Goal: Task Accomplishment & Management: Use online tool/utility

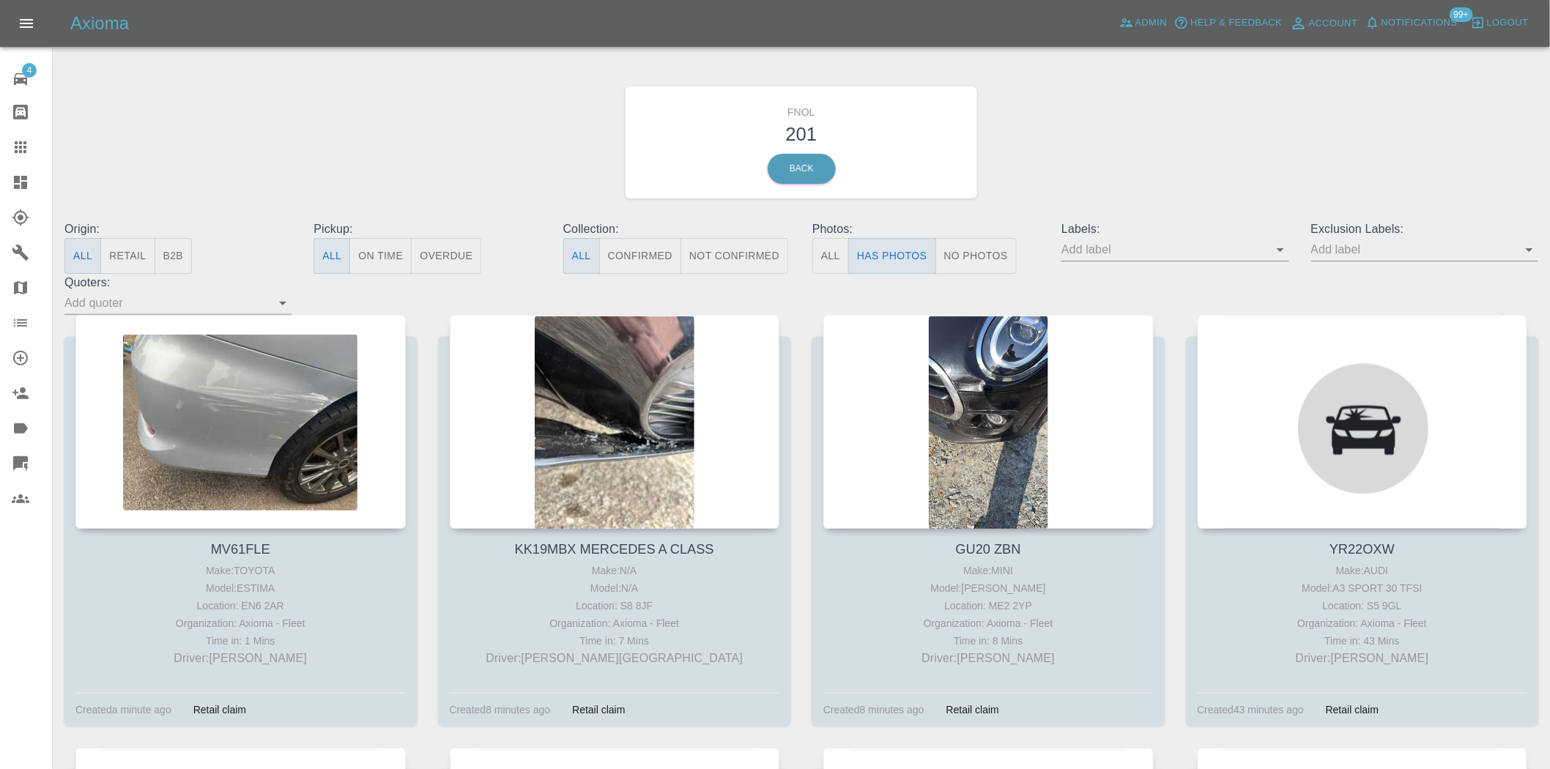
click at [26, 177] on icon at bounding box center [20, 182] width 13 height 13
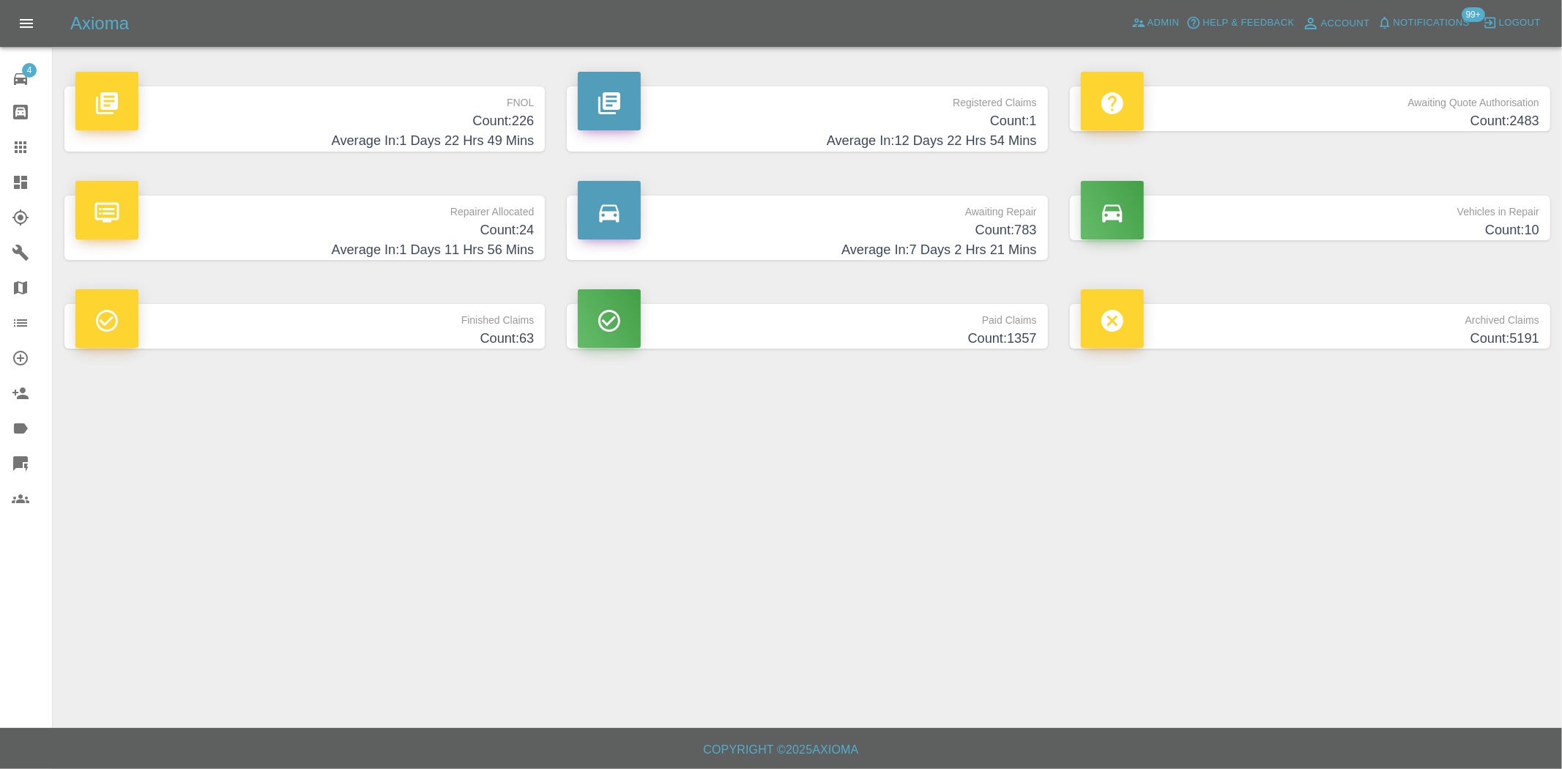
click at [467, 129] on h4 "Count: 226" at bounding box center [304, 121] width 458 height 20
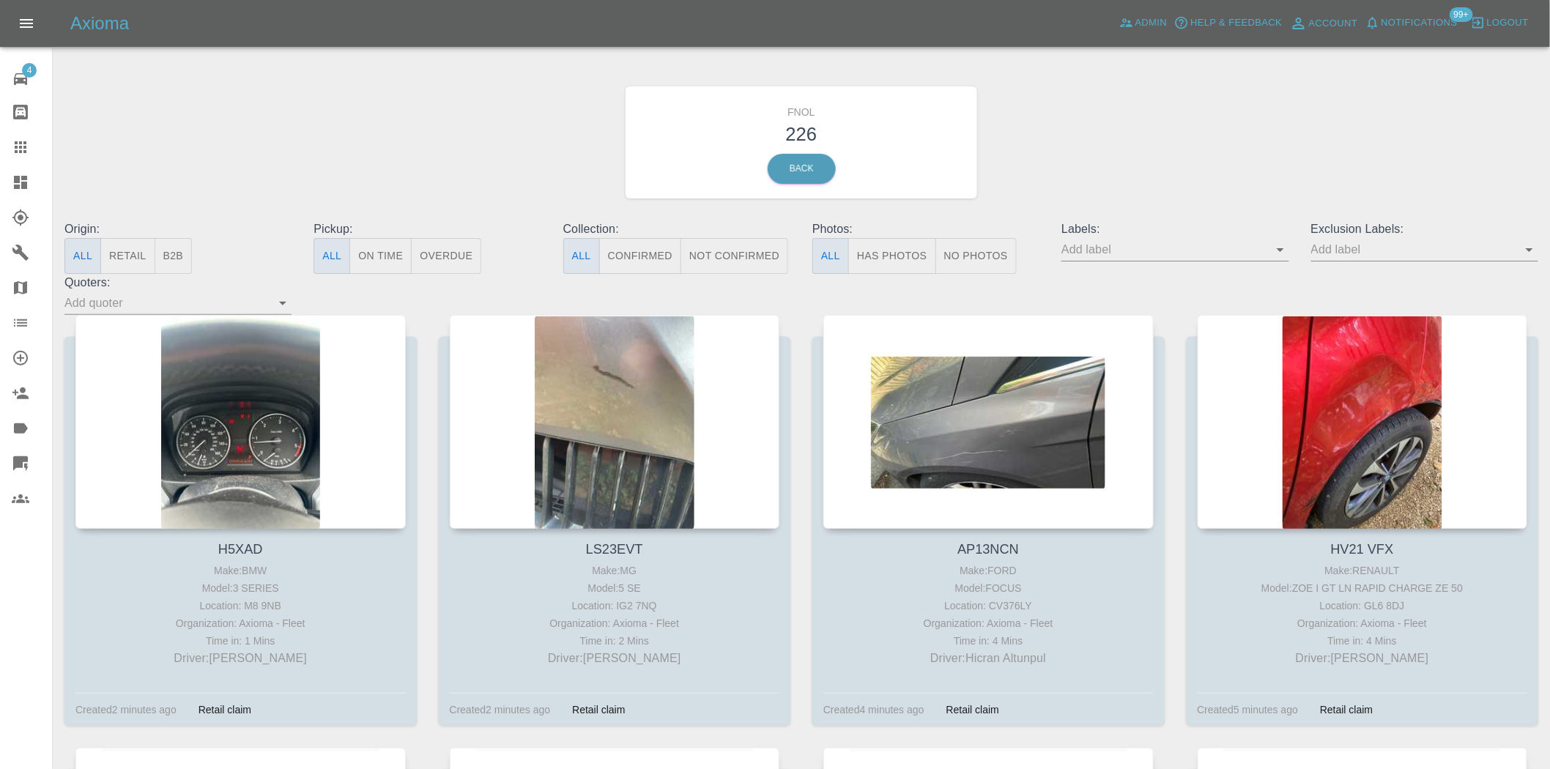
drag, startPoint x: 1125, startPoint y: 11, endPoint x: 1093, endPoint y: 18, distance: 33.0
click at [1101, 18] on div "Axioma Admin Help & Feedback Account Notifications 99+ Logout" at bounding box center [809, 23] width 1479 height 23
click at [918, 262] on button "Has Photos" at bounding box center [892, 256] width 88 height 36
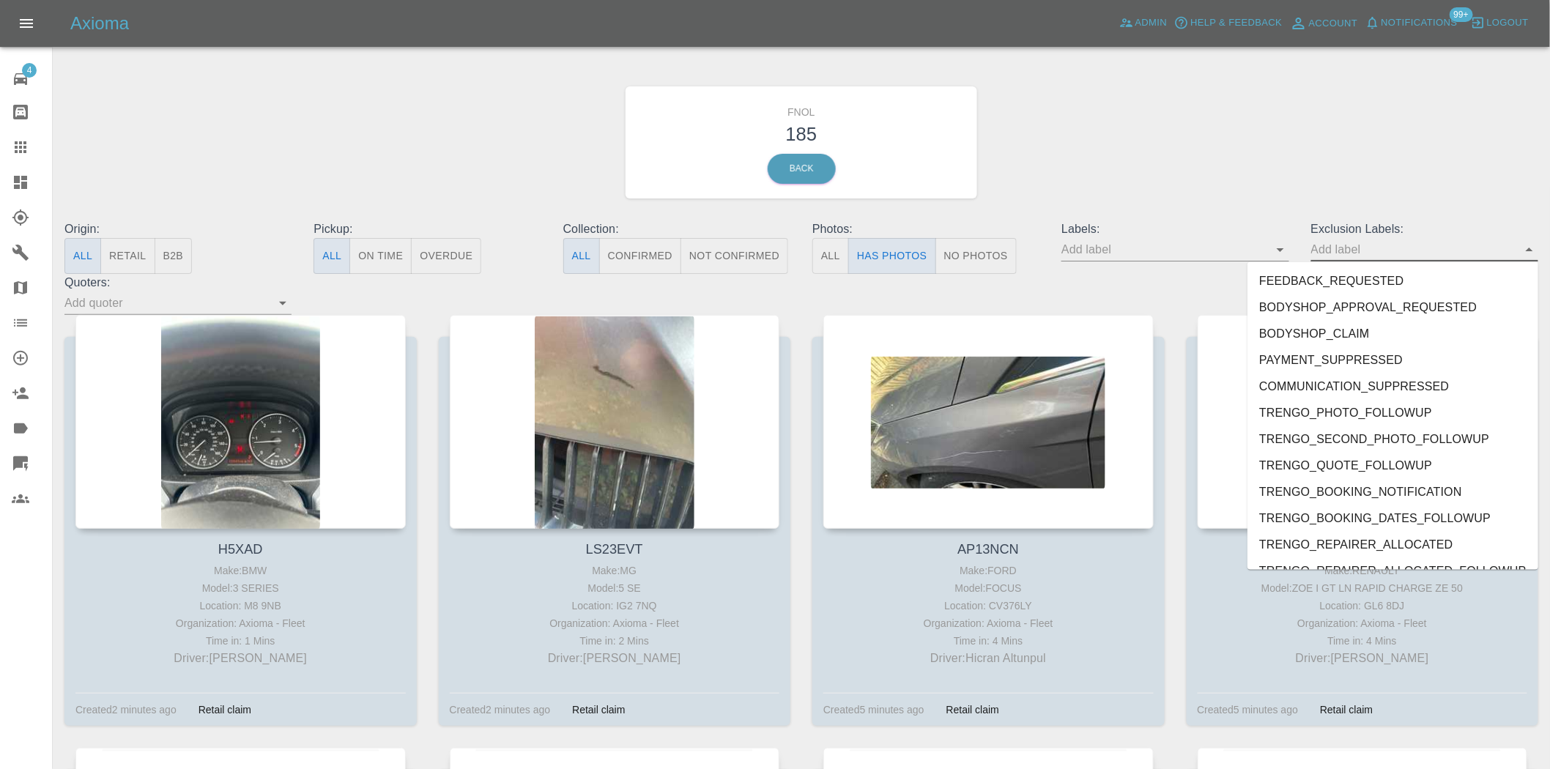
click at [1374, 259] on input "text" at bounding box center [1413, 249] width 205 height 23
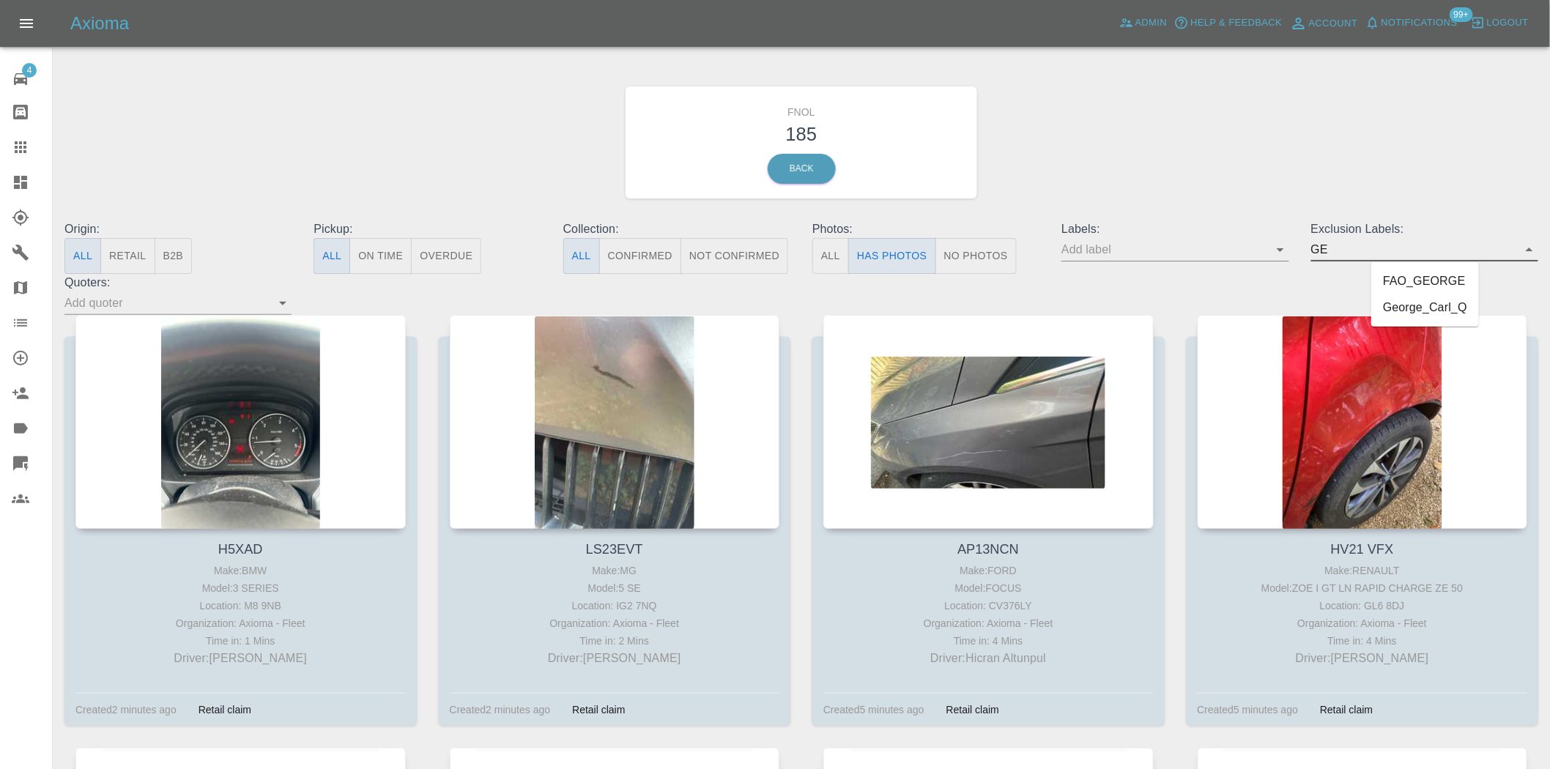
type input "GEO"
click at [1409, 310] on li "George_Carl_Q" at bounding box center [1425, 307] width 108 height 26
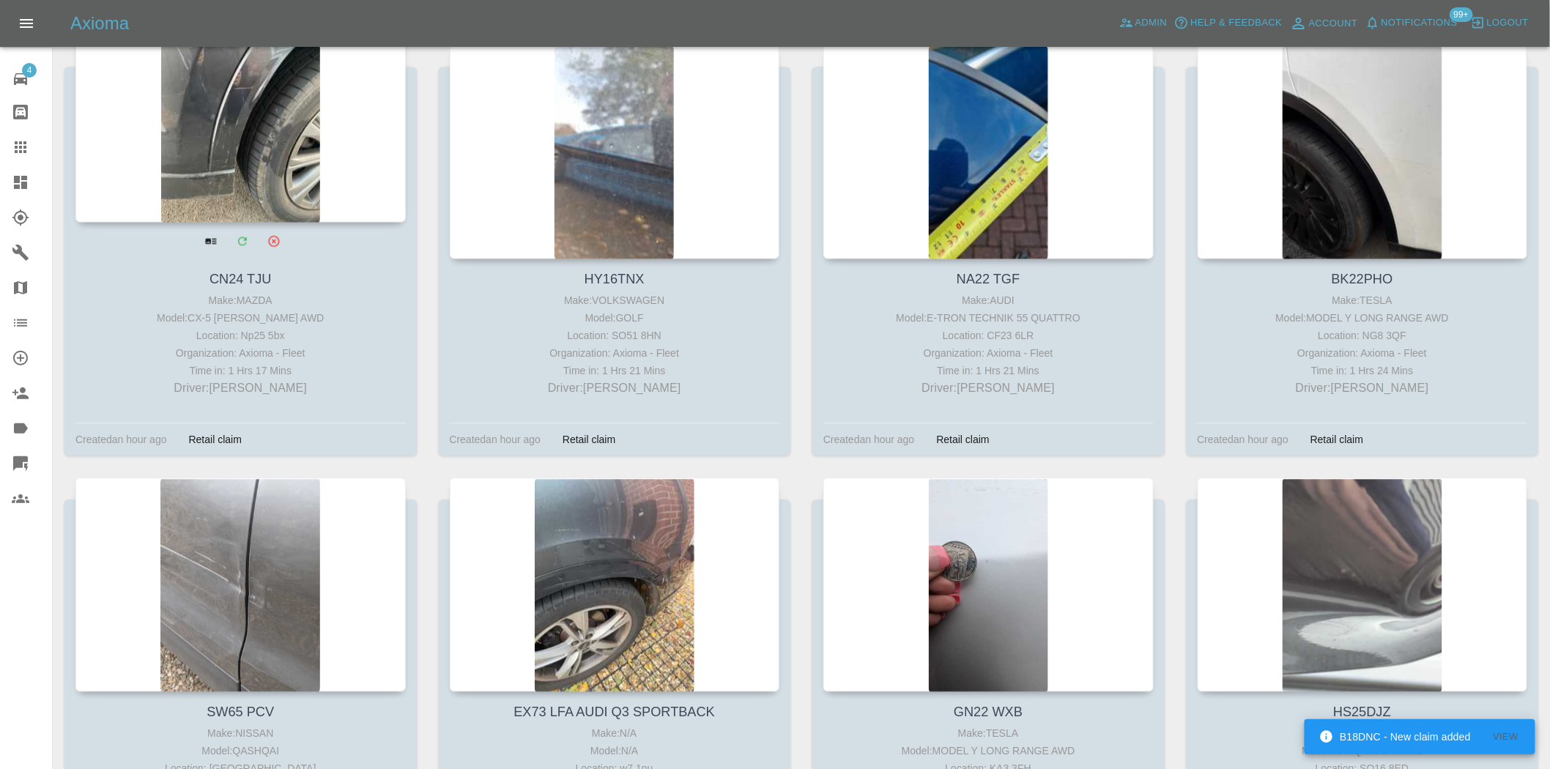
scroll to position [1139, 0]
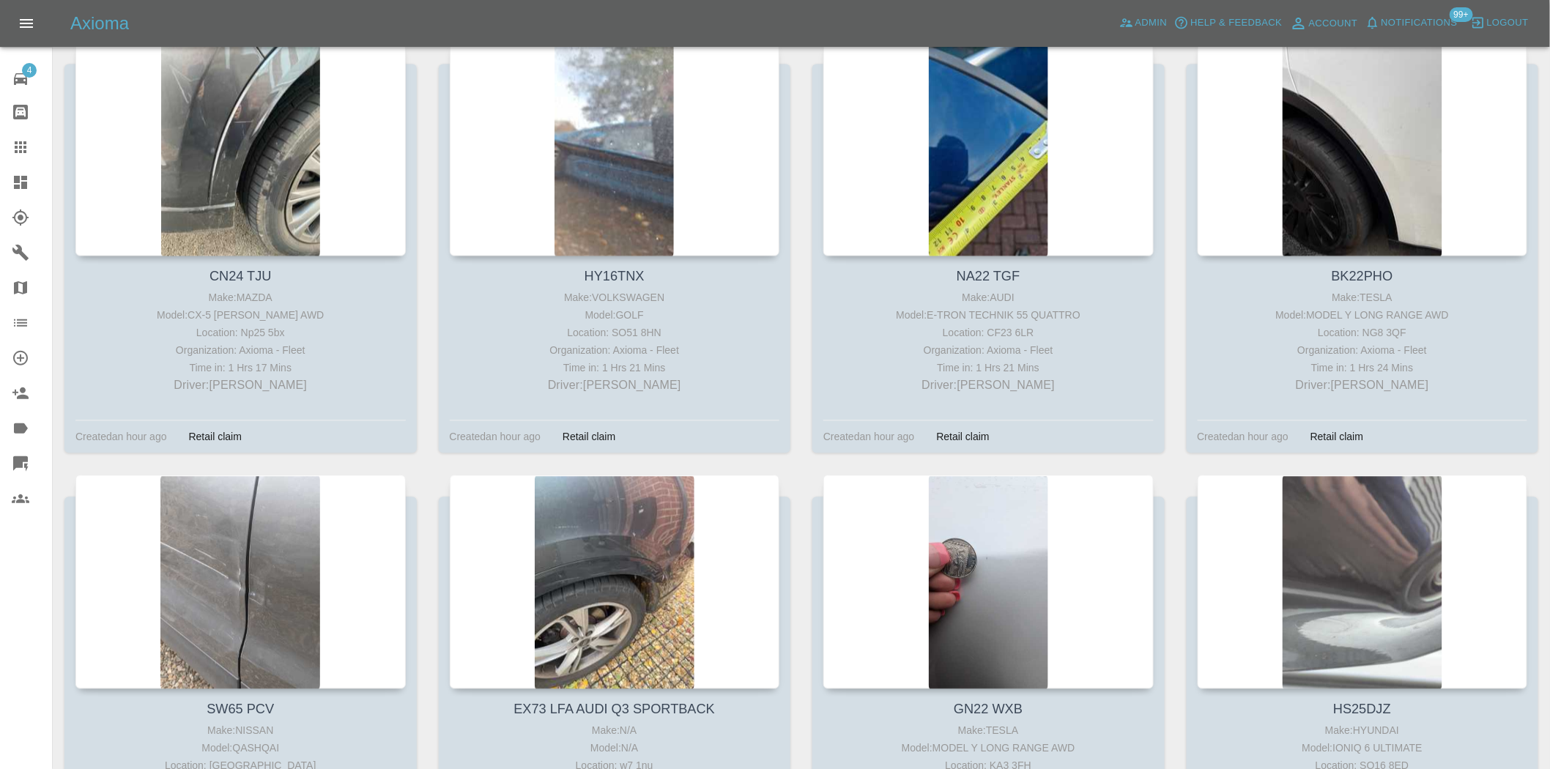
drag, startPoint x: 13, startPoint y: 170, endPoint x: 44, endPoint y: 344, distance: 177.0
click at [13, 170] on link "Dashboard" at bounding box center [26, 182] width 52 height 35
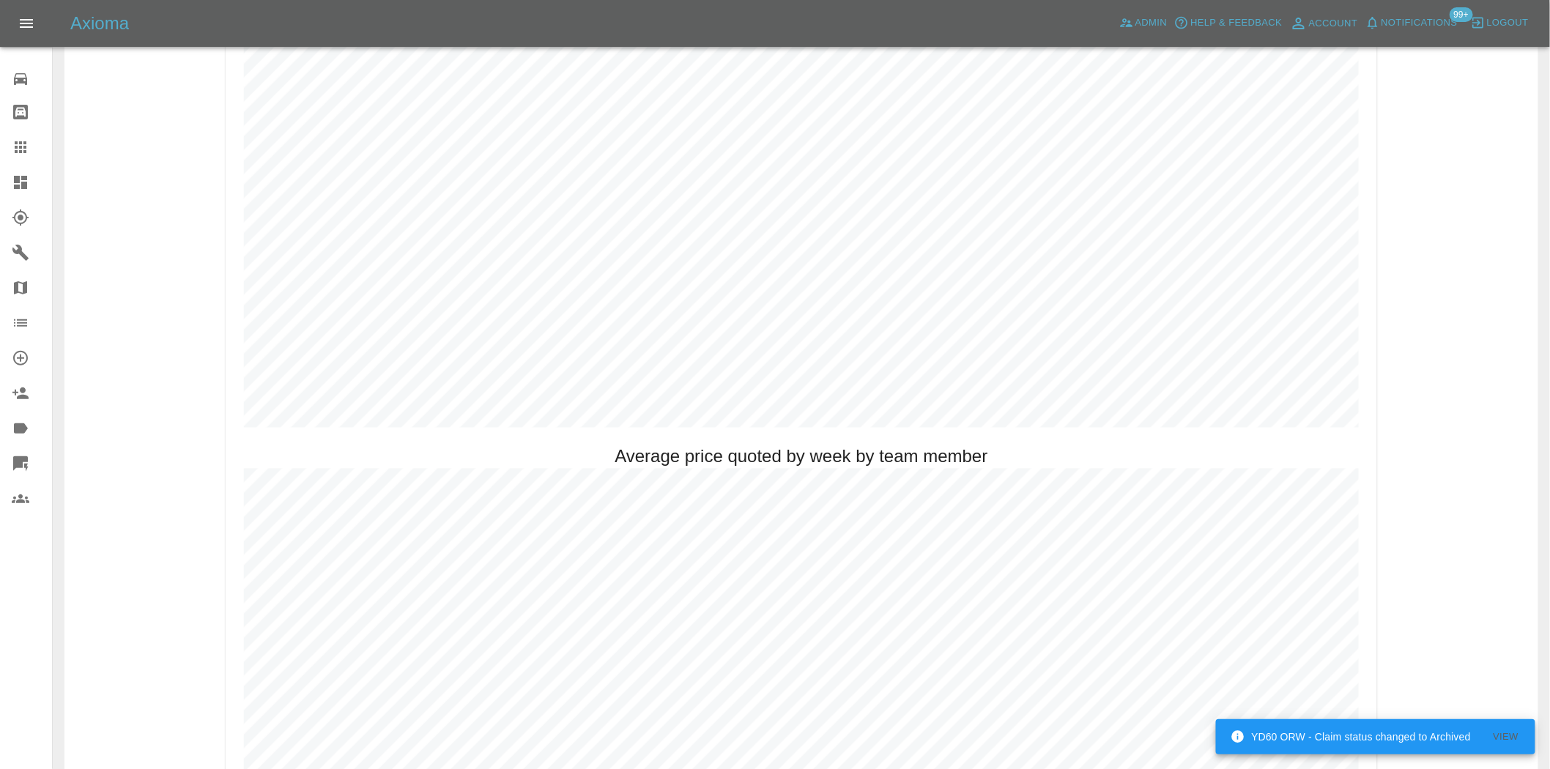
scroll to position [976, 0]
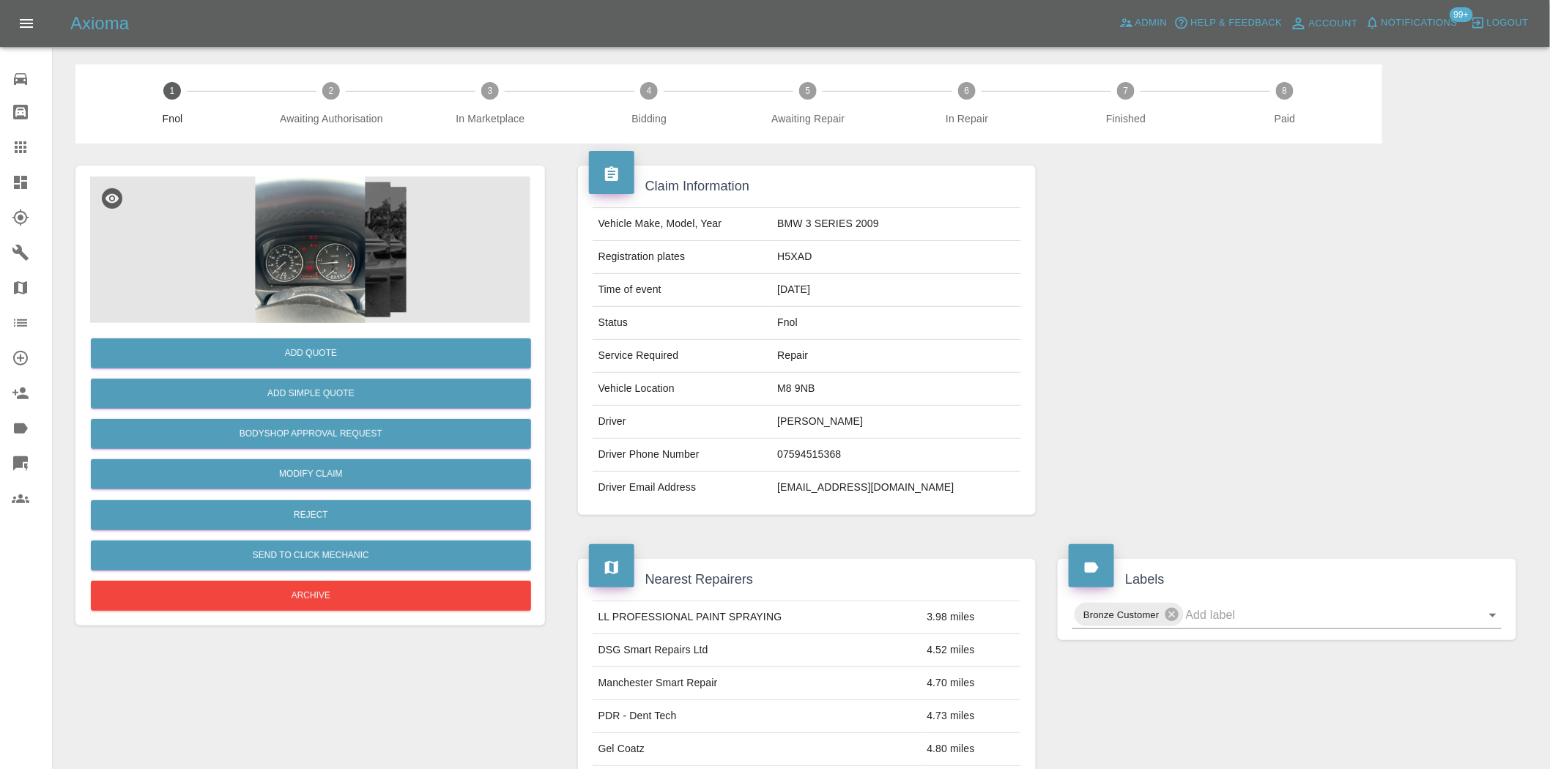
click at [335, 297] on img at bounding box center [310, 250] width 440 height 146
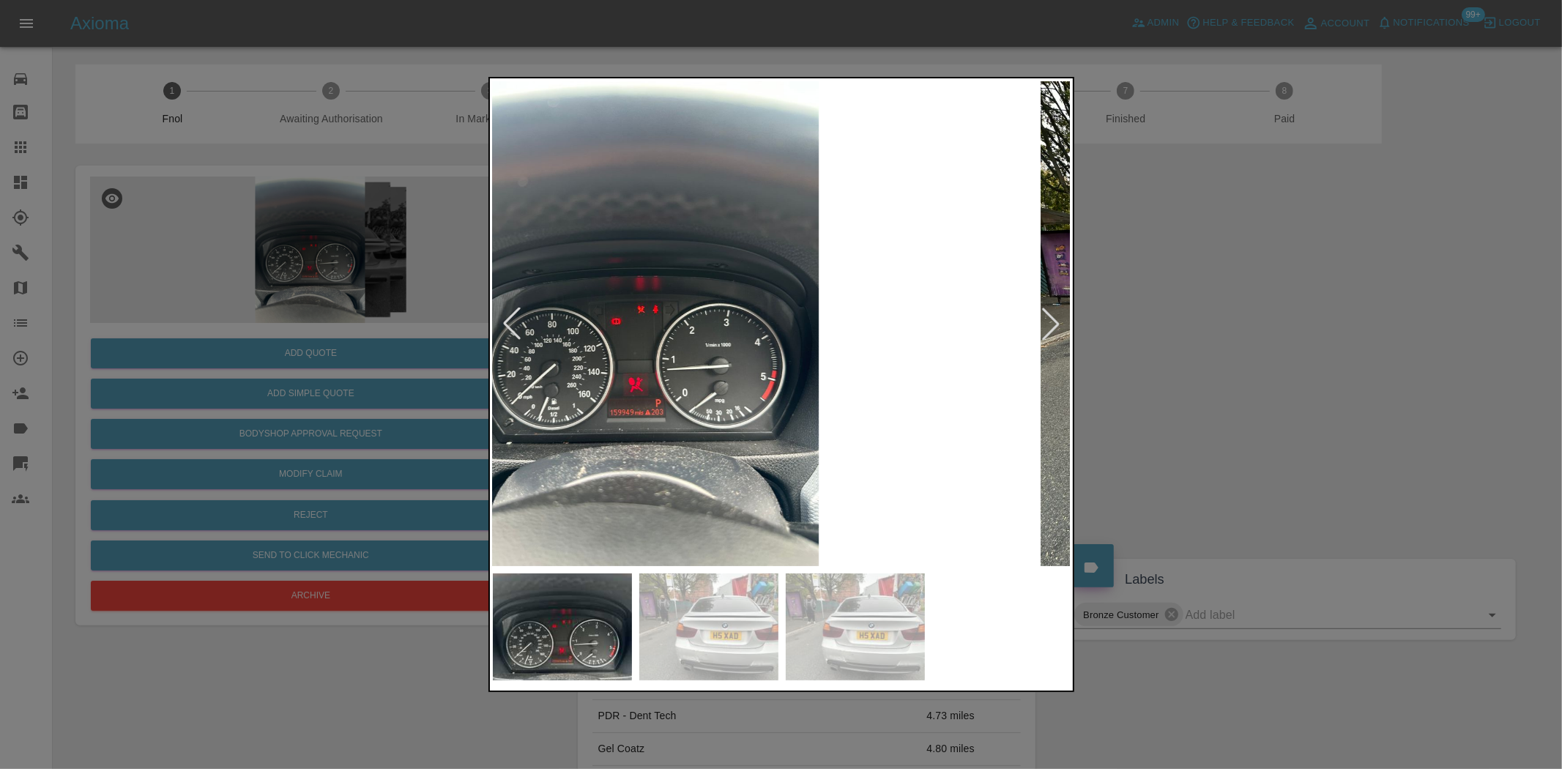
click at [643, 409] on img at bounding box center [637, 323] width 579 height 485
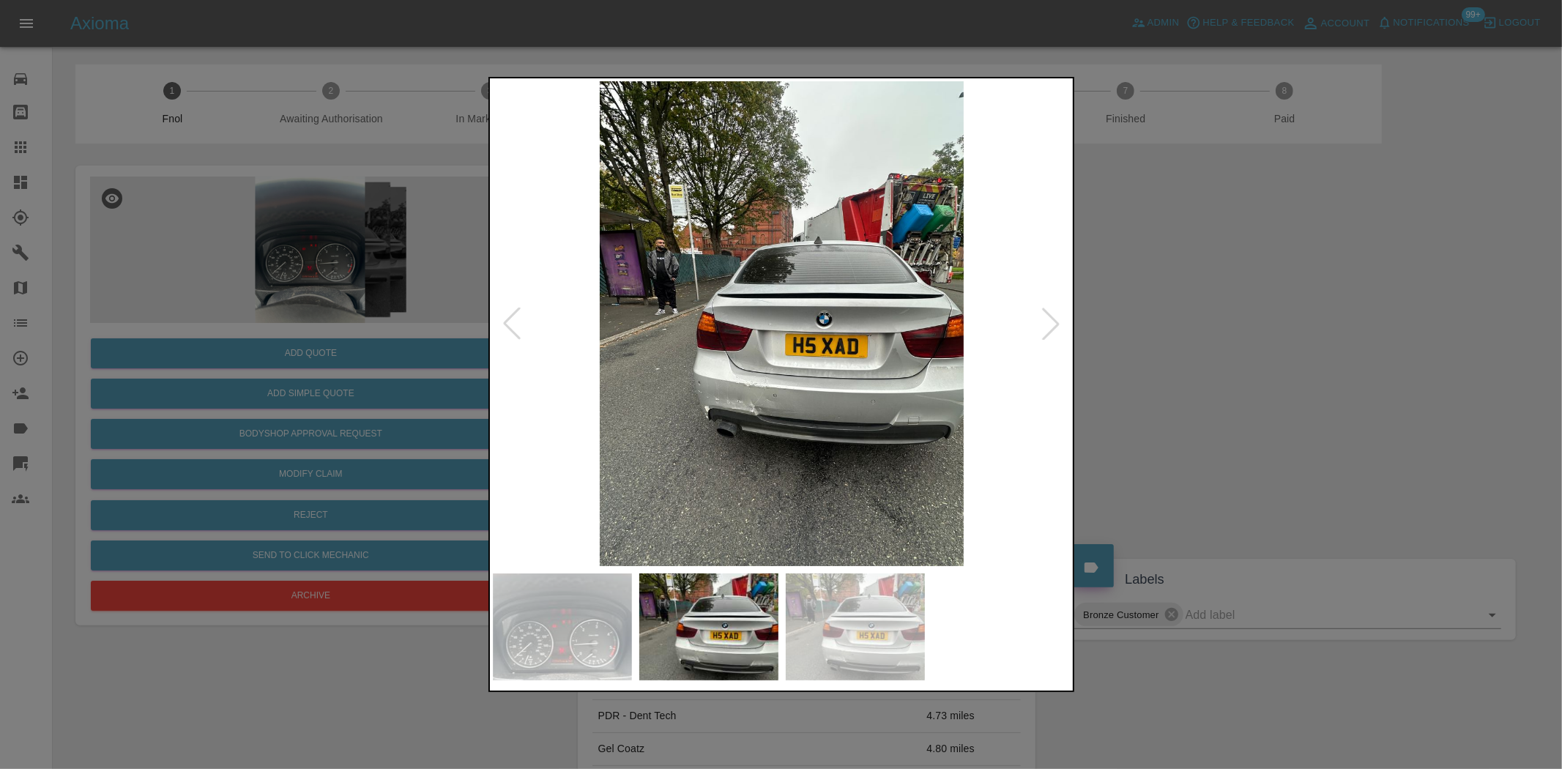
click at [753, 447] on img at bounding box center [782, 323] width 579 height 485
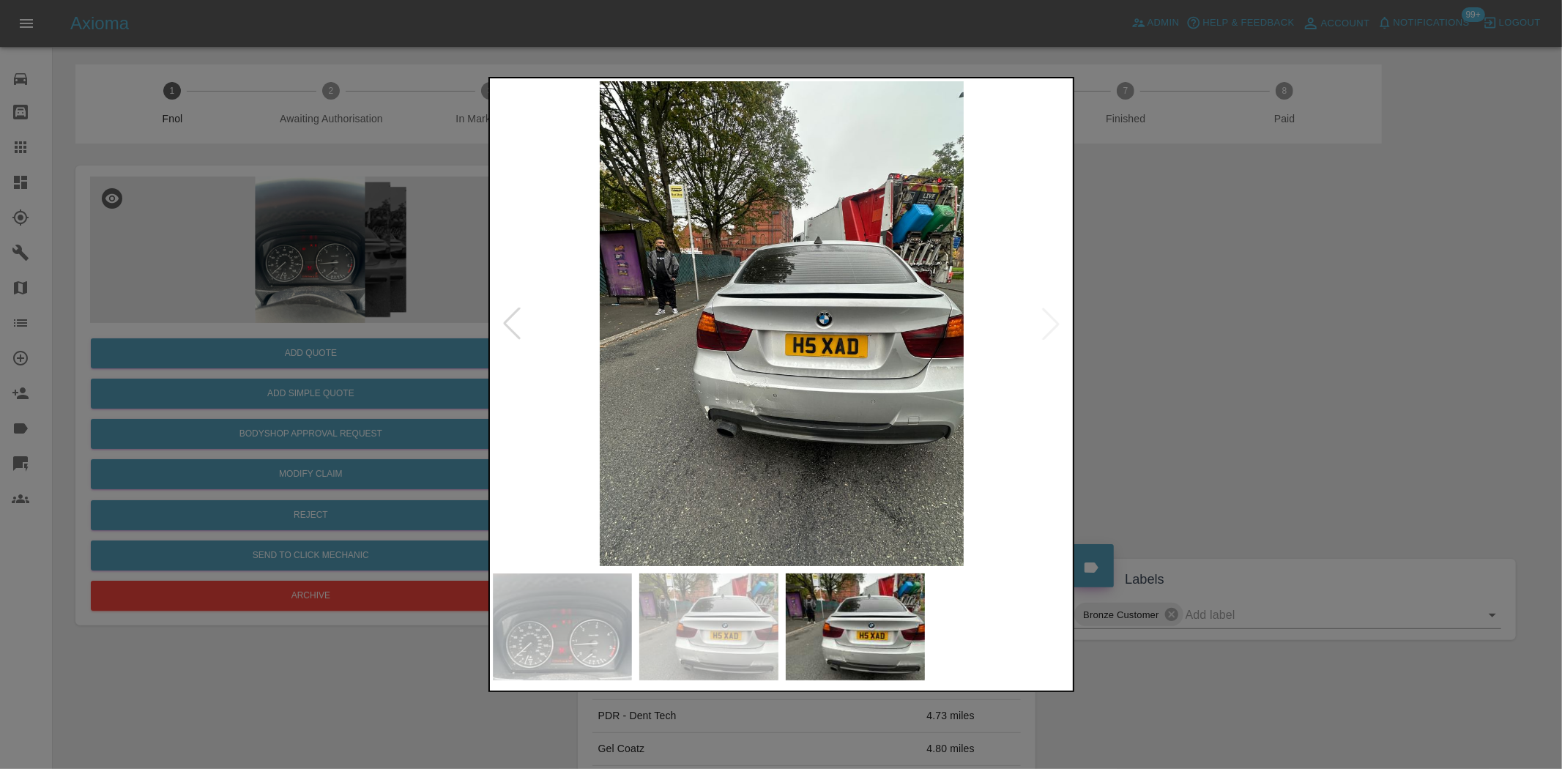
click at [543, 389] on img at bounding box center [782, 323] width 579 height 485
click at [378, 335] on div at bounding box center [781, 384] width 1562 height 769
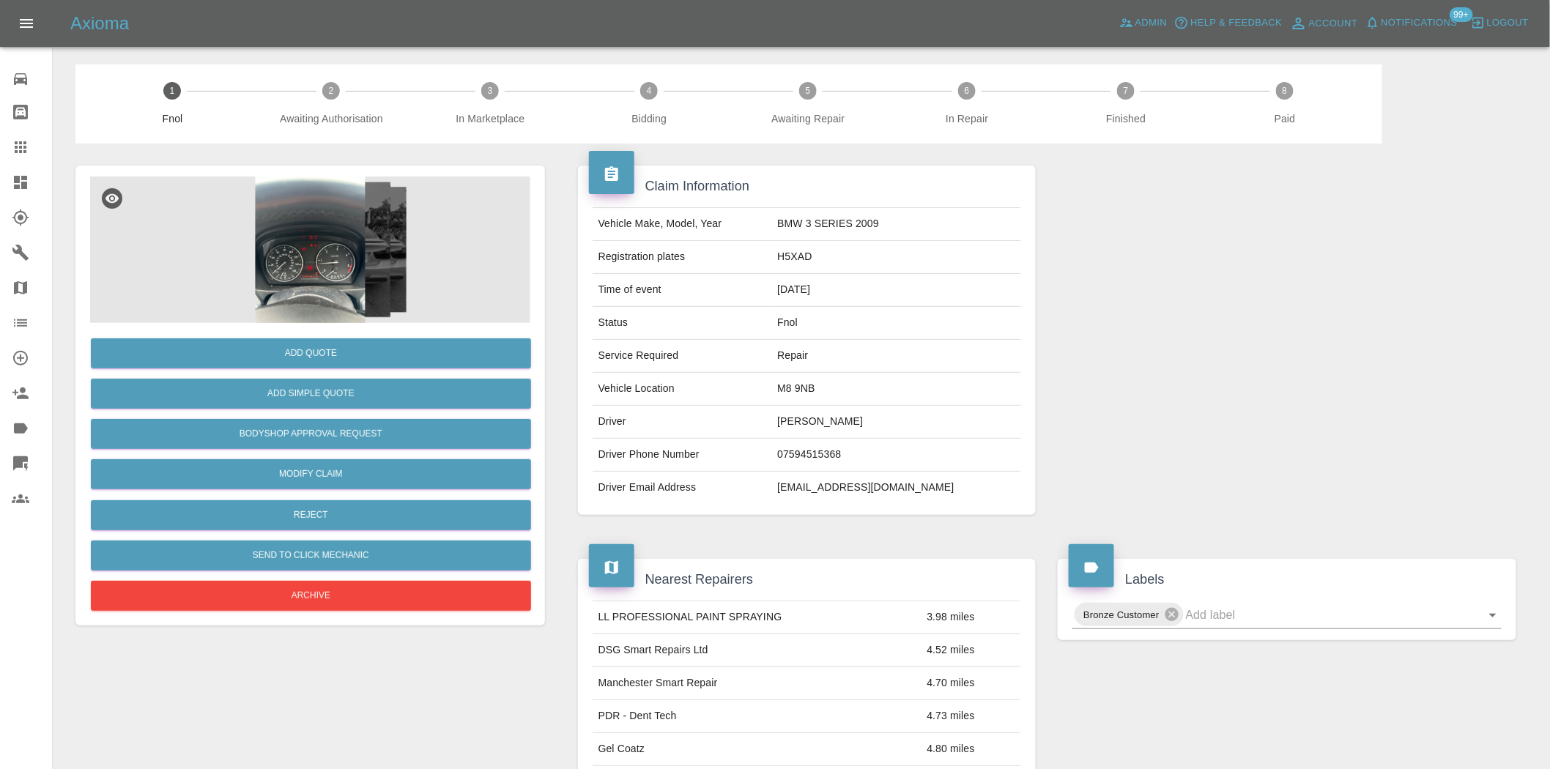
click at [393, 227] on img at bounding box center [310, 250] width 440 height 146
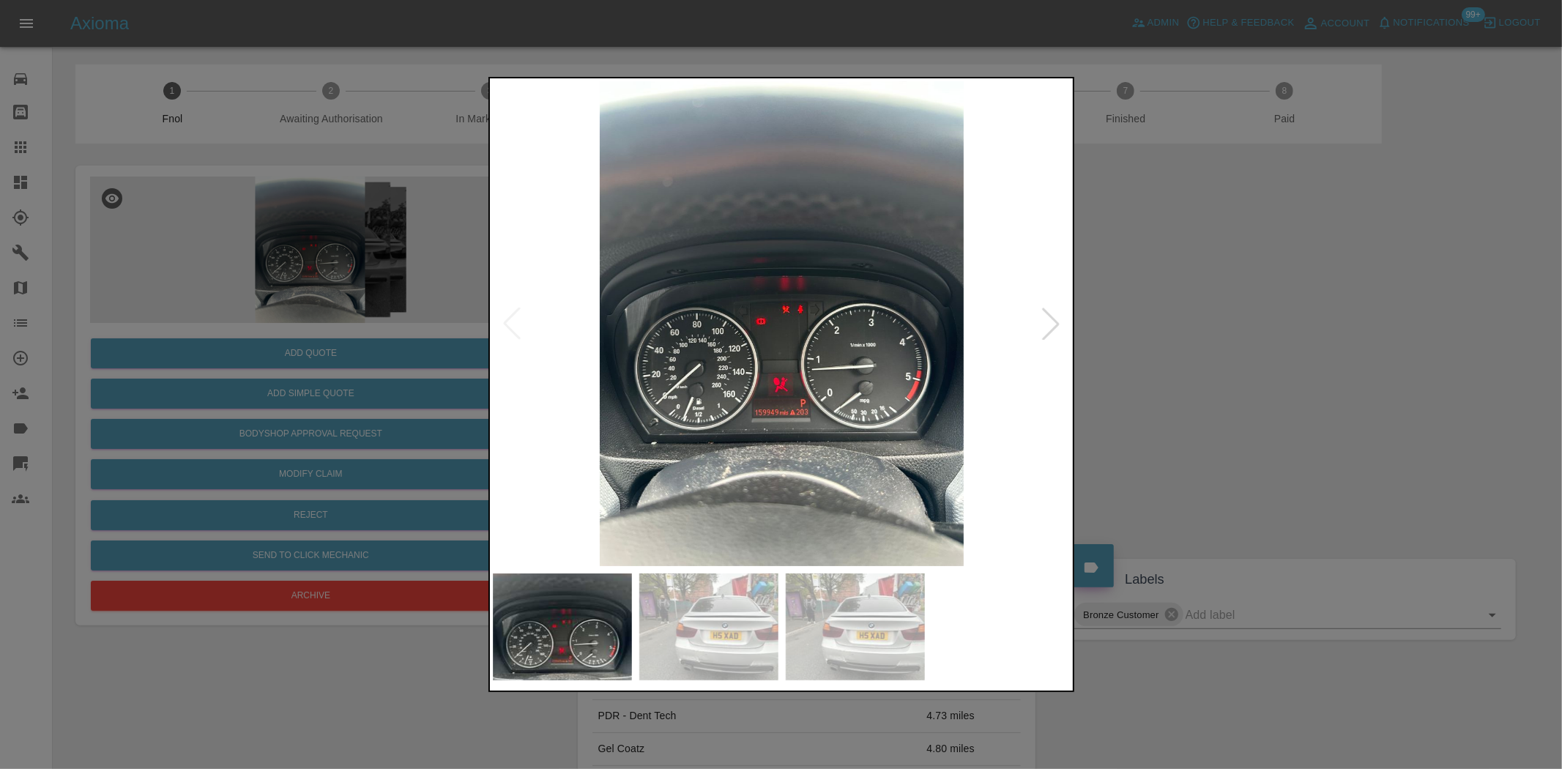
click at [727, 627] on img at bounding box center [708, 626] width 139 height 107
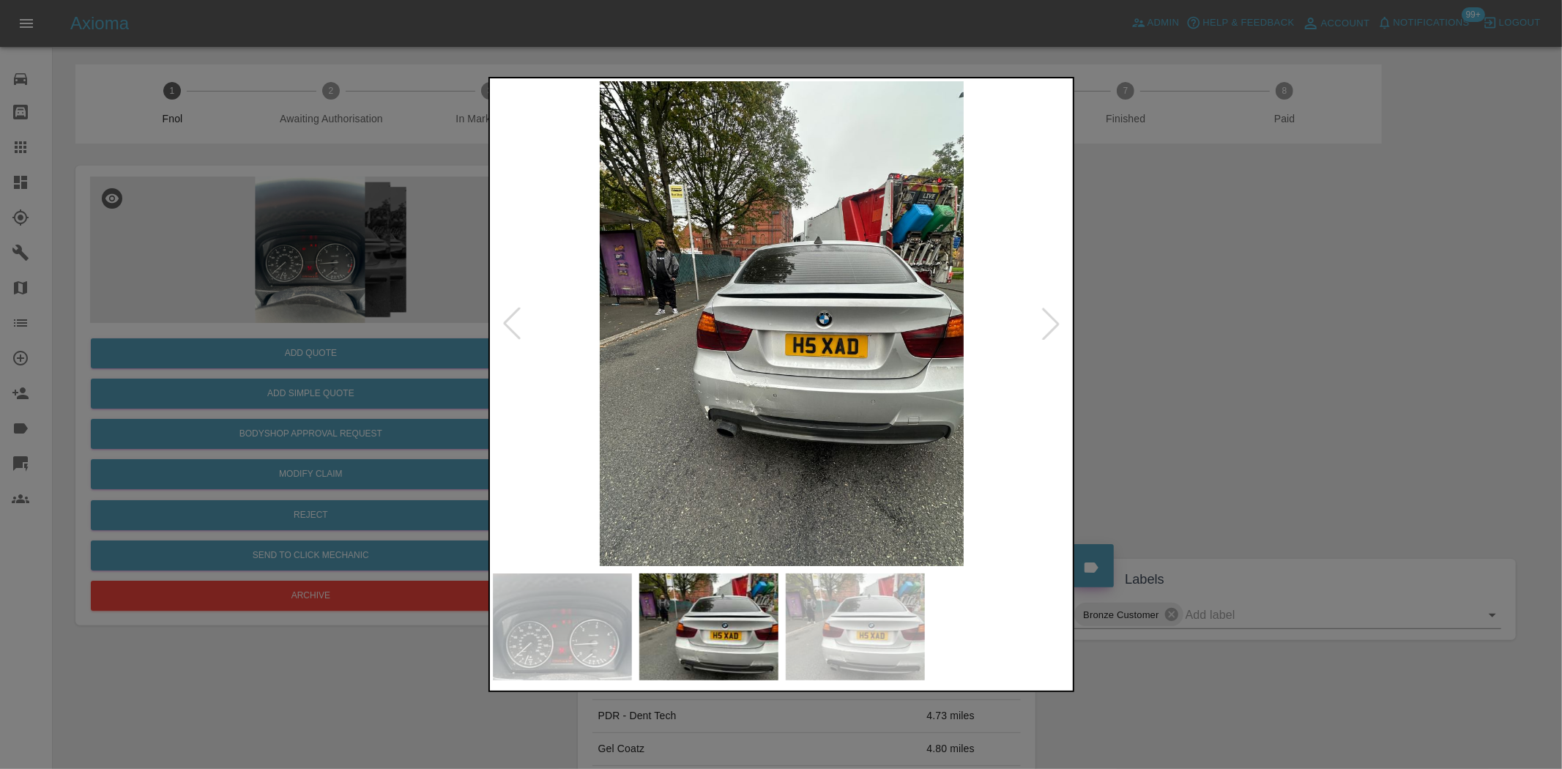
click at [748, 411] on img at bounding box center [782, 323] width 579 height 485
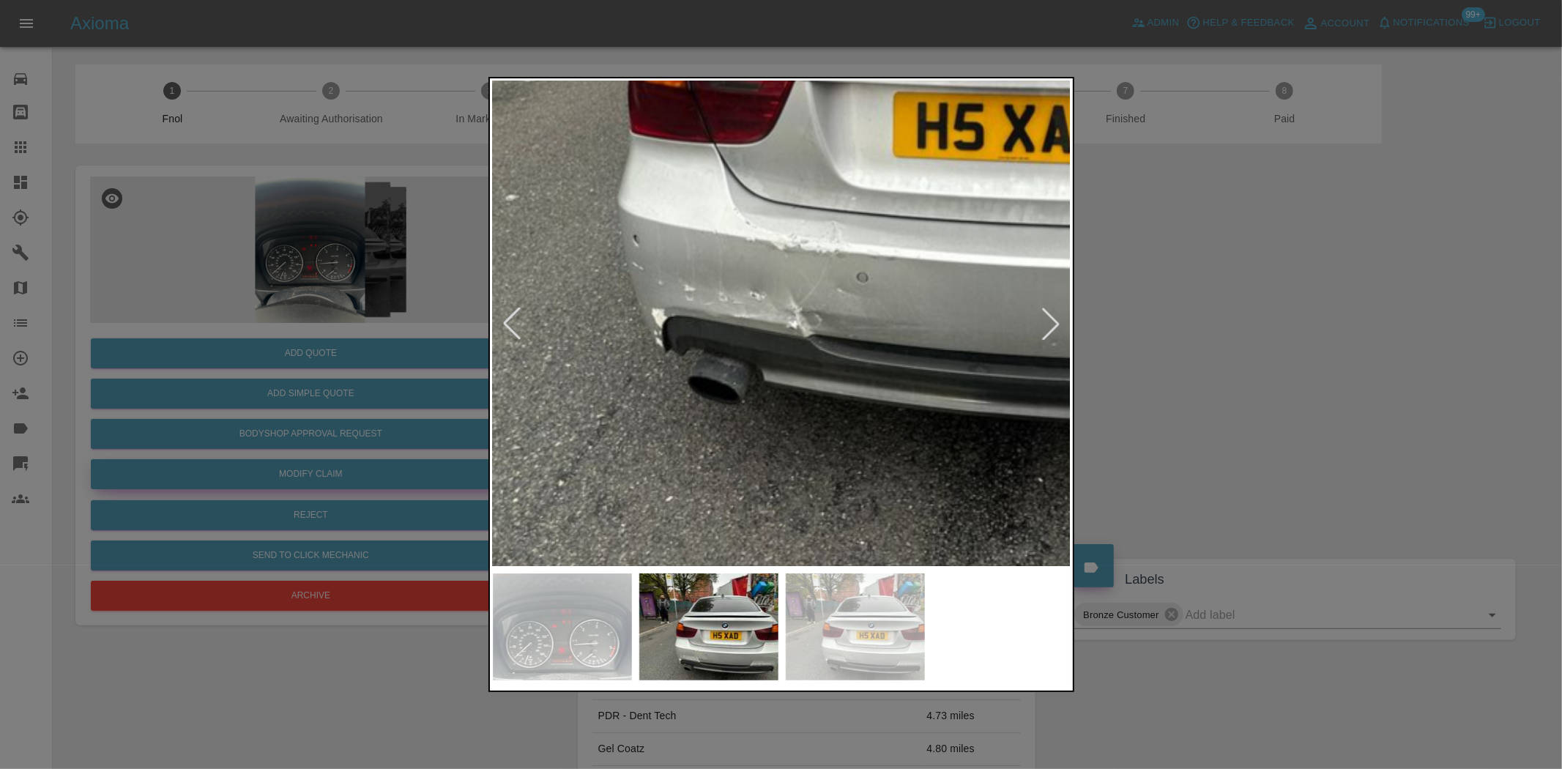
drag, startPoint x: 280, startPoint y: 274, endPoint x: 294, endPoint y: 482, distance: 208.5
click at [279, 297] on div at bounding box center [781, 384] width 1562 height 769
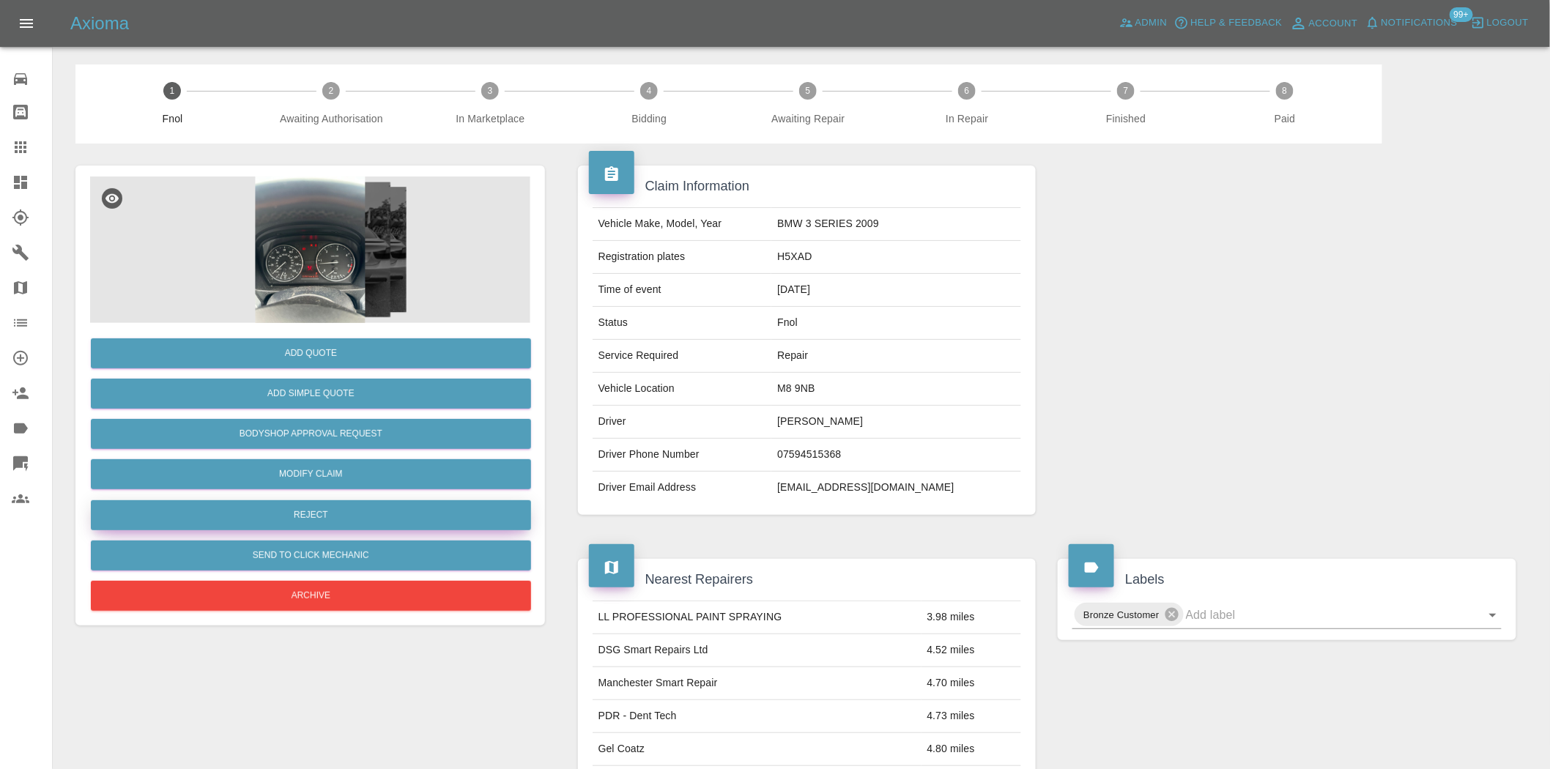
click at [319, 518] on button "Reject" at bounding box center [311, 515] width 440 height 30
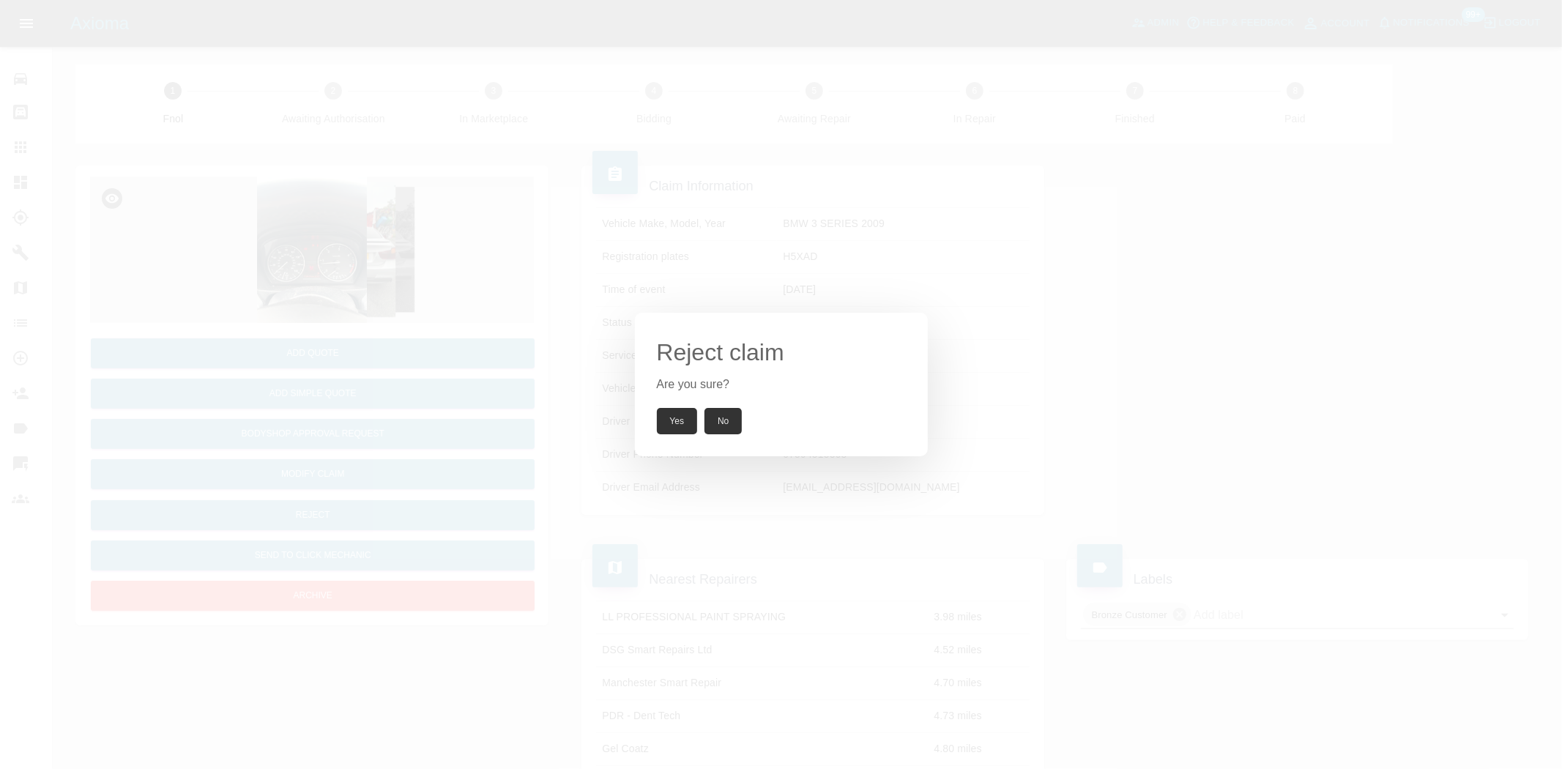
click at [665, 415] on button "Yes" at bounding box center [677, 421] width 41 height 26
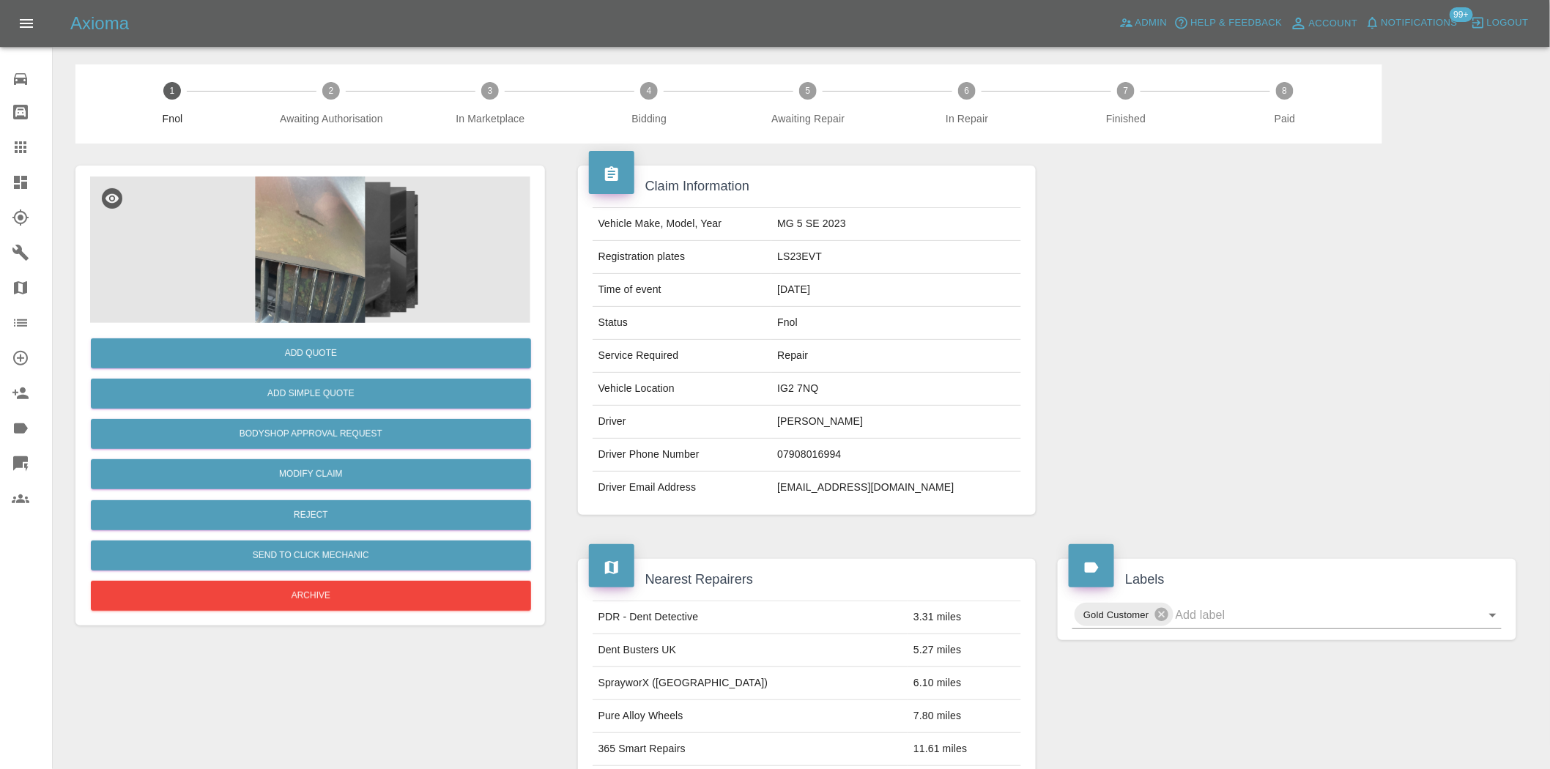
click at [296, 257] on img at bounding box center [310, 250] width 440 height 146
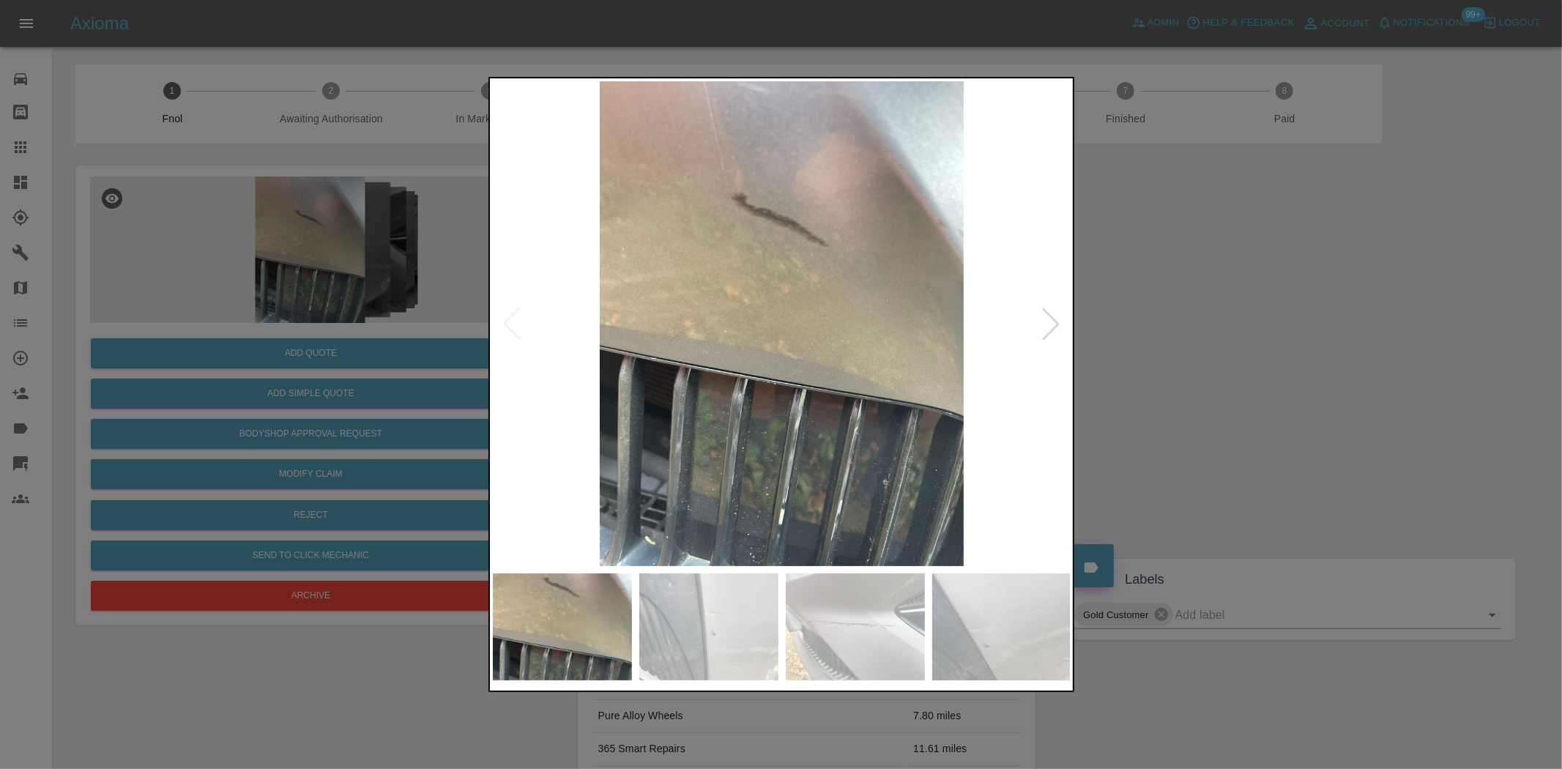
click at [743, 371] on img at bounding box center [782, 323] width 579 height 485
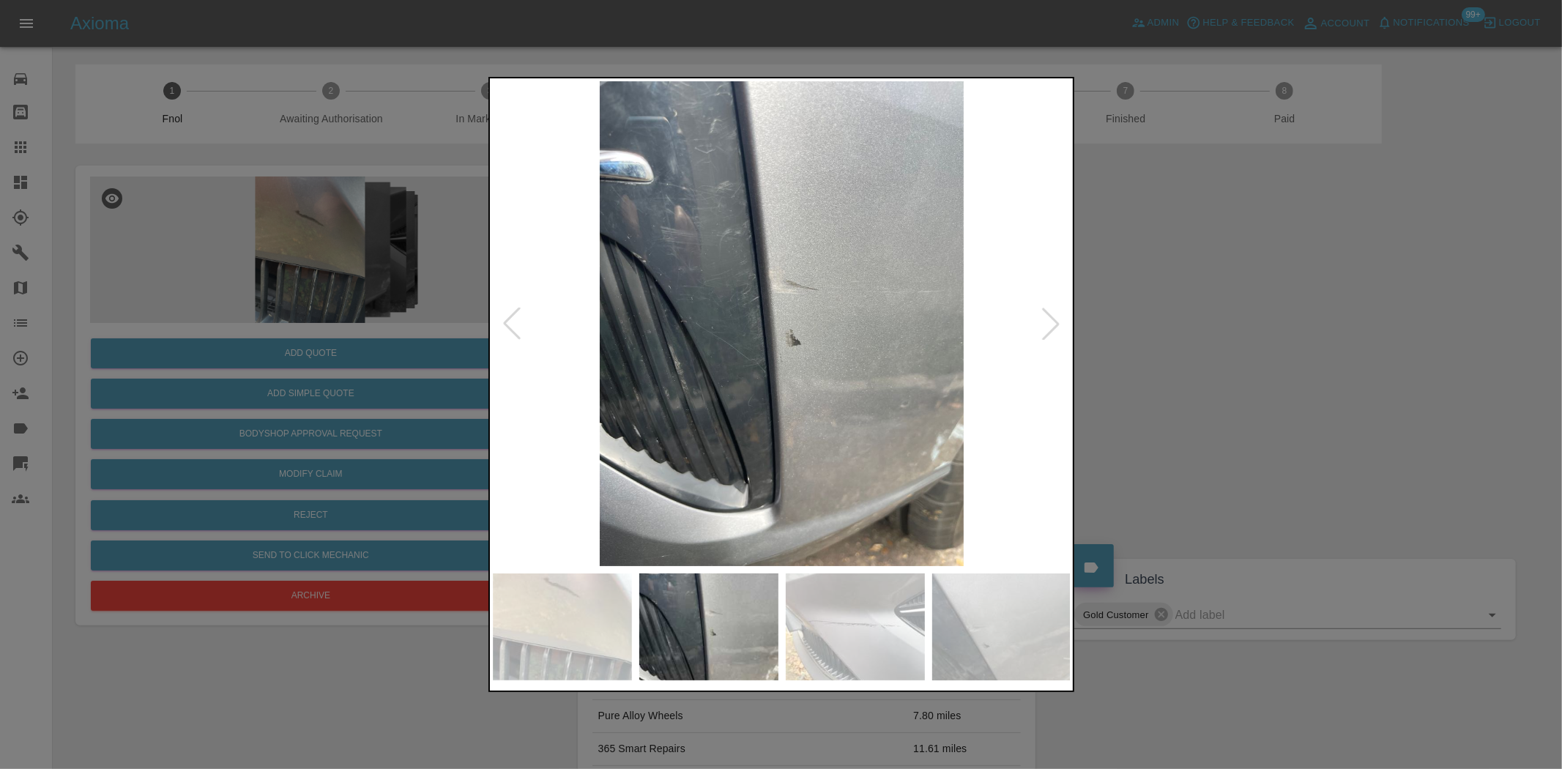
click at [664, 400] on img at bounding box center [782, 323] width 579 height 485
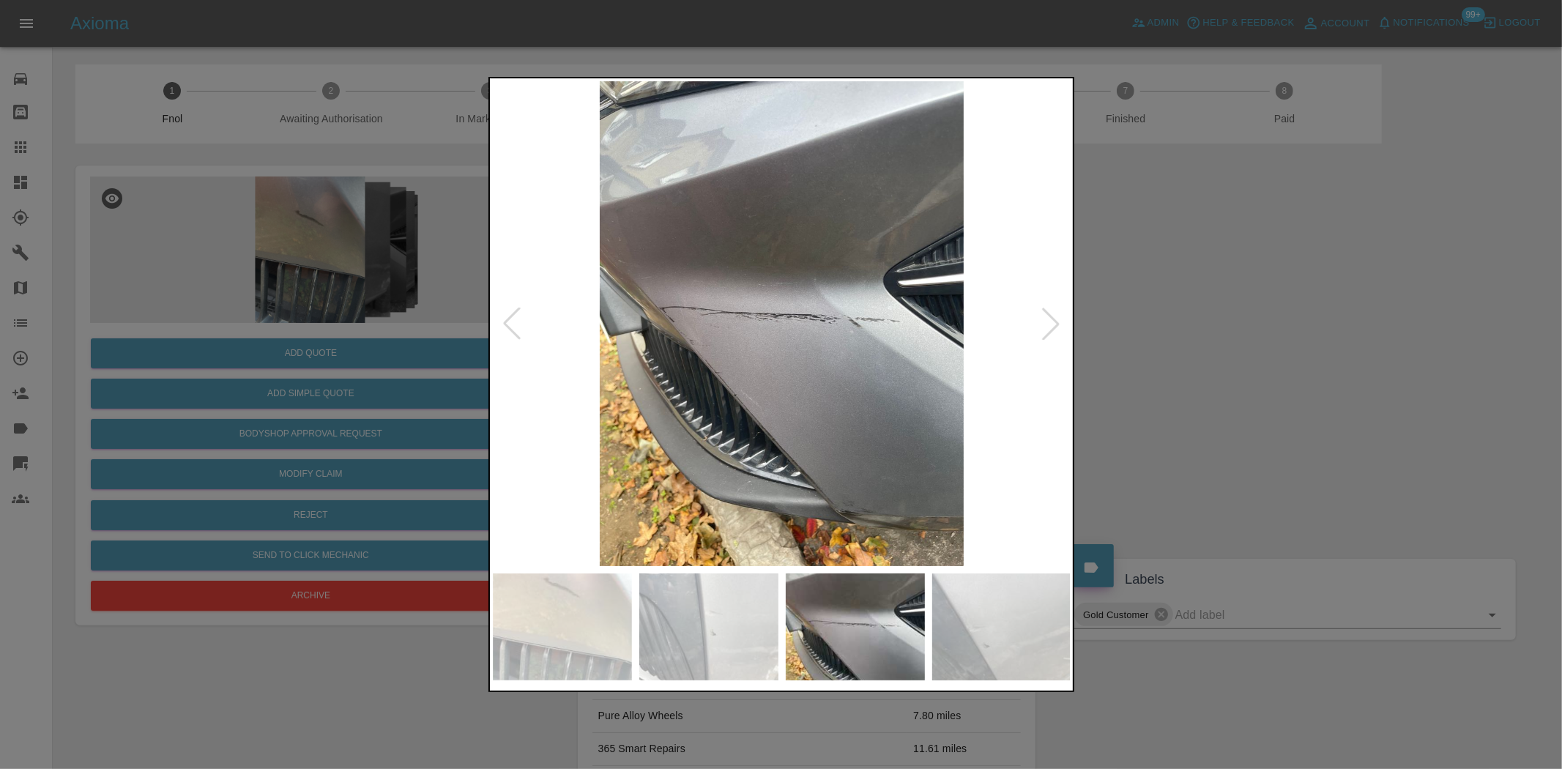
click at [612, 425] on img at bounding box center [782, 323] width 579 height 485
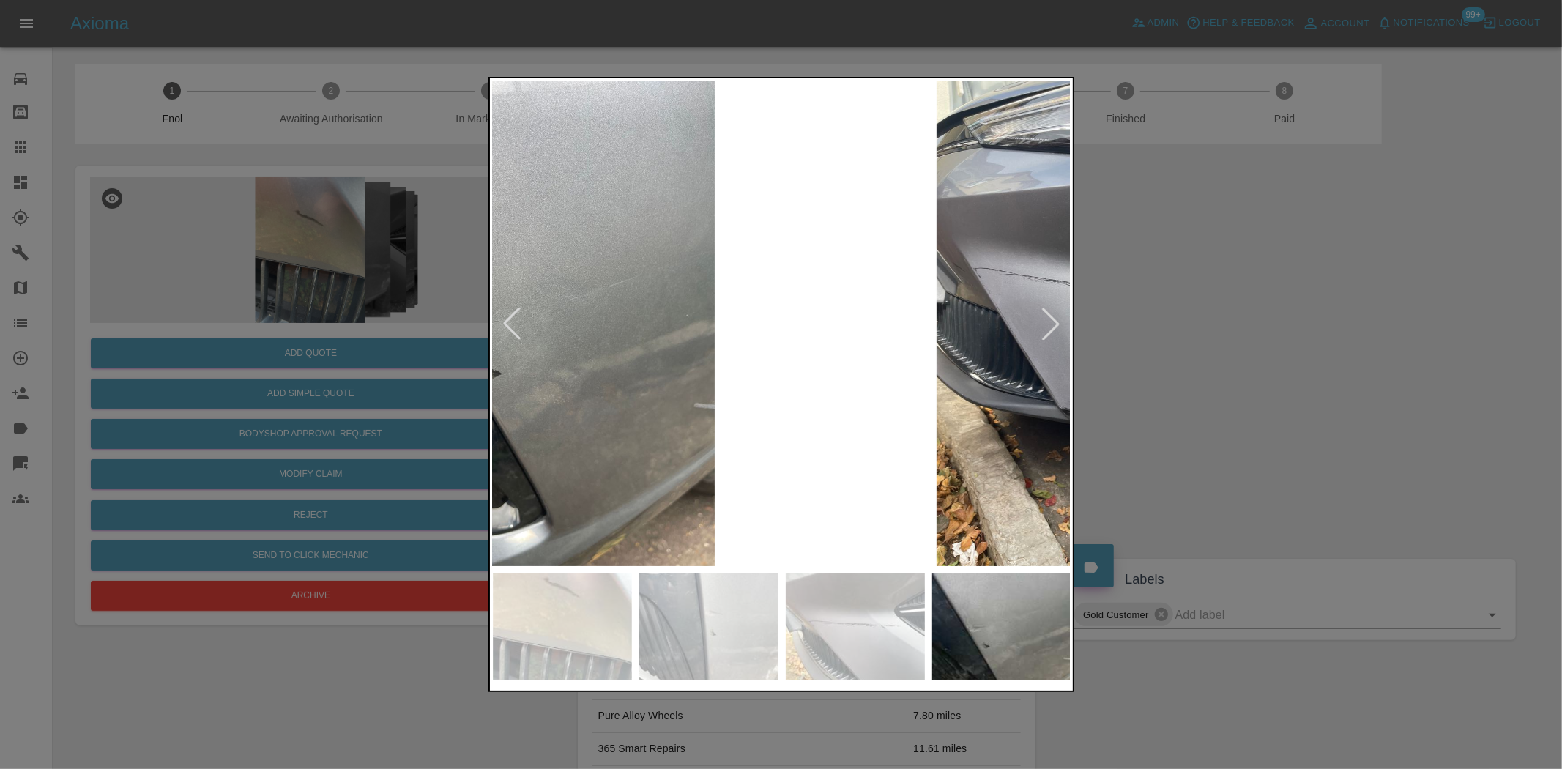
click at [531, 456] on img at bounding box center [533, 323] width 579 height 485
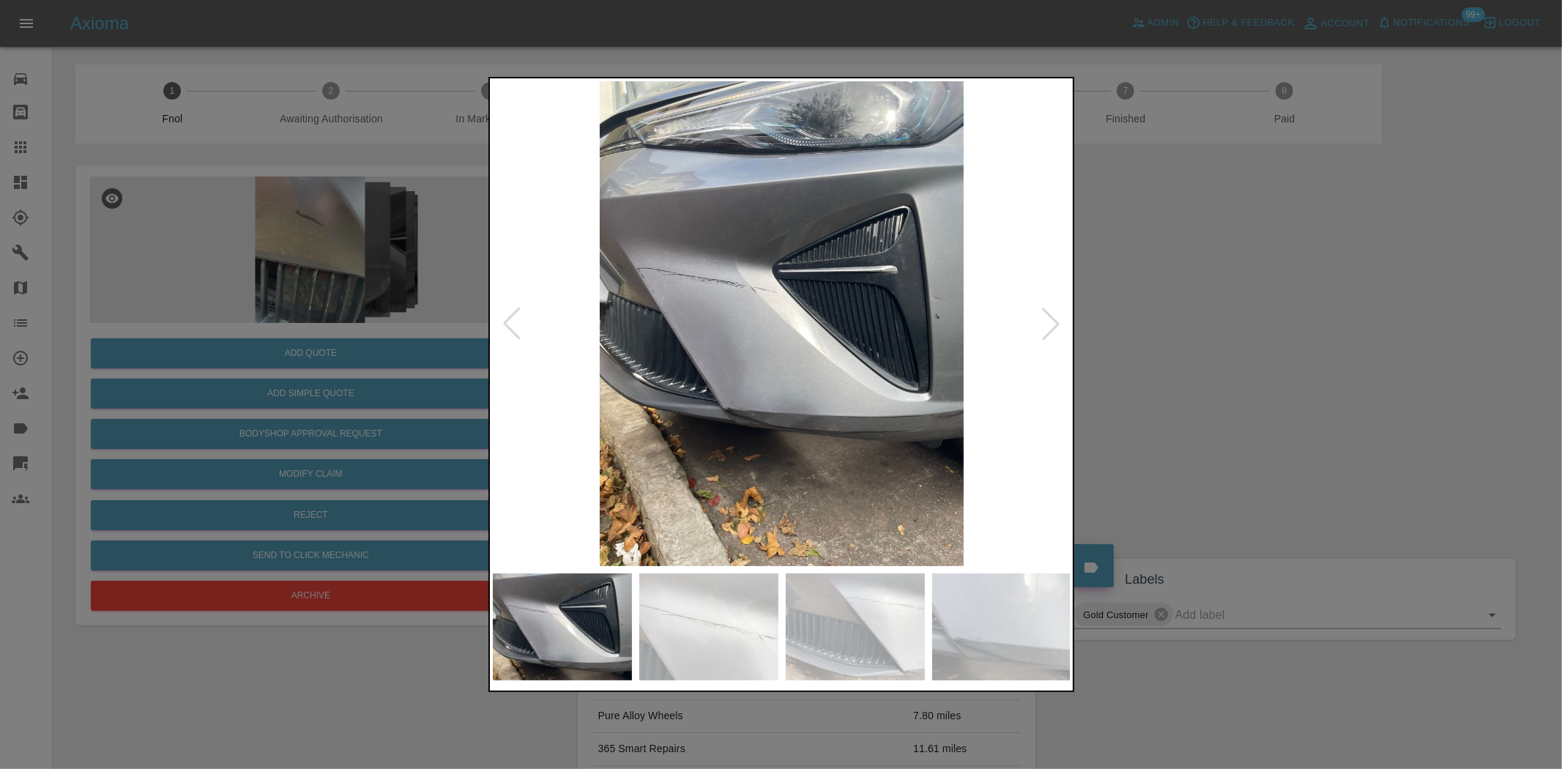
click at [507, 430] on img at bounding box center [782, 323] width 579 height 485
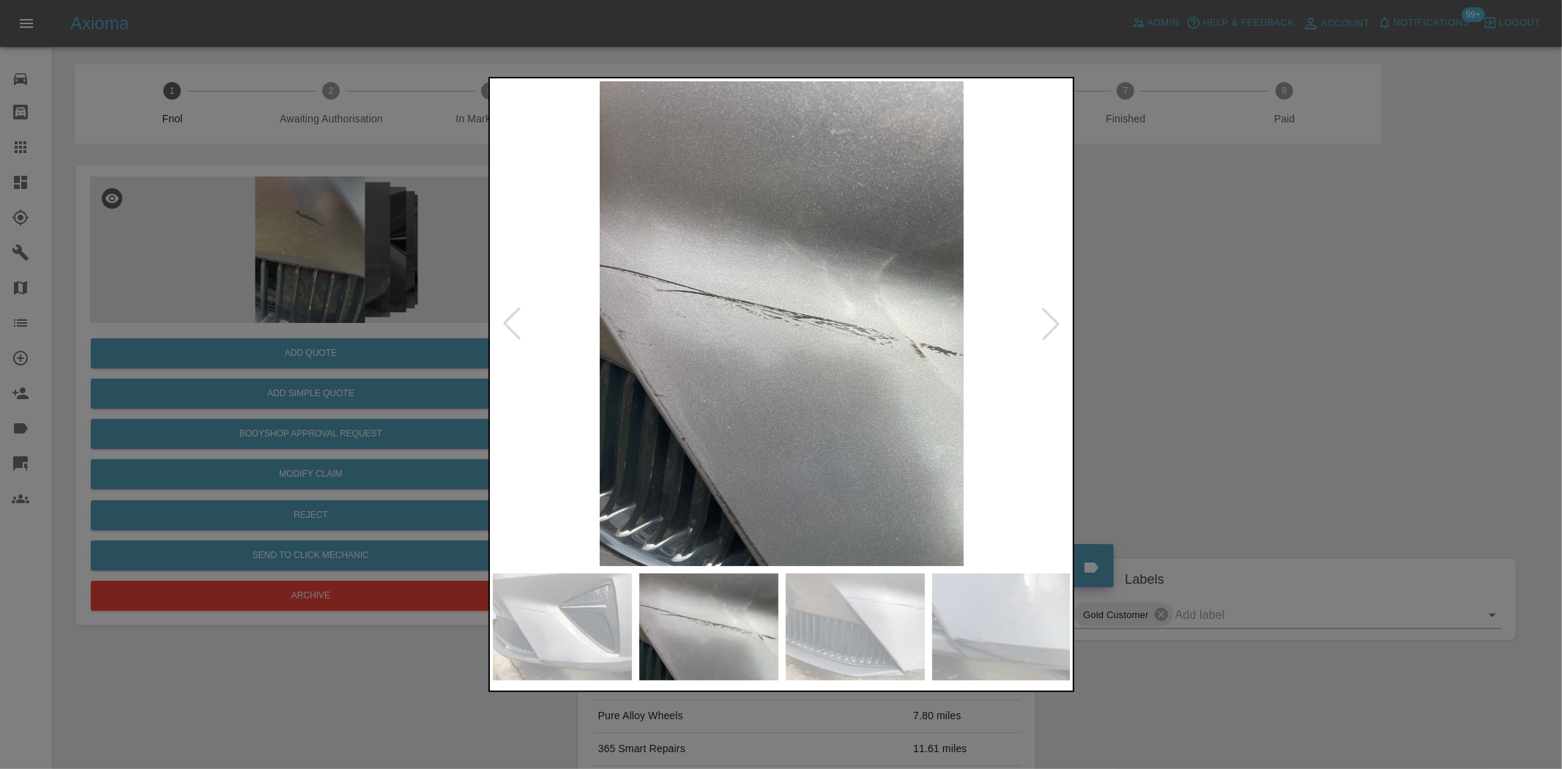
click at [502, 409] on img at bounding box center [782, 323] width 579 height 485
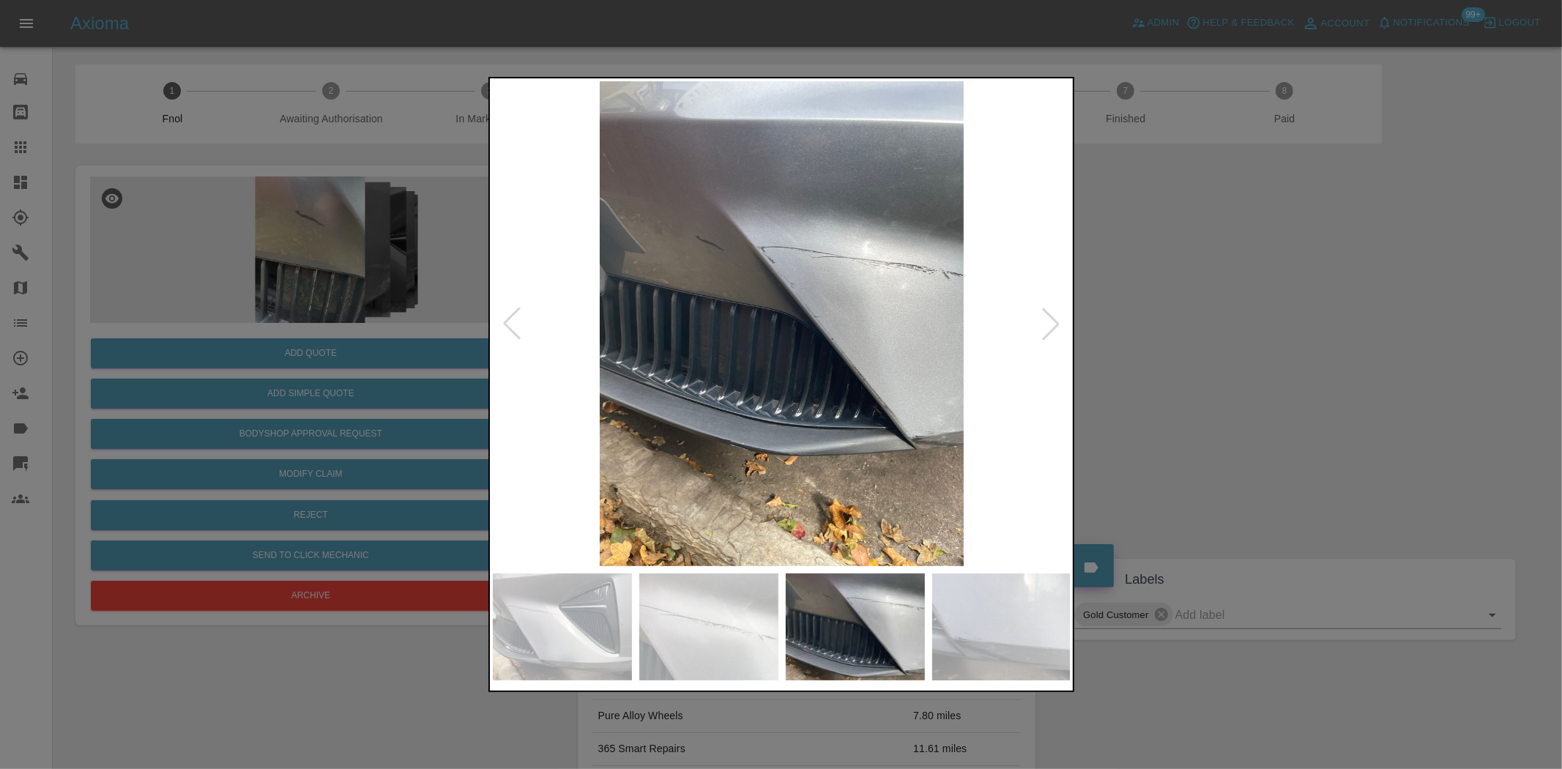
click at [539, 420] on img at bounding box center [782, 323] width 579 height 485
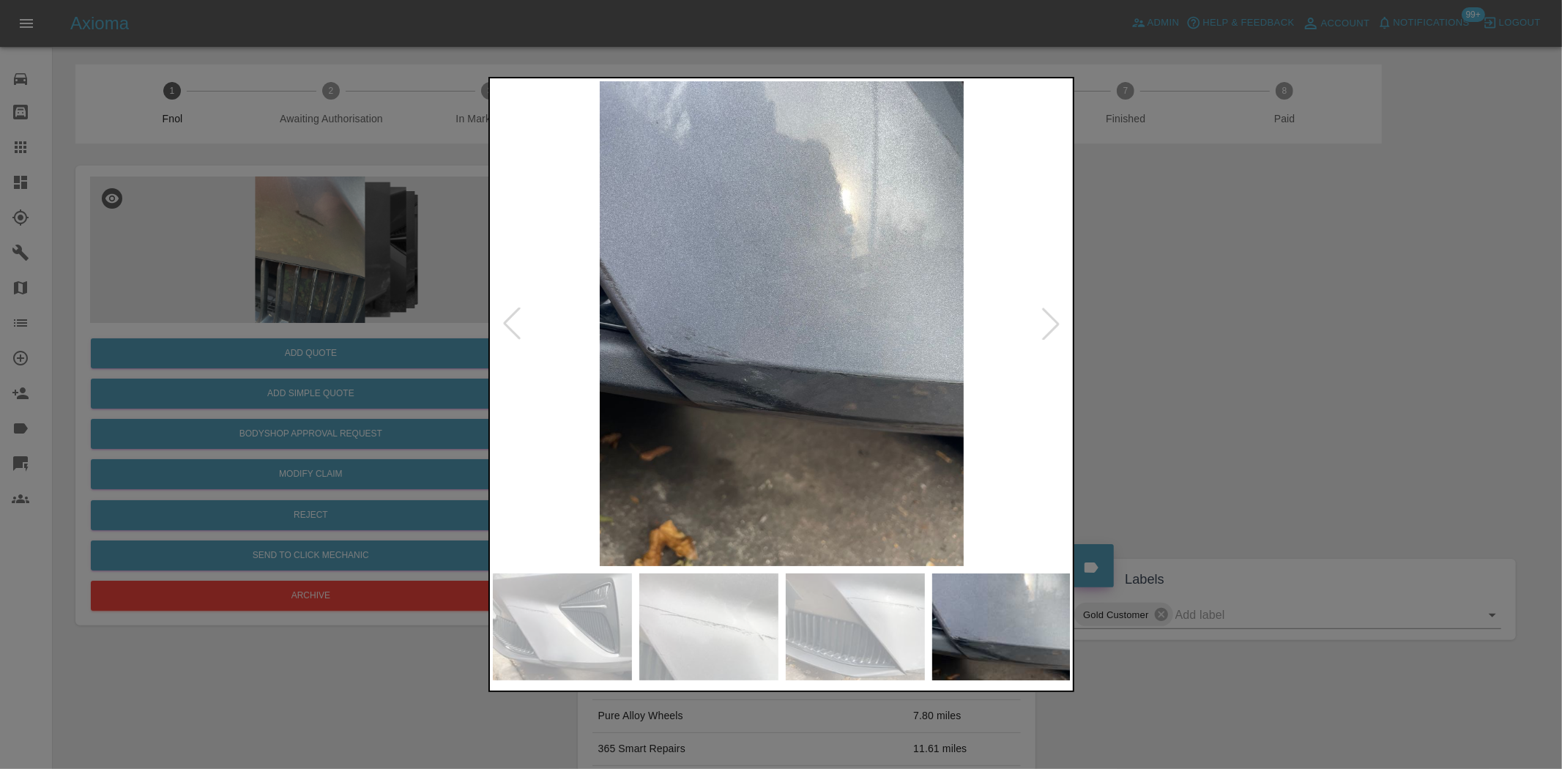
click at [640, 448] on img at bounding box center [782, 323] width 579 height 485
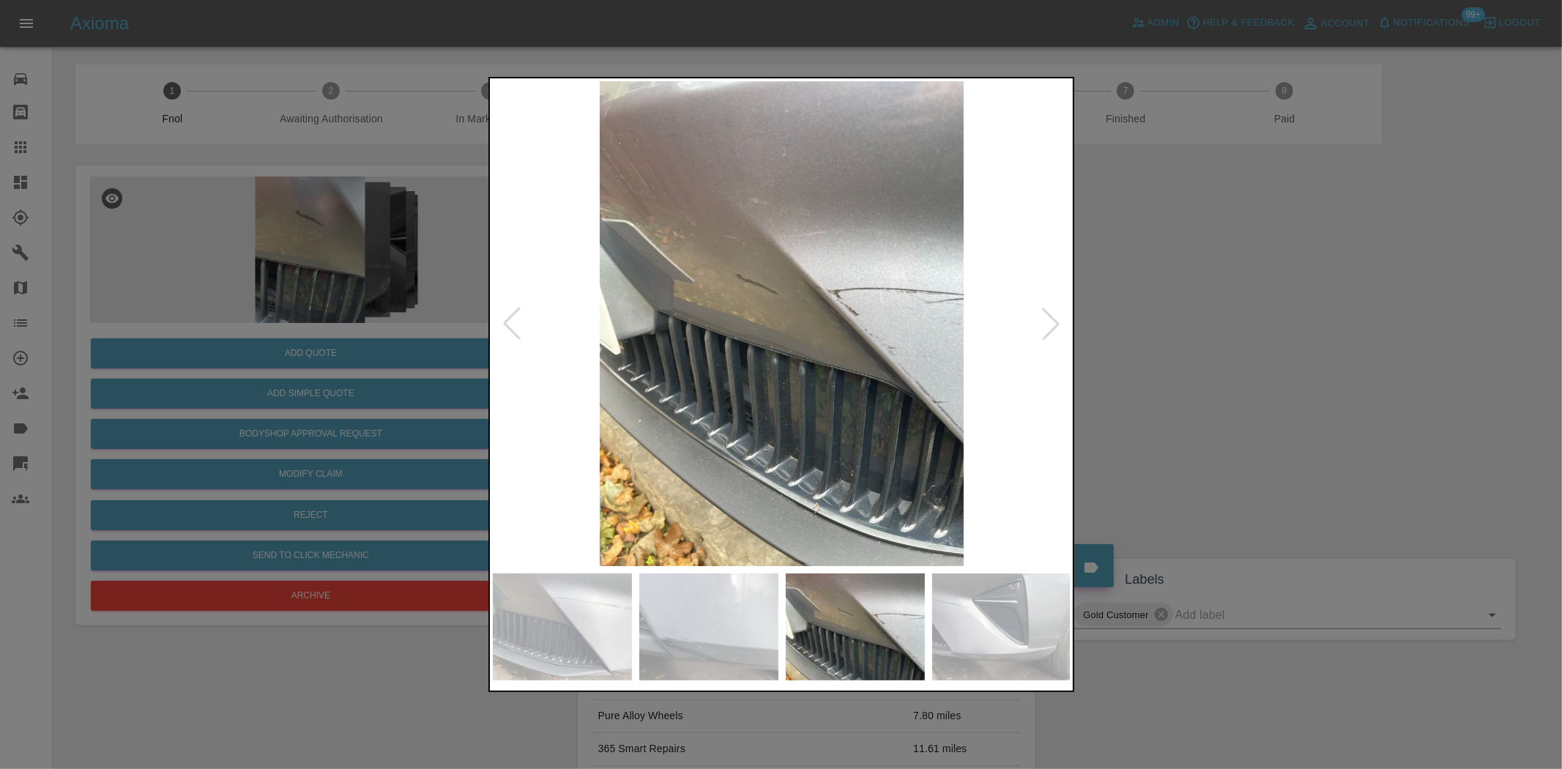
click at [663, 394] on img at bounding box center [782, 323] width 579 height 485
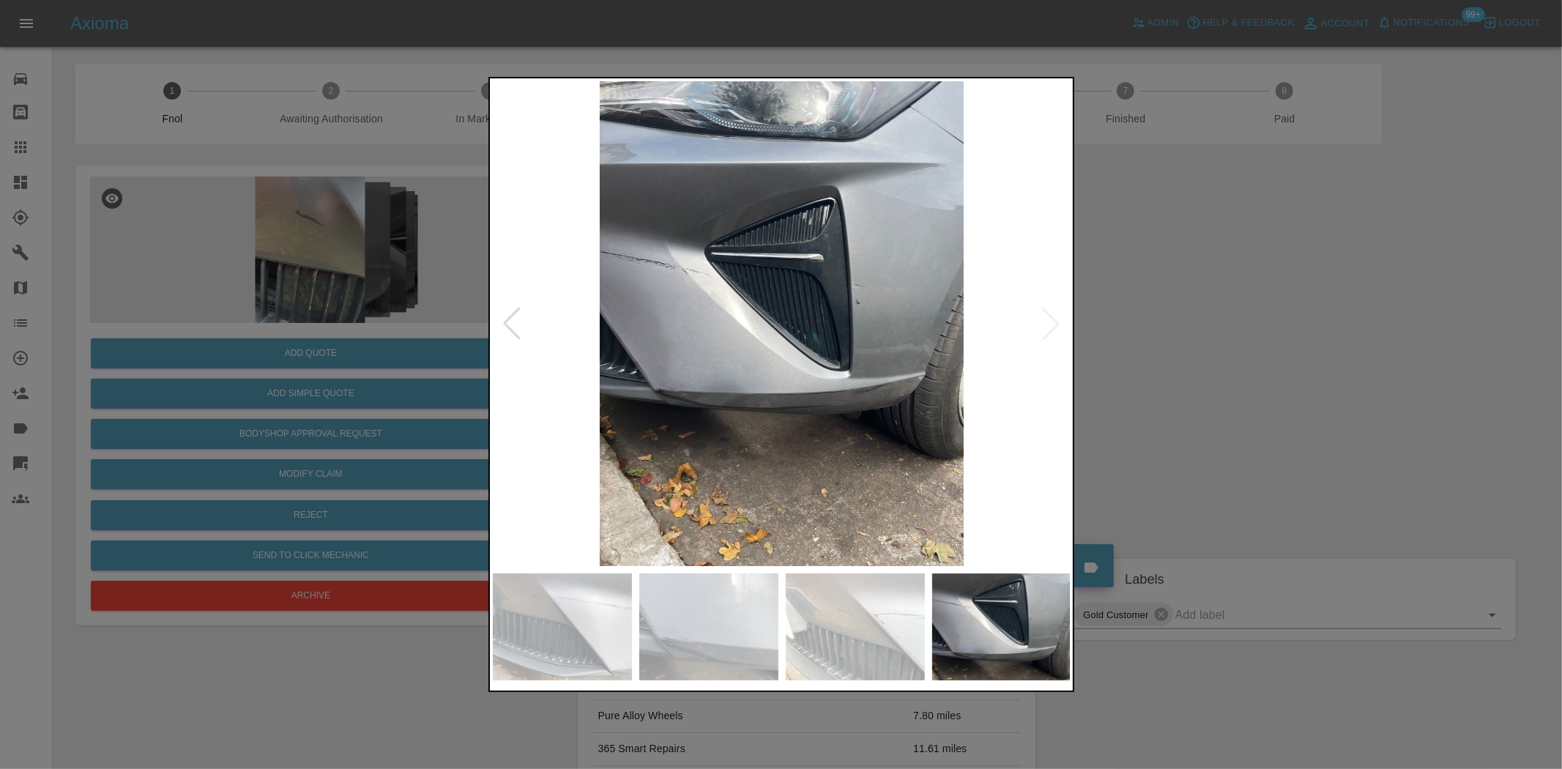
click at [513, 406] on img at bounding box center [782, 323] width 579 height 485
click at [642, 428] on img at bounding box center [782, 323] width 579 height 485
click at [799, 414] on img at bounding box center [782, 323] width 579 height 485
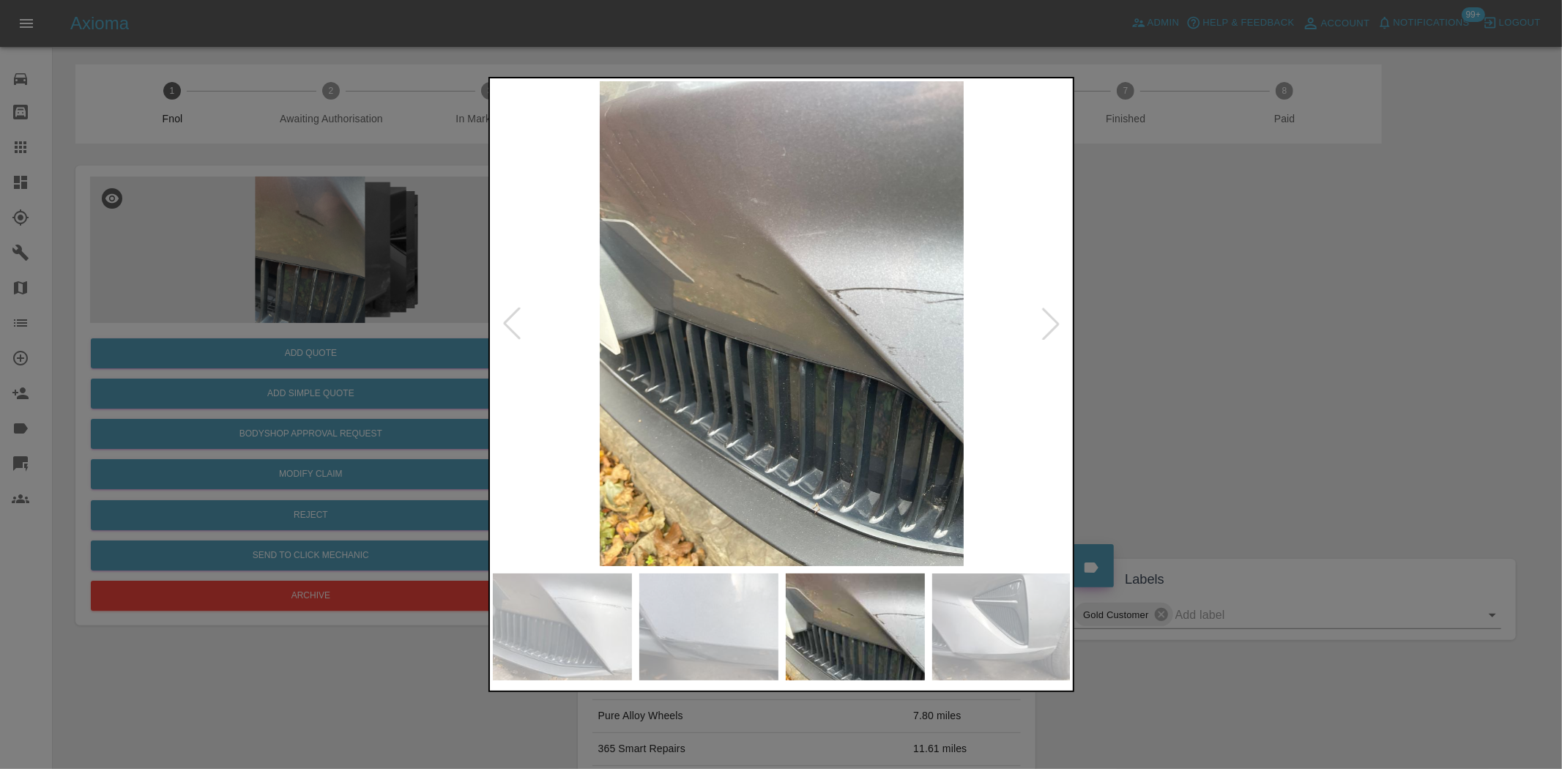
click at [719, 420] on img at bounding box center [782, 323] width 579 height 485
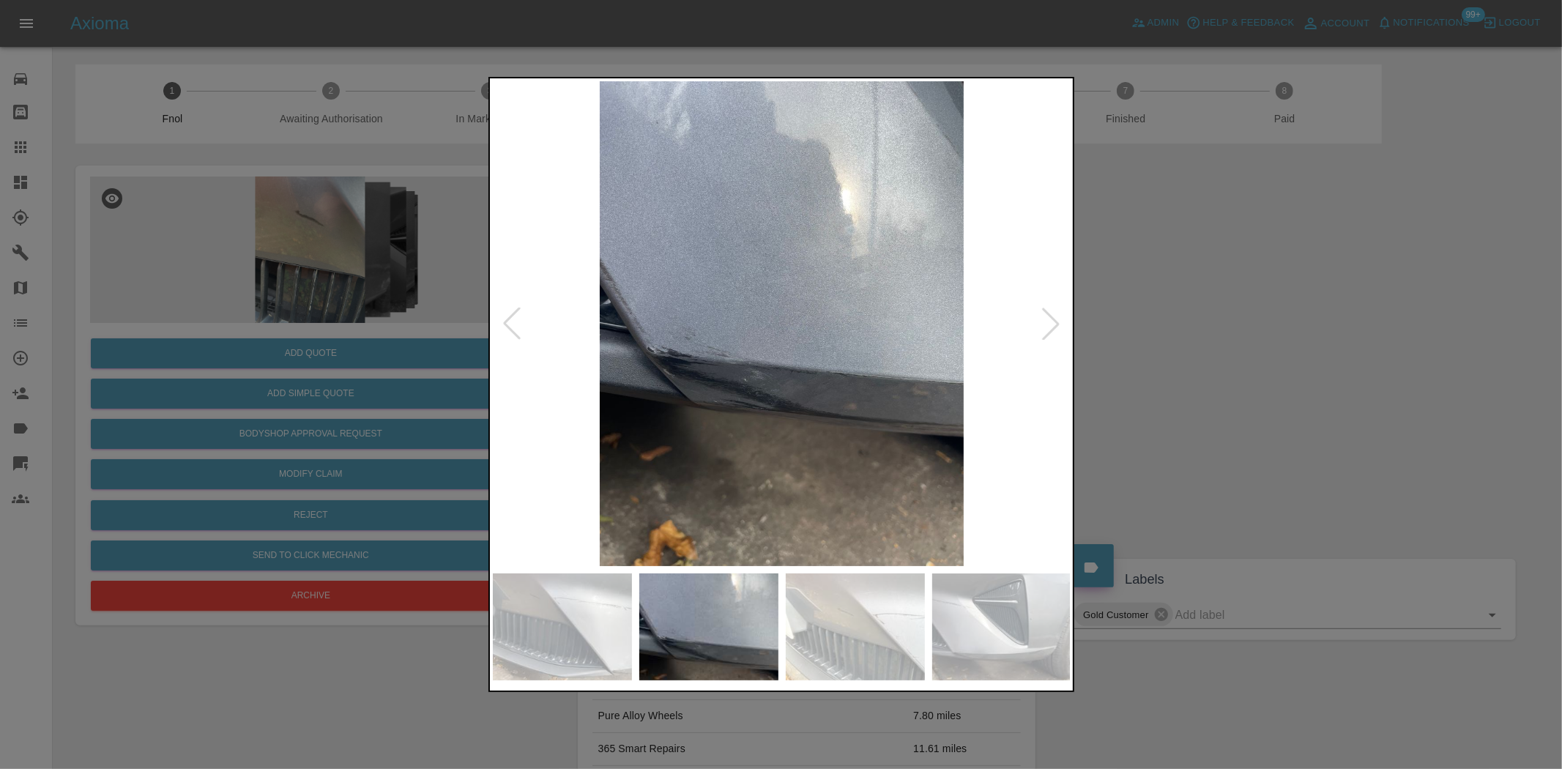
click at [770, 422] on img at bounding box center [782, 323] width 579 height 485
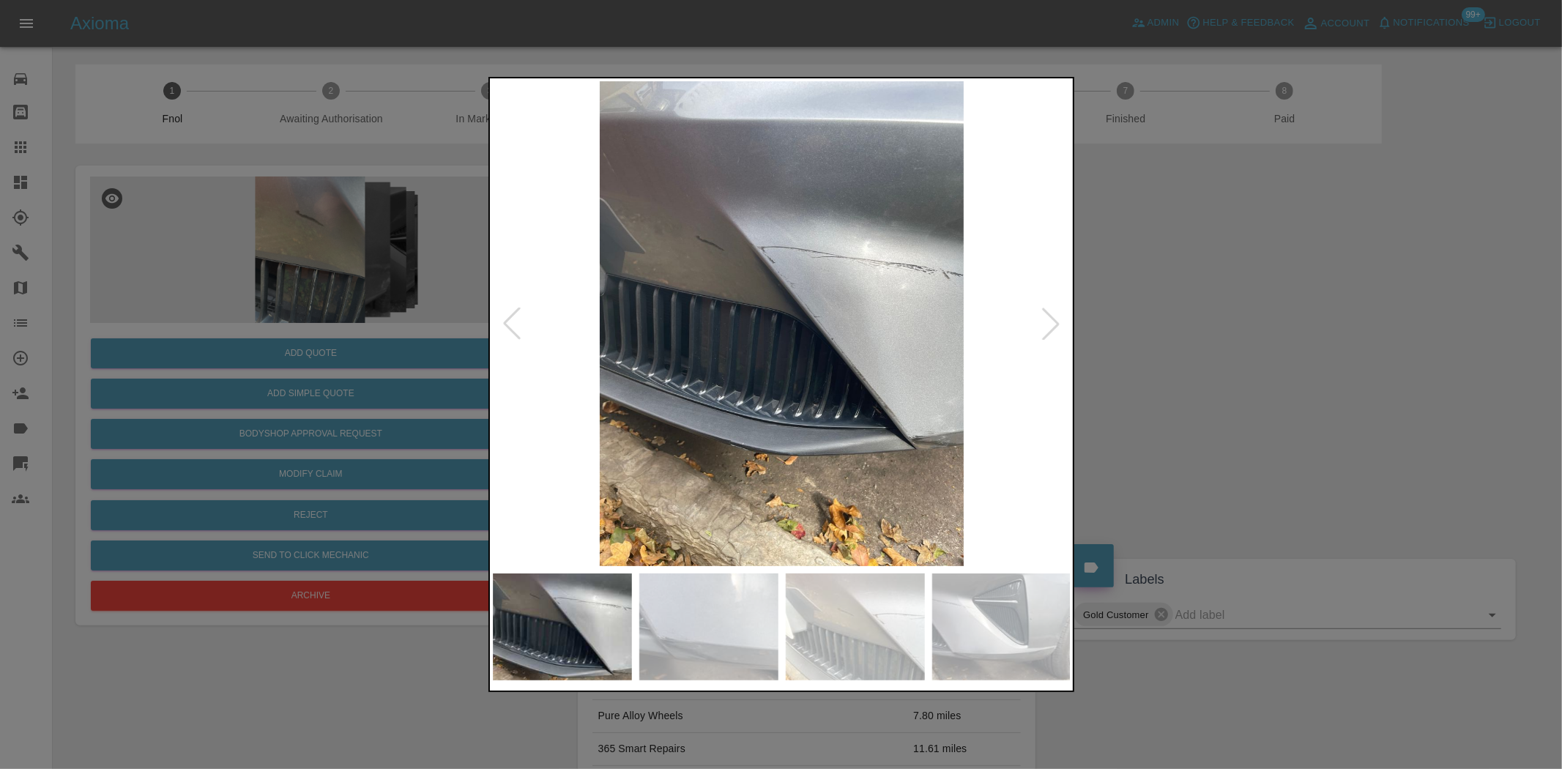
click at [899, 445] on img at bounding box center [782, 323] width 579 height 485
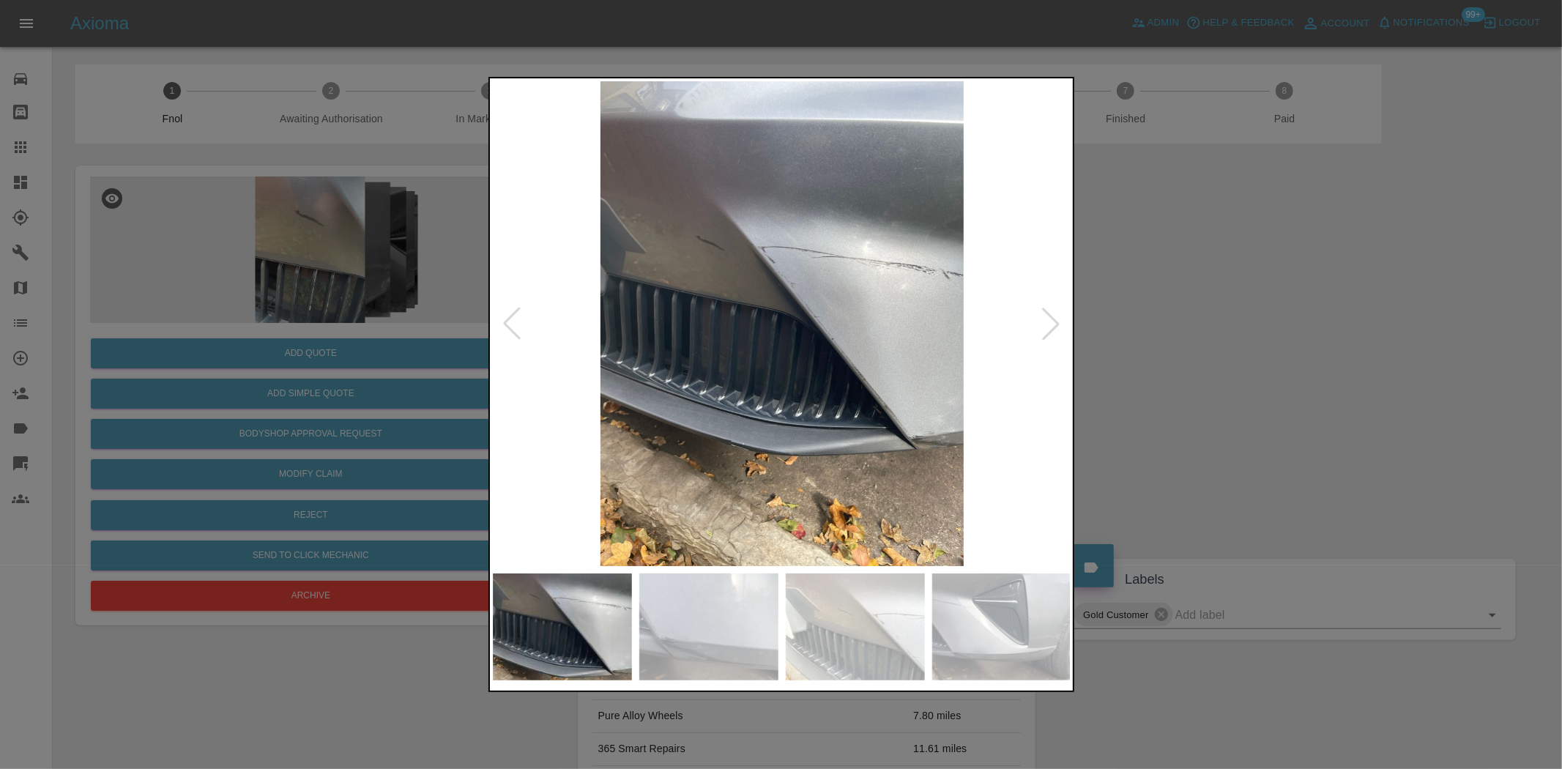
click at [733, 479] on img at bounding box center [782, 323] width 579 height 485
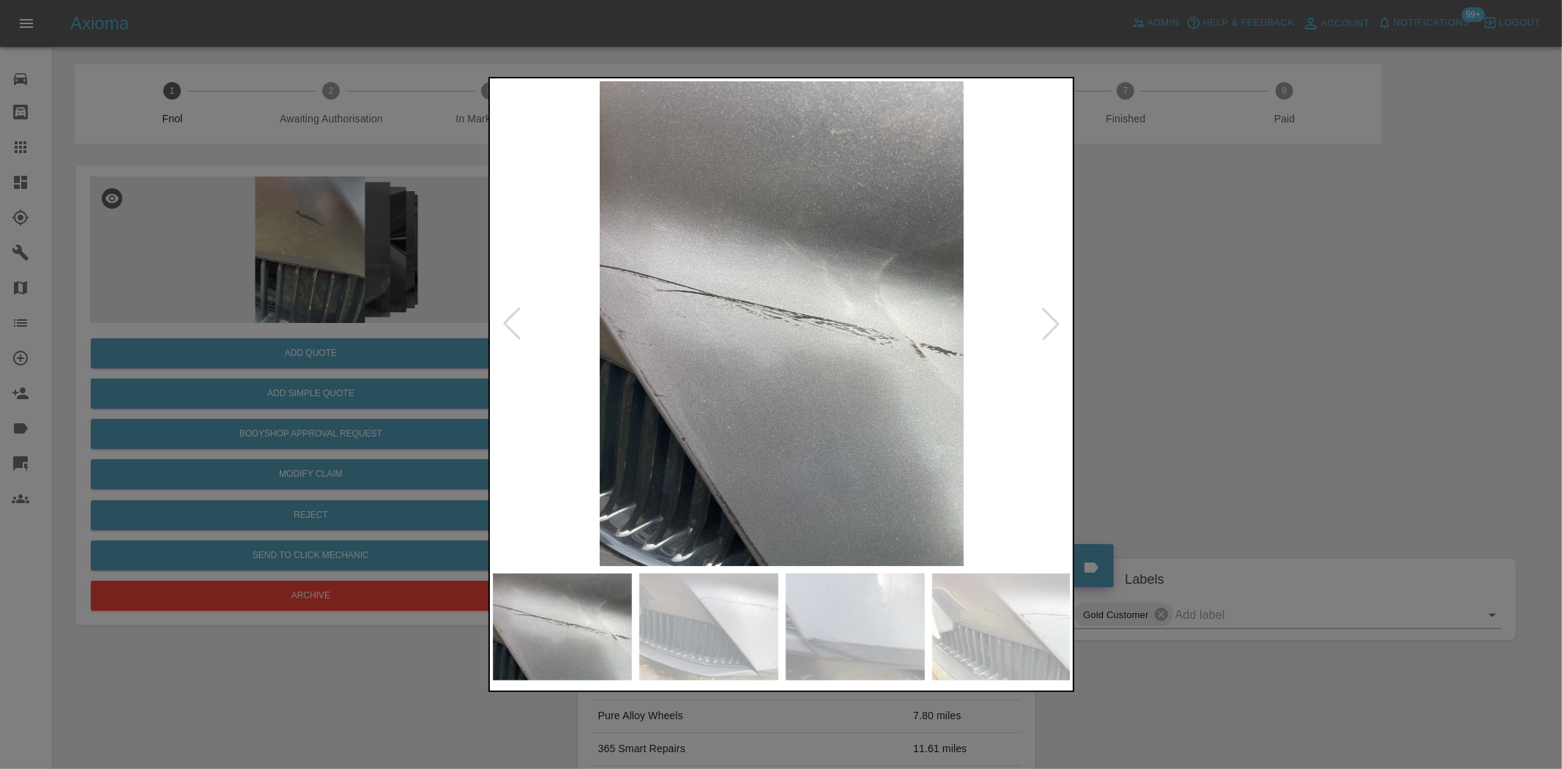
click at [803, 488] on img at bounding box center [782, 323] width 579 height 485
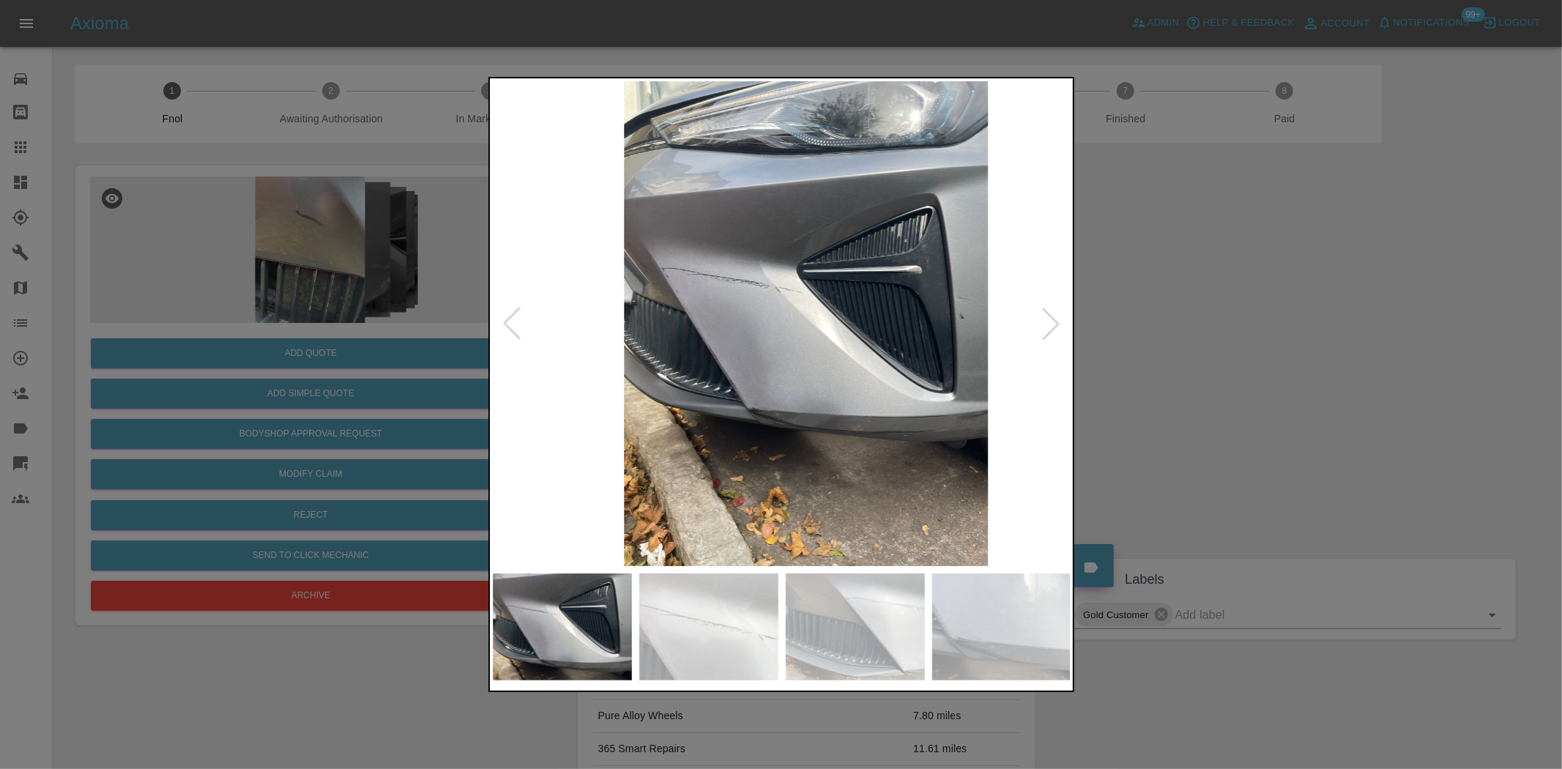
click at [789, 349] on img at bounding box center [806, 323] width 579 height 485
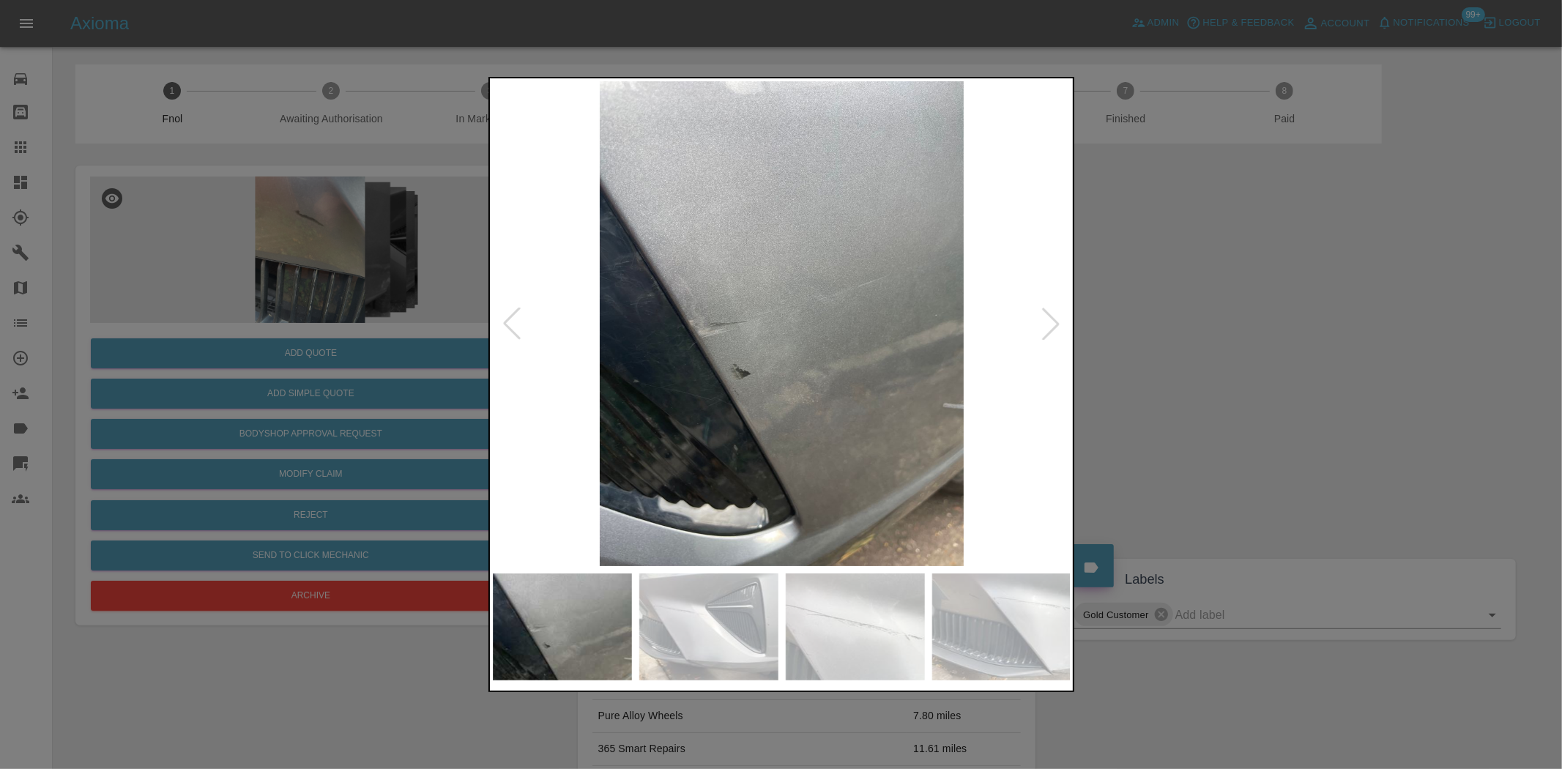
click at [842, 377] on img at bounding box center [782, 323] width 579 height 485
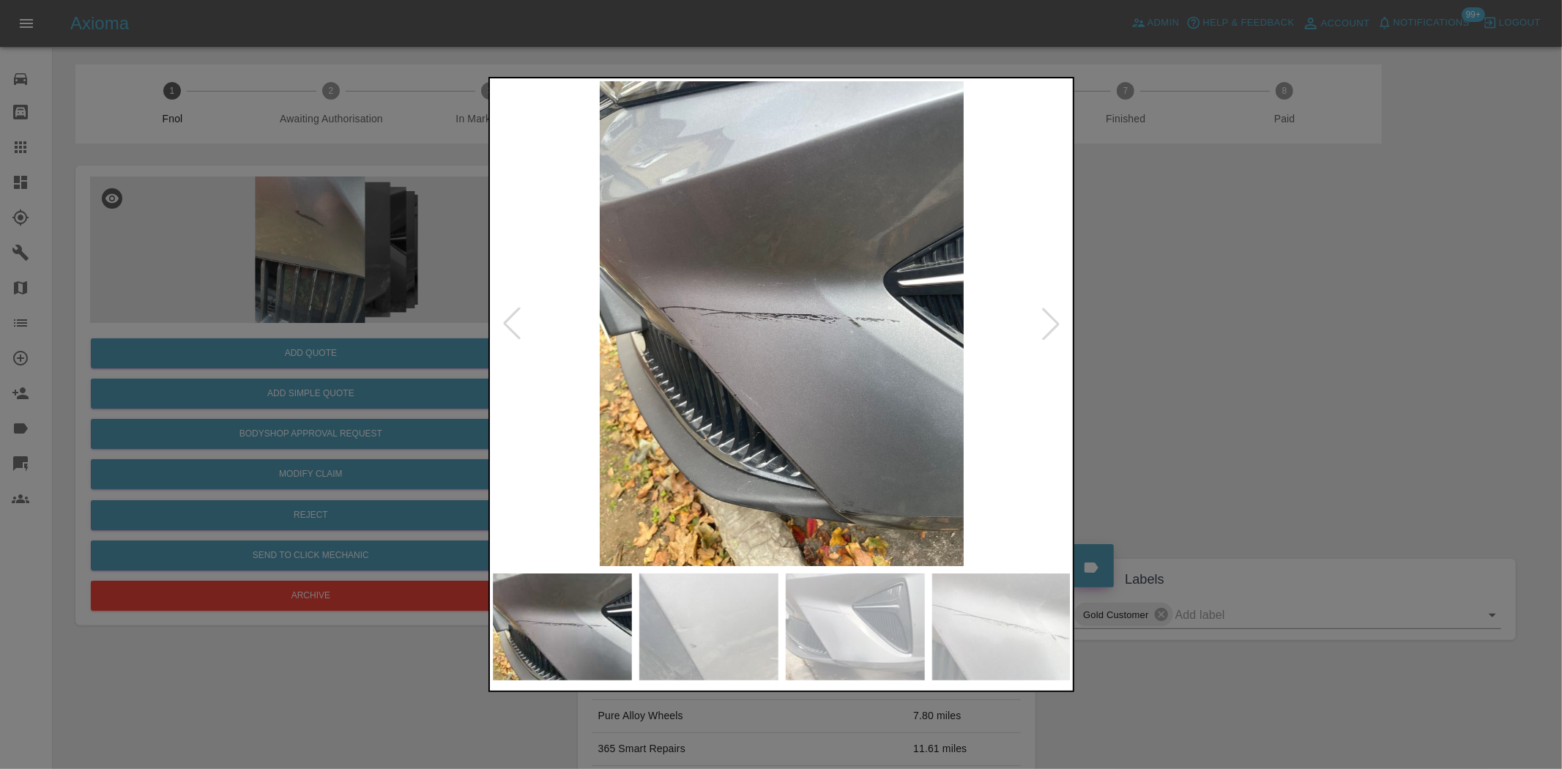
click at [952, 382] on img at bounding box center [782, 323] width 579 height 485
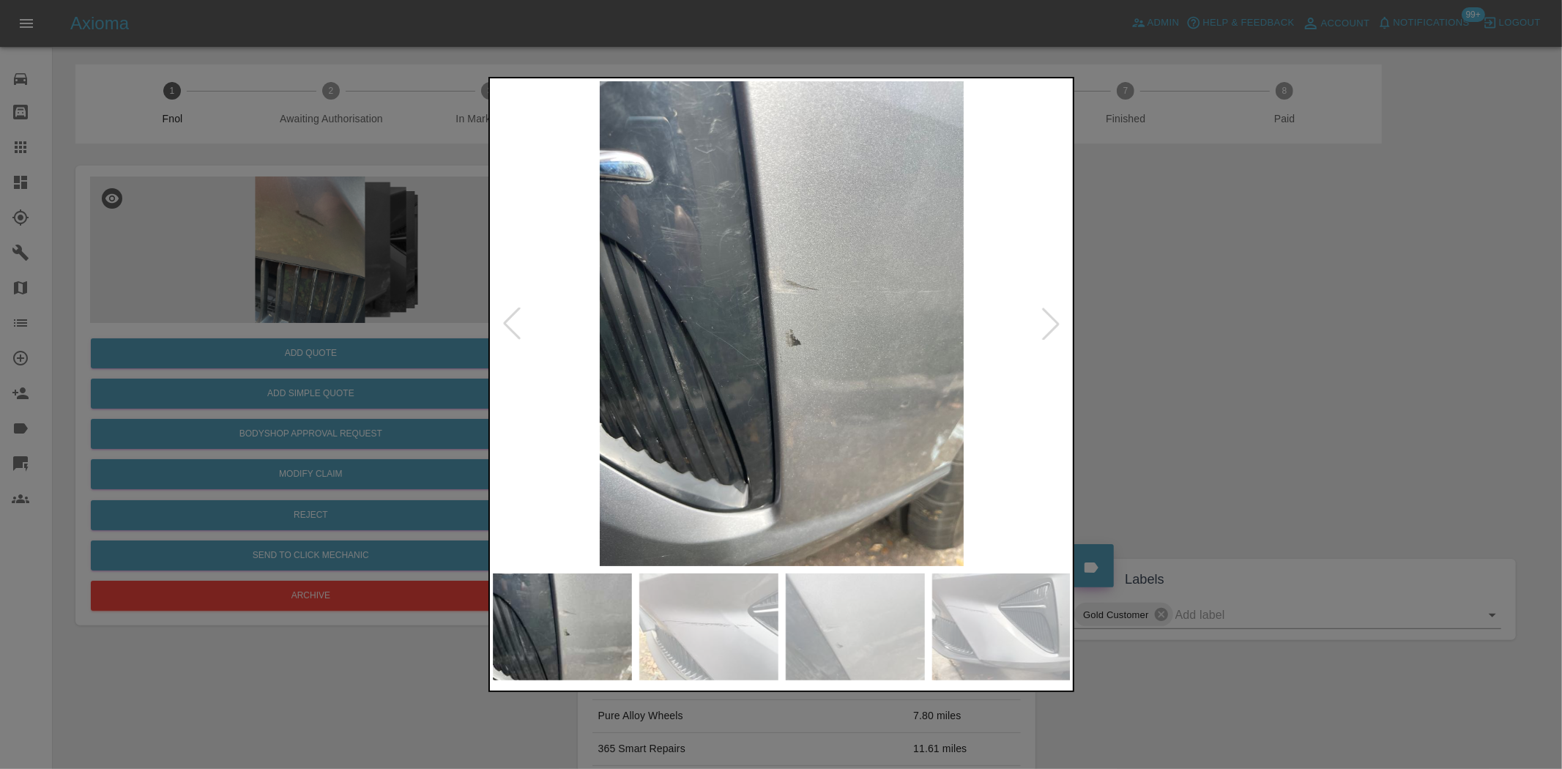
click at [976, 377] on img at bounding box center [782, 323] width 579 height 485
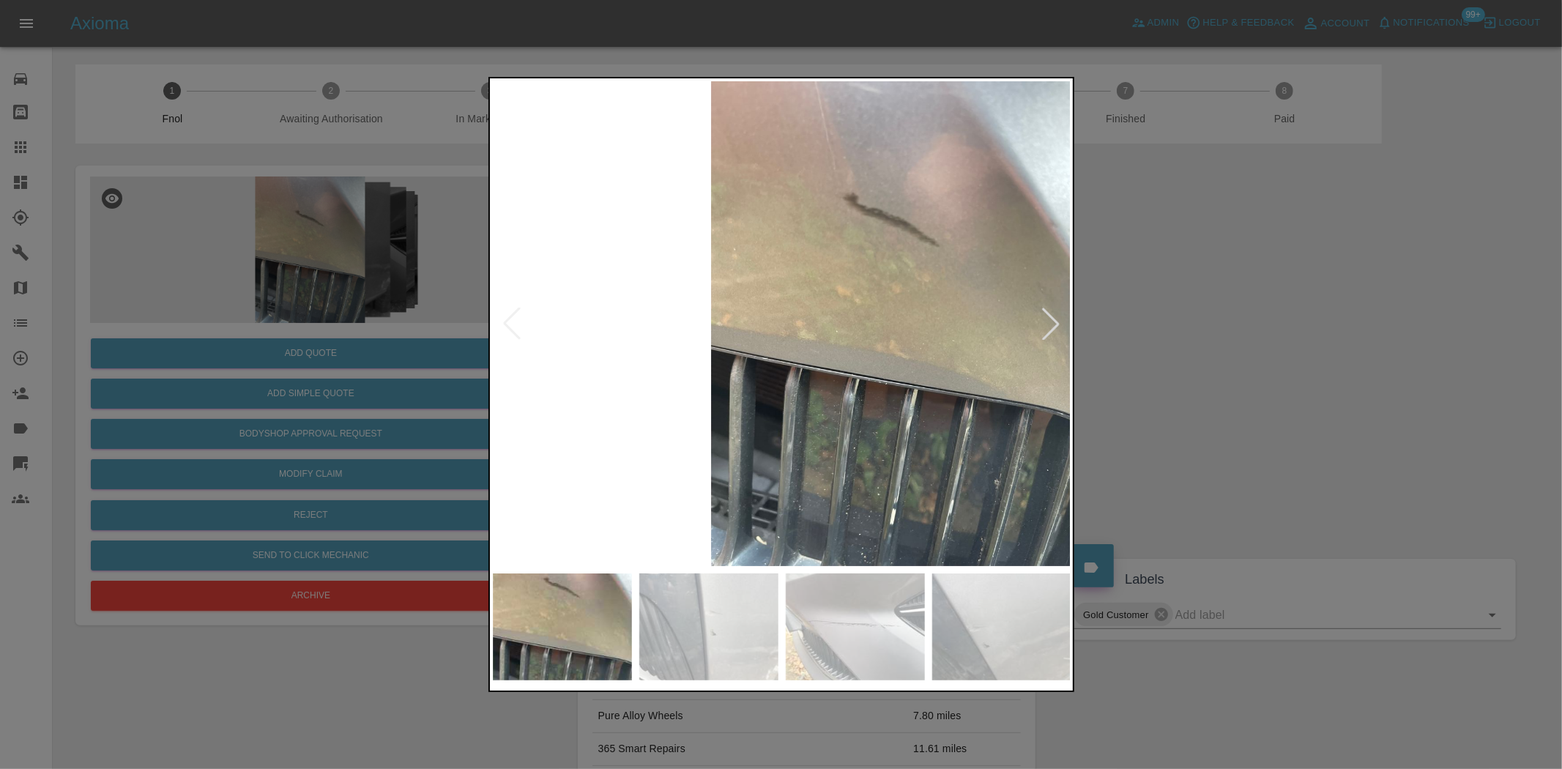
click at [1093, 375] on div at bounding box center [781, 384] width 1562 height 769
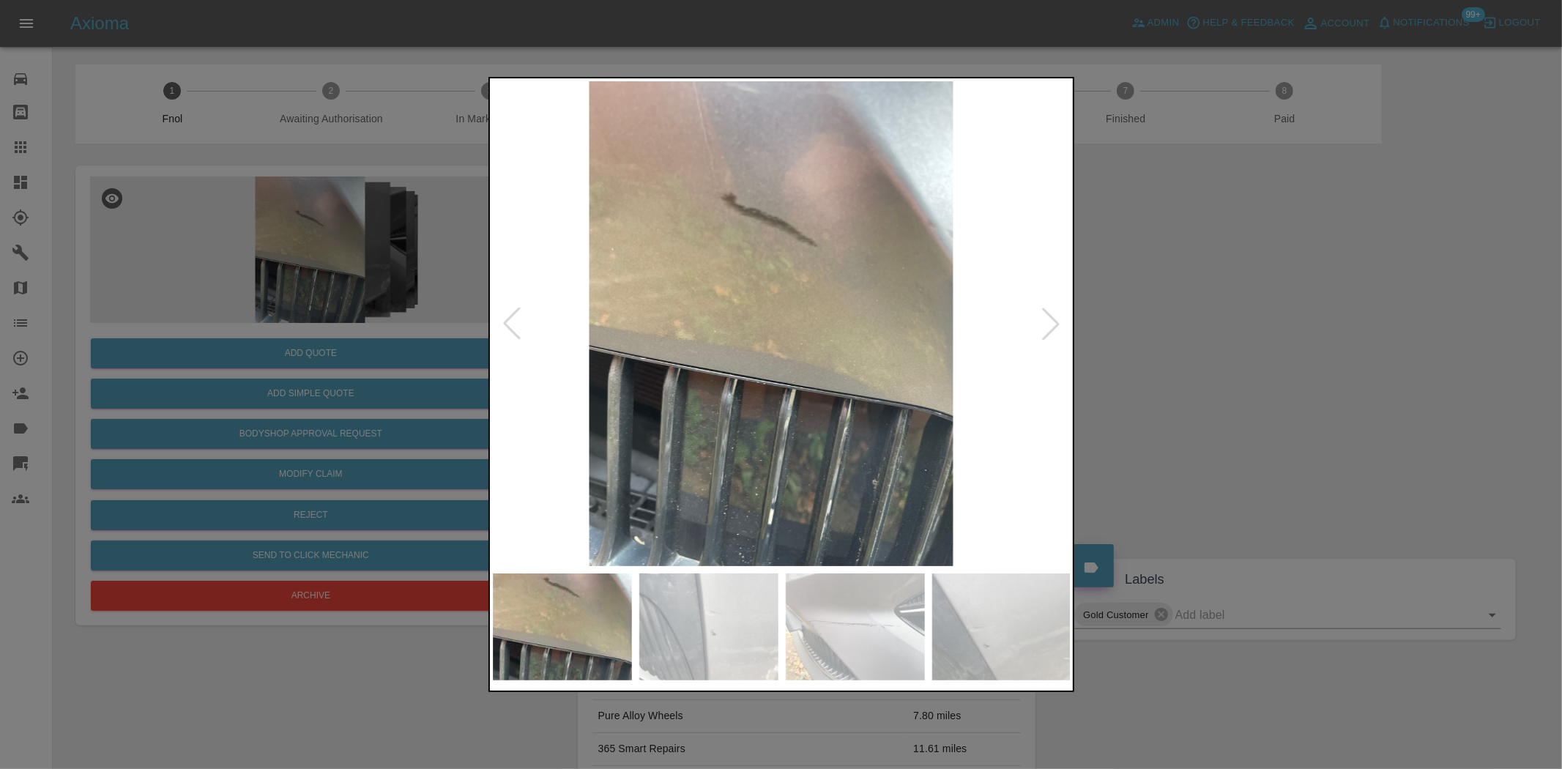
click at [755, 349] on img at bounding box center [771, 323] width 579 height 485
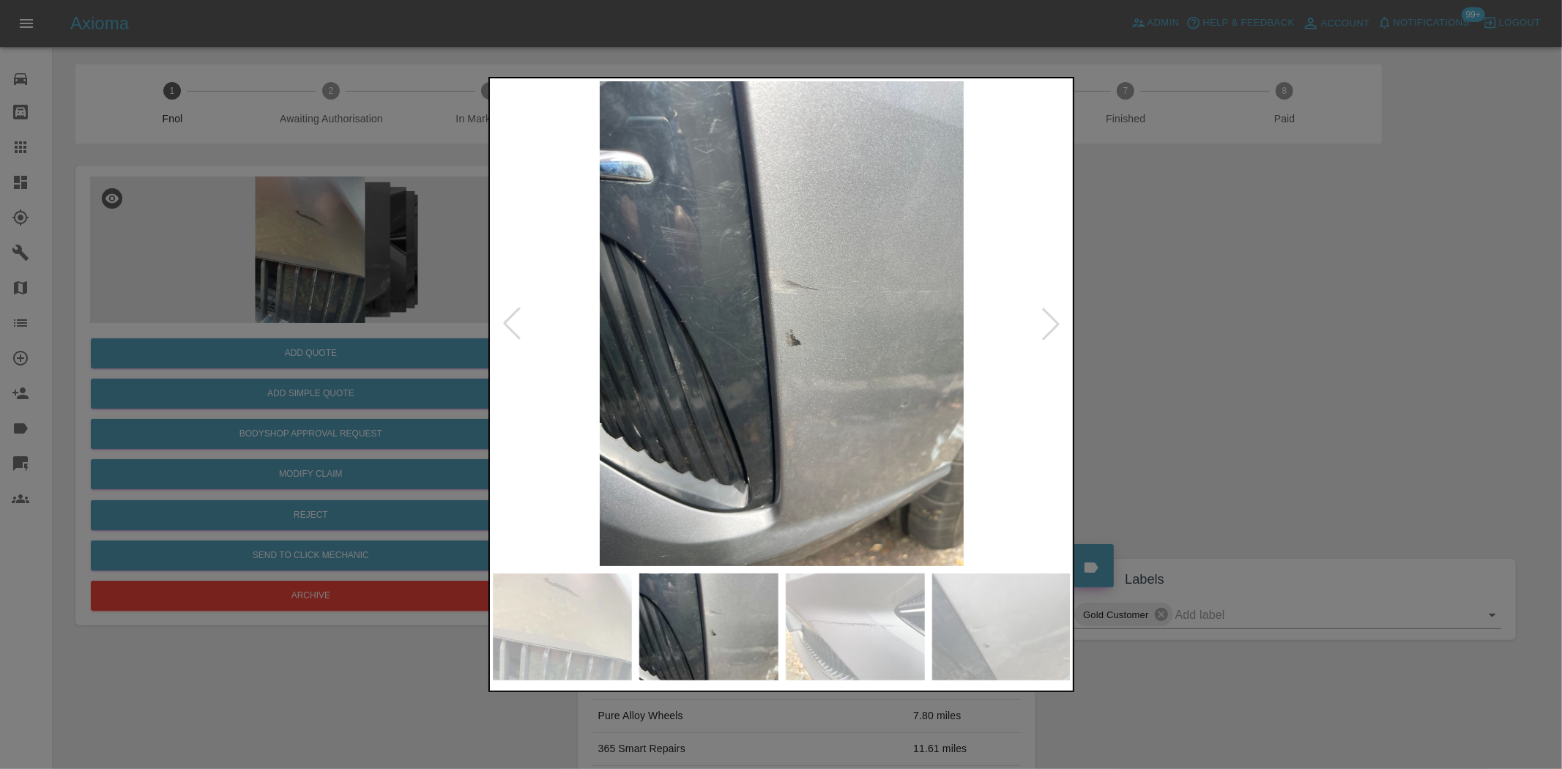
click at [780, 313] on img at bounding box center [782, 323] width 579 height 485
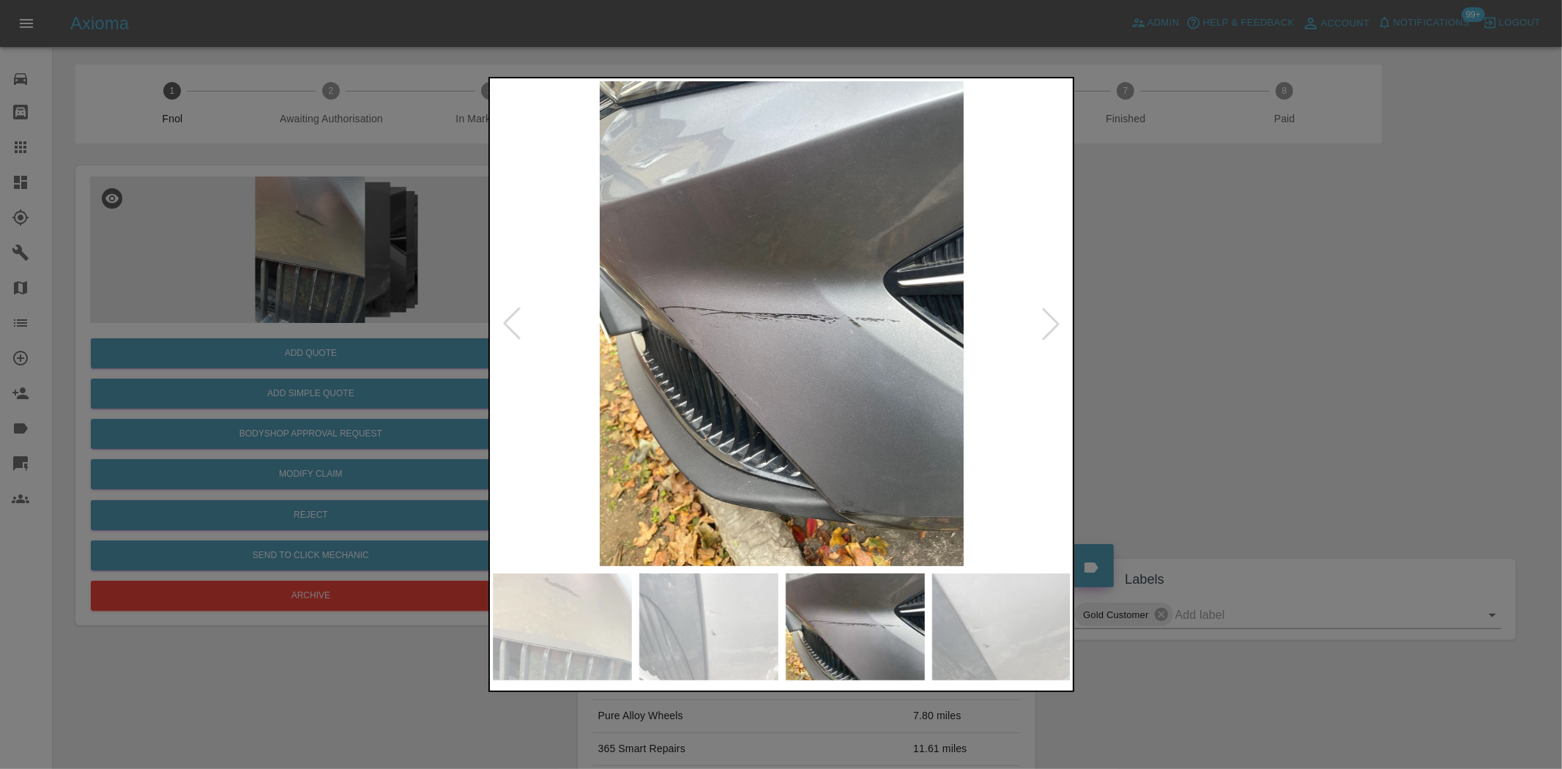
click at [632, 334] on img at bounding box center [782, 323] width 579 height 485
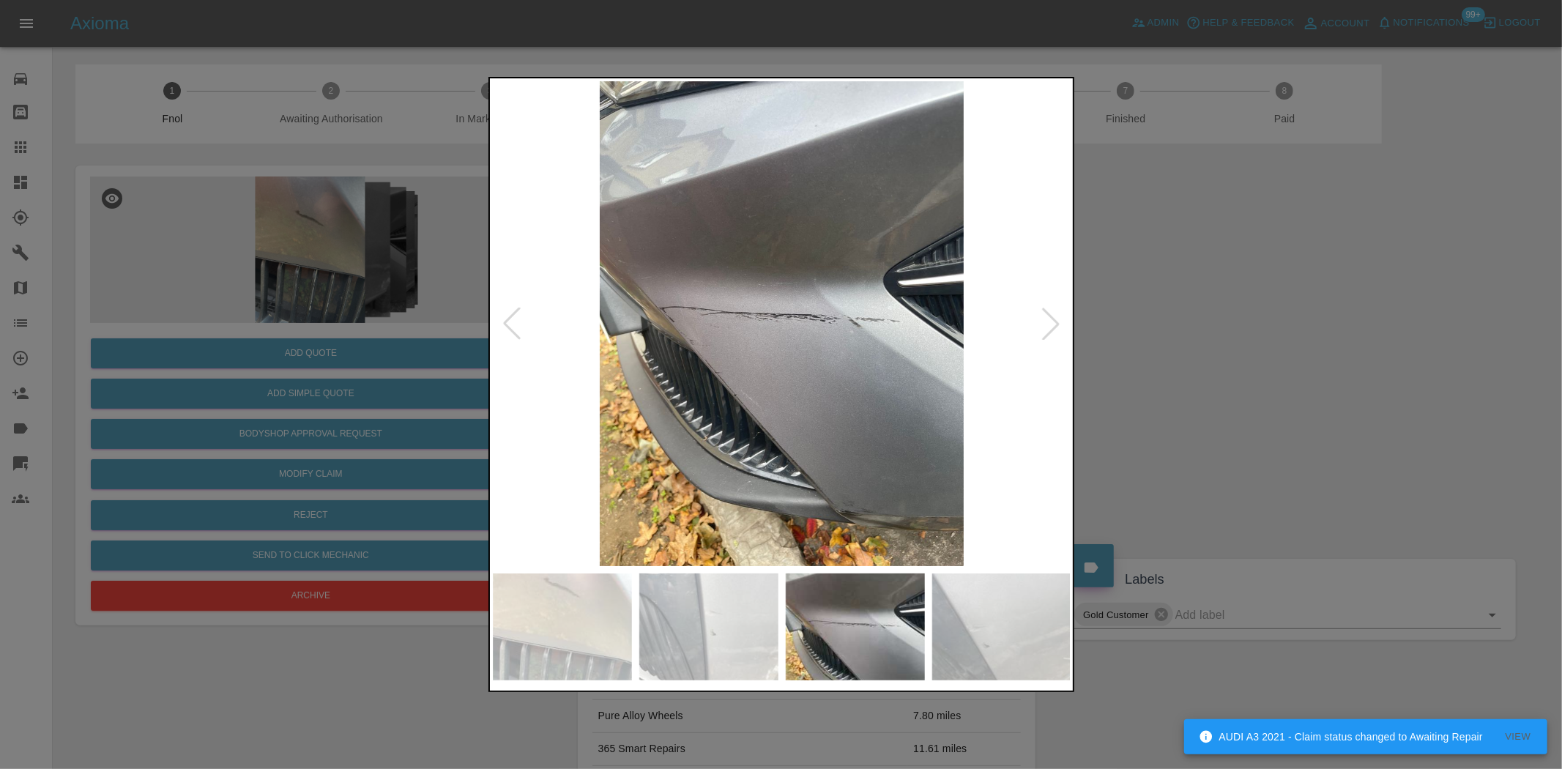
click at [682, 369] on img at bounding box center [782, 323] width 579 height 485
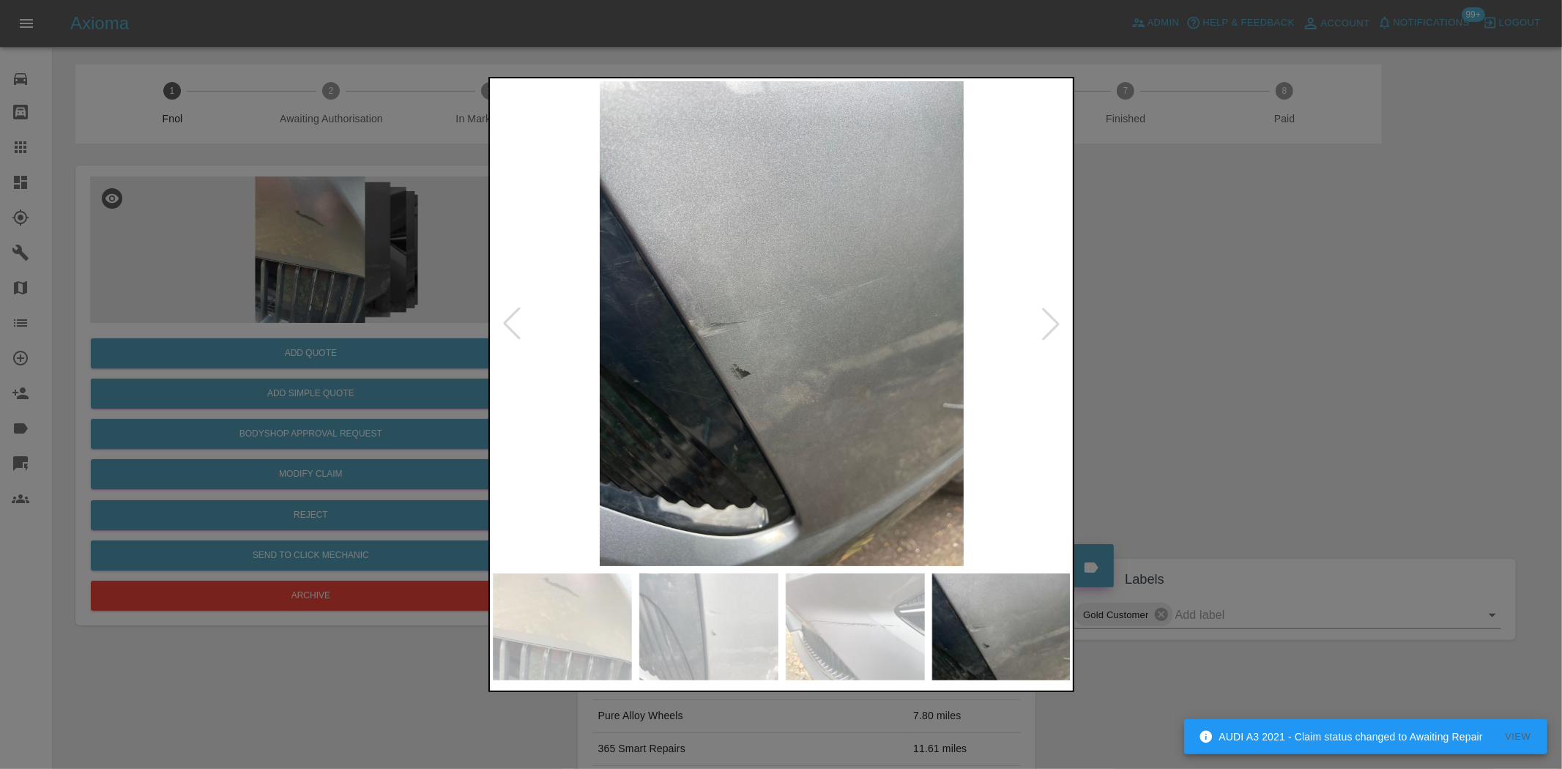
click at [746, 371] on img at bounding box center [782, 323] width 579 height 485
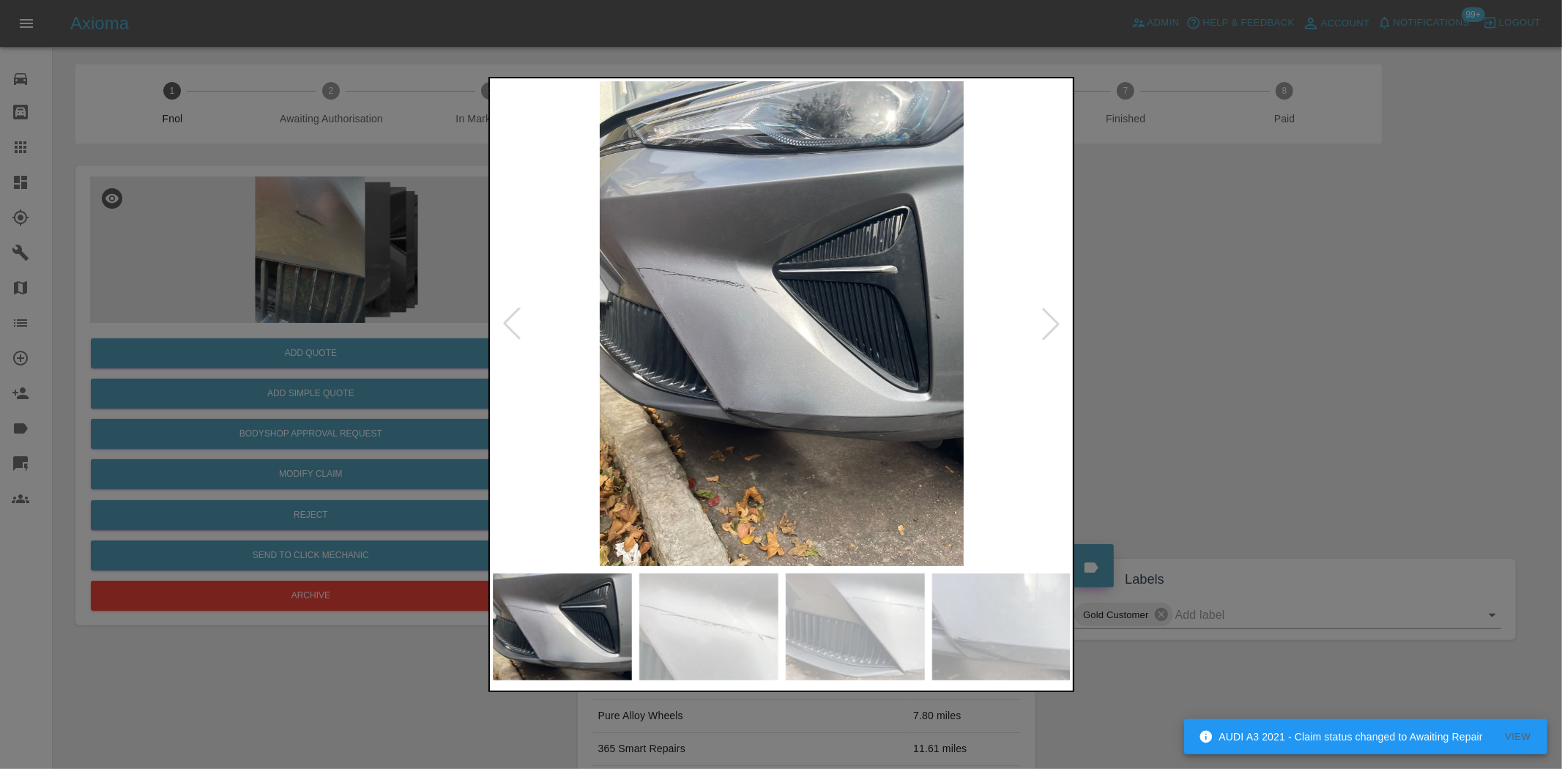
click at [683, 318] on img at bounding box center [782, 323] width 579 height 485
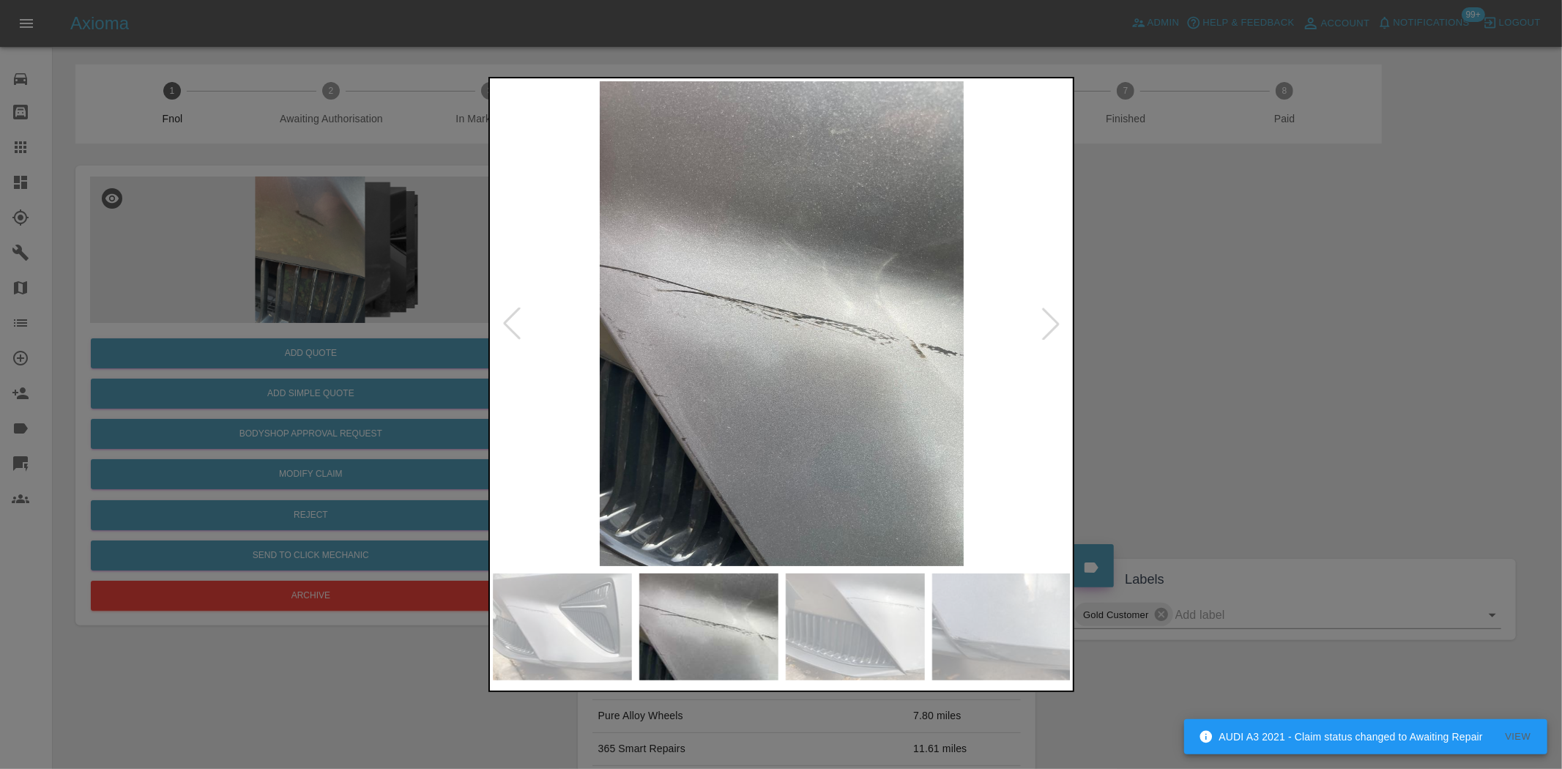
click at [638, 345] on img at bounding box center [782, 323] width 579 height 485
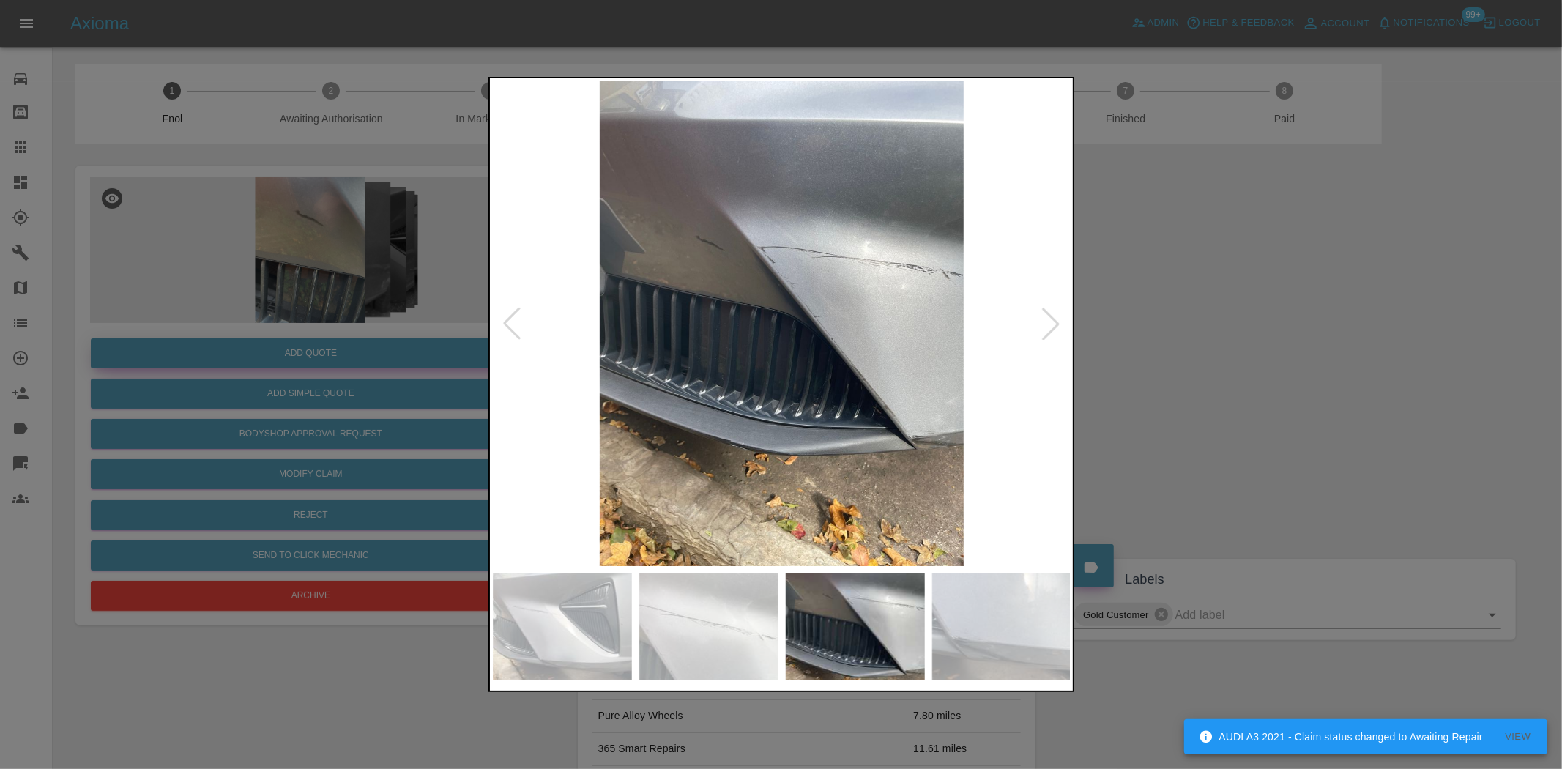
drag, startPoint x: 304, startPoint y: 335, endPoint x: 312, endPoint y: 346, distance: 14.2
click at [306, 338] on div at bounding box center [781, 384] width 1562 height 769
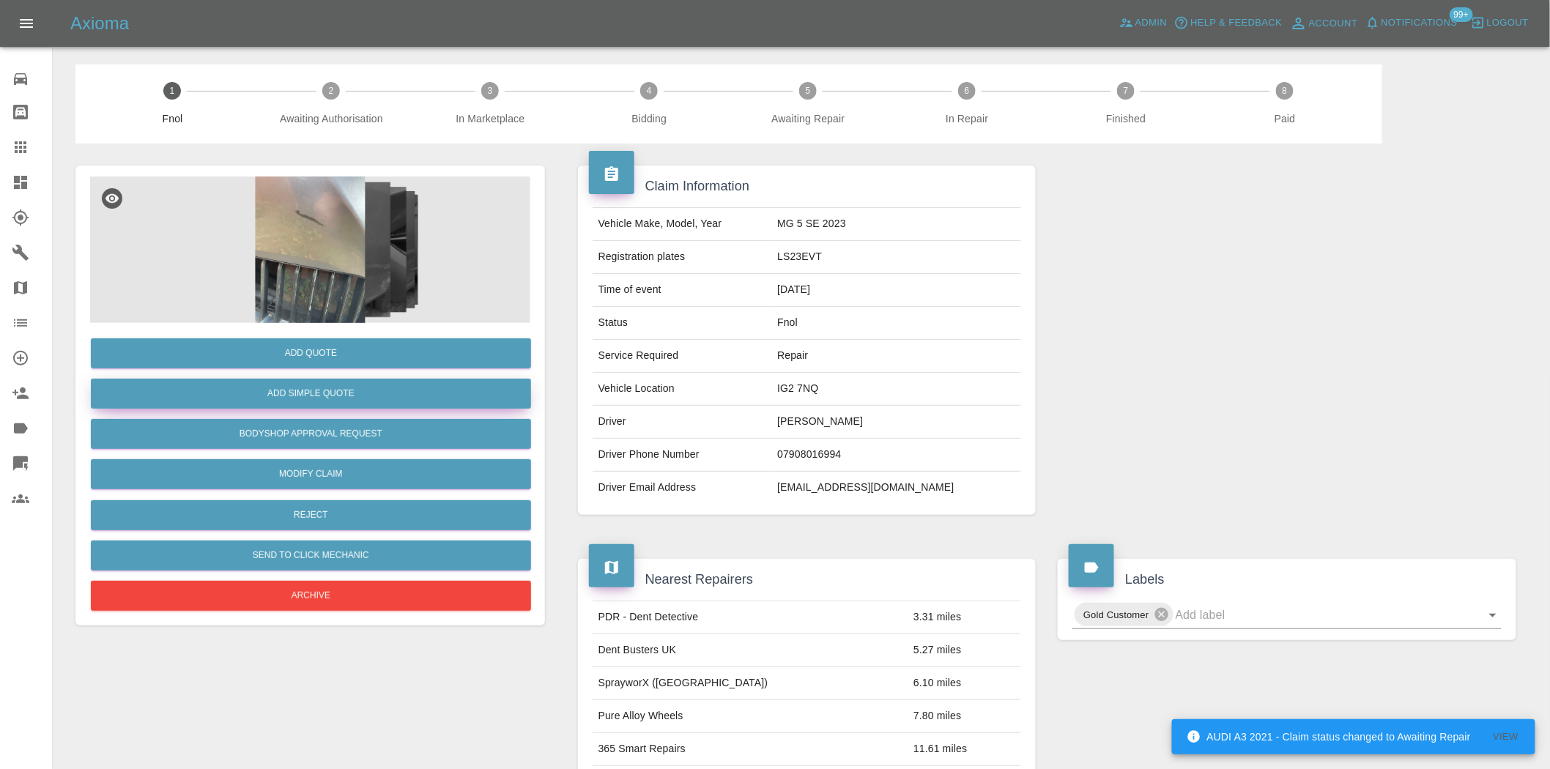
click at [327, 393] on button "Add Simple Quote" at bounding box center [311, 394] width 440 height 30
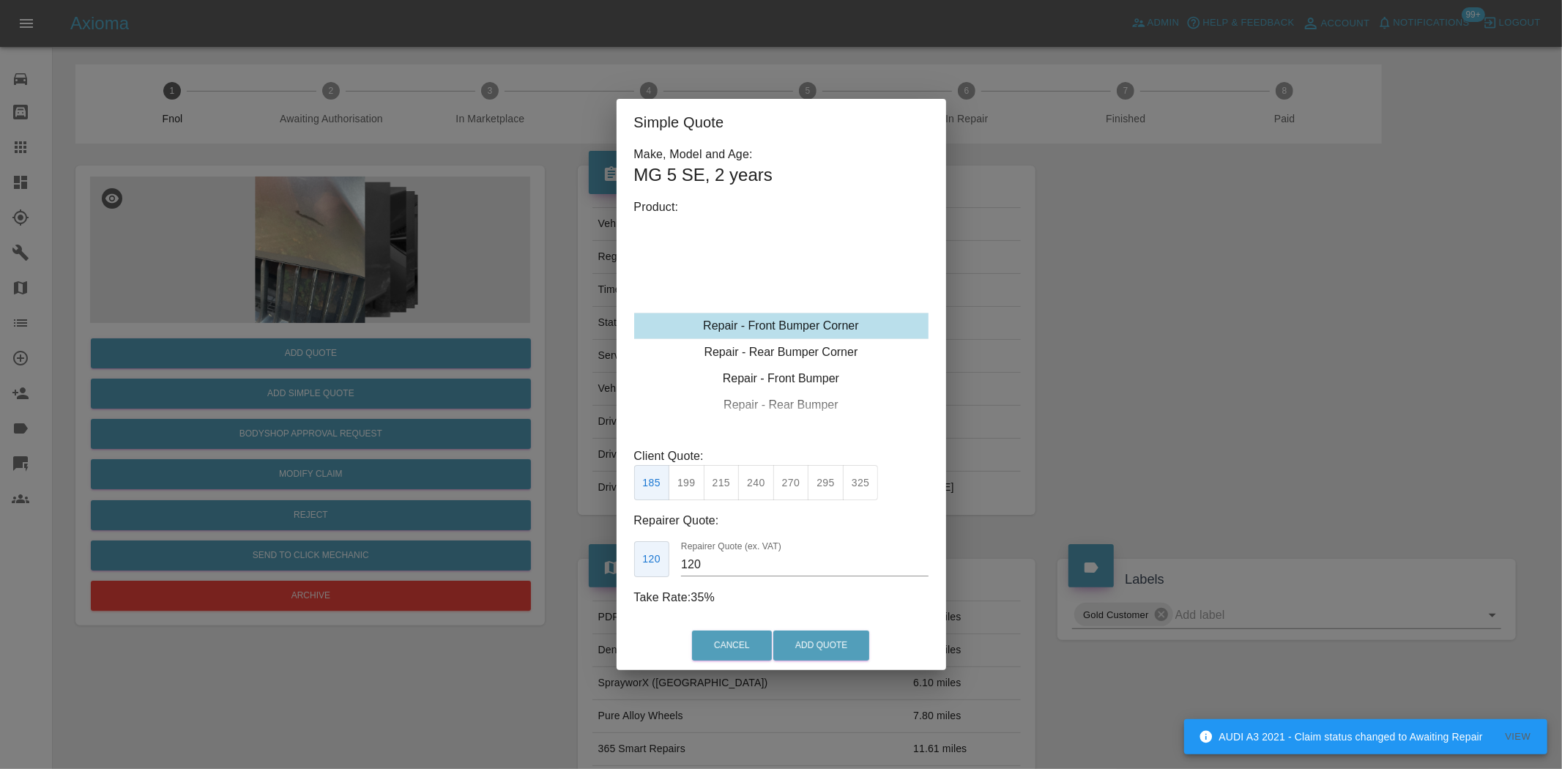
click at [784, 318] on div "Repair - Front Bumper Corner" at bounding box center [781, 326] width 294 height 26
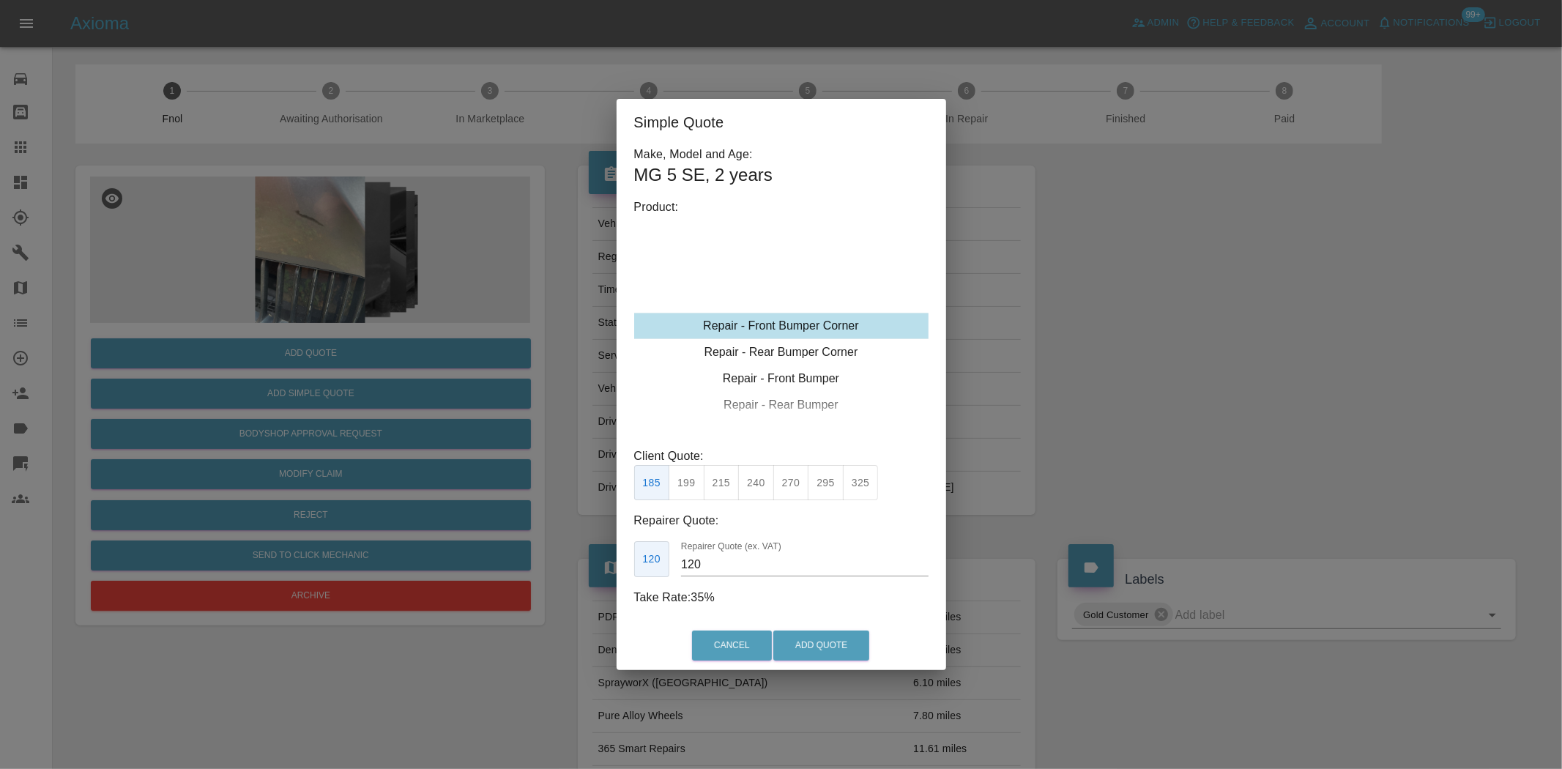
click at [765, 492] on button "240" at bounding box center [756, 483] width 36 height 36
drag, startPoint x: 719, startPoint y: 562, endPoint x: 480, endPoint y: 541, distance: 239.8
click at [523, 559] on div "Simple Quote Make, Model and Age: MG 5 SE , 2 years Product: Repair - Front Bum…" at bounding box center [781, 384] width 1562 height 769
type input "140"
click at [828, 640] on button "Add Quote" at bounding box center [821, 646] width 96 height 30
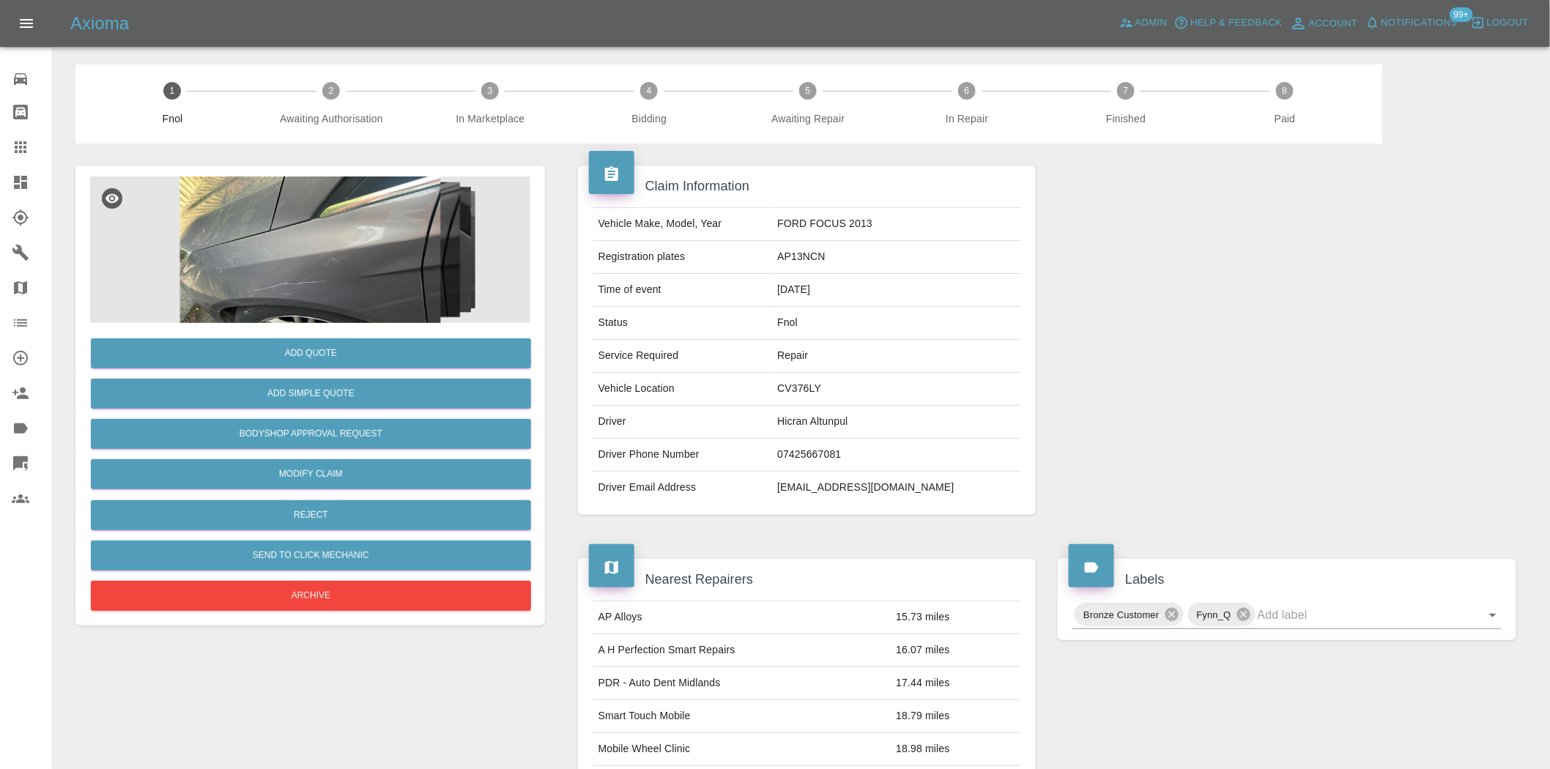
click at [344, 237] on img at bounding box center [310, 250] width 440 height 146
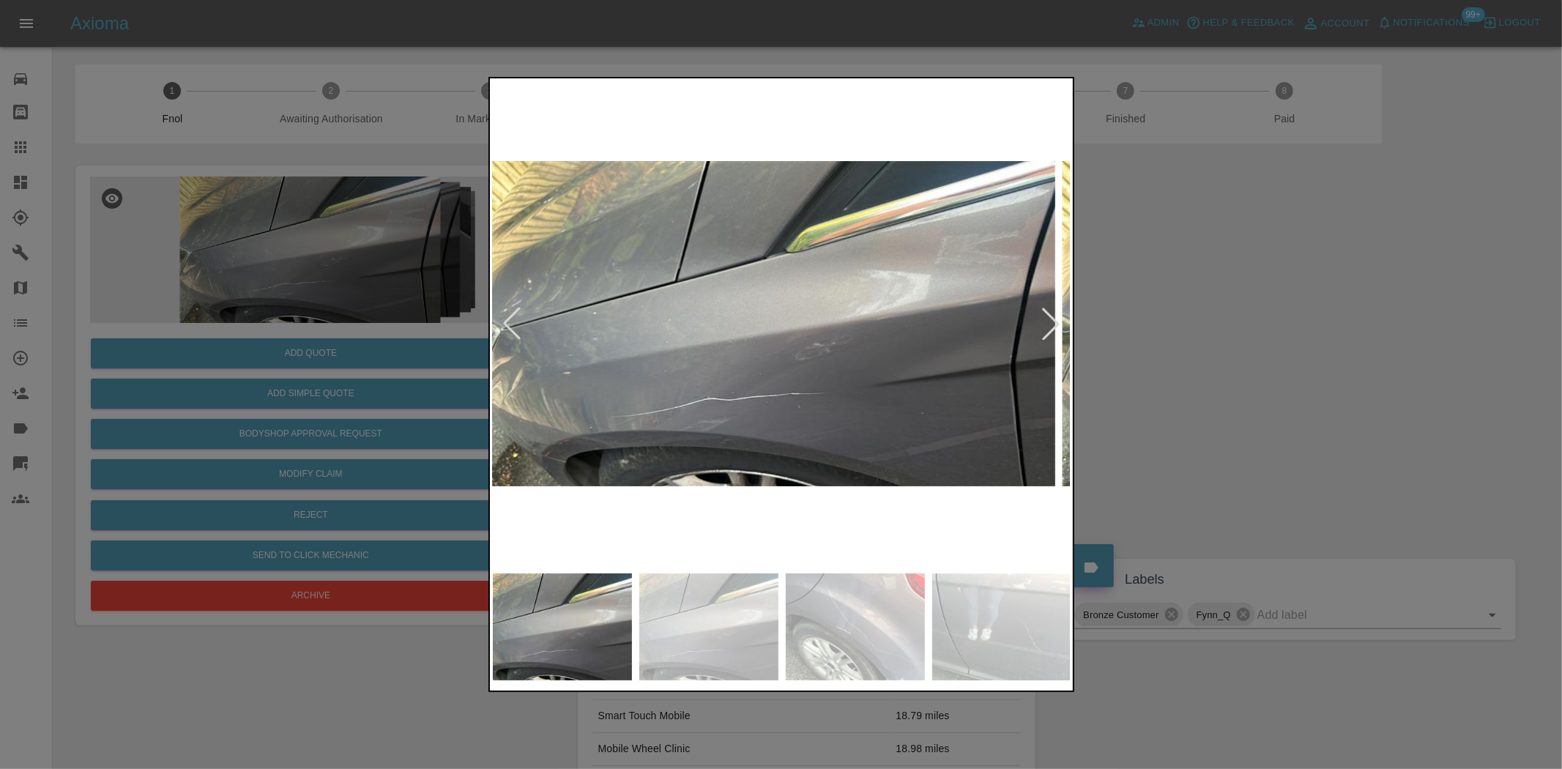
click at [575, 400] on img at bounding box center [765, 323] width 579 height 485
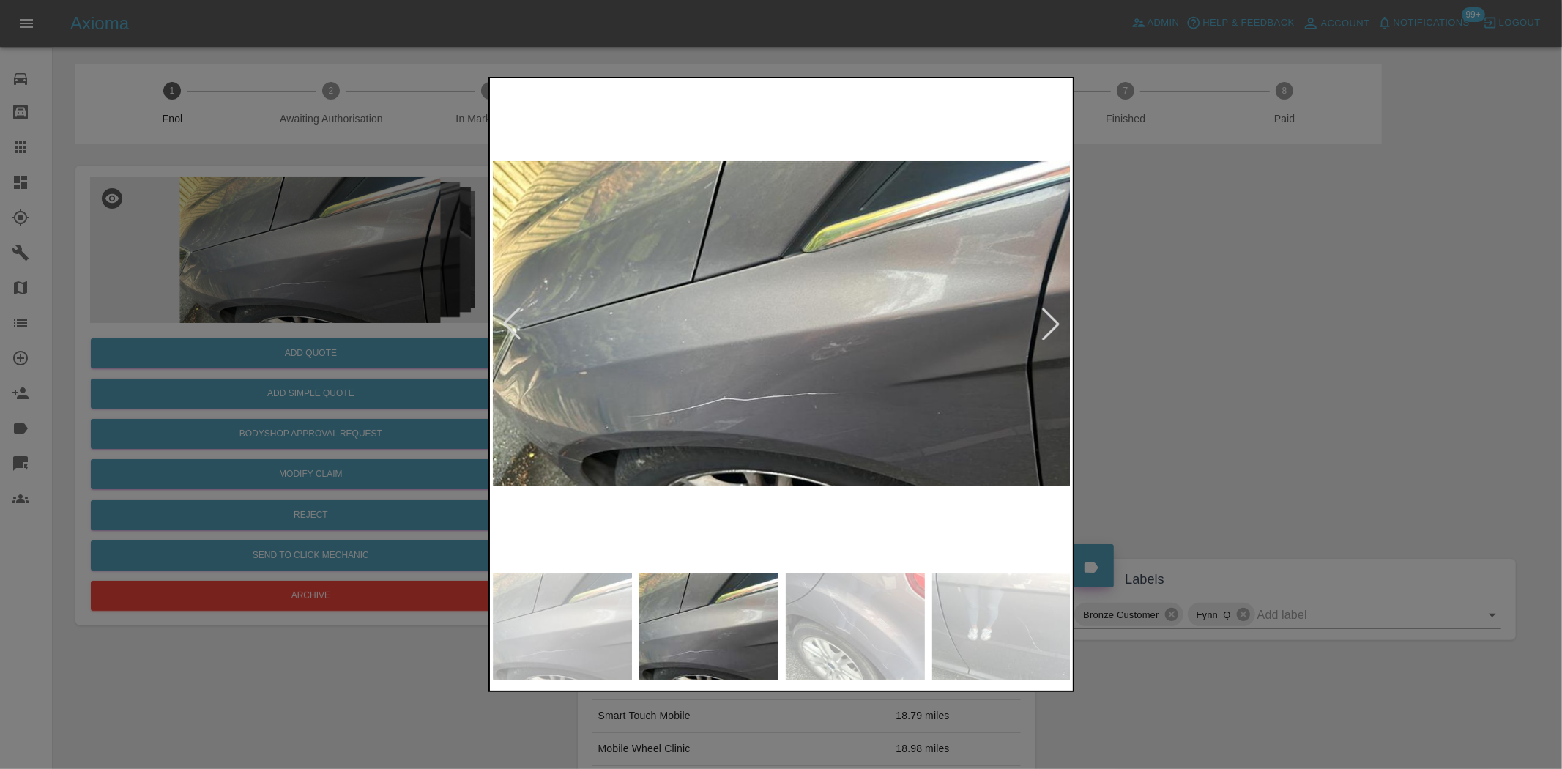
click at [493, 434] on img at bounding box center [782, 323] width 579 height 485
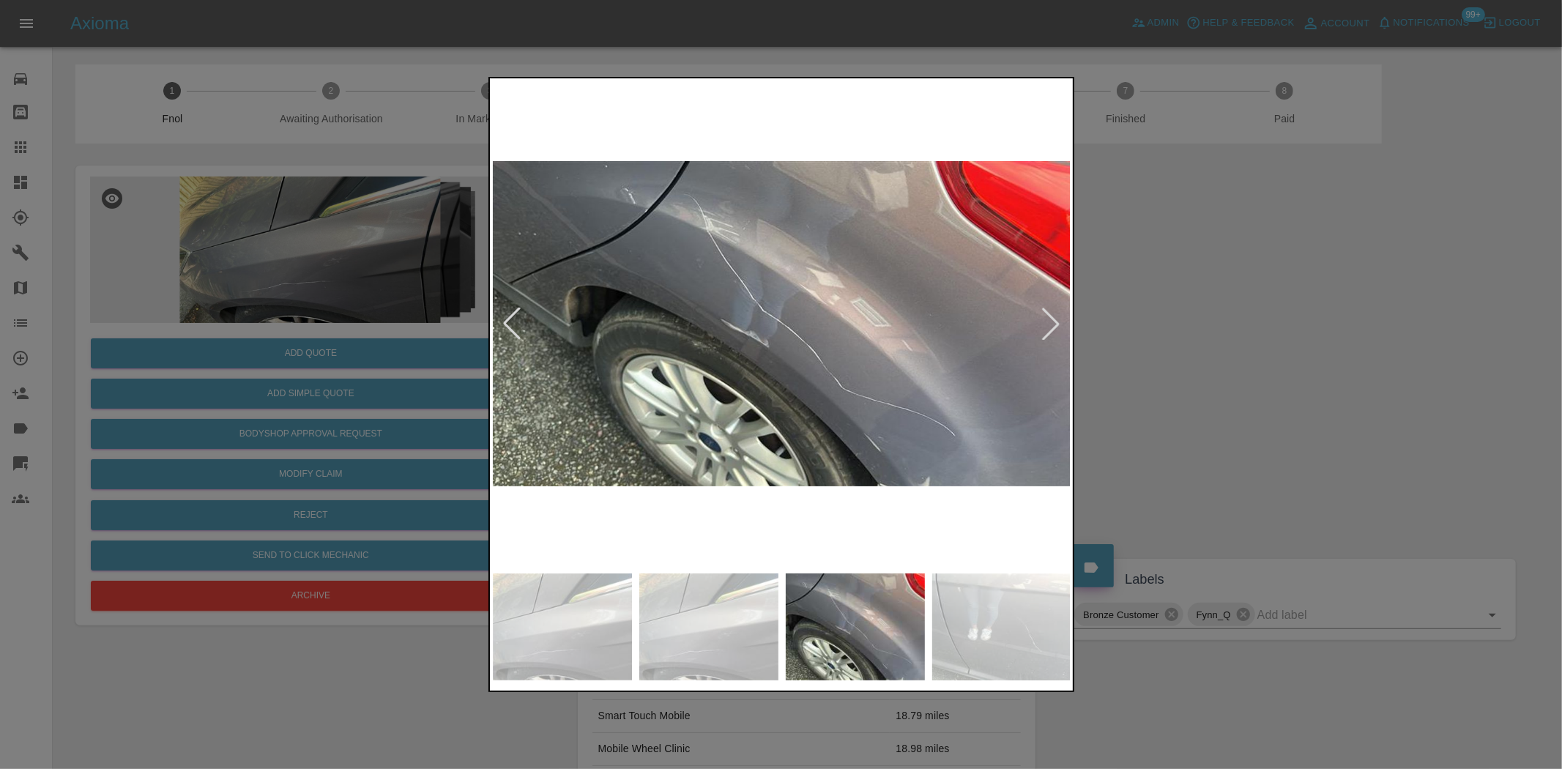
click at [590, 449] on img at bounding box center [782, 323] width 579 height 485
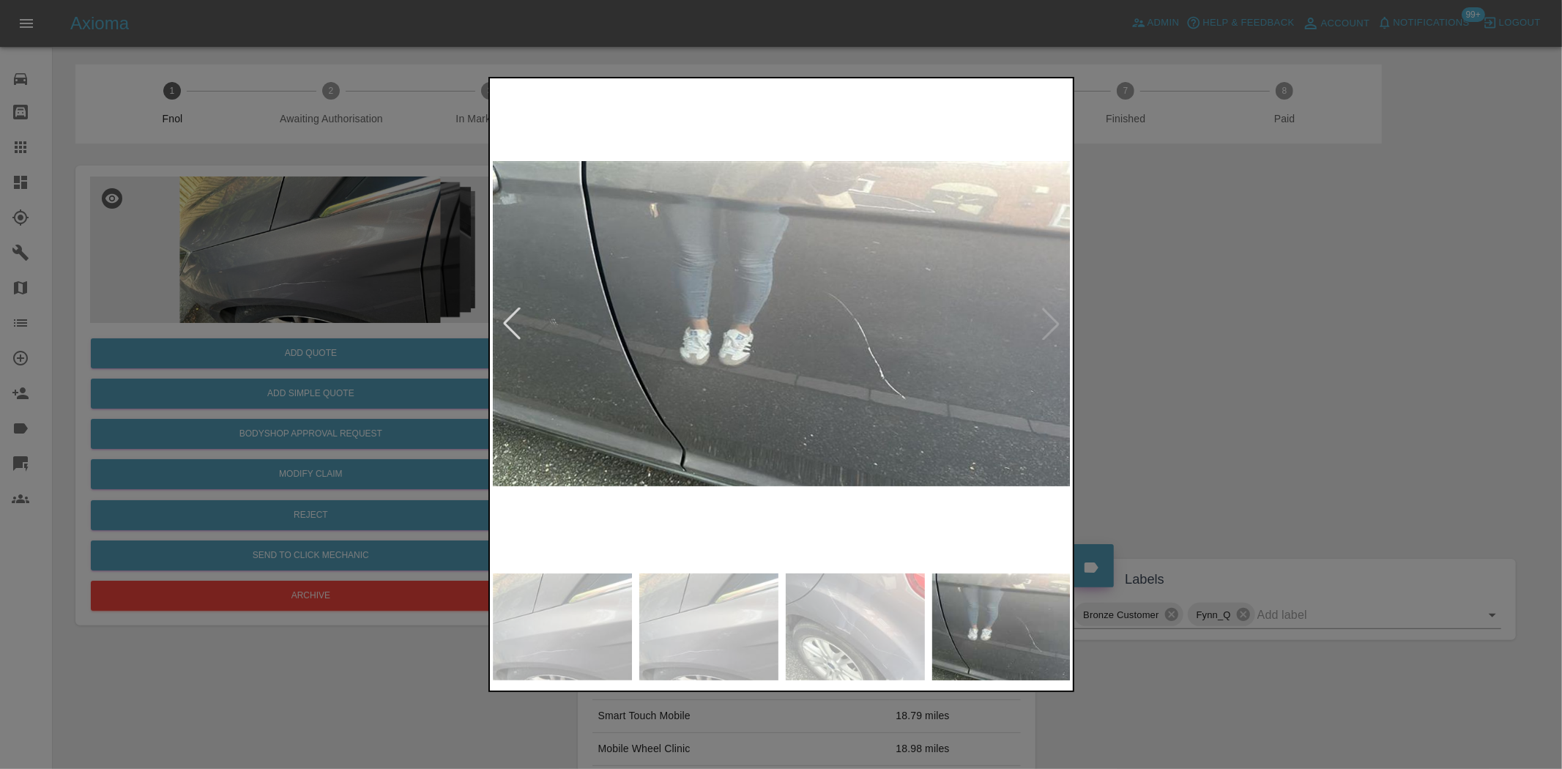
click at [466, 426] on div at bounding box center [781, 384] width 1562 height 769
click at [734, 408] on img at bounding box center [782, 323] width 579 height 485
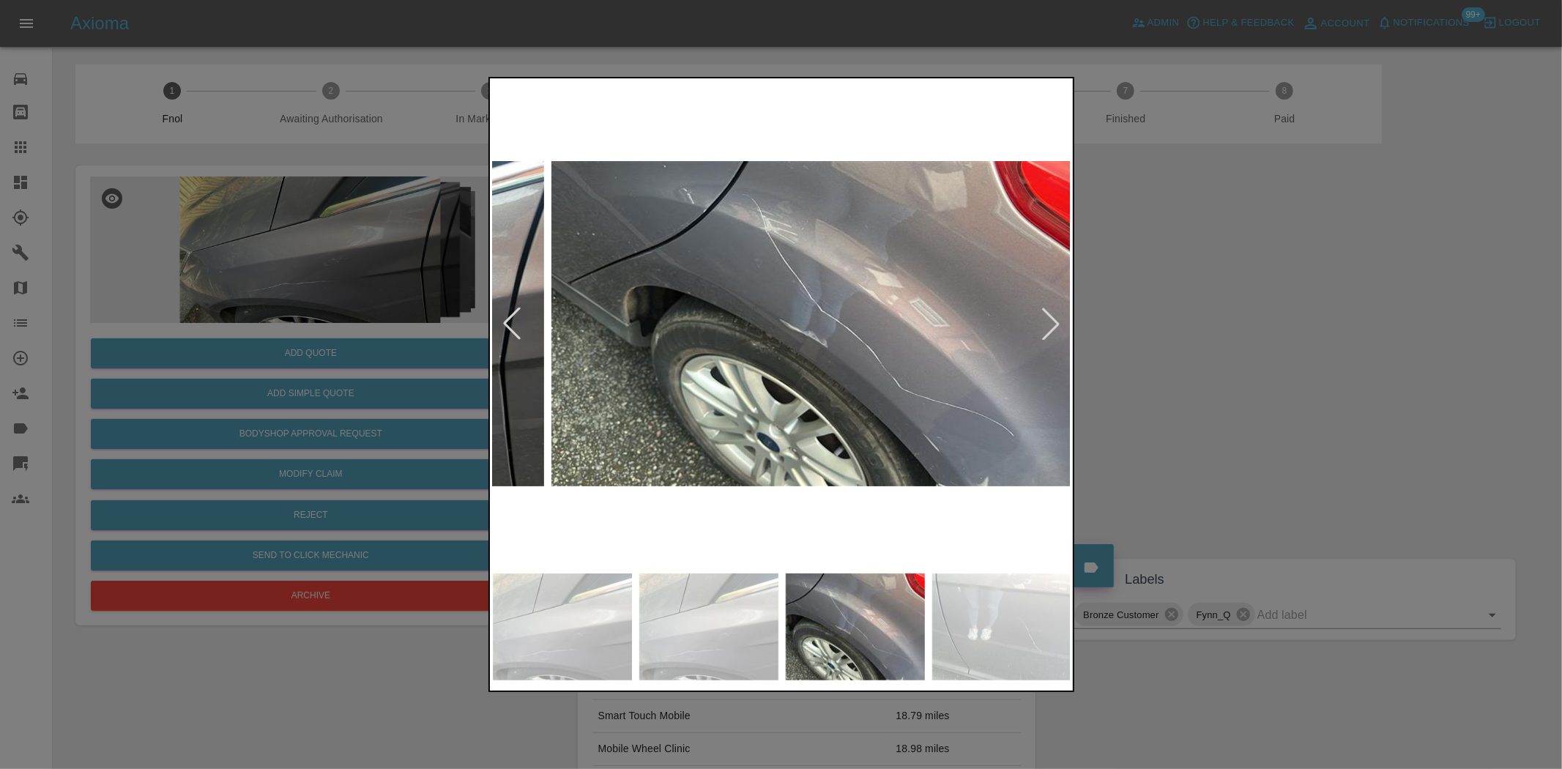
click at [759, 410] on img at bounding box center [840, 323] width 579 height 485
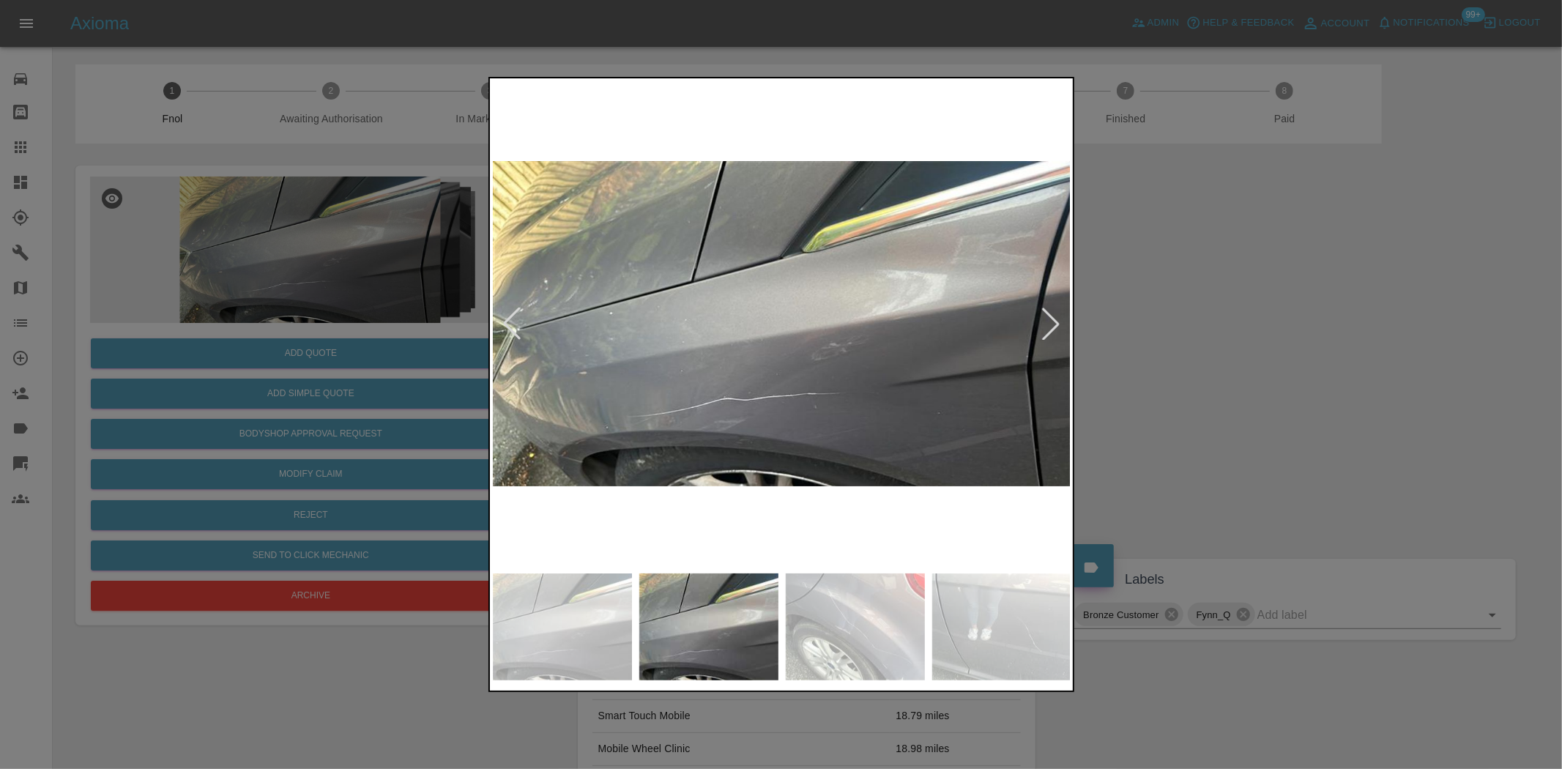
click at [296, 300] on div at bounding box center [781, 384] width 1562 height 769
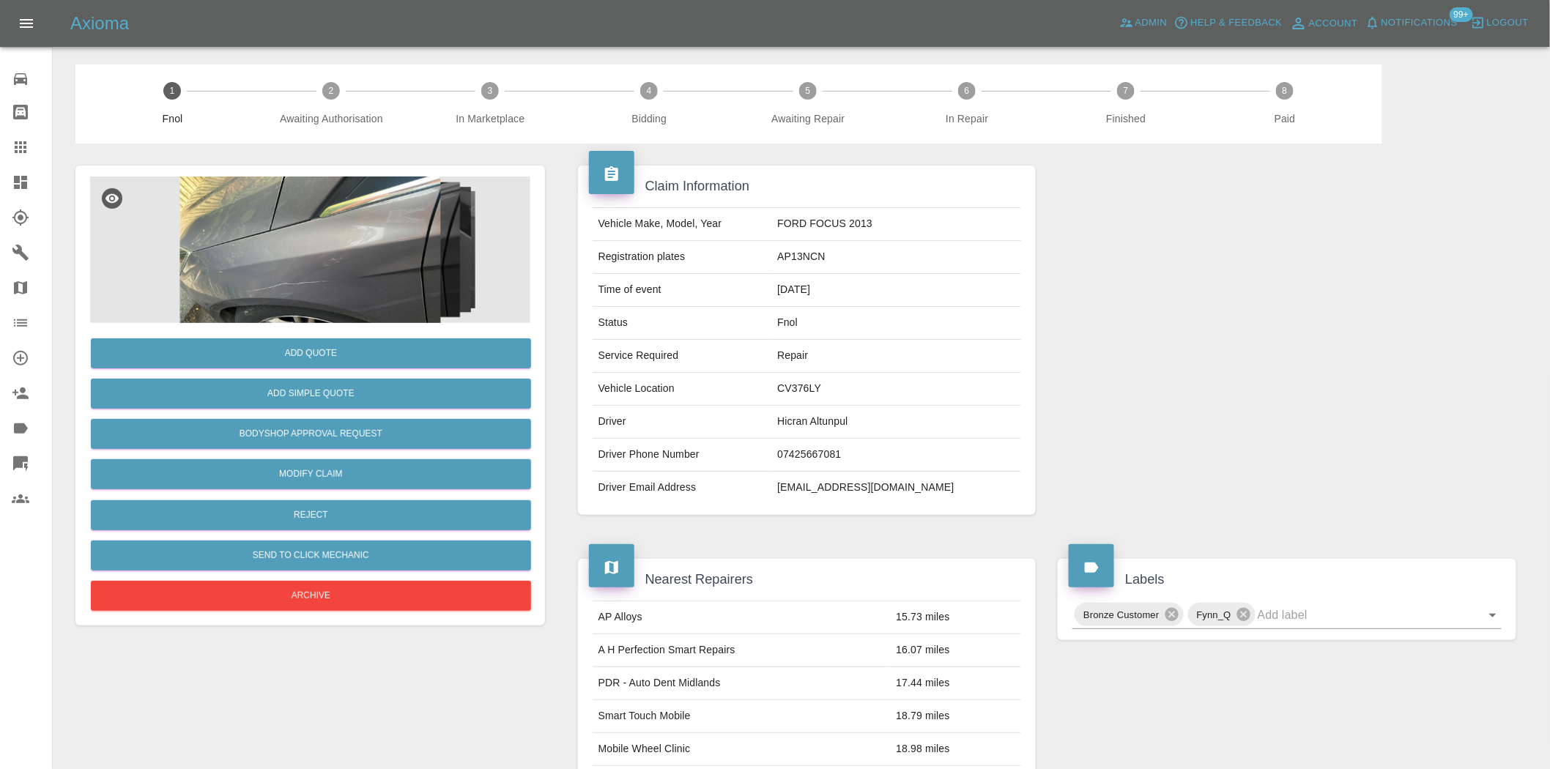
click at [291, 252] on img at bounding box center [310, 250] width 440 height 146
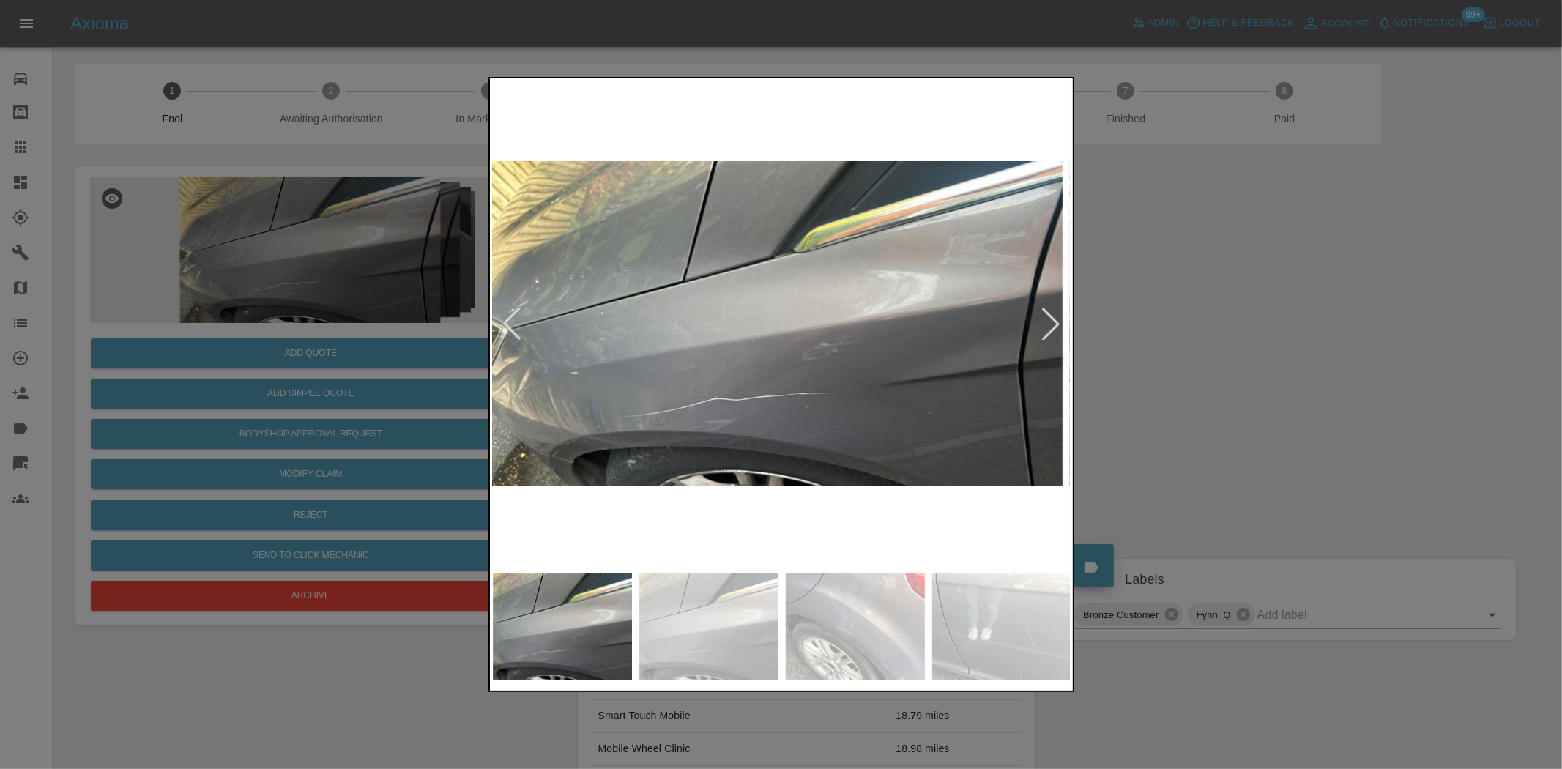
click at [850, 382] on img at bounding box center [772, 323] width 579 height 485
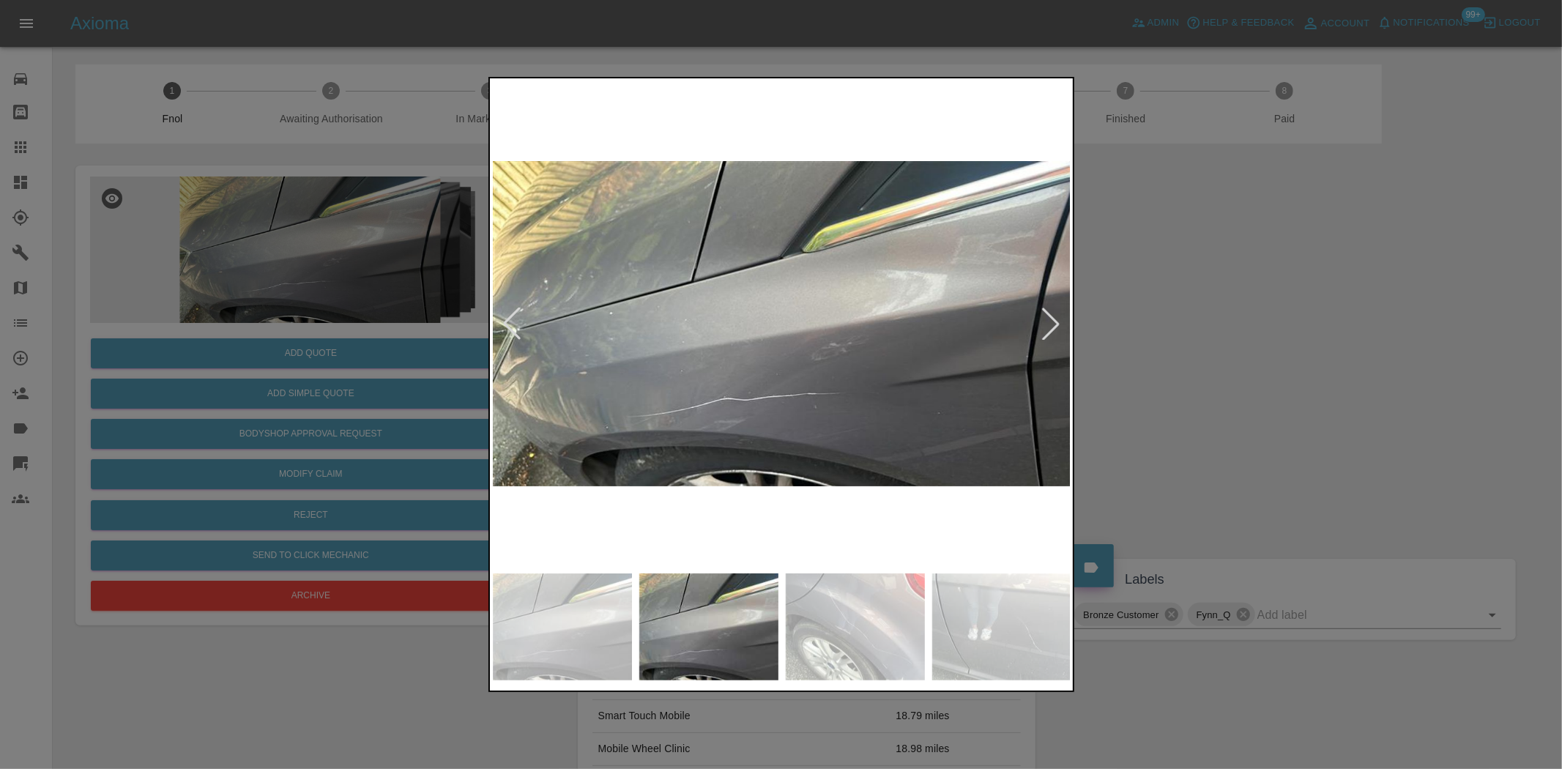
click at [601, 403] on img at bounding box center [782, 323] width 579 height 485
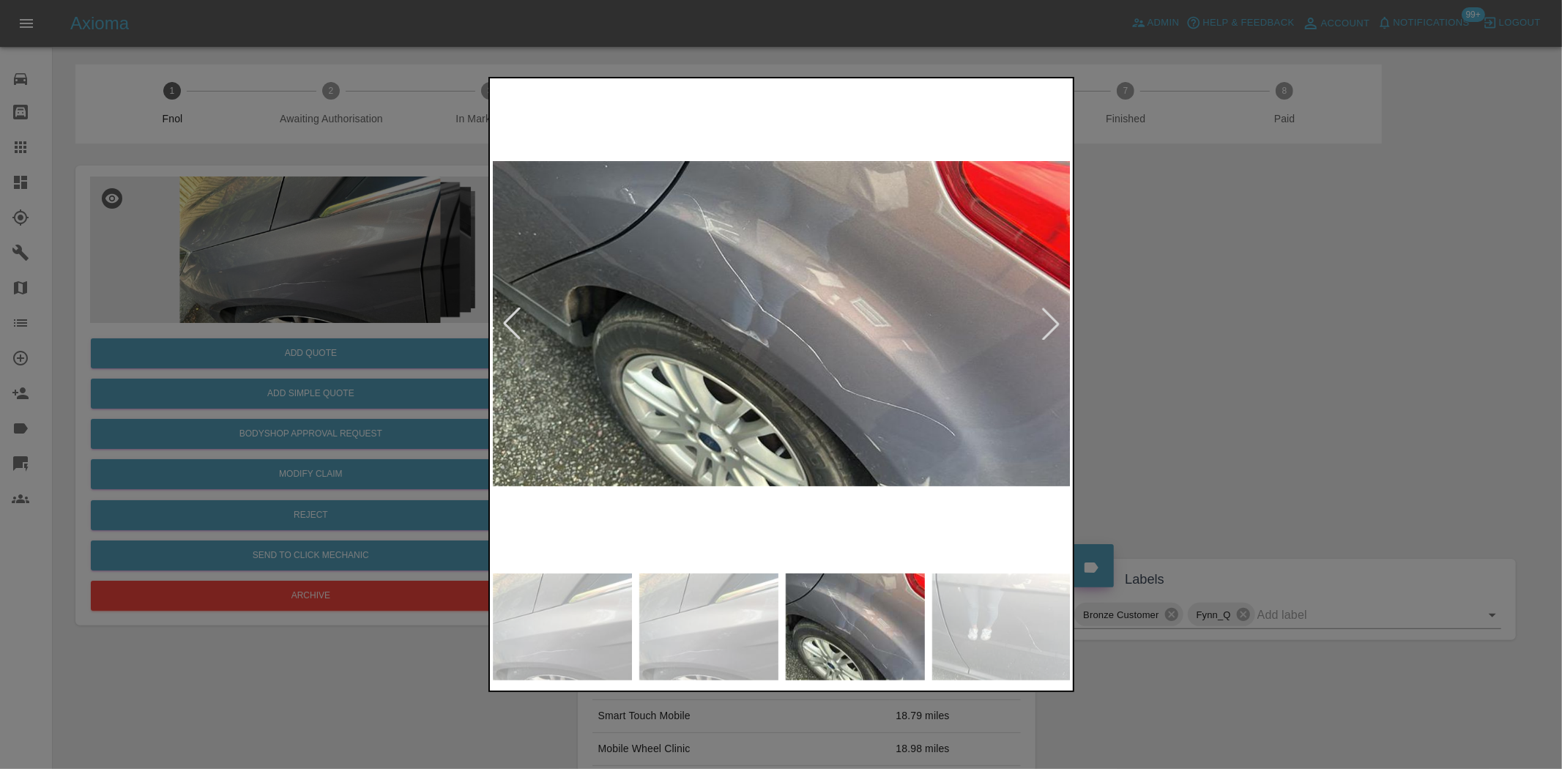
click at [573, 404] on img at bounding box center [782, 323] width 579 height 485
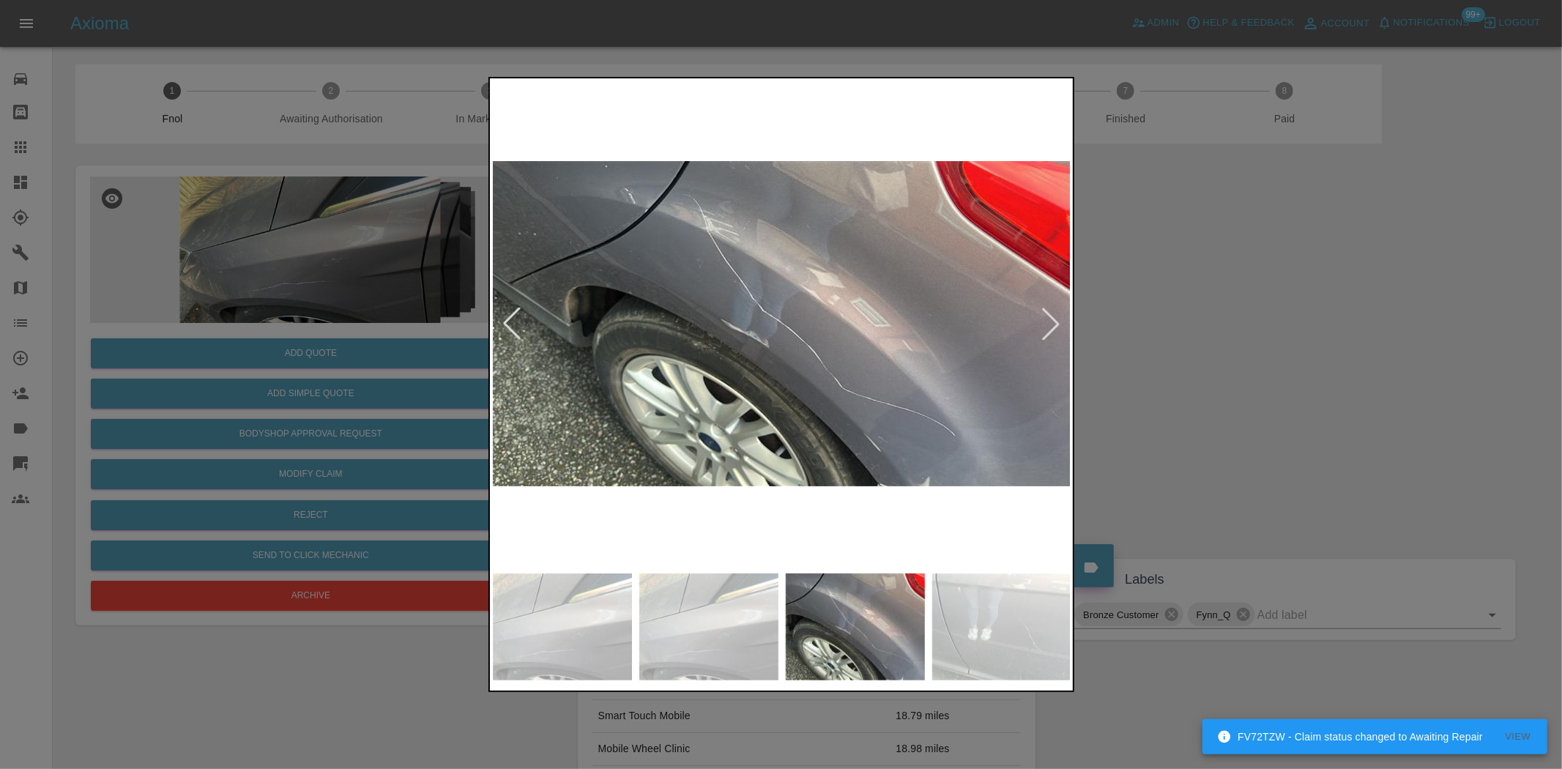
click at [632, 408] on img at bounding box center [782, 323] width 579 height 485
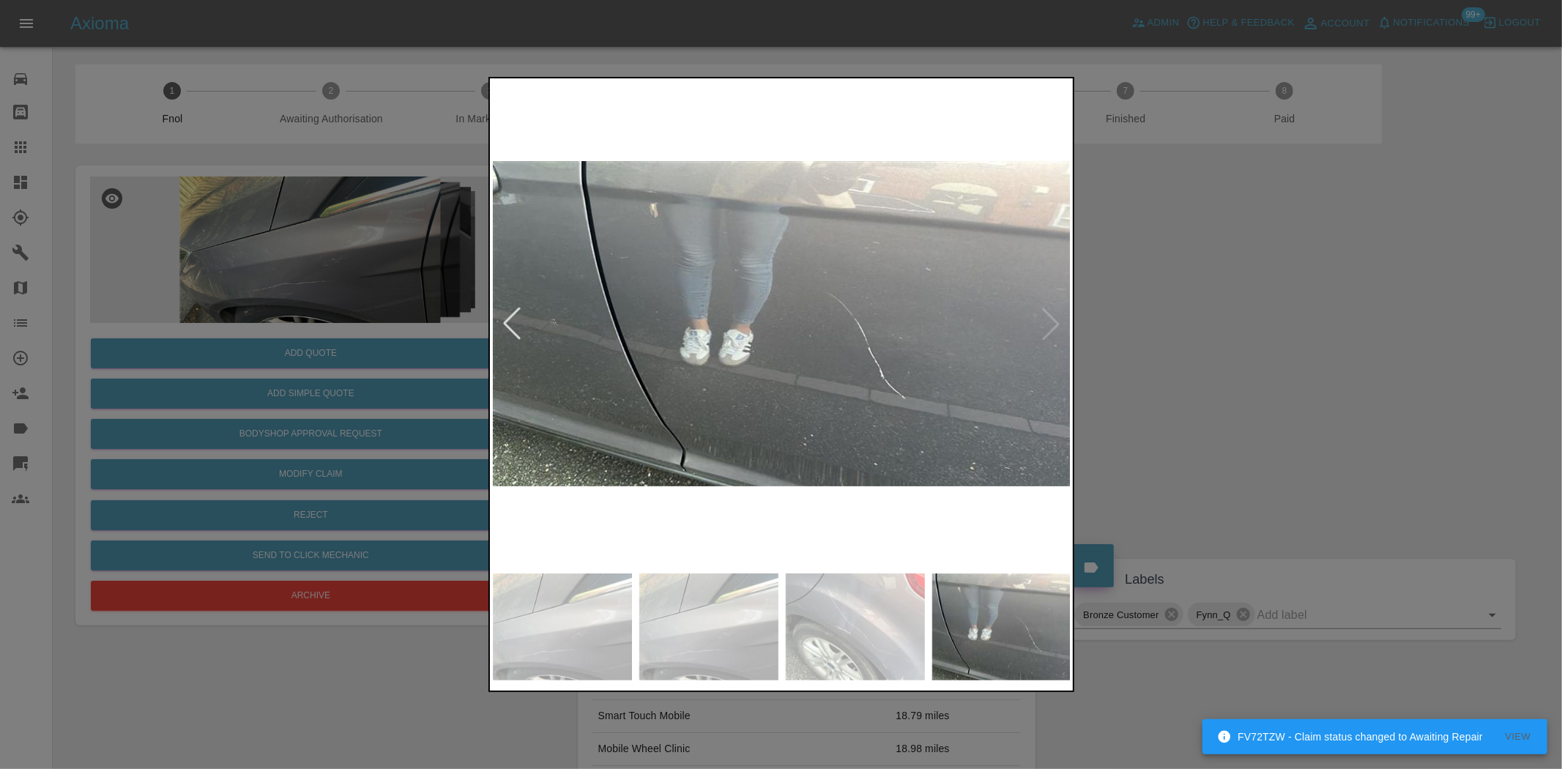
click at [499, 347] on img at bounding box center [782, 323] width 579 height 485
click at [573, 366] on img at bounding box center [782, 323] width 579 height 485
drag, startPoint x: 261, startPoint y: 302, endPoint x: 294, endPoint y: 302, distance: 33.0
click at [262, 302] on div at bounding box center [781, 384] width 1562 height 769
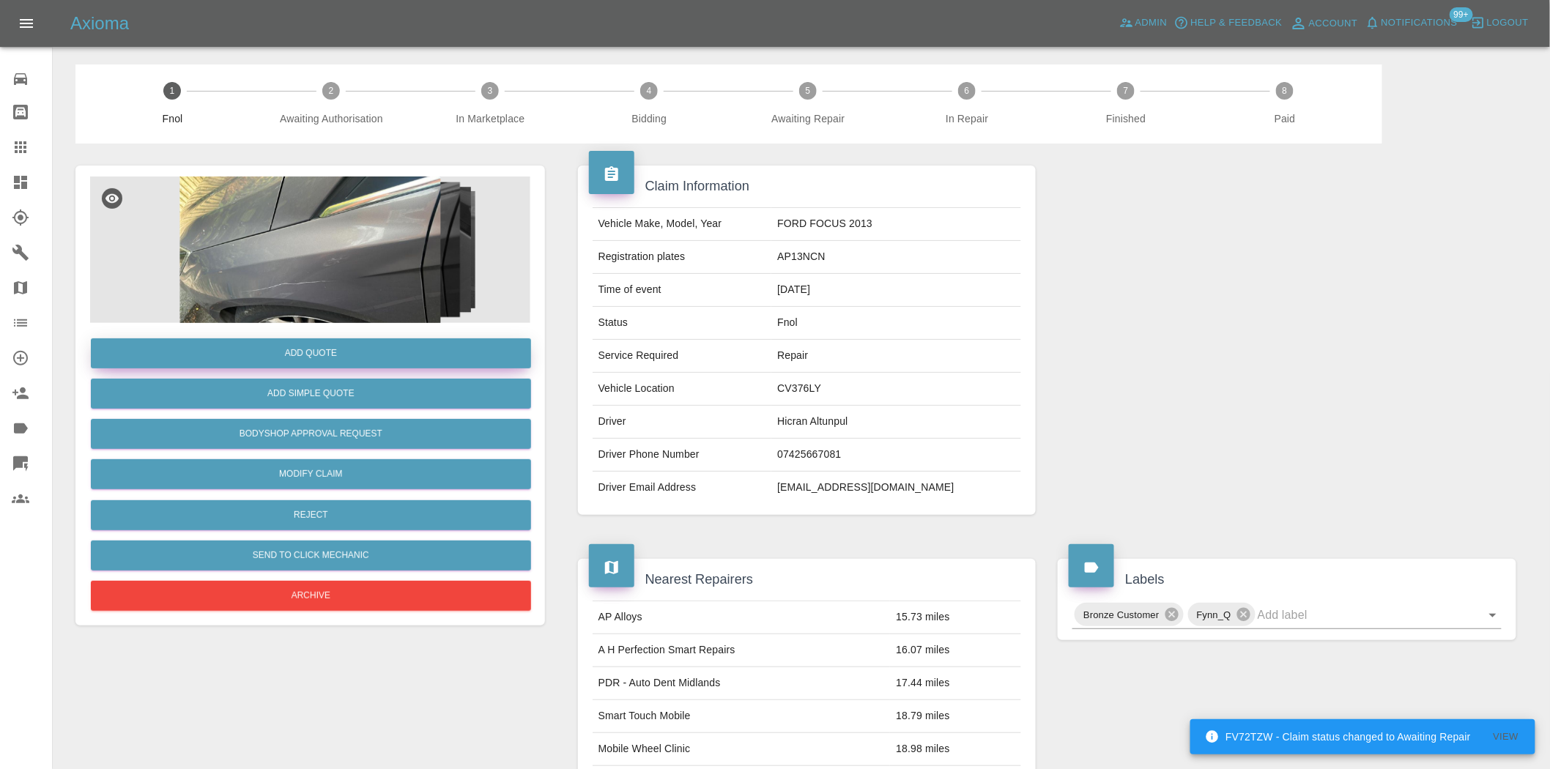
click at [290, 350] on button "Add Quote" at bounding box center [311, 353] width 440 height 30
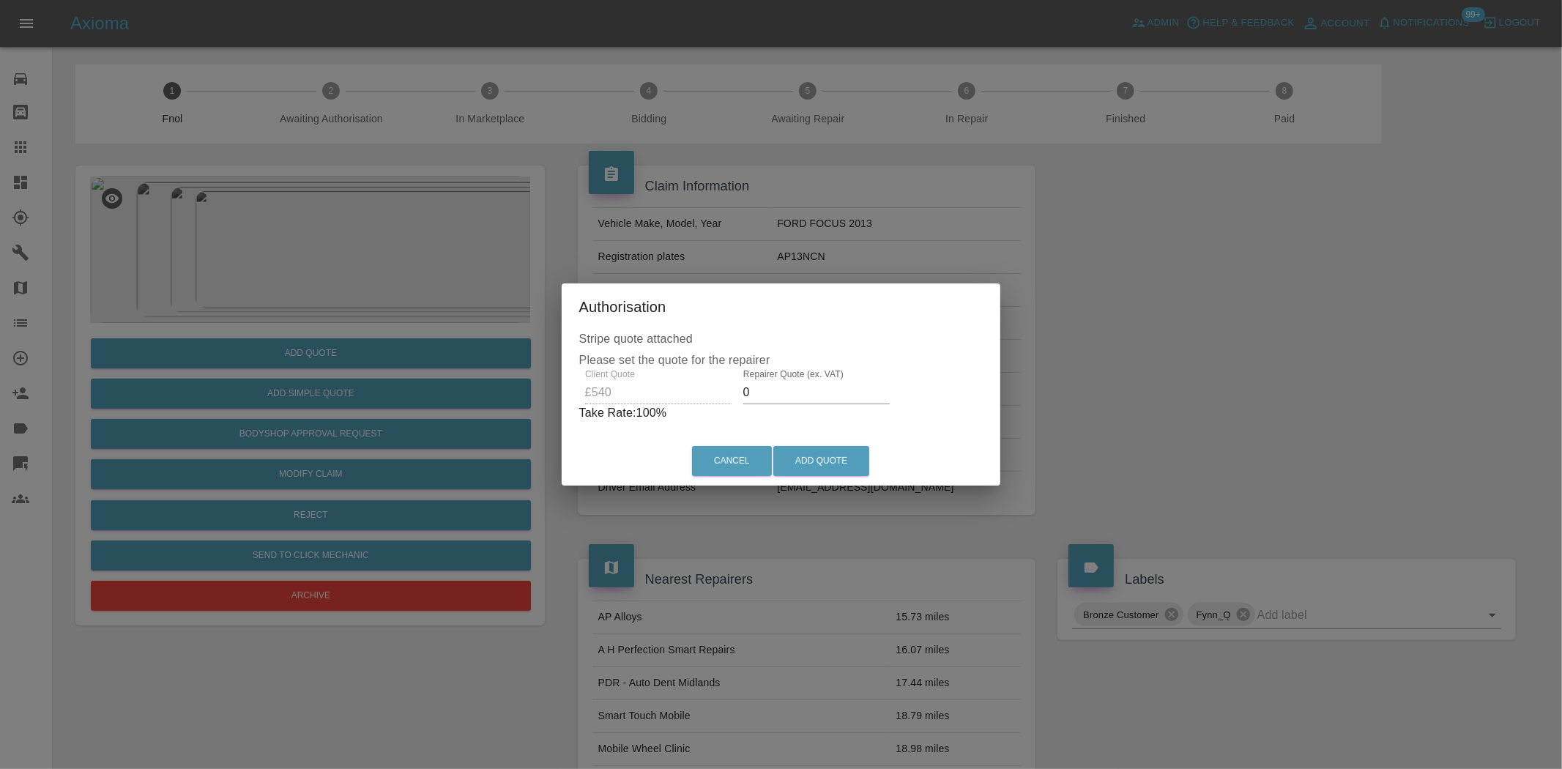
click at [621, 396] on div "Client Quote £540 Repairer Quote (ex. VAT) 0 Take Rate: 100 %" at bounding box center [781, 395] width 404 height 53
type input "300"
click at [813, 455] on button "Add Quote" at bounding box center [821, 461] width 96 height 30
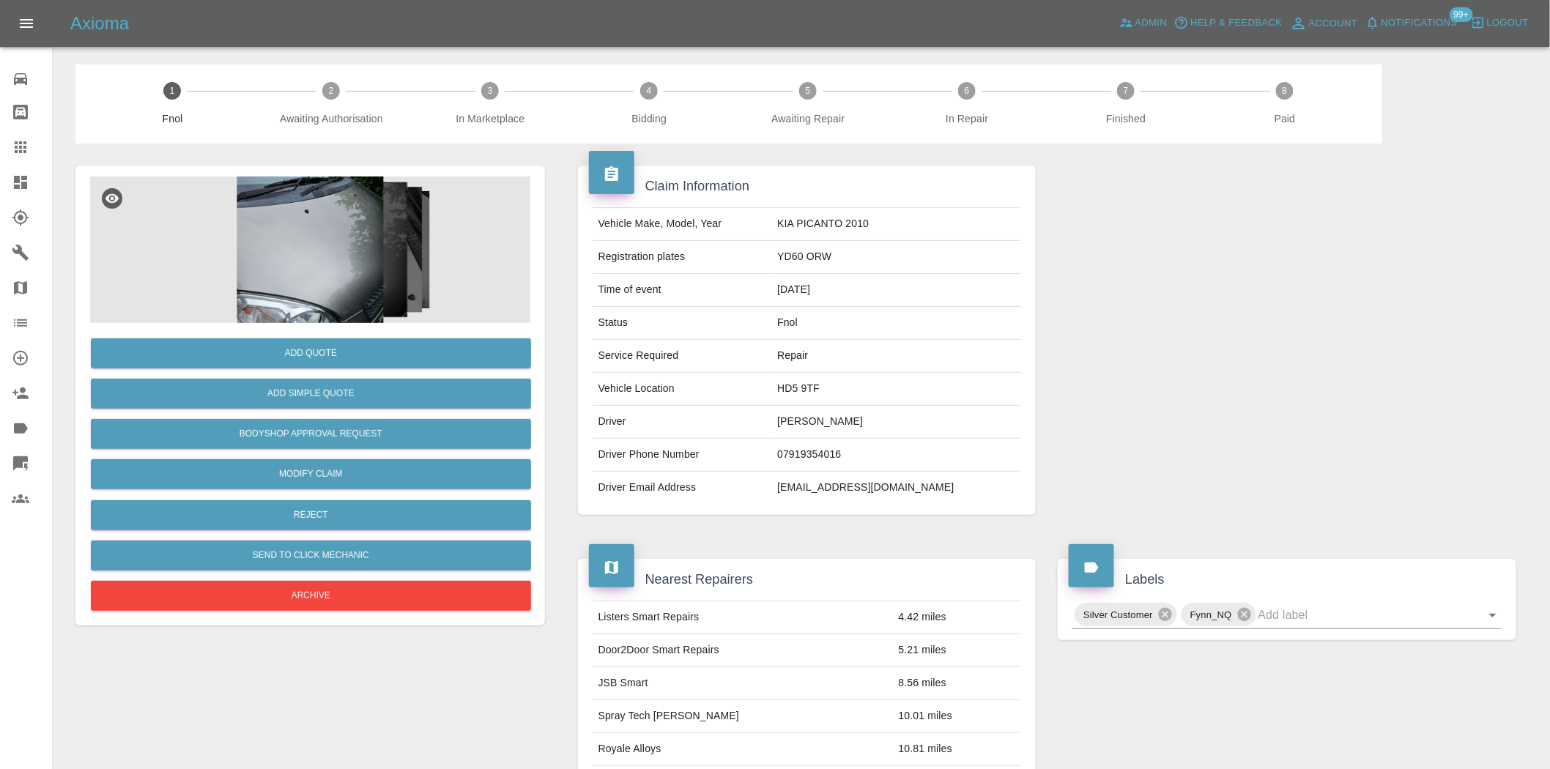
click at [327, 192] on img at bounding box center [310, 250] width 440 height 146
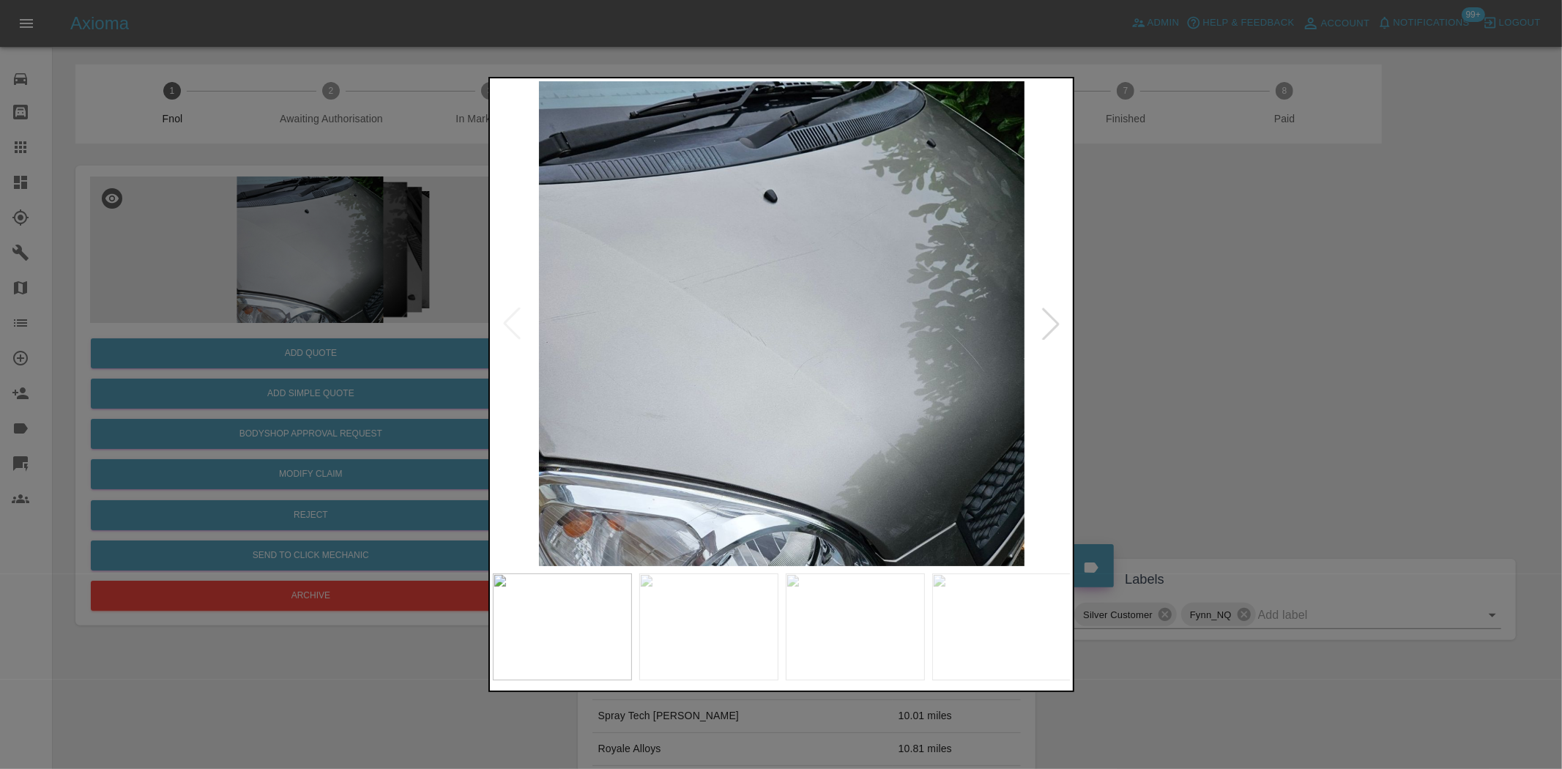
click at [850, 442] on img at bounding box center [782, 323] width 579 height 485
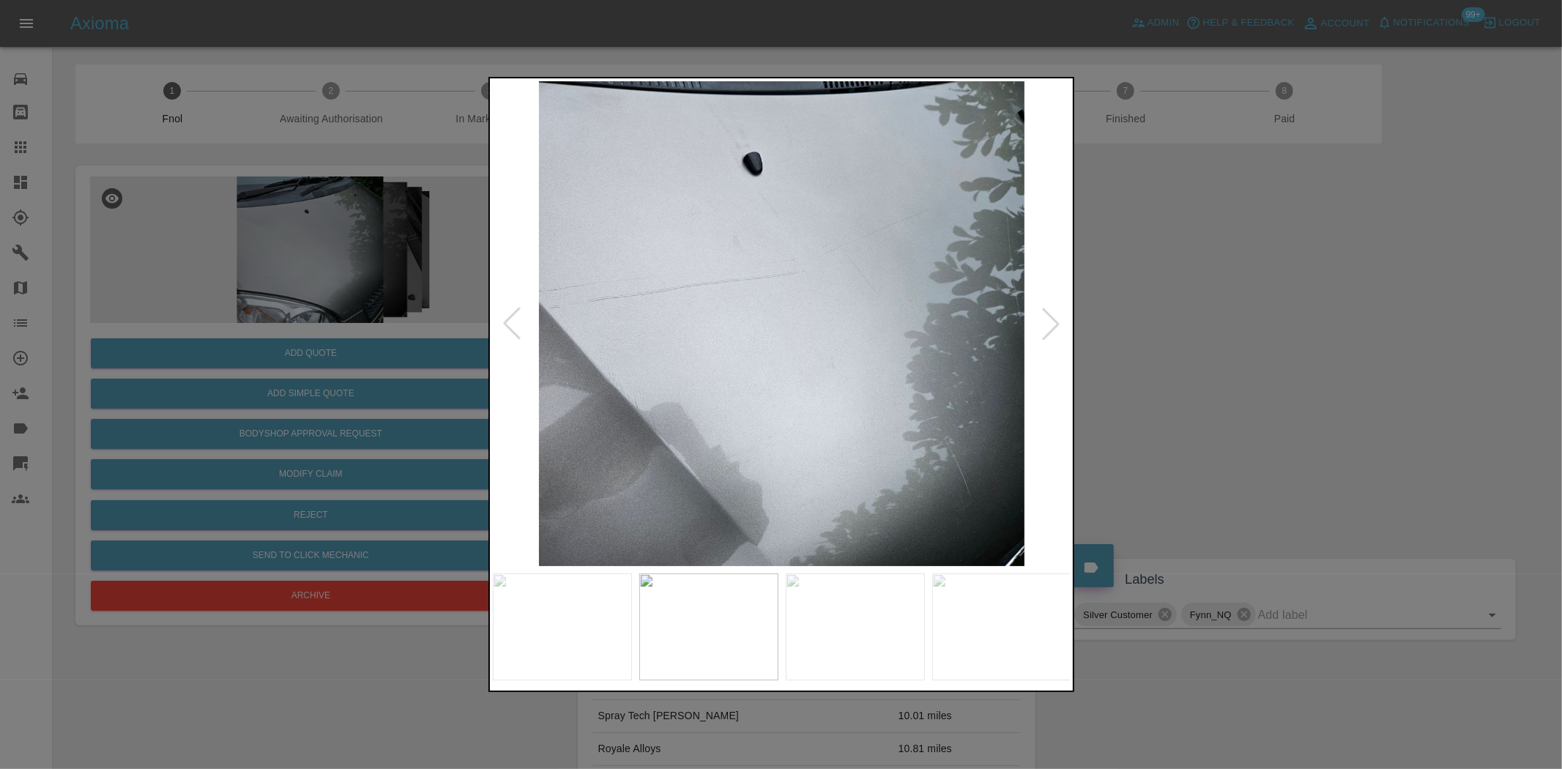
click at [774, 387] on img at bounding box center [782, 323] width 579 height 485
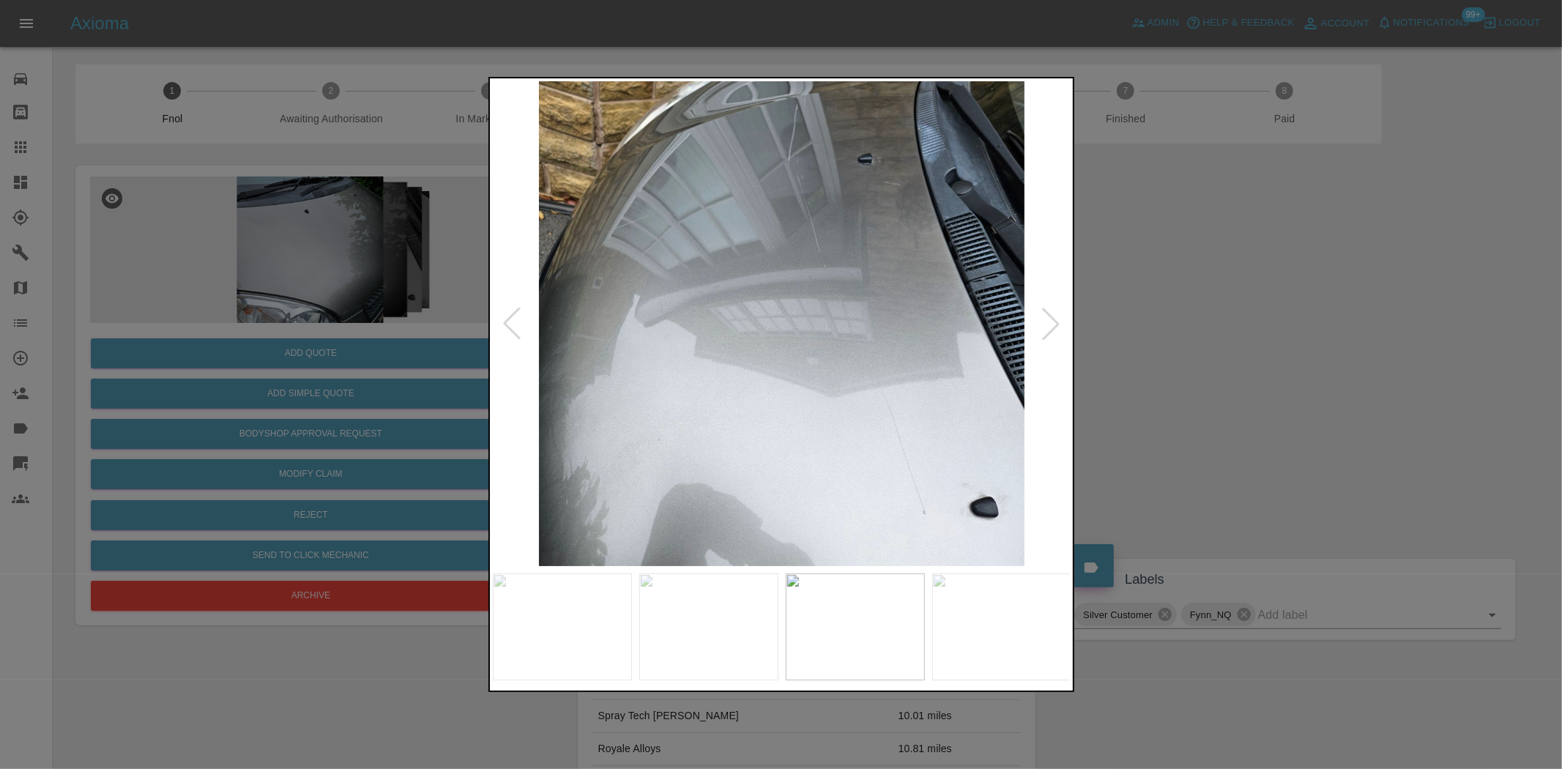
click at [740, 390] on img at bounding box center [782, 323] width 579 height 485
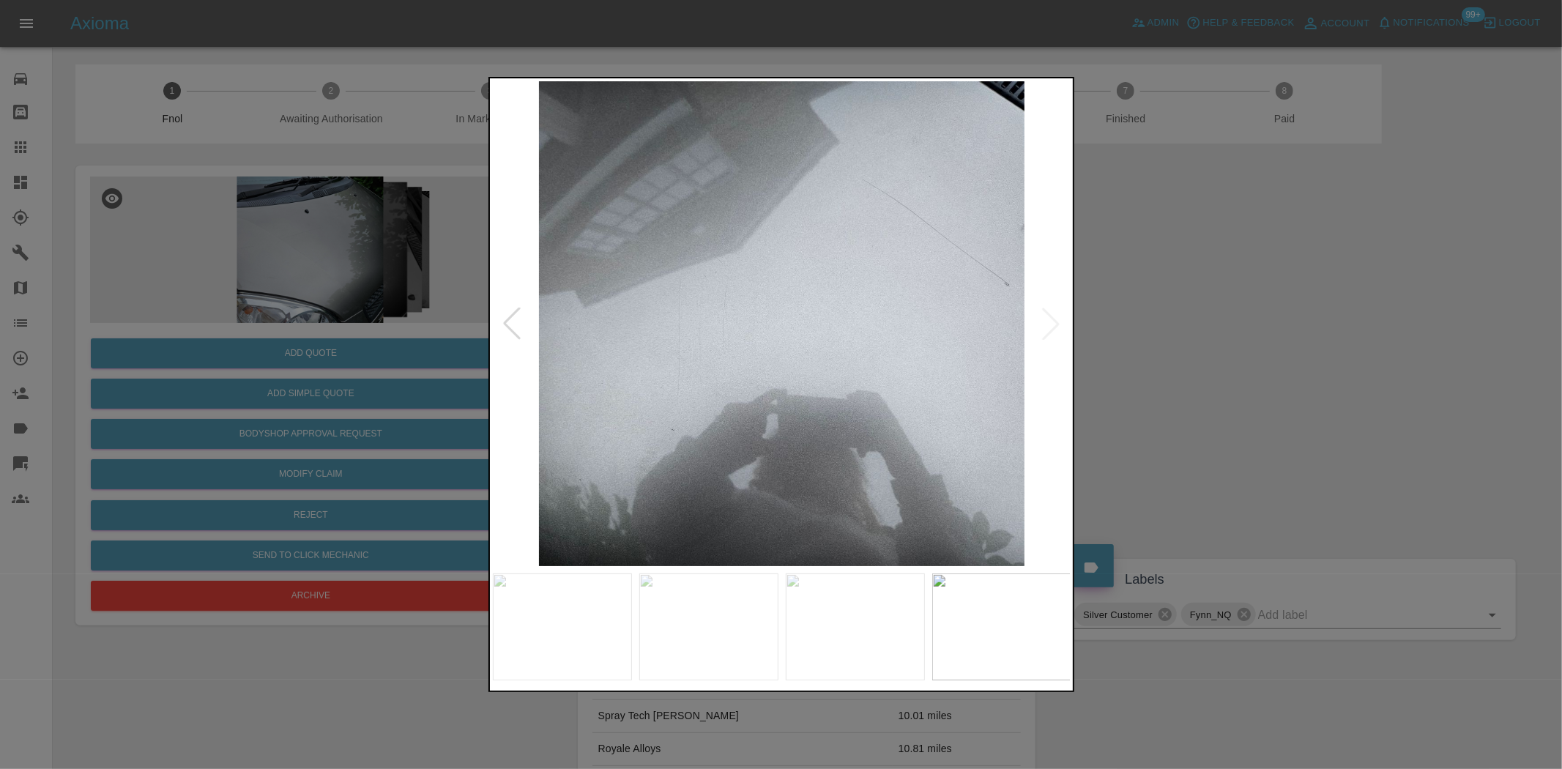
click at [660, 379] on img at bounding box center [782, 323] width 579 height 485
click at [401, 229] on div at bounding box center [781, 384] width 1562 height 769
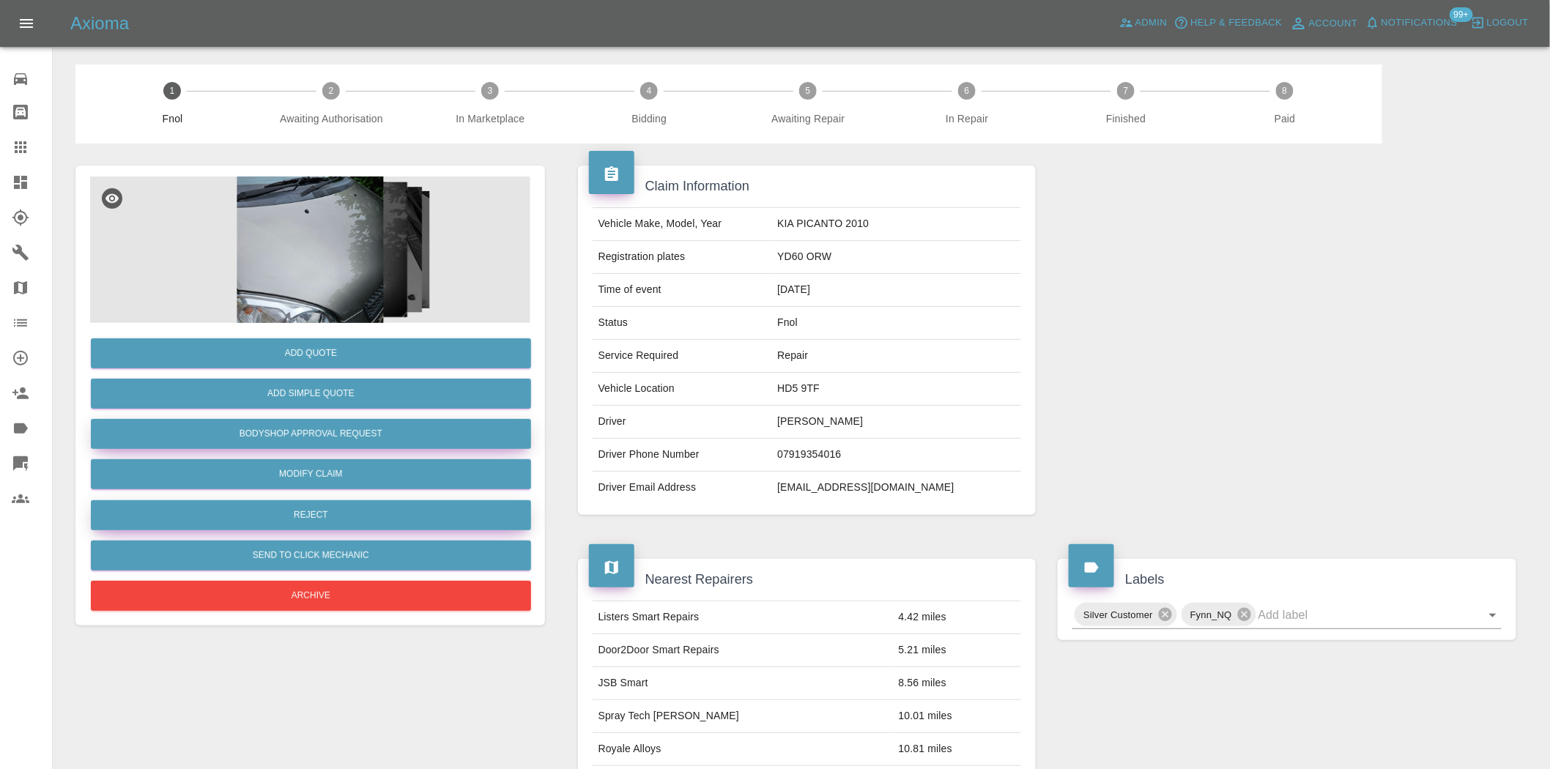
drag, startPoint x: 334, startPoint y: 439, endPoint x: 434, endPoint y: 510, distance: 122.3
click at [334, 439] on button "Bodyshop Approval Request" at bounding box center [311, 434] width 440 height 30
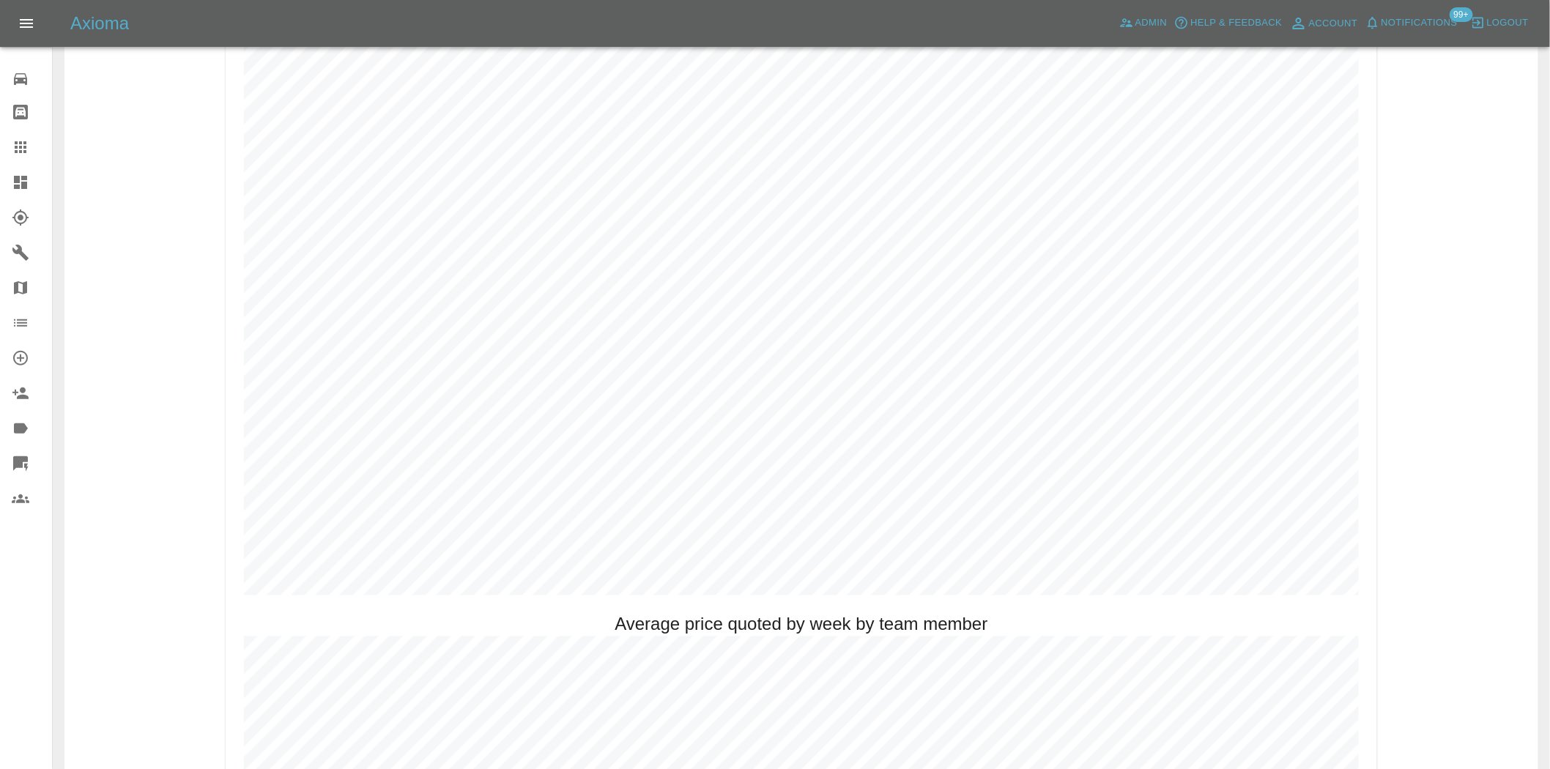
scroll to position [814, 0]
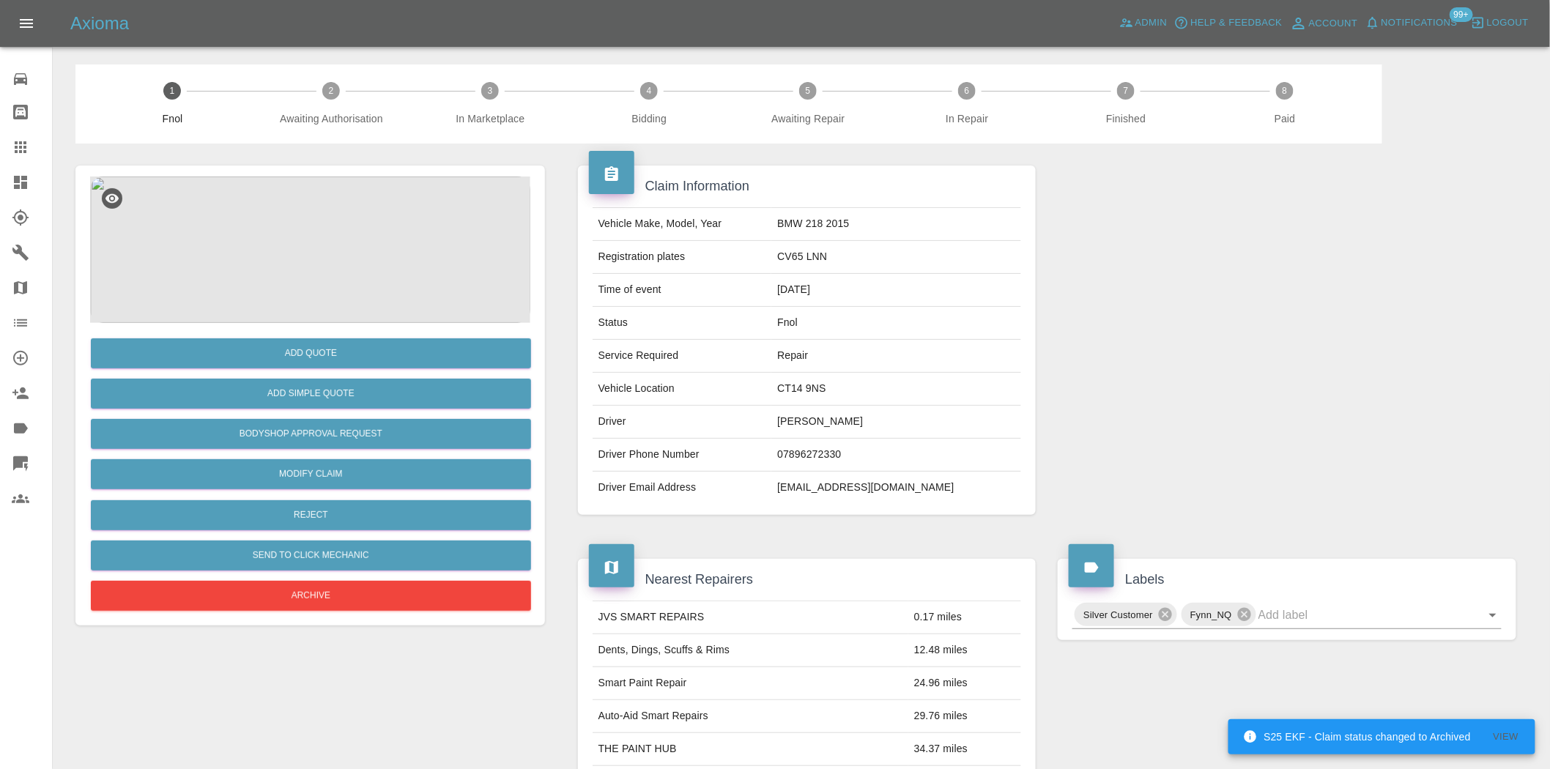
click at [259, 192] on img at bounding box center [310, 250] width 440 height 146
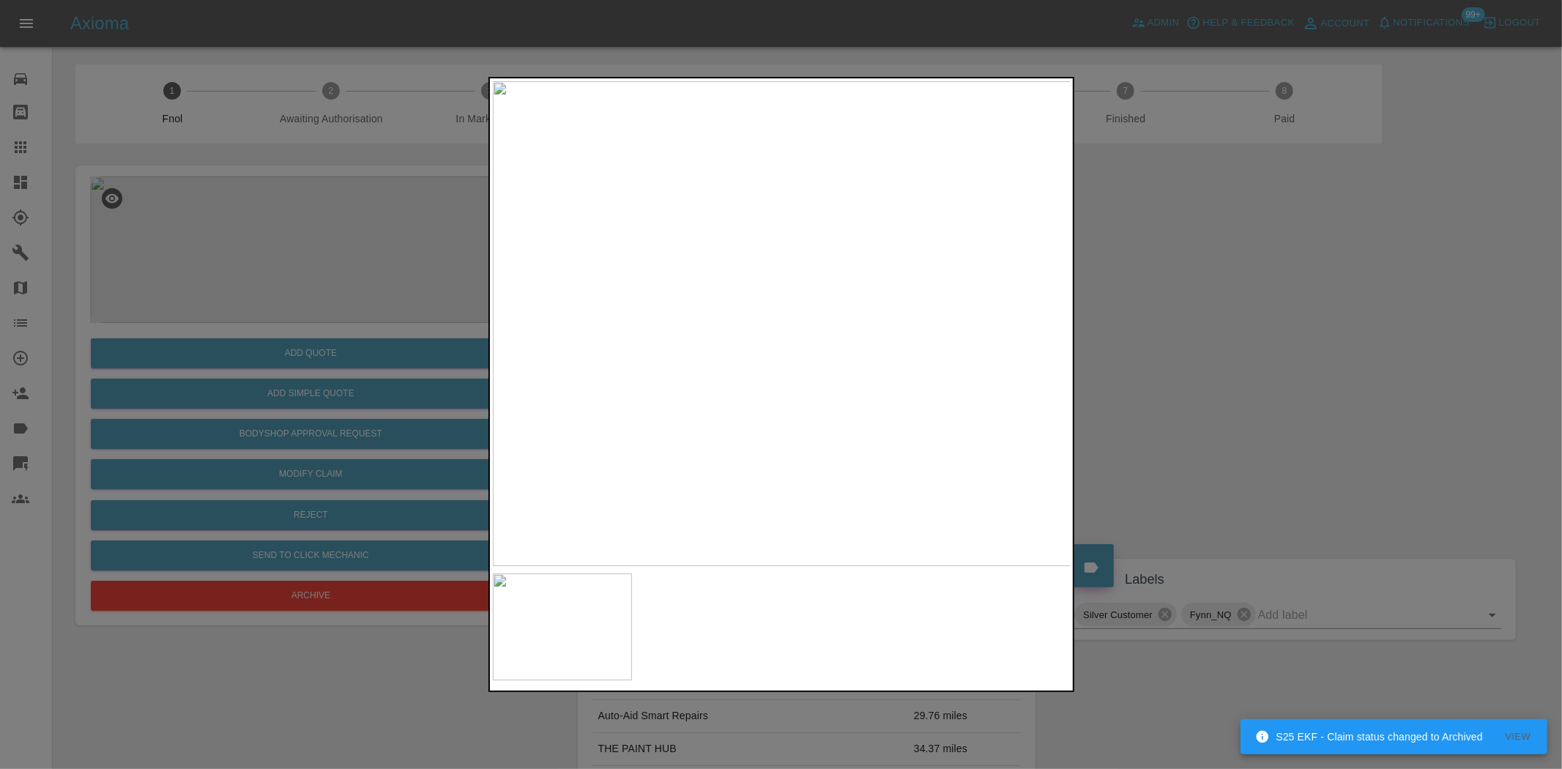
click at [699, 346] on img at bounding box center [782, 323] width 579 height 485
click at [850, 283] on img at bounding box center [782, 323] width 579 height 485
click at [190, 341] on div at bounding box center [781, 384] width 1562 height 769
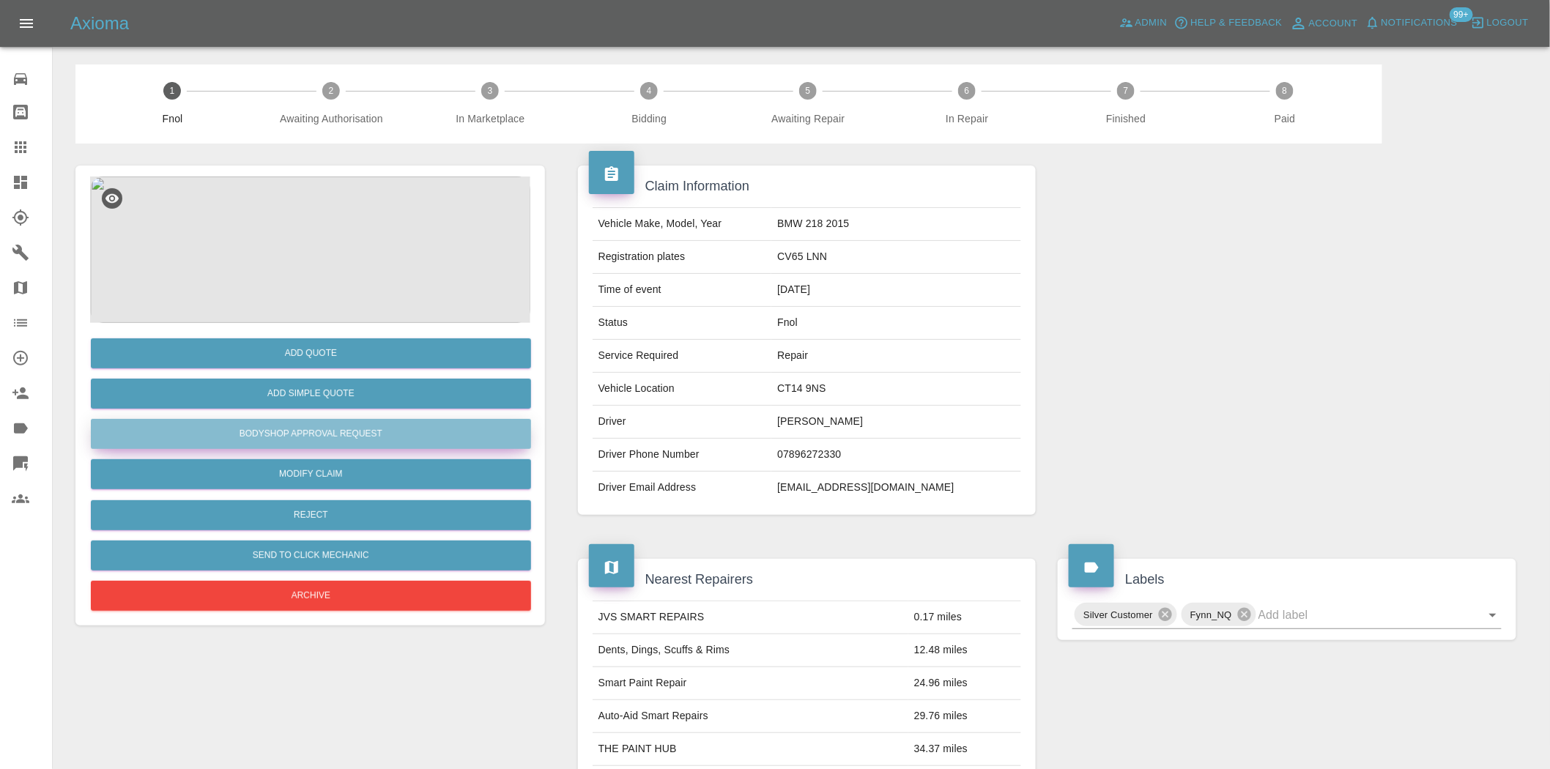
click at [318, 438] on button "Bodyshop Approval Request" at bounding box center [311, 434] width 440 height 30
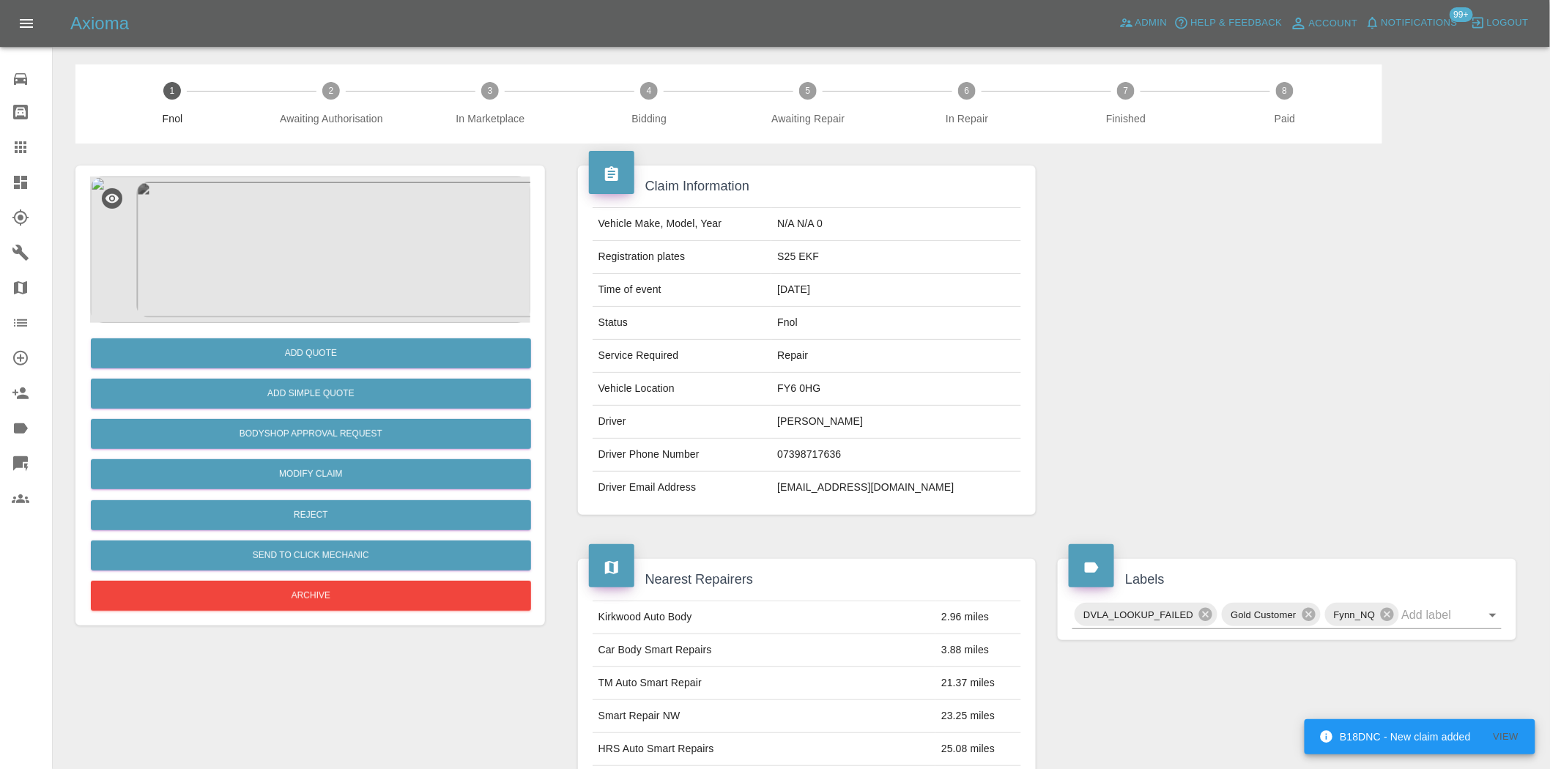
click at [296, 259] on img at bounding box center [310, 250] width 440 height 146
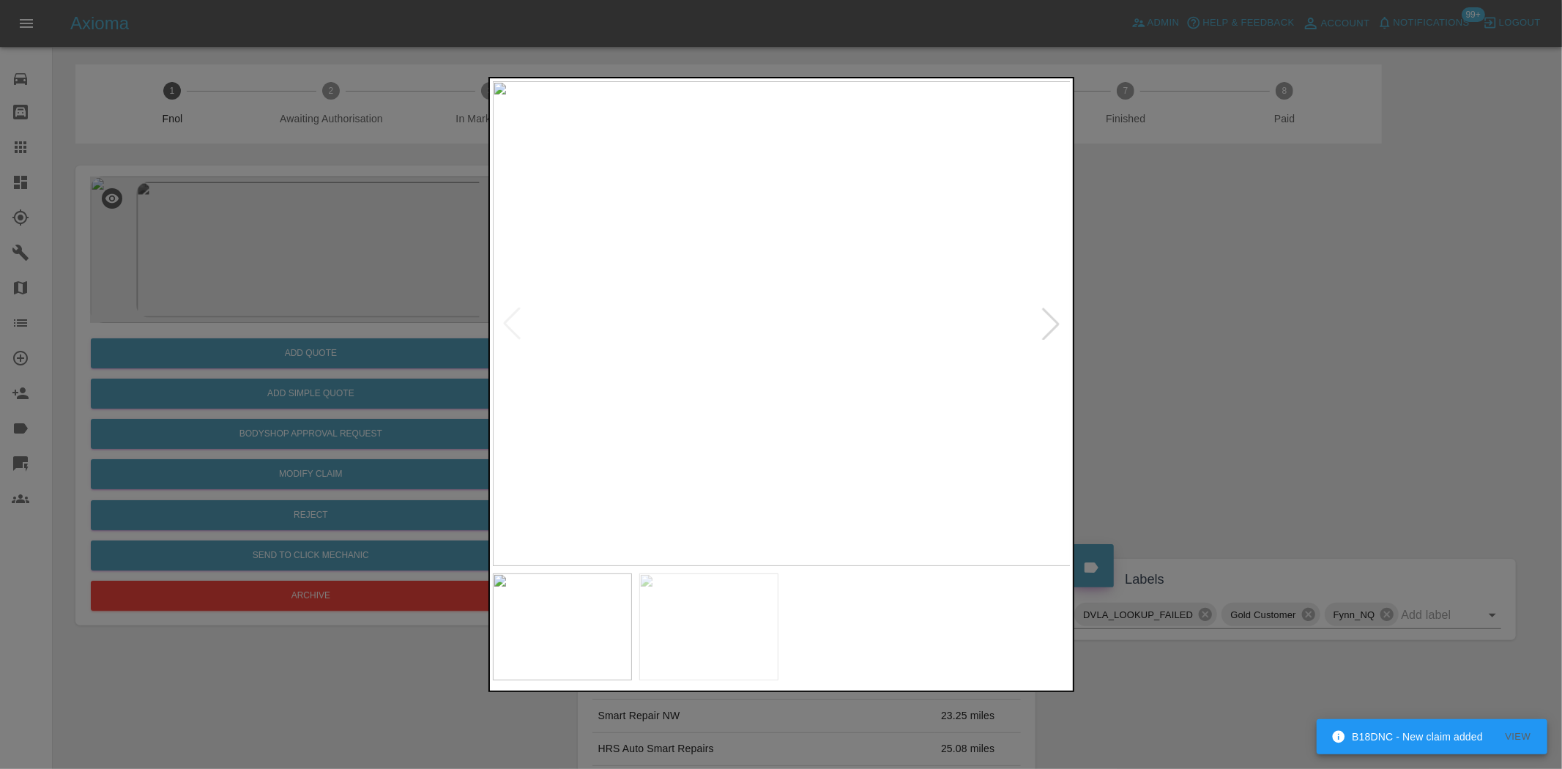
click at [888, 333] on img at bounding box center [782, 323] width 579 height 485
click at [883, 333] on img at bounding box center [462, 293] width 1736 height 1455
click at [880, 333] on img at bounding box center [462, 293] width 1736 height 1455
click at [731, 410] on img at bounding box center [750, 323] width 579 height 485
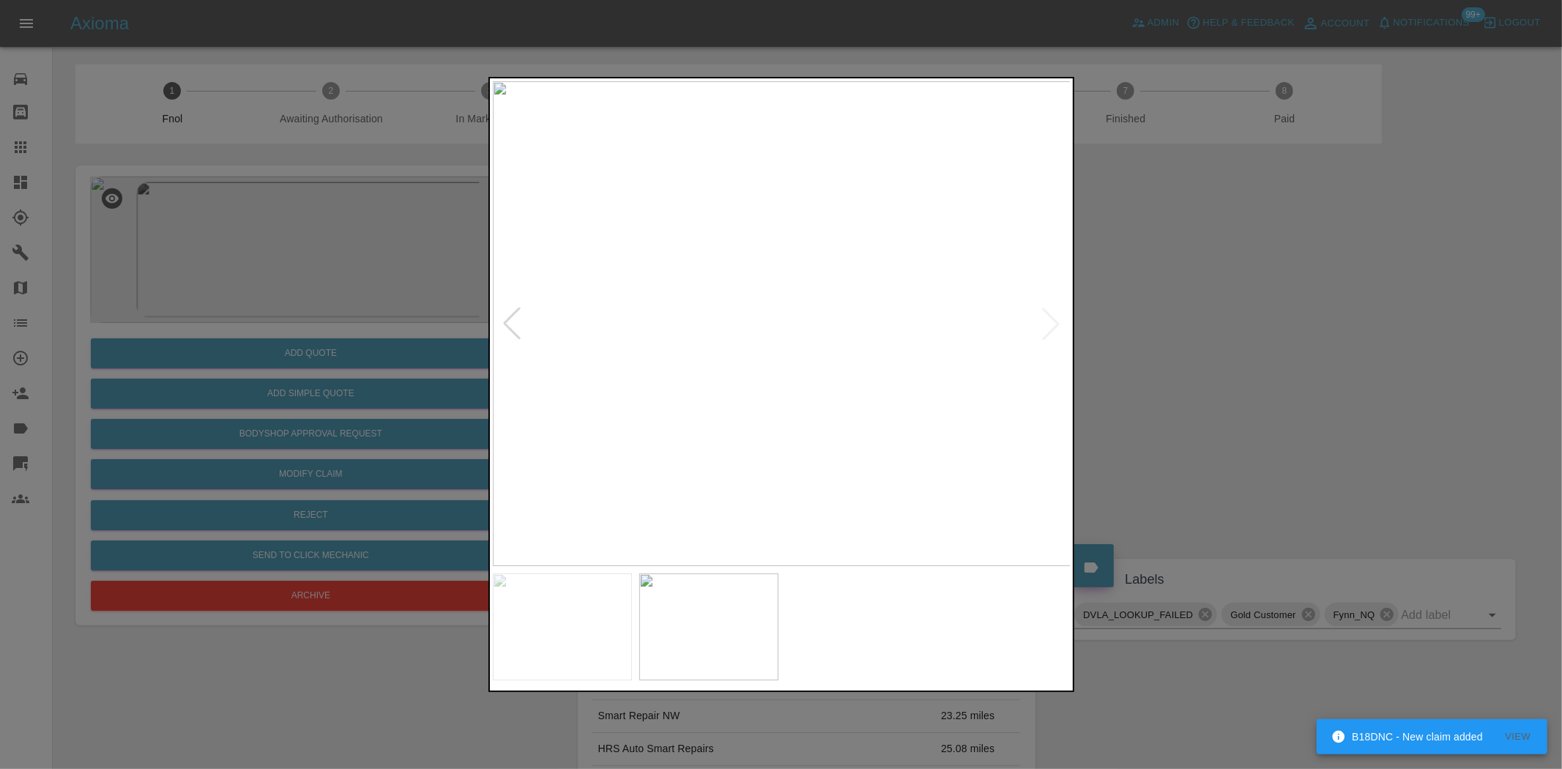
click at [721, 438] on img at bounding box center [782, 323] width 579 height 485
click at [226, 303] on div at bounding box center [781, 384] width 1562 height 769
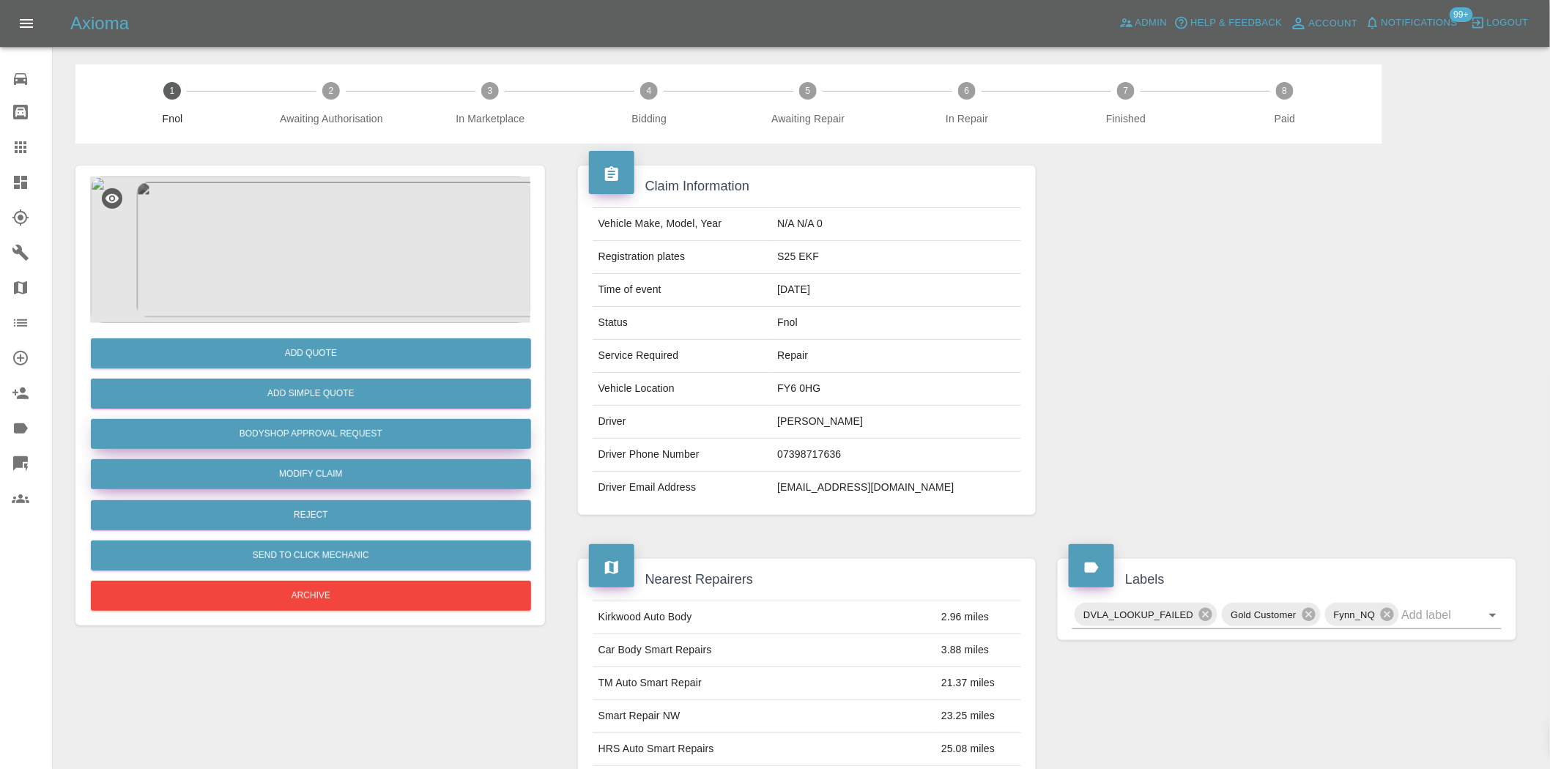
drag, startPoint x: 338, startPoint y: 437, endPoint x: 374, endPoint y: 467, distance: 47.3
click at [338, 437] on button "Bodyshop Approval Request" at bounding box center [311, 434] width 440 height 30
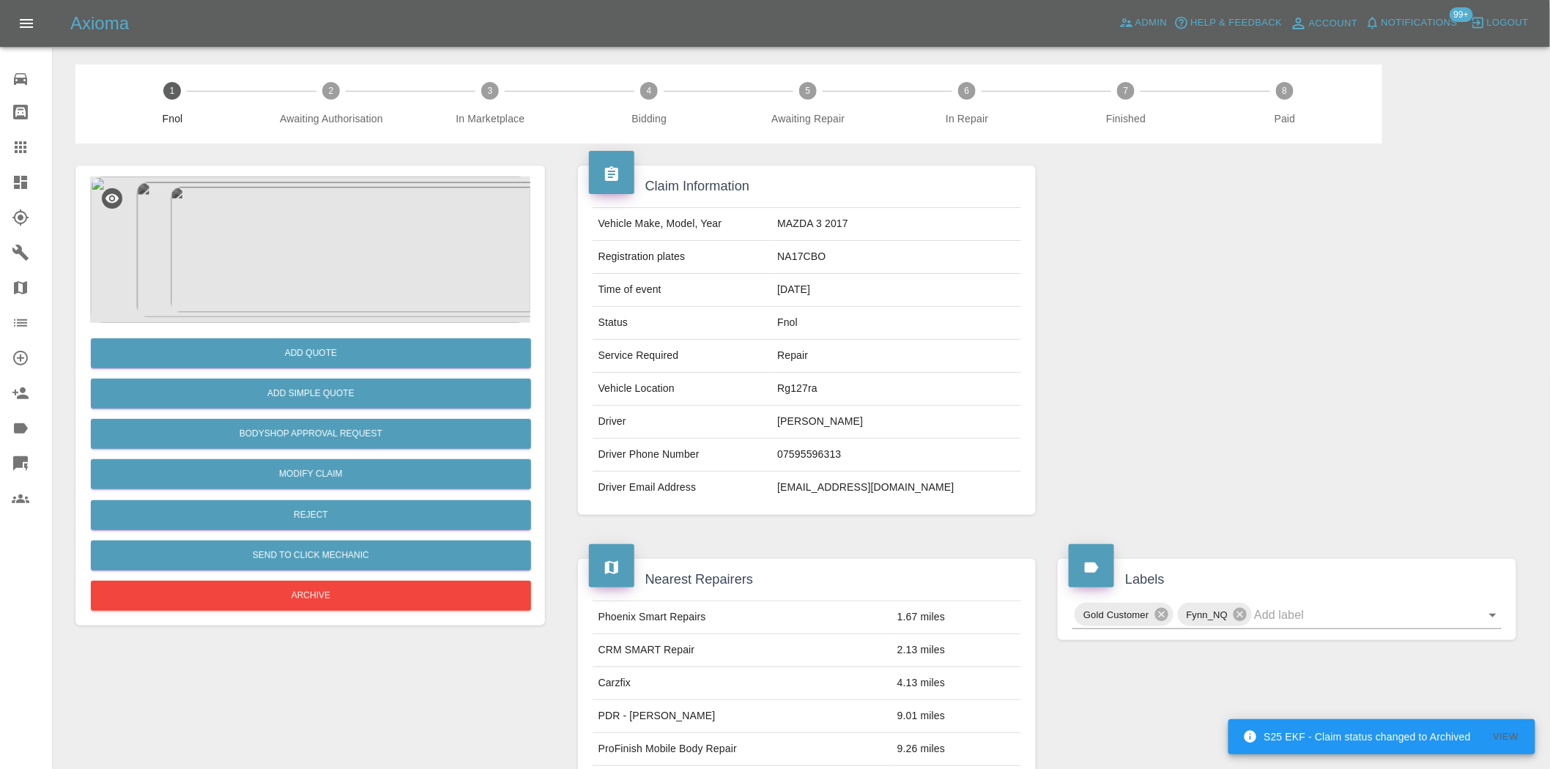
click at [375, 234] on img at bounding box center [310, 250] width 440 height 146
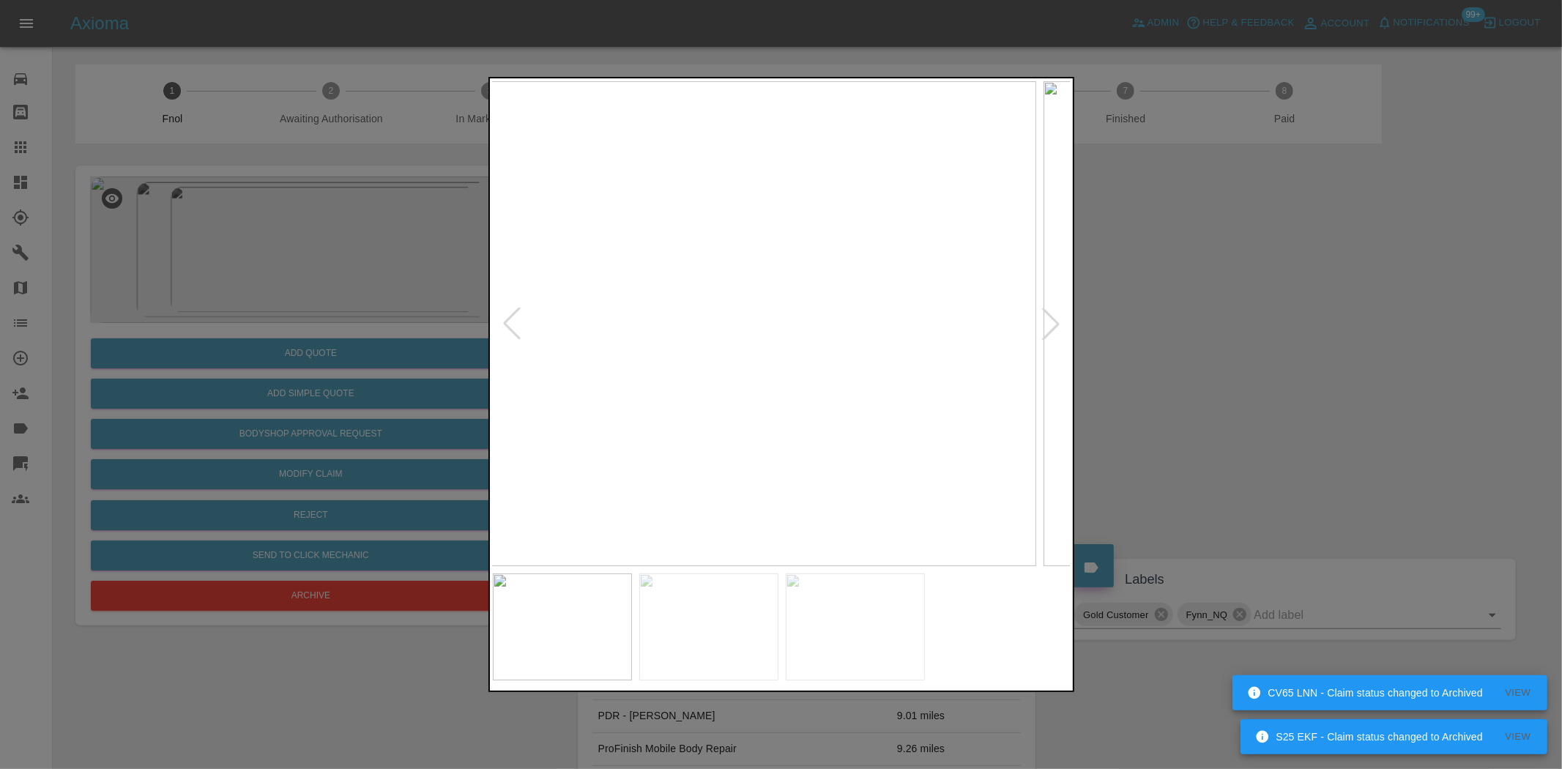
click at [633, 360] on img at bounding box center [747, 323] width 579 height 485
click at [705, 379] on img at bounding box center [782, 323] width 579 height 485
click at [727, 343] on img at bounding box center [782, 323] width 579 height 485
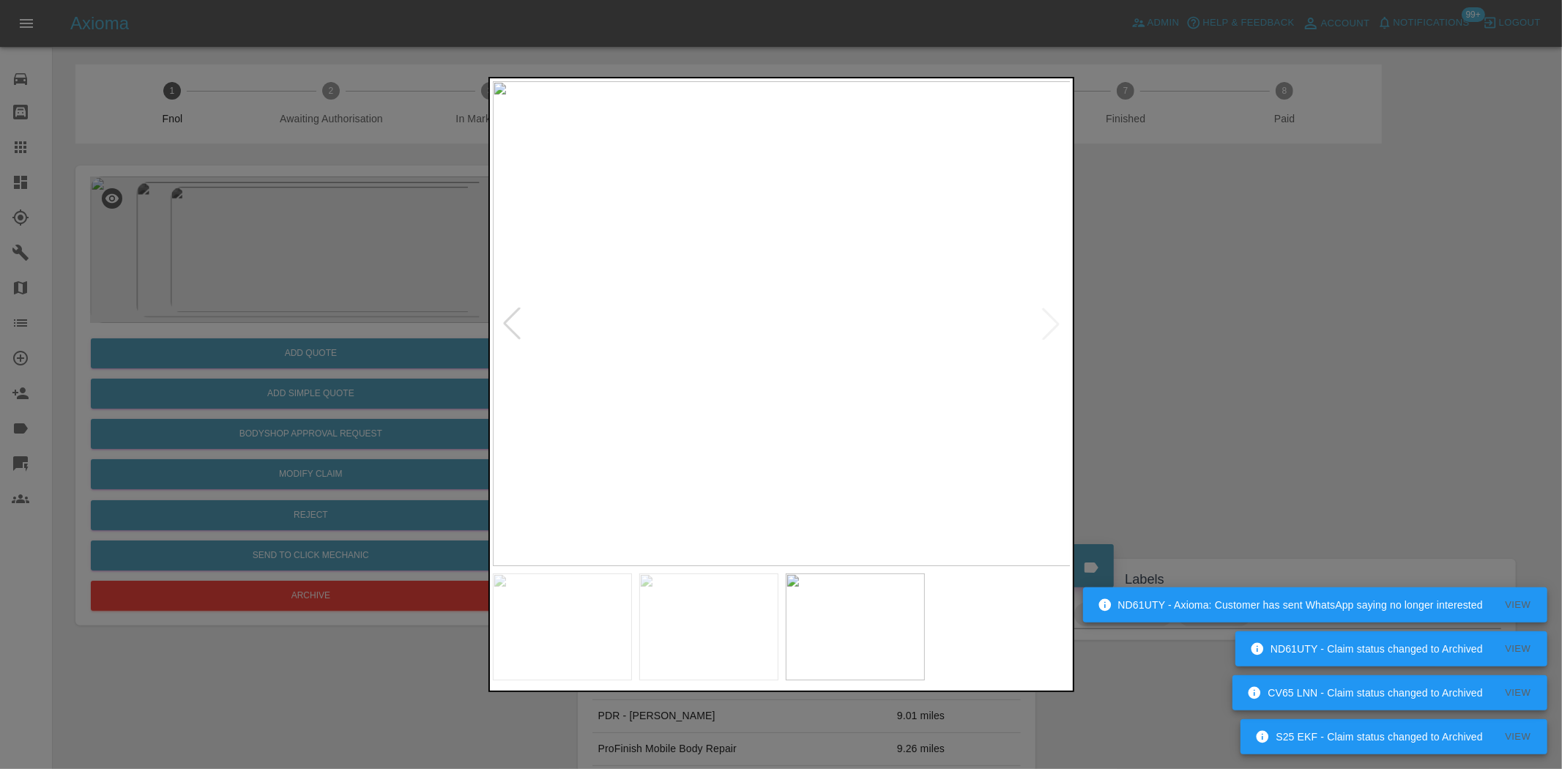
click at [866, 289] on img at bounding box center [782, 323] width 579 height 485
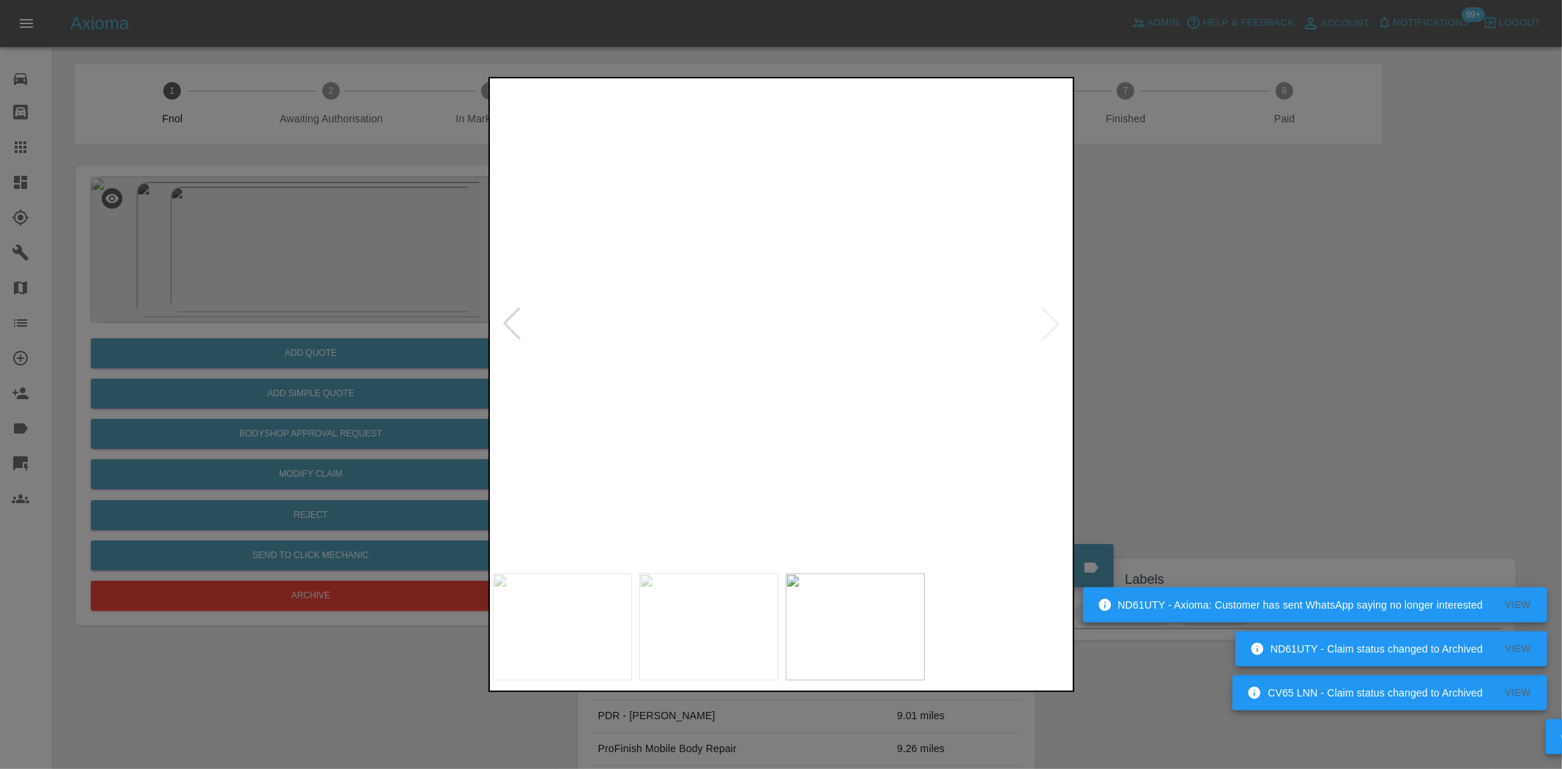
click at [866, 289] on img at bounding box center [526, 428] width 1736 height 1455
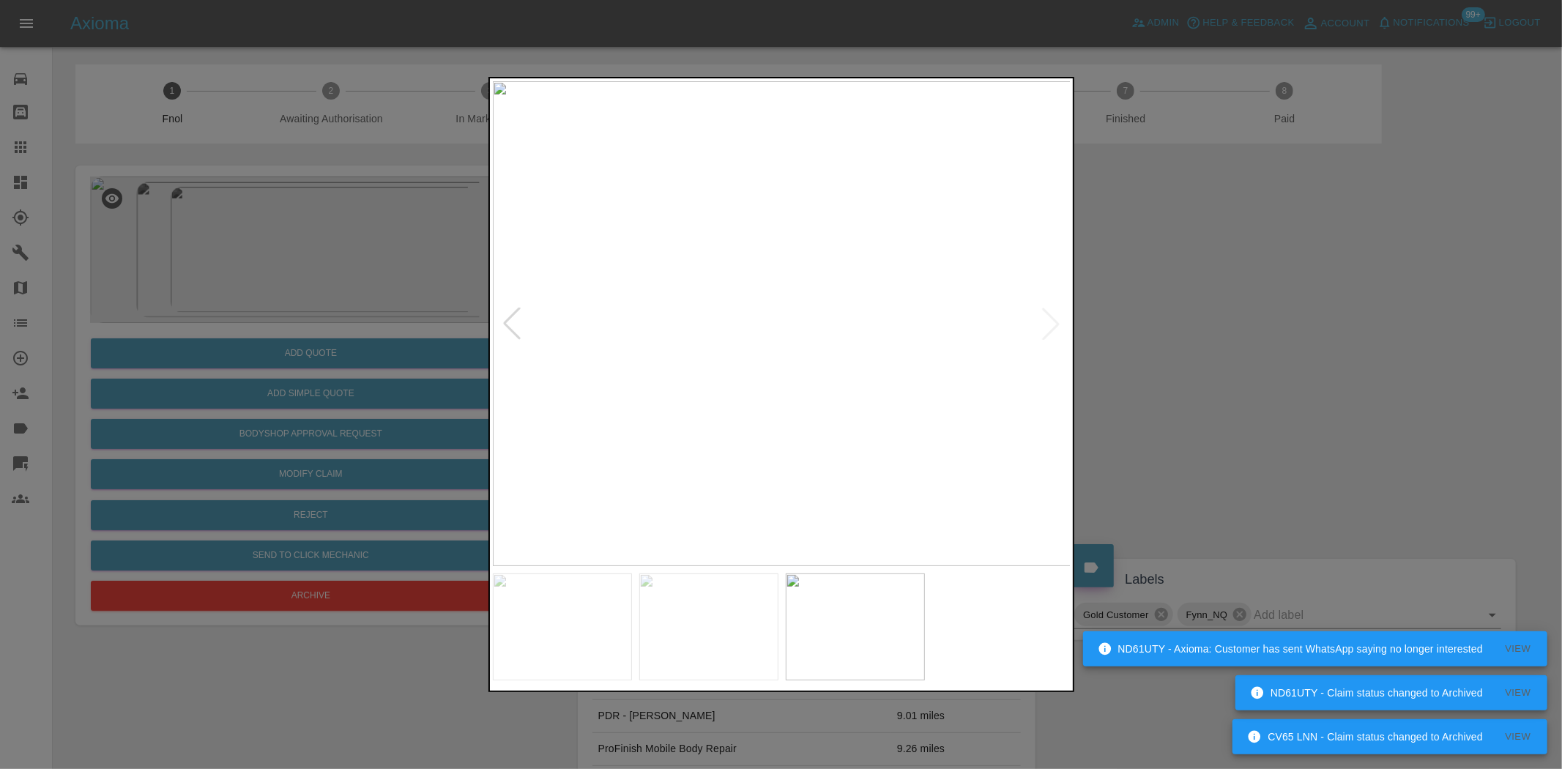
click at [855, 288] on img at bounding box center [782, 323] width 579 height 485
click at [852, 288] on img at bounding box center [560, 430] width 1736 height 1455
click at [851, 288] on img at bounding box center [560, 430] width 1736 height 1455
click at [729, 381] on img at bounding box center [782, 323] width 579 height 485
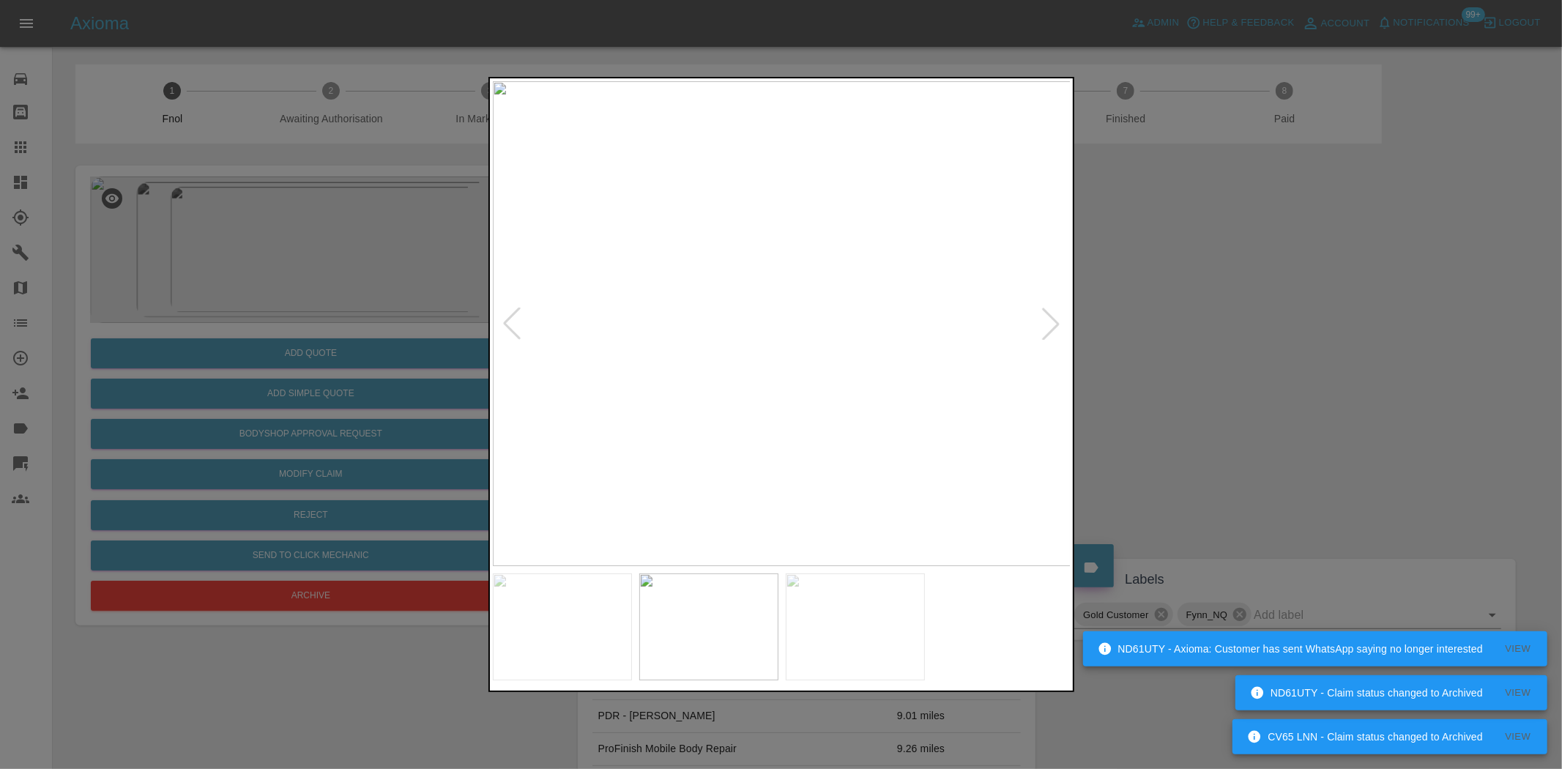
click at [671, 353] on img at bounding box center [782, 323] width 579 height 485
click at [762, 344] on img at bounding box center [782, 323] width 579 height 485
click at [787, 337] on img at bounding box center [782, 323] width 579 height 485
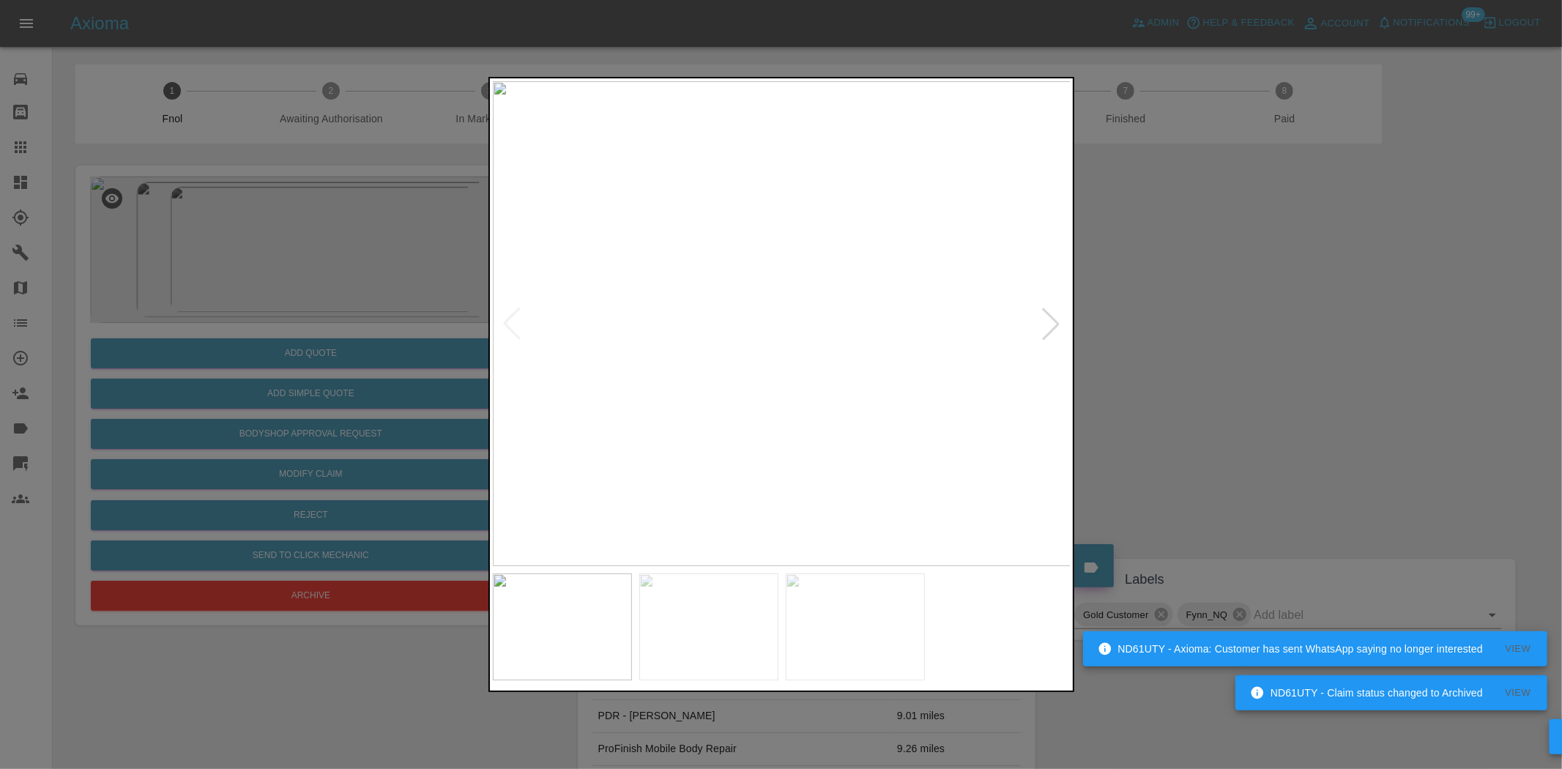
click at [737, 393] on img at bounding box center [782, 323] width 579 height 485
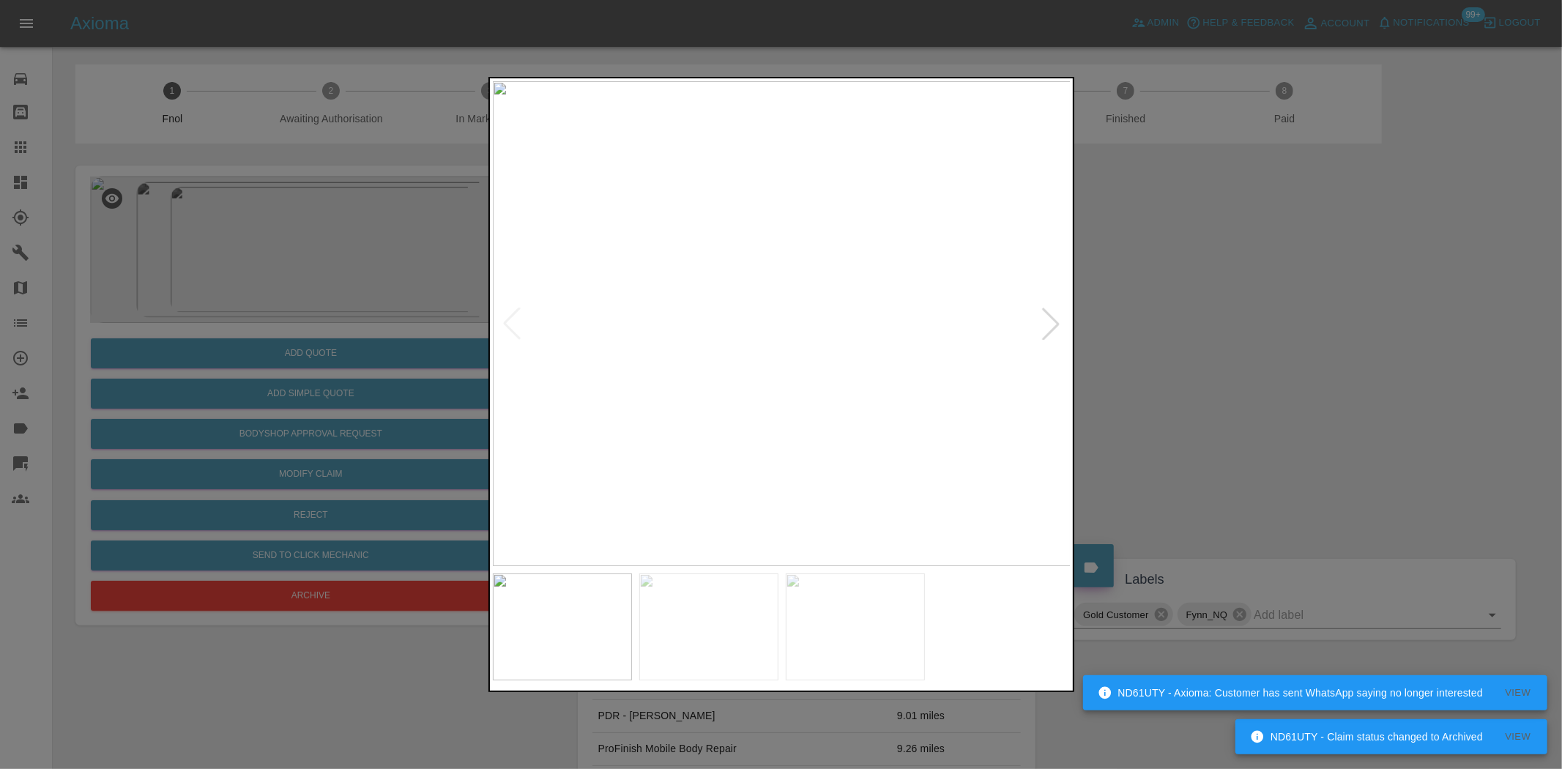
click at [737, 393] on img at bounding box center [782, 323] width 579 height 485
click at [737, 394] on img at bounding box center [914, 115] width 1736 height 1455
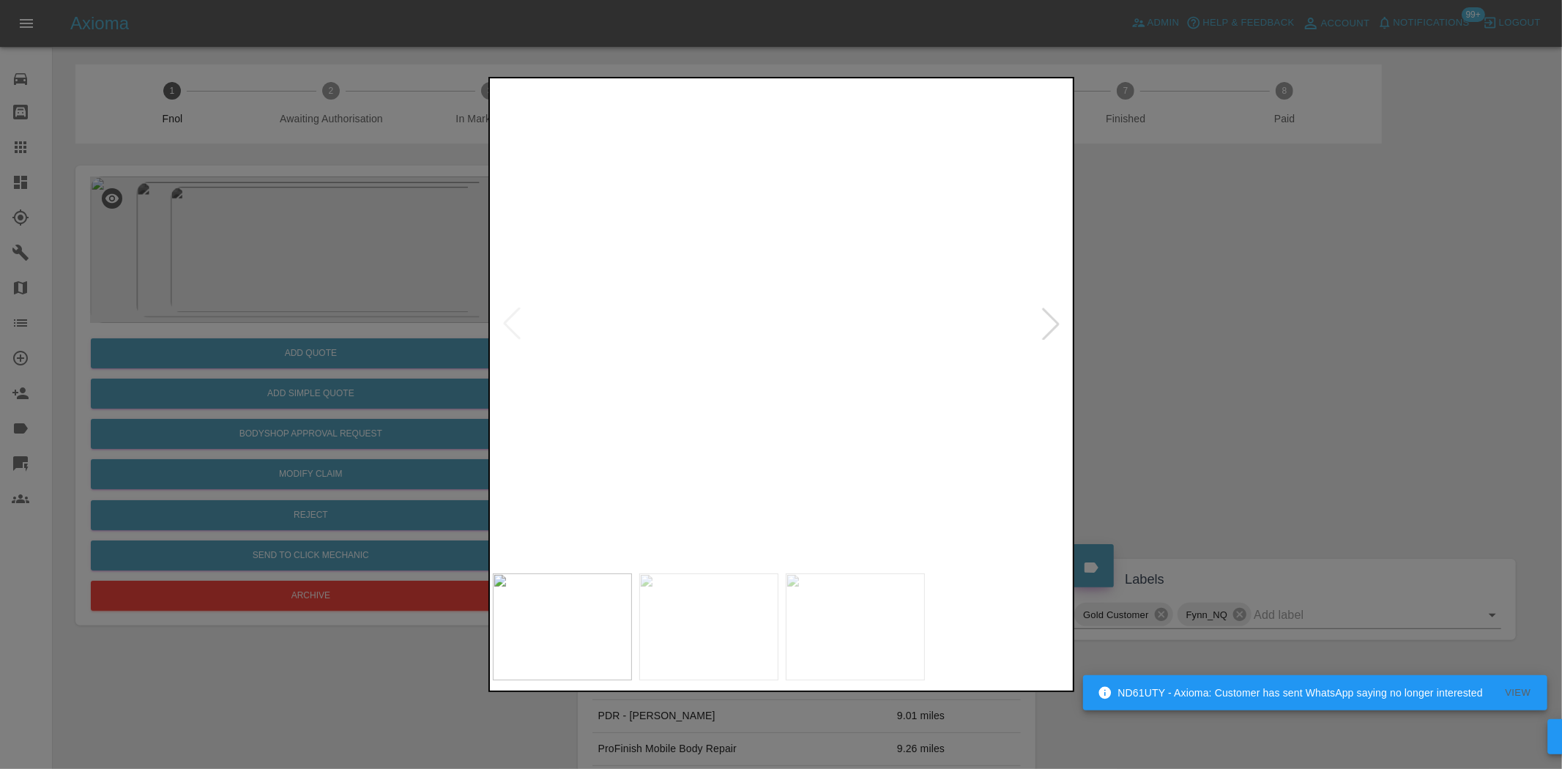
click at [737, 394] on img at bounding box center [914, 115] width 1736 height 1455
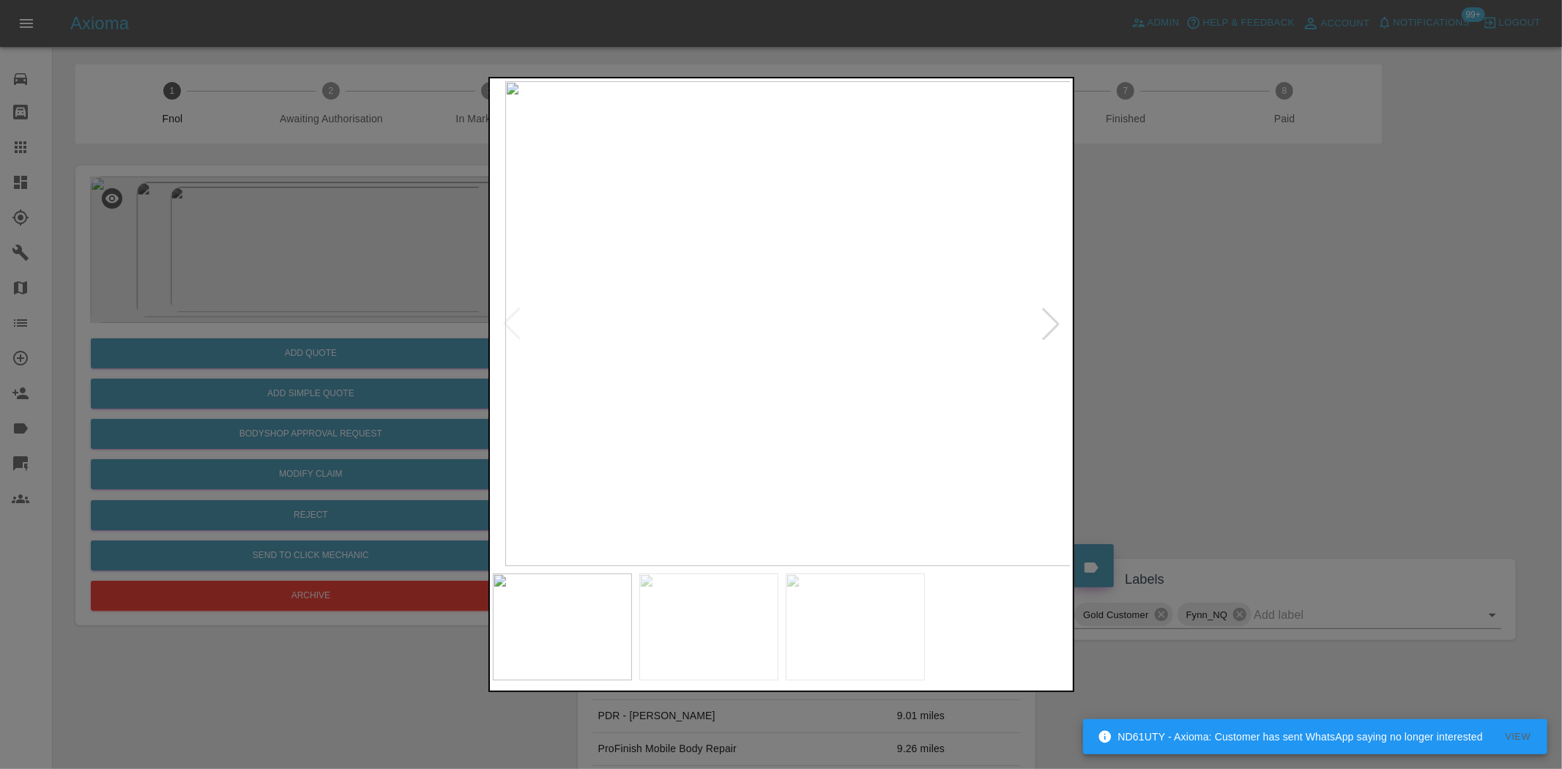
click at [798, 392] on img at bounding box center [794, 323] width 579 height 485
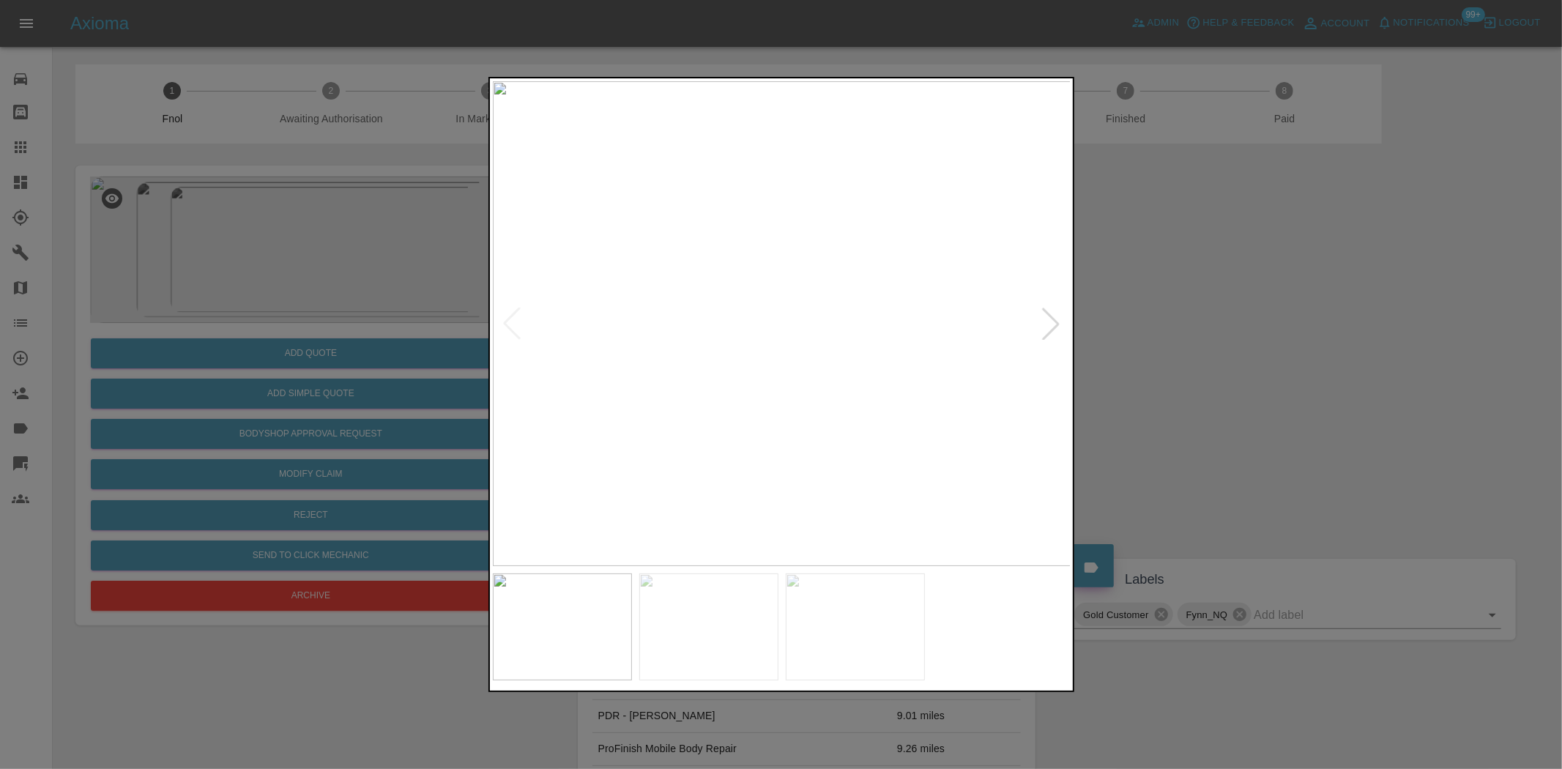
click at [684, 383] on img at bounding box center [782, 323] width 579 height 485
click at [683, 383] on img at bounding box center [1072, 145] width 1736 height 1455
click at [683, 383] on img at bounding box center [782, 323] width 579 height 485
click at [722, 396] on img at bounding box center [1075, 145] width 1736 height 1455
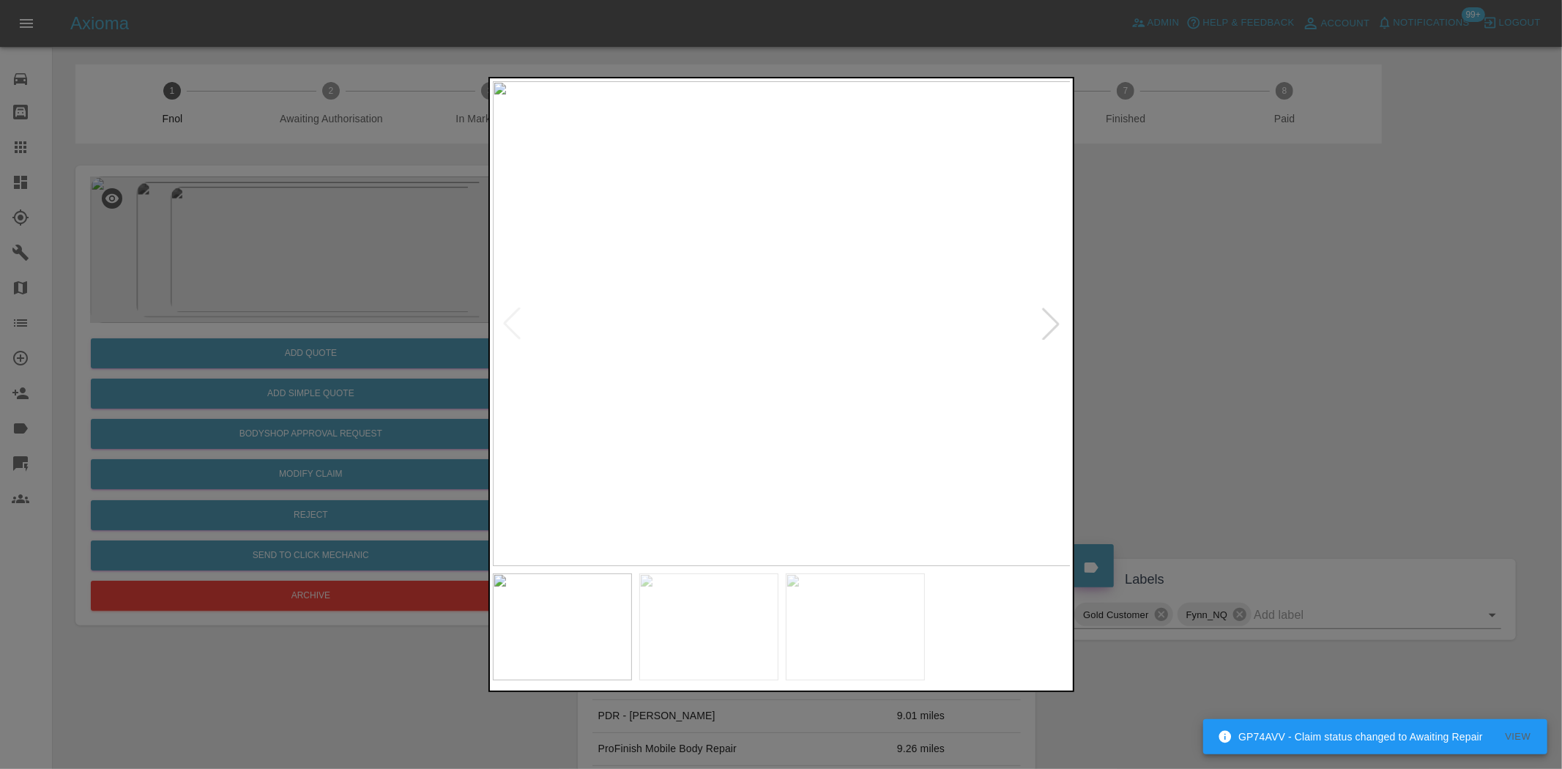
click at [636, 387] on img at bounding box center [782, 323] width 579 height 485
click at [752, 403] on img at bounding box center [782, 323] width 579 height 485
click at [823, 257] on img at bounding box center [782, 323] width 579 height 485
click at [823, 258] on img at bounding box center [782, 323] width 579 height 485
click at [809, 326] on img at bounding box center [655, 520] width 1736 height 1455
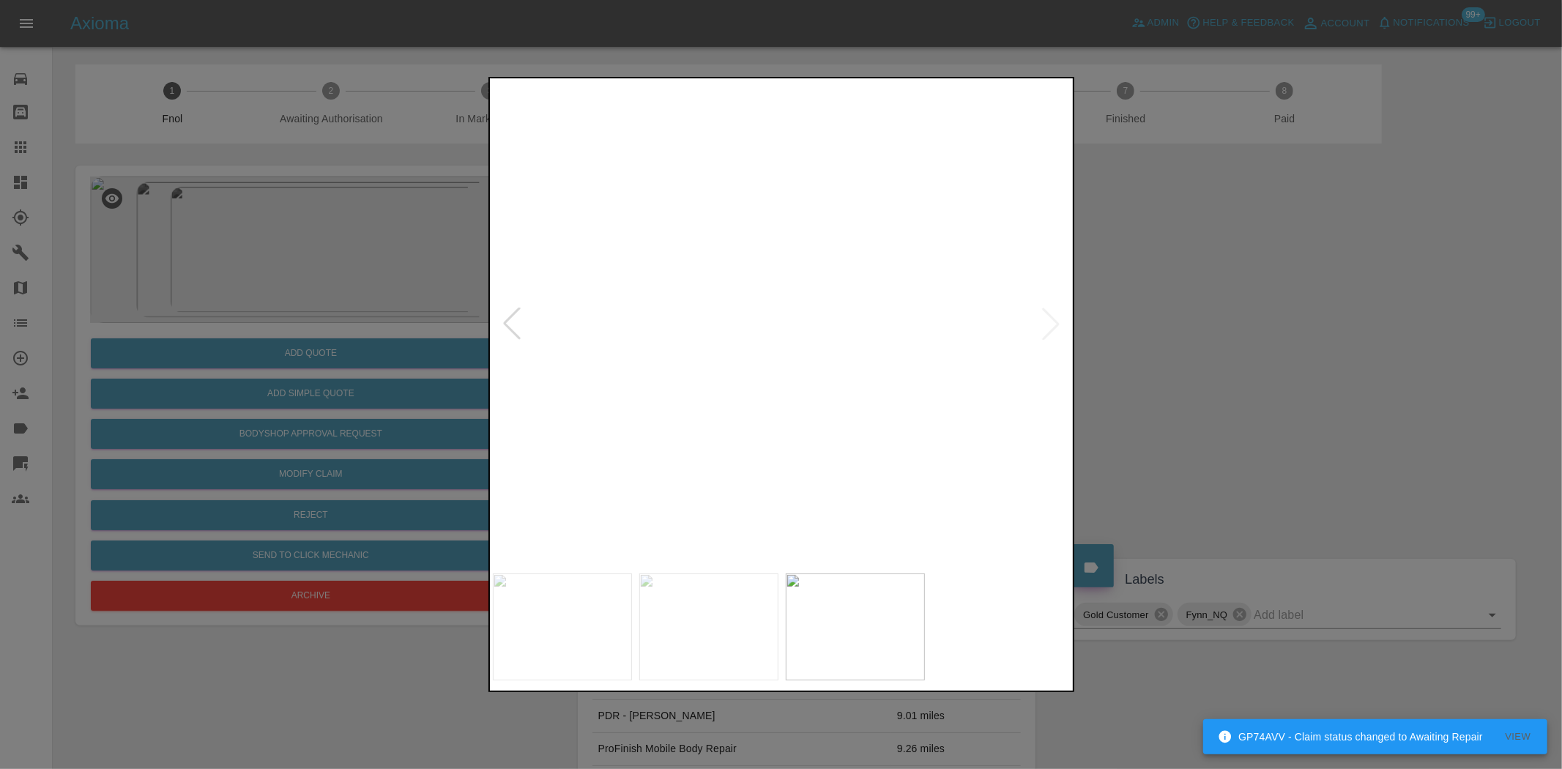
click at [809, 326] on img at bounding box center [655, 520] width 1736 height 1455
click at [667, 374] on img at bounding box center [782, 323] width 579 height 485
click at [707, 403] on img at bounding box center [774, 323] width 579 height 485
drag, startPoint x: 341, startPoint y: 291, endPoint x: 302, endPoint y: 79, distance: 215.9
click at [341, 286] on div at bounding box center [781, 384] width 1562 height 769
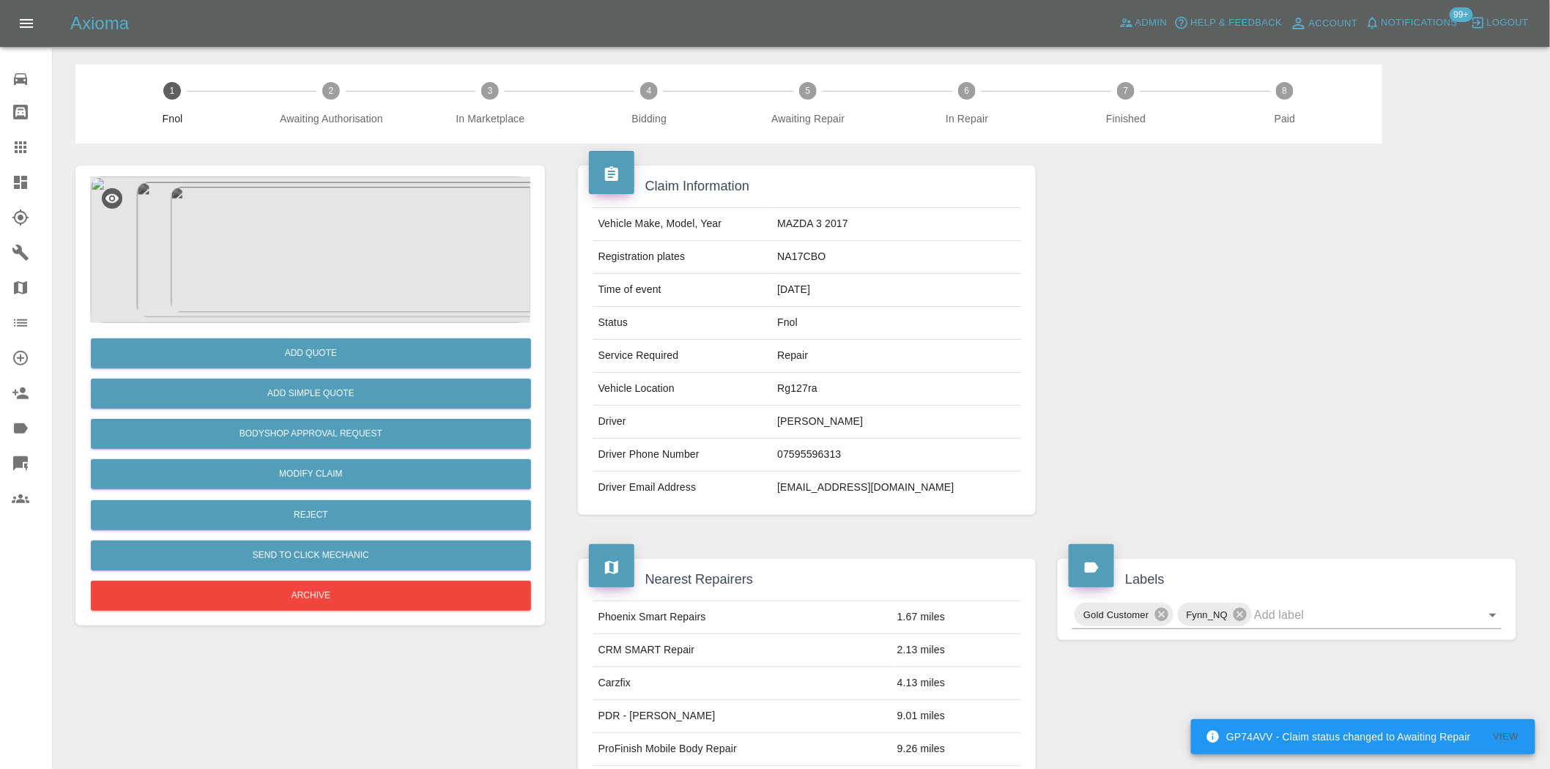
click at [332, 284] on img at bounding box center [310, 250] width 440 height 146
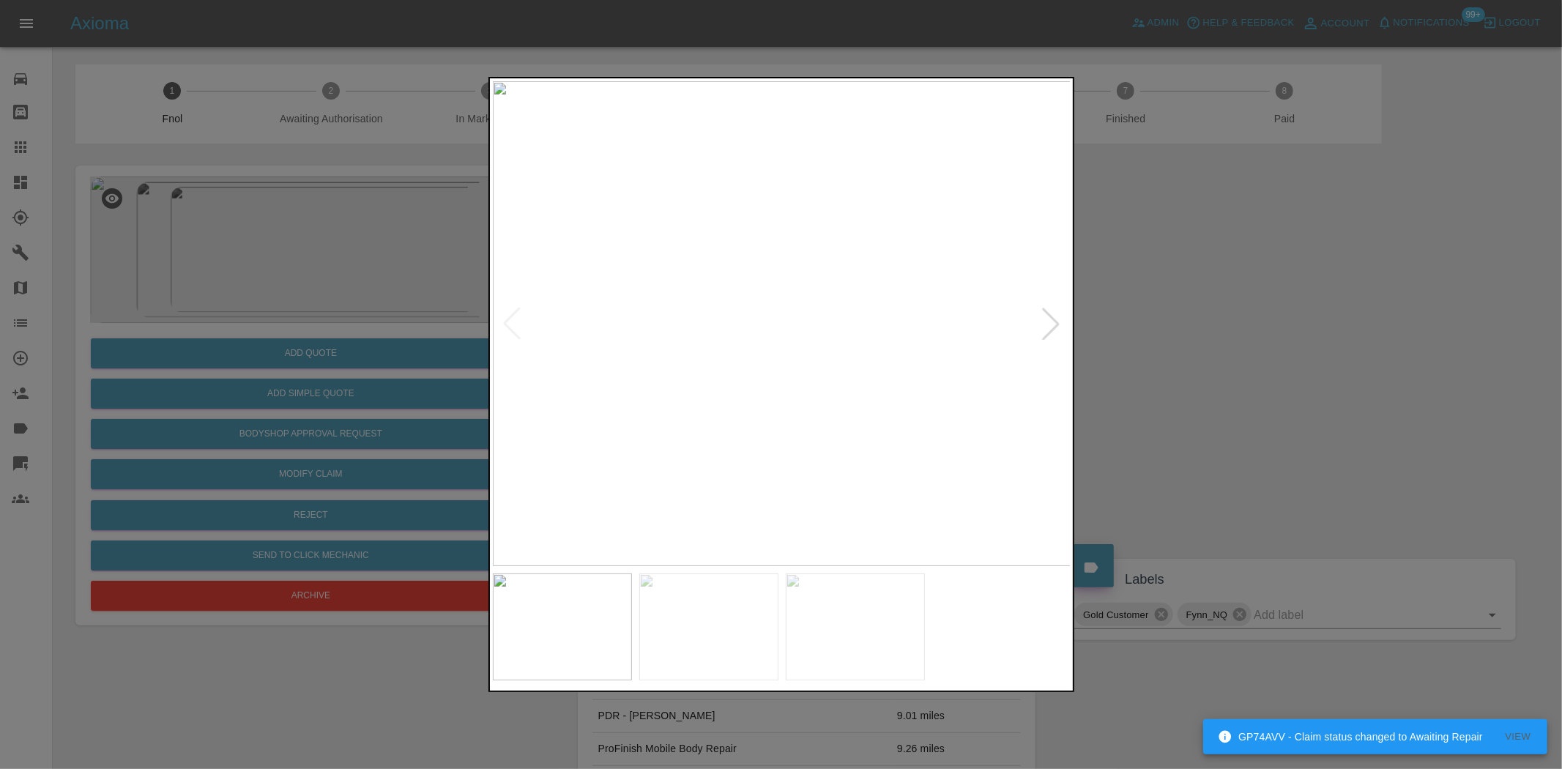
click at [587, 352] on img at bounding box center [782, 323] width 579 height 485
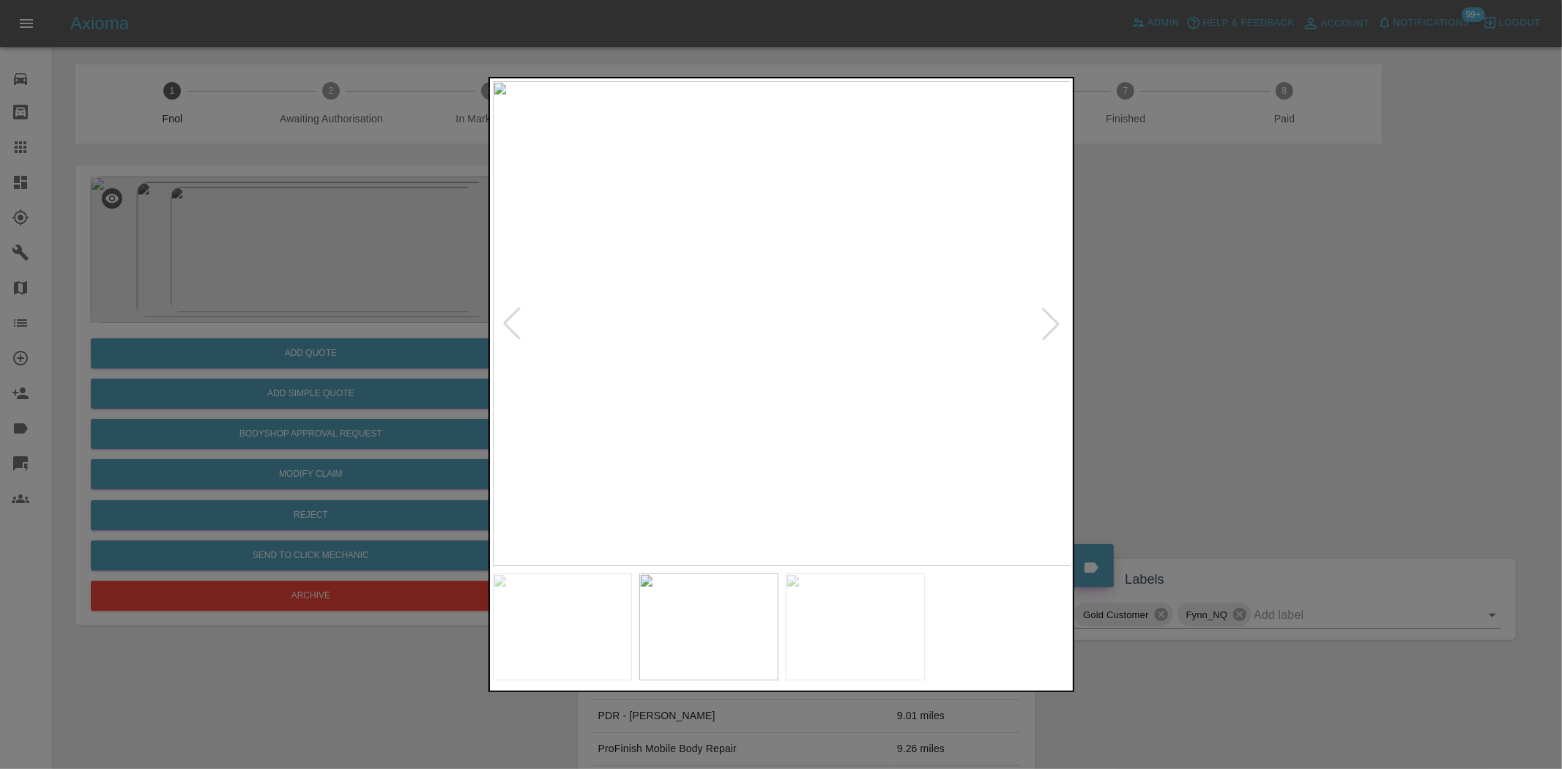
click at [845, 333] on img at bounding box center [782, 323] width 579 height 485
click at [861, 319] on img at bounding box center [589, 296] width 1736 height 1455
click at [719, 330] on img at bounding box center [782, 323] width 579 height 485
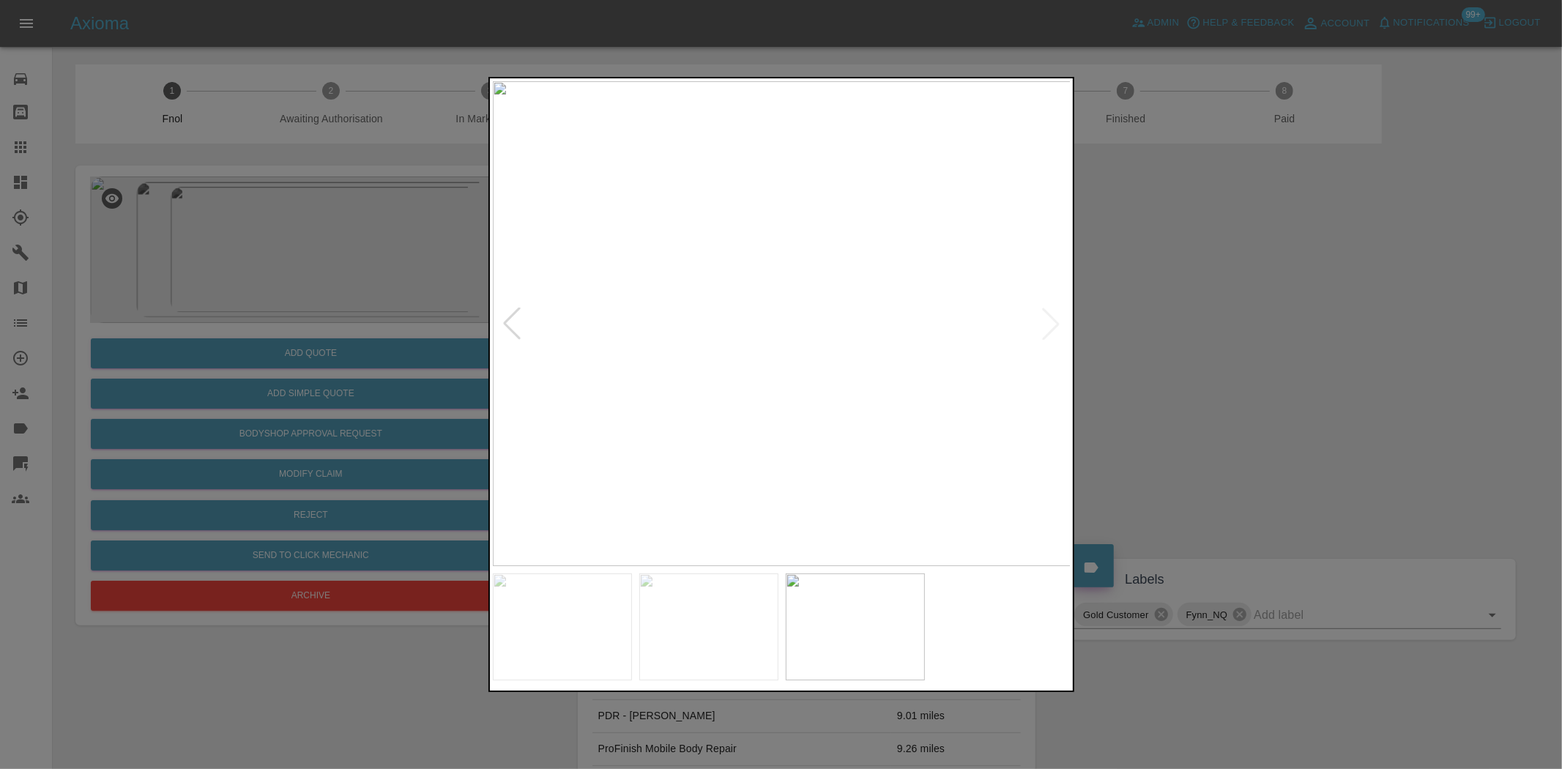
click at [769, 361] on img at bounding box center [782, 323] width 579 height 485
click at [680, 350] on img at bounding box center [782, 323] width 579 height 485
click at [680, 349] on img at bounding box center [1085, 242] width 1736 height 1455
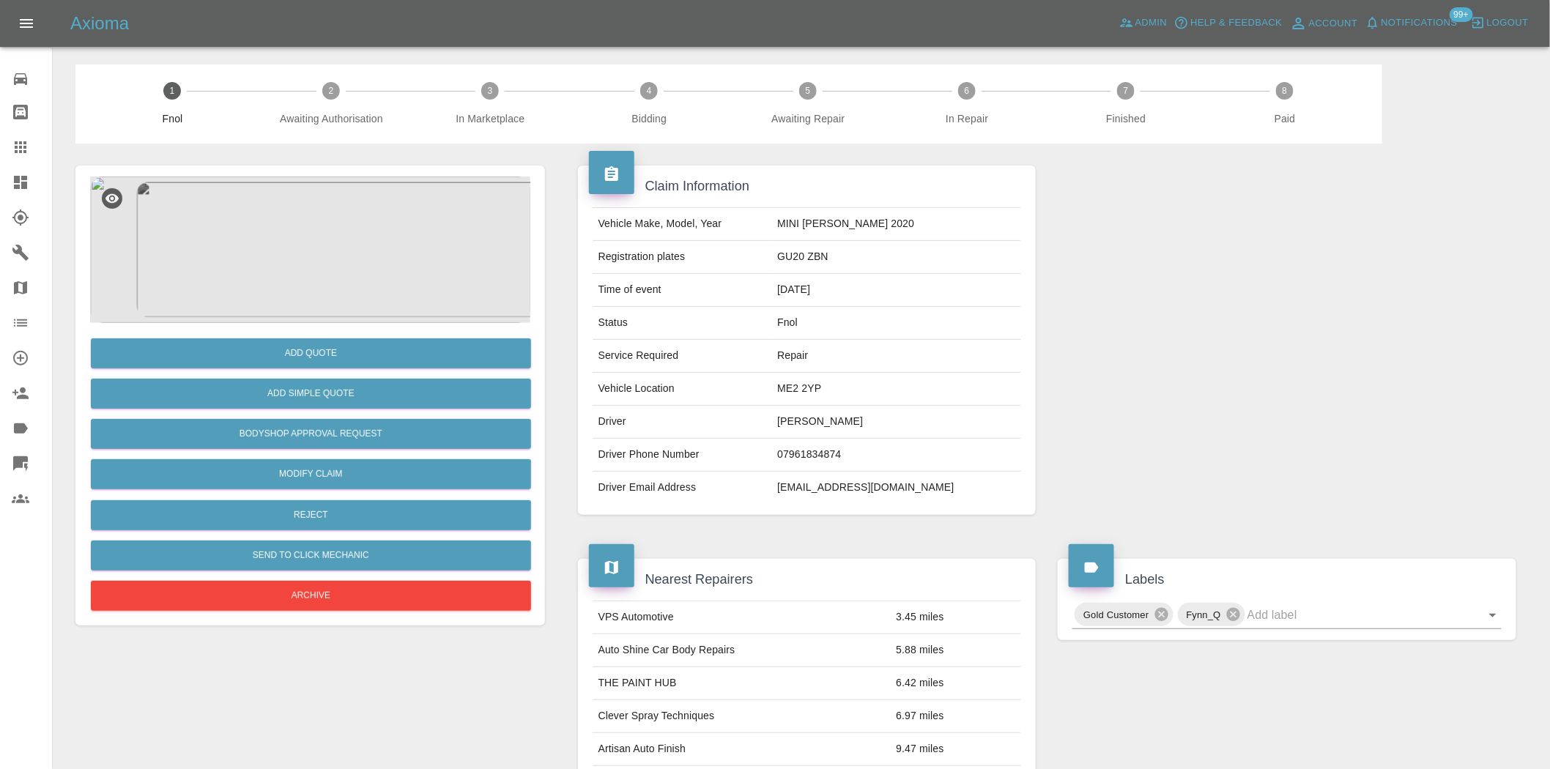
click at [308, 271] on img at bounding box center [310, 250] width 440 height 146
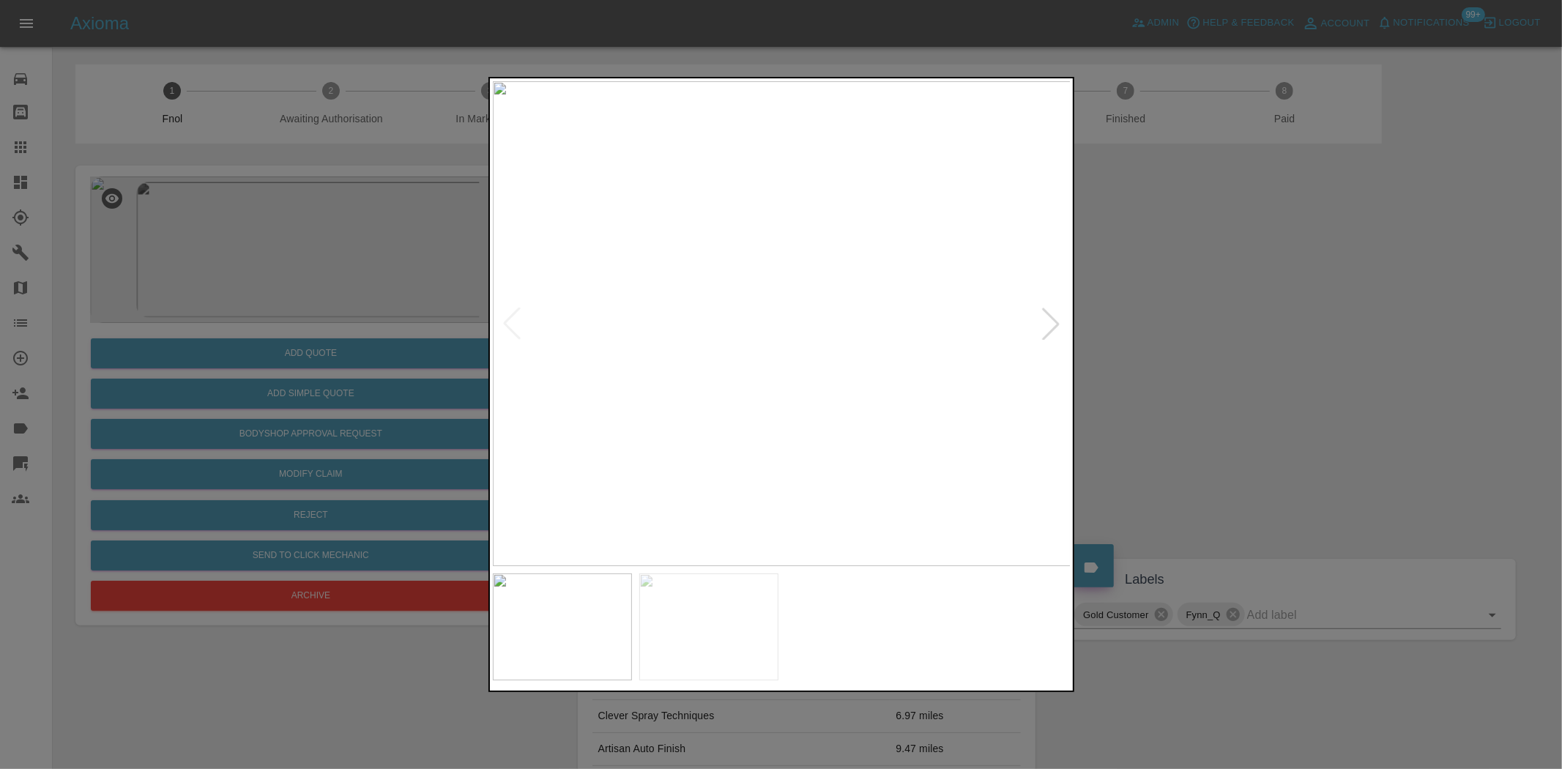
click at [744, 265] on img at bounding box center [782, 323] width 579 height 485
click at [379, 201] on div at bounding box center [781, 384] width 1562 height 769
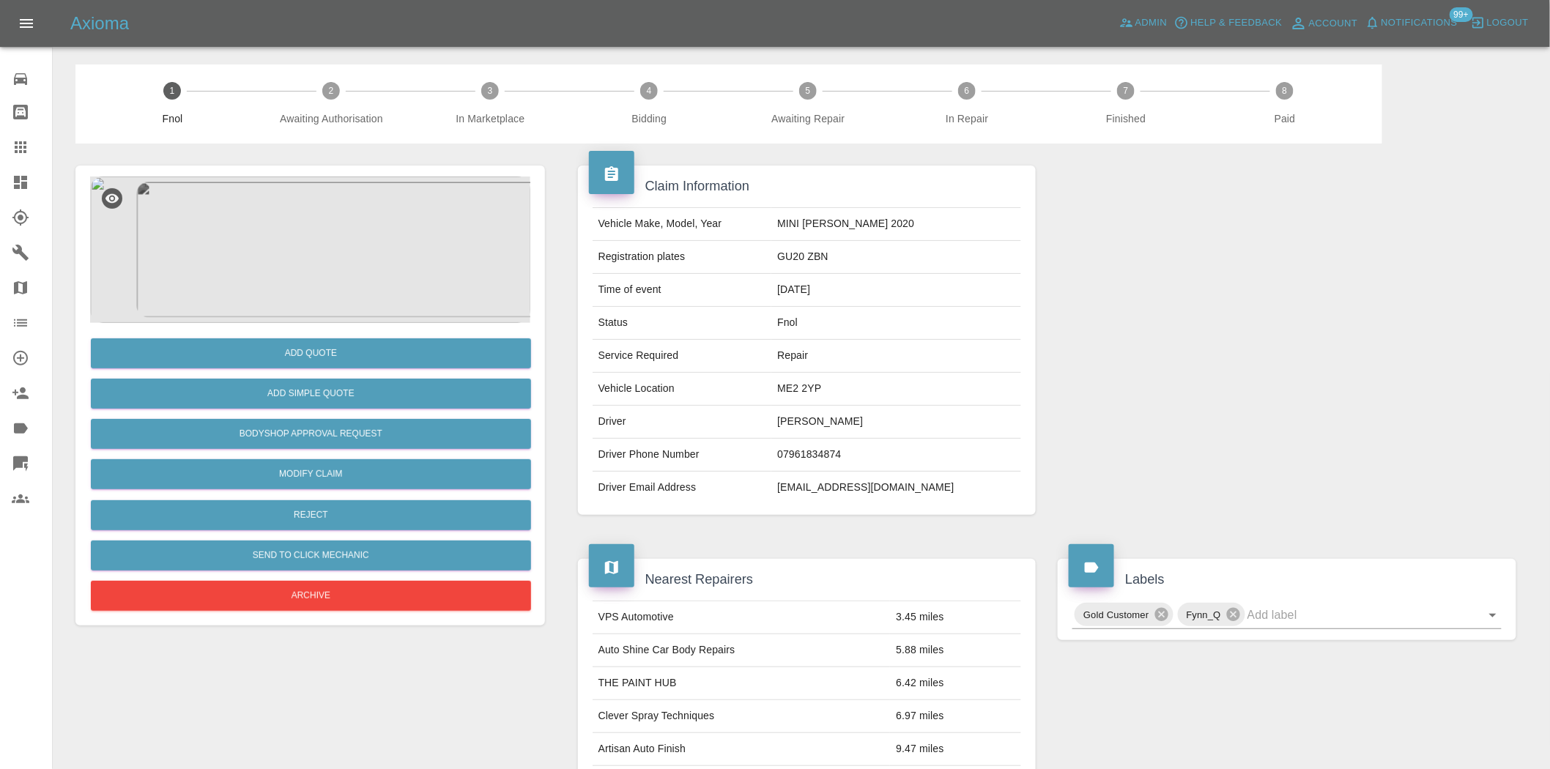
click at [317, 250] on img at bounding box center [310, 250] width 440 height 146
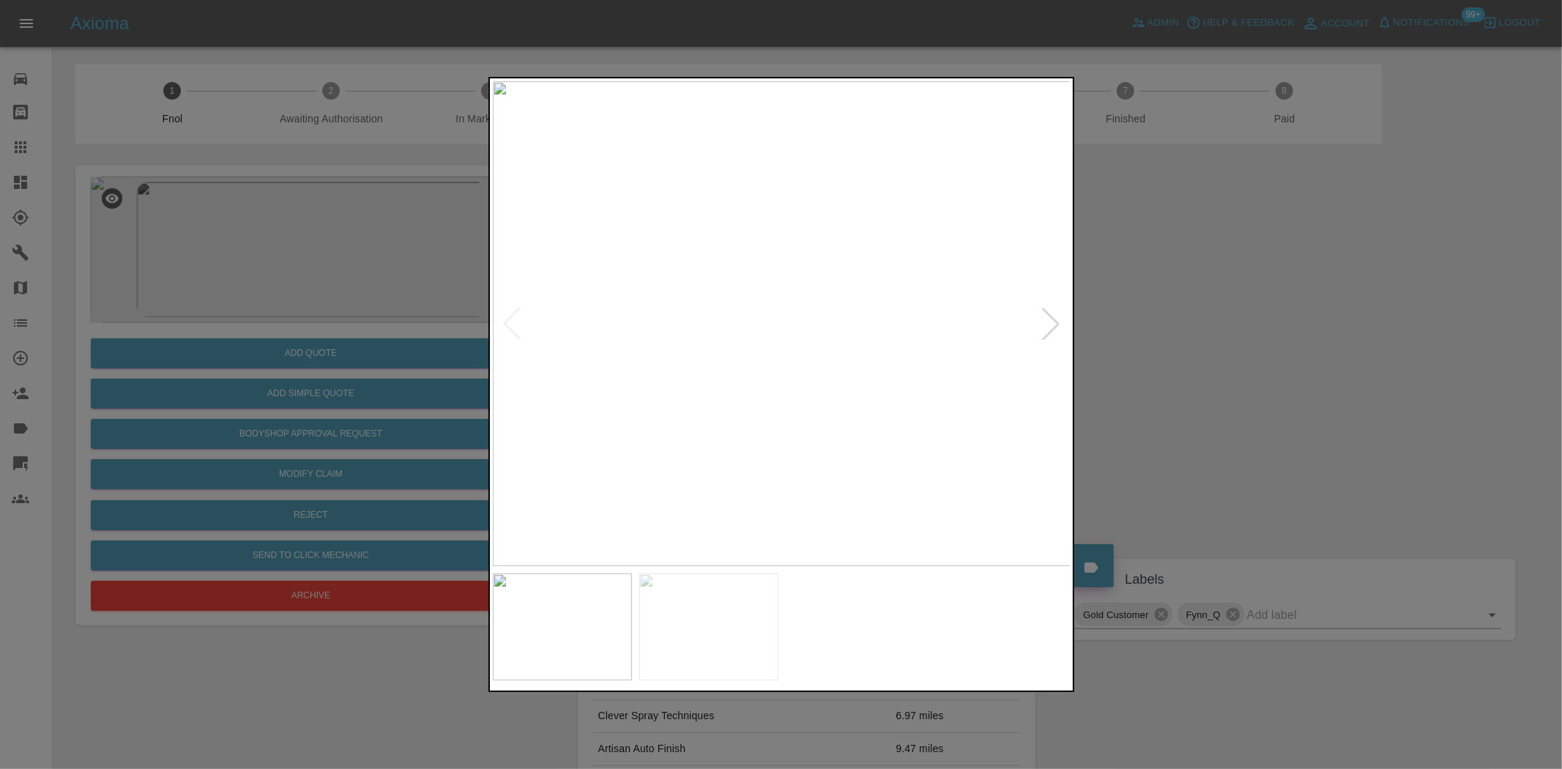
click at [760, 233] on img at bounding box center [782, 323] width 579 height 485
click at [760, 234] on img at bounding box center [782, 323] width 579 height 485
click at [766, 342] on img at bounding box center [843, 592] width 1736 height 1455
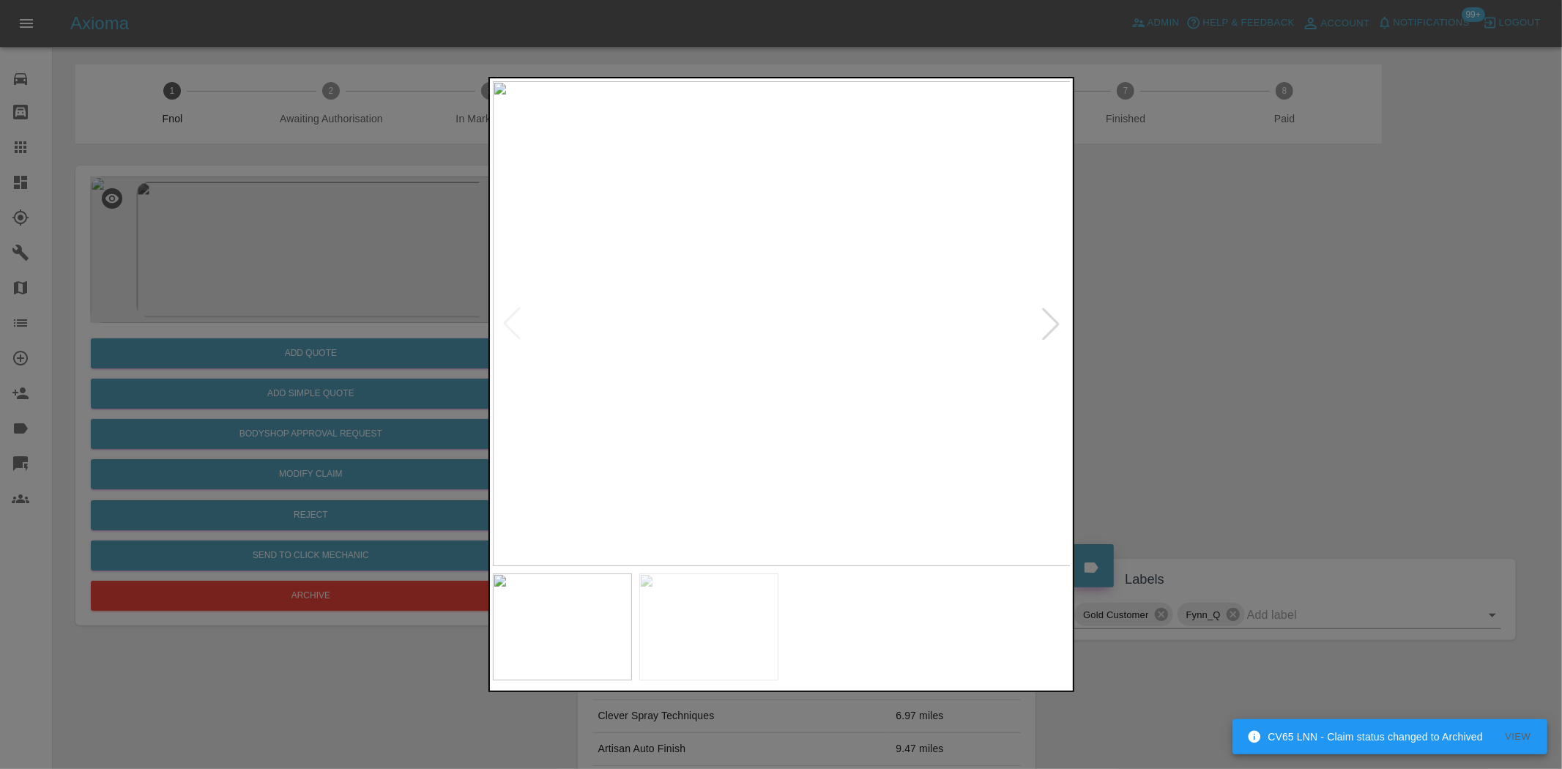
click at [769, 226] on img at bounding box center [782, 323] width 579 height 485
click at [259, 374] on div at bounding box center [781, 384] width 1562 height 769
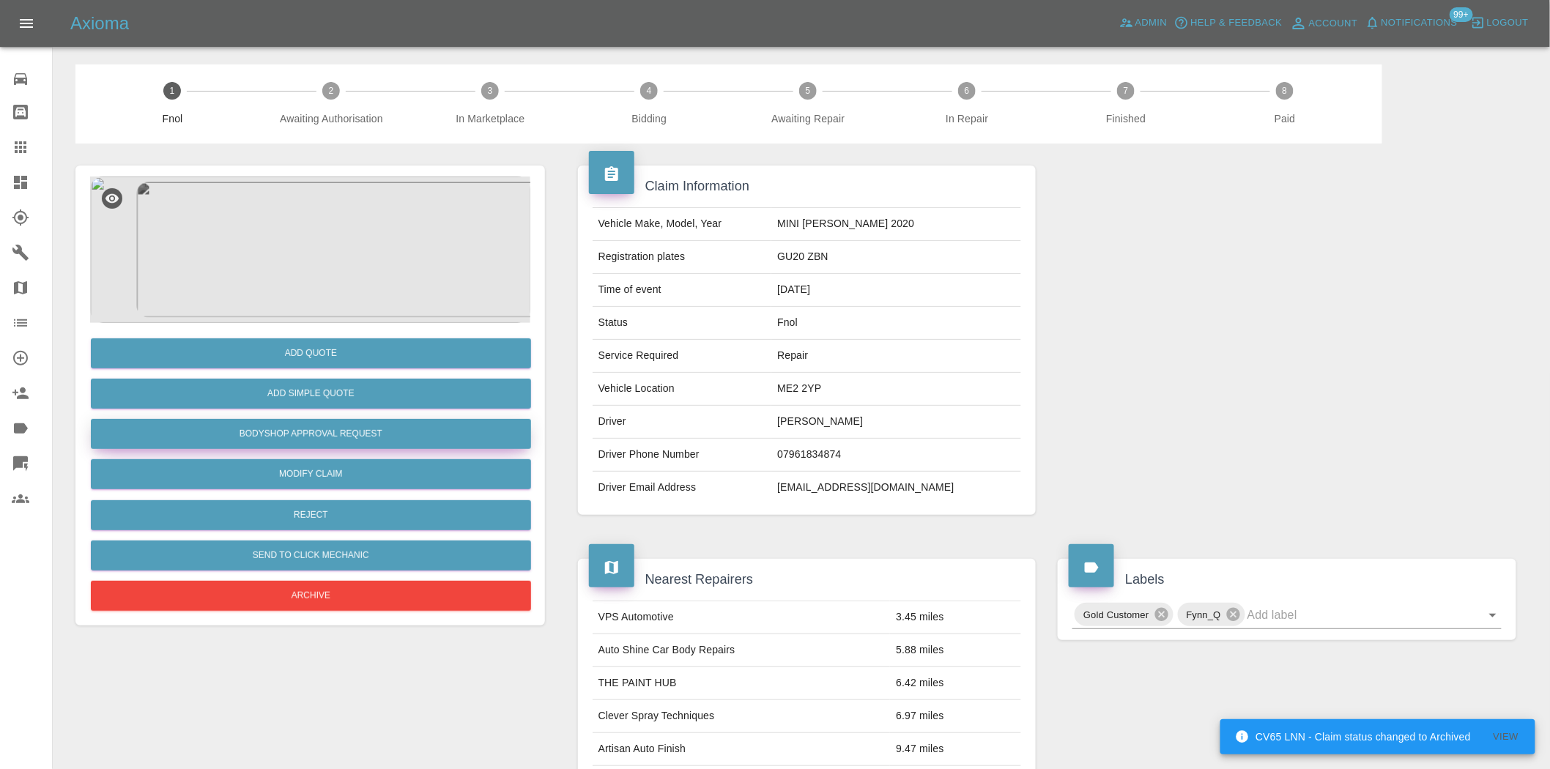
click at [354, 438] on button "Bodyshop Approval Request" at bounding box center [311, 434] width 440 height 30
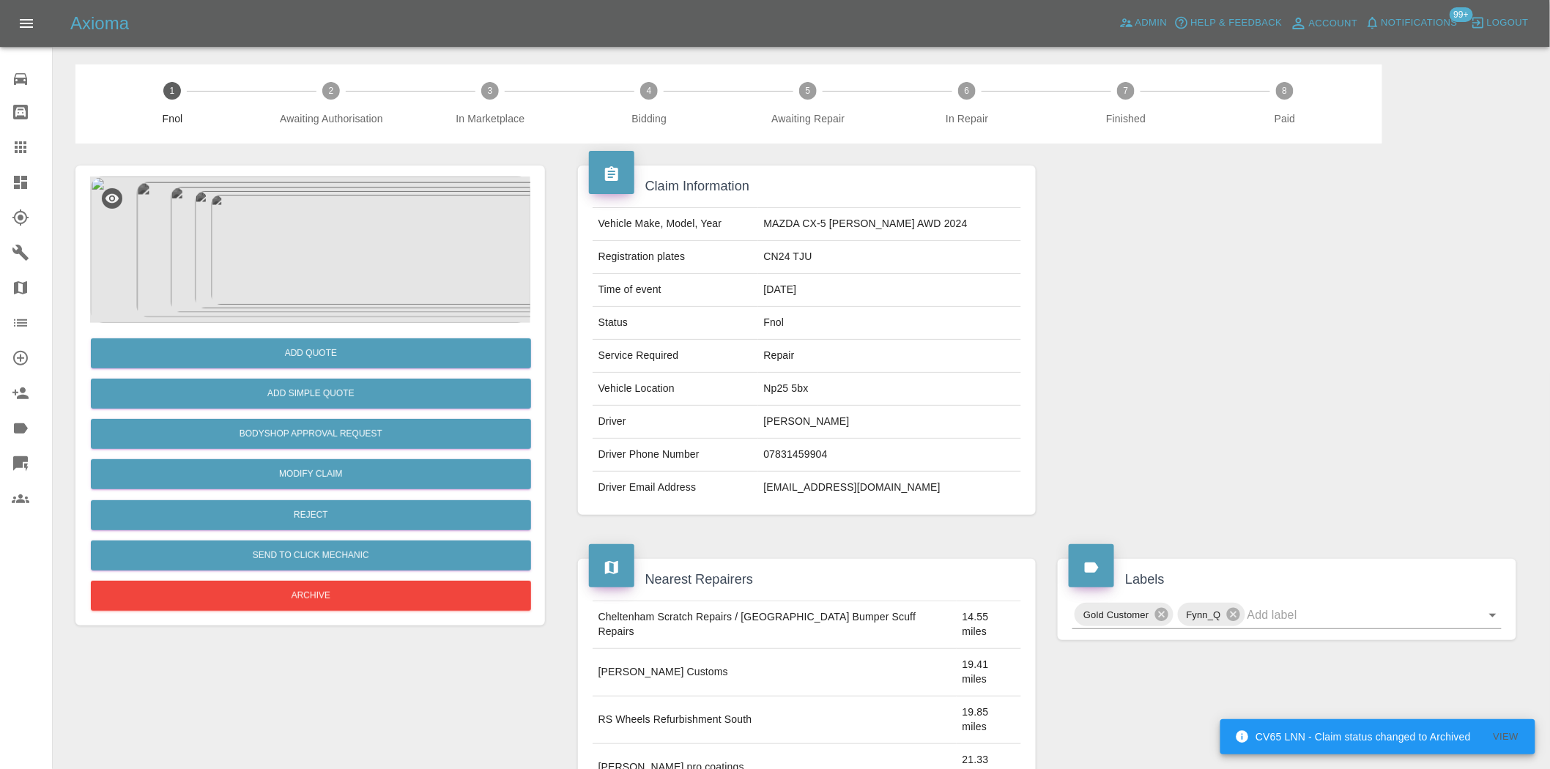
click at [321, 215] on img at bounding box center [310, 250] width 440 height 146
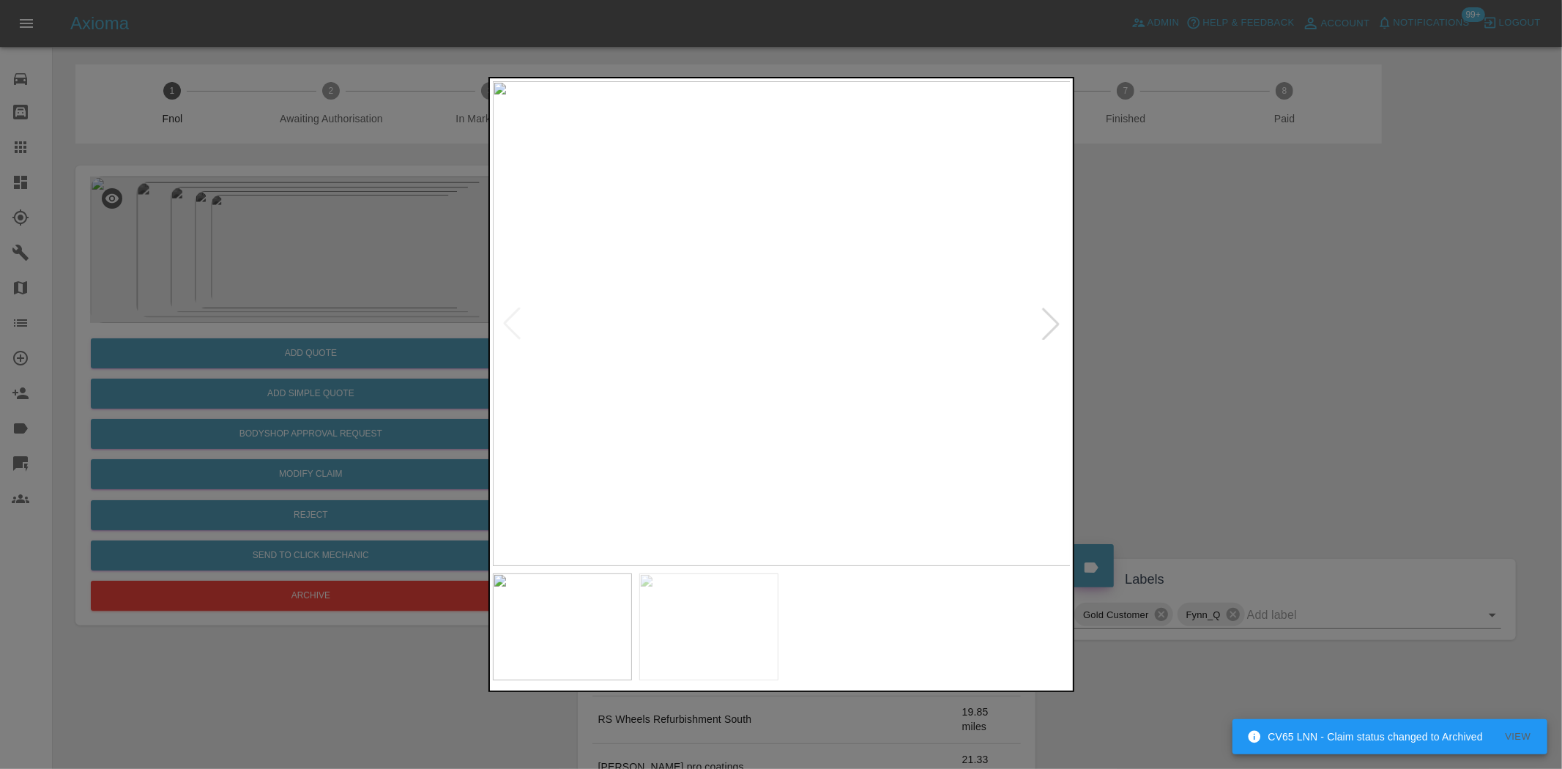
click at [716, 383] on img at bounding box center [782, 323] width 579 height 485
click at [687, 389] on img at bounding box center [782, 323] width 579 height 485
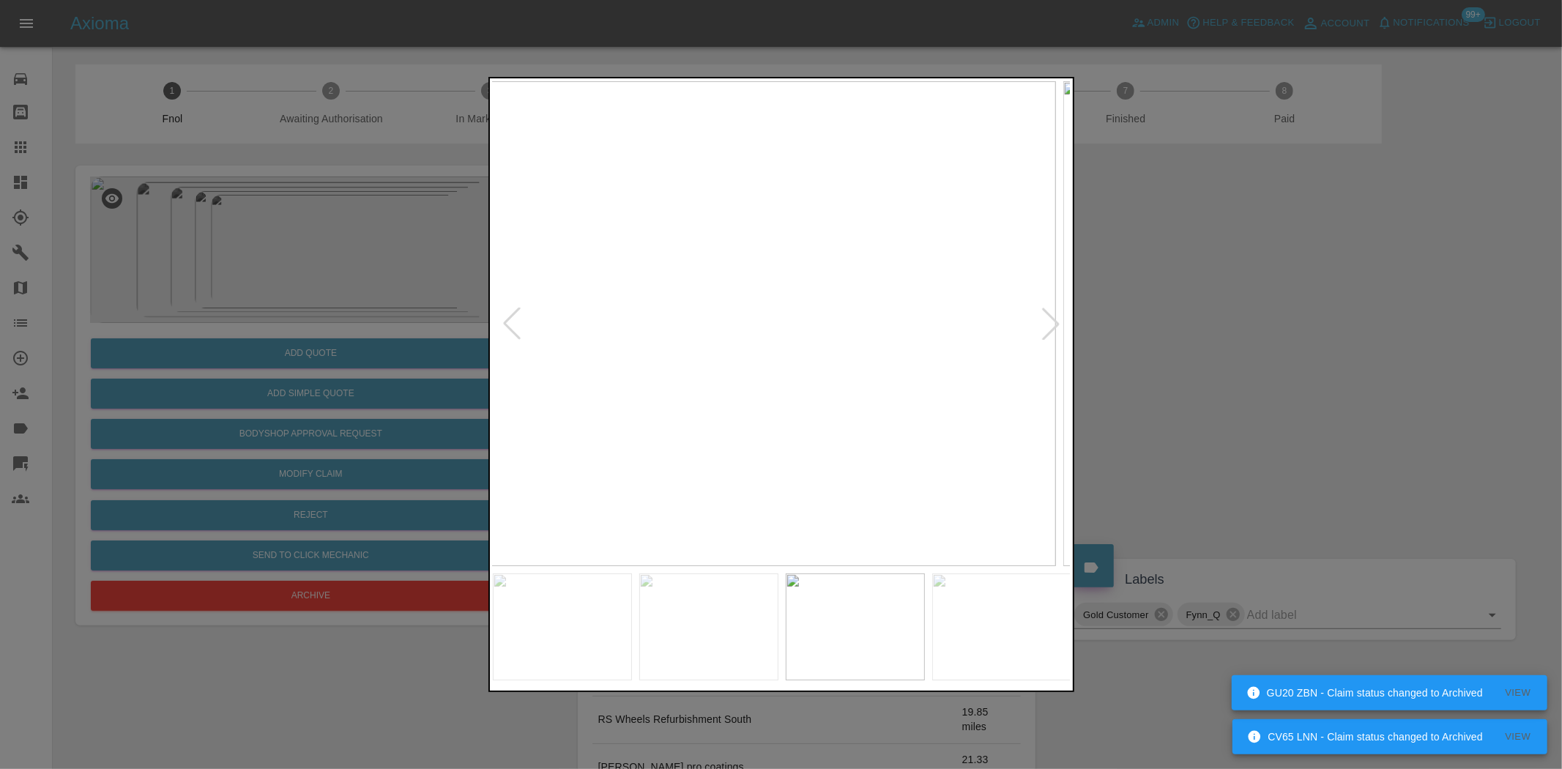
click at [594, 394] on img at bounding box center [766, 323] width 579 height 485
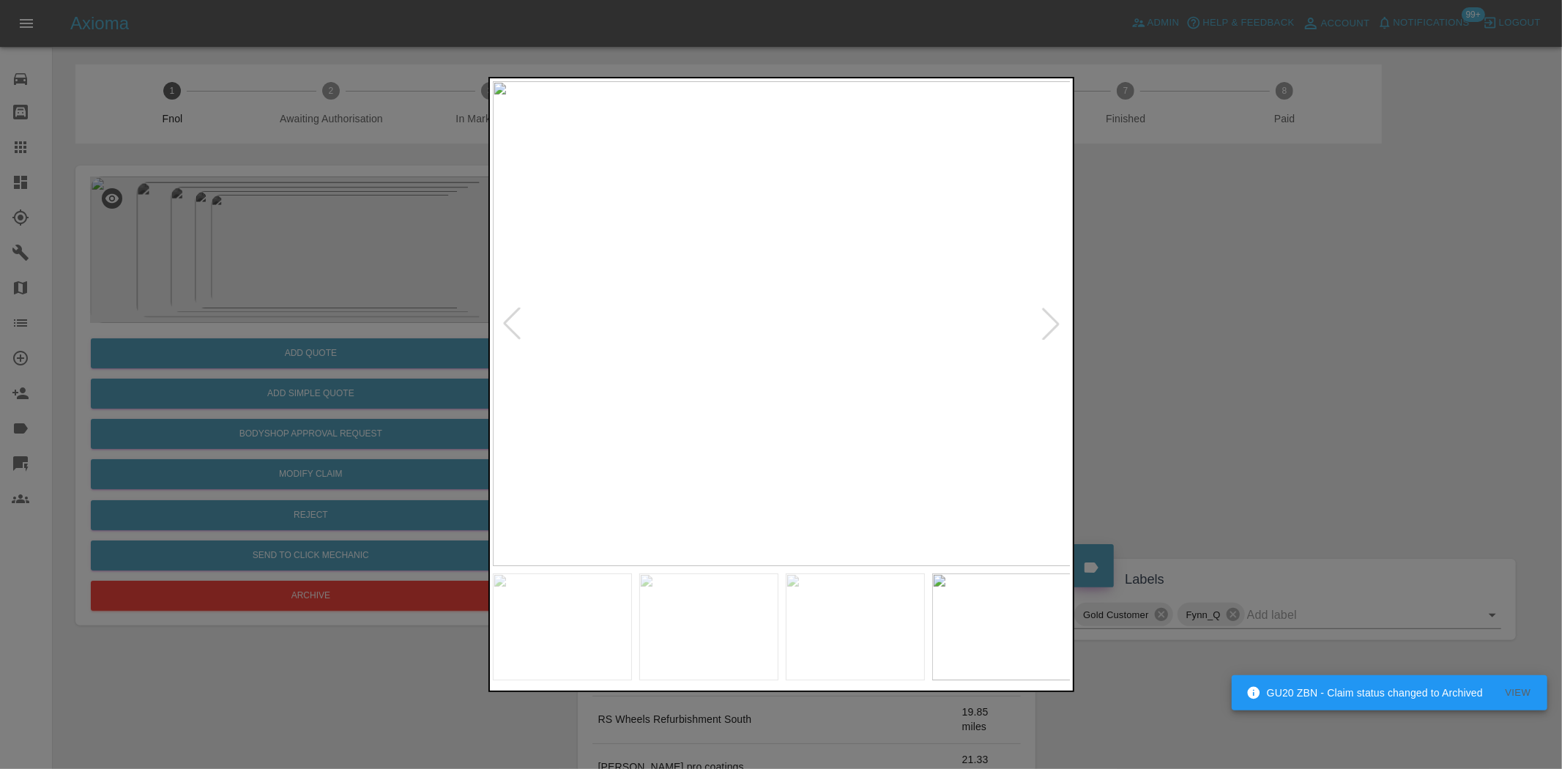
click at [764, 400] on img at bounding box center [782, 323] width 579 height 485
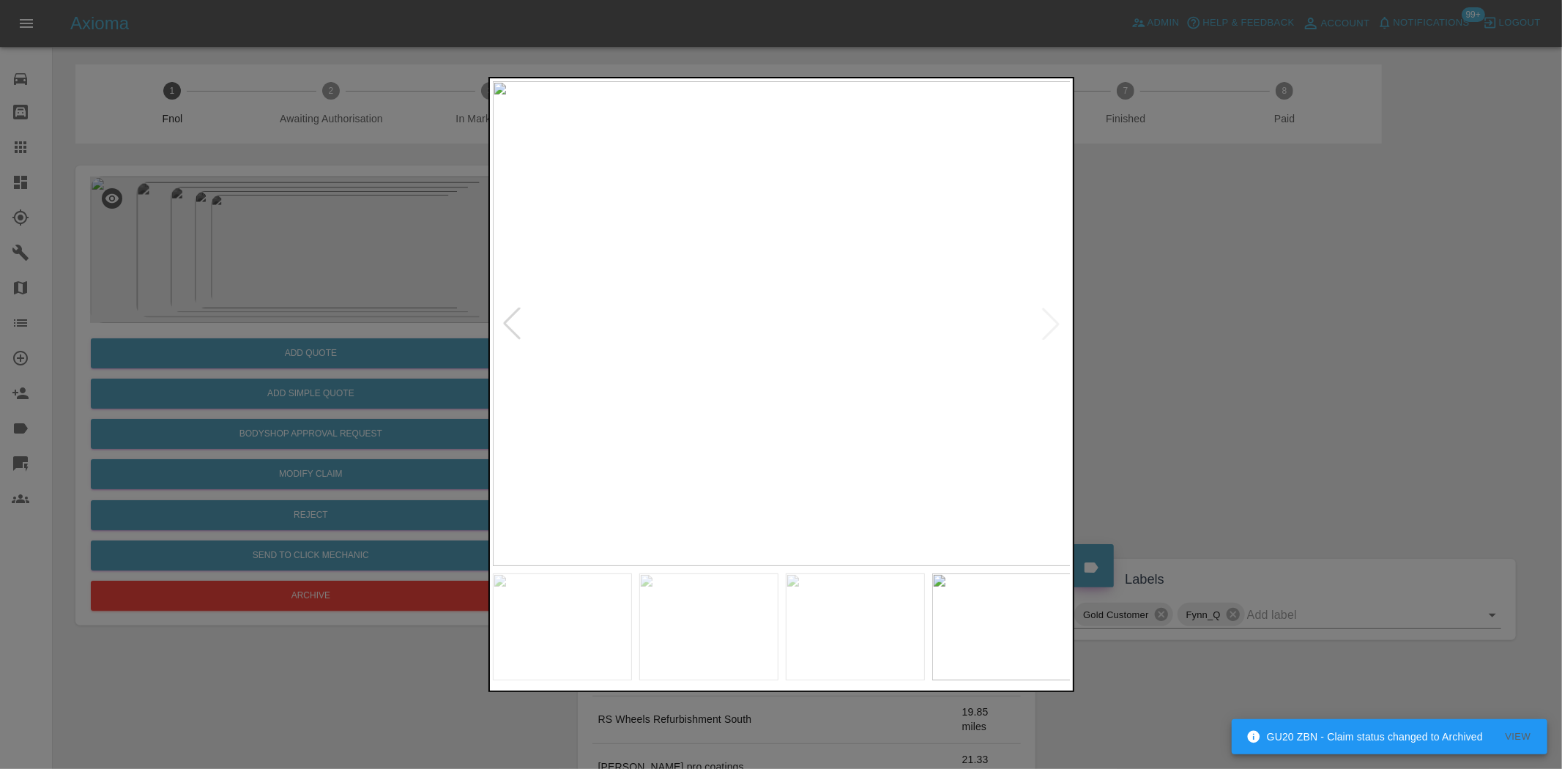
click at [707, 372] on img at bounding box center [782, 323] width 579 height 485
click at [760, 396] on img at bounding box center [782, 323] width 579 height 485
click at [806, 397] on img at bounding box center [782, 323] width 579 height 485
click at [806, 397] on img at bounding box center [709, 103] width 1736 height 1455
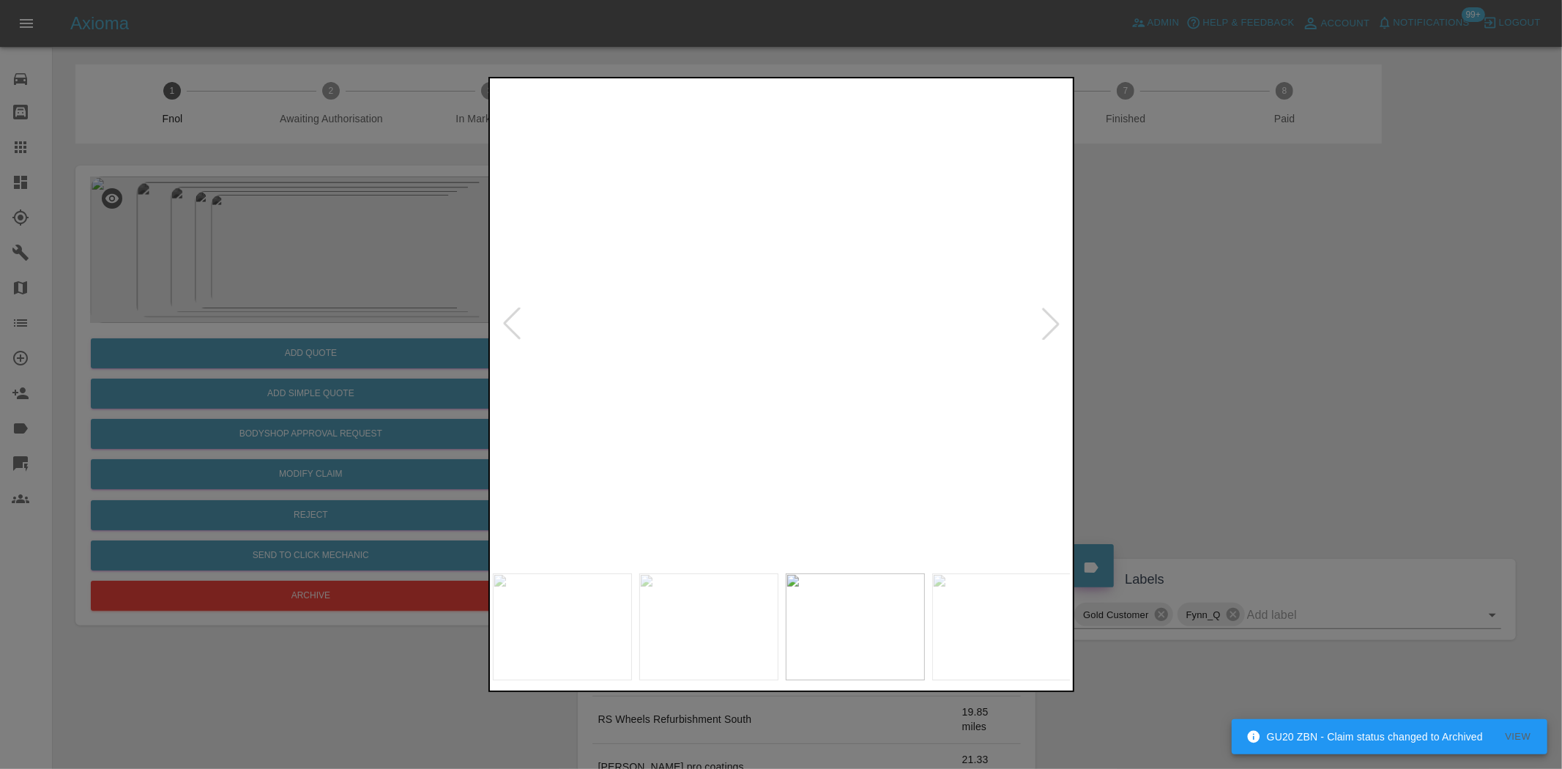
click at [806, 397] on img at bounding box center [709, 103] width 1736 height 1455
click at [744, 433] on img at bounding box center [782, 323] width 579 height 485
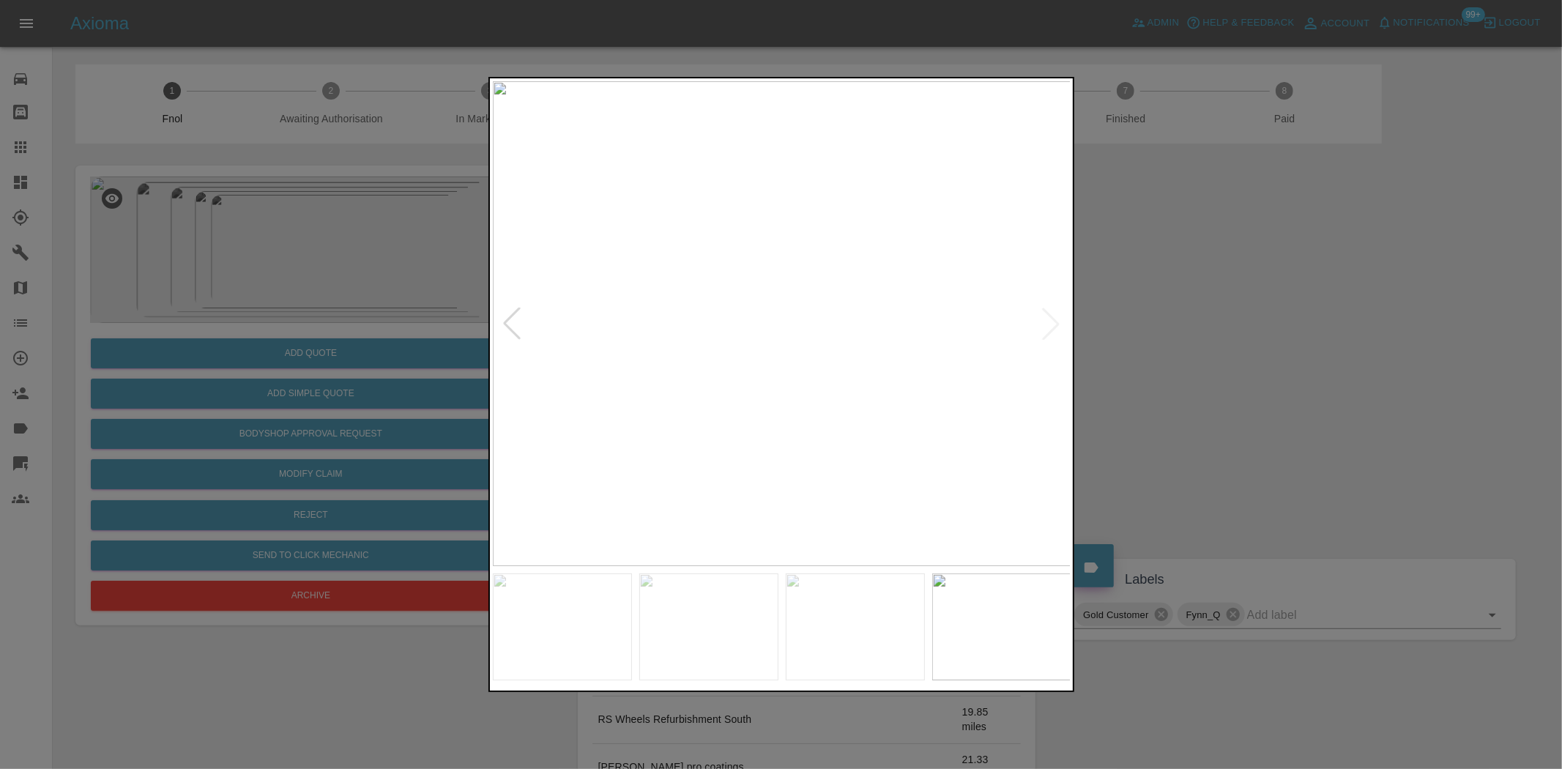
click at [647, 376] on img at bounding box center [782, 323] width 579 height 485
click at [864, 400] on img at bounding box center [782, 323] width 579 height 485
click at [787, 396] on img at bounding box center [533, 93] width 1736 height 1455
click at [786, 396] on img at bounding box center [533, 93] width 1736 height 1455
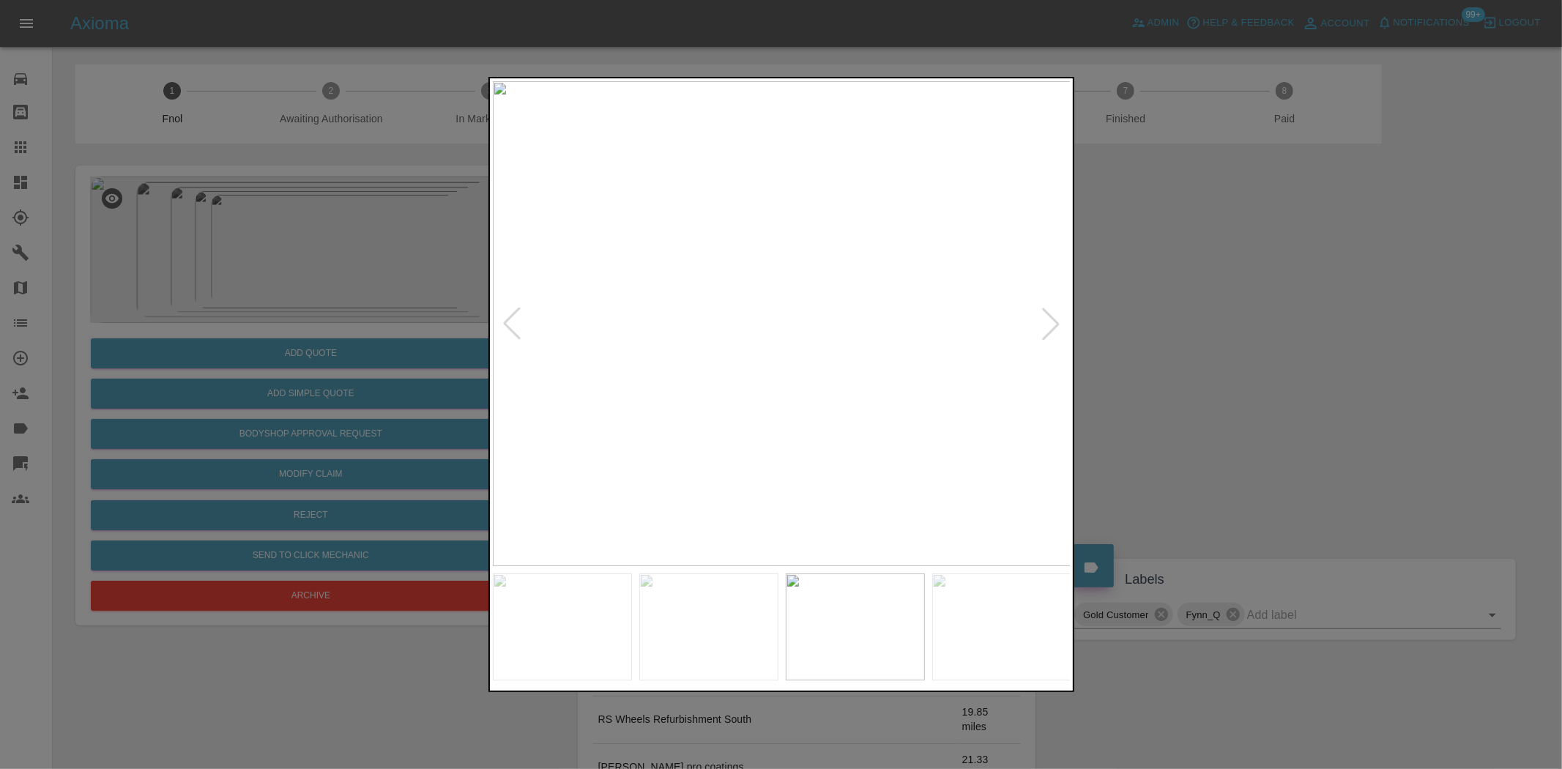
click at [833, 406] on img at bounding box center [782, 323] width 579 height 485
click at [832, 342] on img at bounding box center [782, 323] width 579 height 485
click at [832, 342] on img at bounding box center [629, 267] width 1736 height 1455
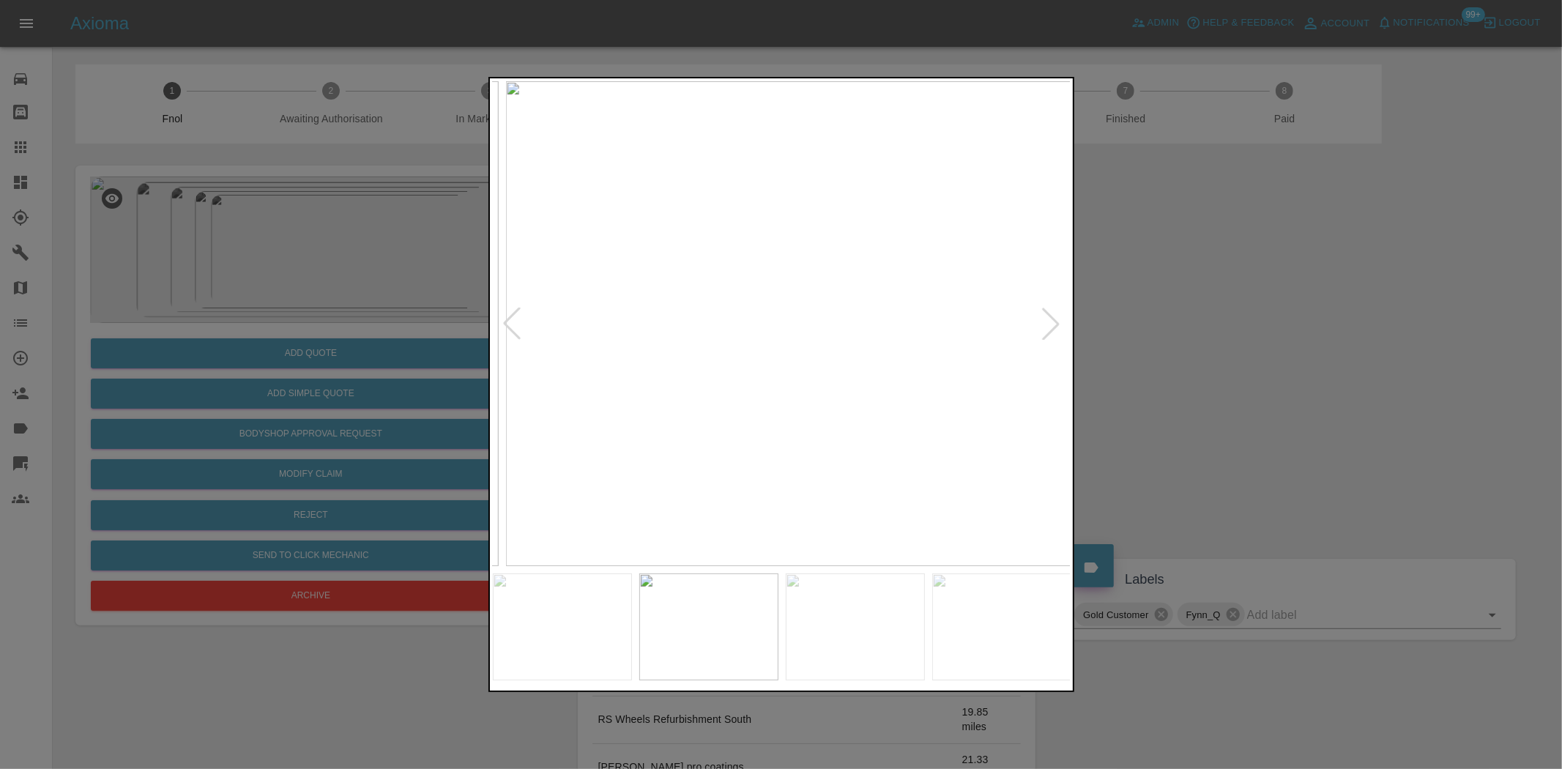
click at [757, 409] on img at bounding box center [794, 323] width 579 height 485
click at [760, 395] on img at bounding box center [782, 323] width 579 height 485
click at [707, 298] on img at bounding box center [782, 323] width 579 height 485
click at [743, 277] on img at bounding box center [1001, 488] width 1736 height 1455
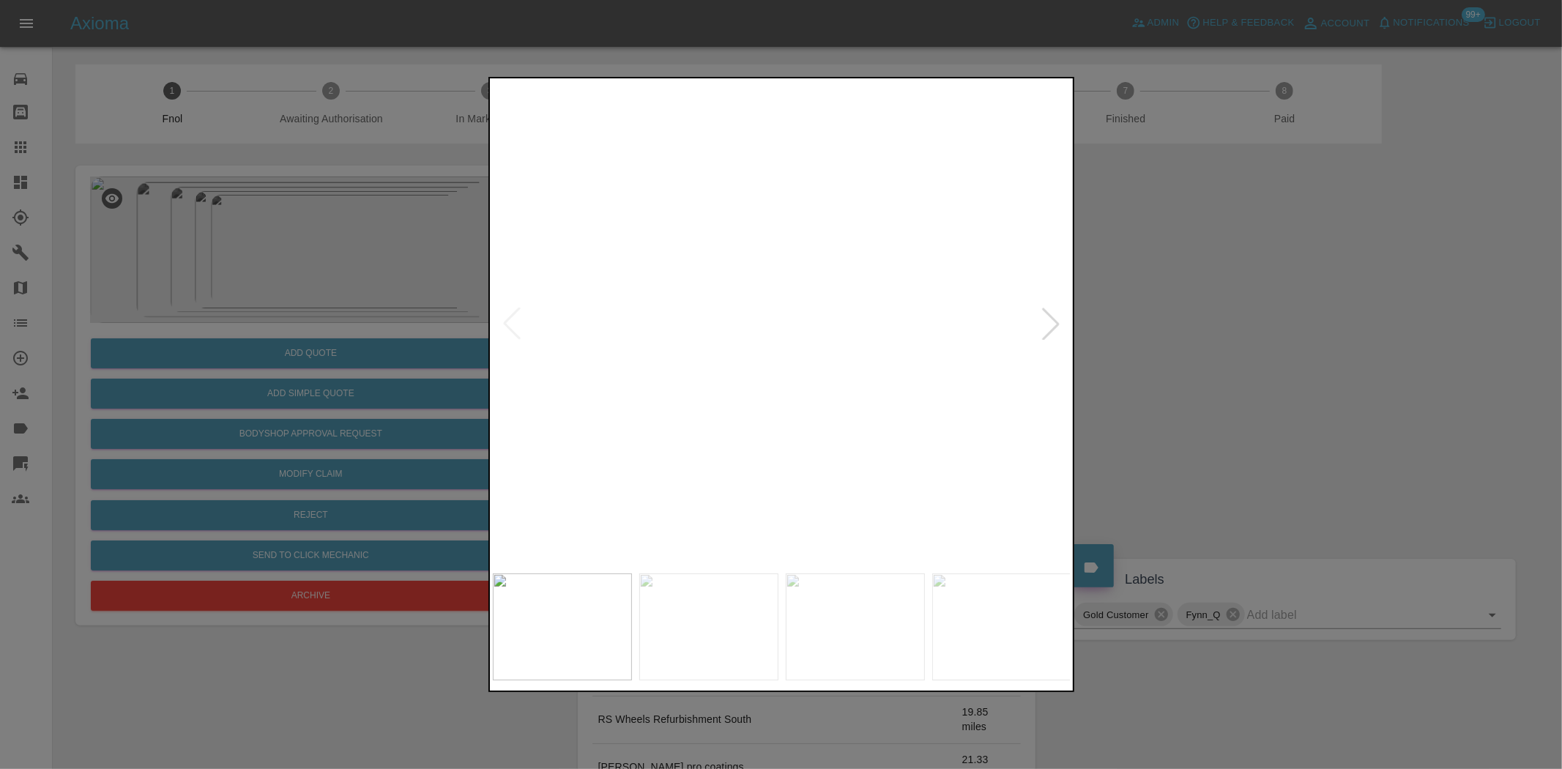
click at [817, 166] on img at bounding box center [1003, 100] width 1736 height 1455
click at [339, 215] on div at bounding box center [781, 384] width 1562 height 769
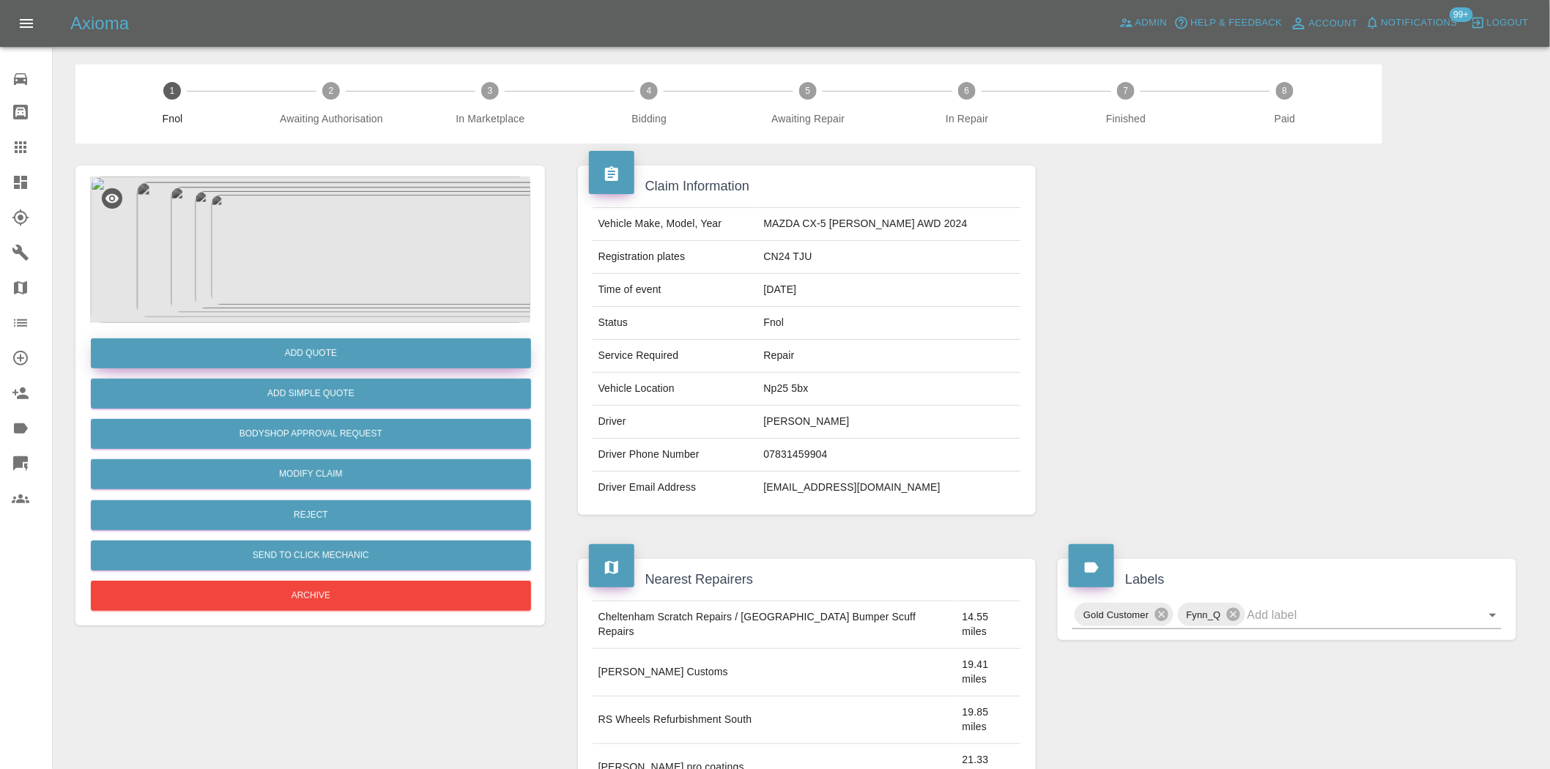
click at [350, 353] on button "Add Quote" at bounding box center [311, 353] width 440 height 30
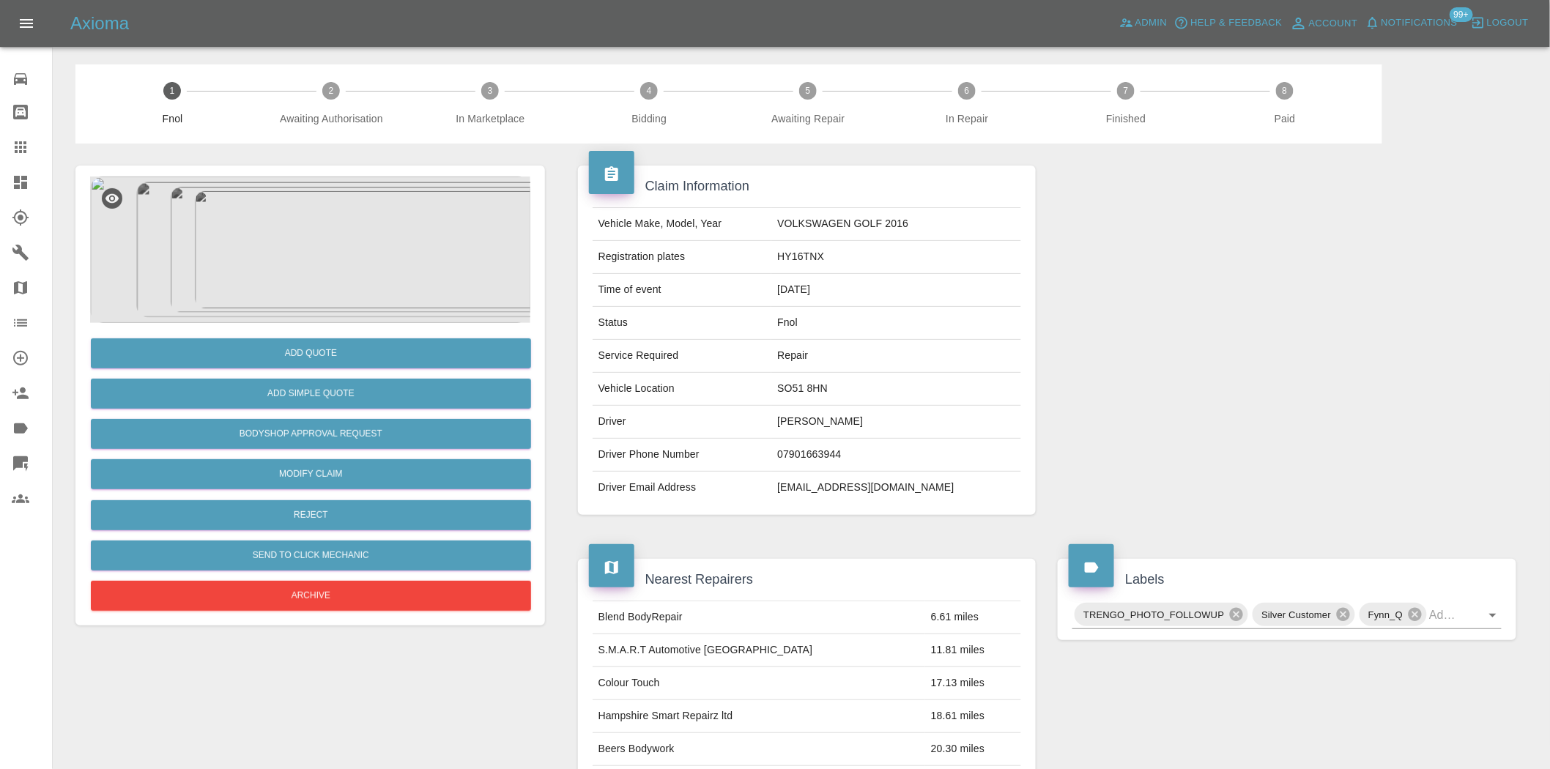
click at [321, 216] on img at bounding box center [310, 250] width 440 height 146
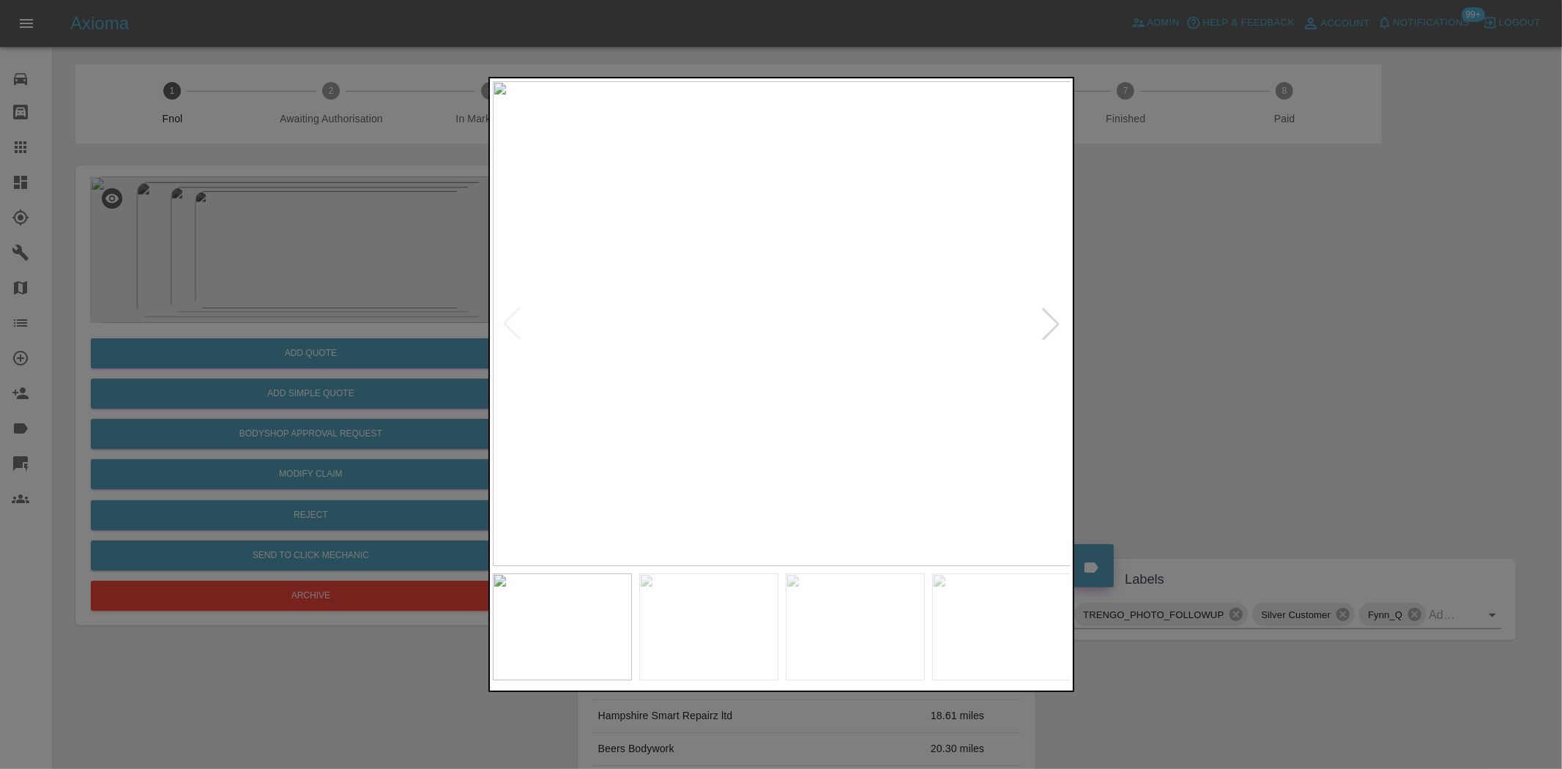
click at [755, 376] on img at bounding box center [782, 323] width 579 height 485
click at [796, 376] on img at bounding box center [782, 323] width 579 height 485
click at [625, 379] on img at bounding box center [765, 323] width 579 height 485
click at [797, 341] on img at bounding box center [782, 323] width 579 height 485
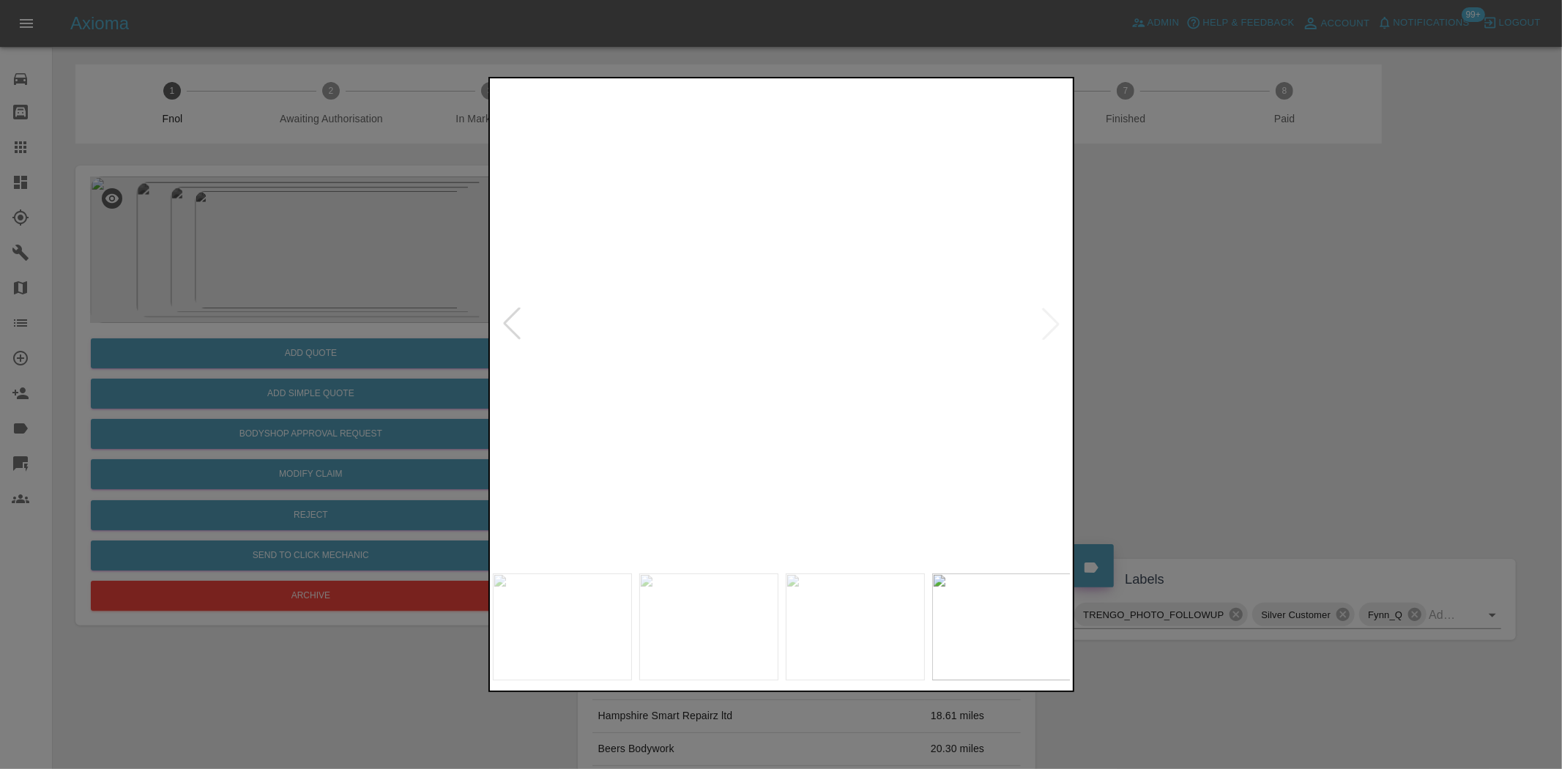
click at [797, 341] on img at bounding box center [733, 269] width 1736 height 1455
click at [560, 393] on img at bounding box center [782, 323] width 579 height 485
click at [554, 368] on img at bounding box center [752, 323] width 579 height 485
click at [289, 291] on div at bounding box center [781, 384] width 1562 height 769
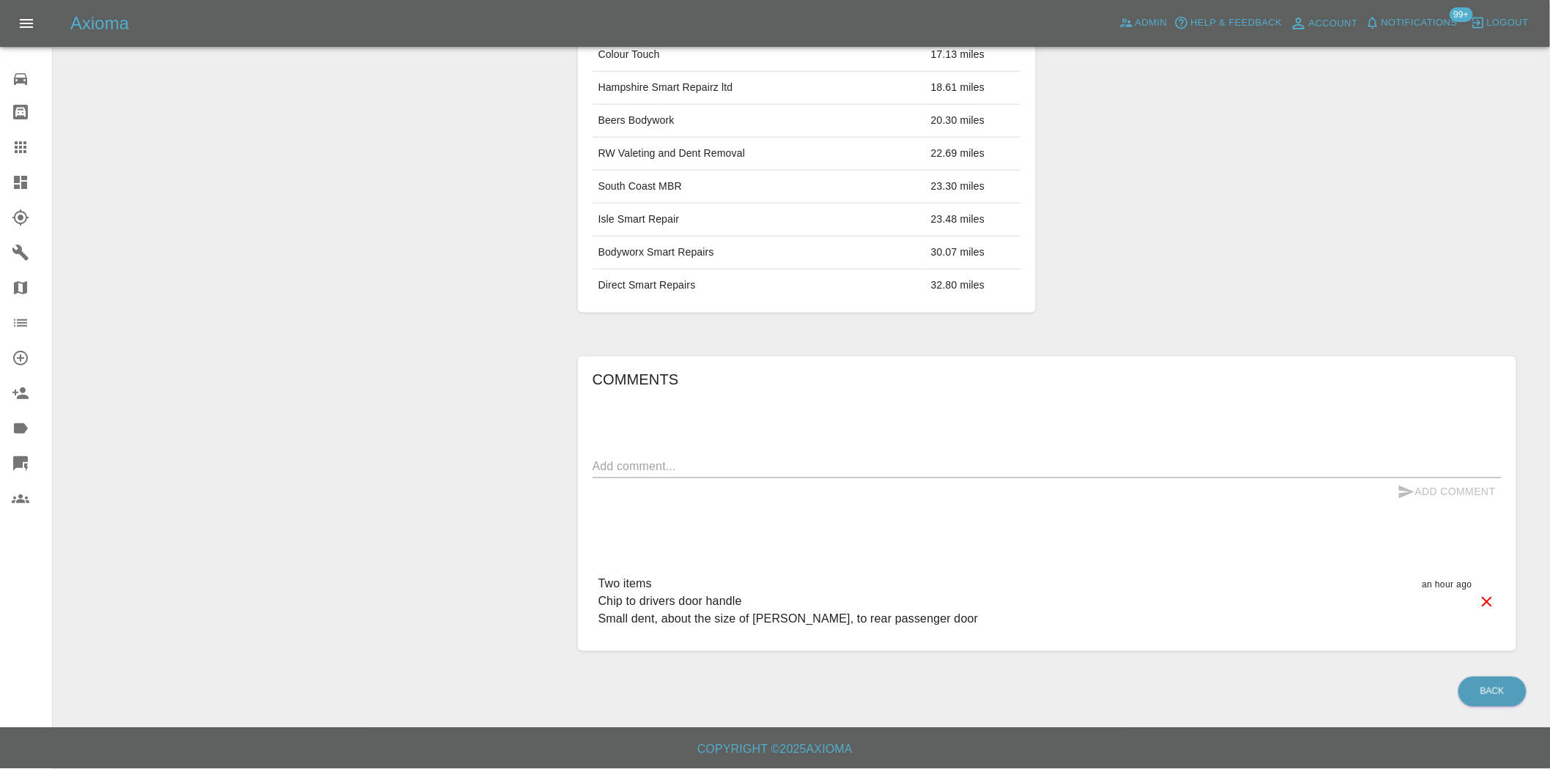
scroll to position [630, 0]
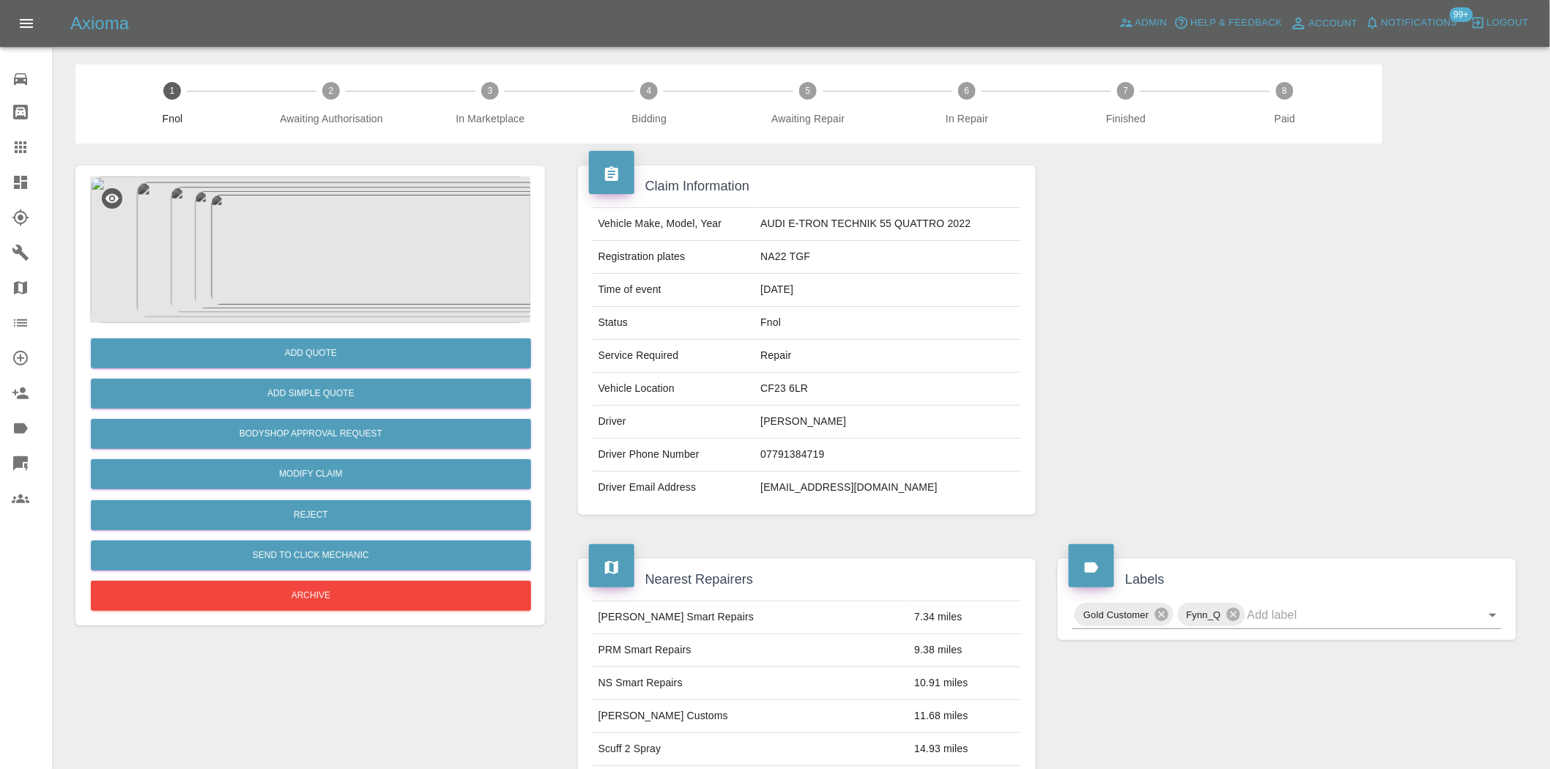
click at [353, 246] on img at bounding box center [310, 250] width 440 height 146
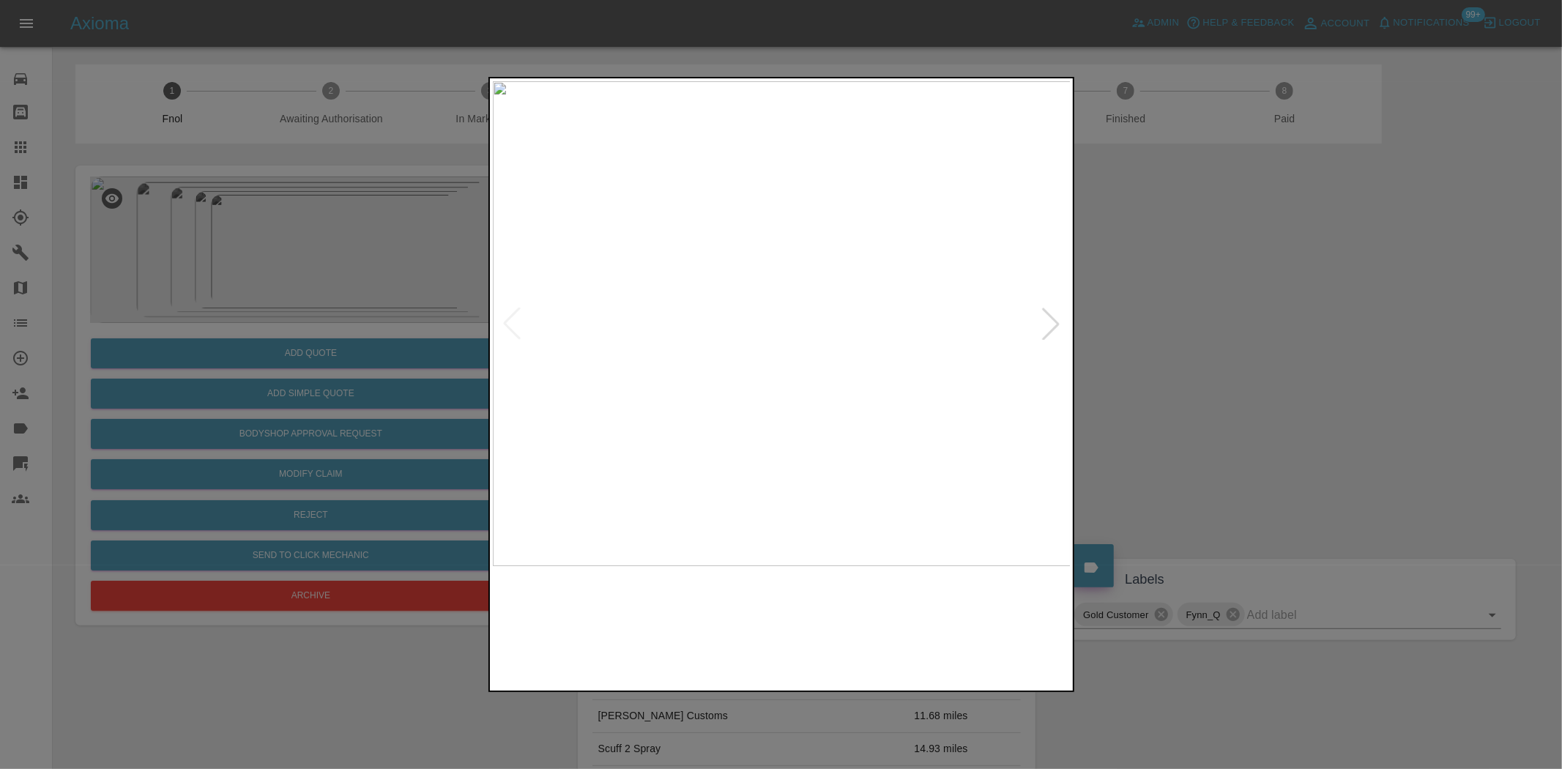
click at [680, 323] on img at bounding box center [782, 323] width 579 height 485
click at [752, 357] on img at bounding box center [782, 323] width 579 height 485
click at [721, 341] on img at bounding box center [782, 323] width 579 height 485
click at [621, 318] on img at bounding box center [728, 323] width 579 height 485
click at [420, 256] on div at bounding box center [781, 384] width 1562 height 769
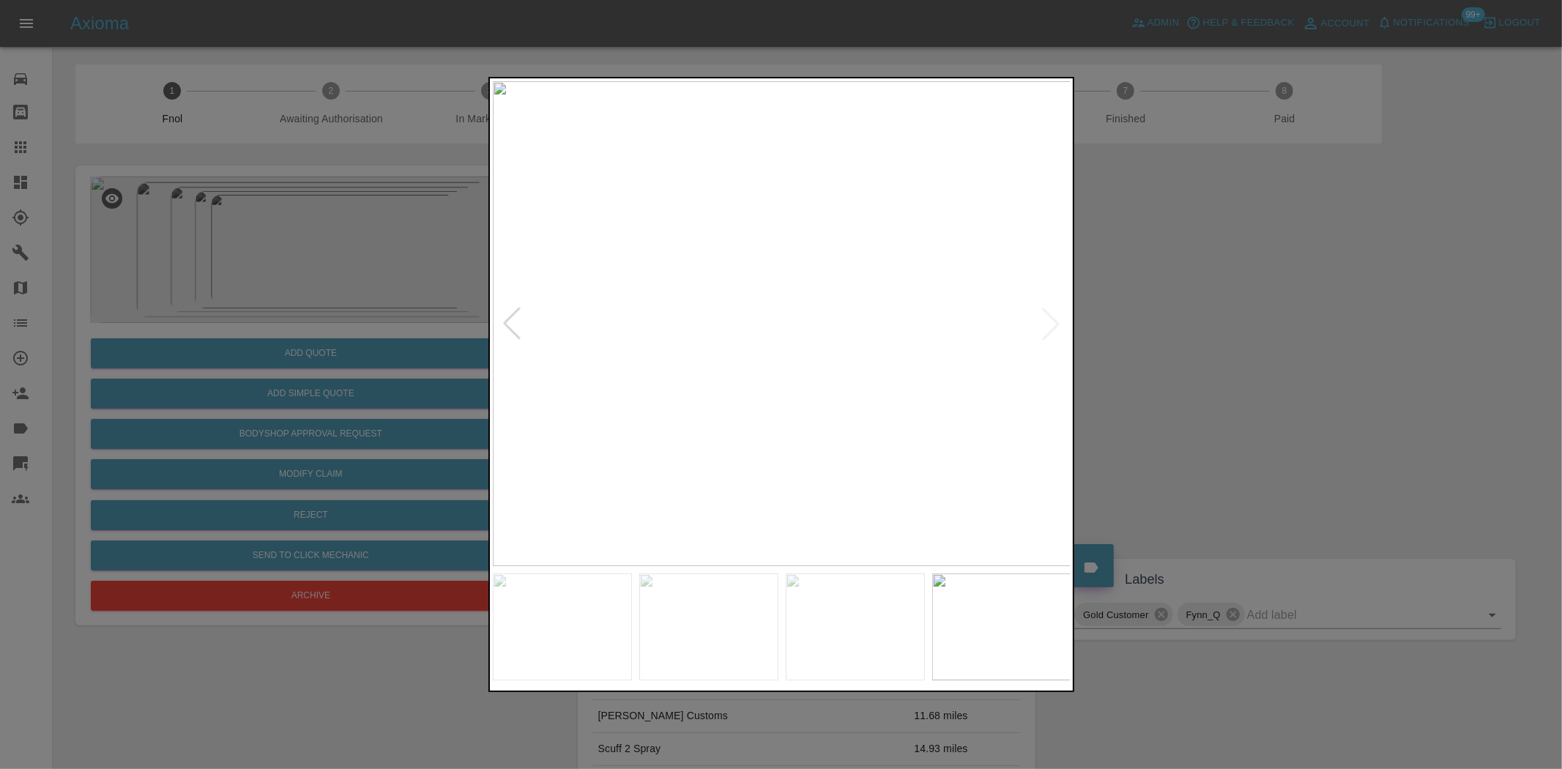
click at [407, 273] on div at bounding box center [781, 384] width 1562 height 769
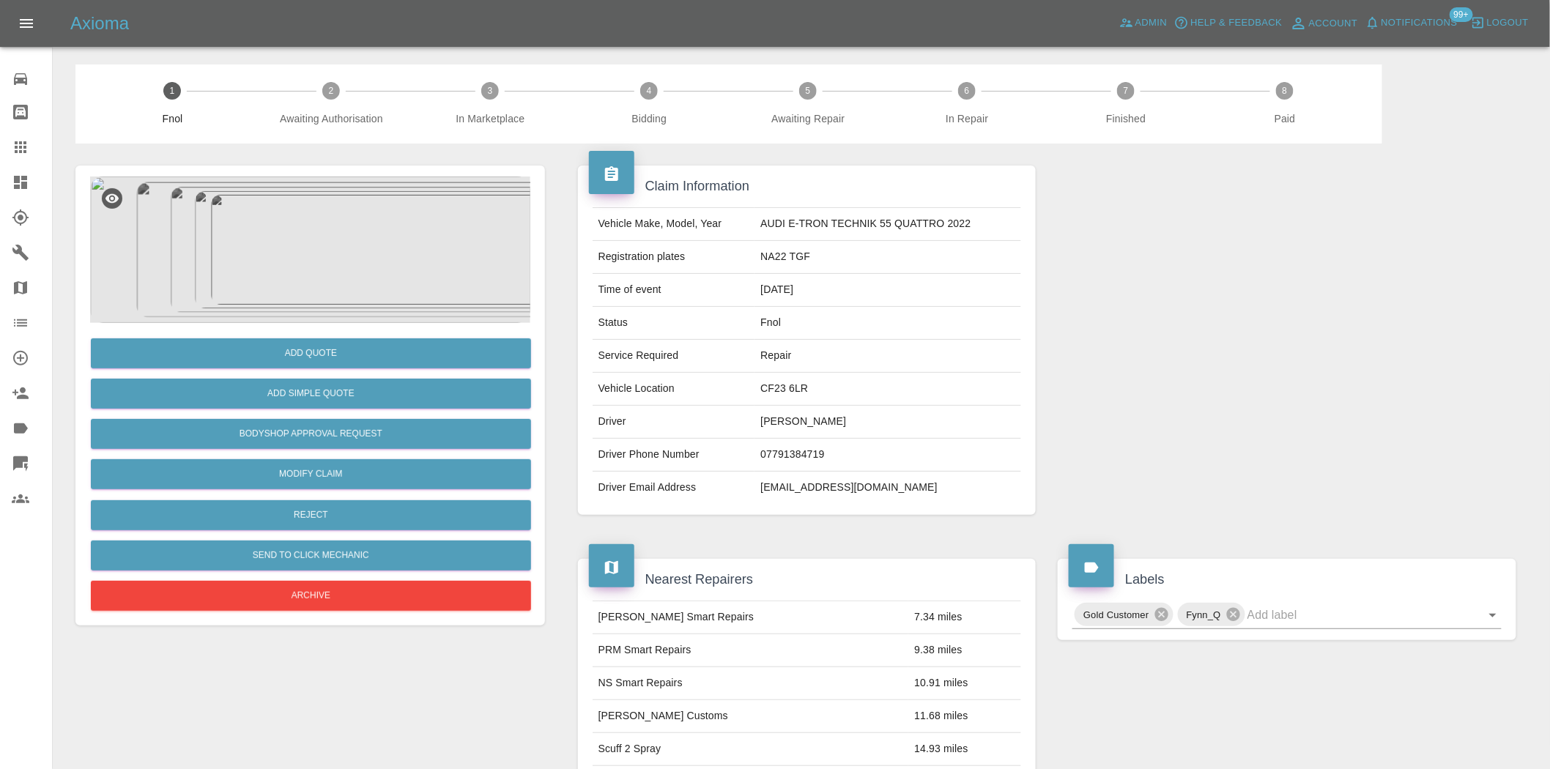
click at [339, 273] on img at bounding box center [310, 250] width 440 height 146
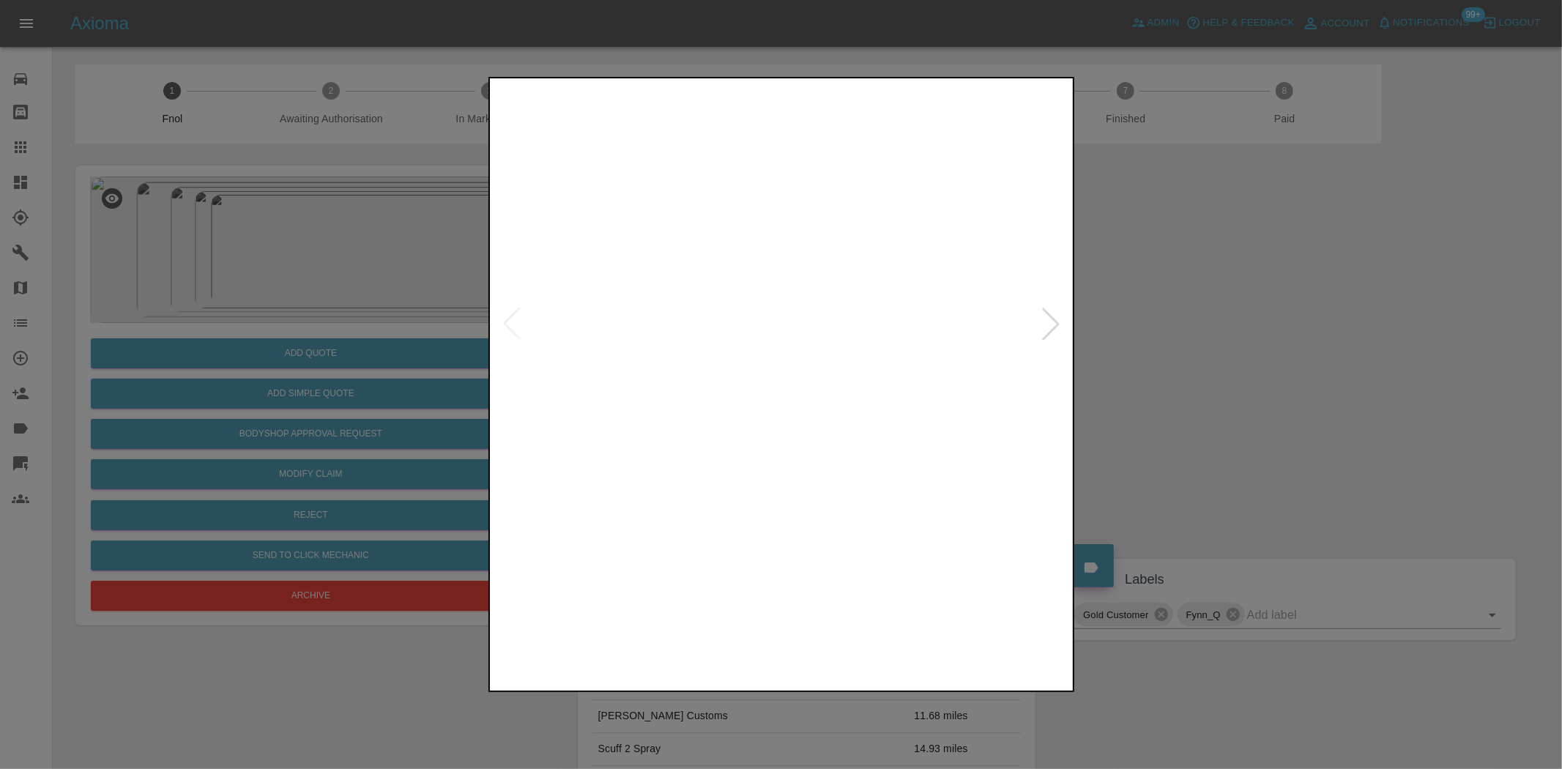
click at [634, 428] on img at bounding box center [782, 323] width 579 height 485
click at [389, 247] on div at bounding box center [781, 384] width 1562 height 769
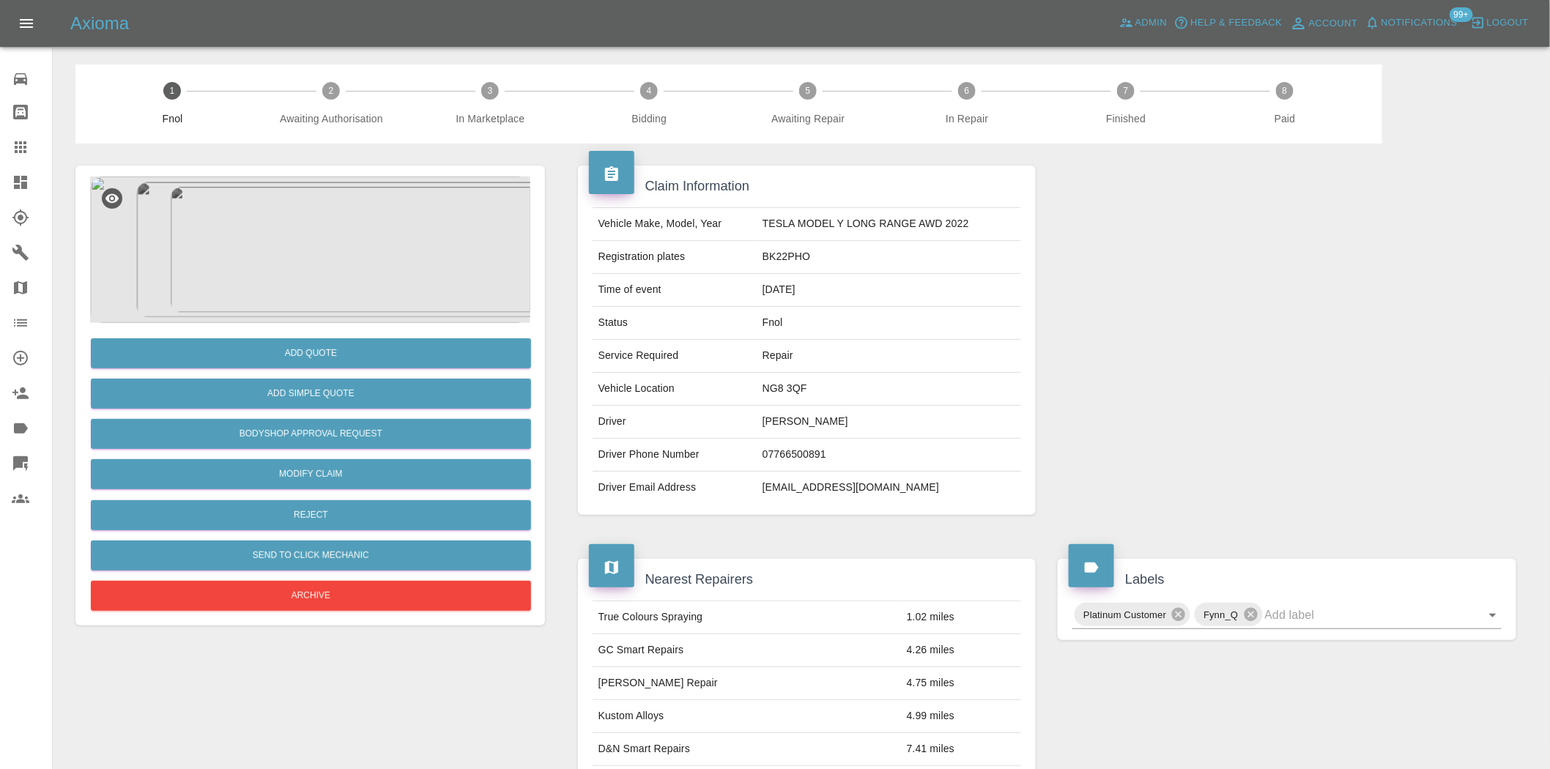
click at [311, 277] on img at bounding box center [310, 250] width 440 height 146
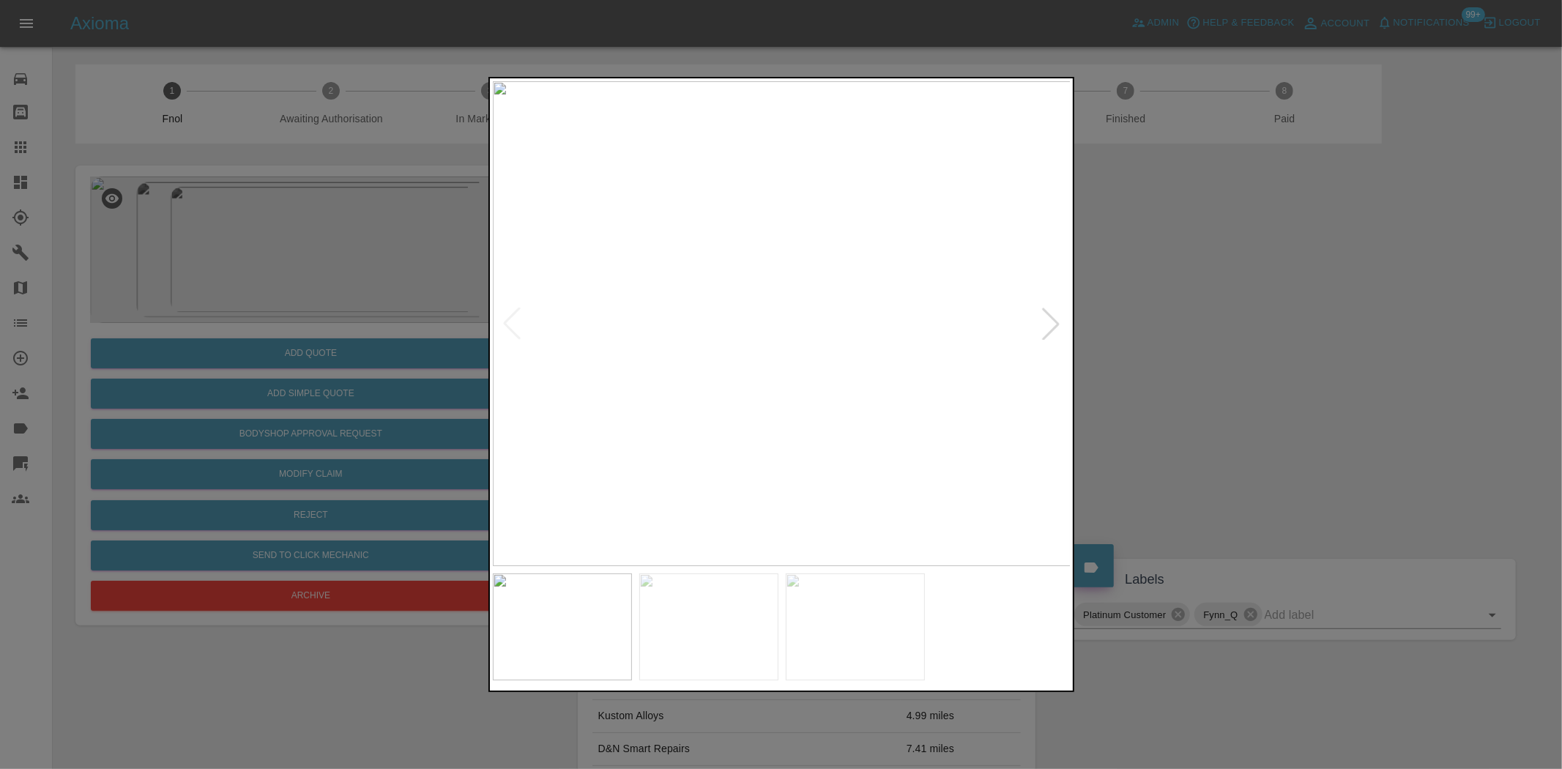
click at [707, 354] on img at bounding box center [782, 323] width 579 height 485
click at [602, 386] on img at bounding box center [782, 323] width 579 height 485
click at [266, 216] on div at bounding box center [781, 384] width 1562 height 769
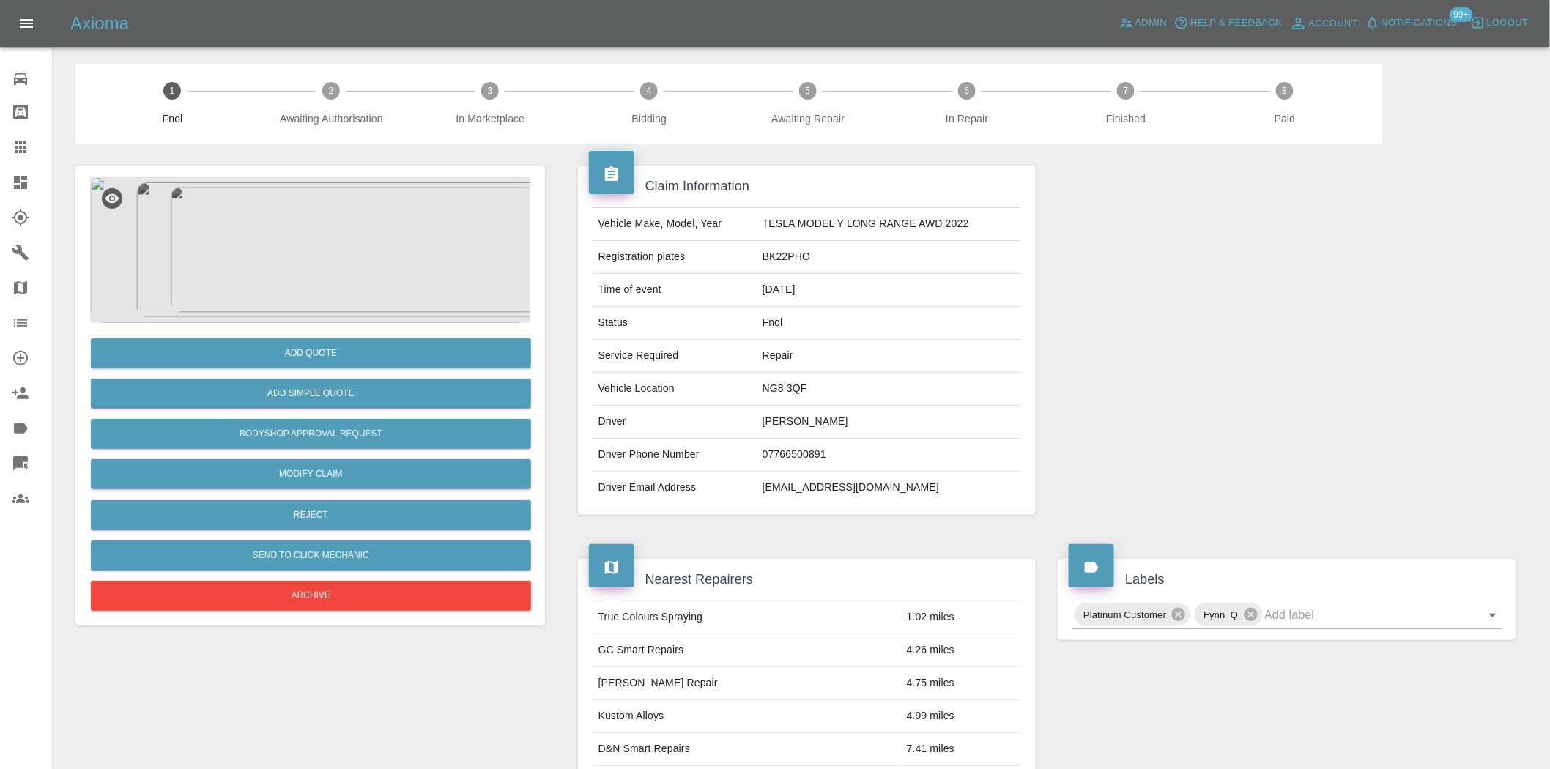
click at [295, 240] on img at bounding box center [310, 250] width 440 height 146
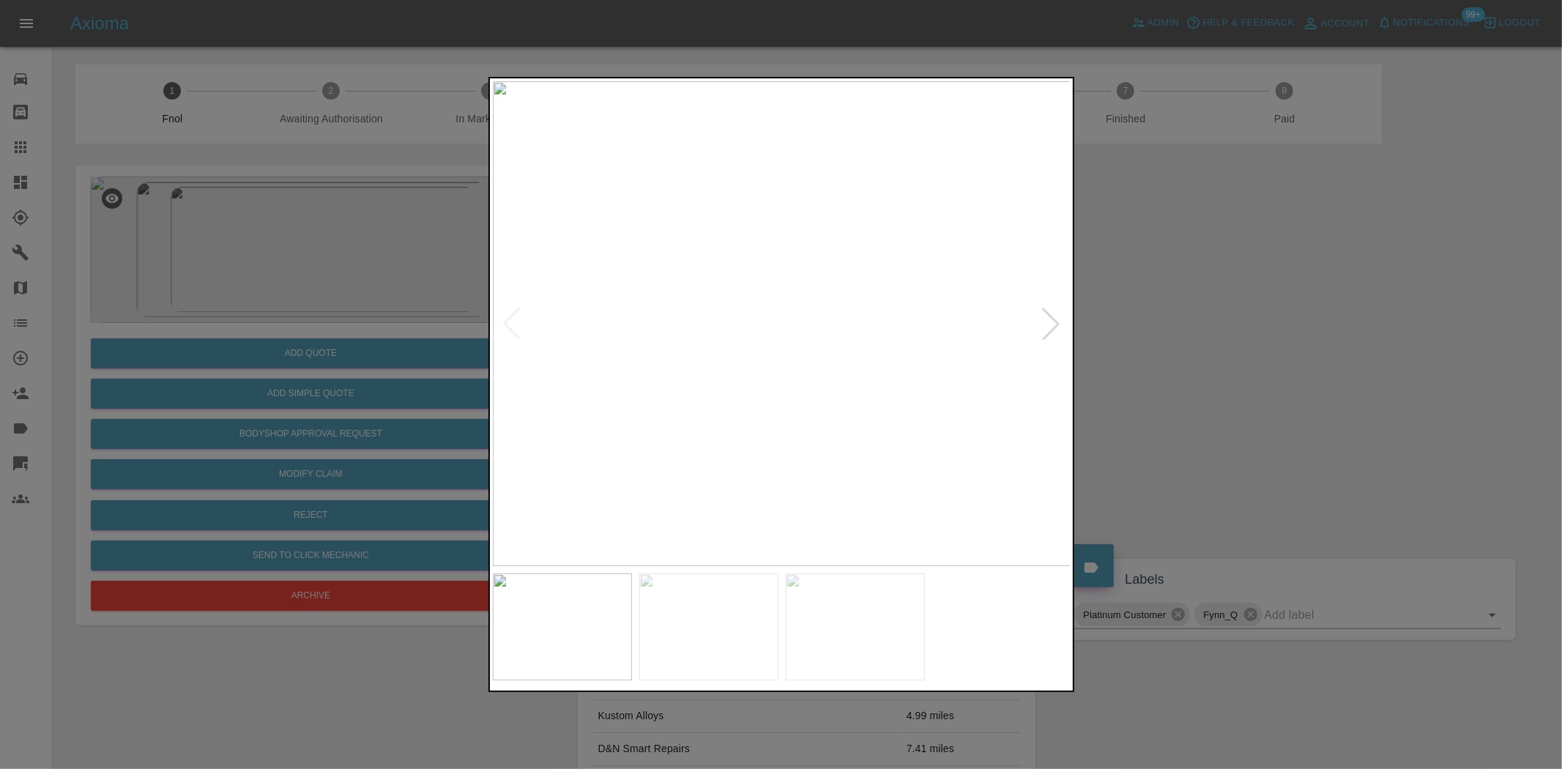
click at [696, 281] on img at bounding box center [782, 323] width 579 height 485
click at [795, 489] on img at bounding box center [1036, 450] width 1736 height 1455
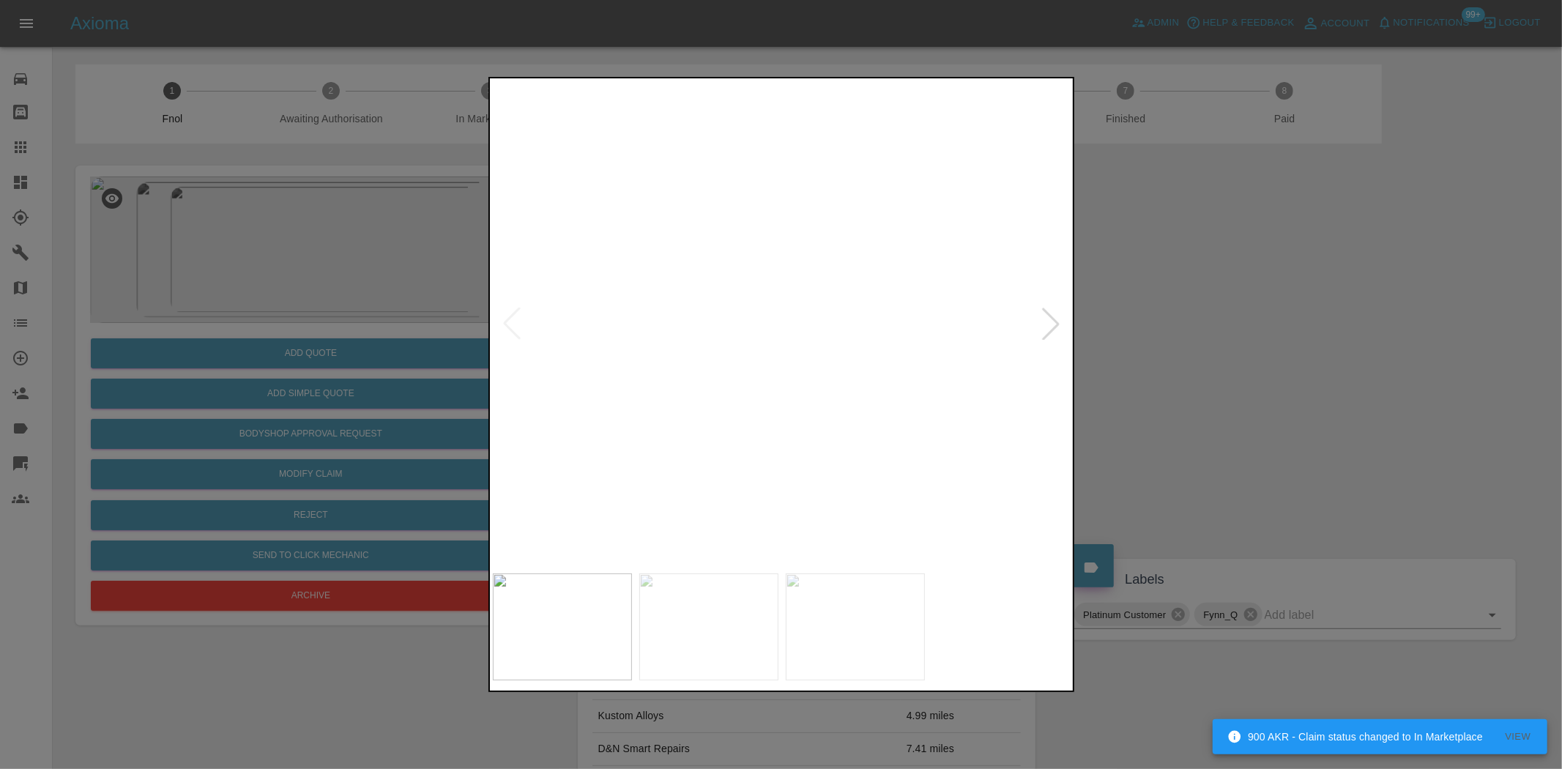
click at [611, 159] on img at bounding box center [1165, 711] width 1736 height 1455
click at [661, 198] on img at bounding box center [1057, 480] width 1736 height 1455
click at [770, 168] on img at bounding box center [931, 202] width 1736 height 1455
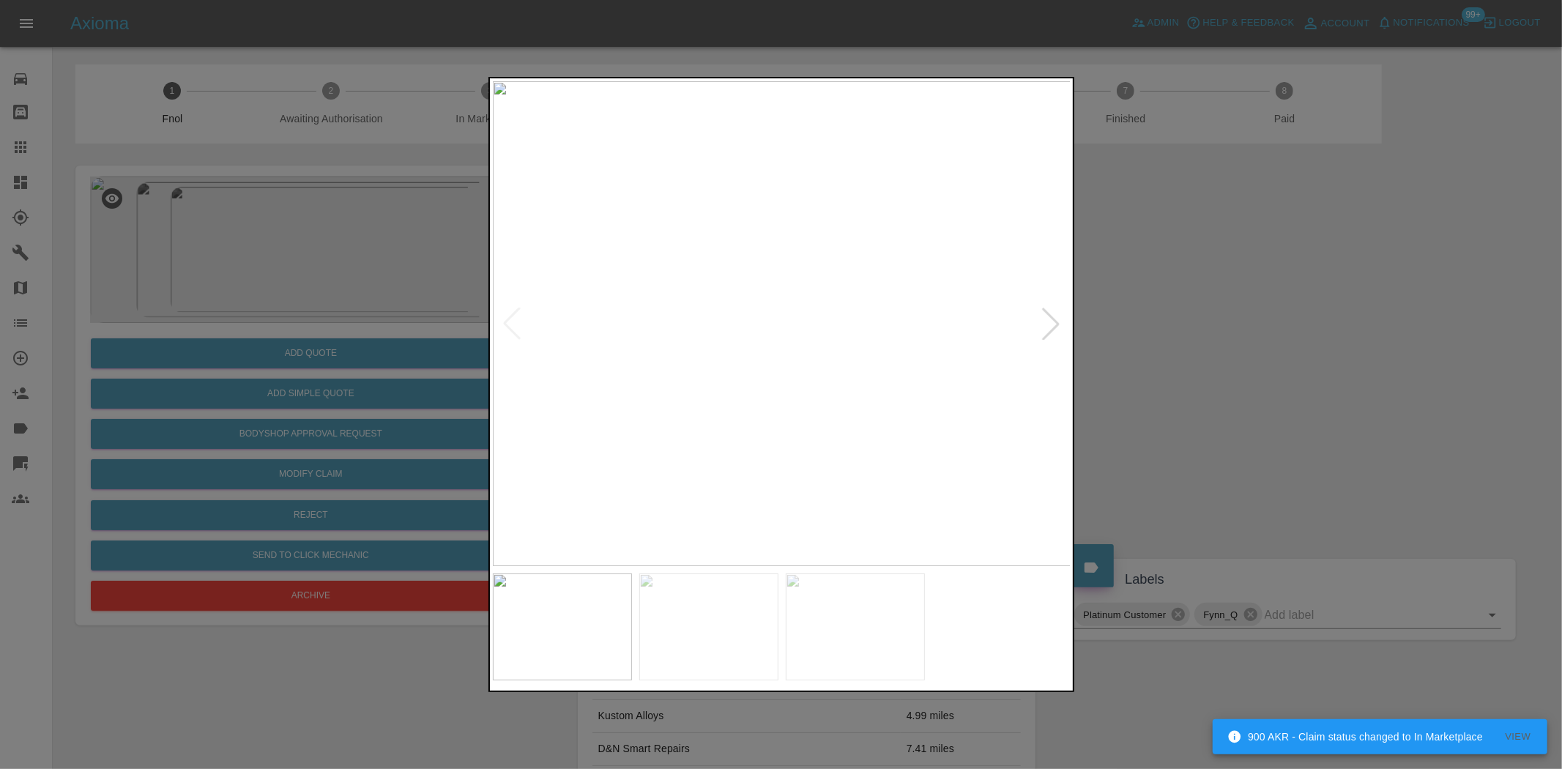
click at [686, 356] on img at bounding box center [782, 323] width 579 height 485
click at [627, 363] on img at bounding box center [782, 323] width 579 height 485
click at [657, 374] on img at bounding box center [782, 323] width 579 height 485
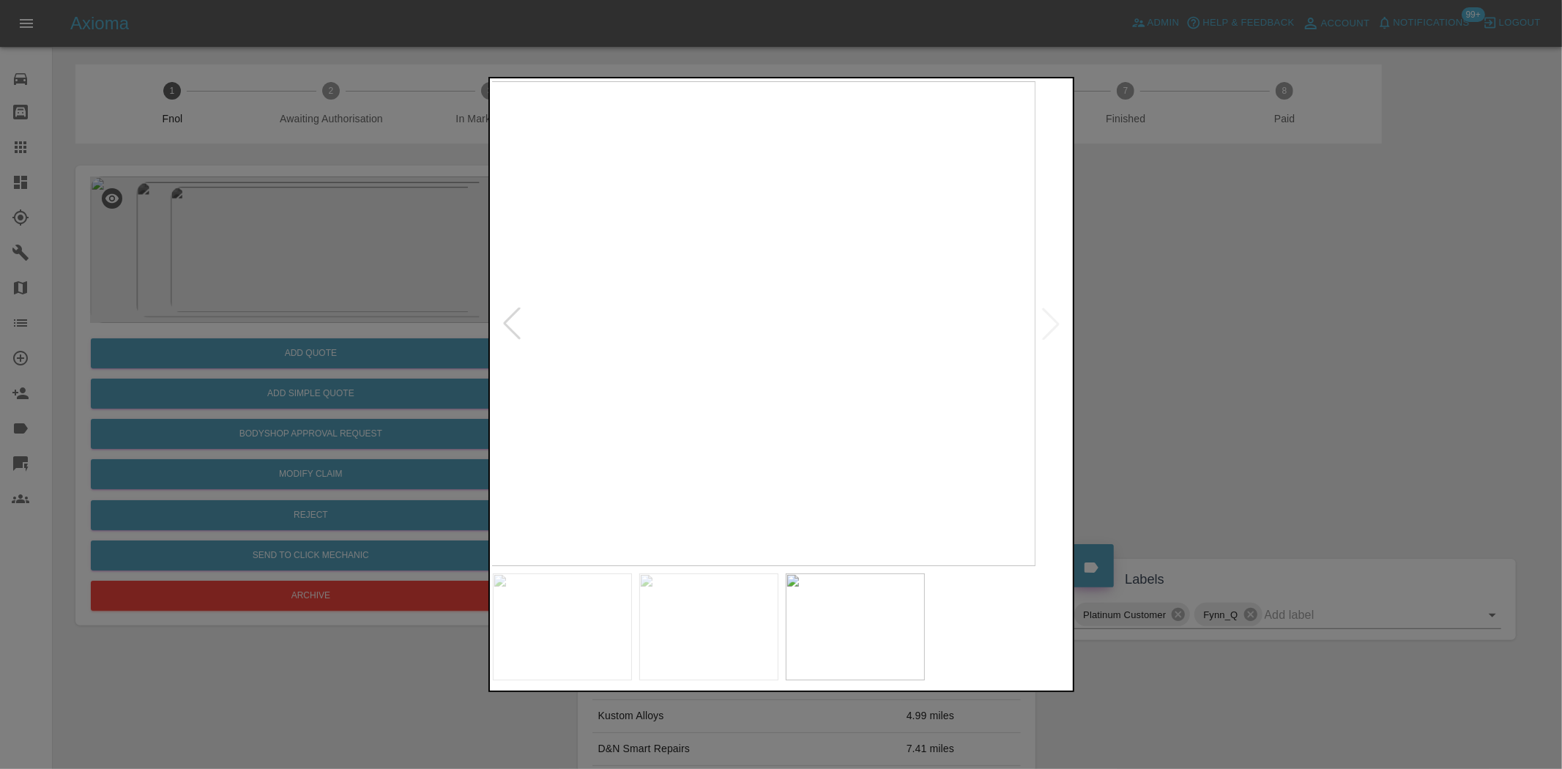
click at [613, 377] on img at bounding box center [746, 323] width 579 height 485
click at [699, 397] on img at bounding box center [782, 323] width 579 height 485
click at [269, 286] on div at bounding box center [781, 384] width 1562 height 769
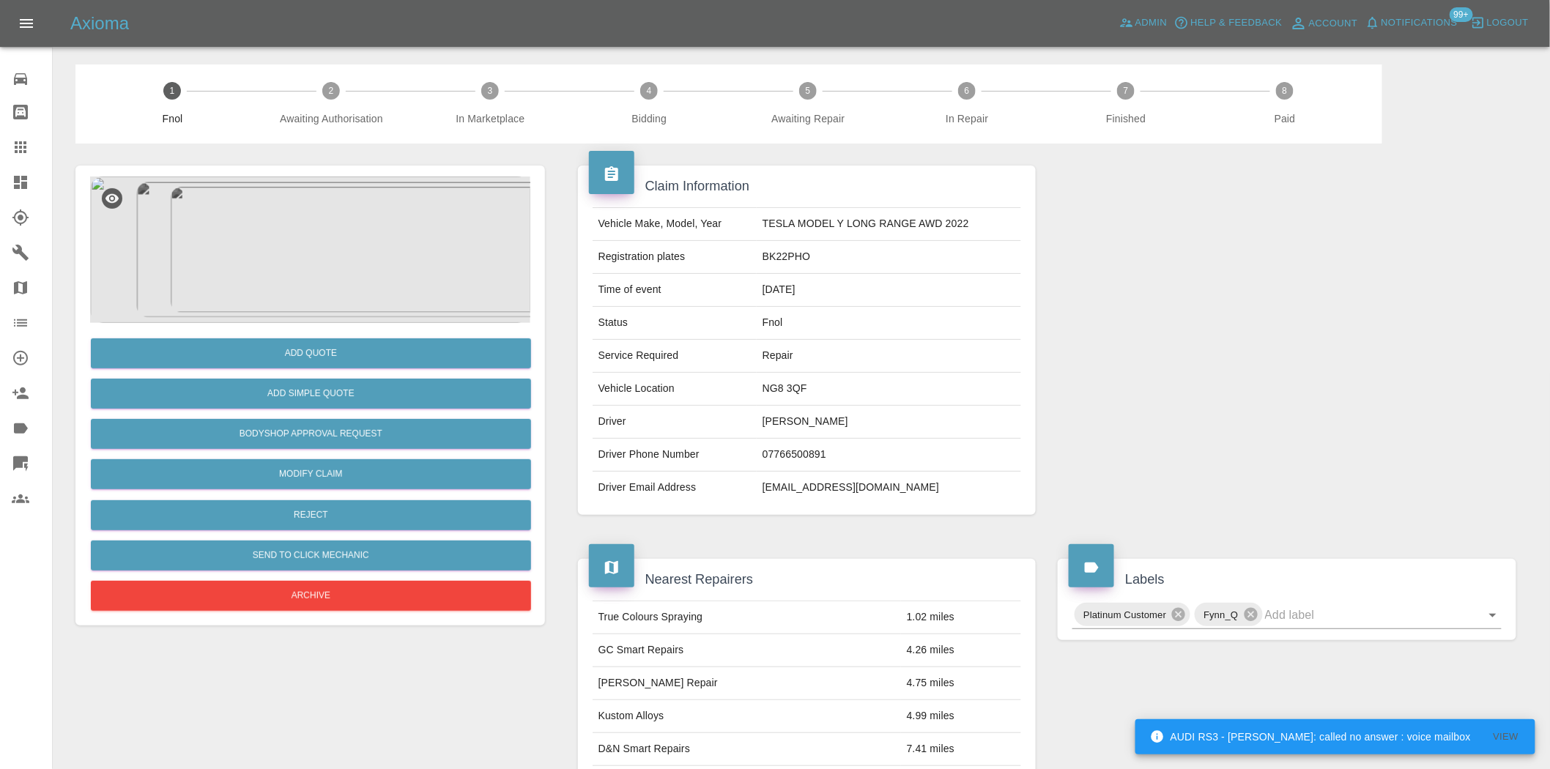
click at [322, 230] on img at bounding box center [310, 250] width 440 height 146
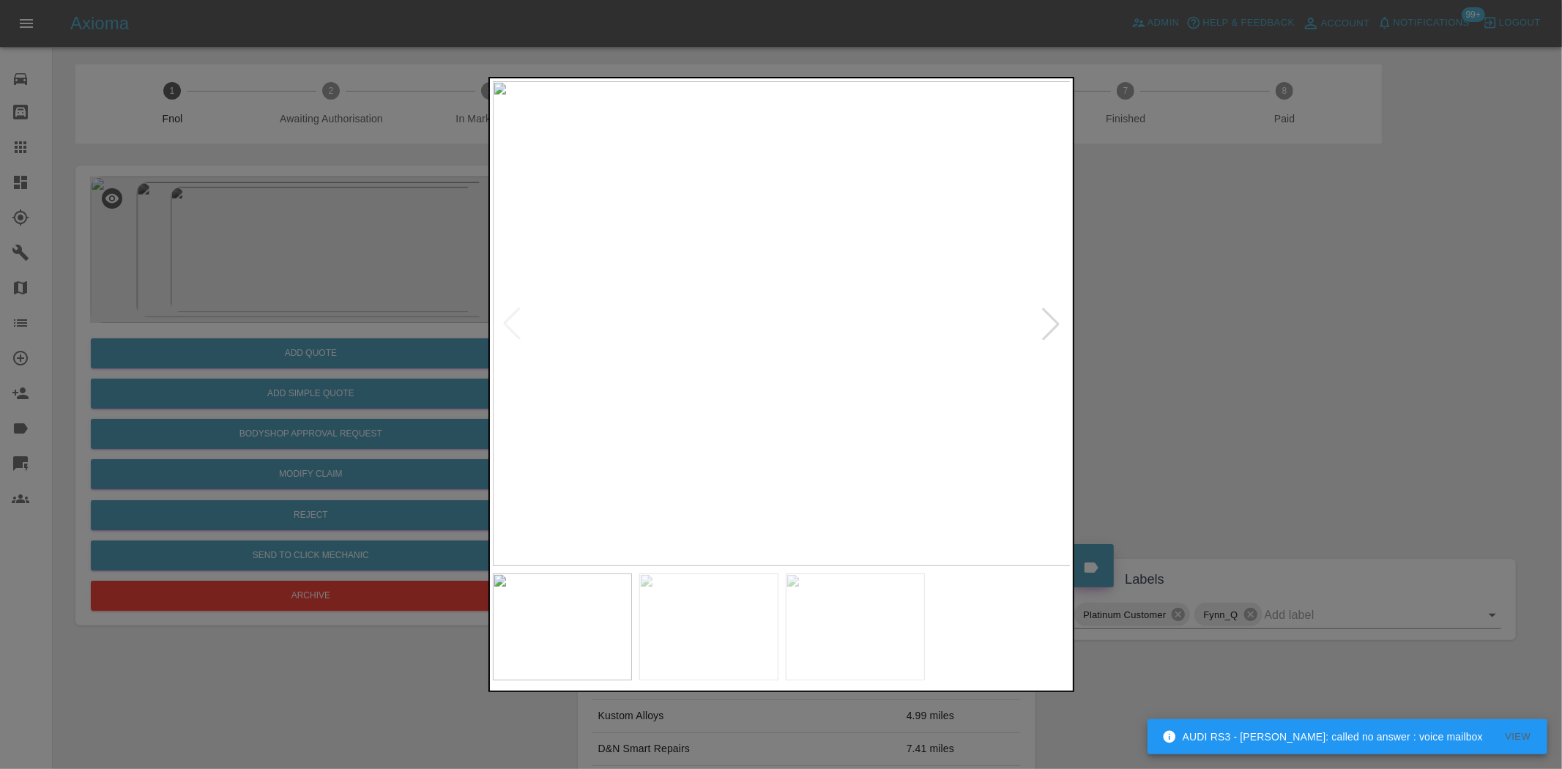
click at [638, 337] on img at bounding box center [782, 323] width 579 height 485
click at [248, 291] on div at bounding box center [781, 384] width 1562 height 769
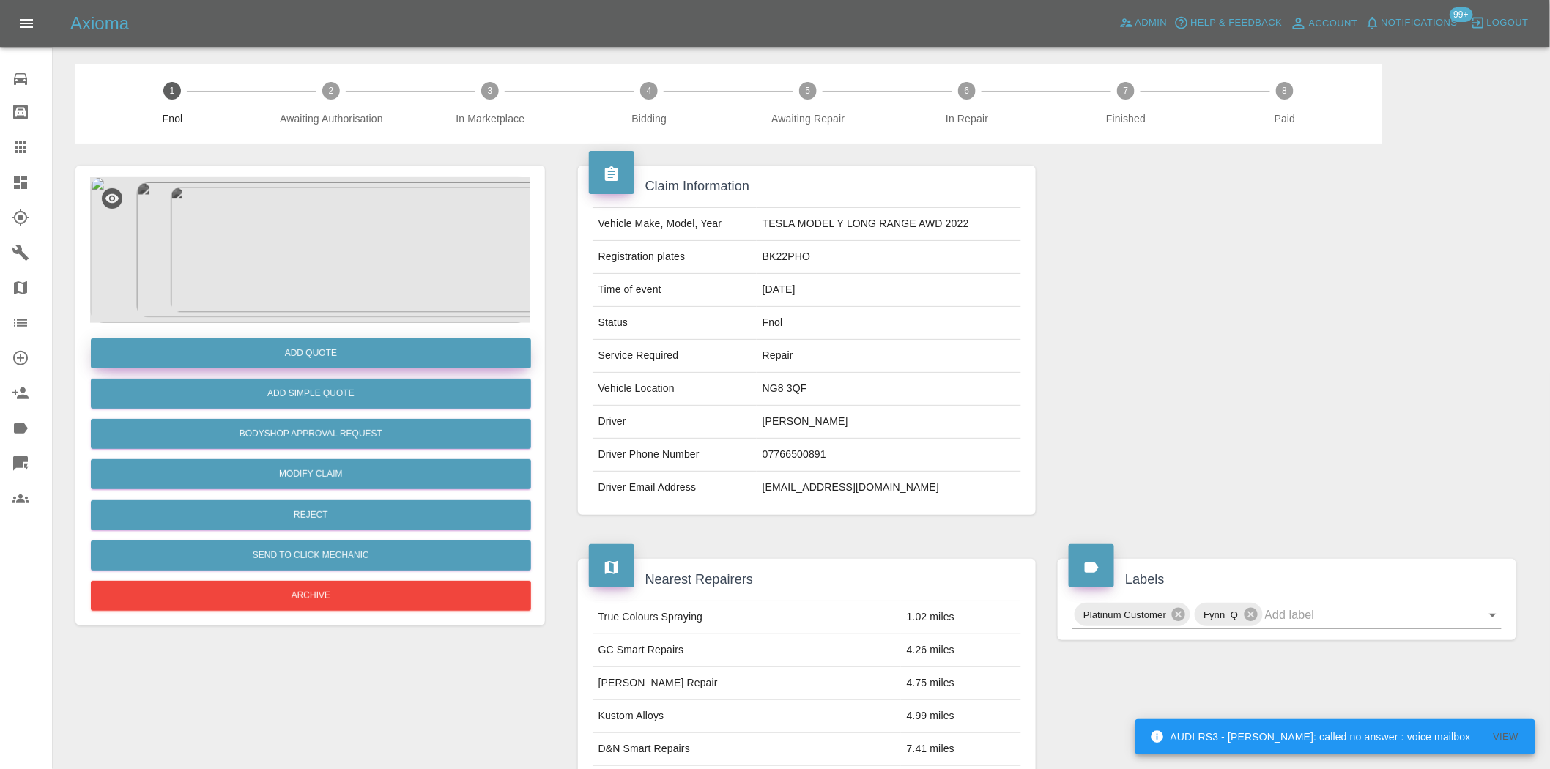
click at [286, 352] on button "Add Quote" at bounding box center [311, 353] width 440 height 30
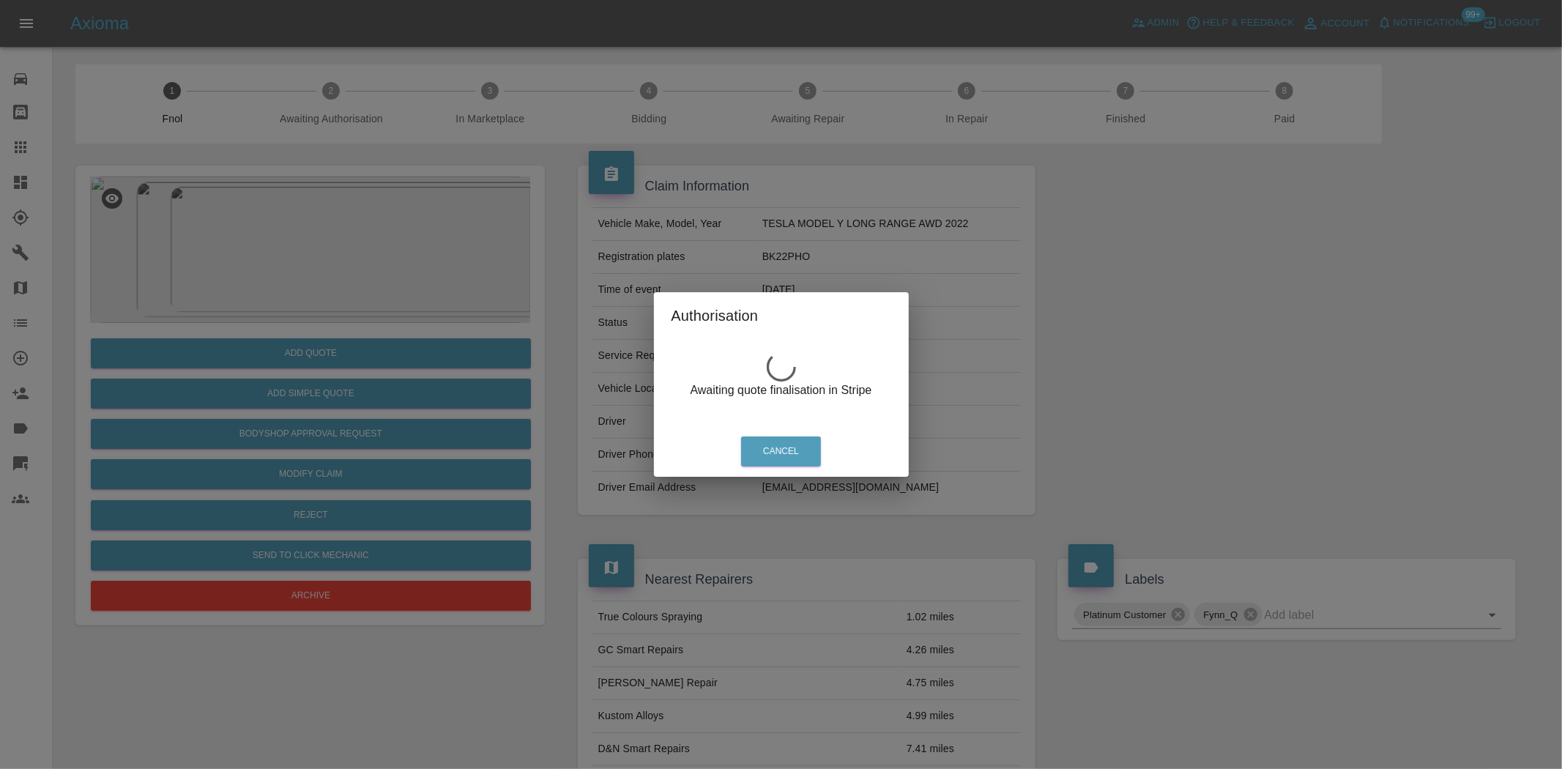
click at [357, 238] on div "Authorisation Awaiting quote finalisation in Stripe Cancel" at bounding box center [781, 384] width 1562 height 769
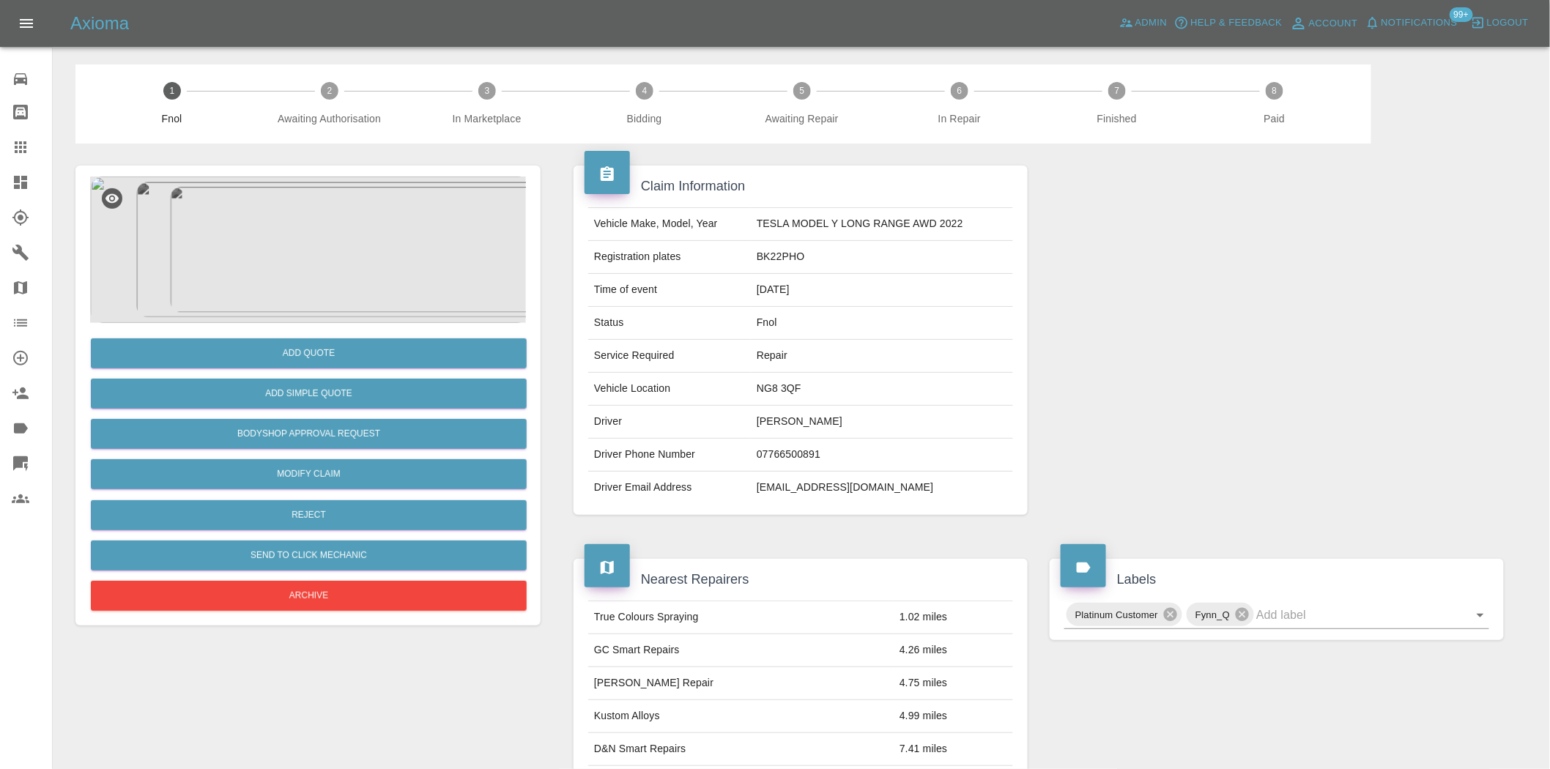
click at [303, 237] on img at bounding box center [310, 250] width 440 height 146
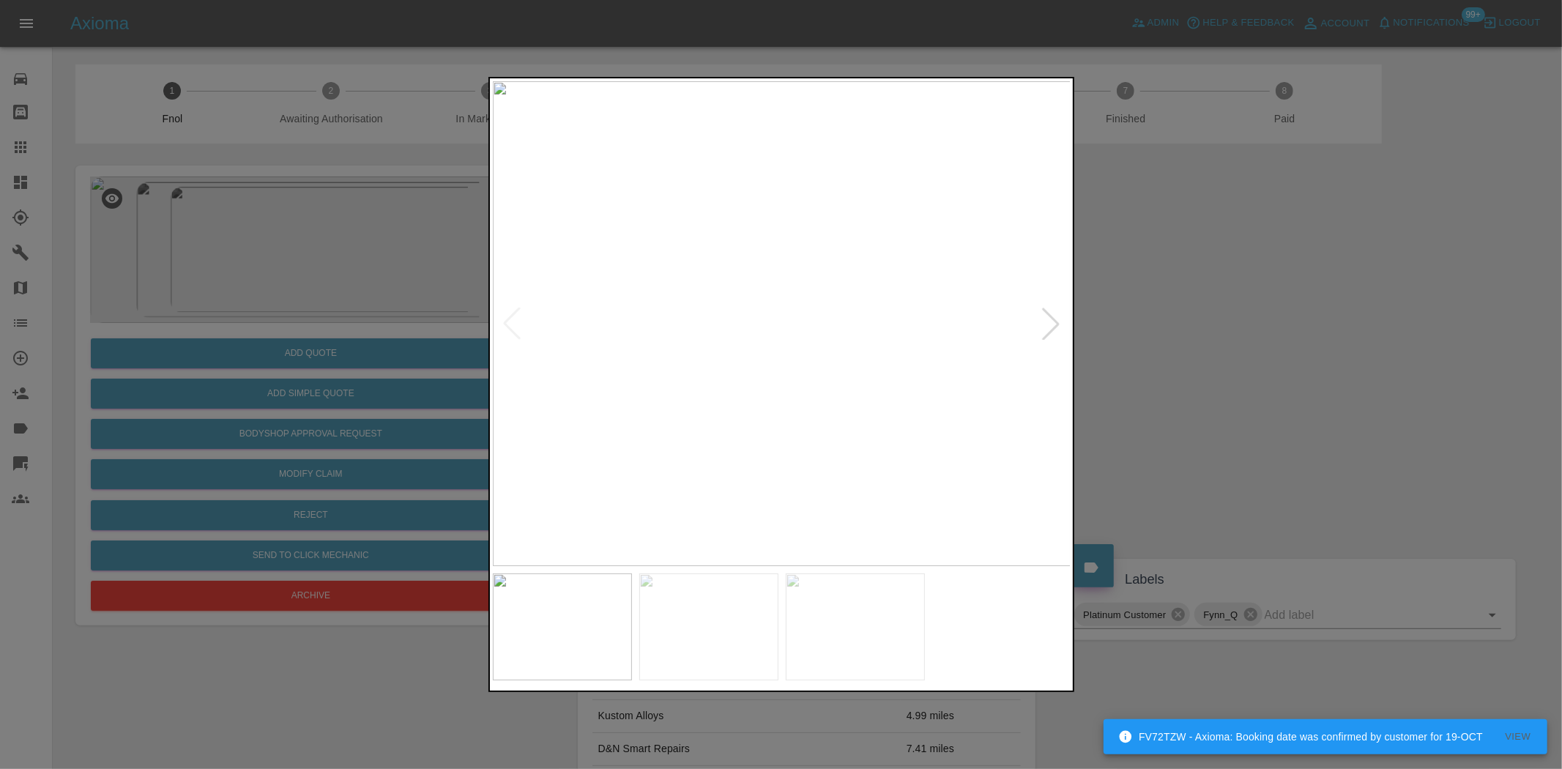
click at [814, 297] on img at bounding box center [782, 323] width 579 height 485
click at [686, 337] on img at bounding box center [582, 314] width 1736 height 1455
click at [685, 340] on img at bounding box center [582, 313] width 1736 height 1455
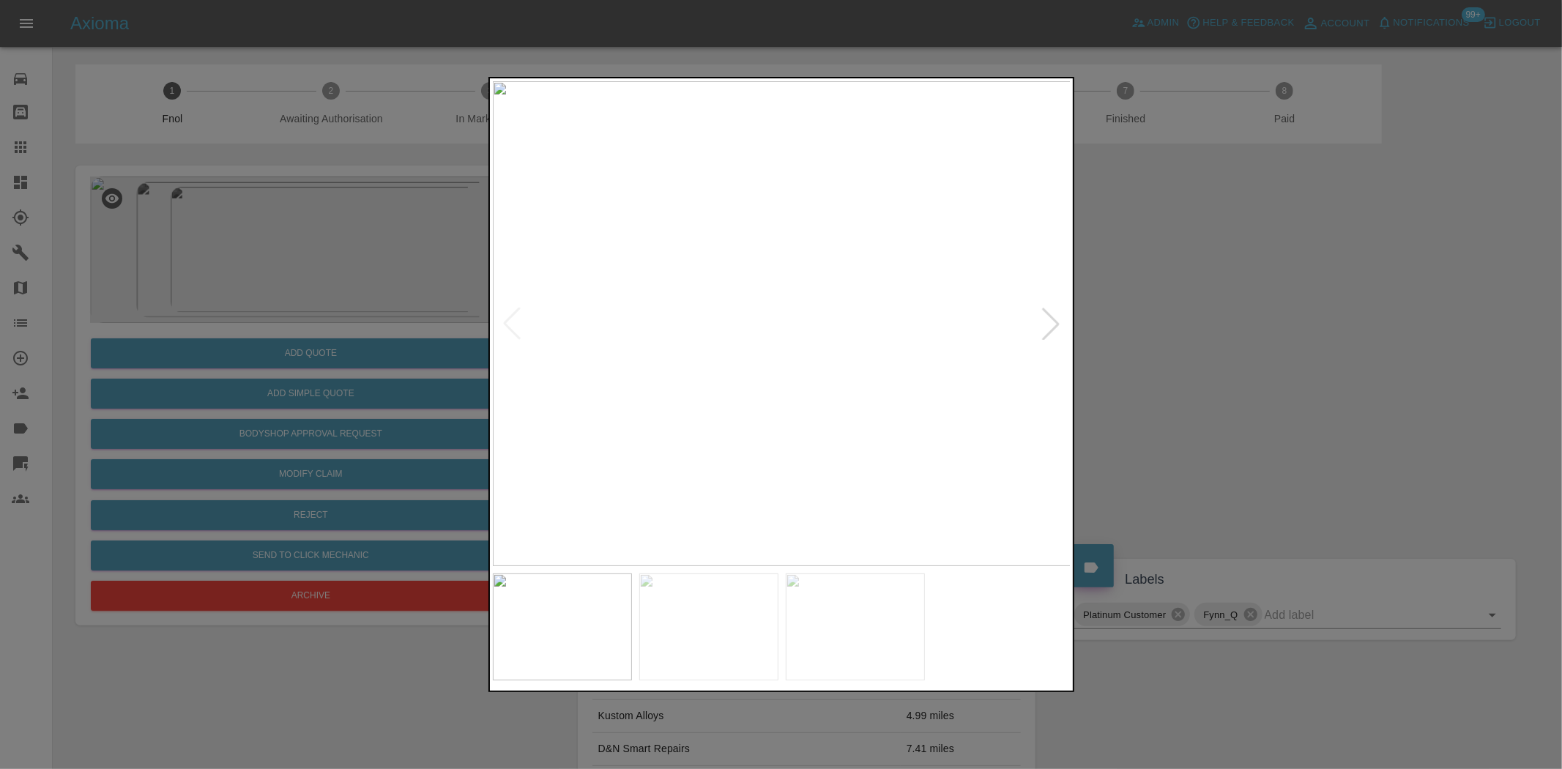
click at [634, 311] on img at bounding box center [782, 323] width 579 height 485
click at [513, 310] on div at bounding box center [781, 323] width 577 height 485
click at [773, 352] on img at bounding box center [782, 323] width 579 height 485
click at [784, 318] on img at bounding box center [809, 323] width 579 height 485
click at [735, 258] on img at bounding box center [782, 323] width 579 height 485
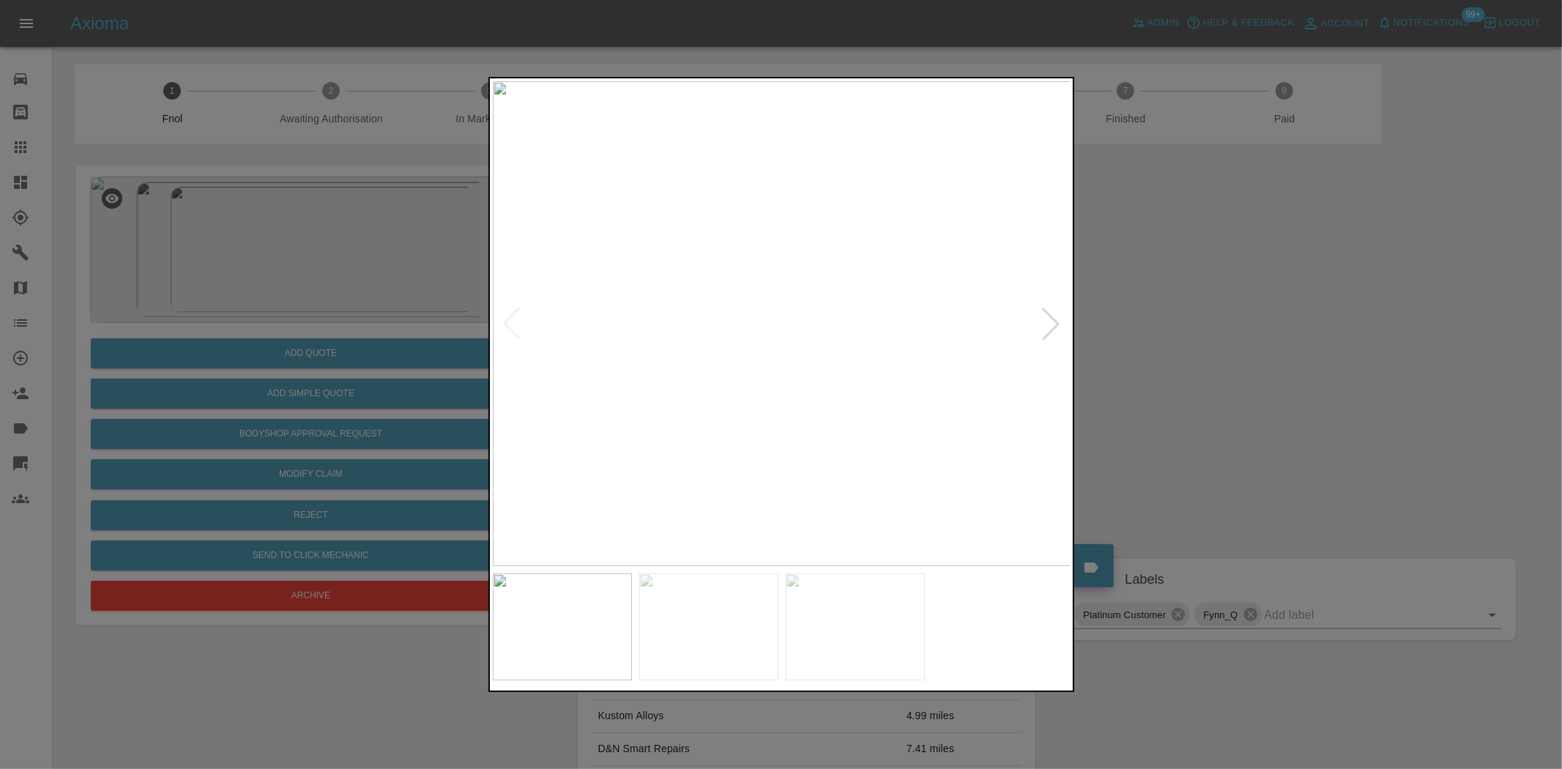
click at [735, 258] on img at bounding box center [782, 323] width 579 height 485
click at [658, 214] on img at bounding box center [924, 520] width 1736 height 1455
click at [664, 264] on img at bounding box center [793, 311] width 1736 height 1455
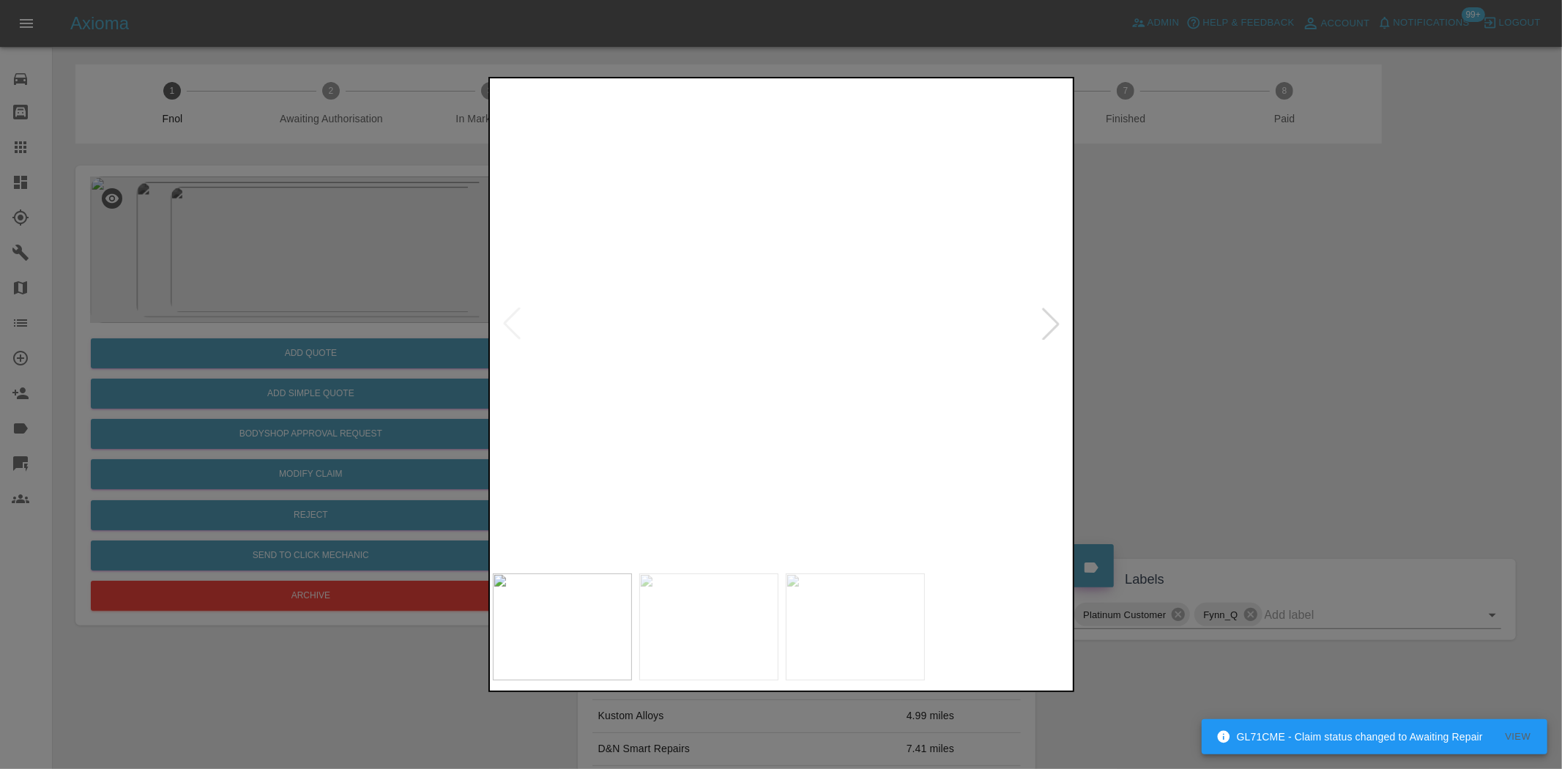
click at [800, 415] on img at bounding box center [793, 311] width 1736 height 1455
click at [835, 414] on img at bounding box center [204, 165] width 1736 height 1455
click at [833, 414] on img at bounding box center [204, 165] width 1736 height 1455
click at [650, 420] on img at bounding box center [782, 323] width 579 height 485
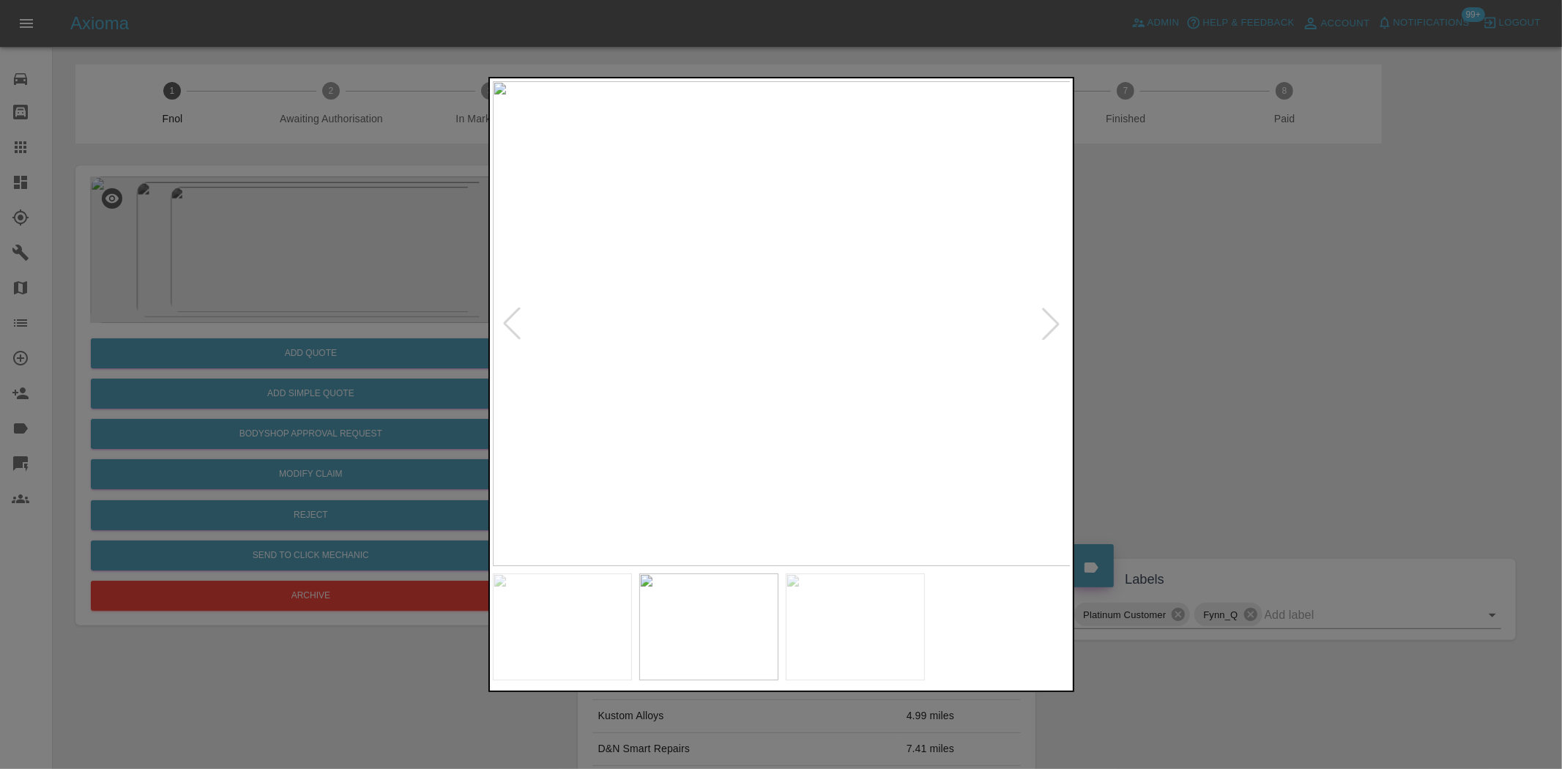
click at [771, 400] on img at bounding box center [782, 323] width 579 height 485
click at [765, 297] on img at bounding box center [782, 323] width 579 height 485
click at [765, 297] on img at bounding box center [831, 403] width 1736 height 1455
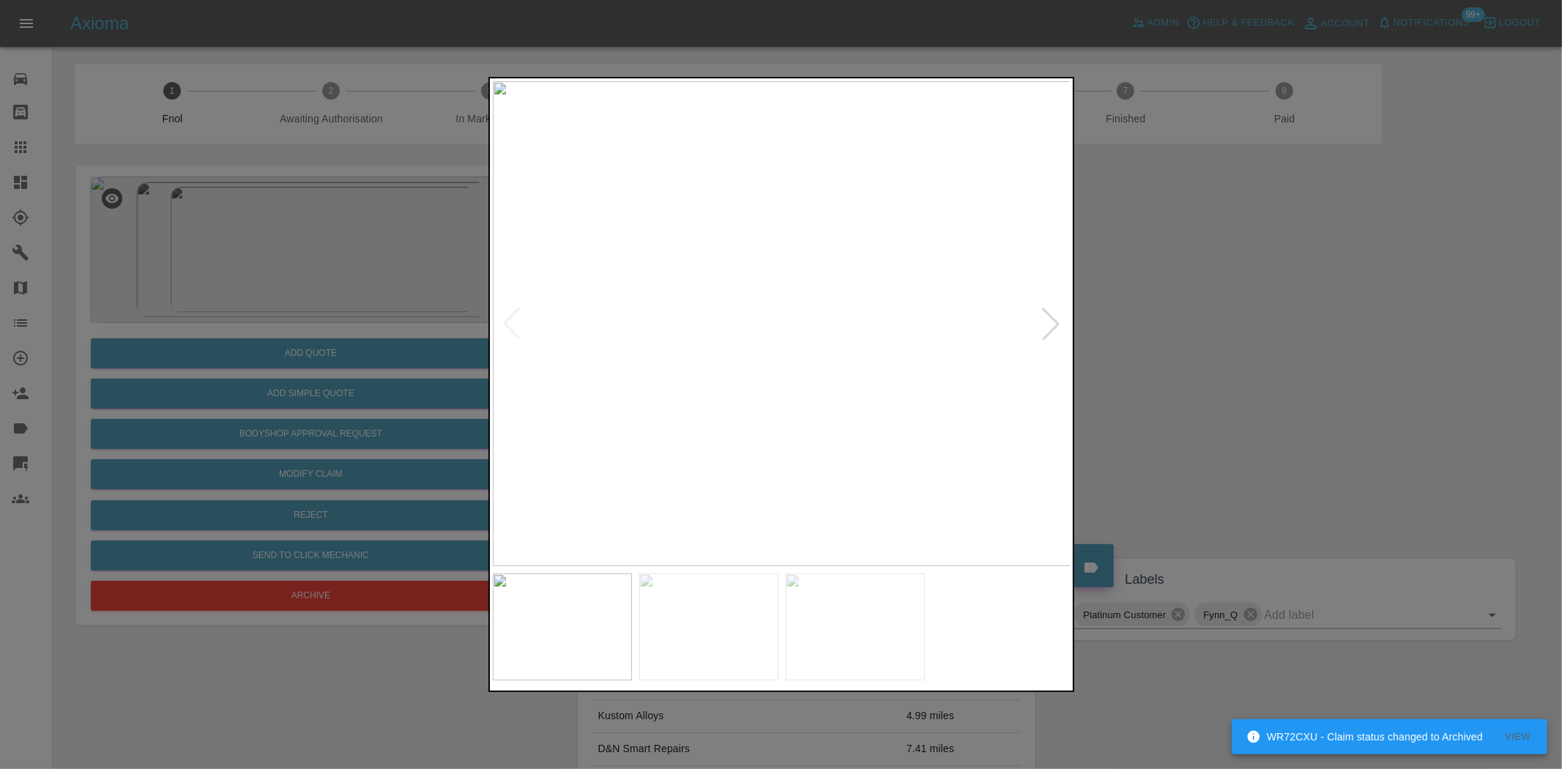
click at [748, 282] on img at bounding box center [782, 323] width 579 height 485
click at [540, 428] on img at bounding box center [782, 323] width 579 height 485
click at [691, 448] on img at bounding box center [739, 323] width 579 height 485
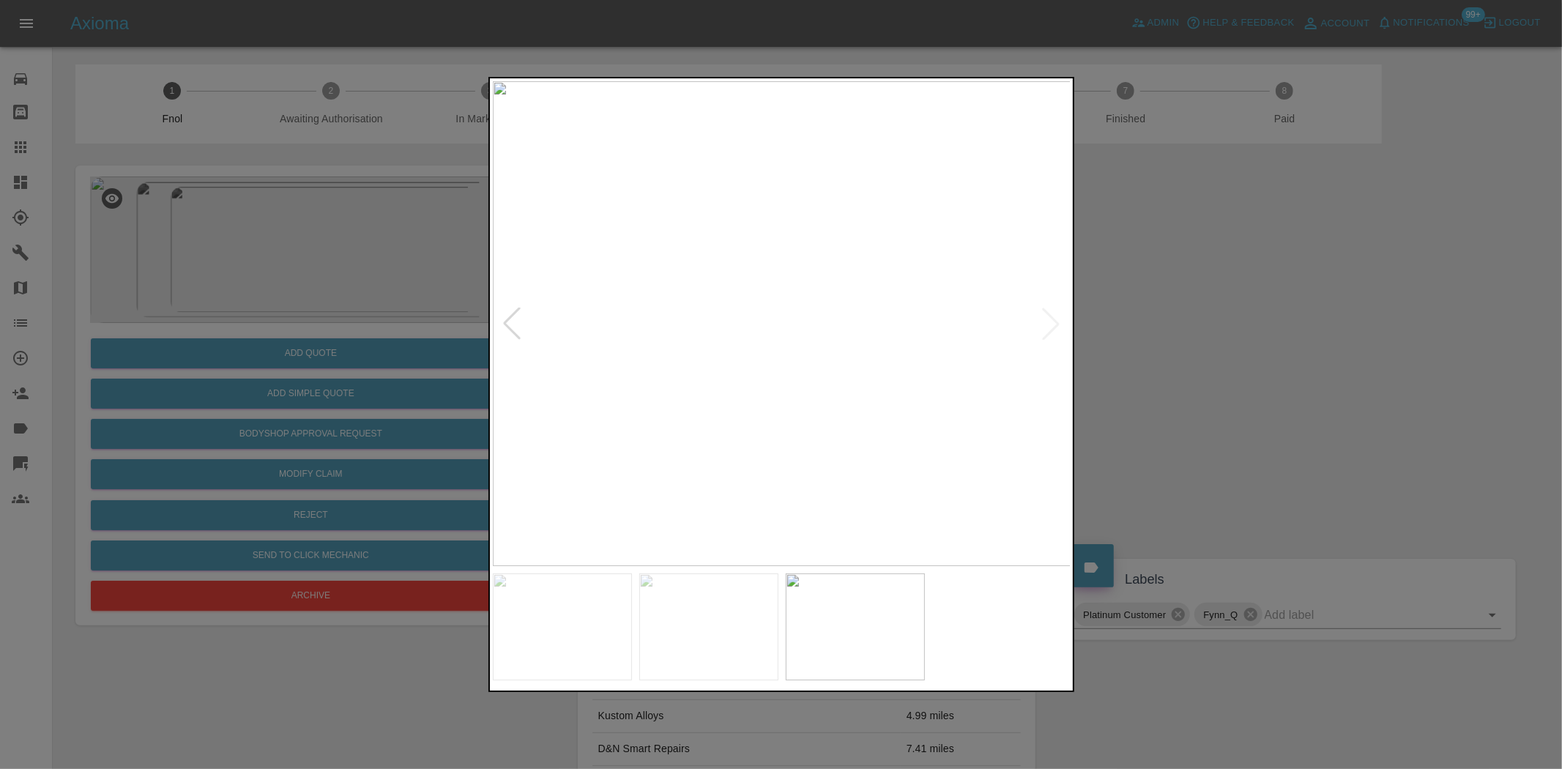
click at [799, 353] on img at bounding box center [782, 323] width 579 height 485
click at [773, 356] on img at bounding box center [782, 323] width 579 height 485
click at [687, 233] on img at bounding box center [806, 225] width 1736 height 1455
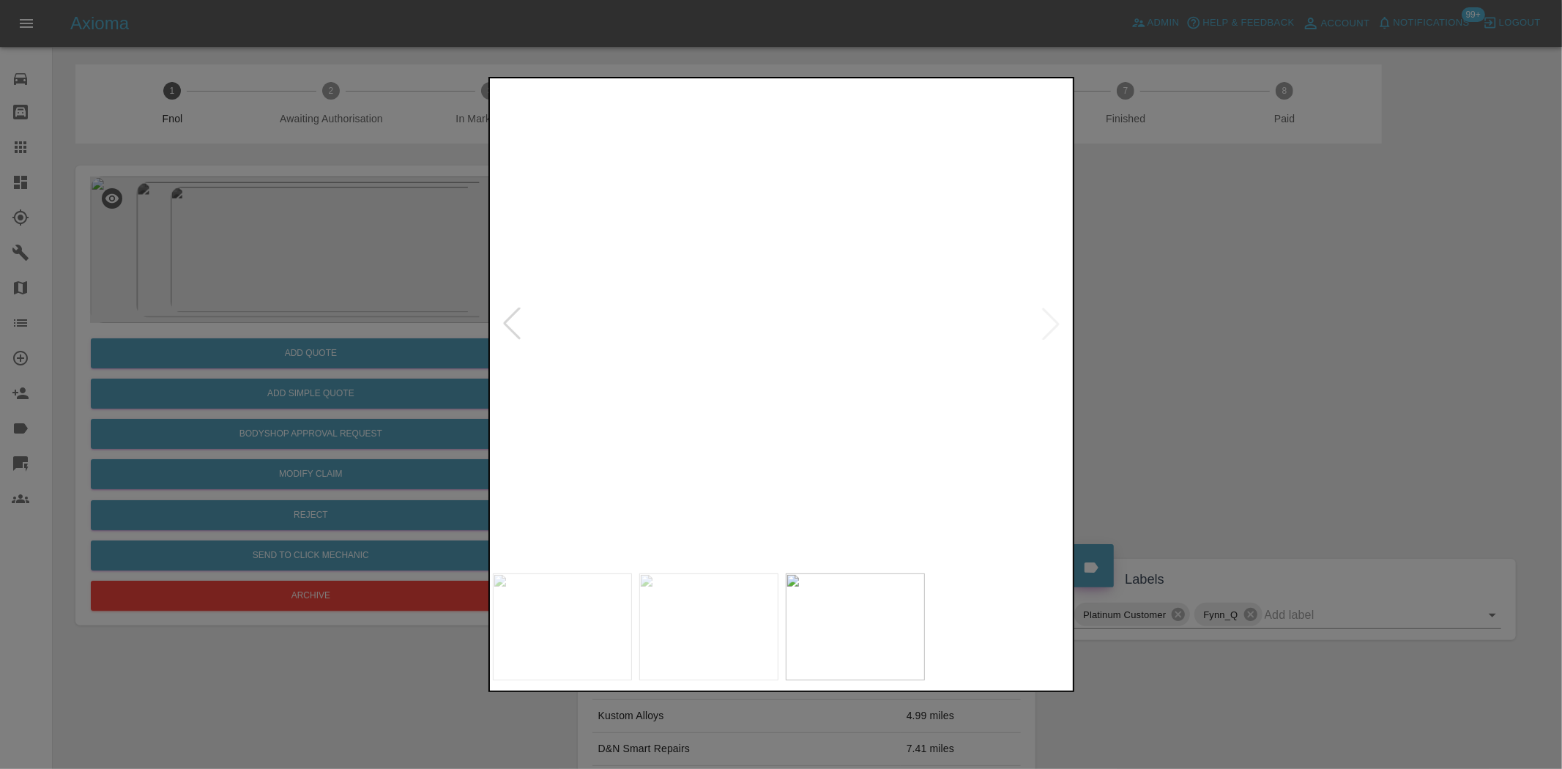
click at [671, 201] on img at bounding box center [806, 225] width 1736 height 1455
drag, startPoint x: 348, startPoint y: 208, endPoint x: 352, endPoint y: 232, distance: 24.4
click at [352, 223] on div at bounding box center [781, 384] width 1562 height 769
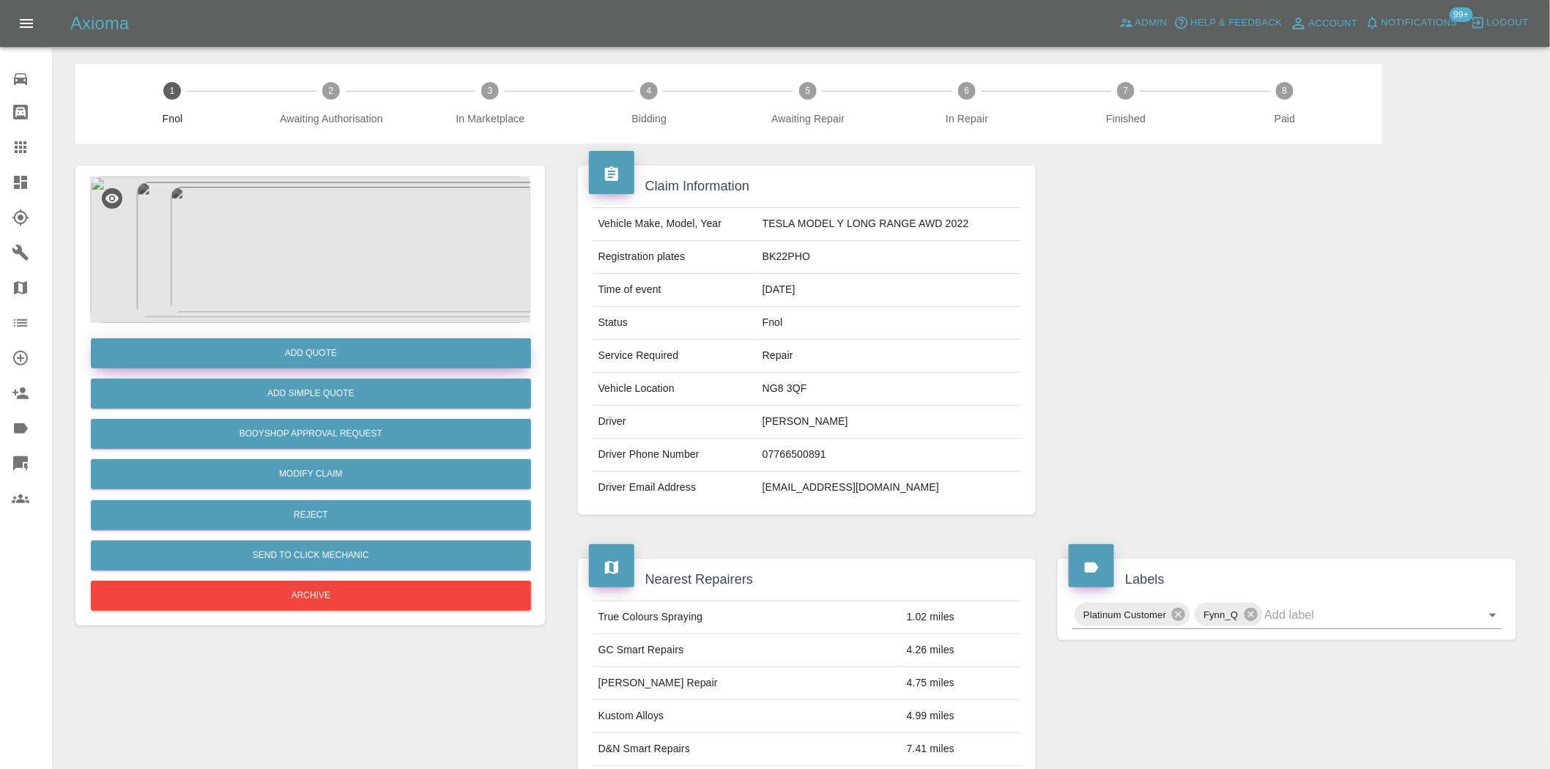
click at [339, 349] on button "Add Quote" at bounding box center [311, 353] width 440 height 30
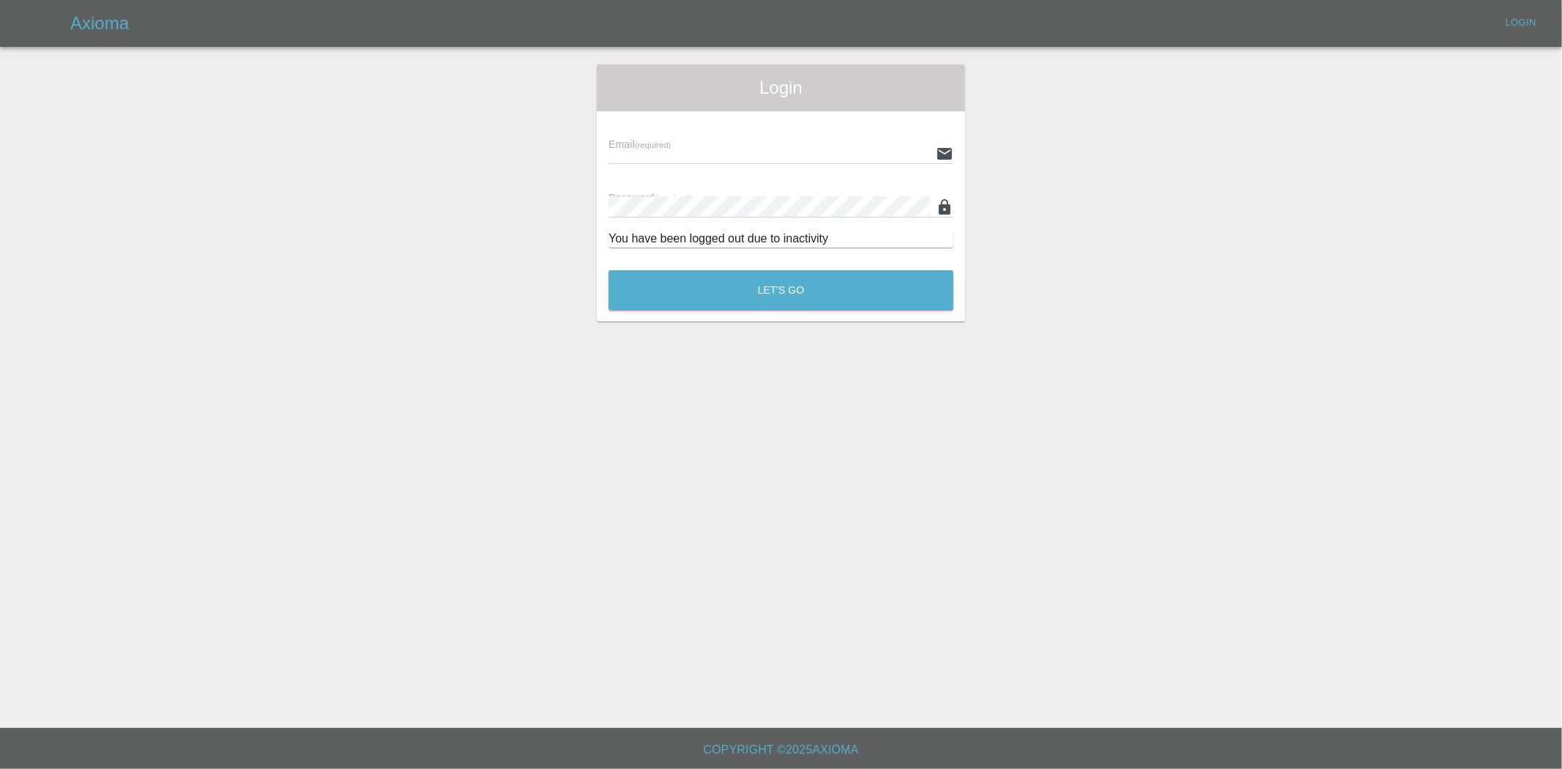
type input "ankur.mehta@axioma.co.uk"
click at [687, 308] on button "Let's Go" at bounding box center [781, 290] width 345 height 40
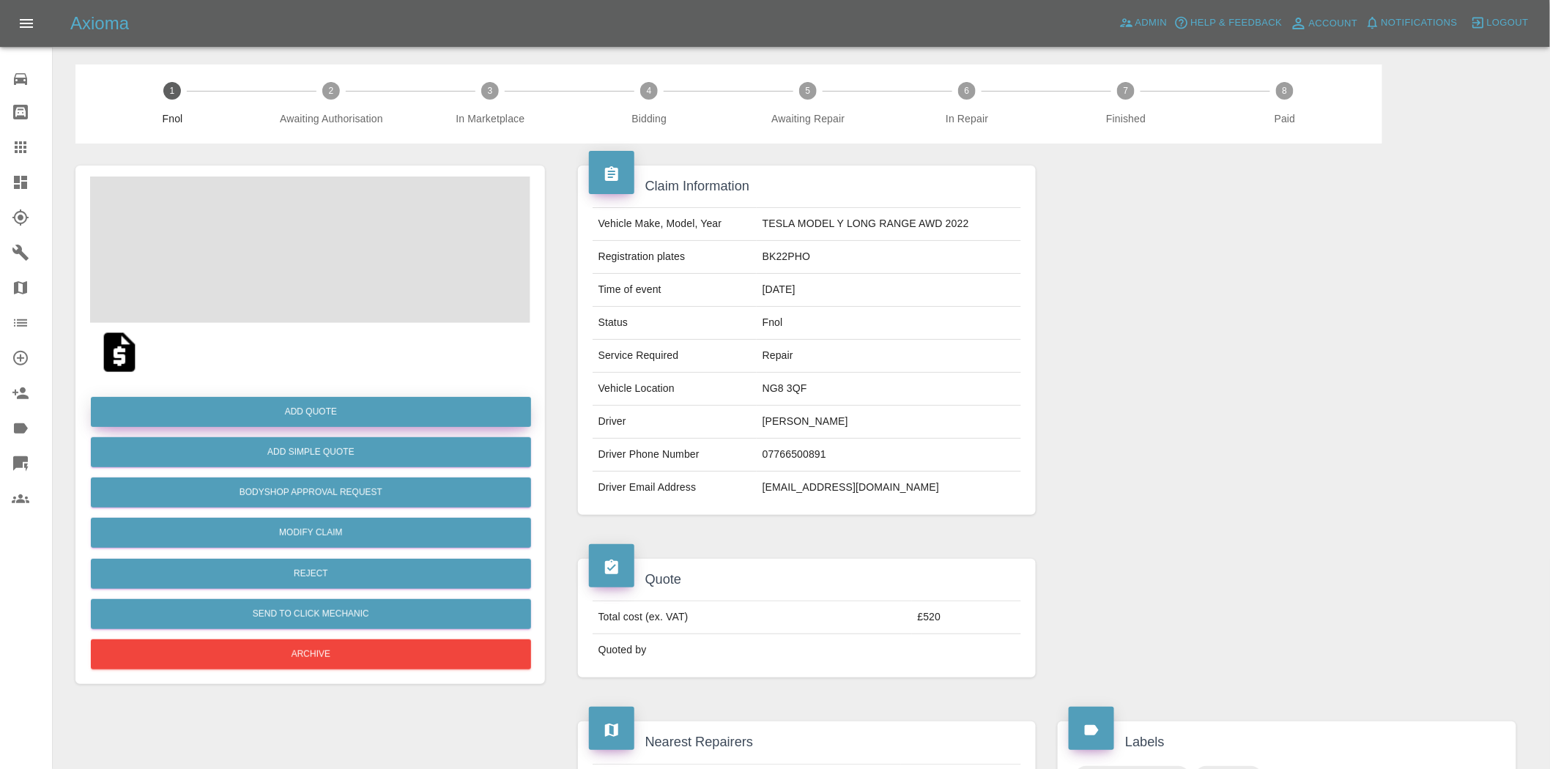
click at [345, 420] on button "Add Quote" at bounding box center [311, 412] width 440 height 30
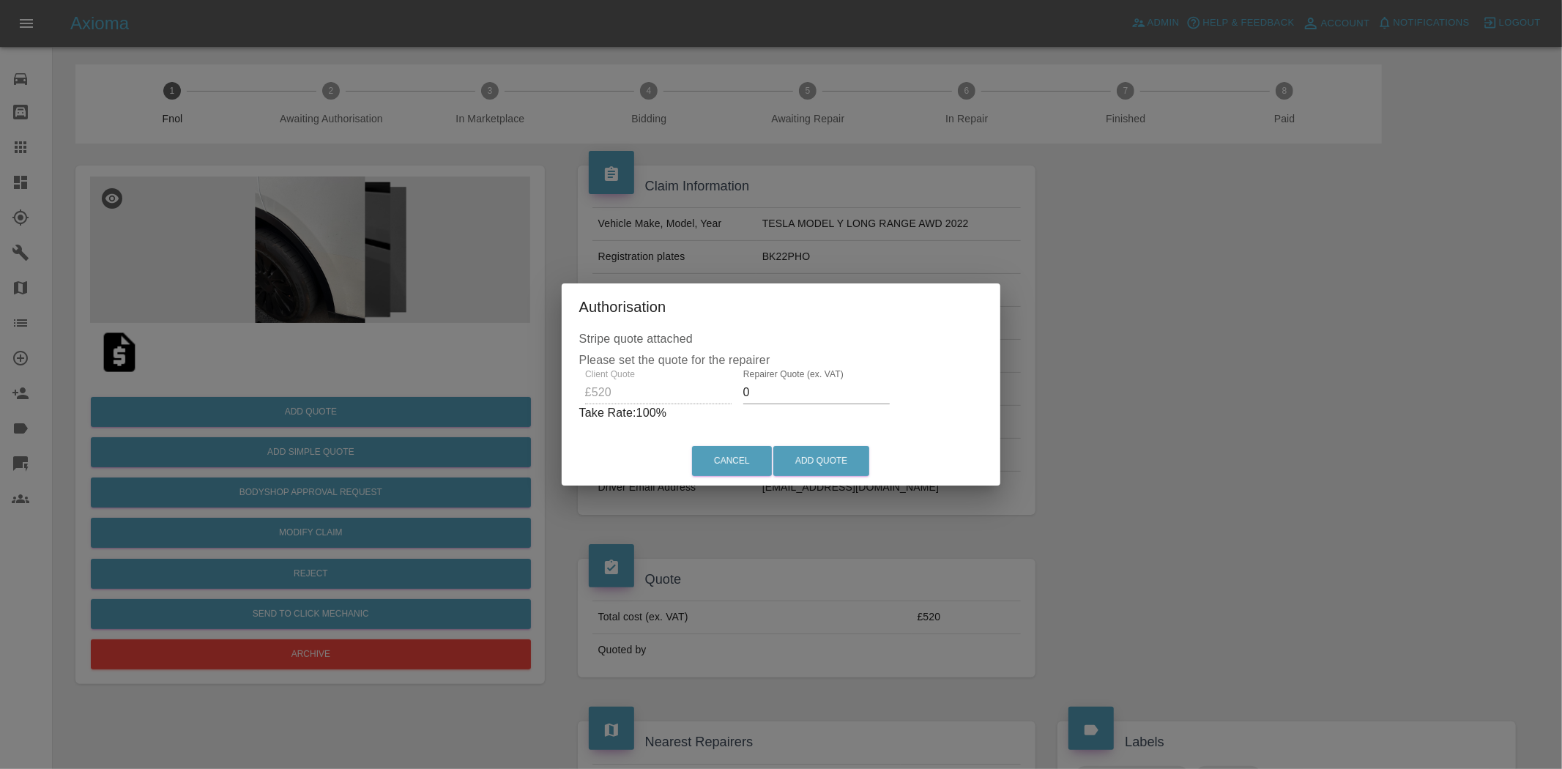
drag, startPoint x: 748, startPoint y: 392, endPoint x: 604, endPoint y: 410, distance: 144.7
click at [615, 405] on div "Client Quote £520 Repairer Quote (ex. VAT) 0 Take Rate: 100 %" at bounding box center [781, 395] width 404 height 53
type input "300"
click at [809, 456] on button "Add Quote" at bounding box center [821, 461] width 96 height 30
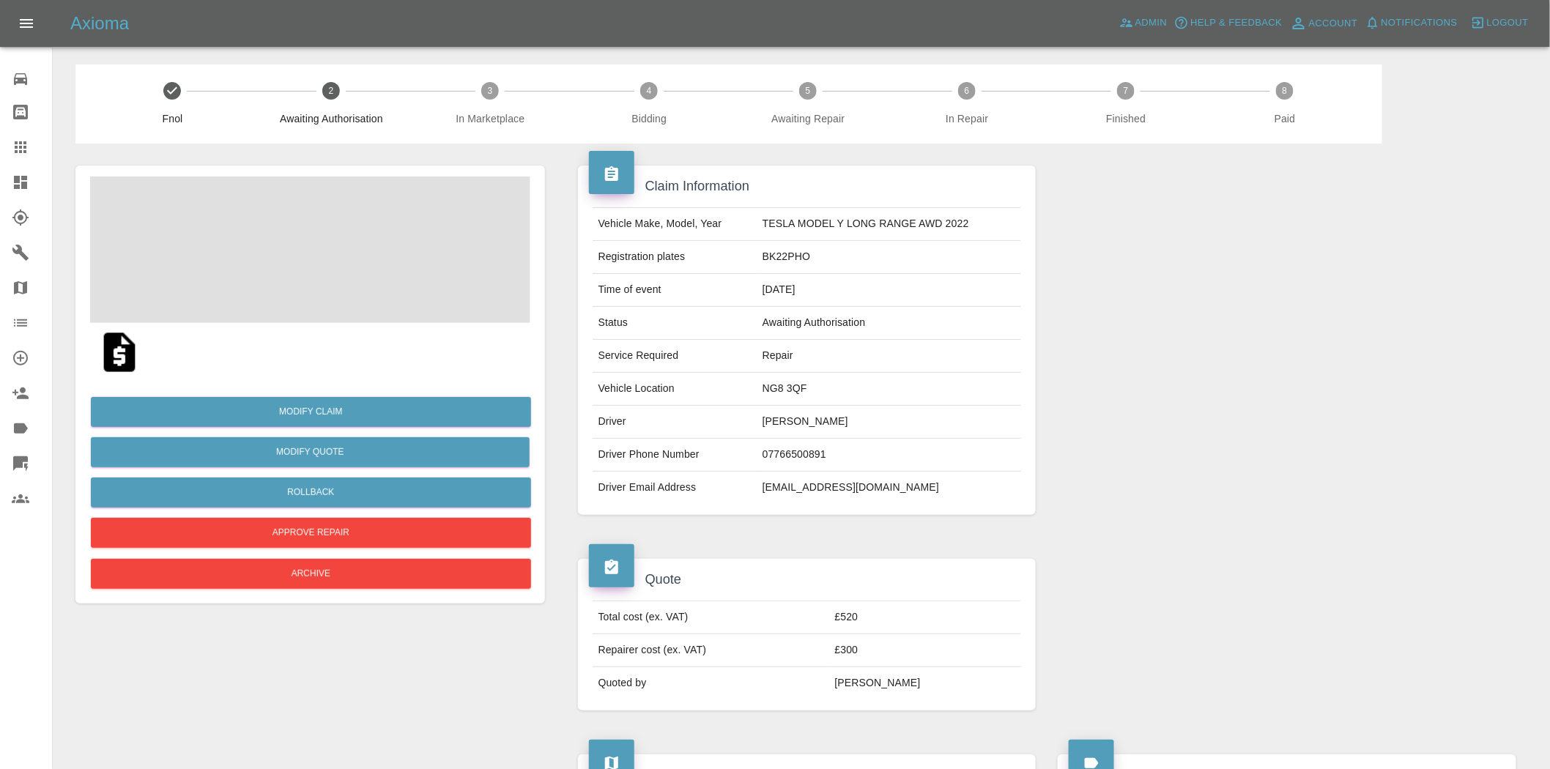
click at [13, 182] on icon at bounding box center [21, 183] width 18 height 18
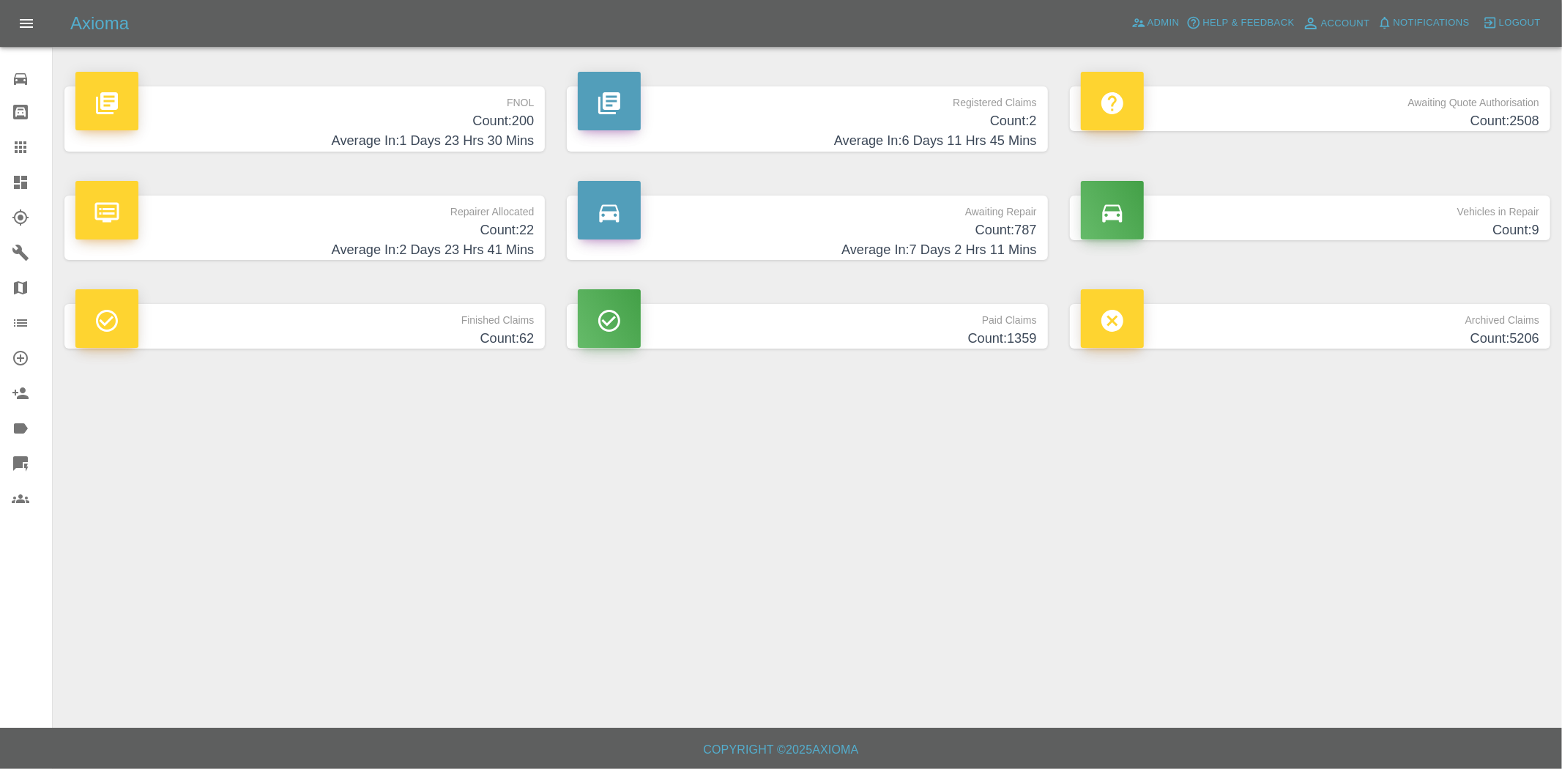
click at [448, 108] on p "FNOL" at bounding box center [304, 98] width 458 height 25
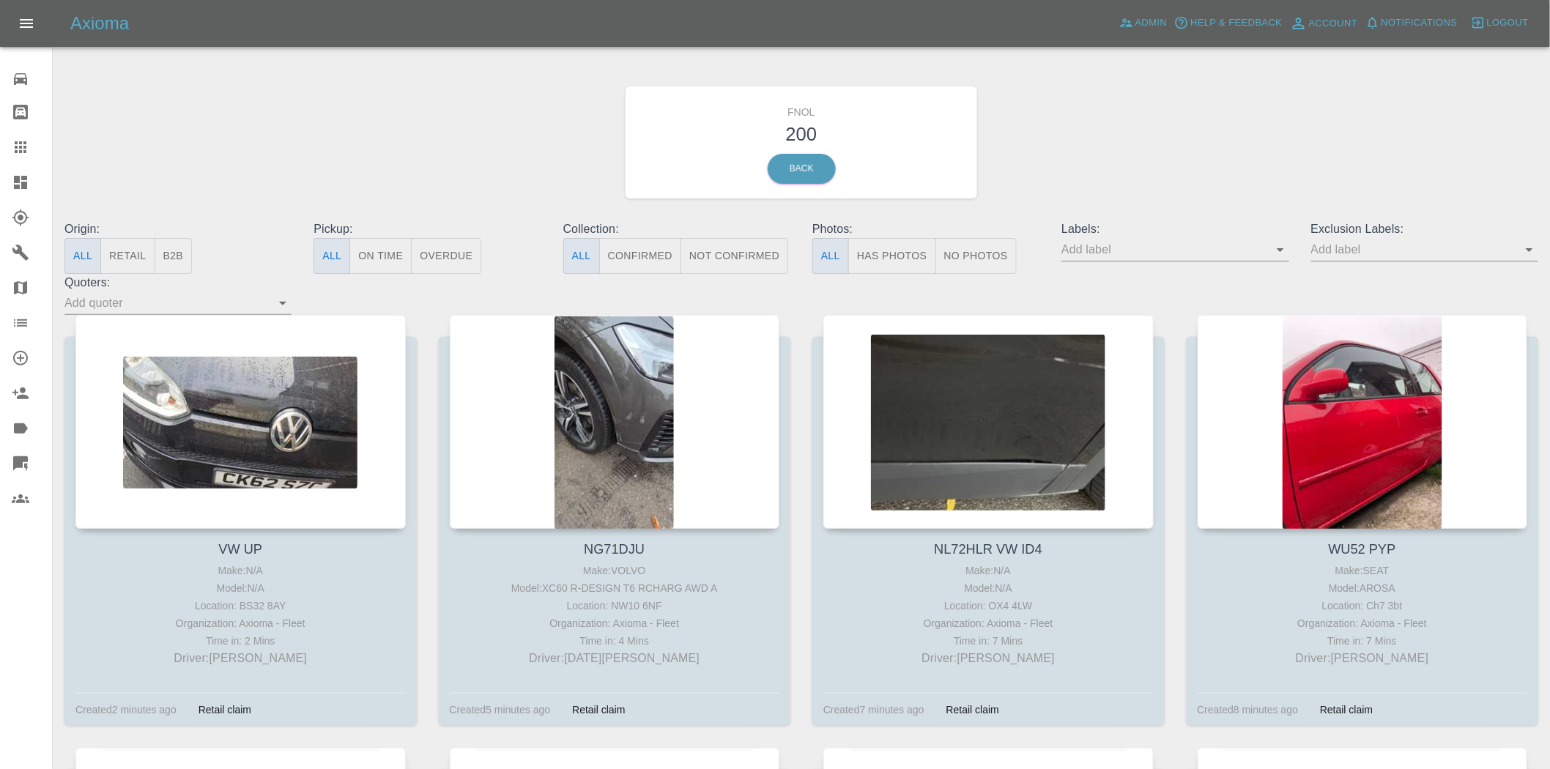
click at [877, 235] on p "Photos:" at bounding box center [925, 229] width 227 height 18
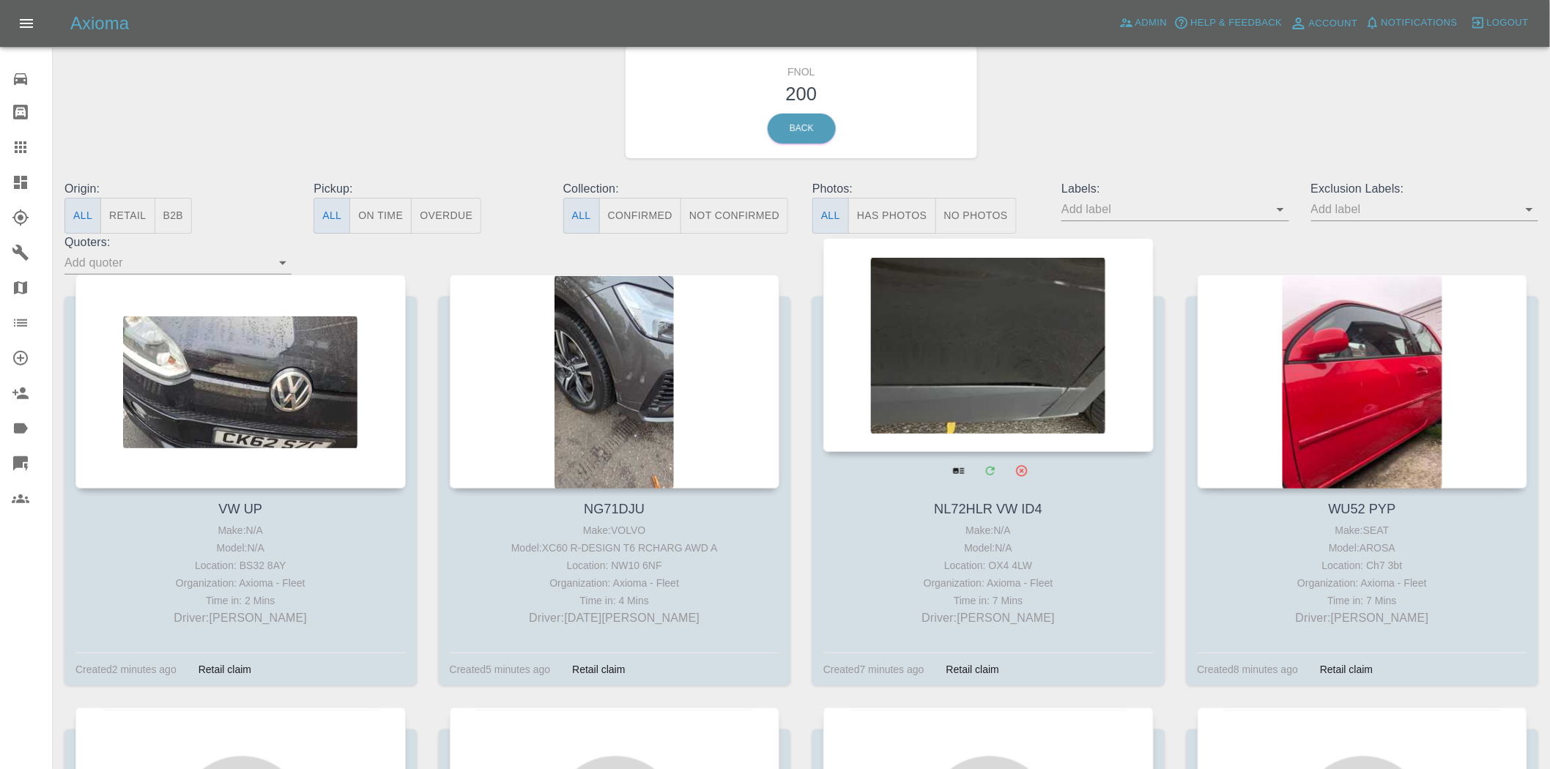
scroll to position [81, 0]
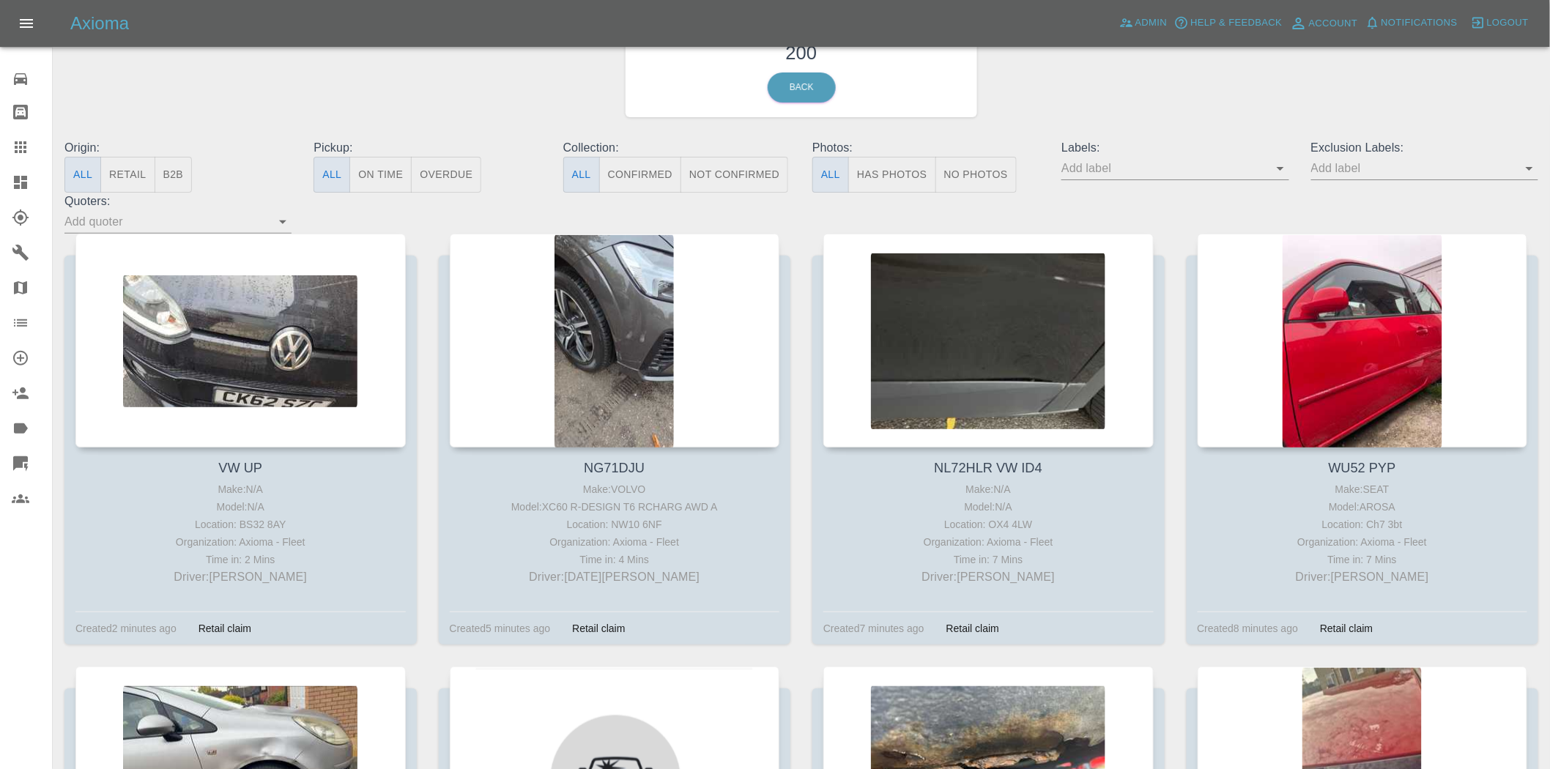
click at [895, 166] on button "Has Photos" at bounding box center [892, 175] width 88 height 36
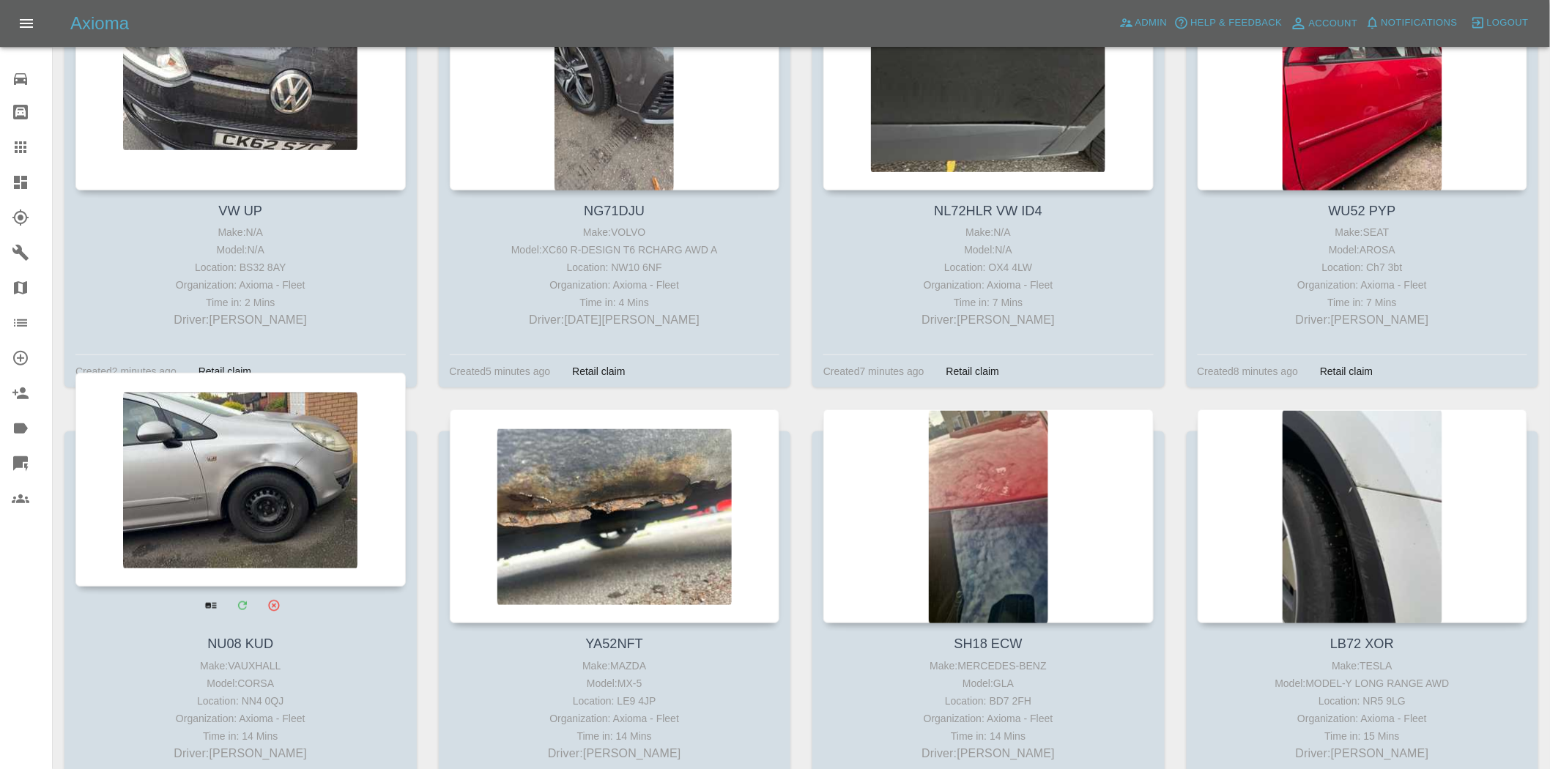
scroll to position [569, 0]
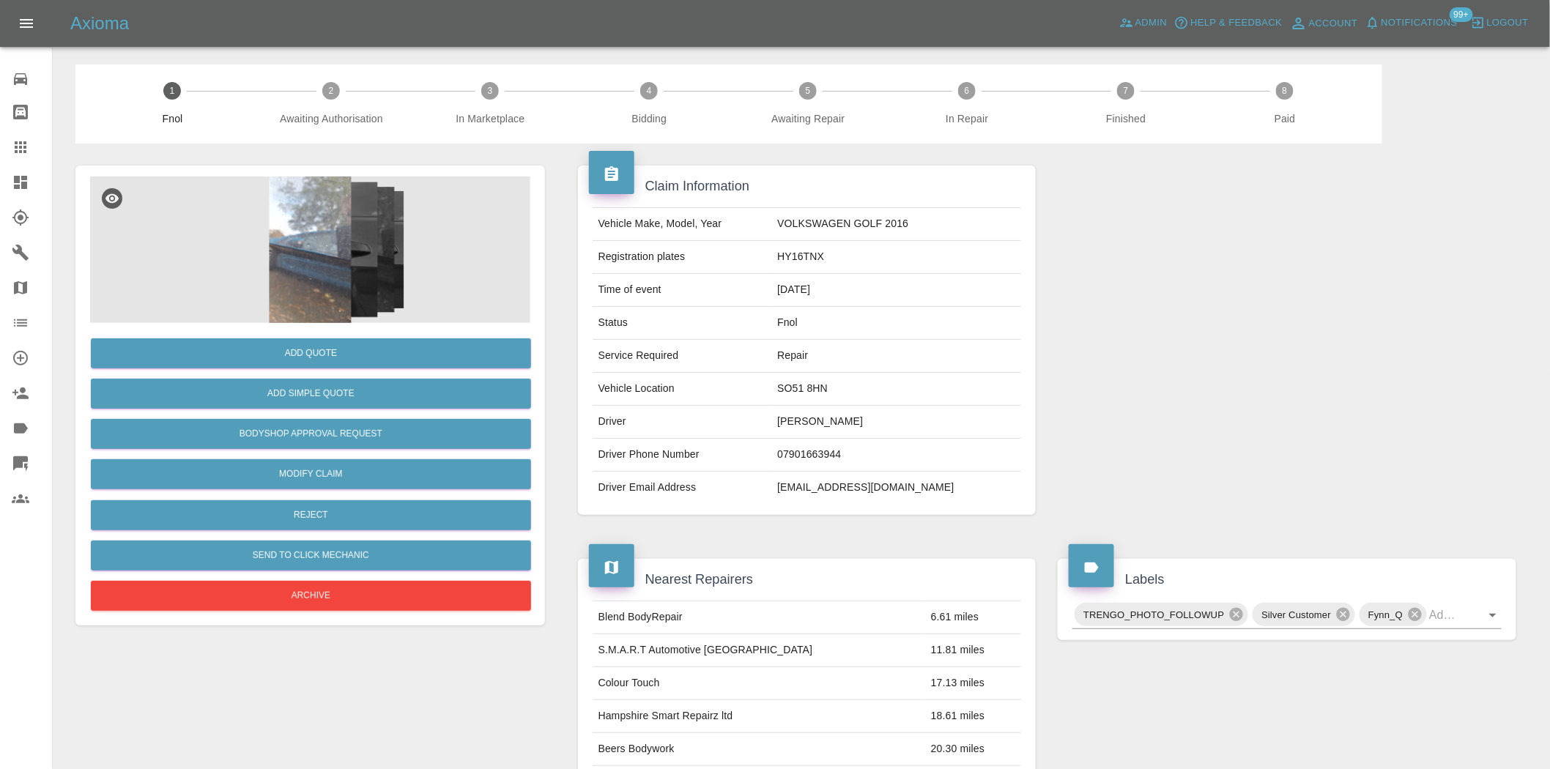
click at [315, 250] on img at bounding box center [310, 250] width 440 height 146
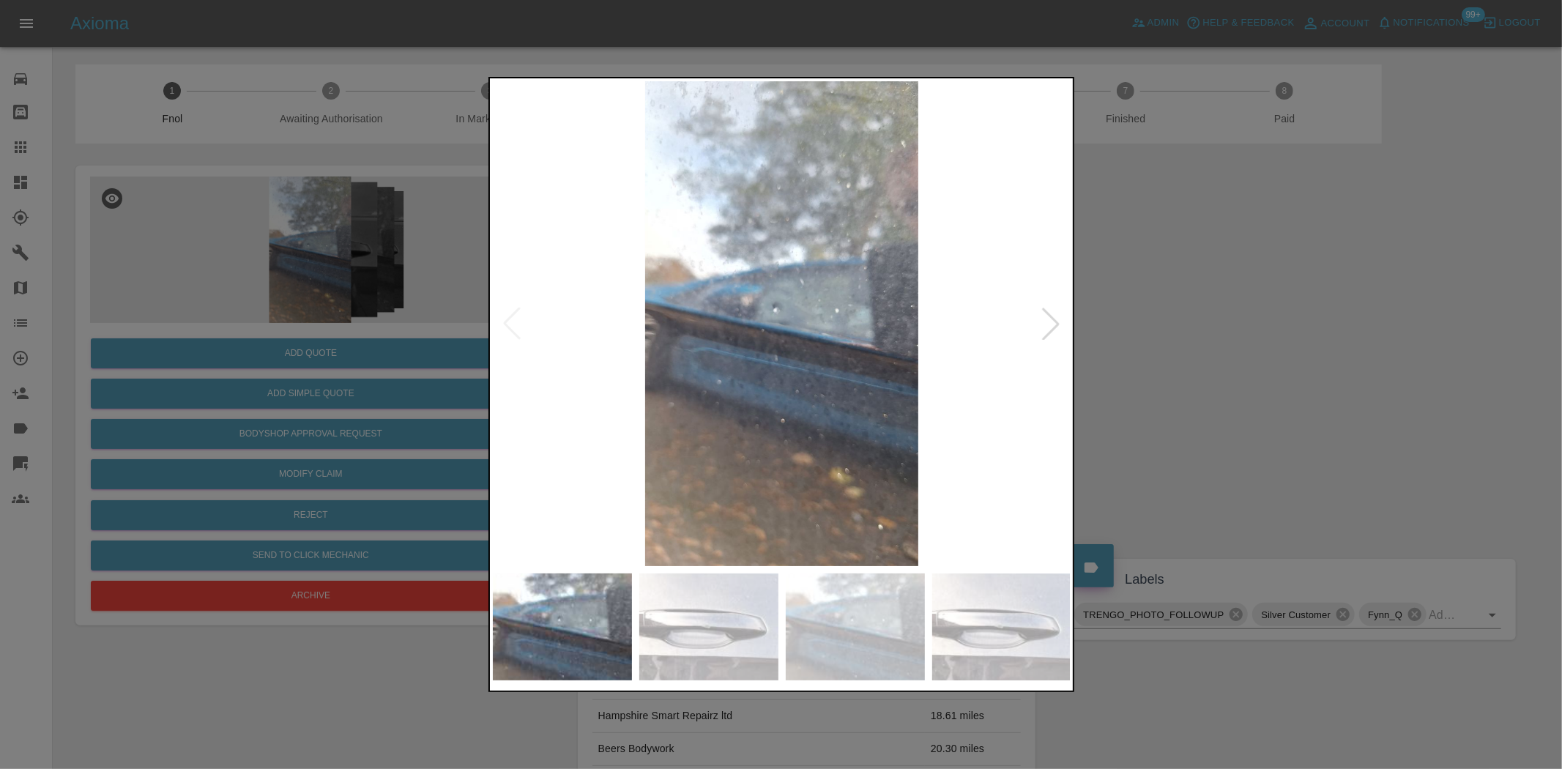
click at [755, 435] on img at bounding box center [782, 323] width 579 height 485
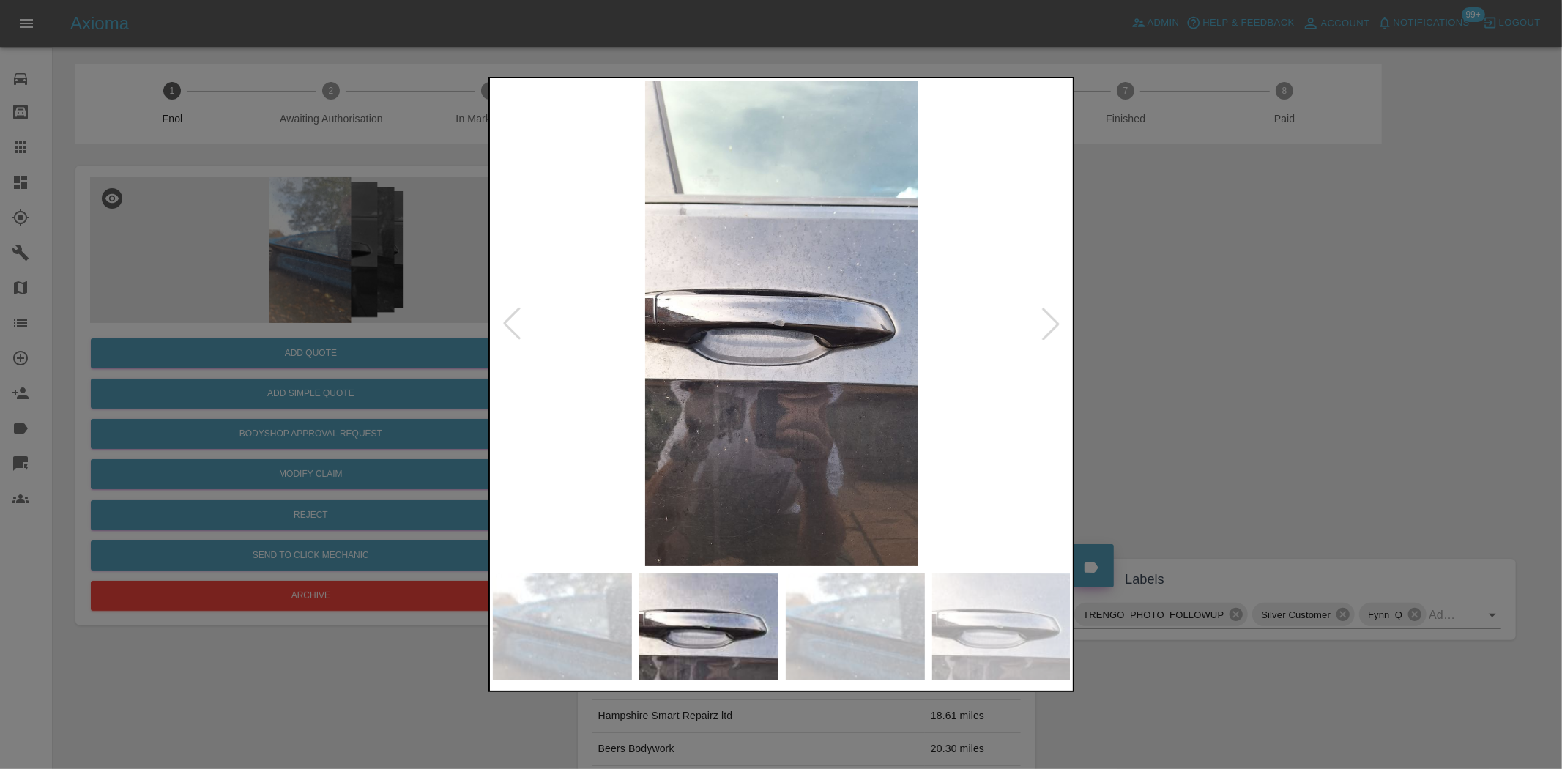
click at [670, 438] on img at bounding box center [782, 323] width 579 height 485
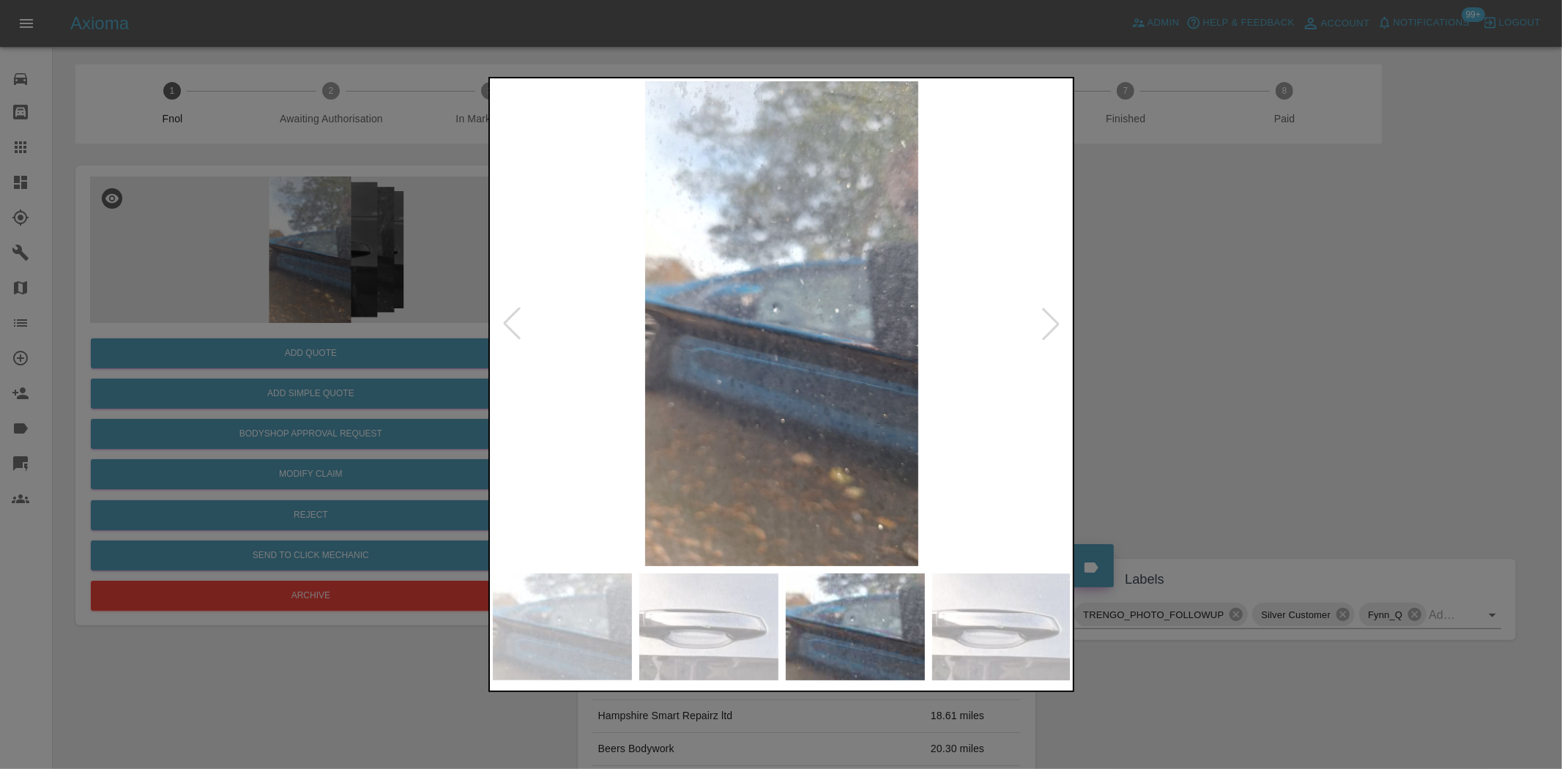
click at [653, 441] on img at bounding box center [782, 323] width 579 height 485
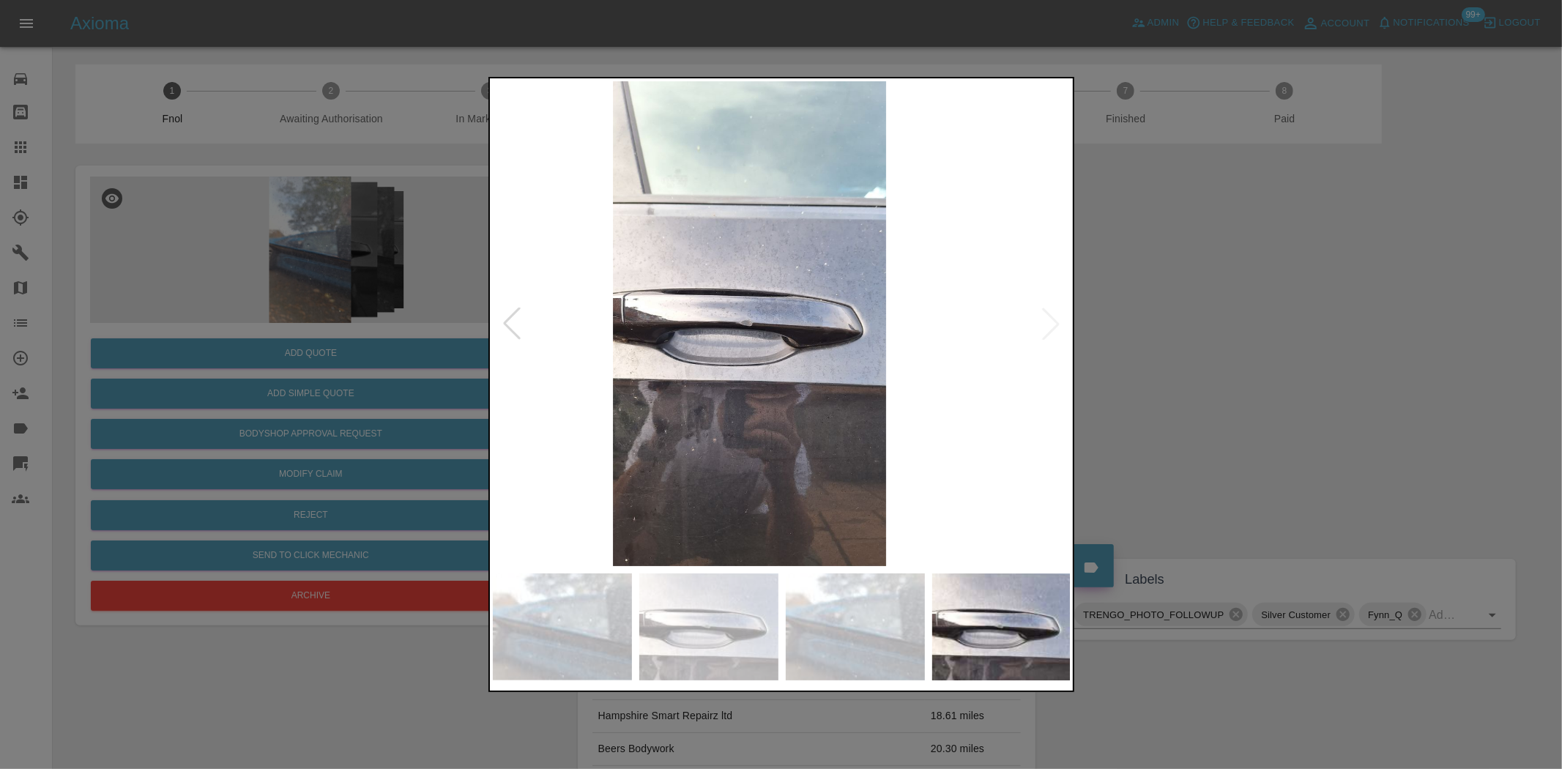
click at [625, 434] on img at bounding box center [750, 323] width 579 height 485
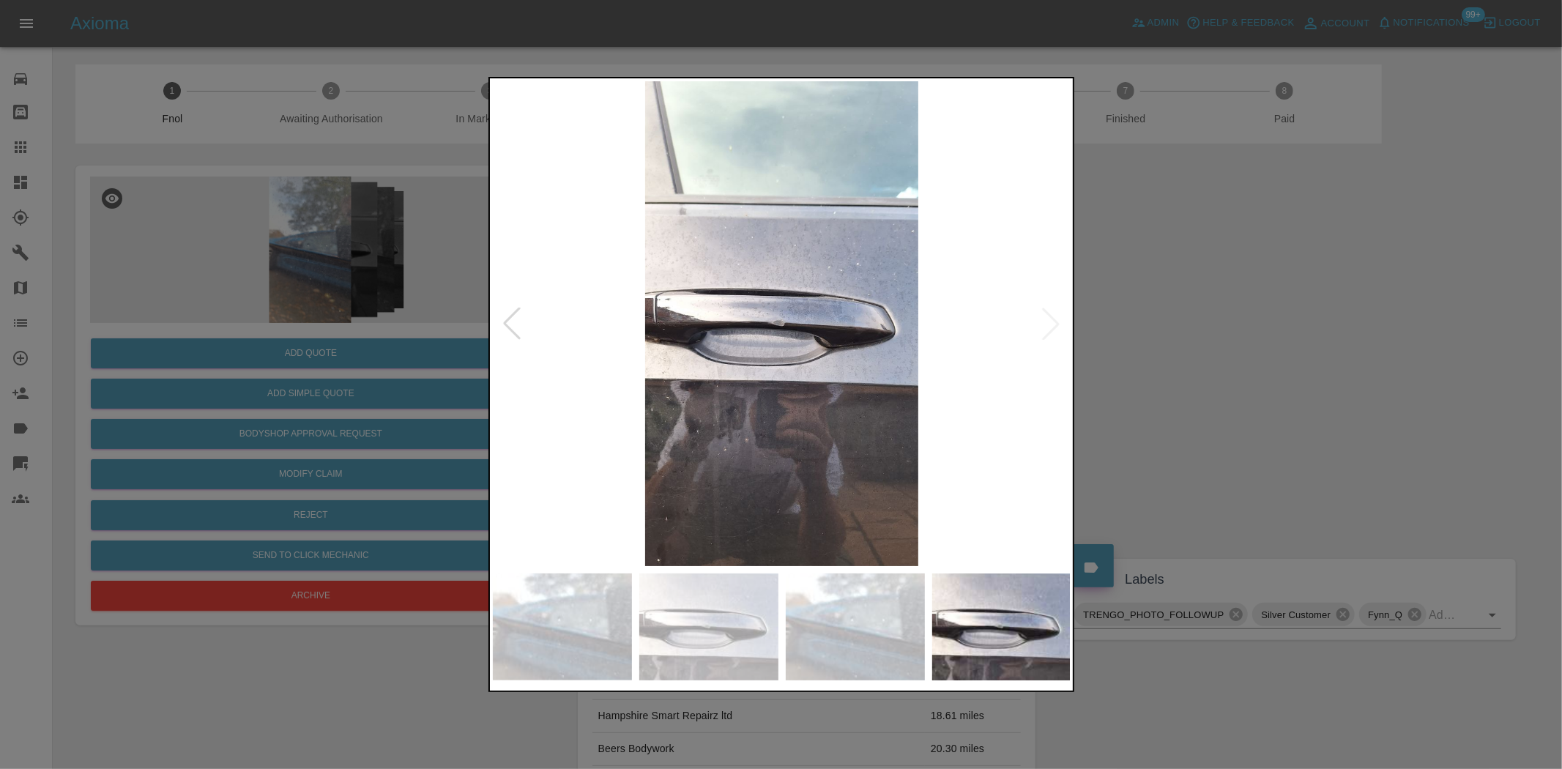
drag, startPoint x: 284, startPoint y: 291, endPoint x: 291, endPoint y: 297, distance: 9.4
click at [287, 293] on div at bounding box center [781, 384] width 1562 height 769
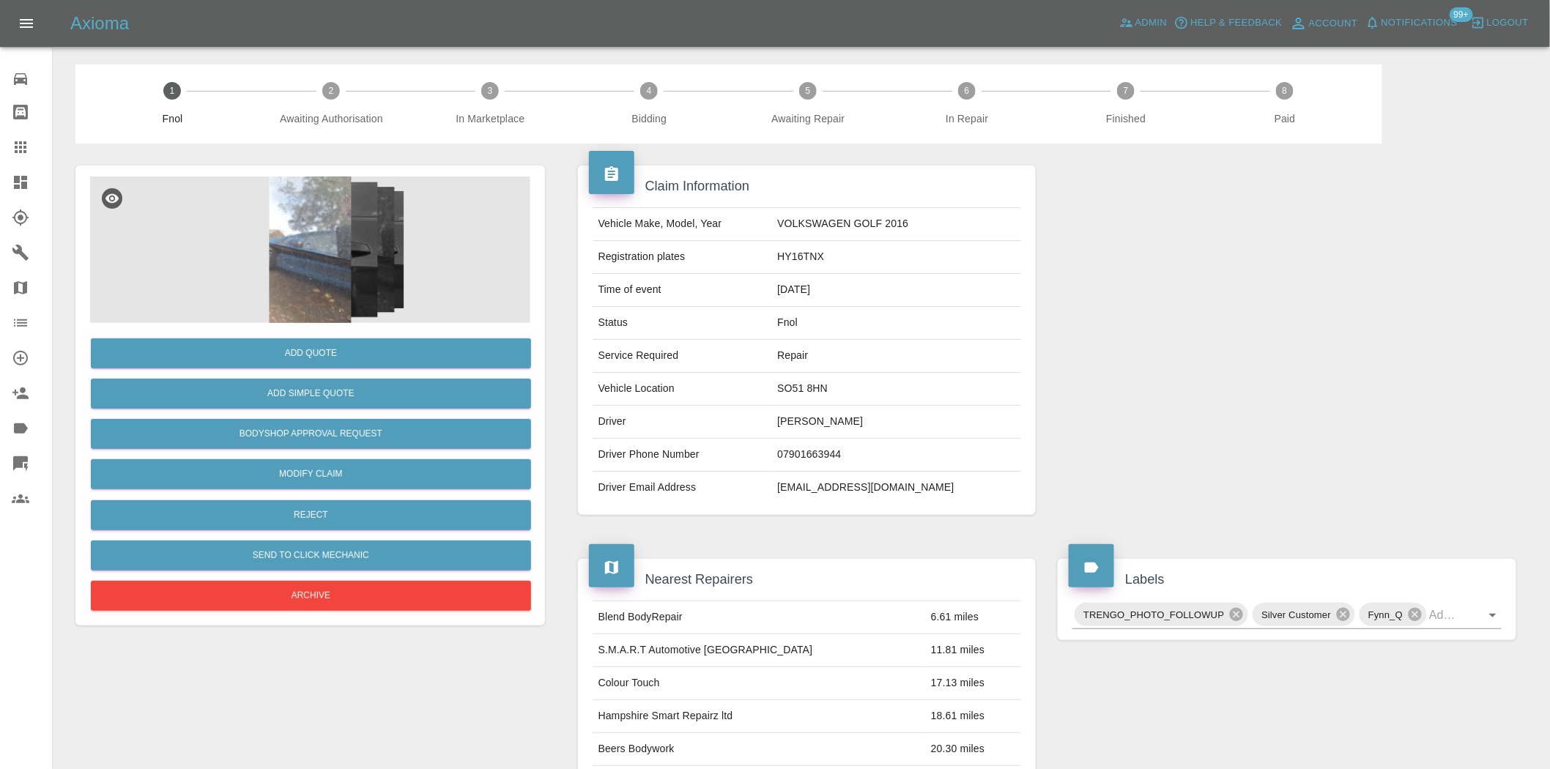
click at [312, 238] on img at bounding box center [310, 250] width 440 height 146
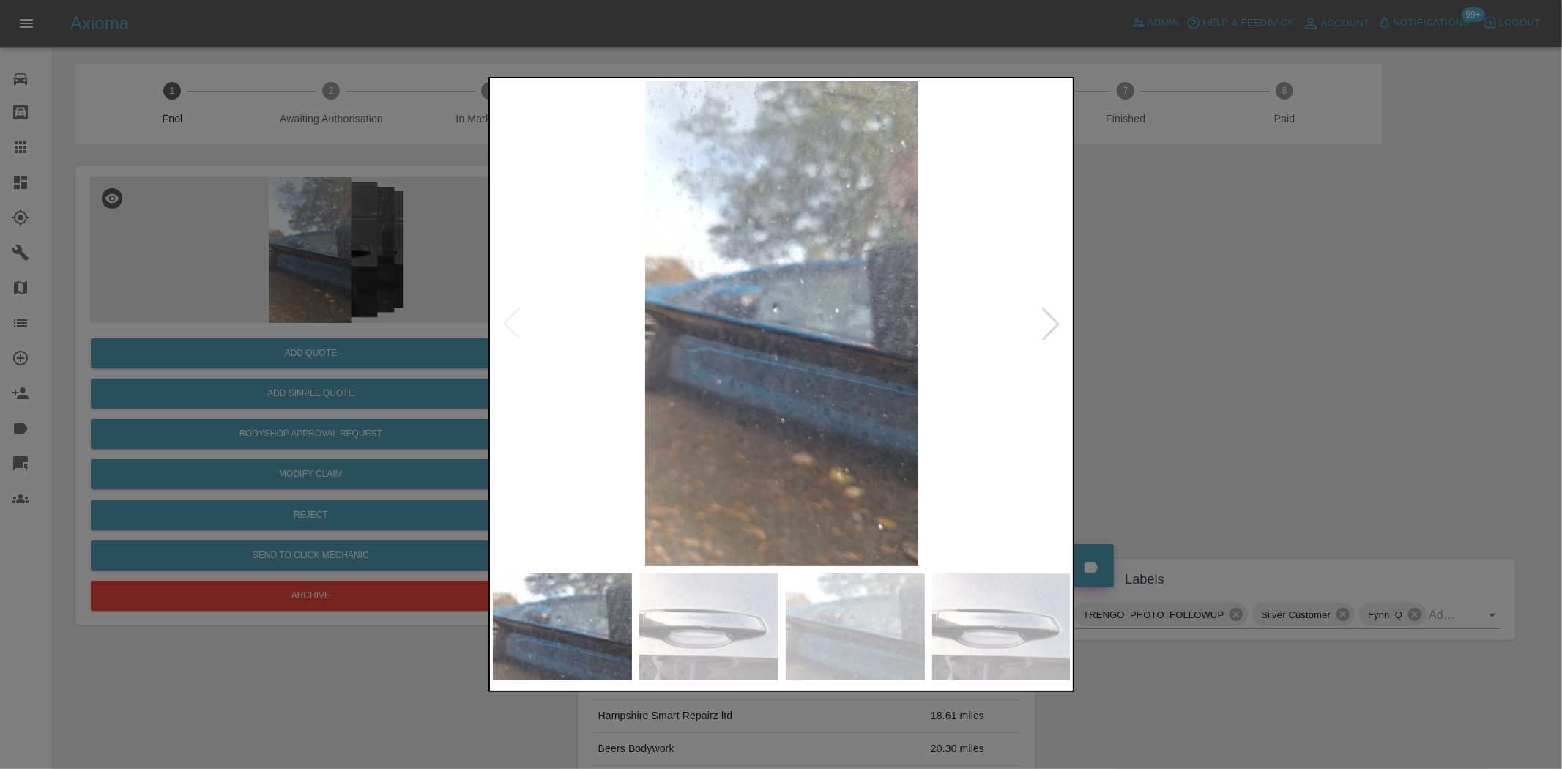
click at [748, 367] on img at bounding box center [782, 323] width 579 height 485
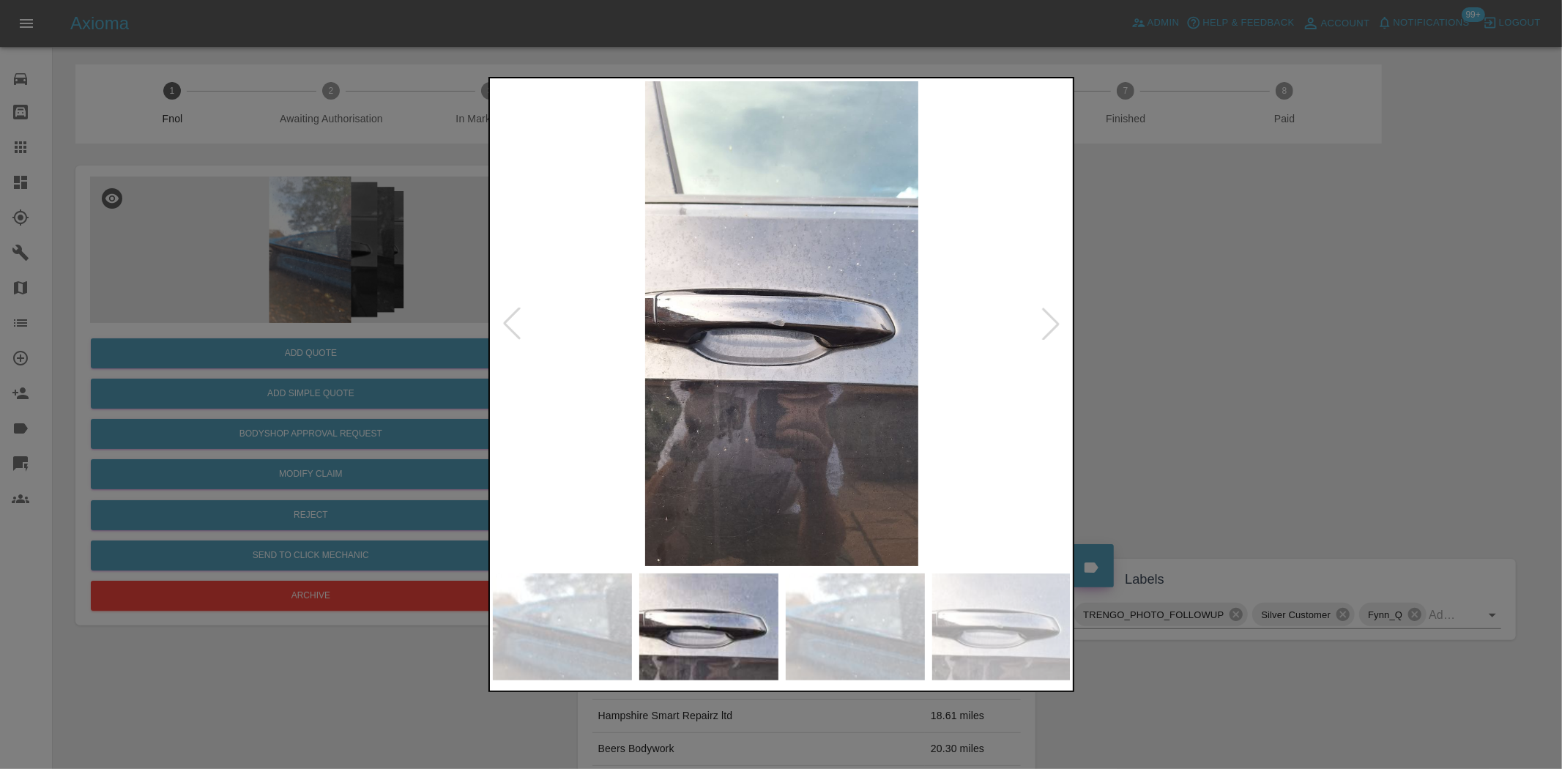
click at [711, 348] on img at bounding box center [782, 323] width 579 height 485
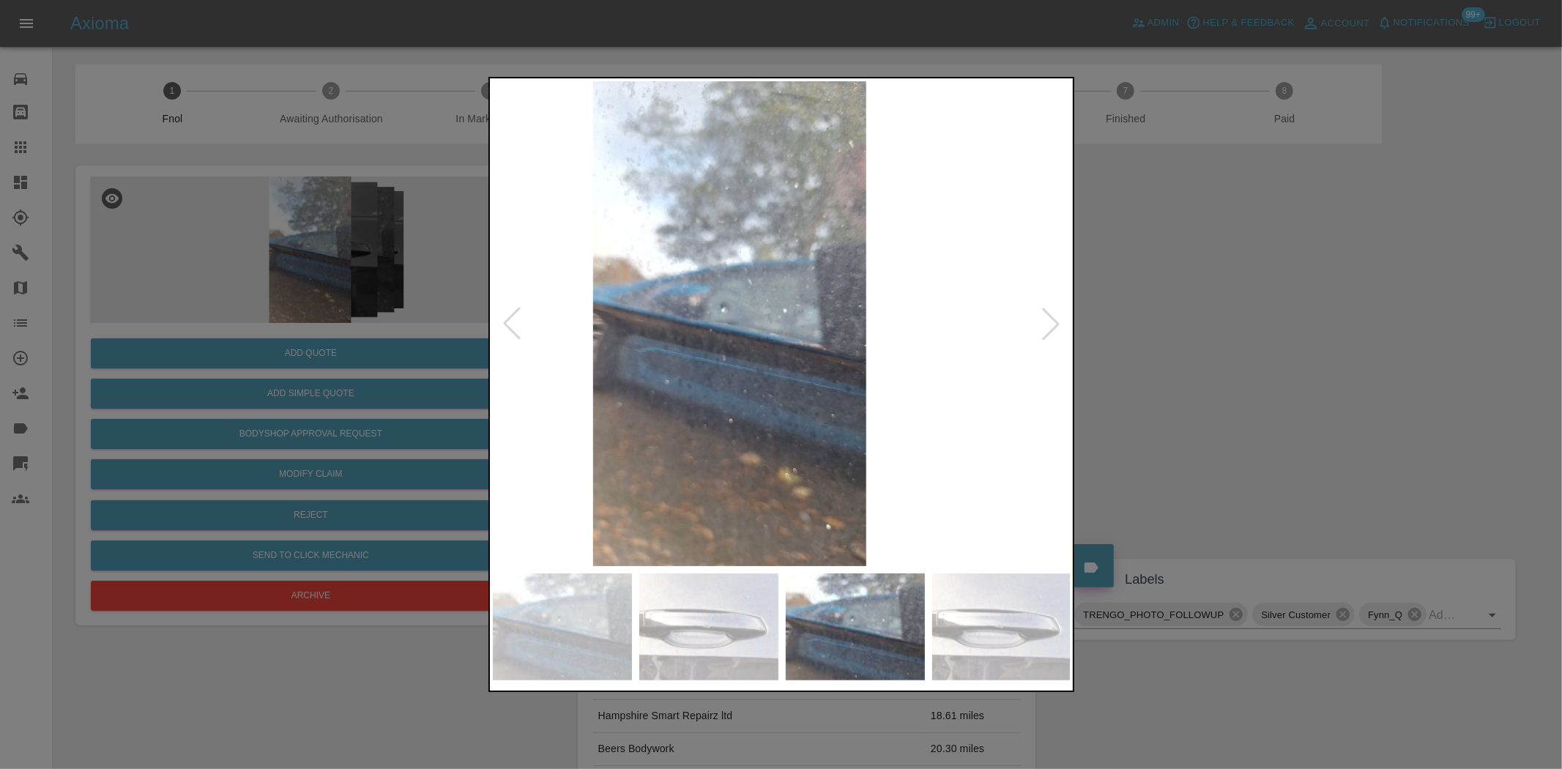
click at [560, 407] on img at bounding box center [729, 323] width 579 height 485
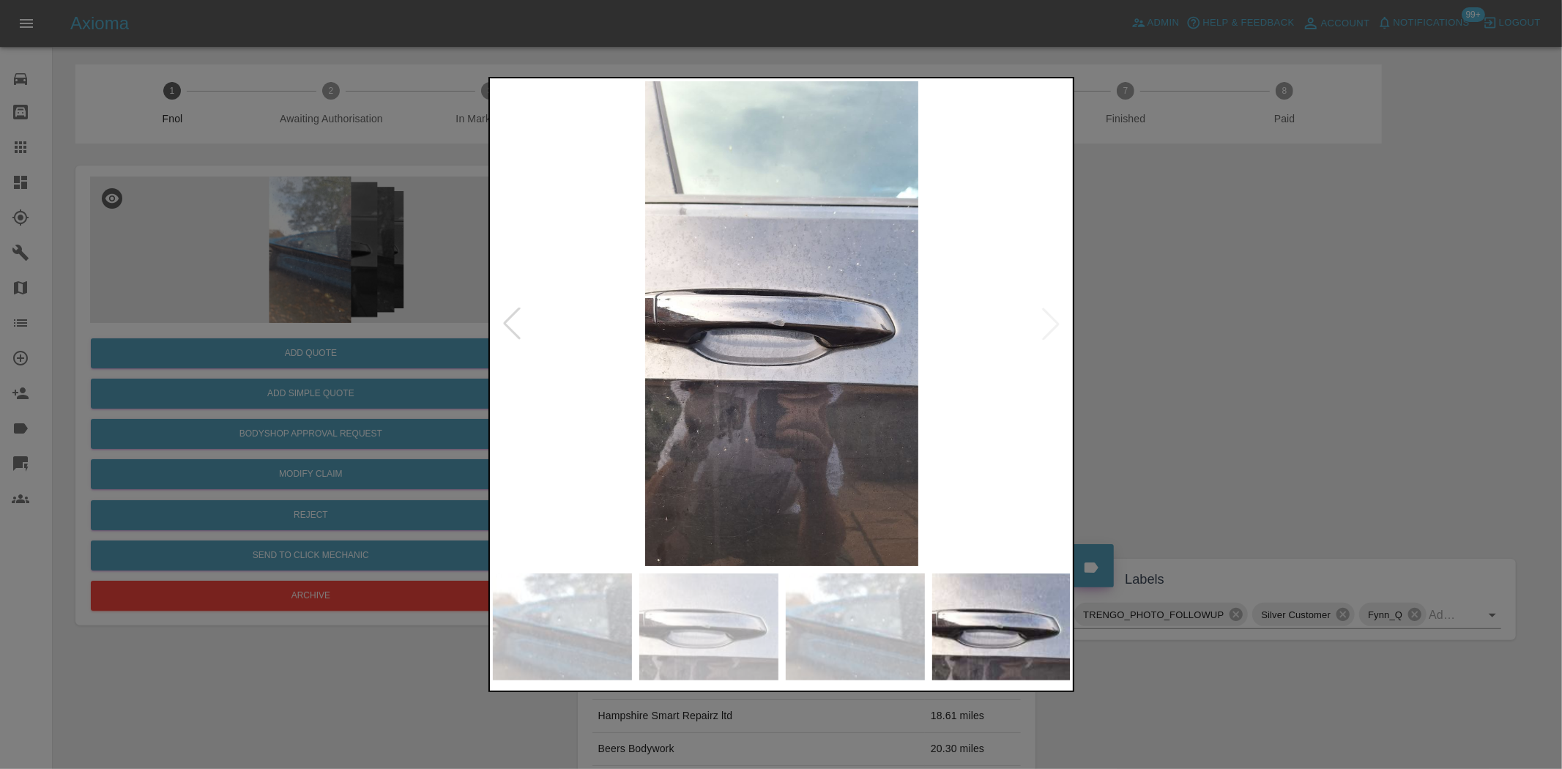
click at [603, 381] on img at bounding box center [782, 323] width 579 height 485
click at [324, 220] on div at bounding box center [781, 384] width 1562 height 769
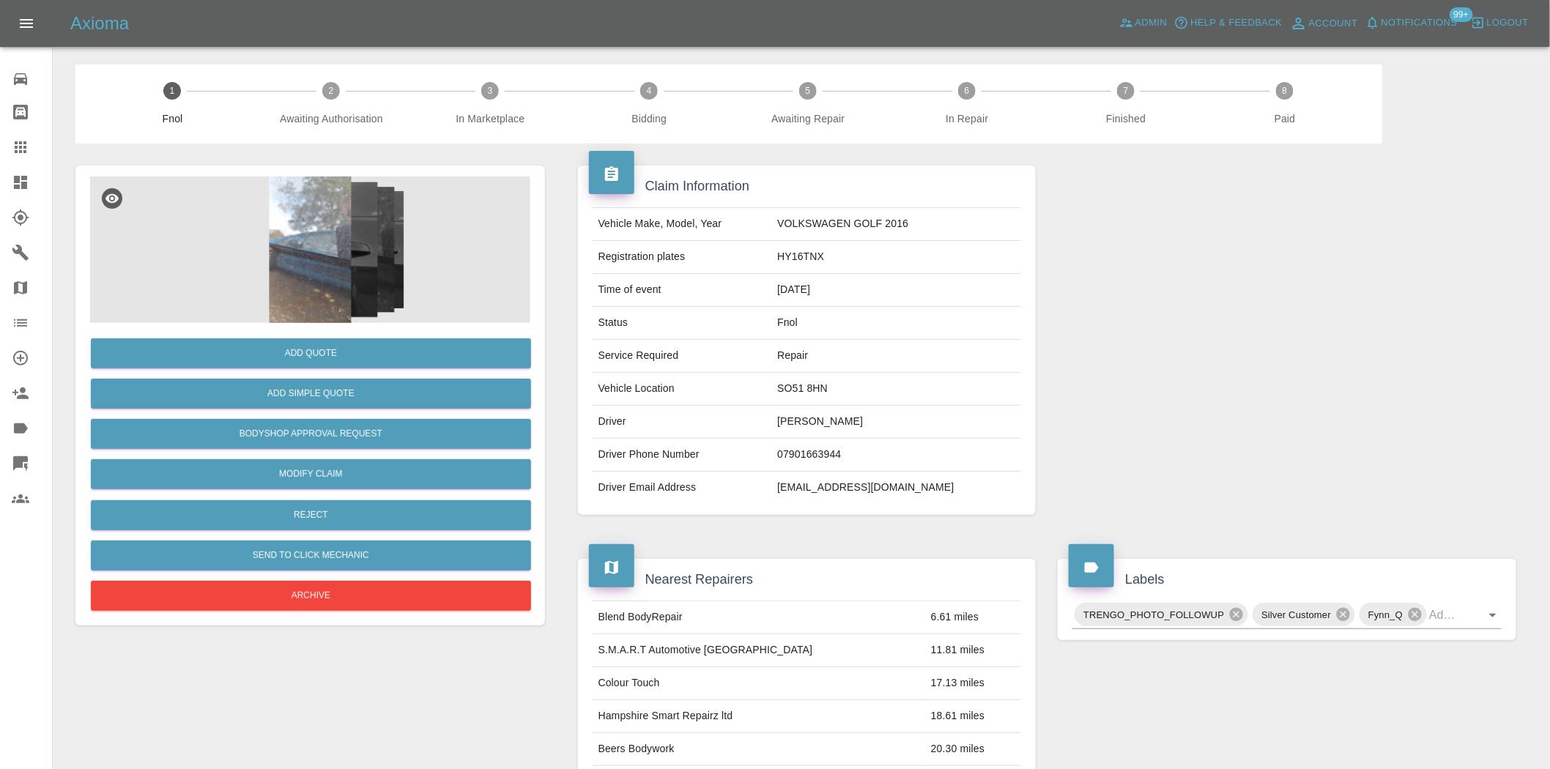
click at [297, 250] on img at bounding box center [310, 250] width 440 height 146
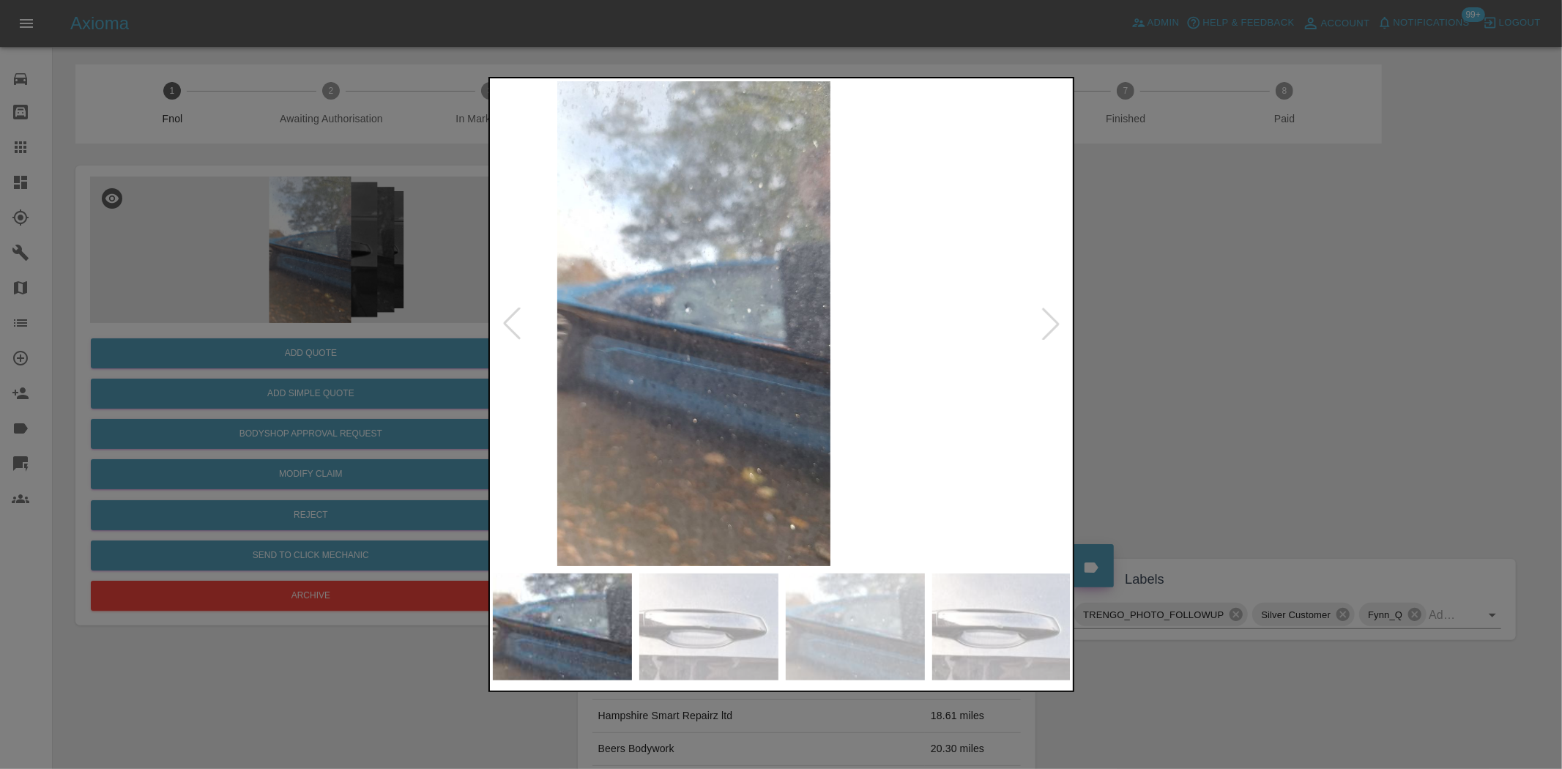
click at [707, 383] on img at bounding box center [694, 323] width 579 height 485
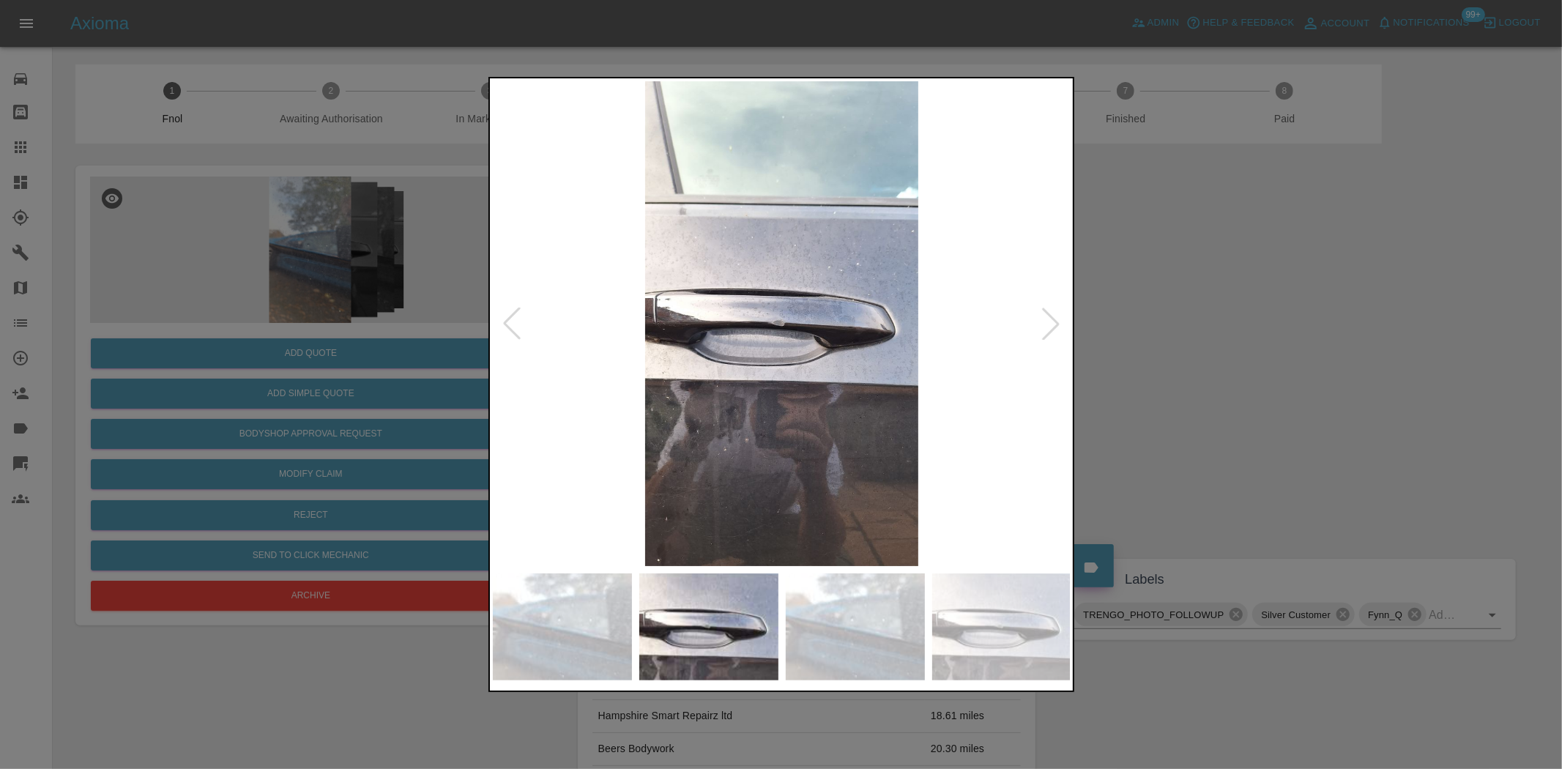
click at [676, 413] on img at bounding box center [782, 323] width 579 height 485
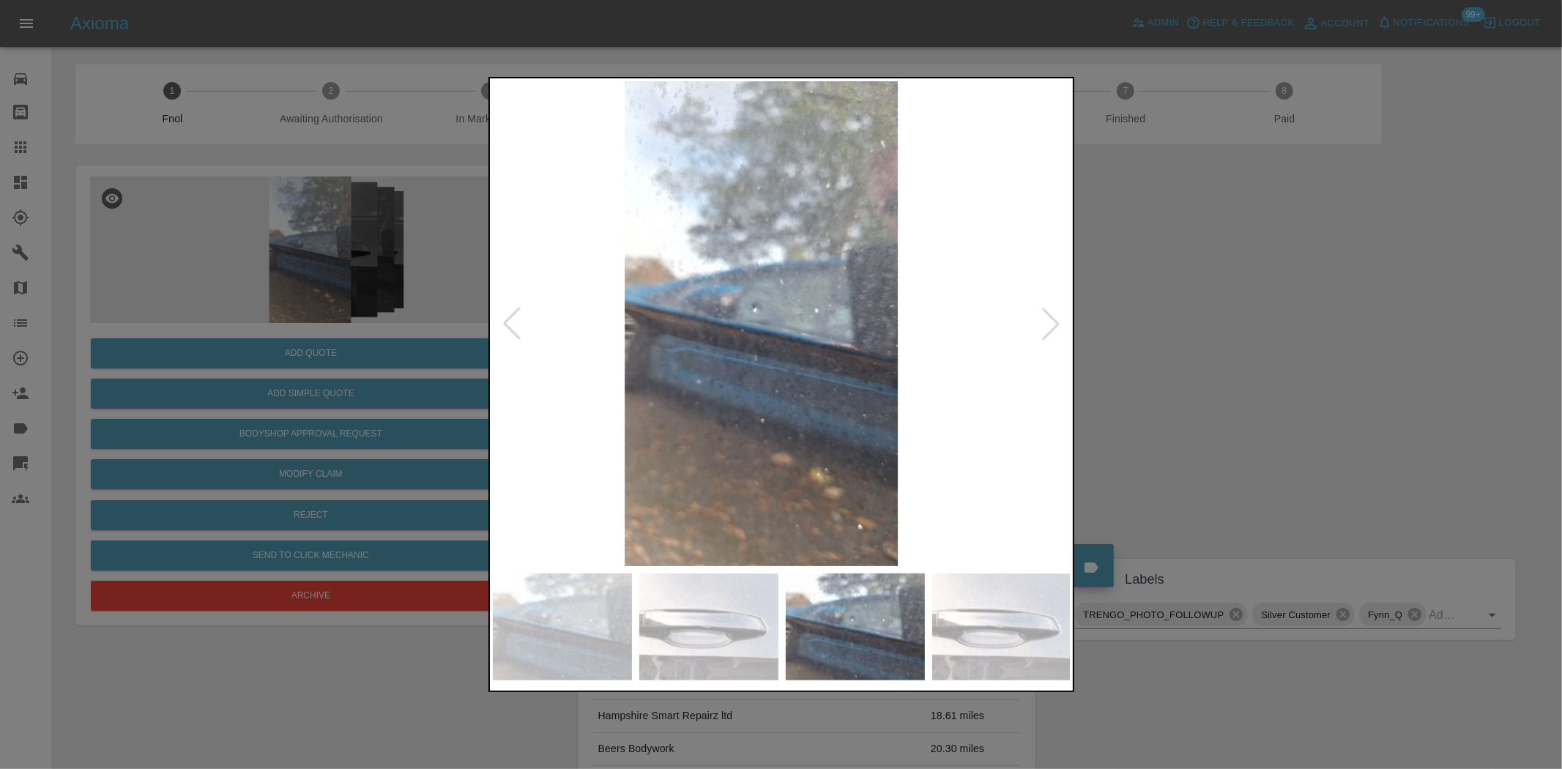
click at [680, 427] on img at bounding box center [761, 323] width 579 height 485
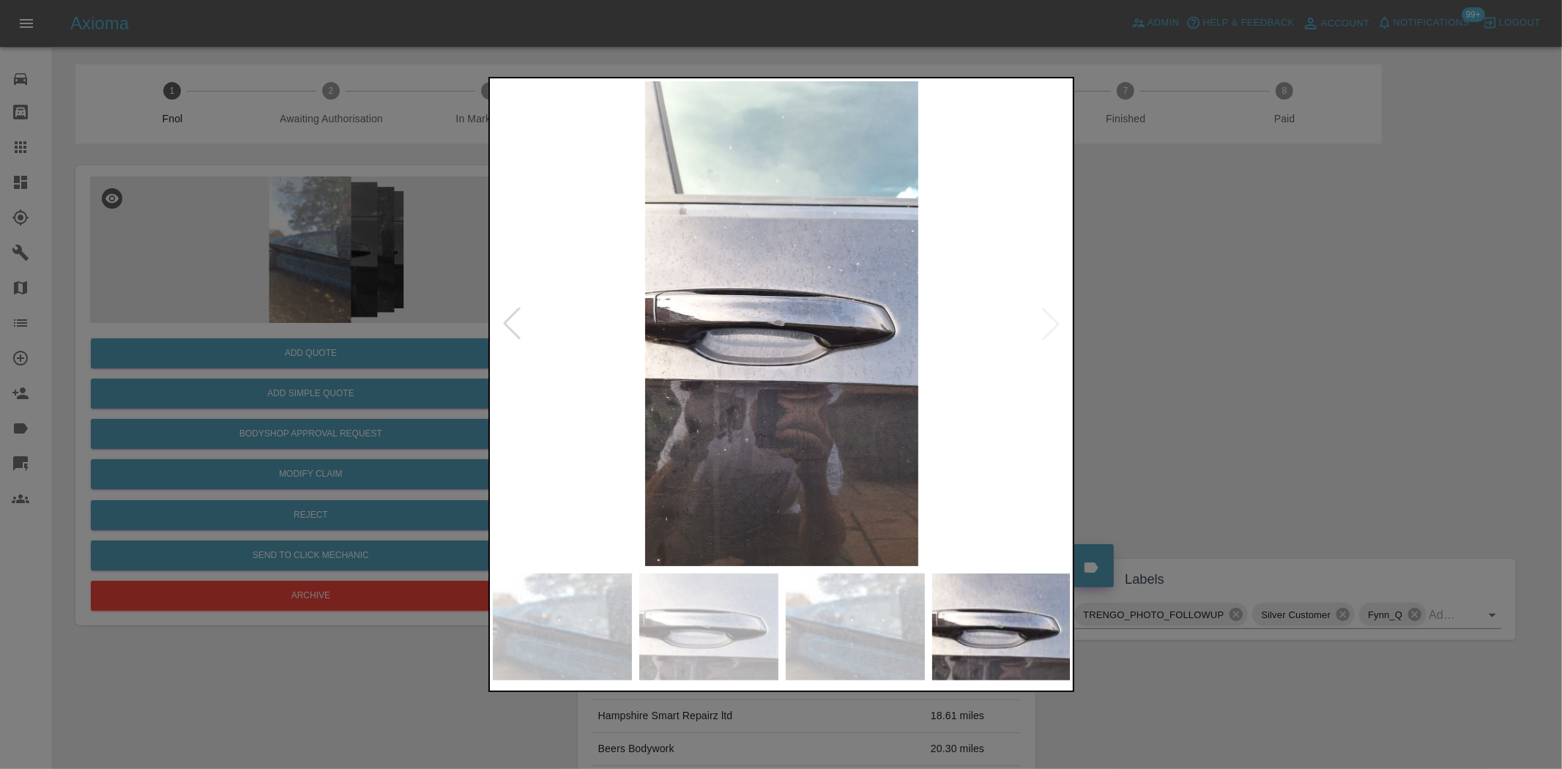
click at [733, 431] on img at bounding box center [782, 323] width 579 height 485
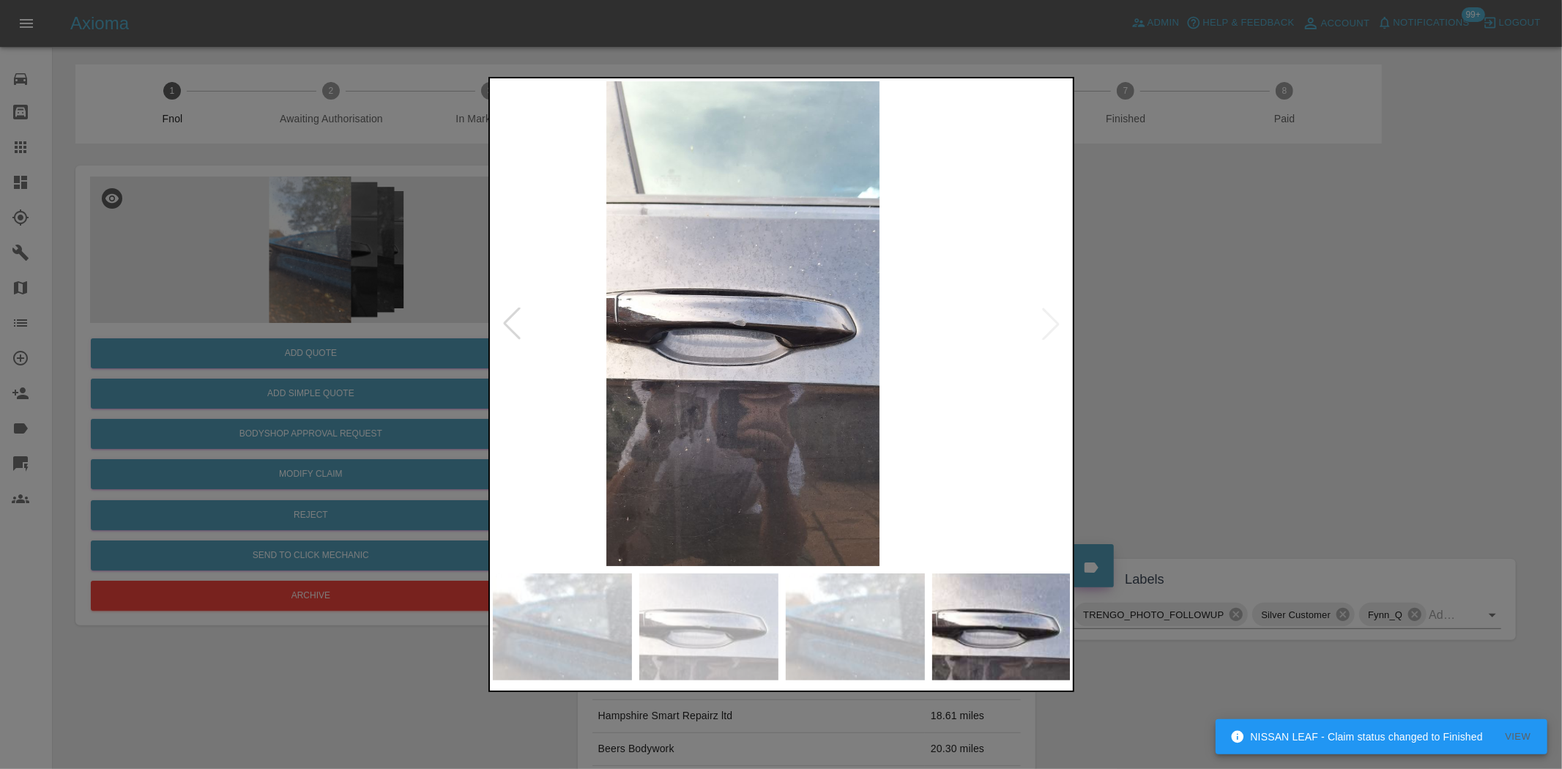
click at [508, 411] on img at bounding box center [743, 323] width 579 height 485
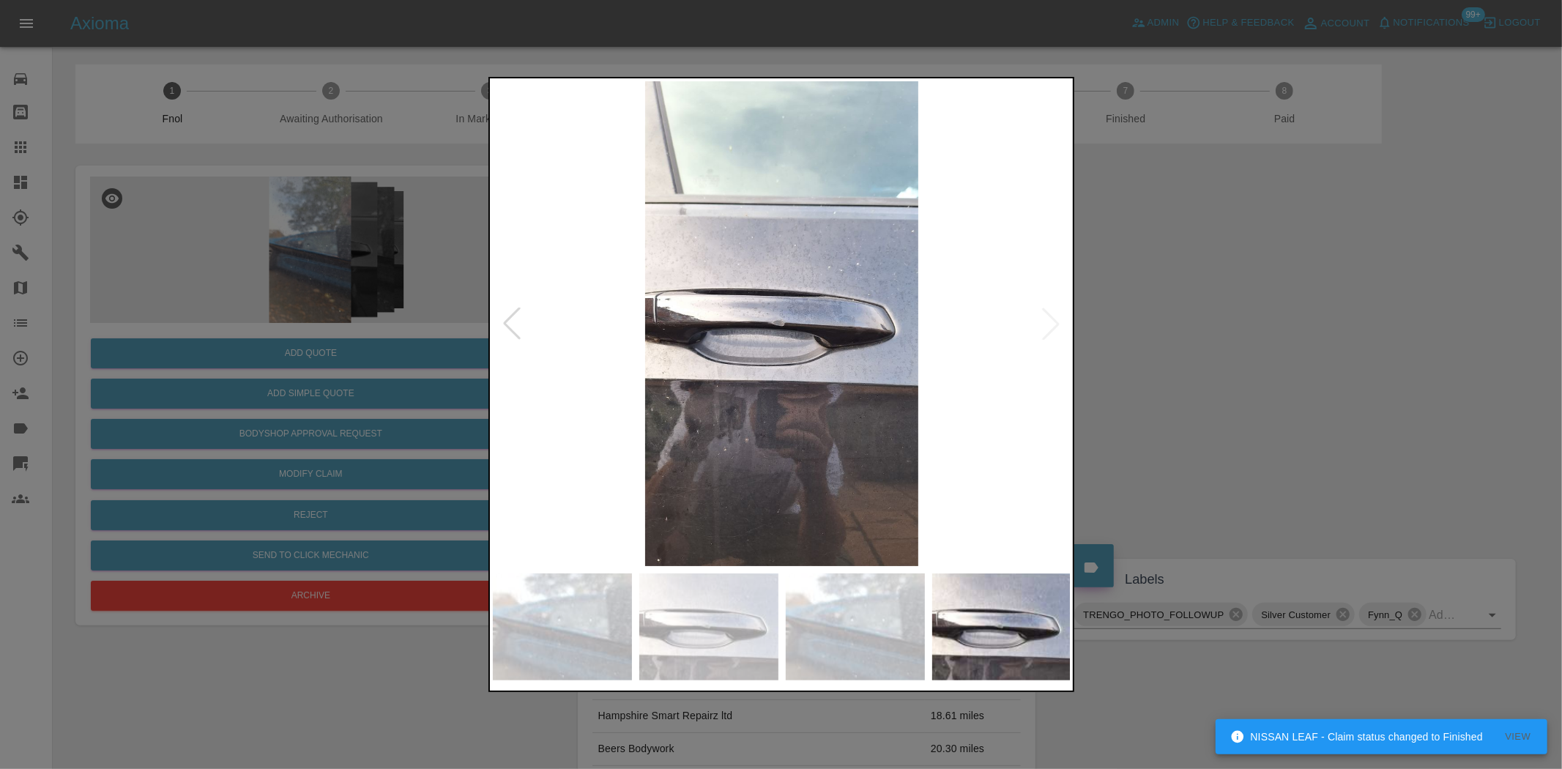
click at [299, 282] on div at bounding box center [781, 384] width 1562 height 769
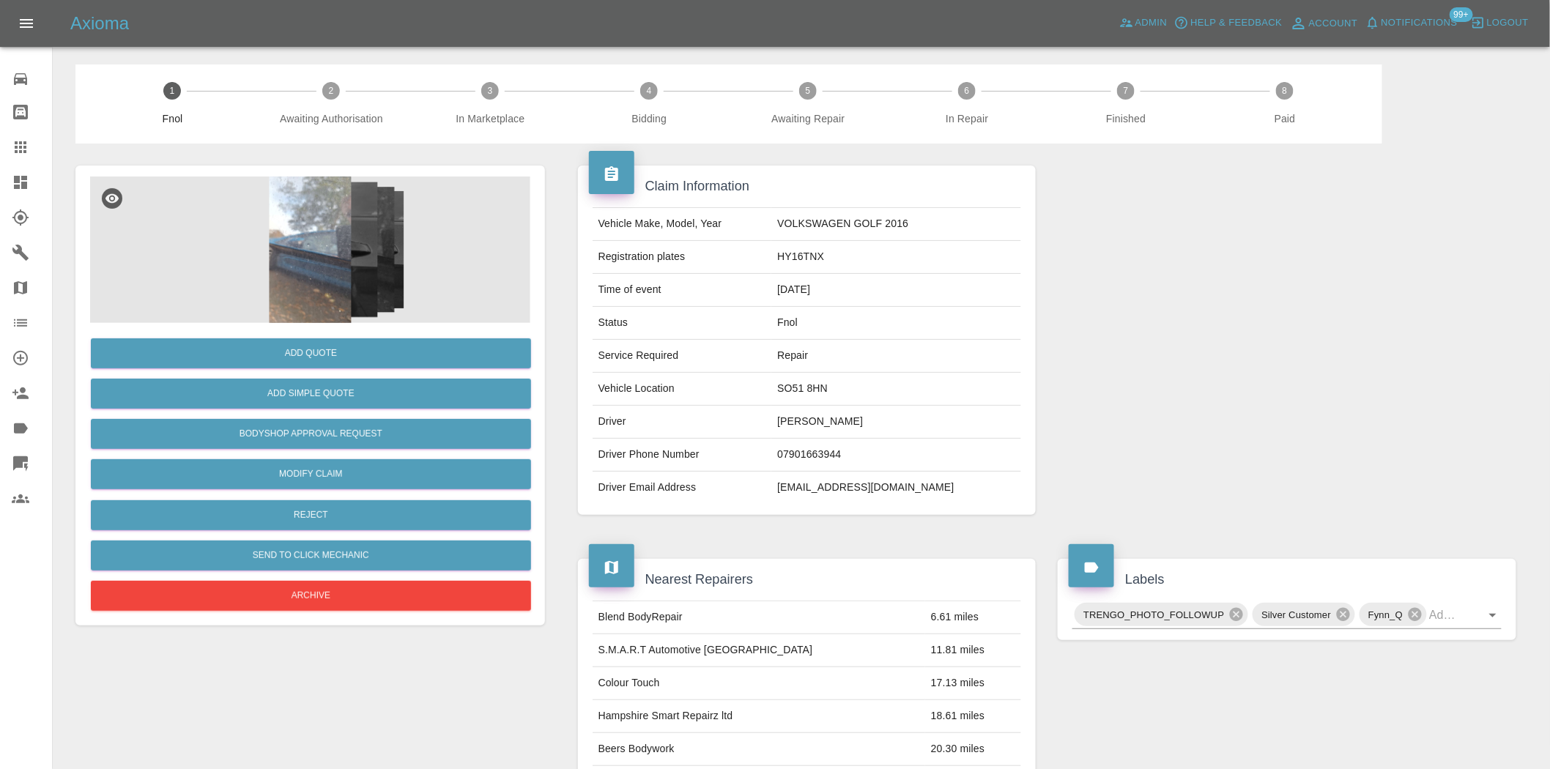
click at [352, 257] on img at bounding box center [310, 250] width 440 height 146
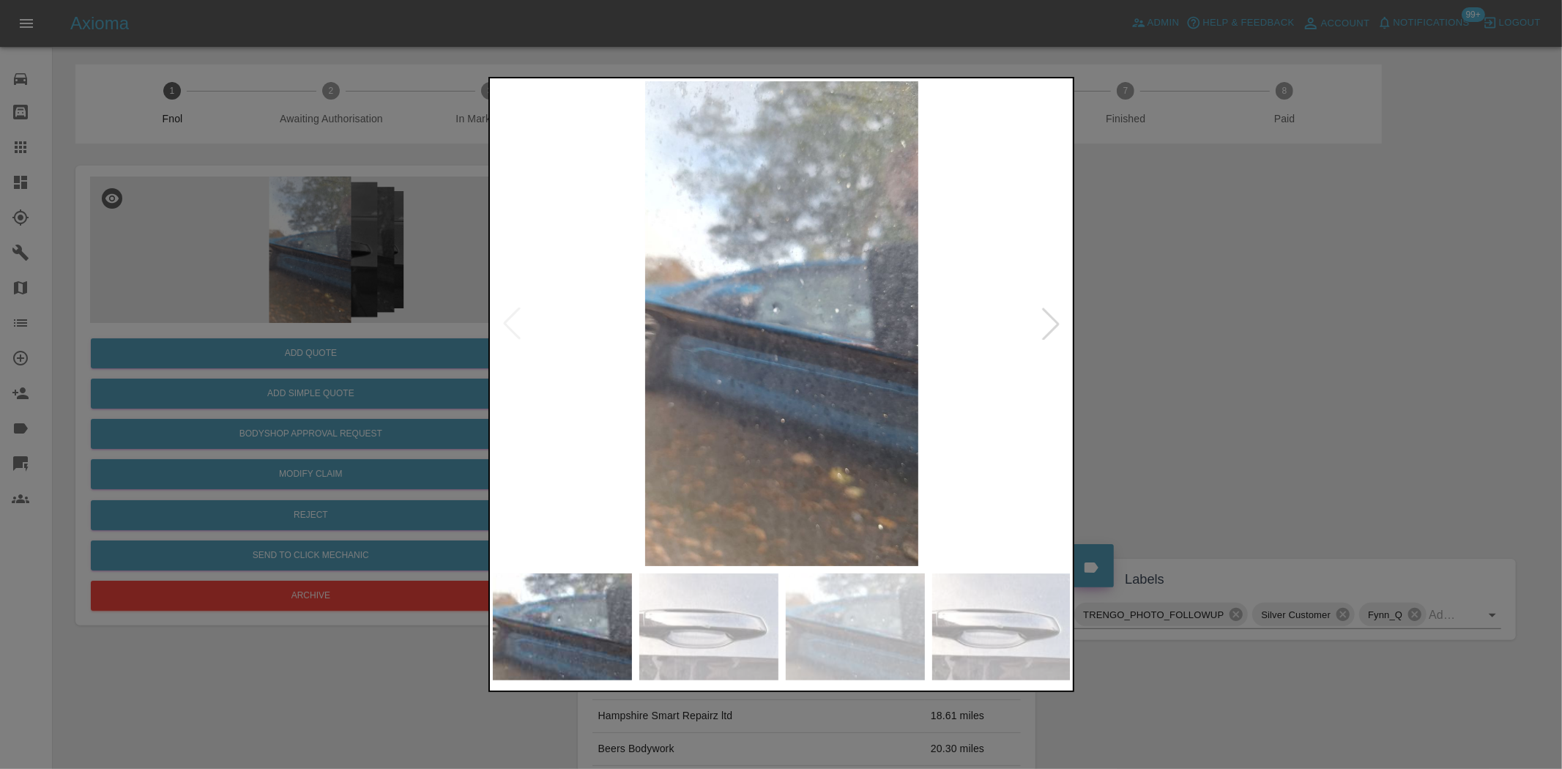
click at [820, 330] on img at bounding box center [782, 323] width 579 height 485
click at [751, 349] on img at bounding box center [782, 323] width 579 height 485
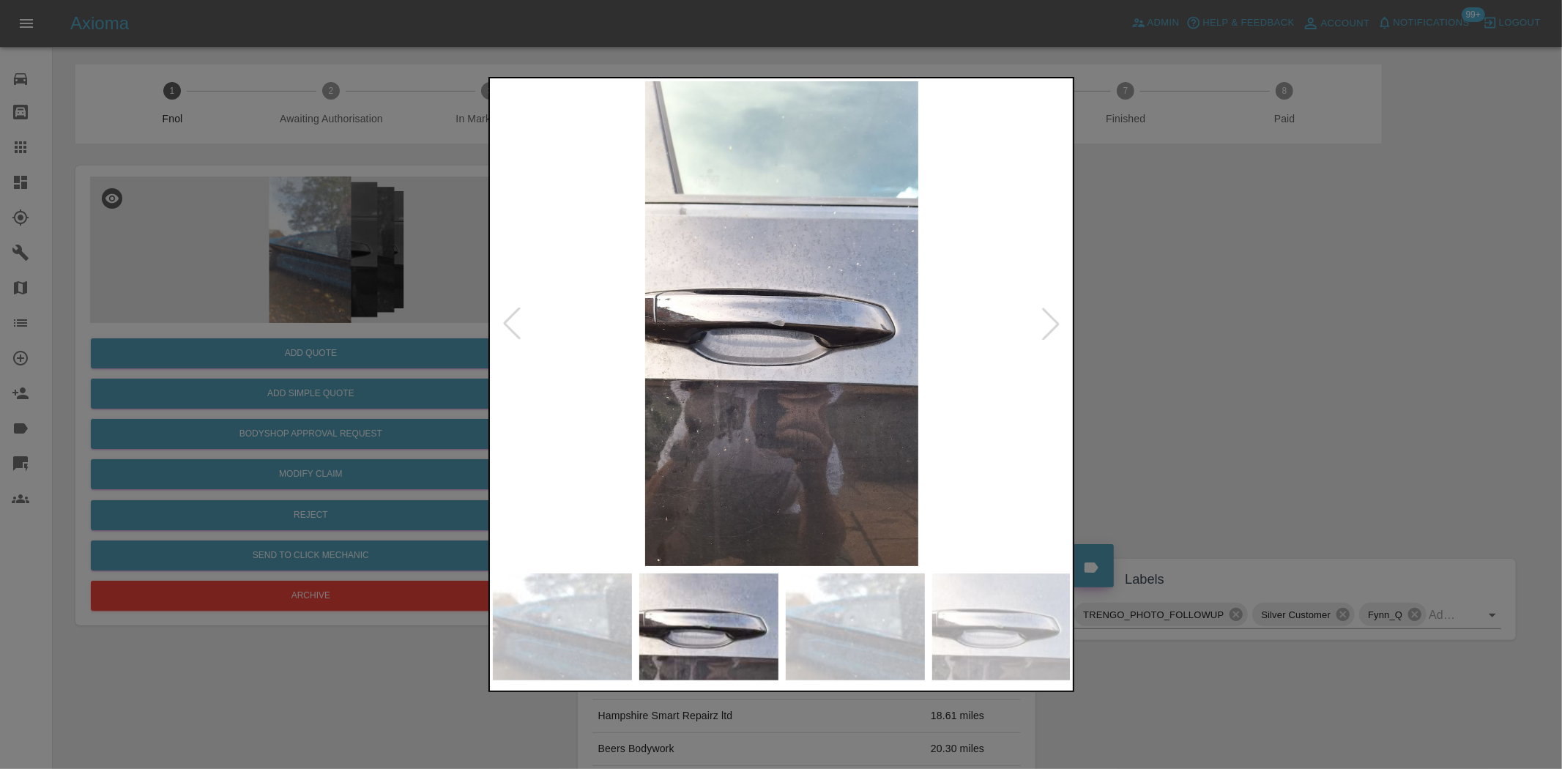
click at [674, 300] on img at bounding box center [782, 323] width 579 height 485
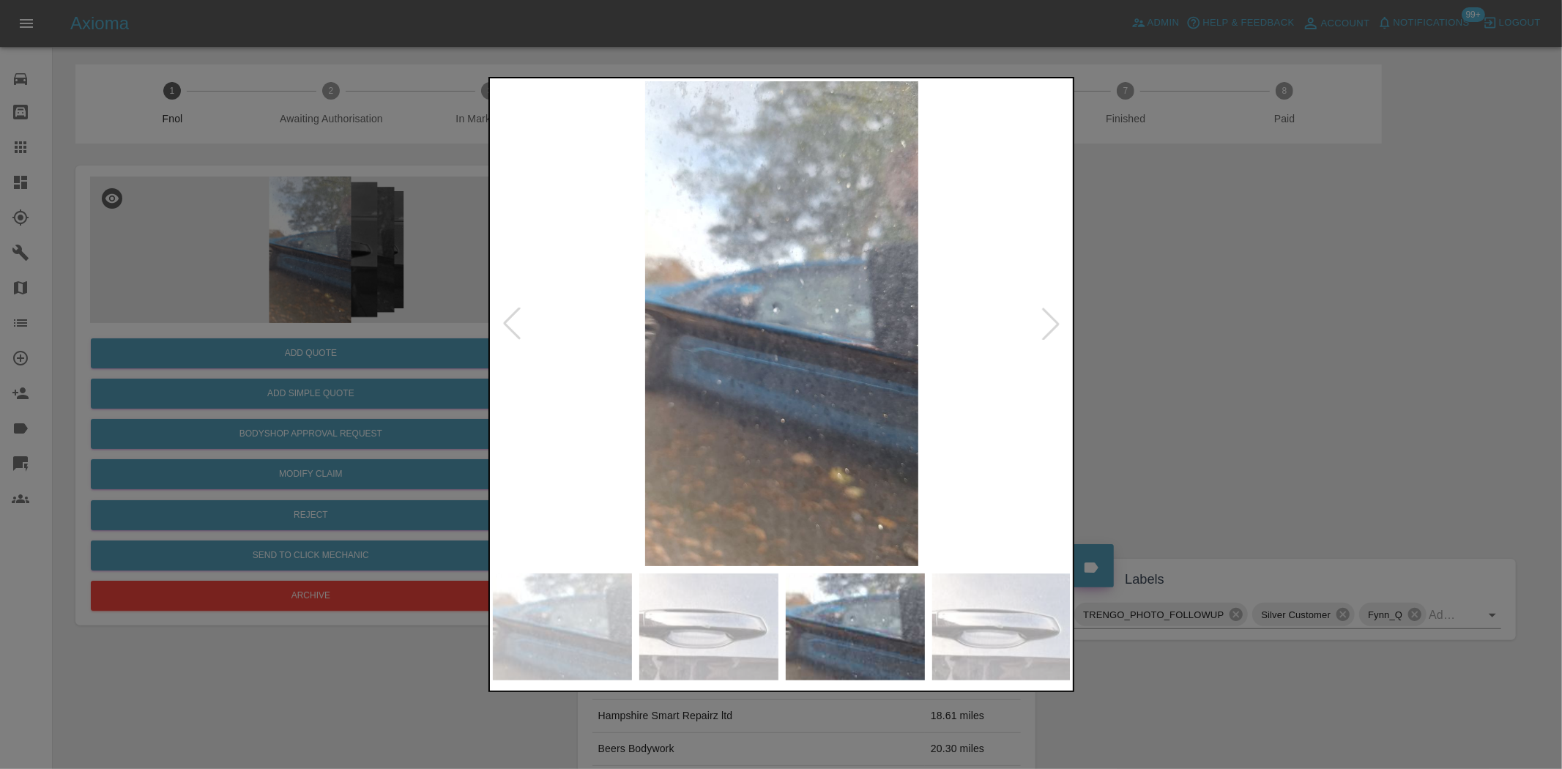
click at [586, 332] on img at bounding box center [782, 323] width 579 height 485
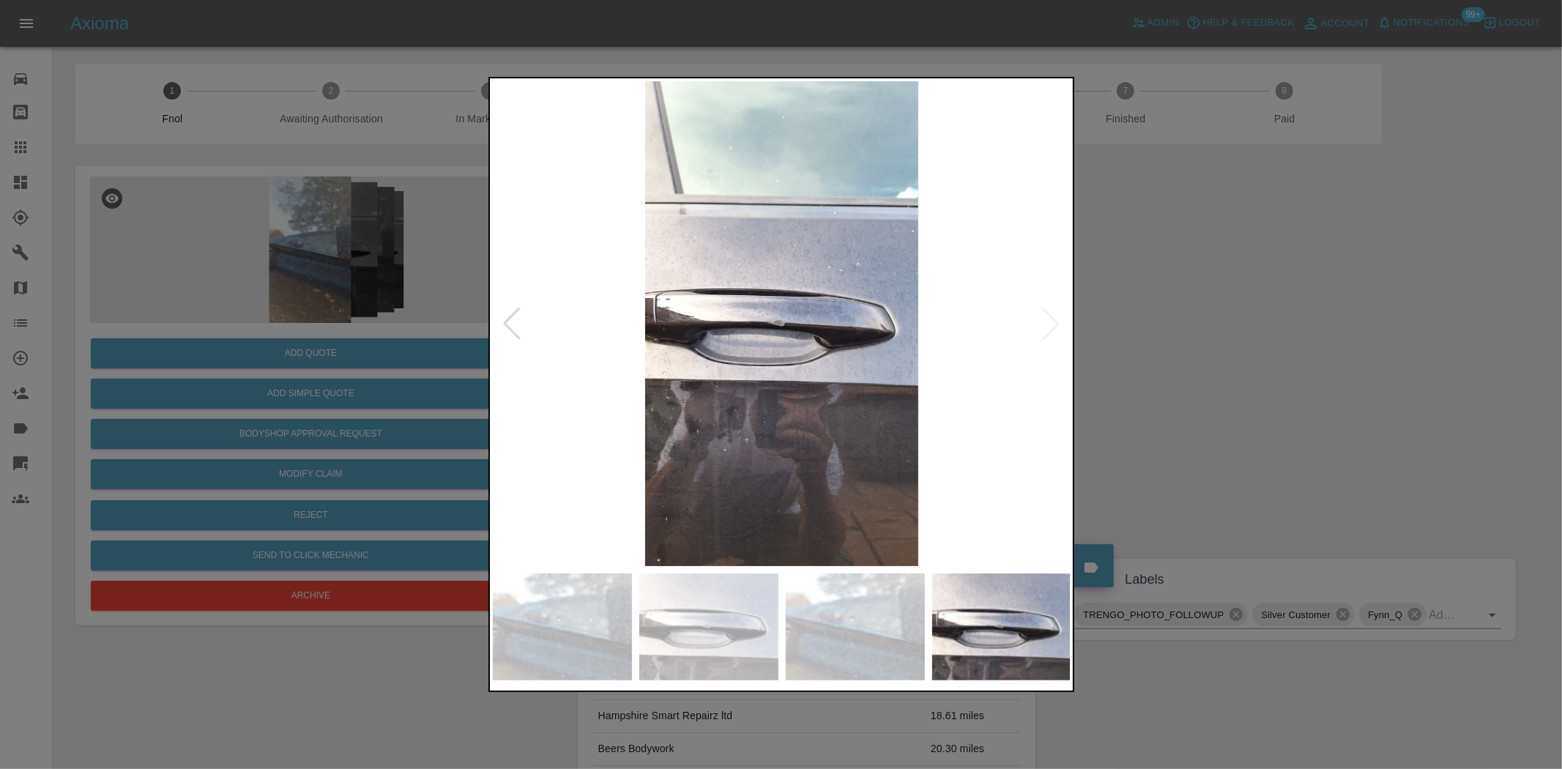
click at [570, 300] on img at bounding box center [782, 323] width 579 height 485
click at [838, 333] on img at bounding box center [782, 323] width 579 height 485
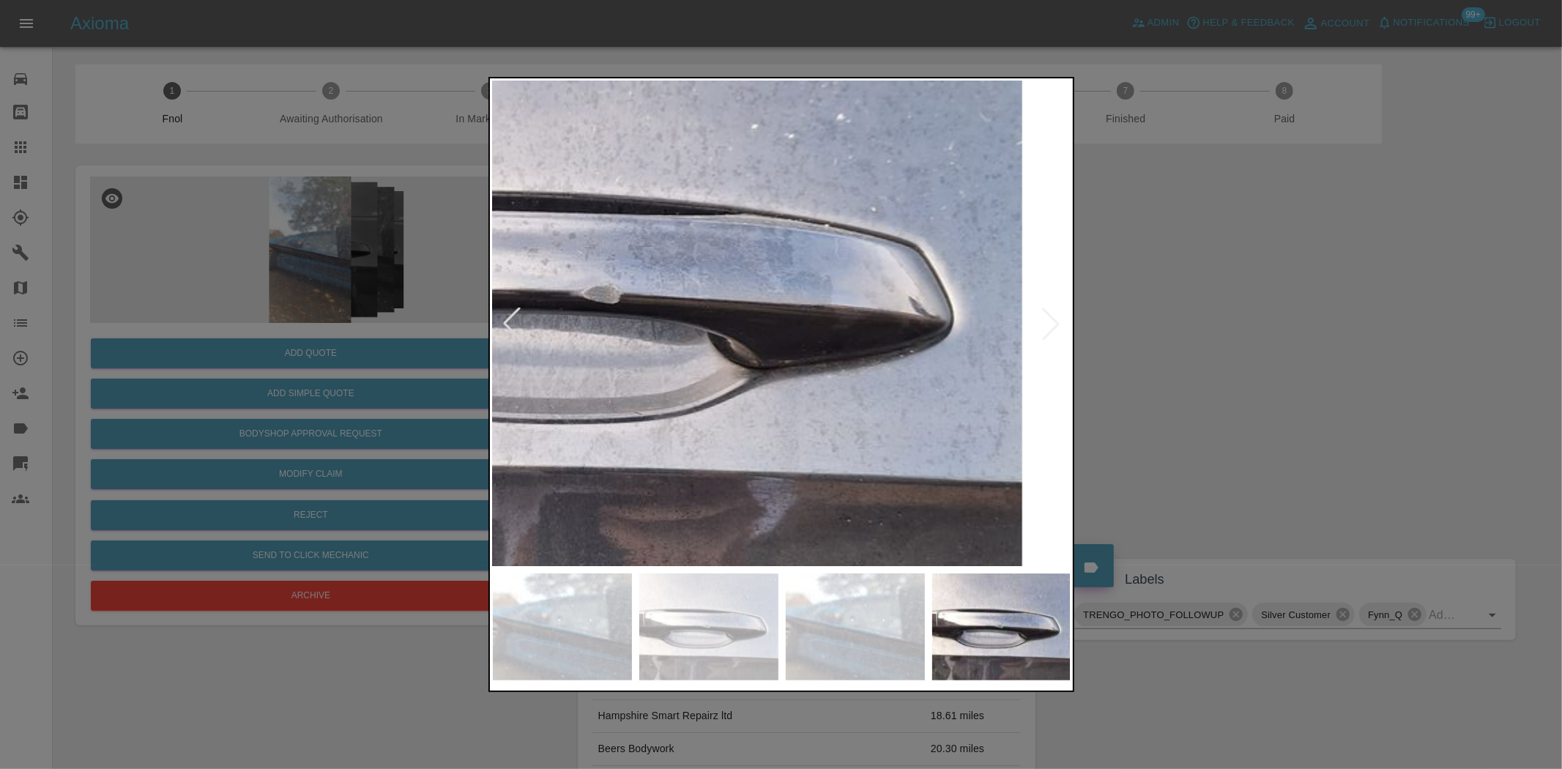
click at [749, 333] on img at bounding box center [611, 296] width 1736 height 1455
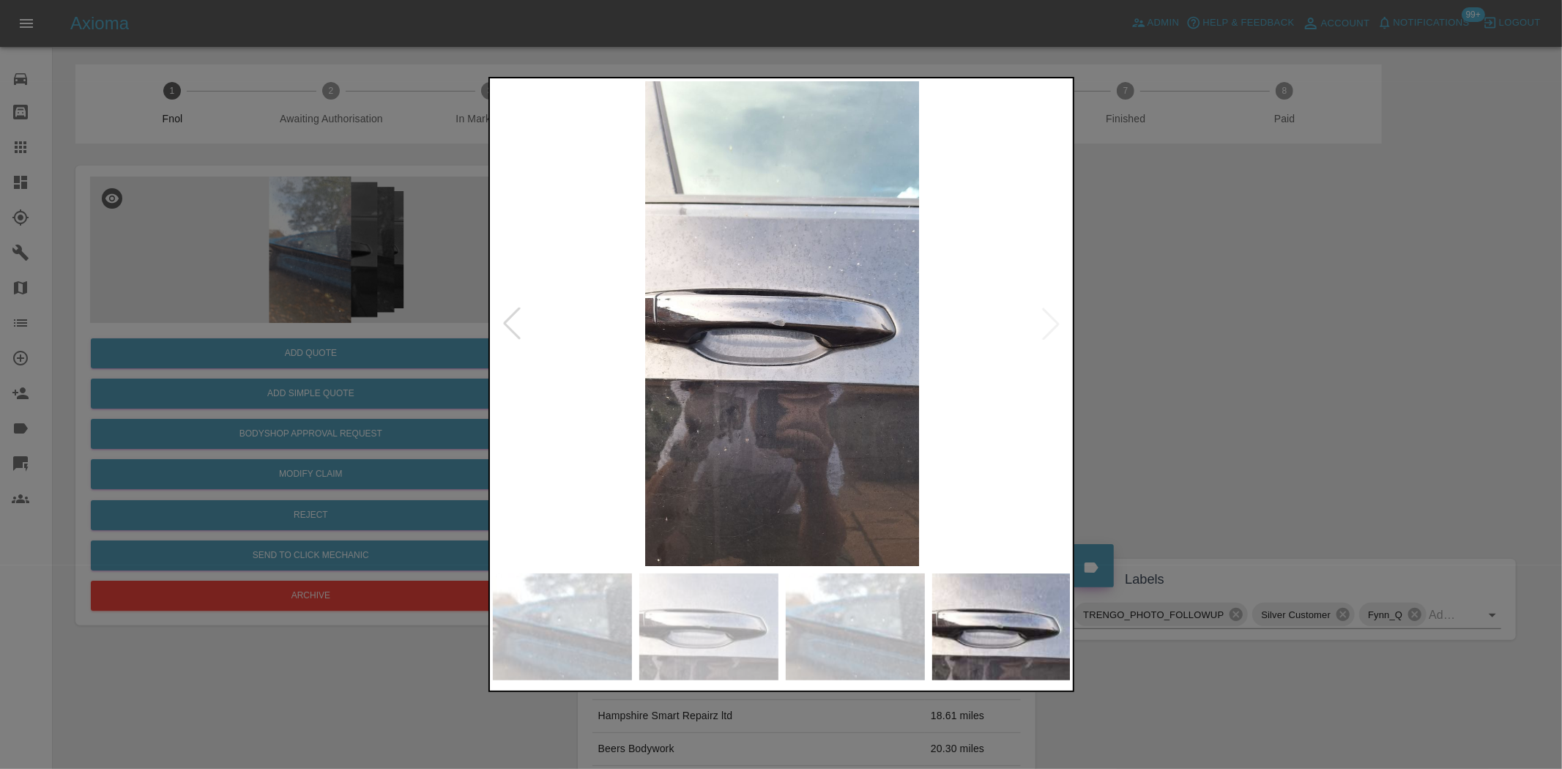
click at [804, 352] on img at bounding box center [782, 323] width 579 height 485
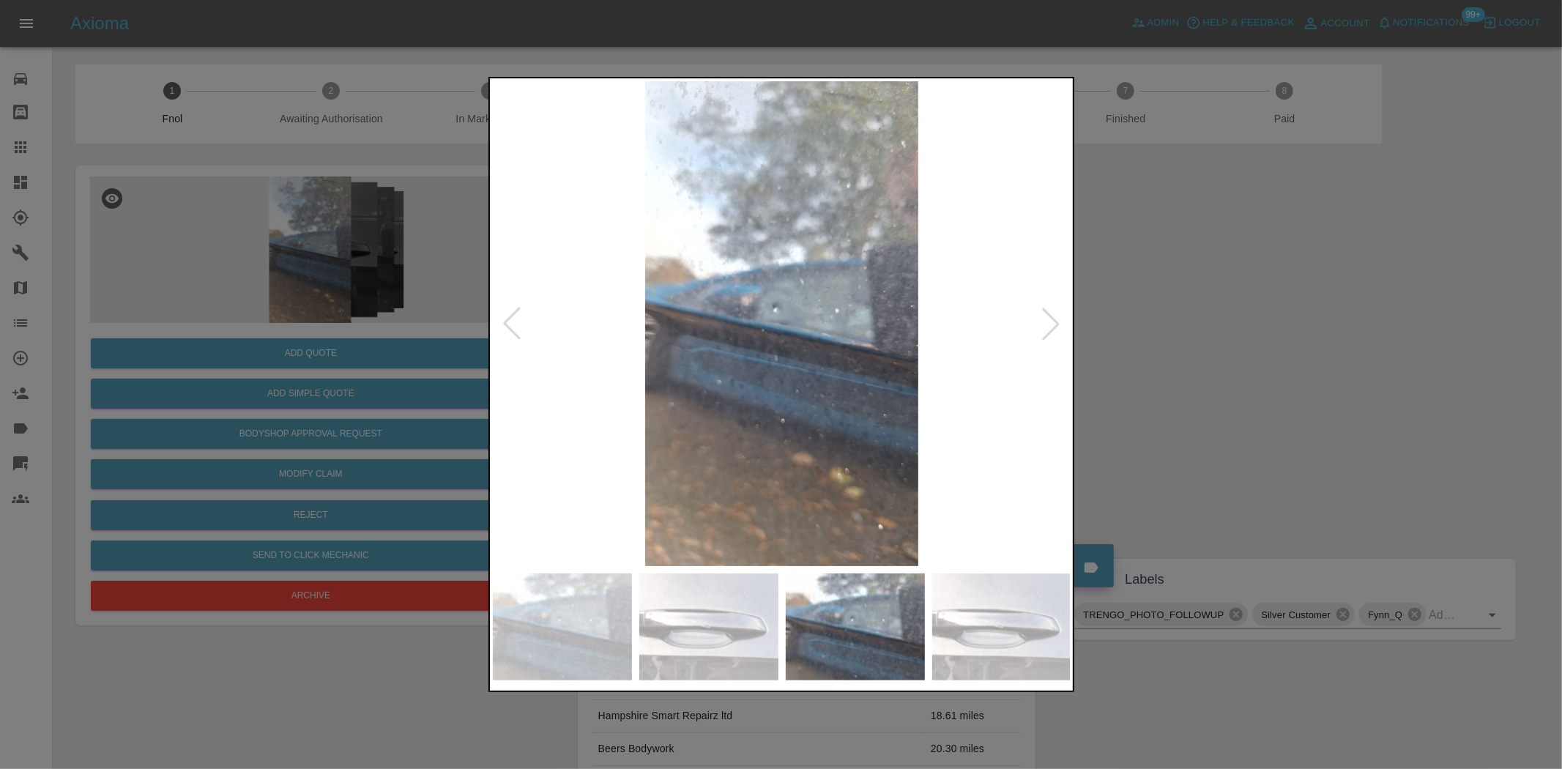
click at [866, 370] on img at bounding box center [782, 323] width 579 height 485
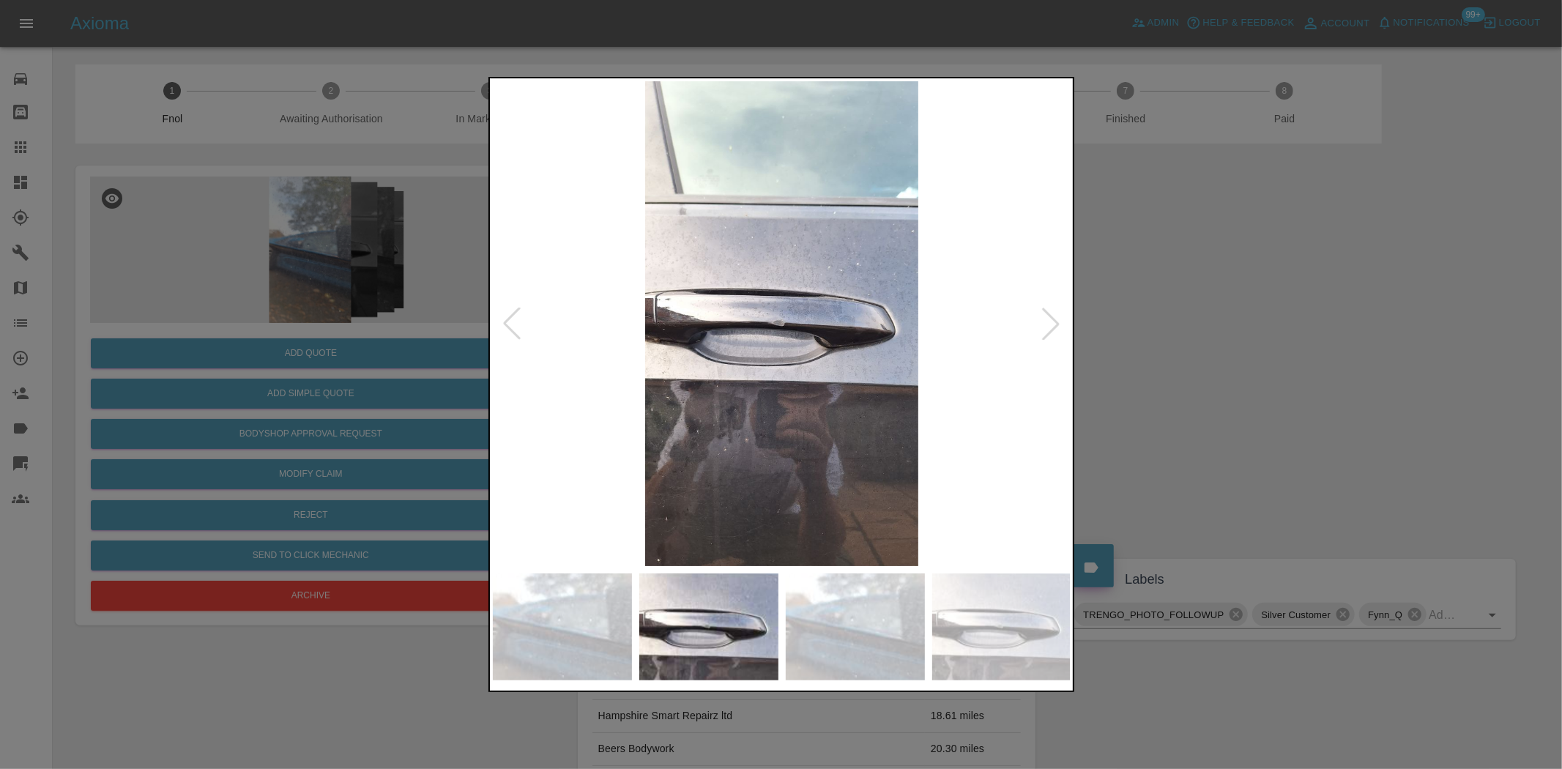
click at [858, 386] on img at bounding box center [782, 323] width 579 height 485
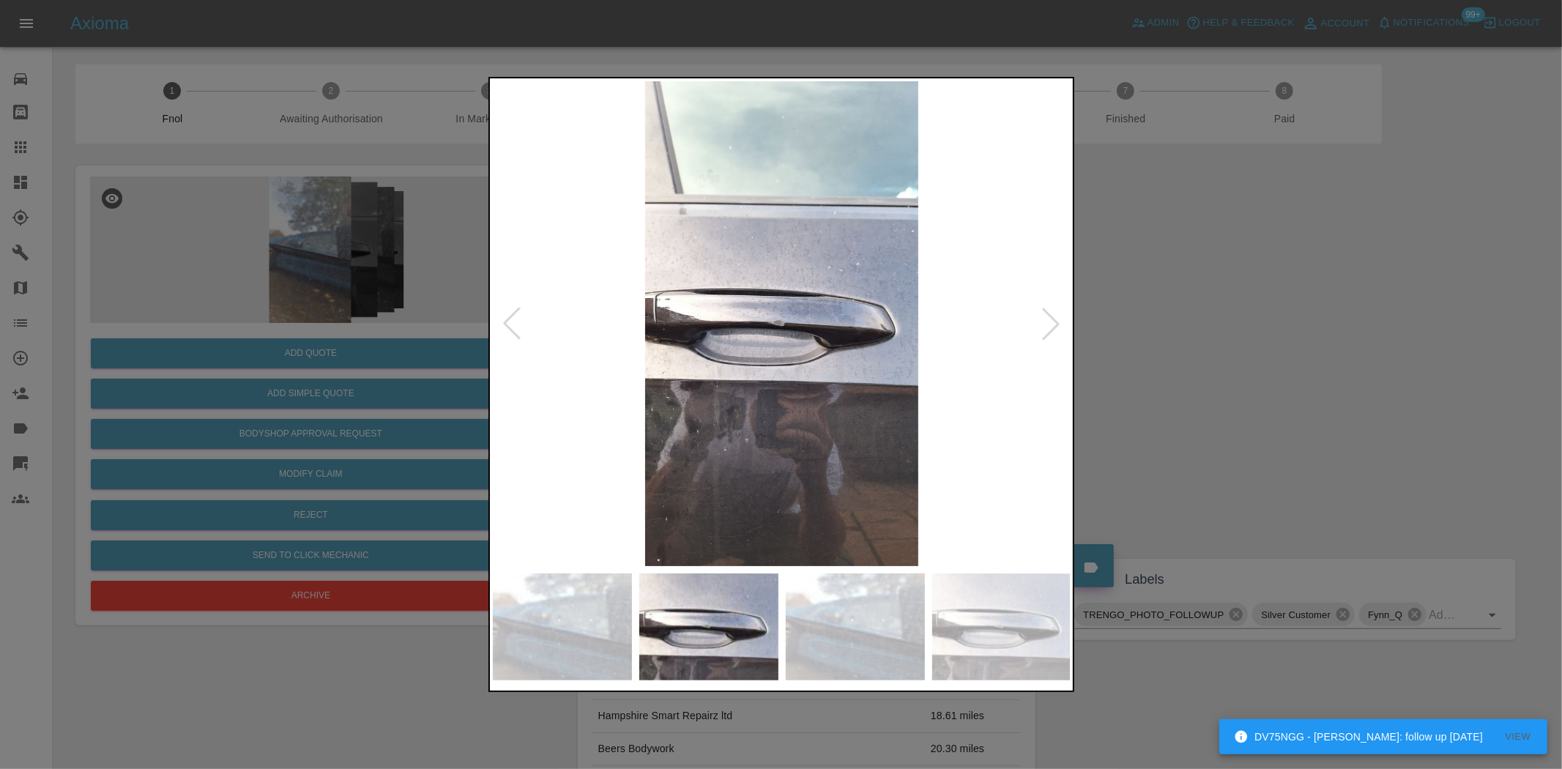
click at [889, 393] on img at bounding box center [782, 323] width 579 height 485
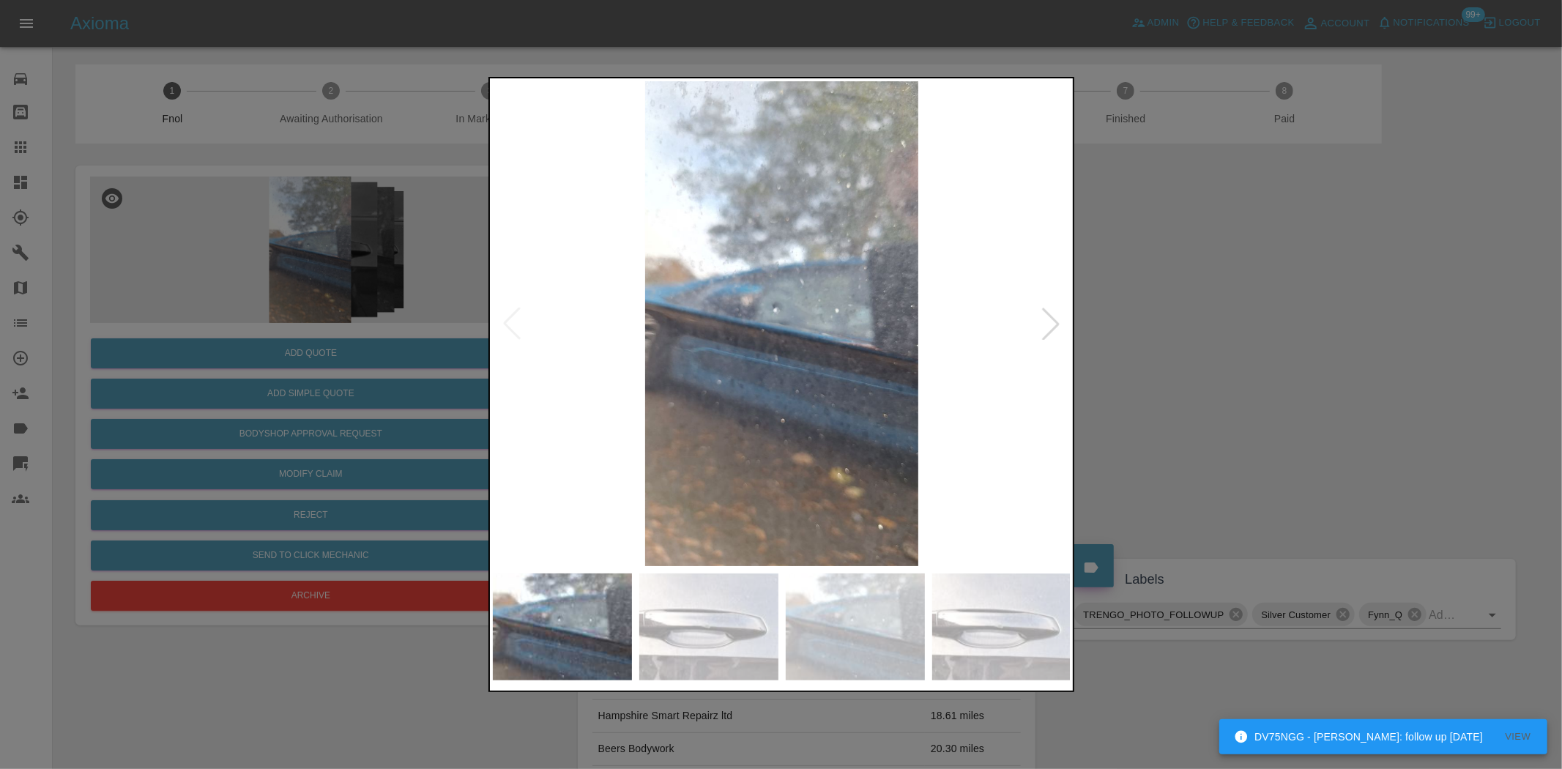
click at [953, 397] on img at bounding box center [782, 323] width 579 height 485
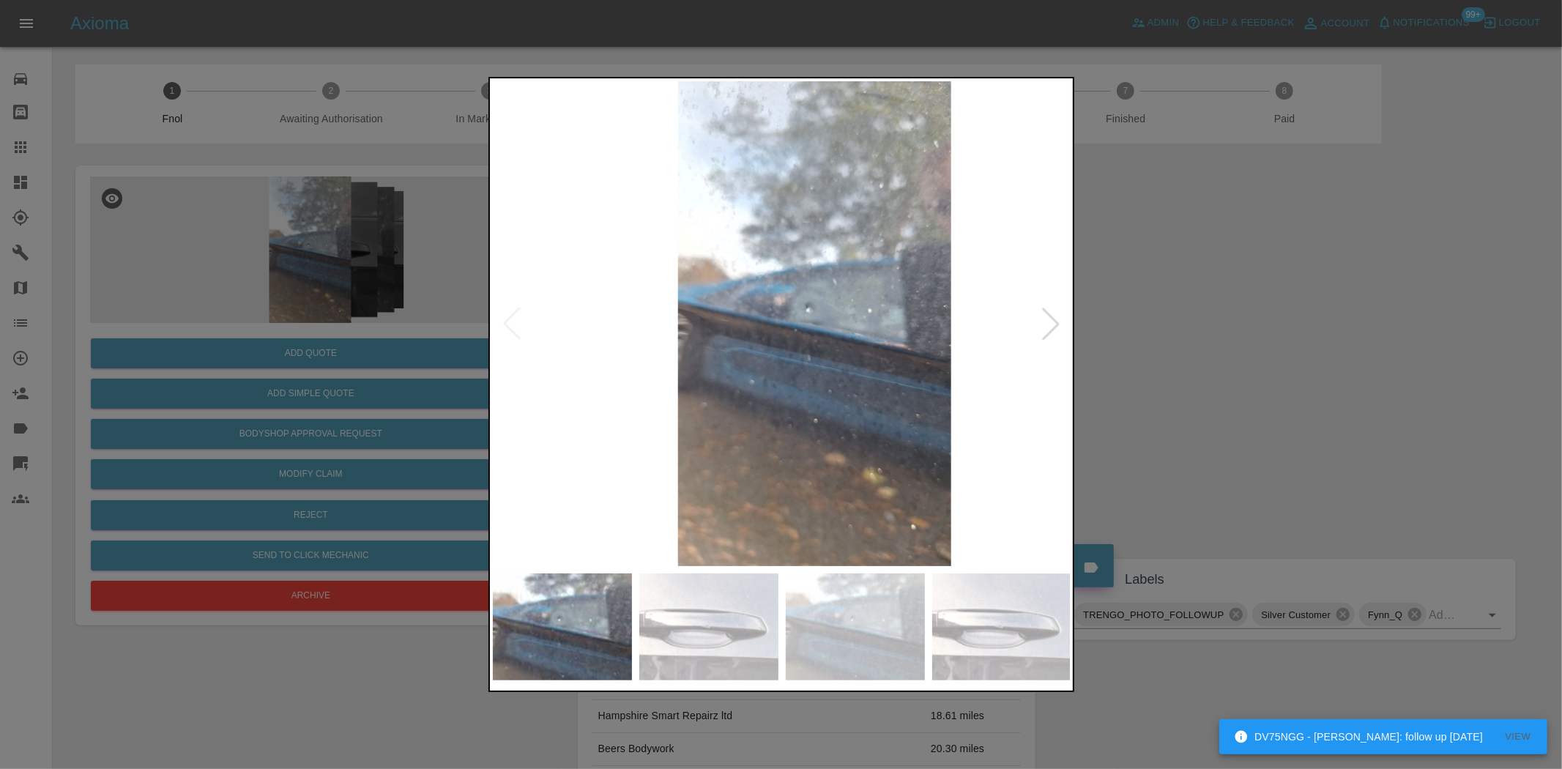
click at [841, 370] on img at bounding box center [814, 323] width 579 height 485
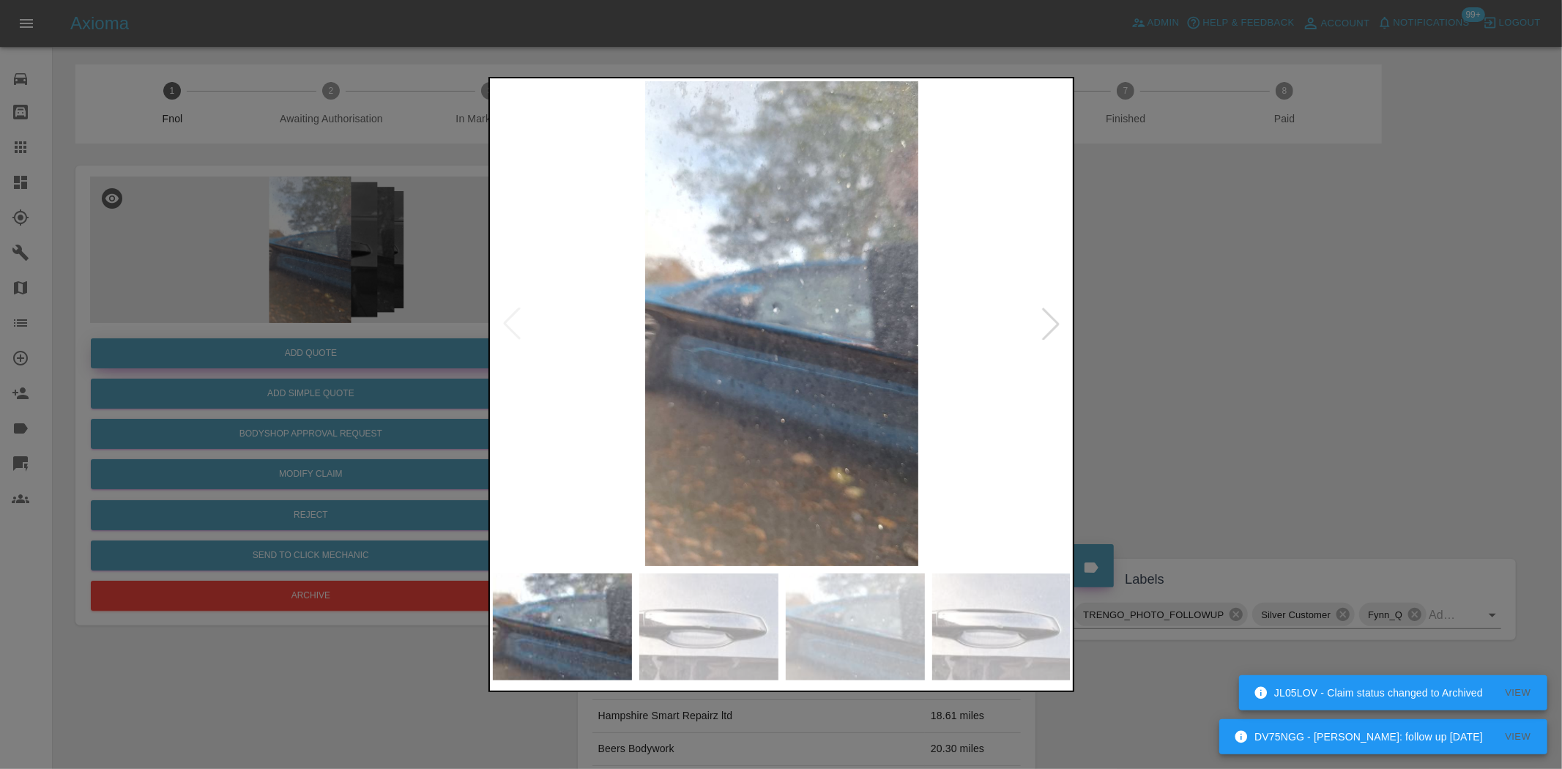
drag, startPoint x: 419, startPoint y: 291, endPoint x: 401, endPoint y: 353, distance: 64.9
click at [418, 290] on div at bounding box center [781, 384] width 1562 height 769
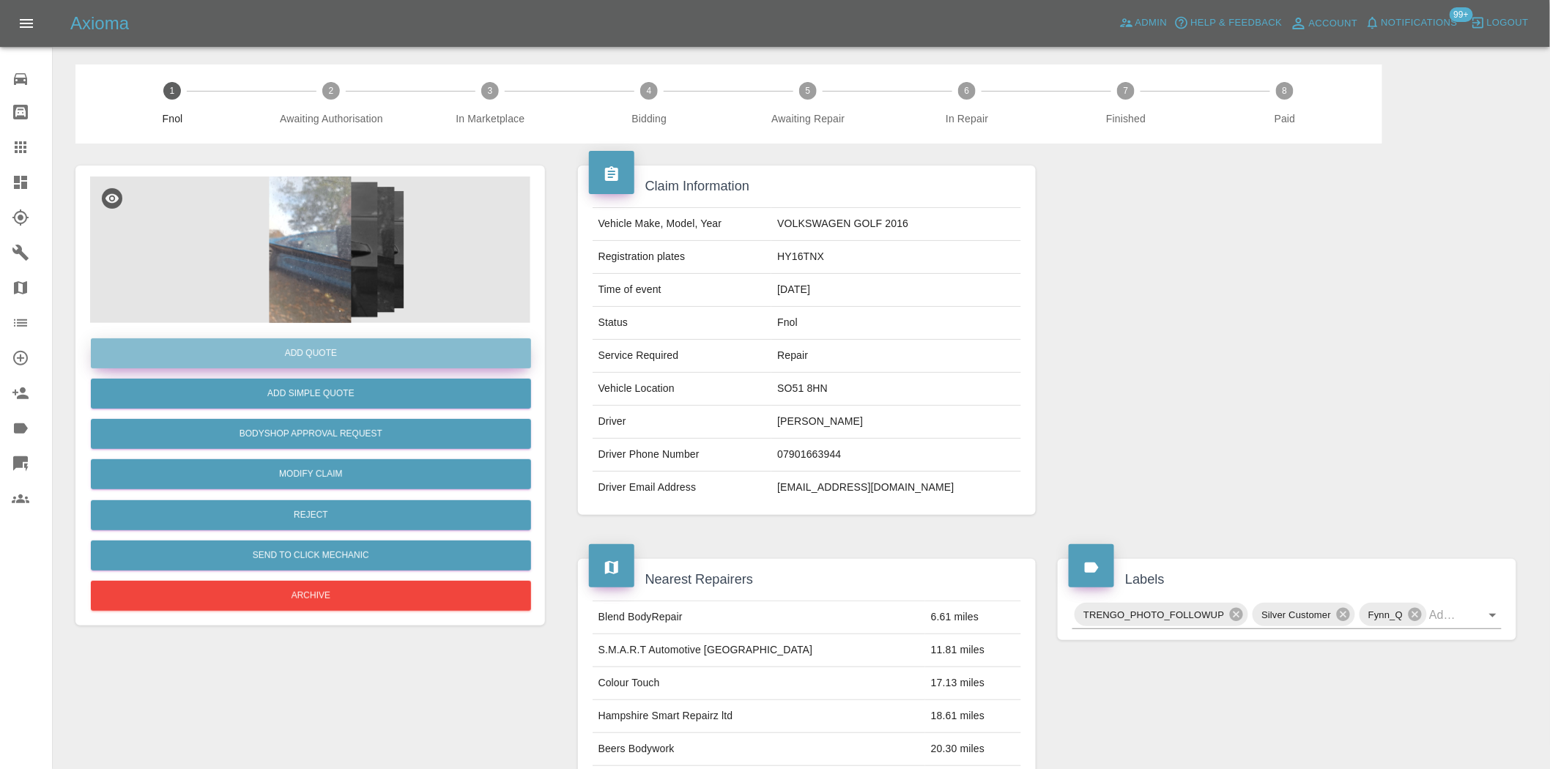
click at [332, 362] on button "Add Quote" at bounding box center [311, 353] width 440 height 30
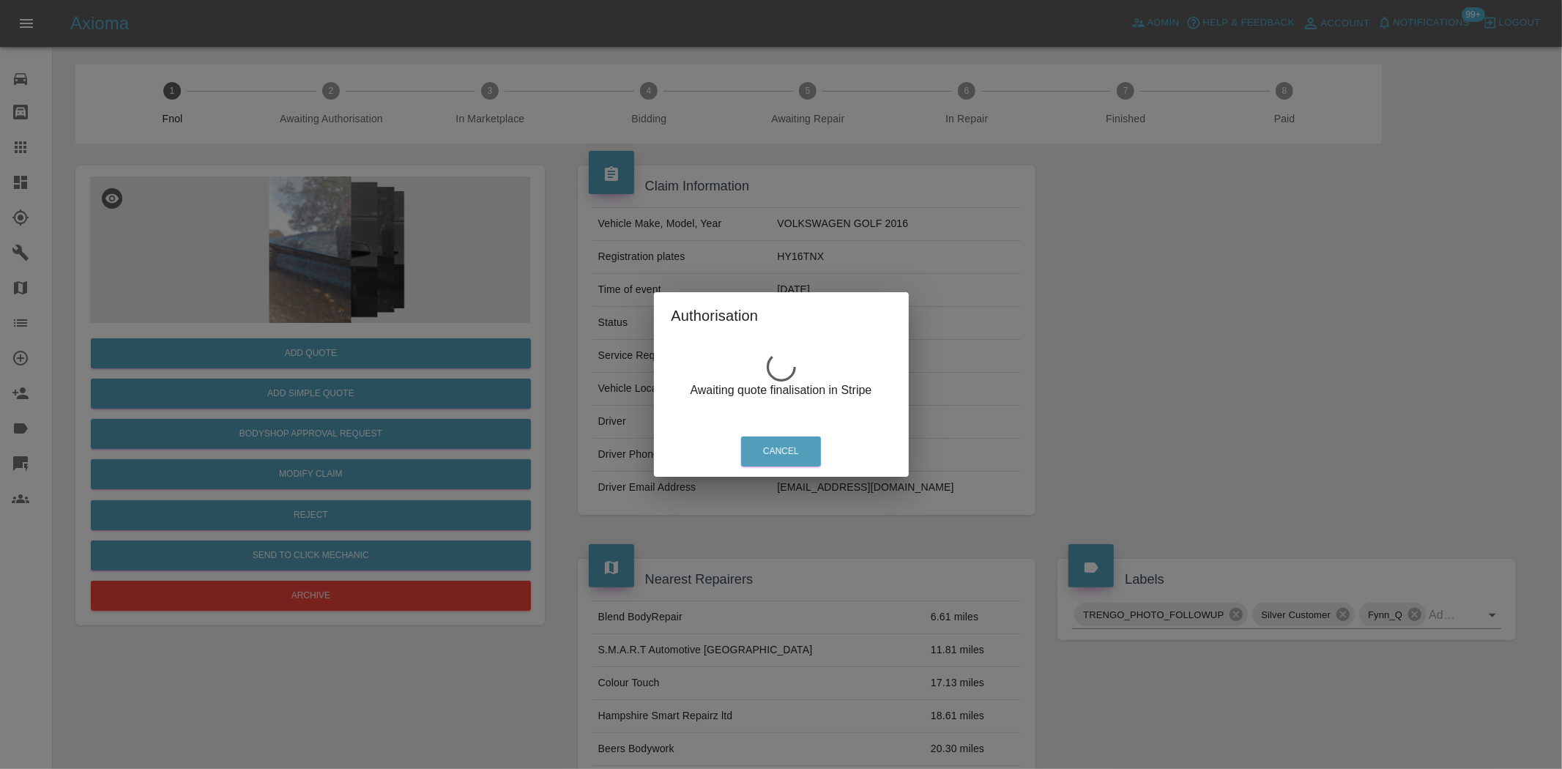
drag, startPoint x: 295, startPoint y: 195, endPoint x: 325, endPoint y: 231, distance: 46.8
click at [294, 196] on div "Authorisation Awaiting quote finalisation in Stripe Cancel" at bounding box center [781, 384] width 1562 height 769
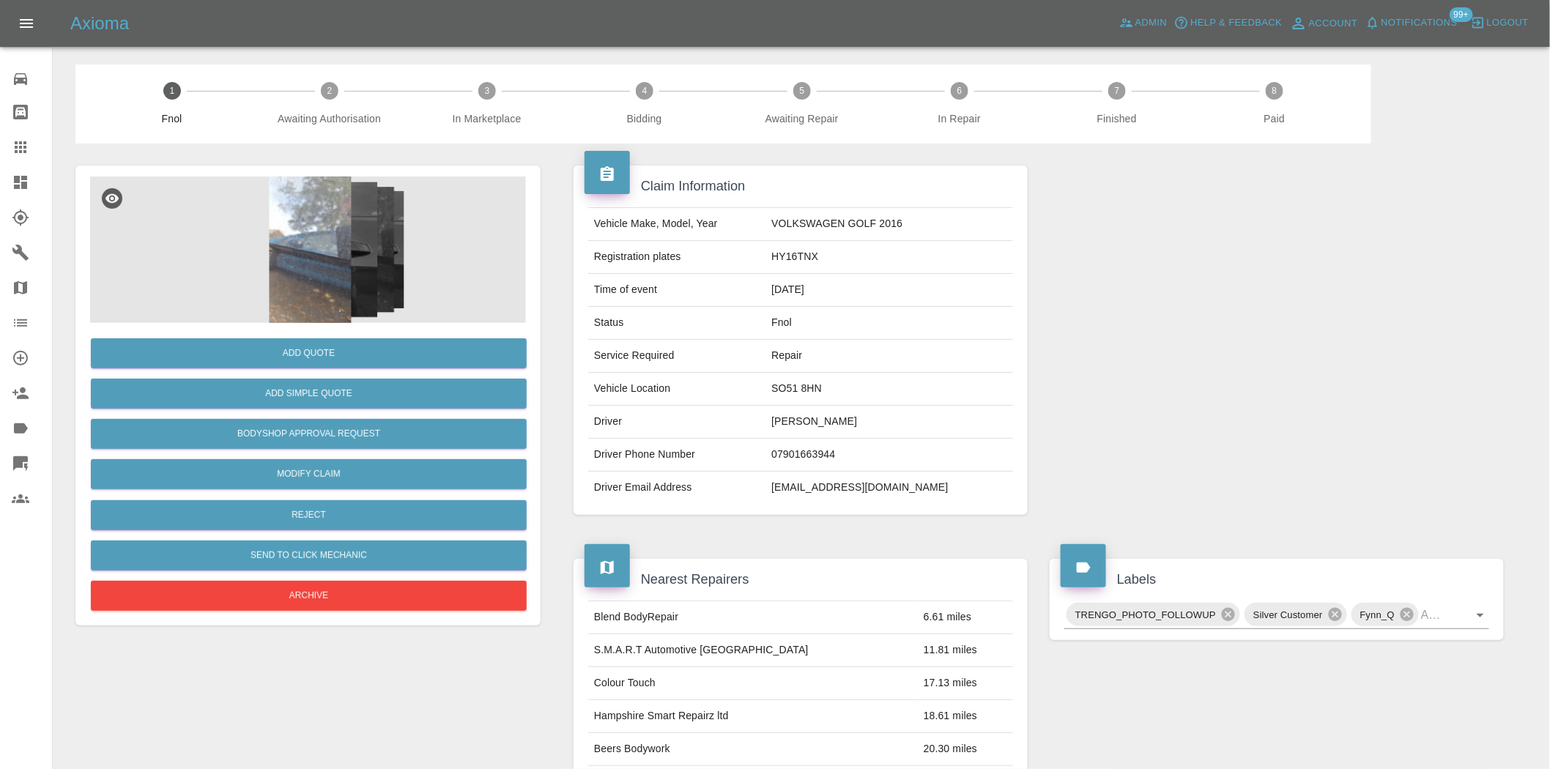
click at [325, 231] on img at bounding box center [310, 250] width 440 height 146
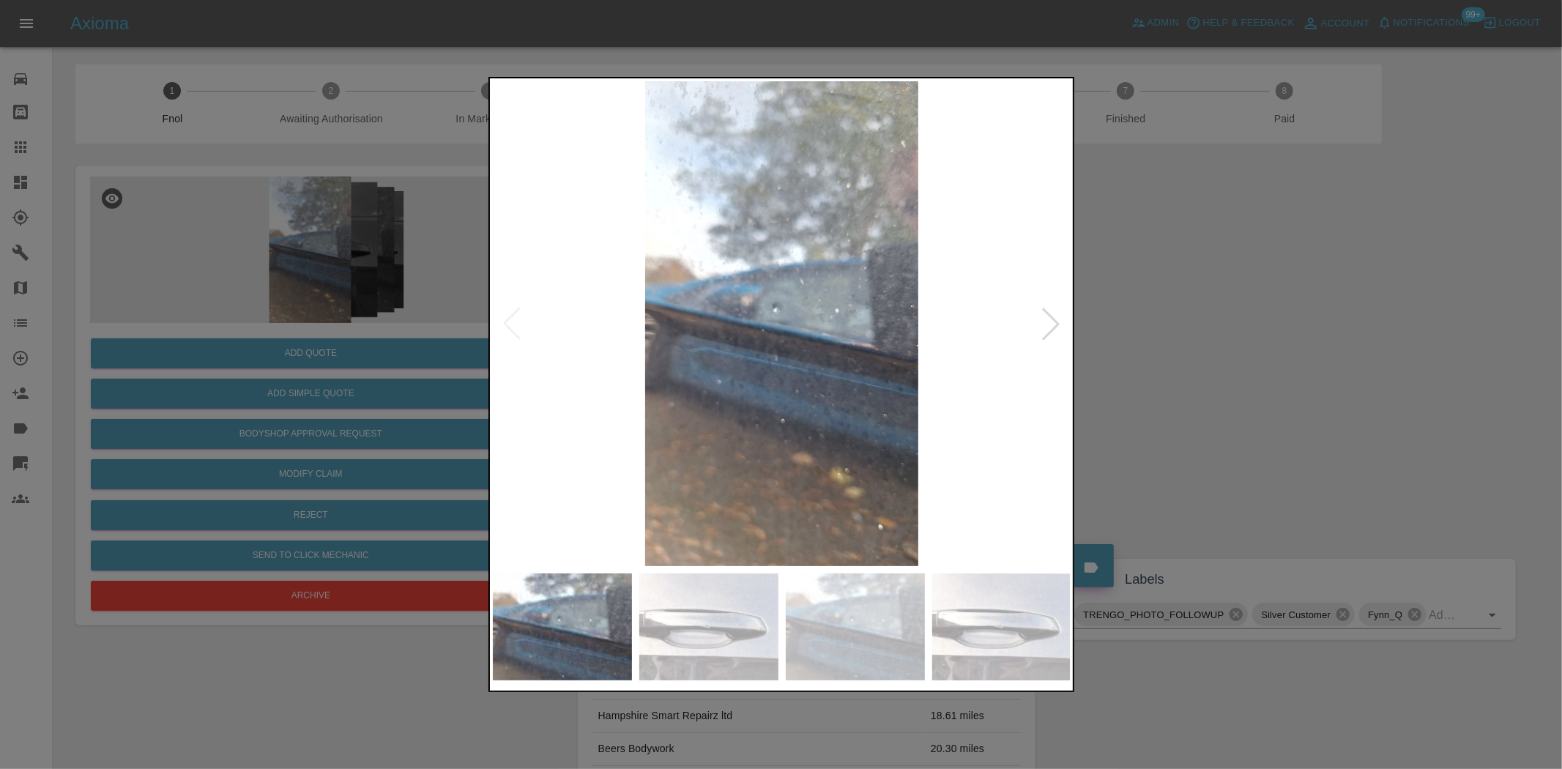
click at [669, 335] on img at bounding box center [782, 323] width 579 height 485
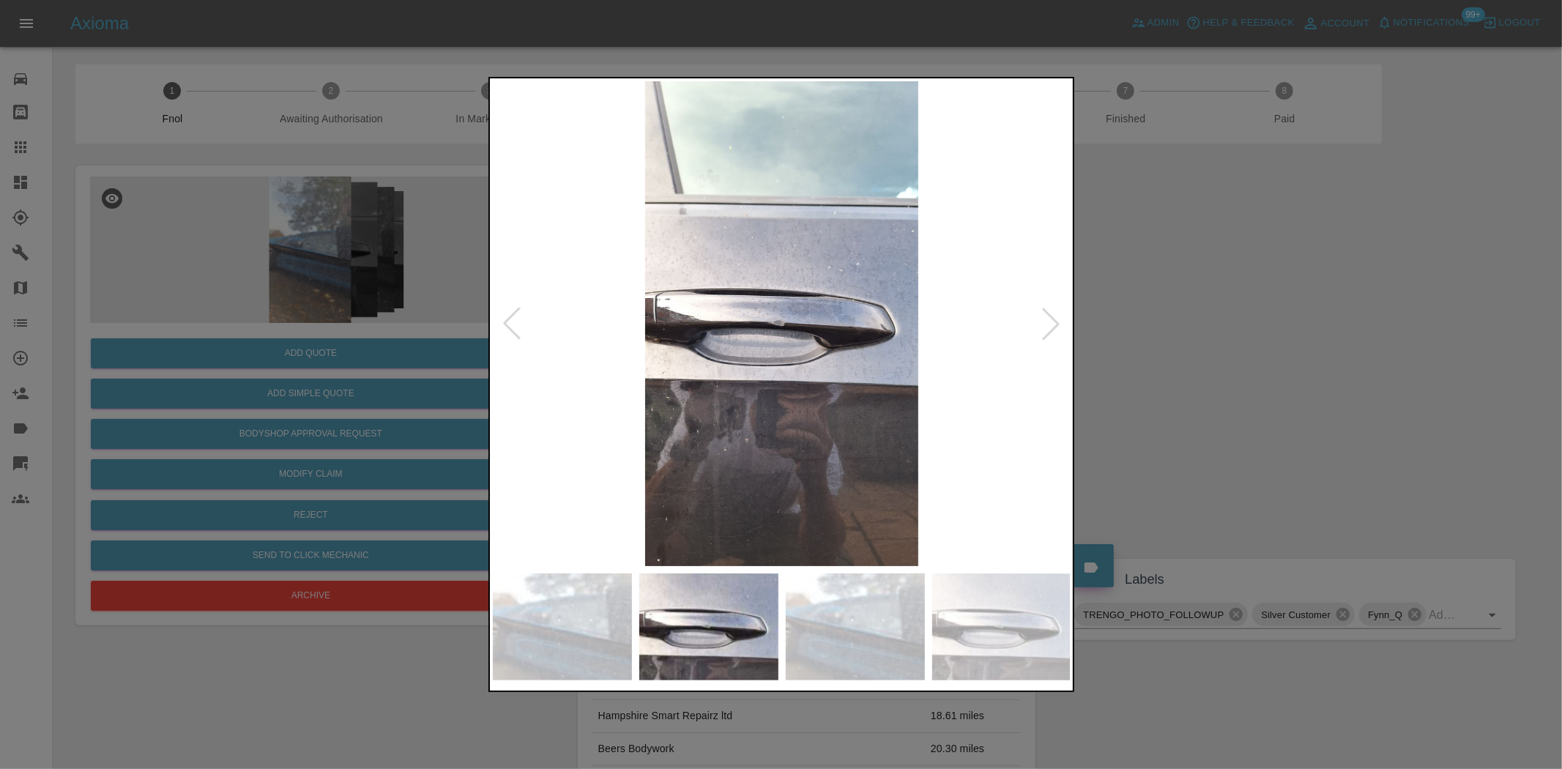
click at [302, 305] on div at bounding box center [781, 384] width 1562 height 769
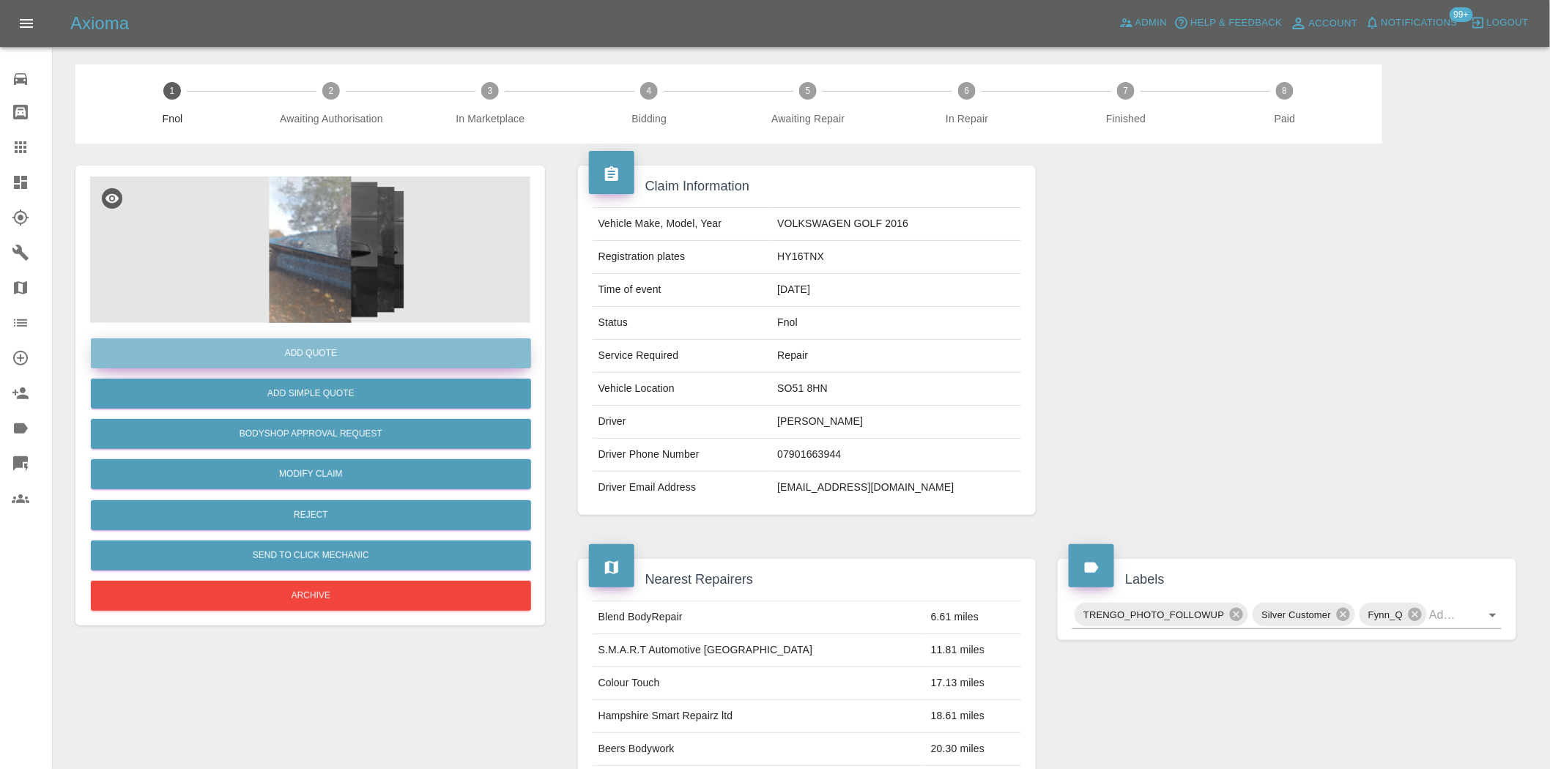
click at [324, 341] on button "Add Quote" at bounding box center [311, 353] width 440 height 30
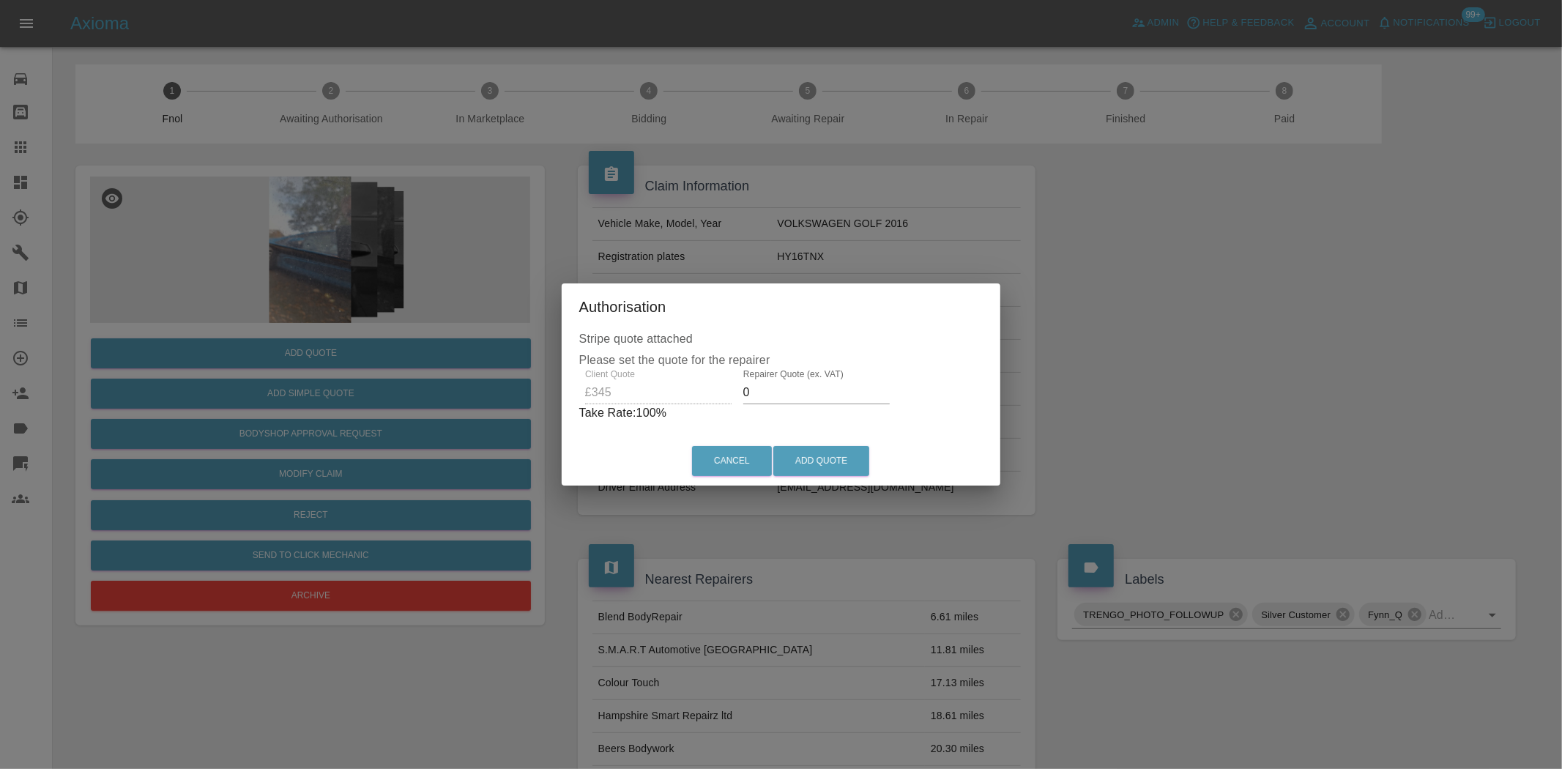
drag, startPoint x: 751, startPoint y: 393, endPoint x: 612, endPoint y: 404, distance: 140.3
click at [627, 404] on div "Client Quote £345 Repairer Quote (ex. VAT) 0 Take Rate: 100 %" at bounding box center [781, 395] width 404 height 53
type input "220"
click at [843, 460] on button "Add Quote" at bounding box center [821, 461] width 96 height 30
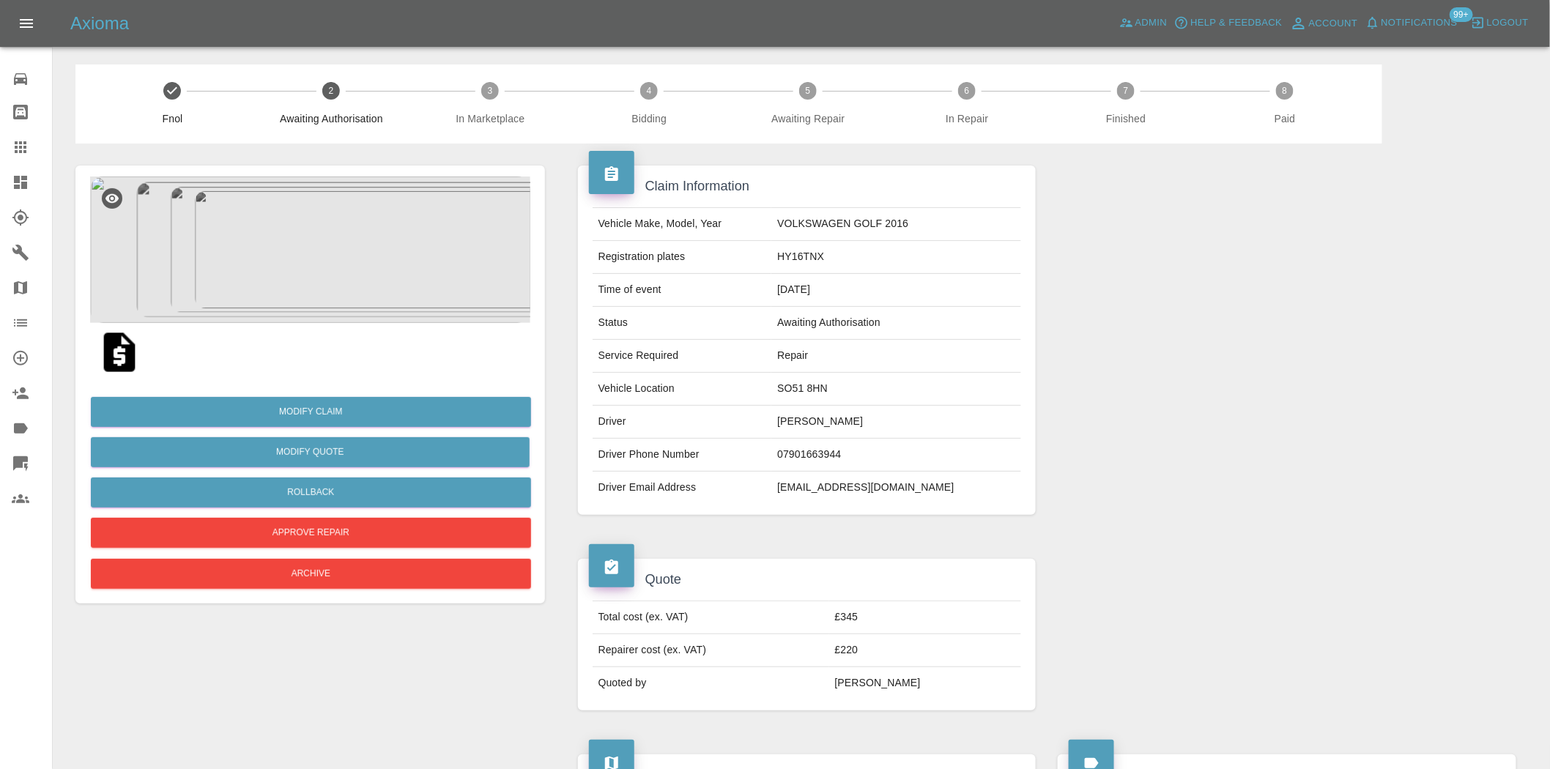
click at [290, 253] on img at bounding box center [310, 250] width 440 height 146
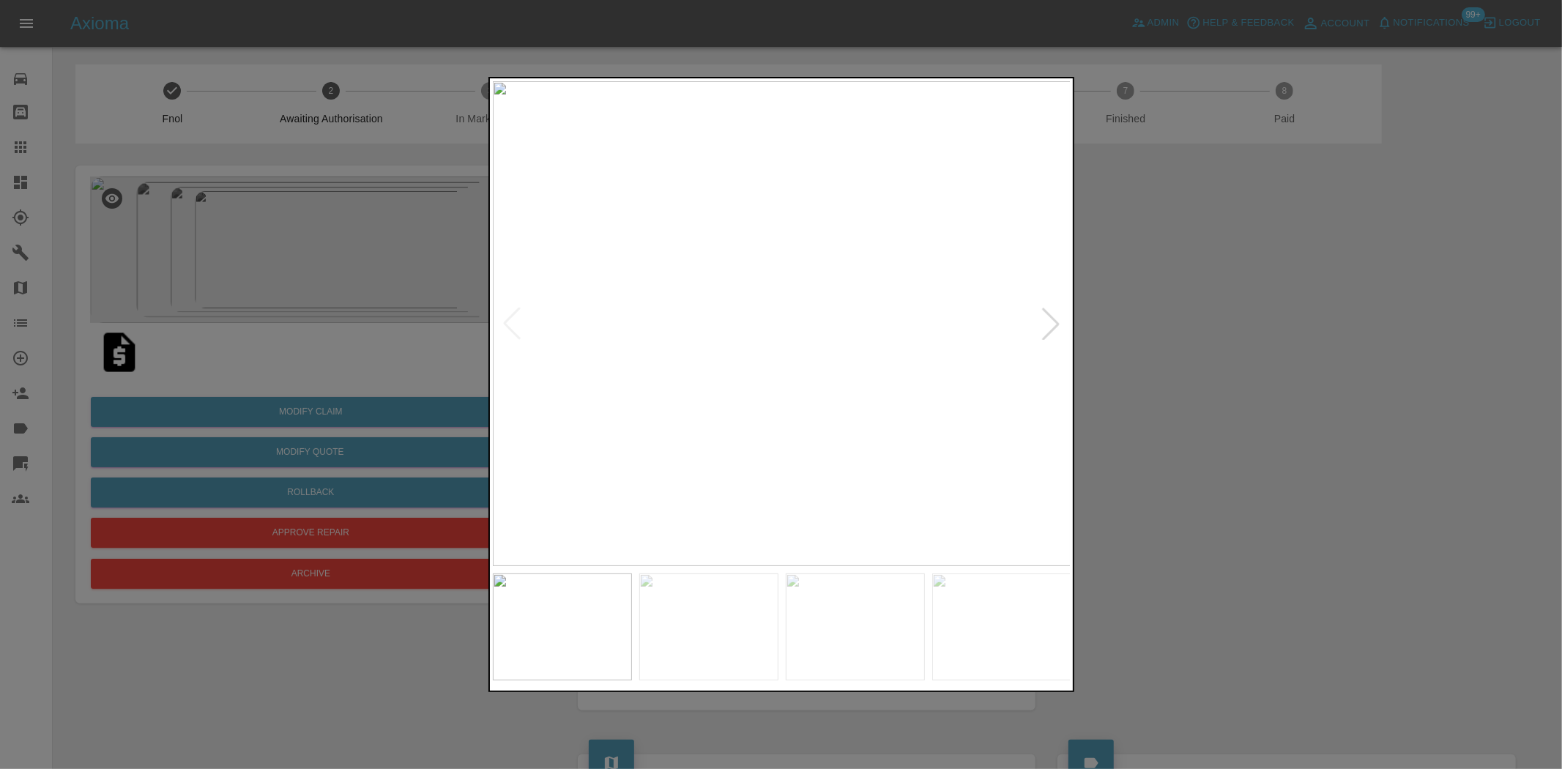
click at [703, 338] on img at bounding box center [782, 323] width 579 height 485
click at [727, 366] on img at bounding box center [782, 323] width 579 height 485
click at [707, 374] on img at bounding box center [782, 323] width 579 height 485
click at [748, 379] on img at bounding box center [782, 323] width 579 height 485
click at [821, 331] on img at bounding box center [782, 323] width 579 height 485
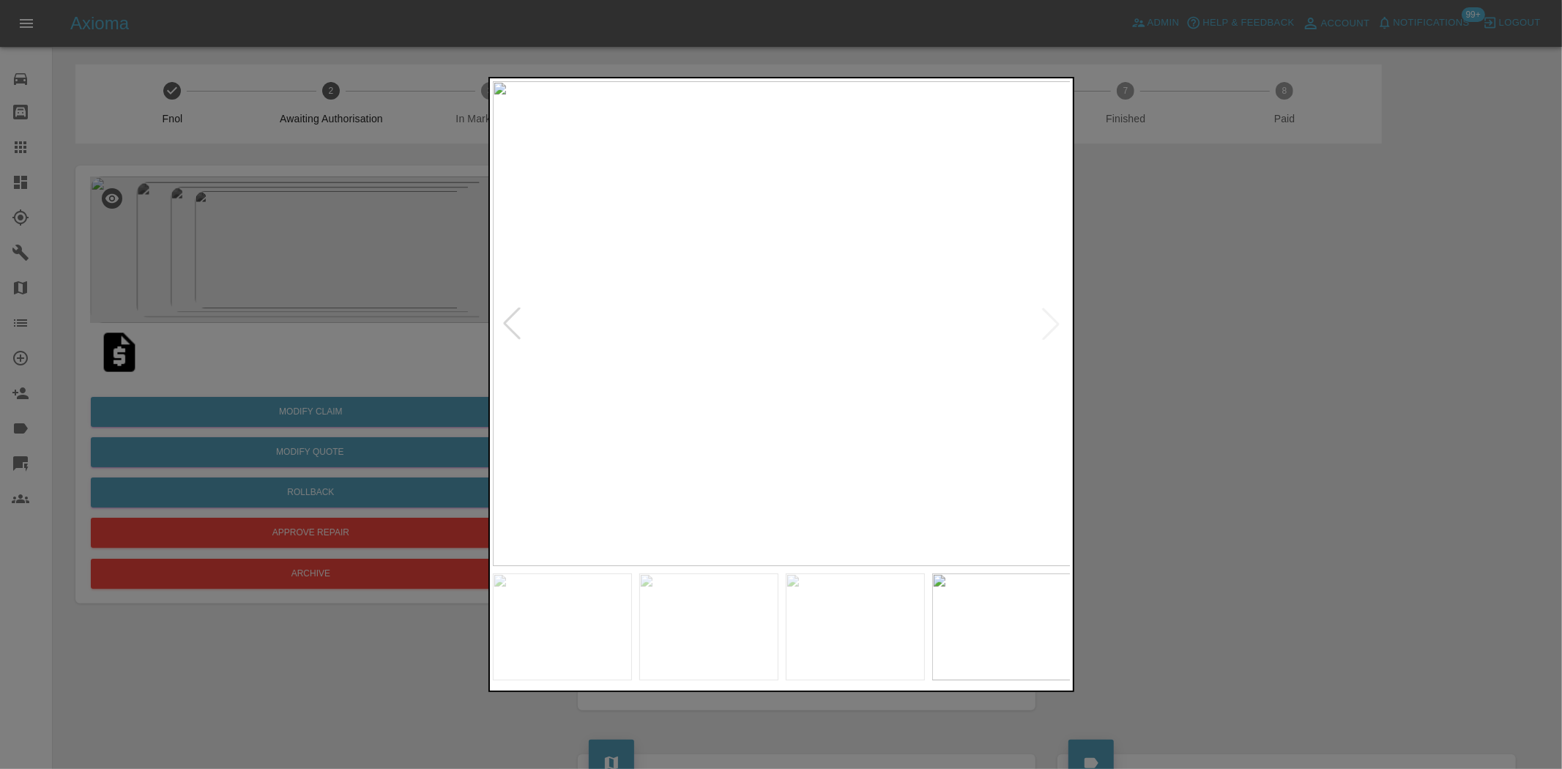
click at [814, 331] on img at bounding box center [782, 323] width 579 height 485
click at [814, 331] on img at bounding box center [684, 301] width 1736 height 1455
click at [825, 390] on img at bounding box center [782, 323] width 579 height 485
click at [800, 384] on img at bounding box center [799, 323] width 579 height 485
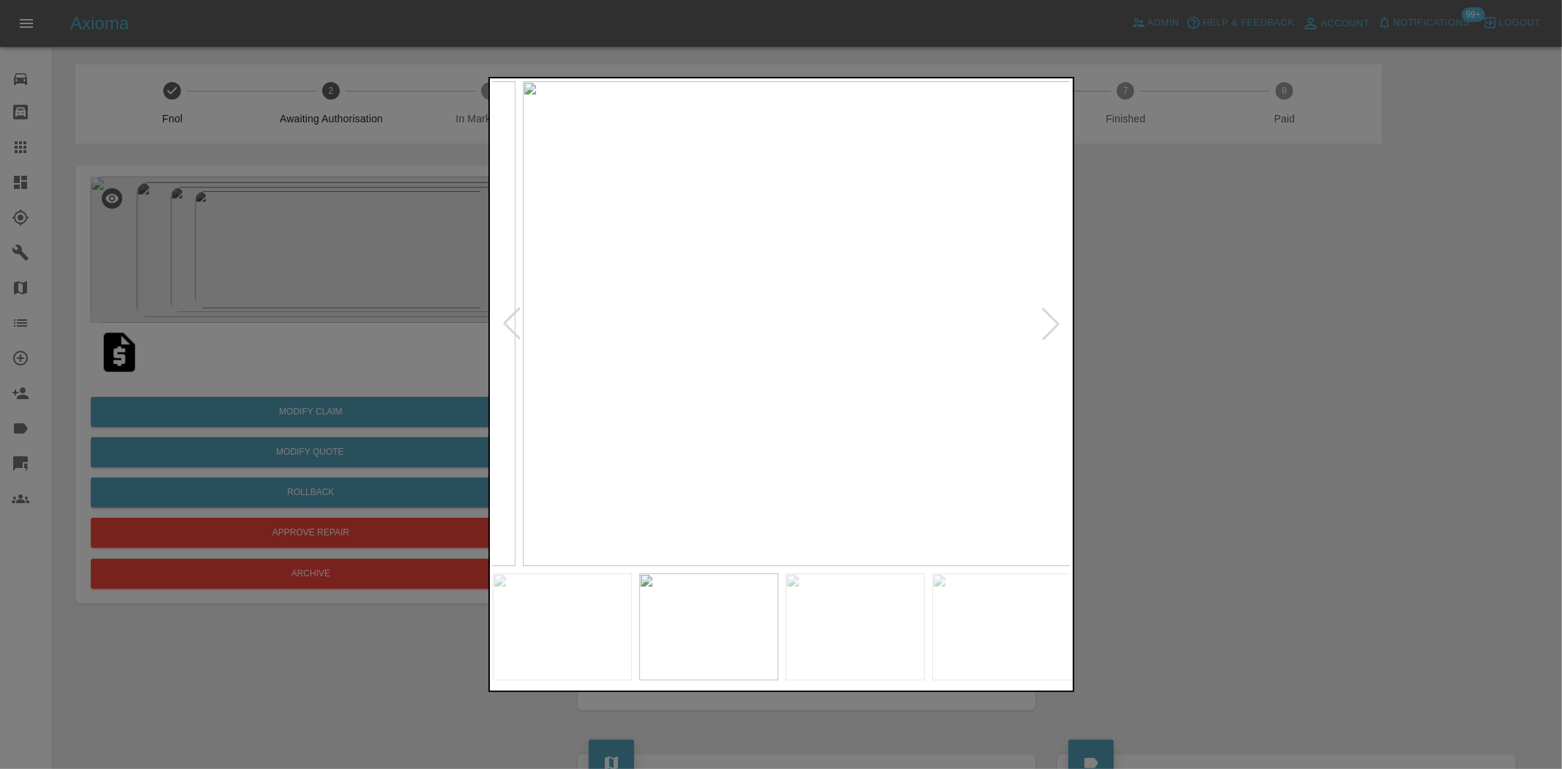
click at [840, 388] on img at bounding box center [812, 323] width 579 height 485
click at [847, 391] on img at bounding box center [782, 323] width 579 height 485
drag, startPoint x: 215, startPoint y: 332, endPoint x: 345, endPoint y: 399, distance: 146.1
click at [224, 338] on div at bounding box center [781, 384] width 1562 height 769
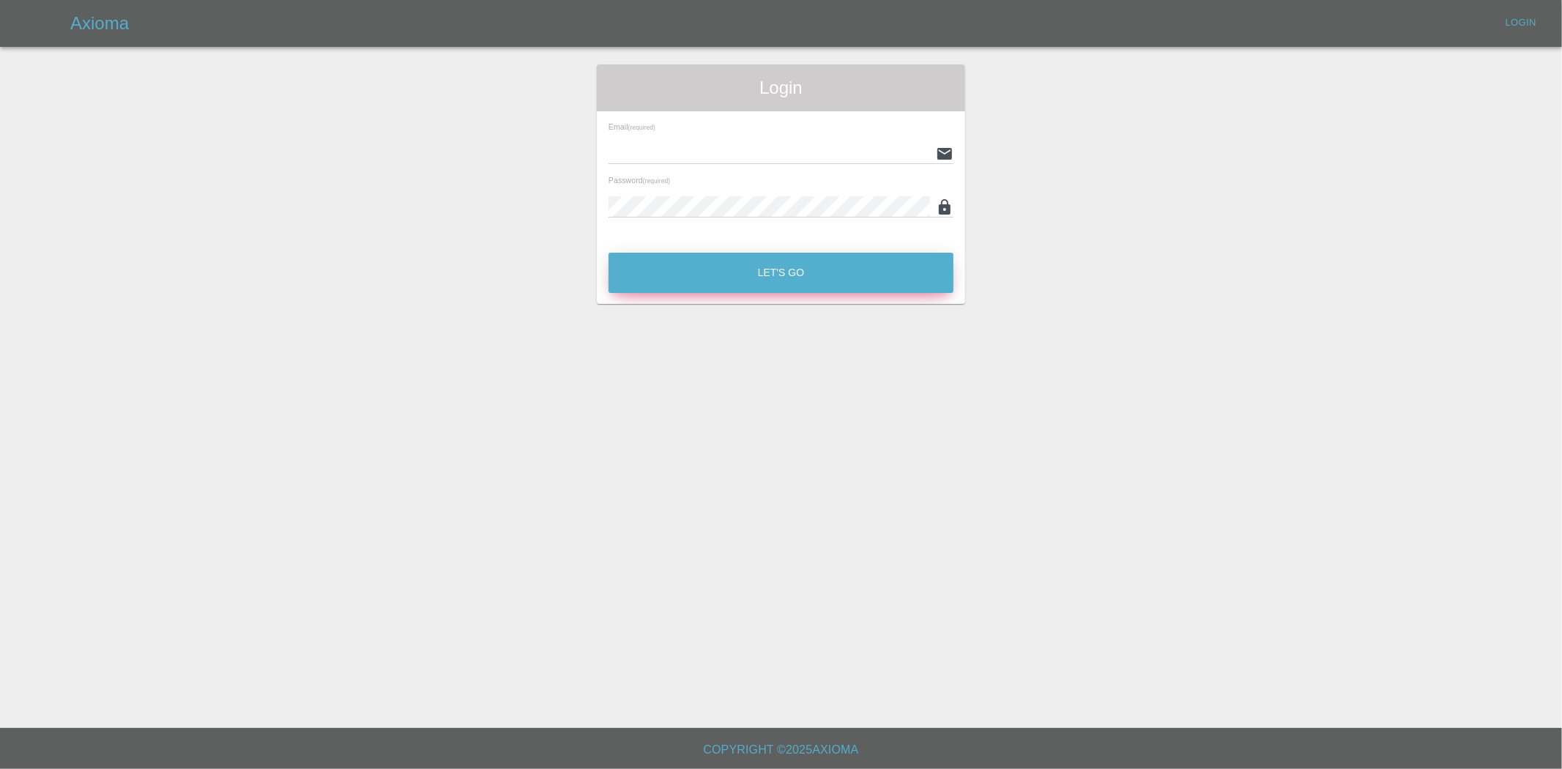
type input "[EMAIL_ADDRESS][DOMAIN_NAME]"
click at [716, 273] on button "Let's Go" at bounding box center [781, 273] width 345 height 40
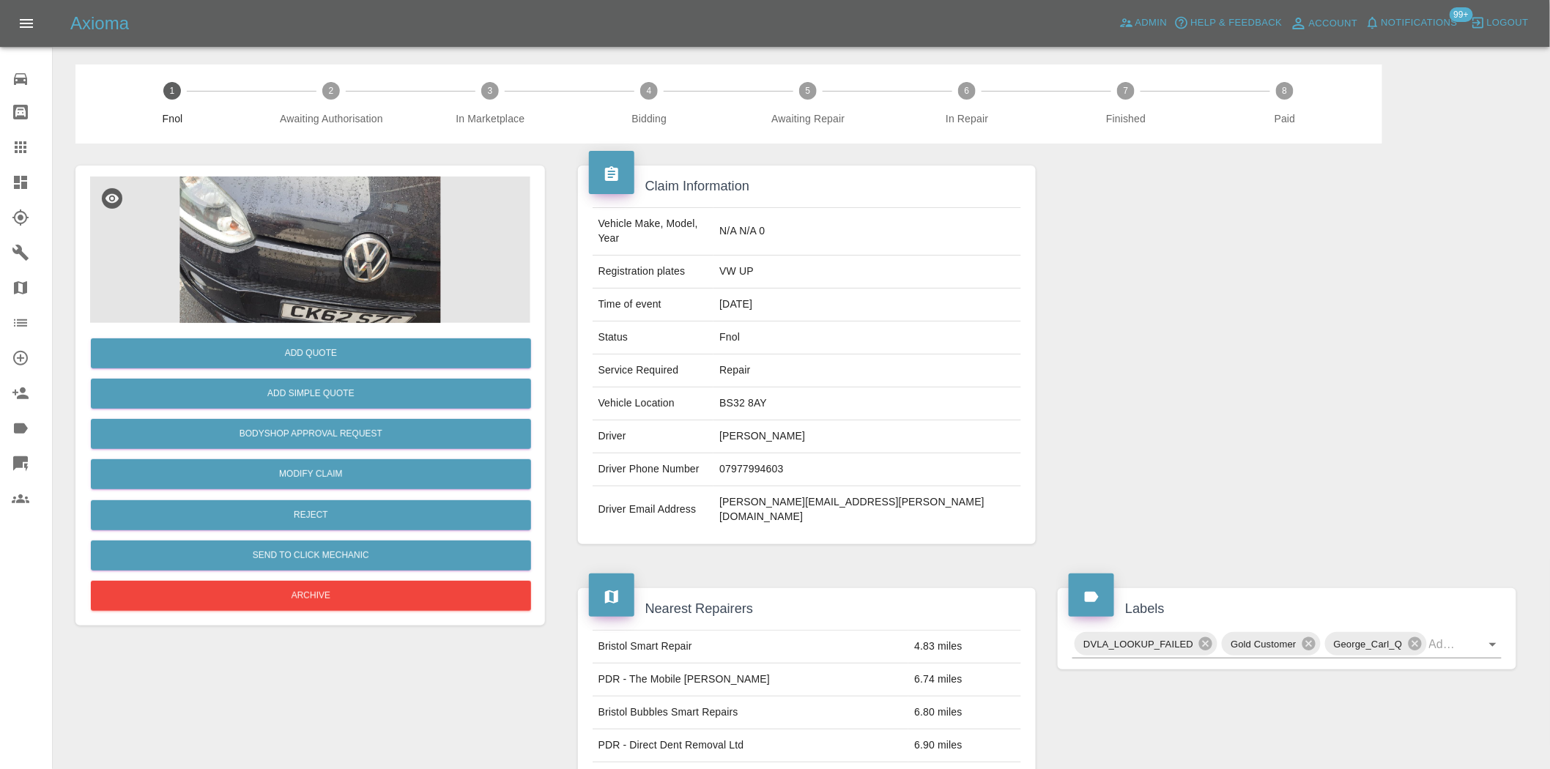
click at [328, 256] on img at bounding box center [310, 250] width 440 height 146
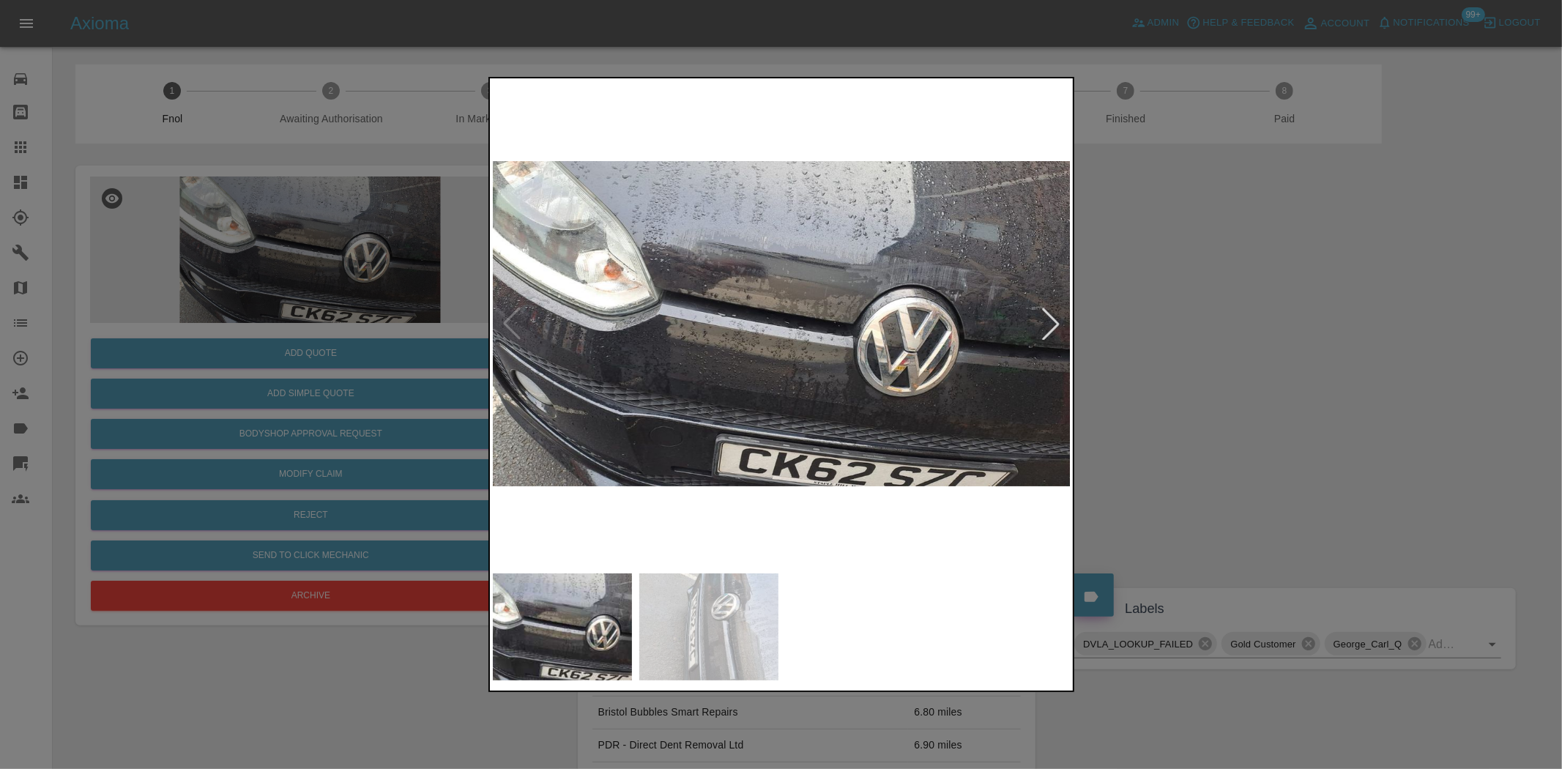
click at [694, 339] on img at bounding box center [782, 323] width 579 height 485
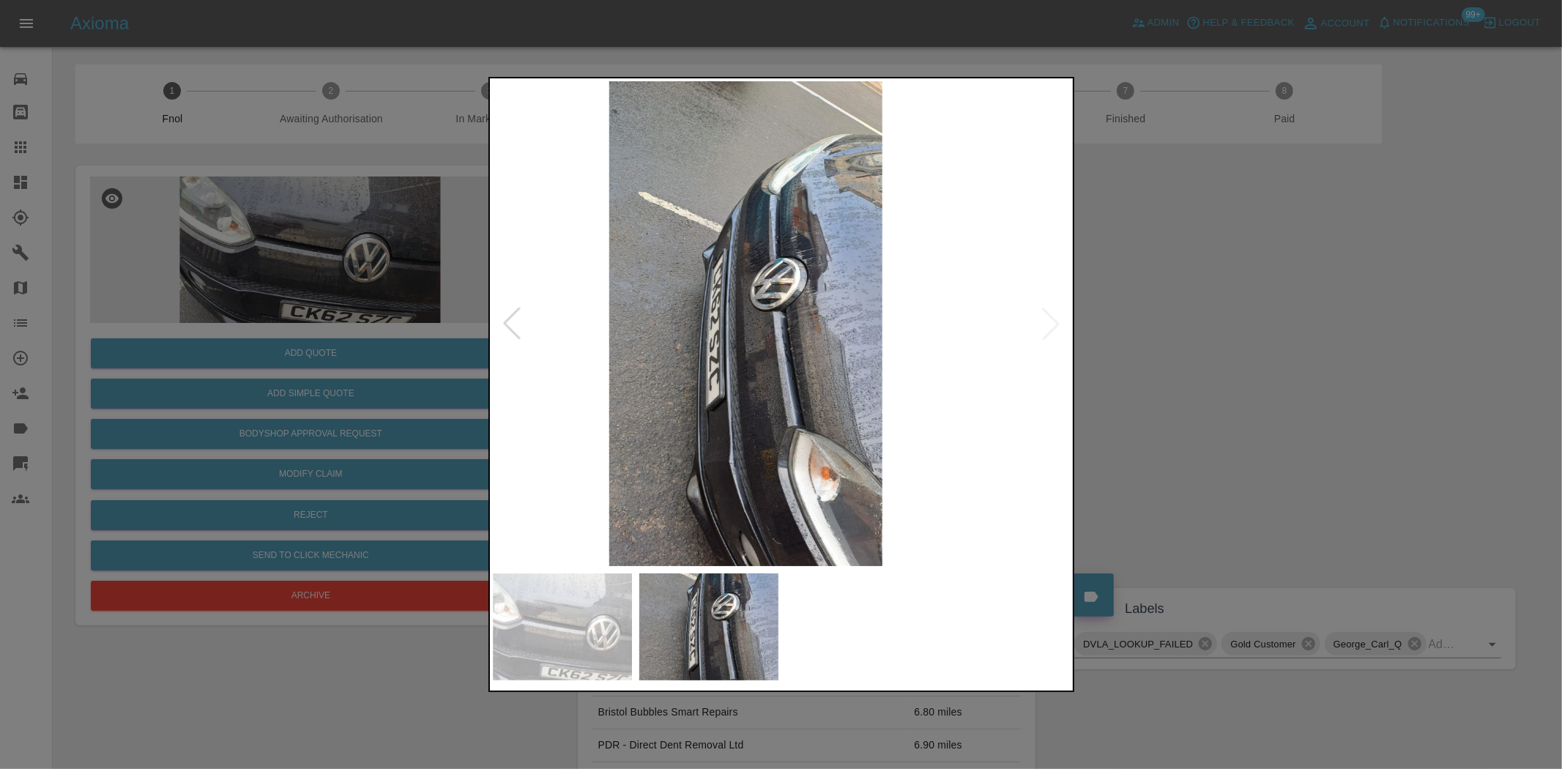
click at [702, 352] on img at bounding box center [745, 323] width 579 height 485
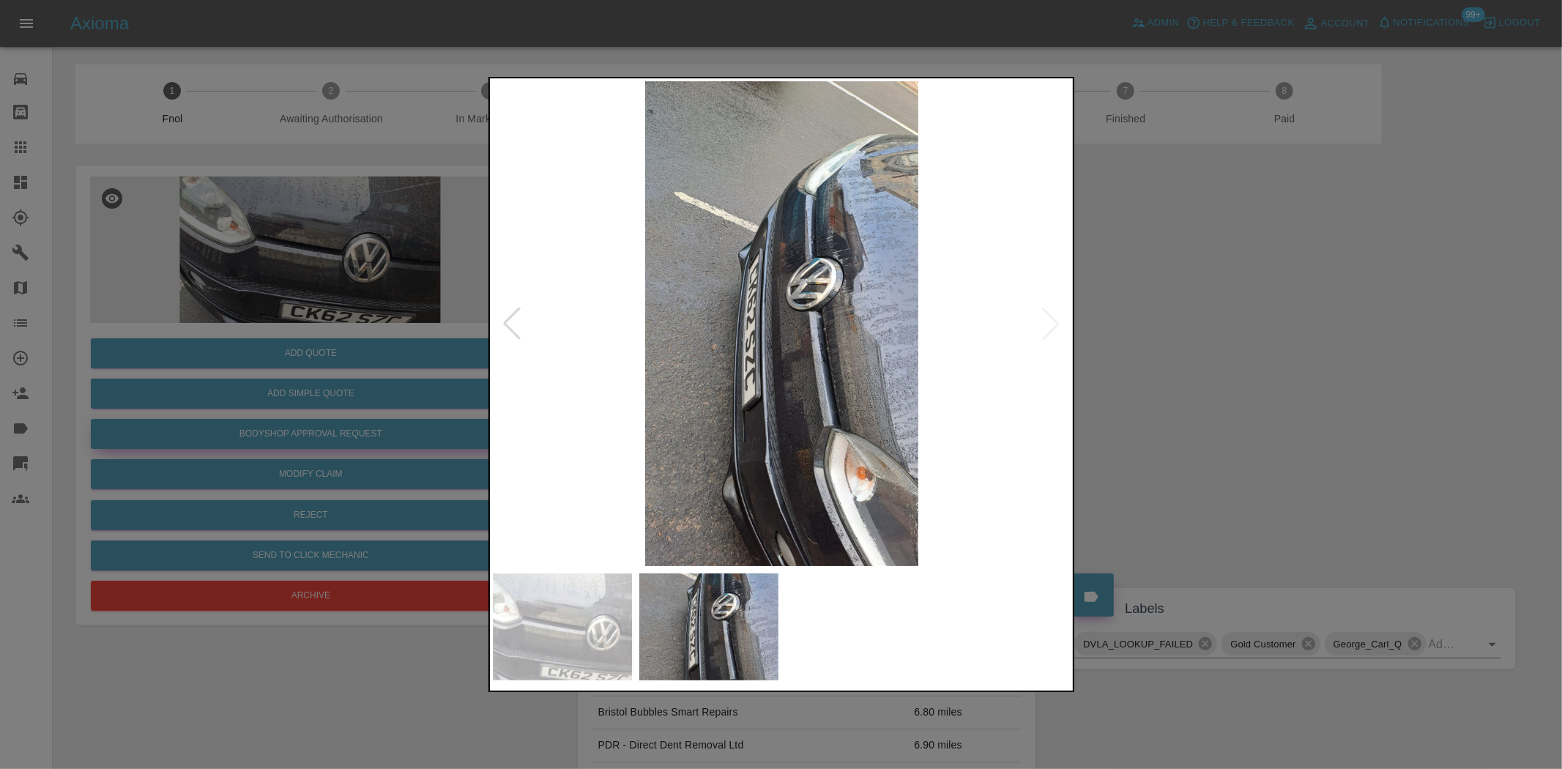
drag, startPoint x: 352, startPoint y: 294, endPoint x: 393, endPoint y: 437, distance: 148.8
click at [344, 325] on div at bounding box center [781, 384] width 1562 height 769
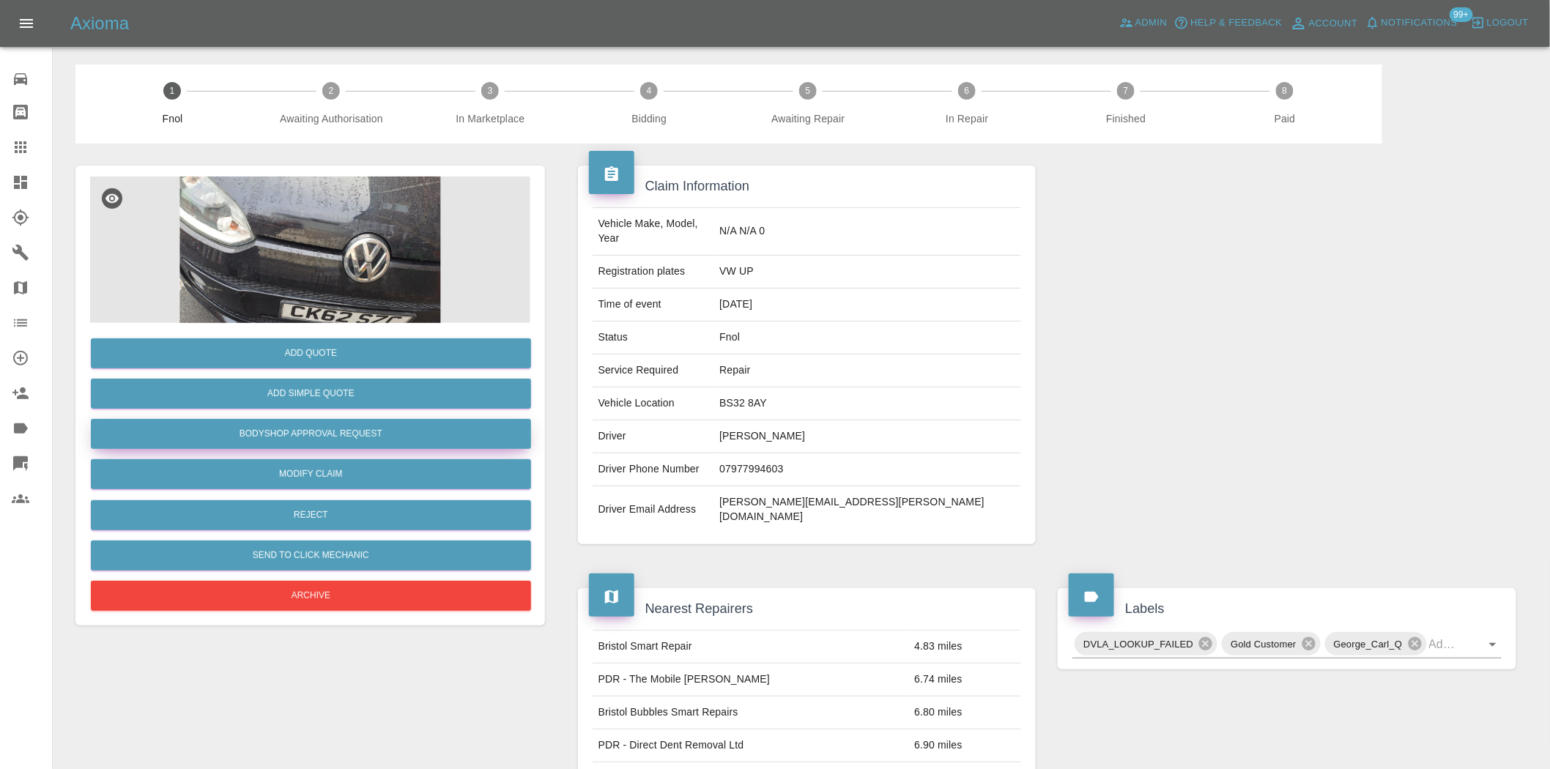
click at [316, 427] on button "Bodyshop Approval Request" at bounding box center [311, 434] width 440 height 30
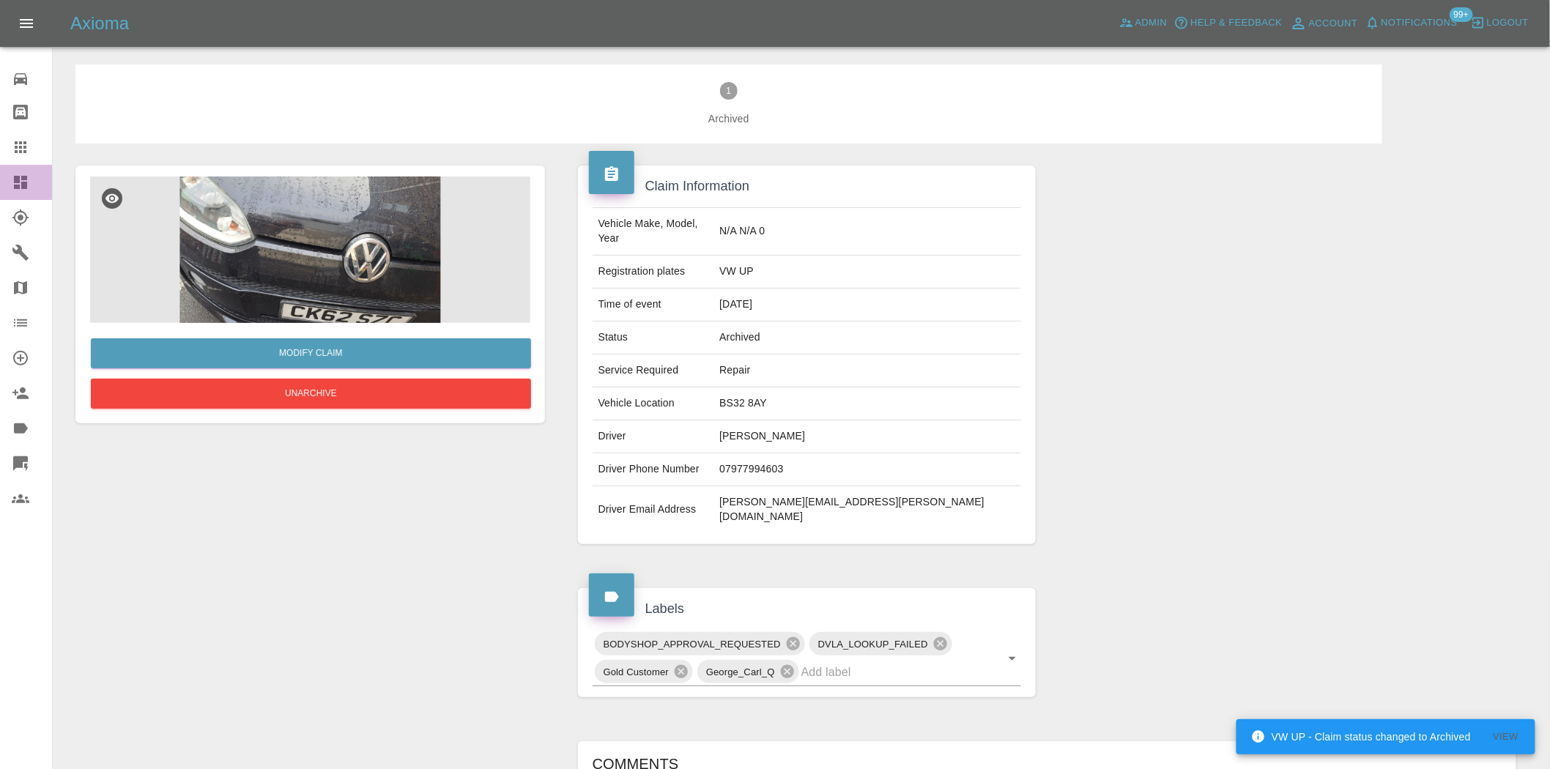
click at [16, 181] on icon at bounding box center [20, 182] width 13 height 13
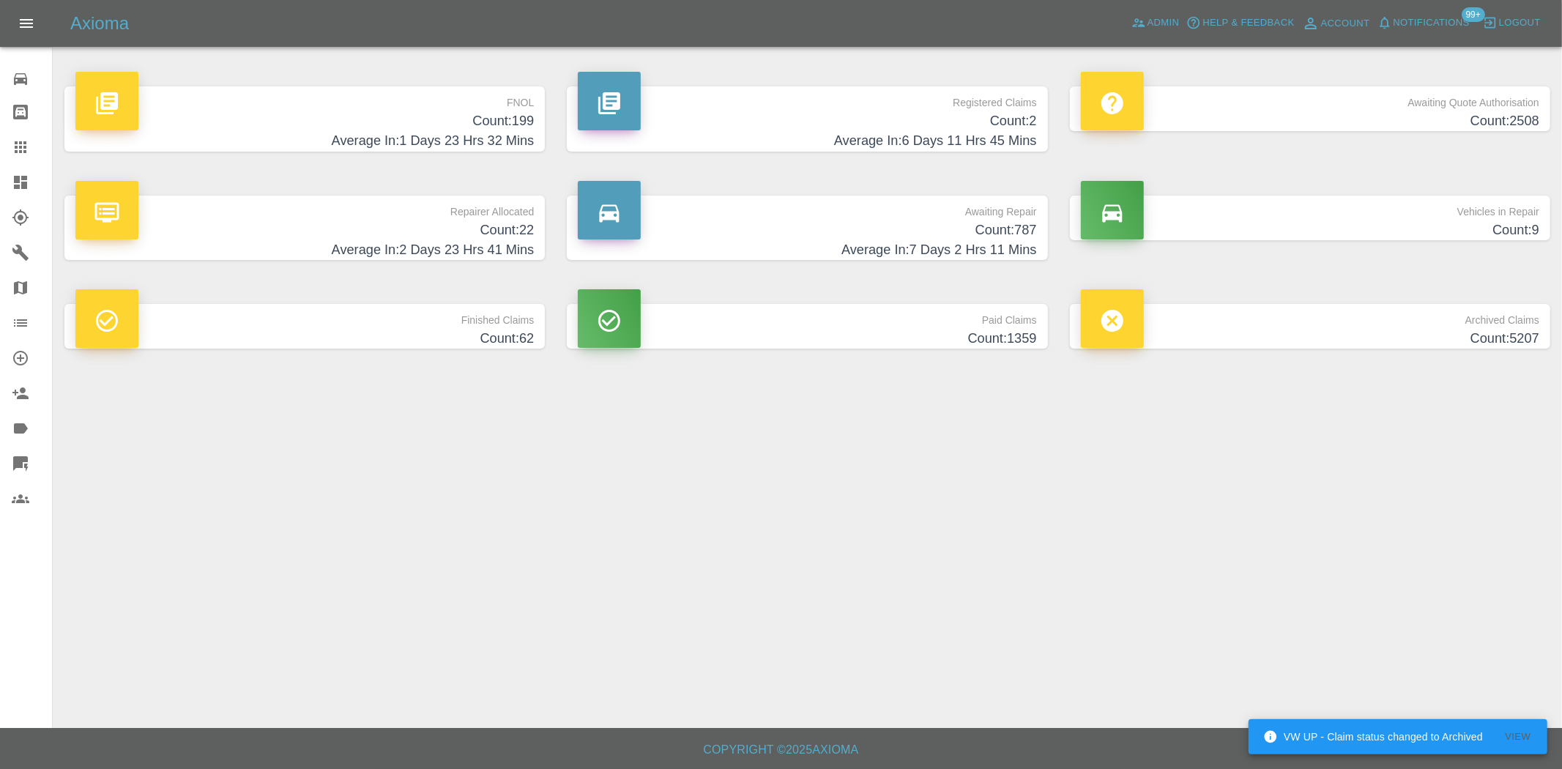
click at [902, 145] on h4 "Average In: 6 Days 11 Hrs 45 Mins" at bounding box center [807, 141] width 458 height 20
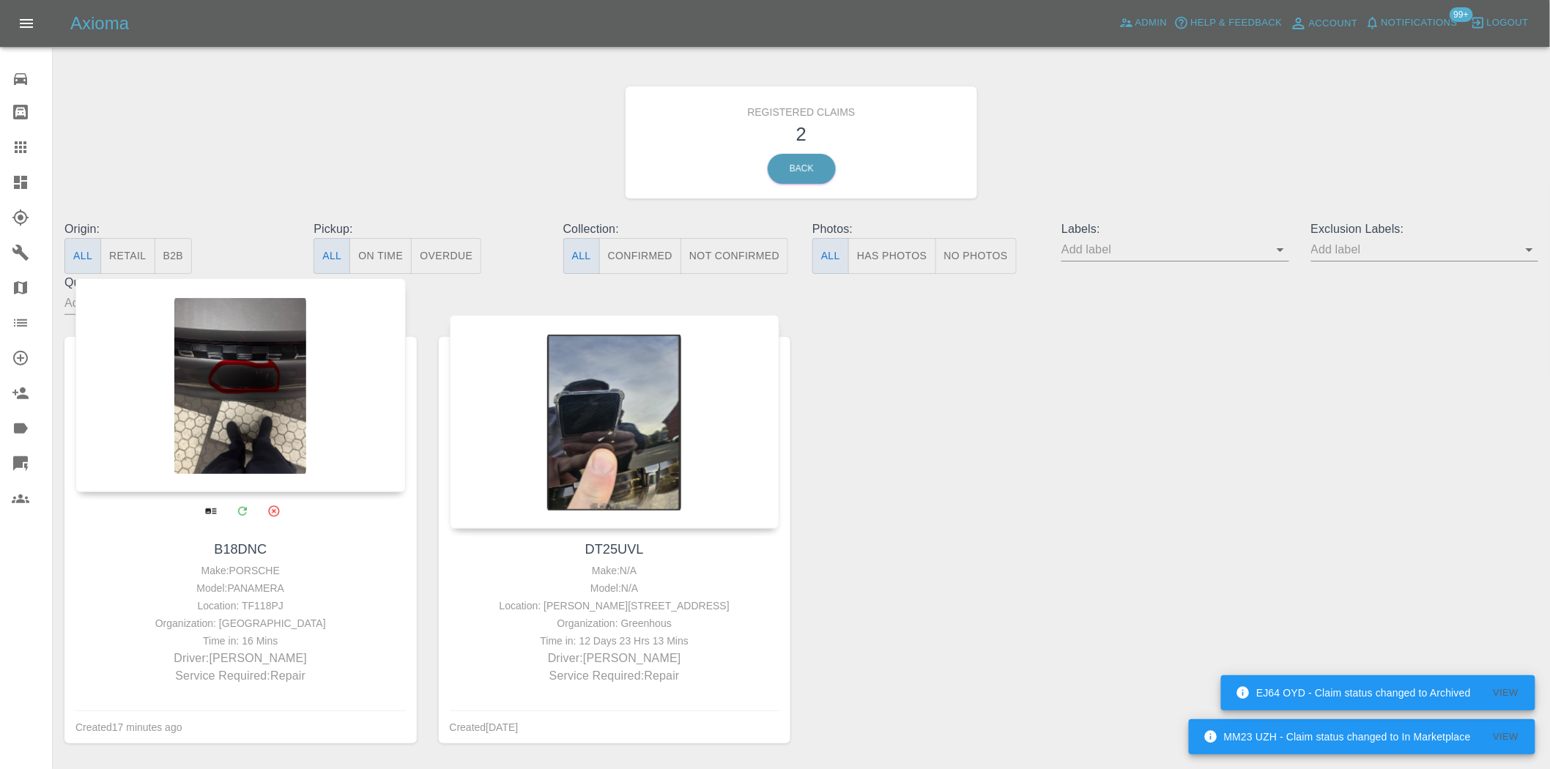
drag, startPoint x: 28, startPoint y: 193, endPoint x: 229, endPoint y: 394, distance: 284.3
click at [28, 193] on link "Dashboard" at bounding box center [26, 182] width 52 height 35
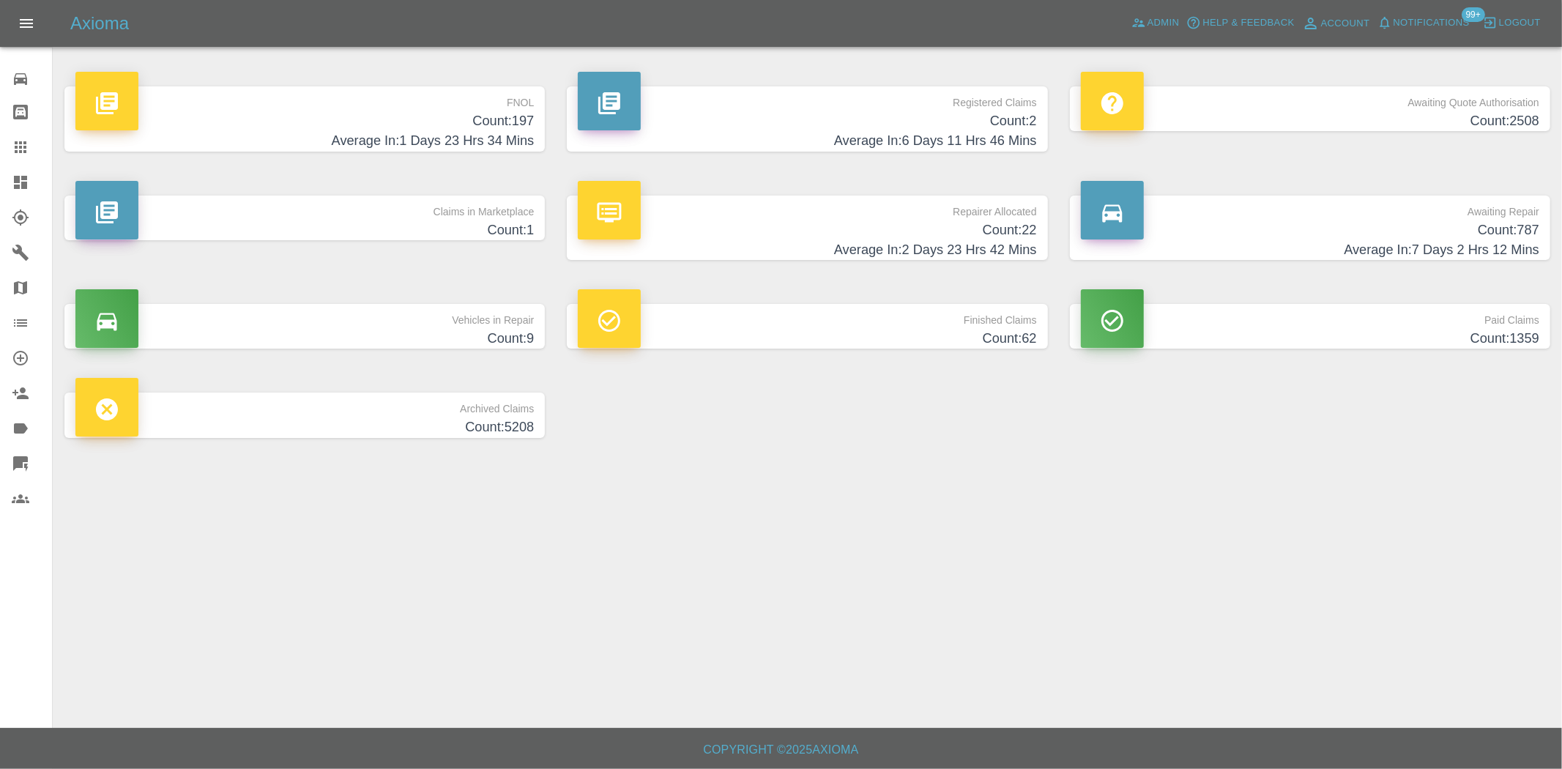
click at [462, 141] on h4 "Average In: 1 Days 23 Hrs 34 Mins" at bounding box center [304, 141] width 458 height 20
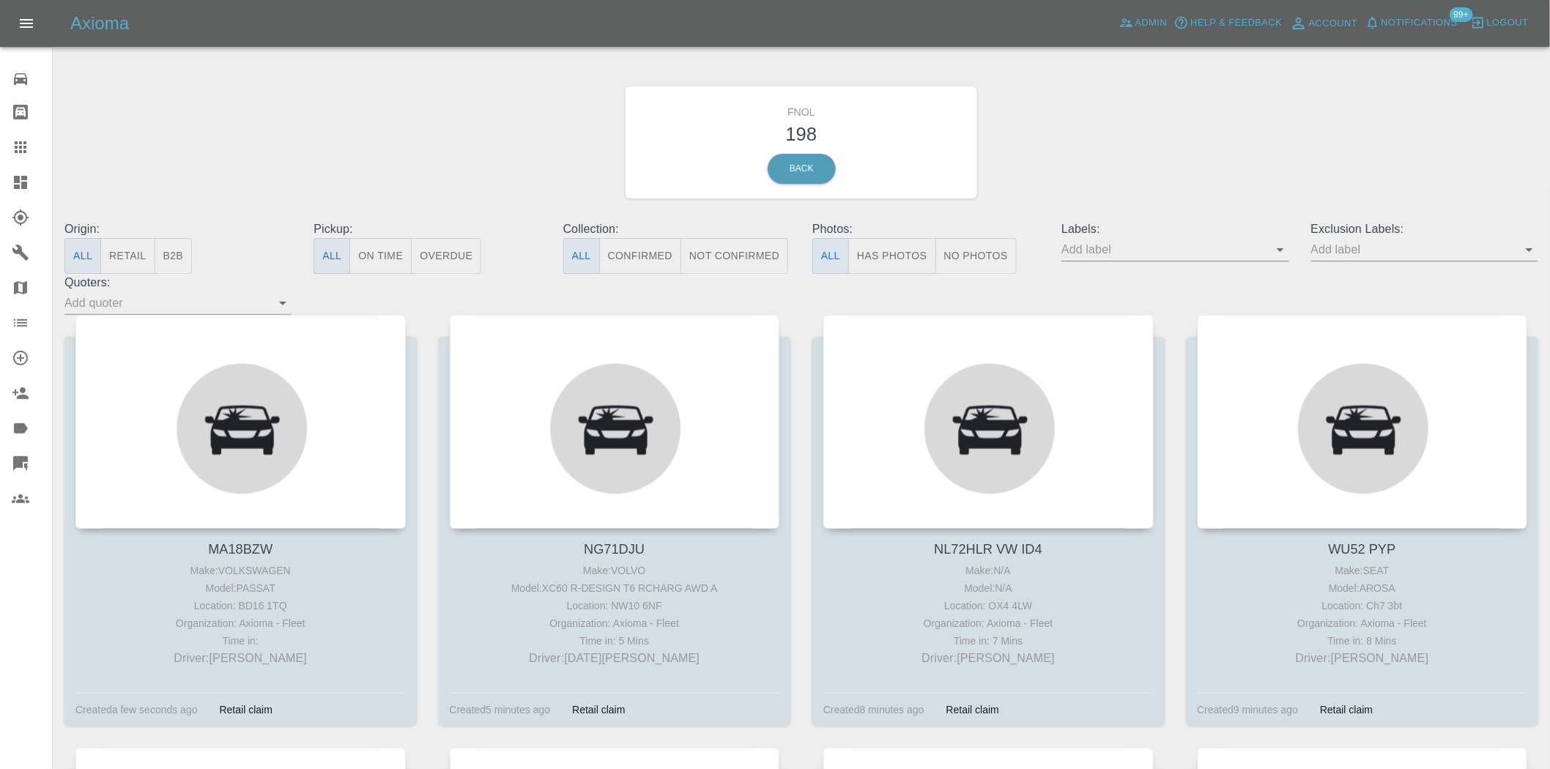
click at [912, 267] on button "Has Photos" at bounding box center [892, 256] width 88 height 36
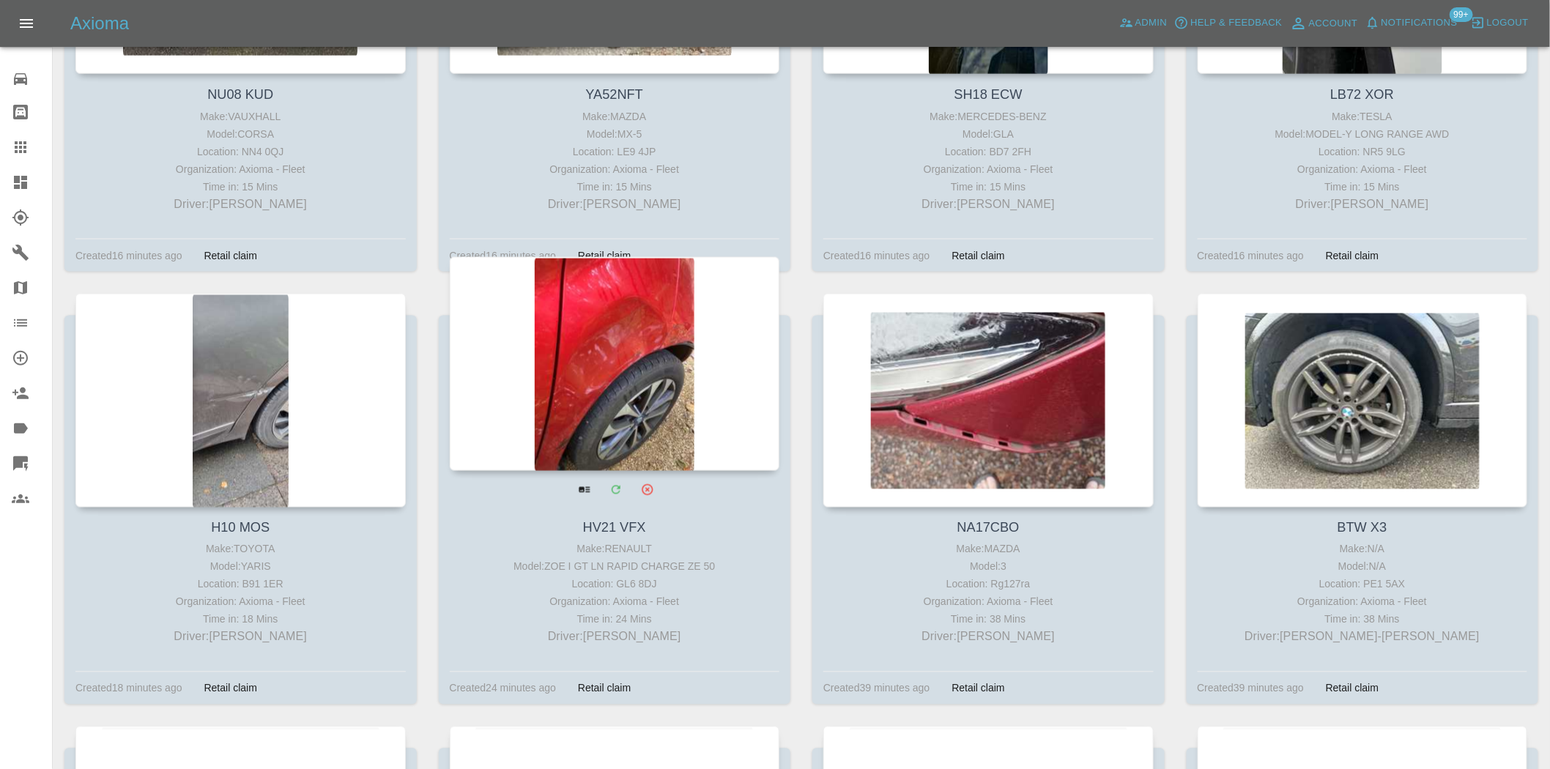
scroll to position [895, 0]
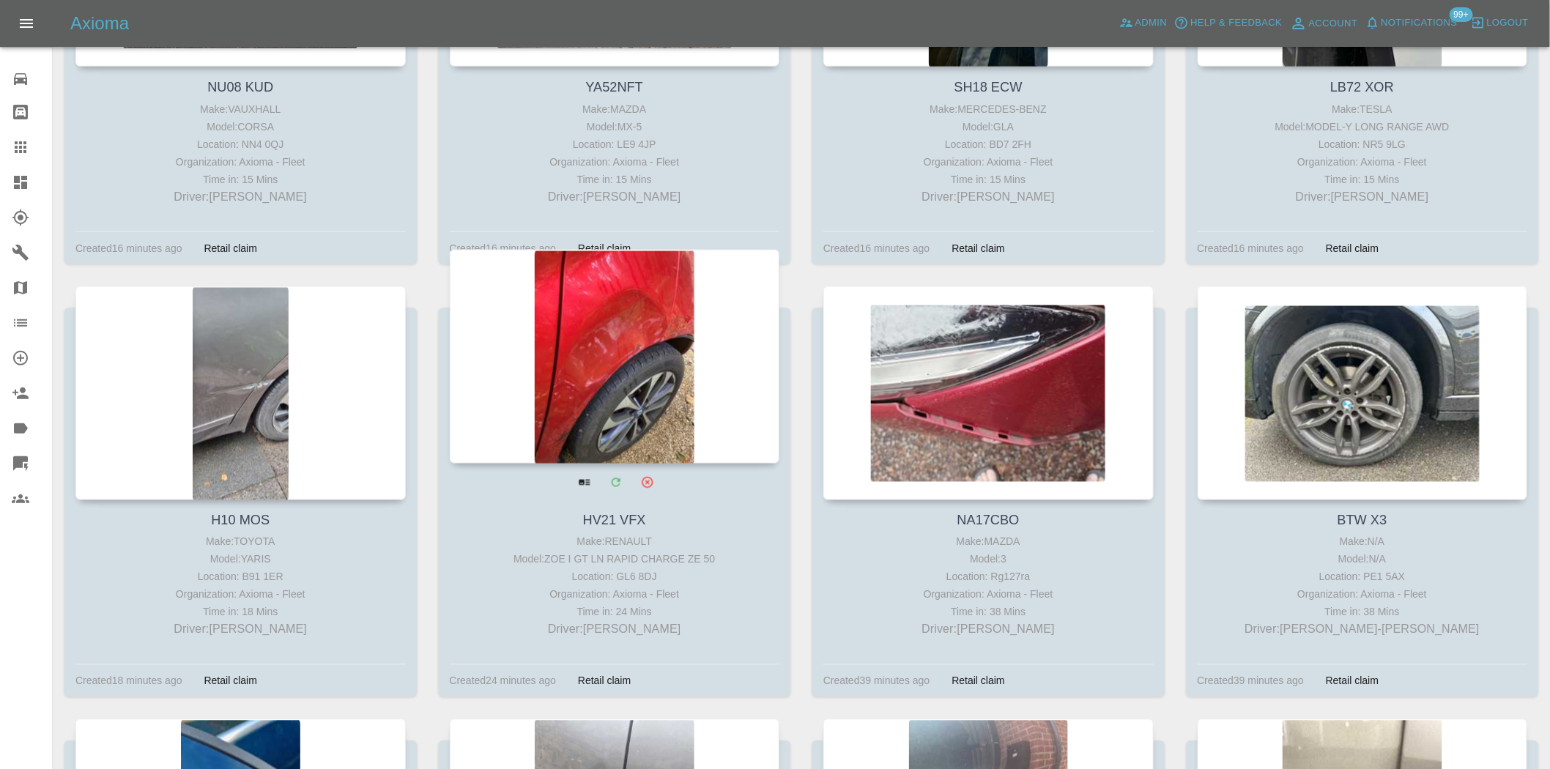
drag, startPoint x: 590, startPoint y: 346, endPoint x: 610, endPoint y: 346, distance: 19.8
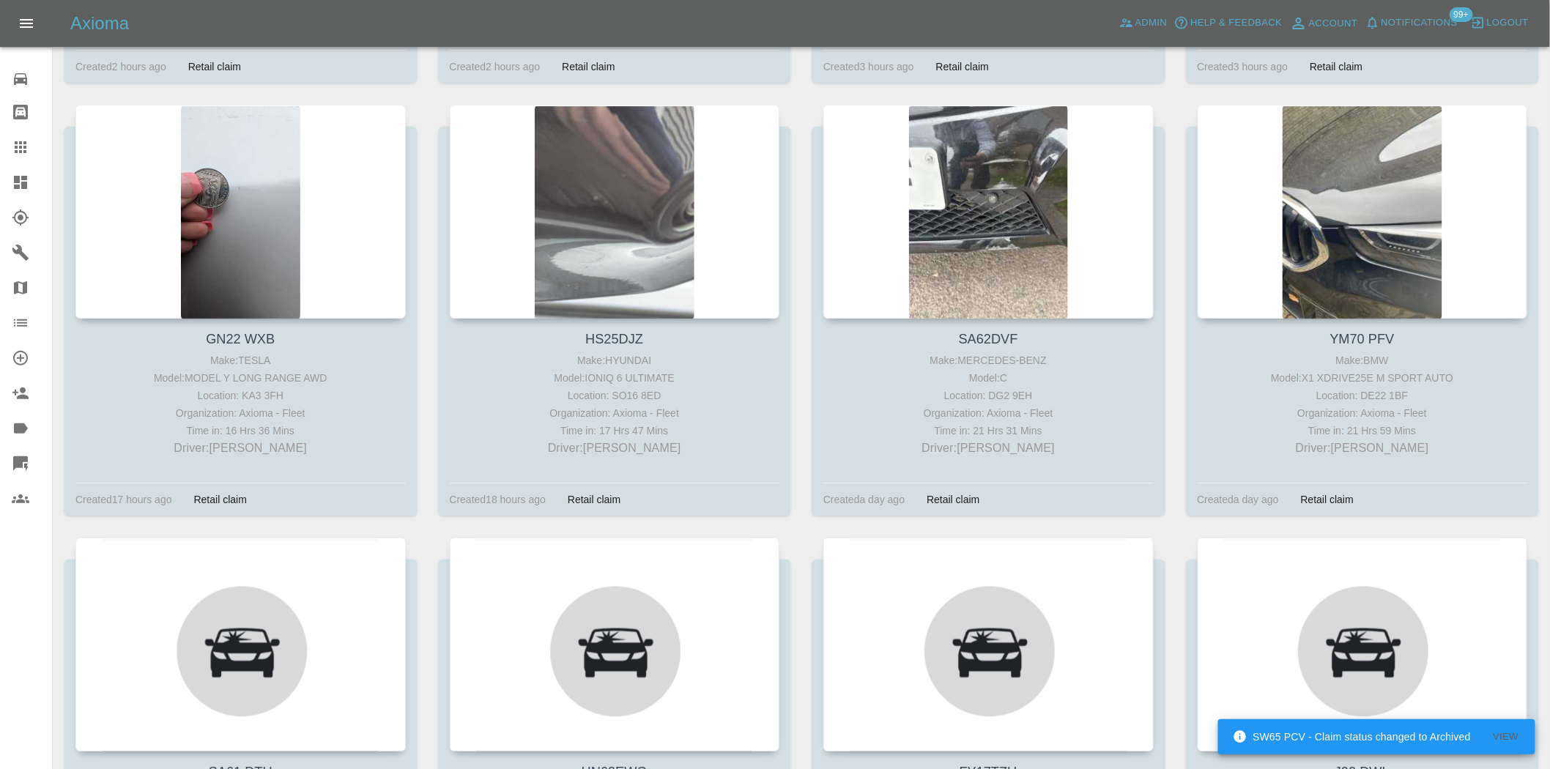
scroll to position [1953, 0]
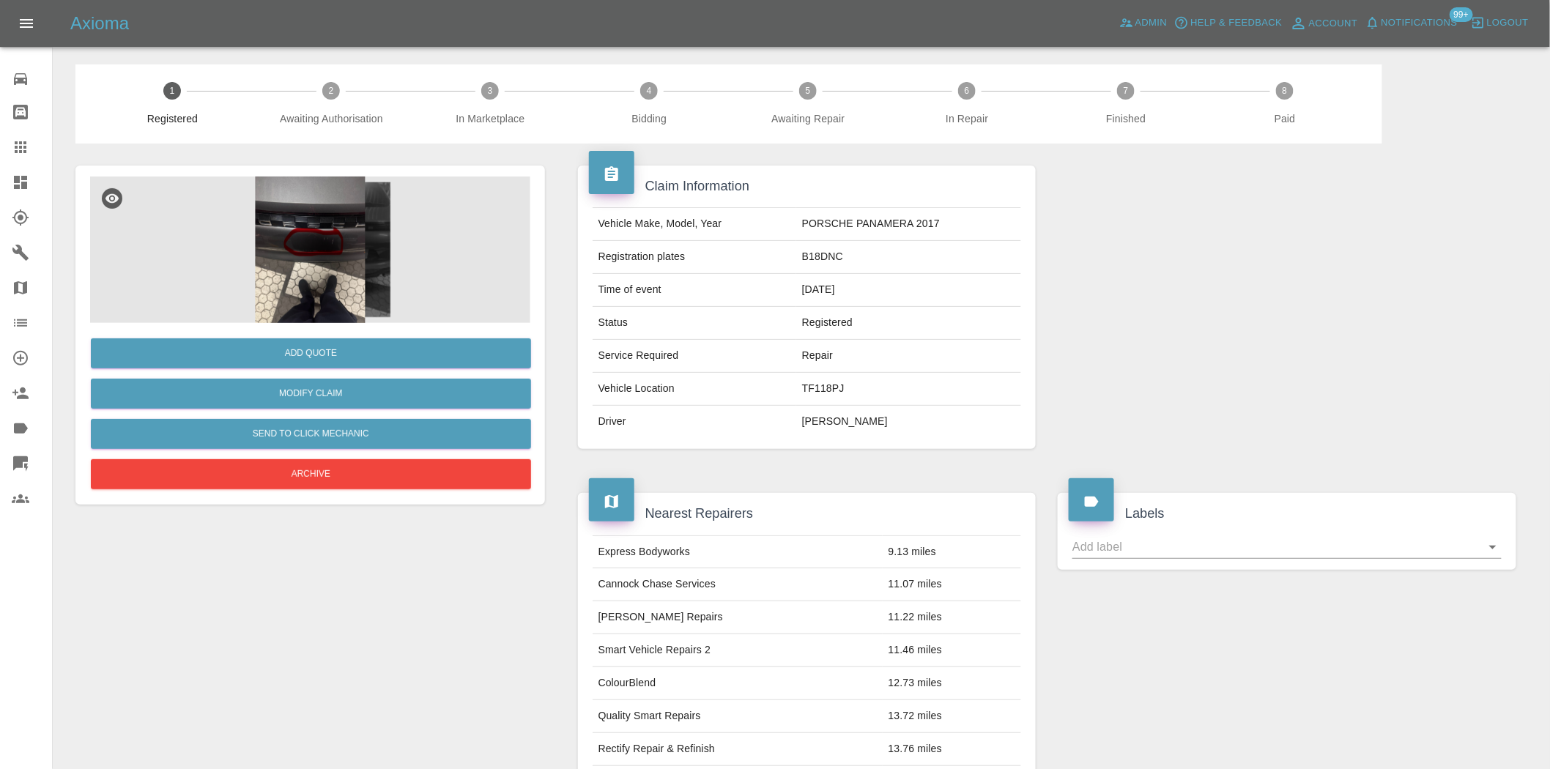
click at [296, 201] on img at bounding box center [310, 250] width 440 height 146
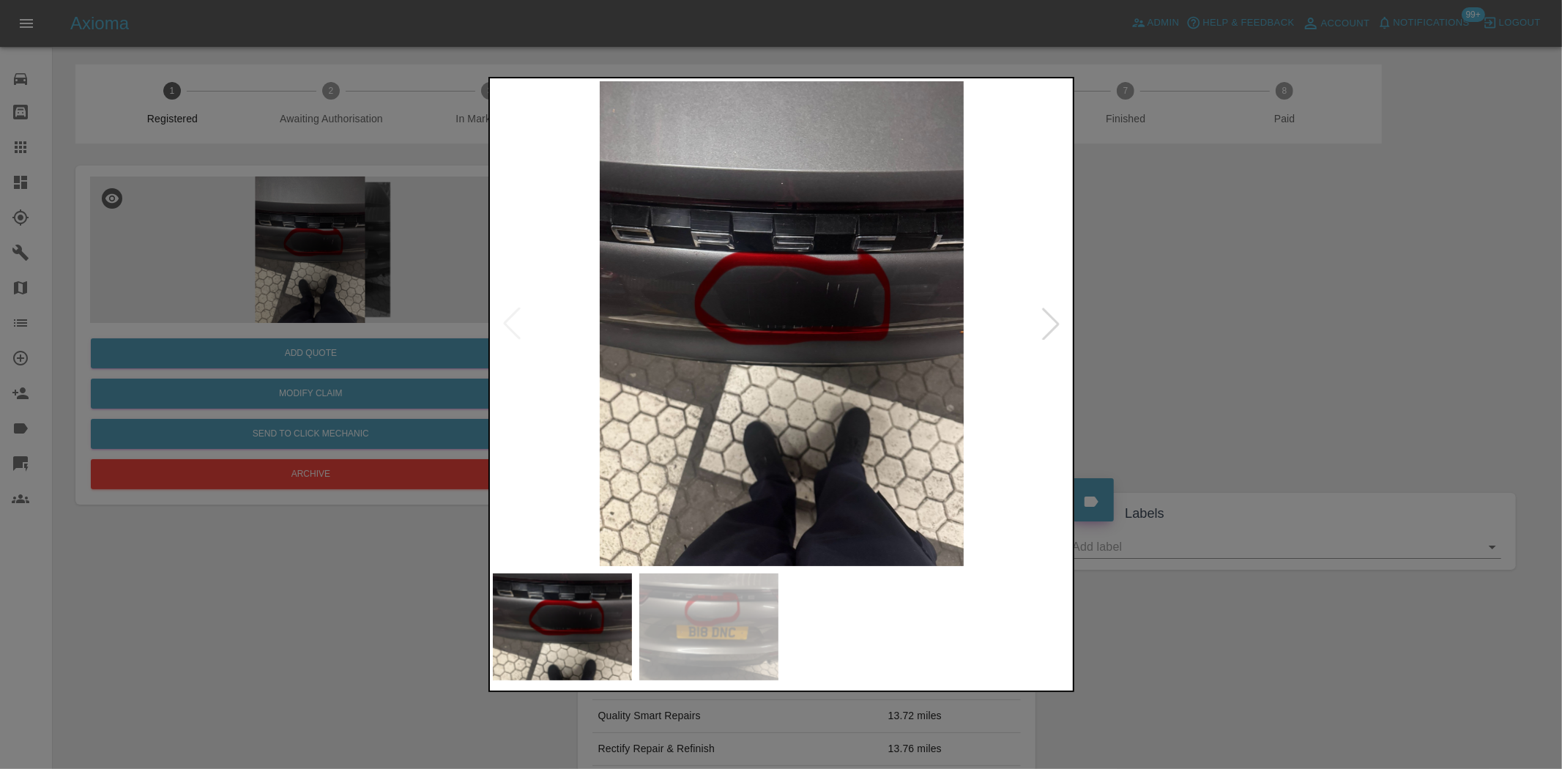
click at [833, 309] on img at bounding box center [782, 323] width 579 height 485
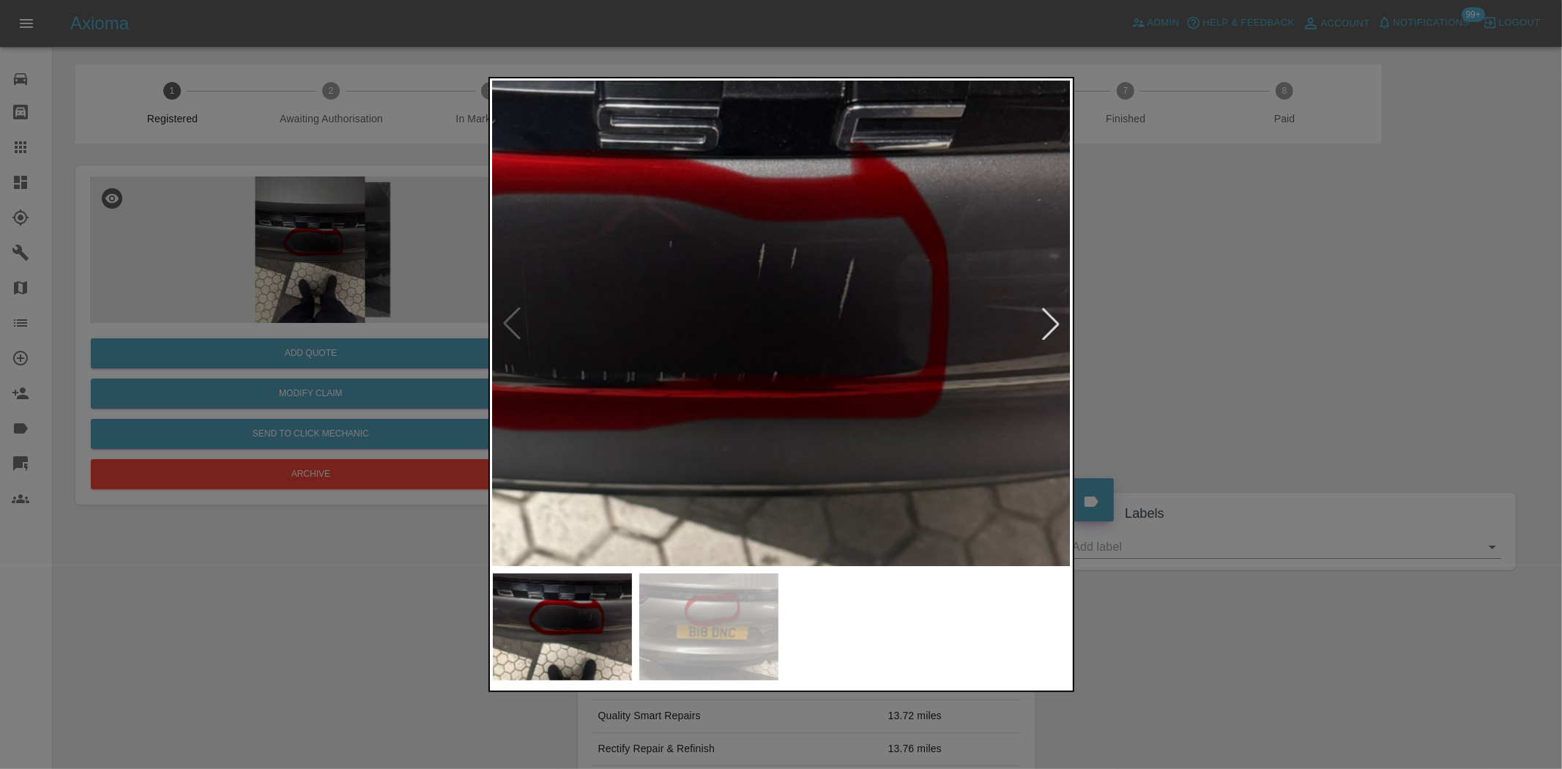
click at [832, 309] on img at bounding box center [623, 367] width 1736 height 1455
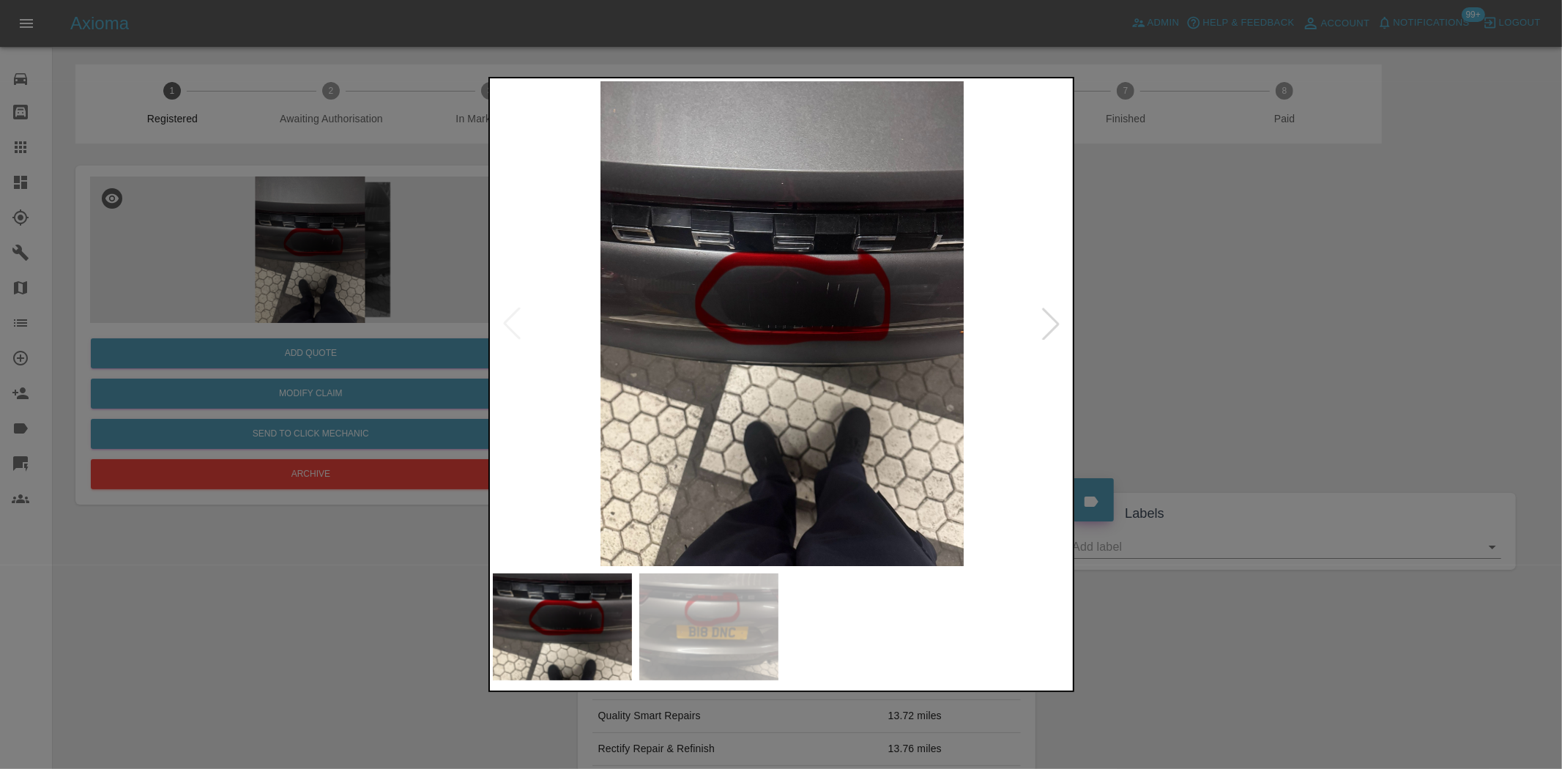
click at [662, 365] on img at bounding box center [782, 323] width 579 height 485
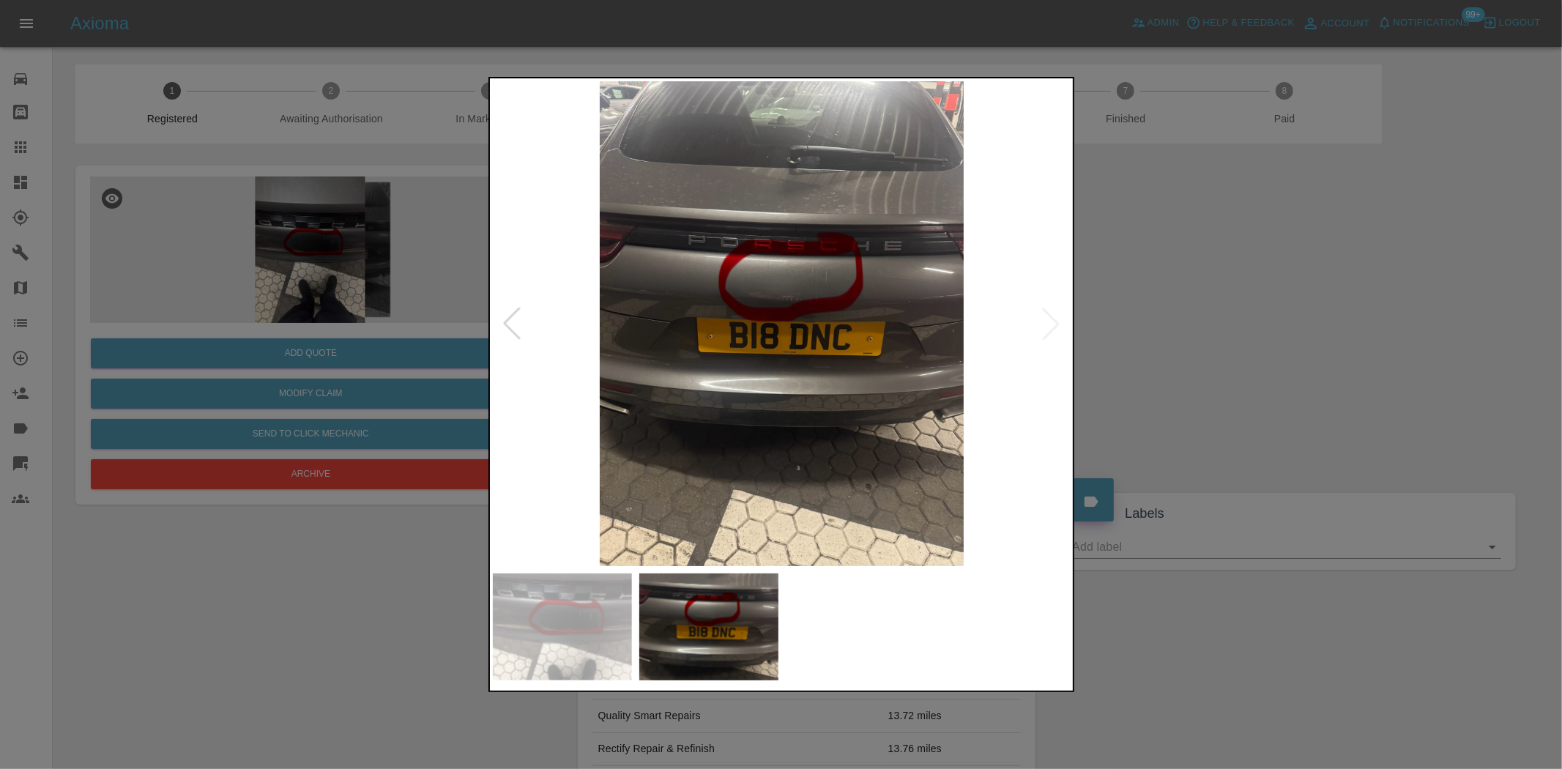
click at [787, 288] on img at bounding box center [782, 323] width 579 height 485
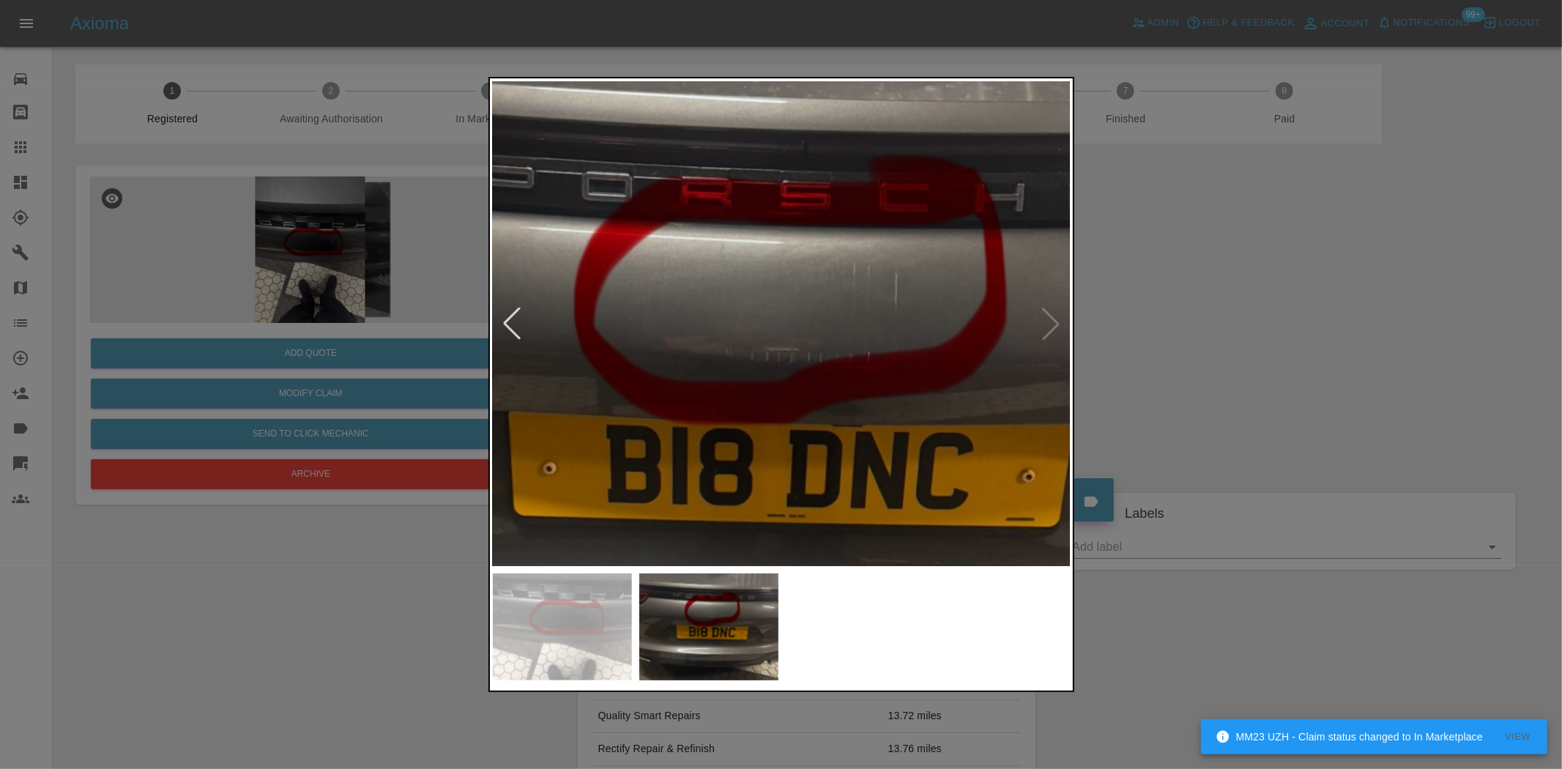
click at [774, 302] on img at bounding box center [763, 430] width 1736 height 1455
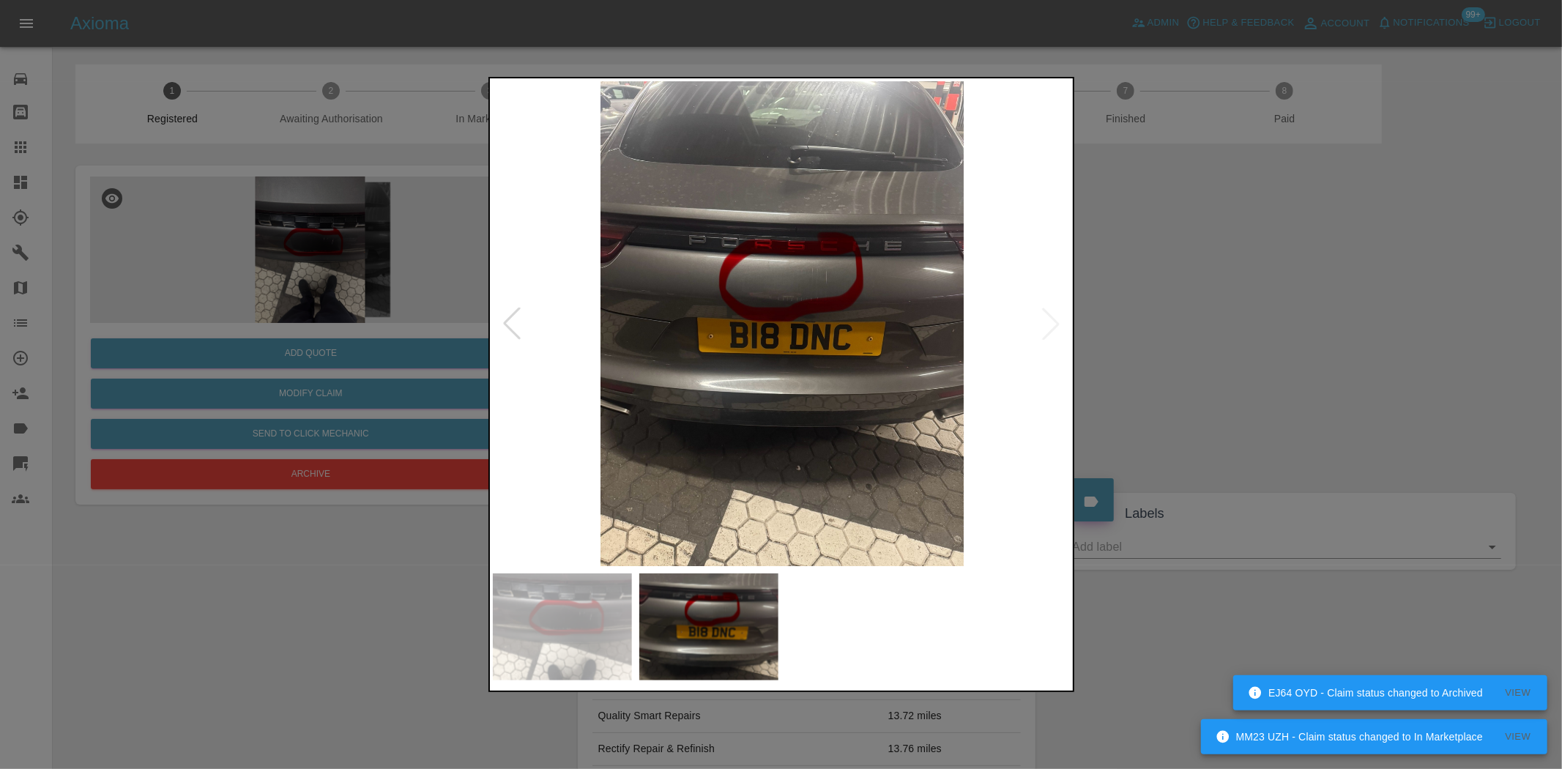
click at [747, 302] on img at bounding box center [782, 323] width 579 height 485
click at [692, 301] on img at bounding box center [782, 323] width 579 height 485
click at [786, 288] on img at bounding box center [782, 323] width 579 height 485
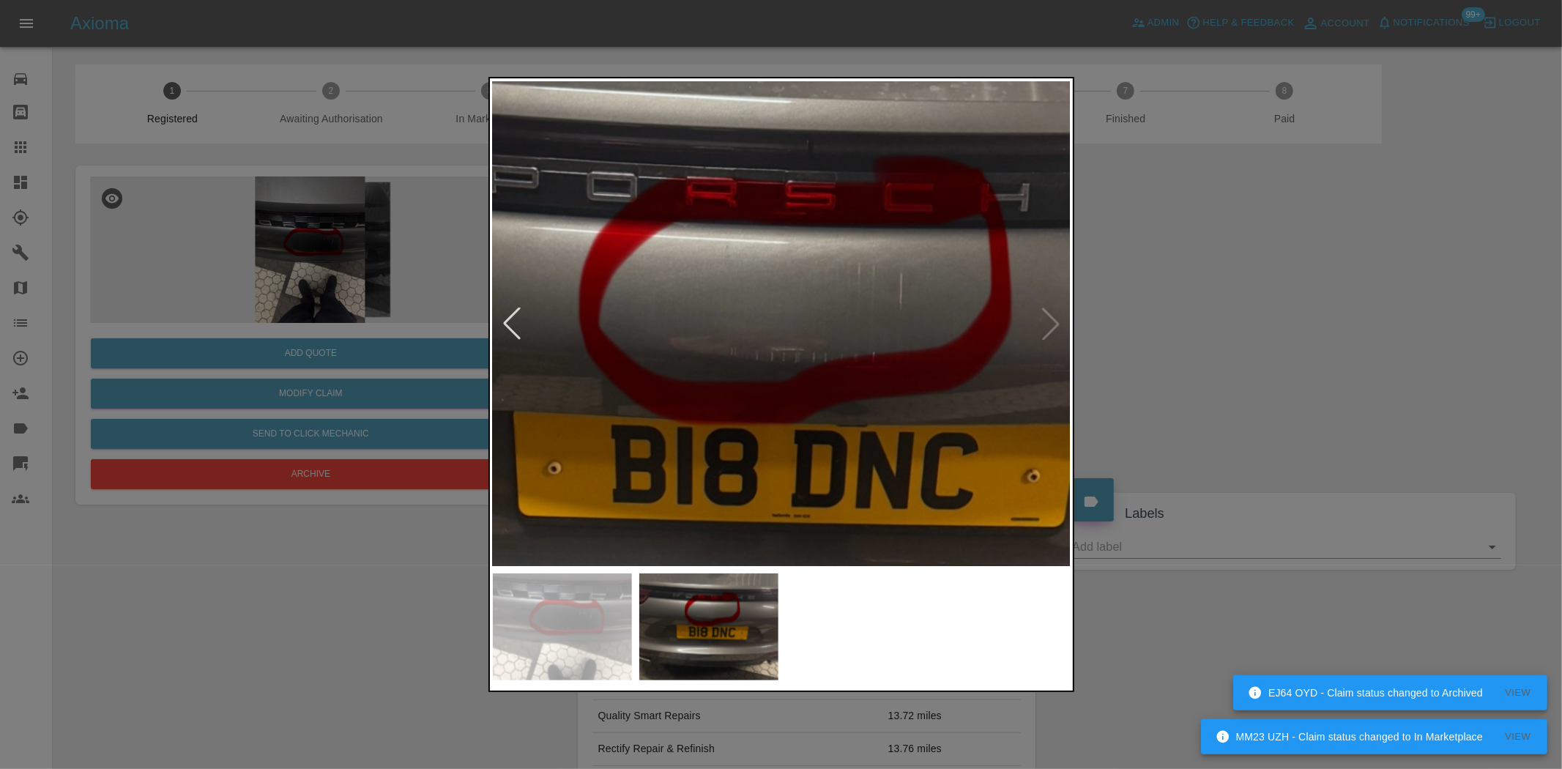
drag, startPoint x: 377, startPoint y: 250, endPoint x: 363, endPoint y: 27, distance: 223.1
click at [376, 221] on div at bounding box center [781, 384] width 1562 height 769
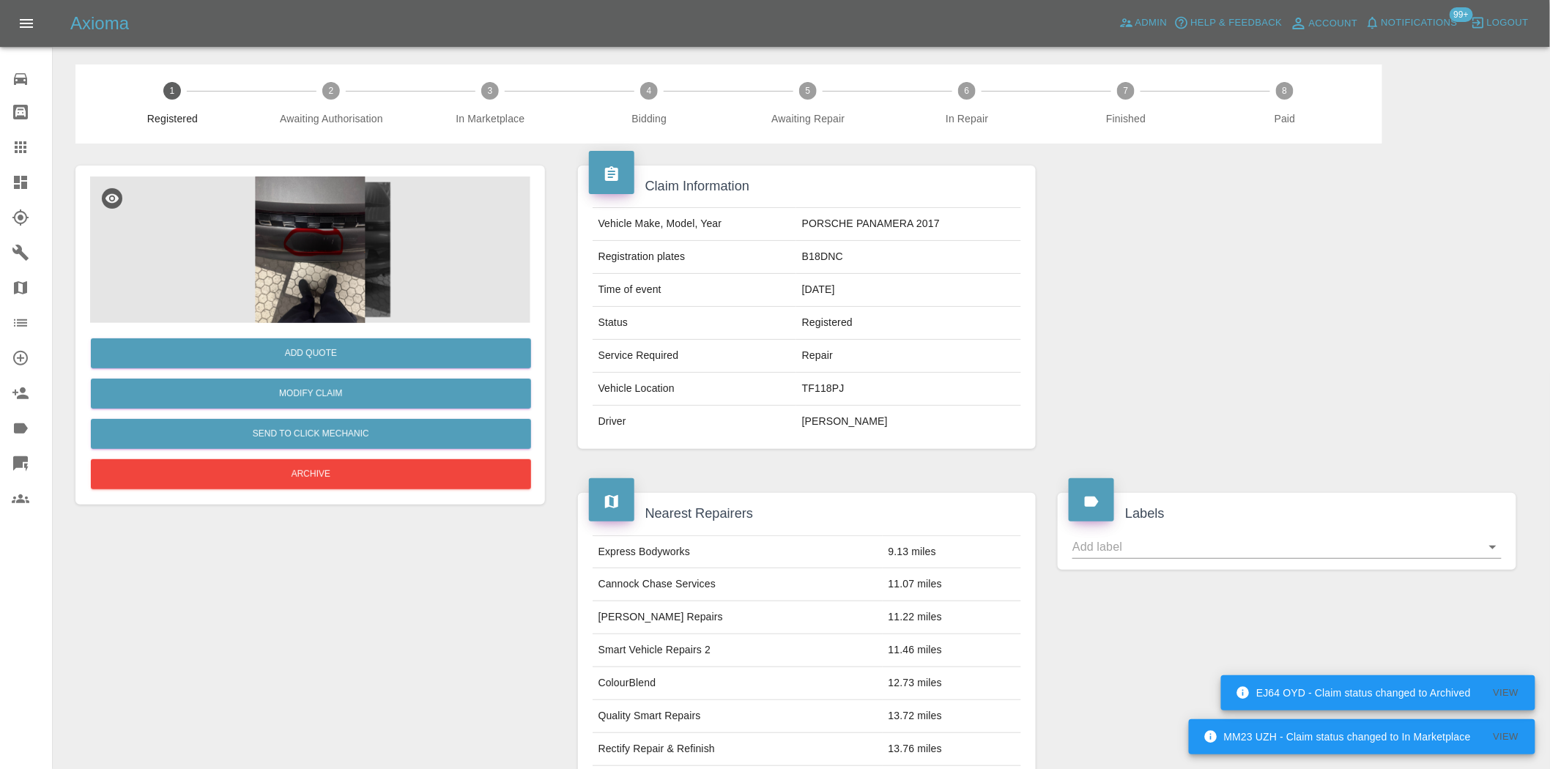
click at [338, 235] on img at bounding box center [310, 250] width 440 height 146
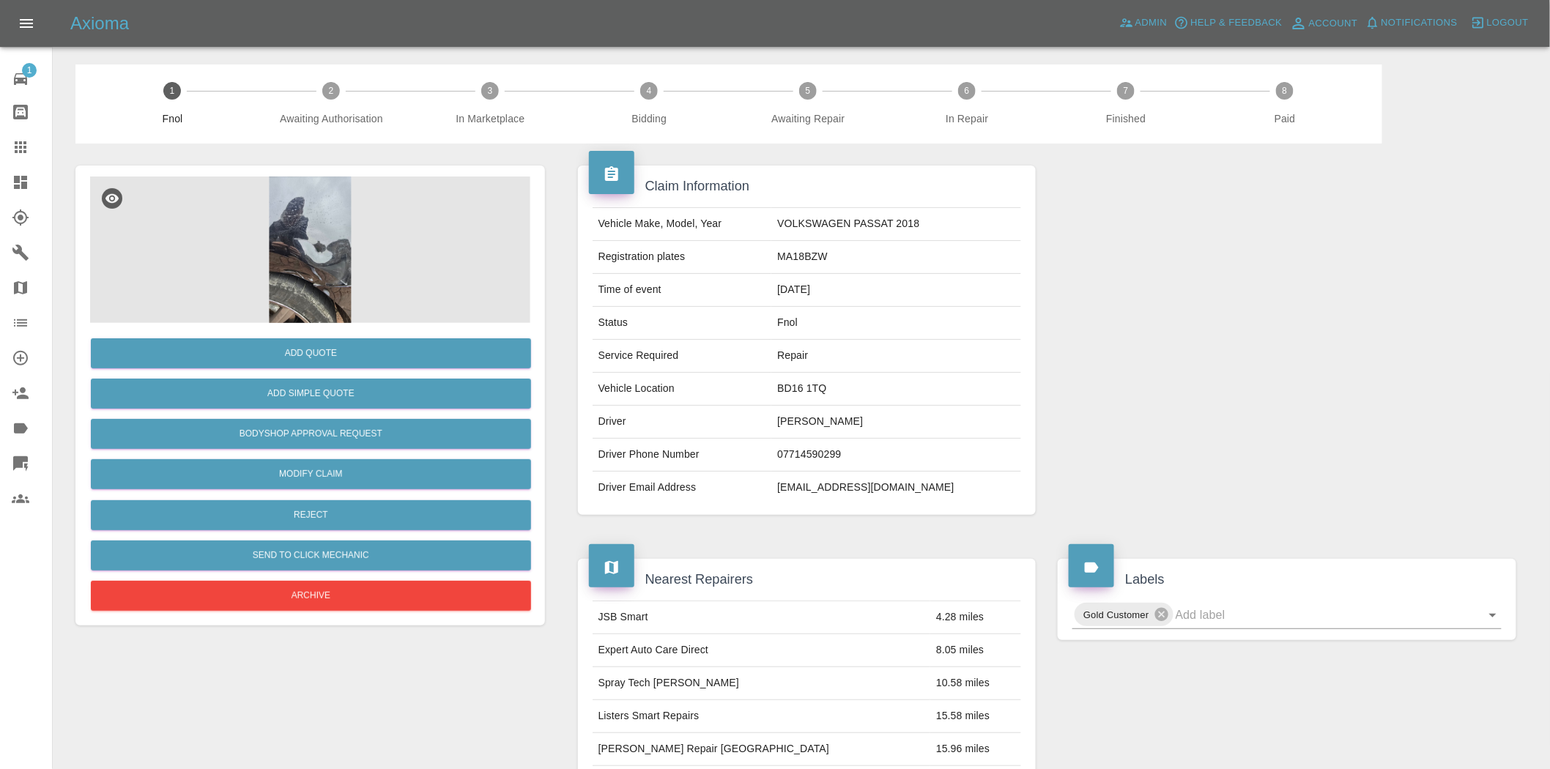
click at [324, 269] on img at bounding box center [310, 250] width 440 height 146
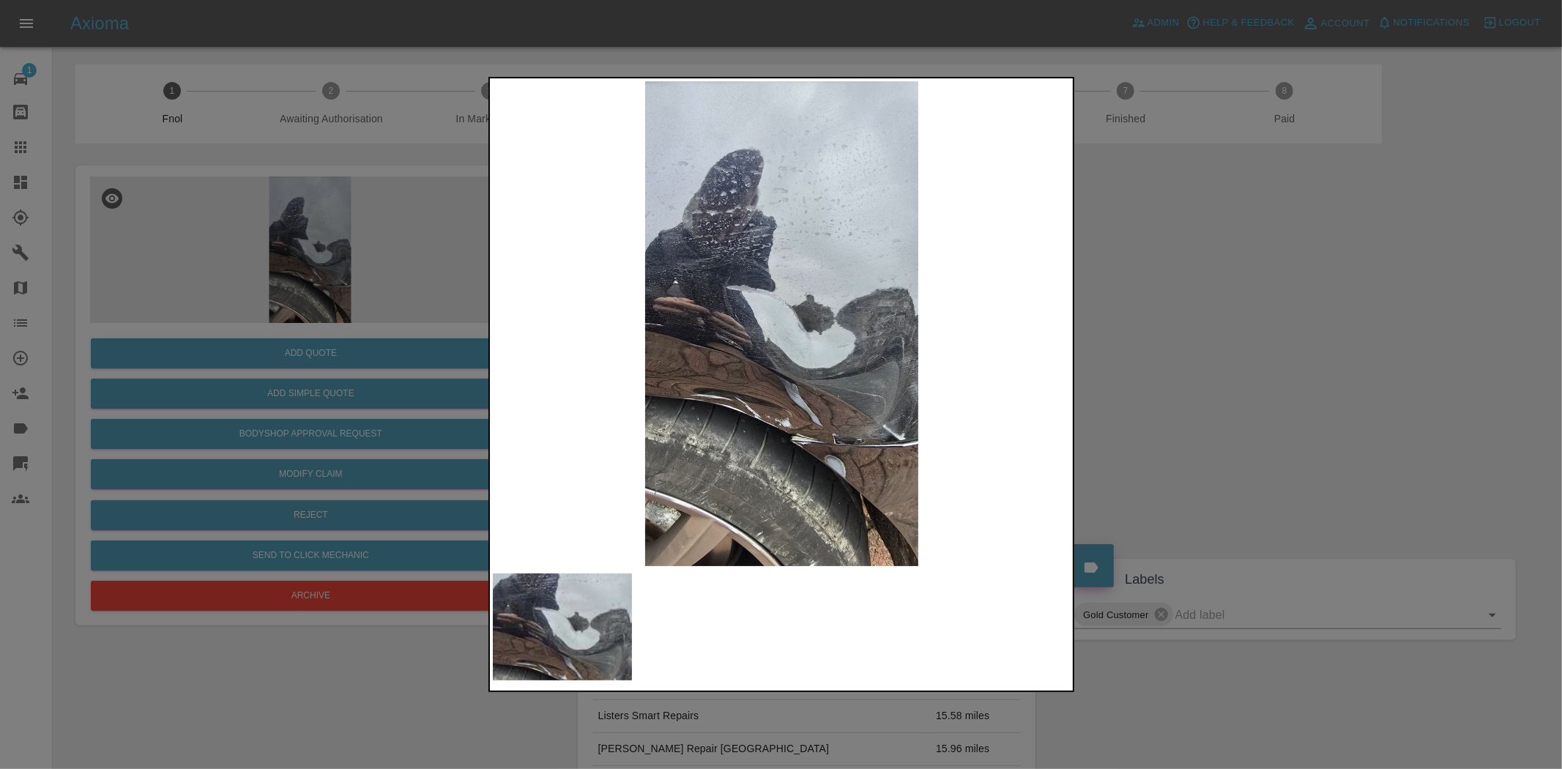
click at [625, 327] on img at bounding box center [782, 323] width 579 height 485
click at [734, 390] on img at bounding box center [782, 323] width 579 height 485
click at [676, 415] on img at bounding box center [782, 323] width 579 height 485
click at [516, 367] on img at bounding box center [782, 323] width 579 height 485
click at [245, 185] on div at bounding box center [781, 384] width 1562 height 769
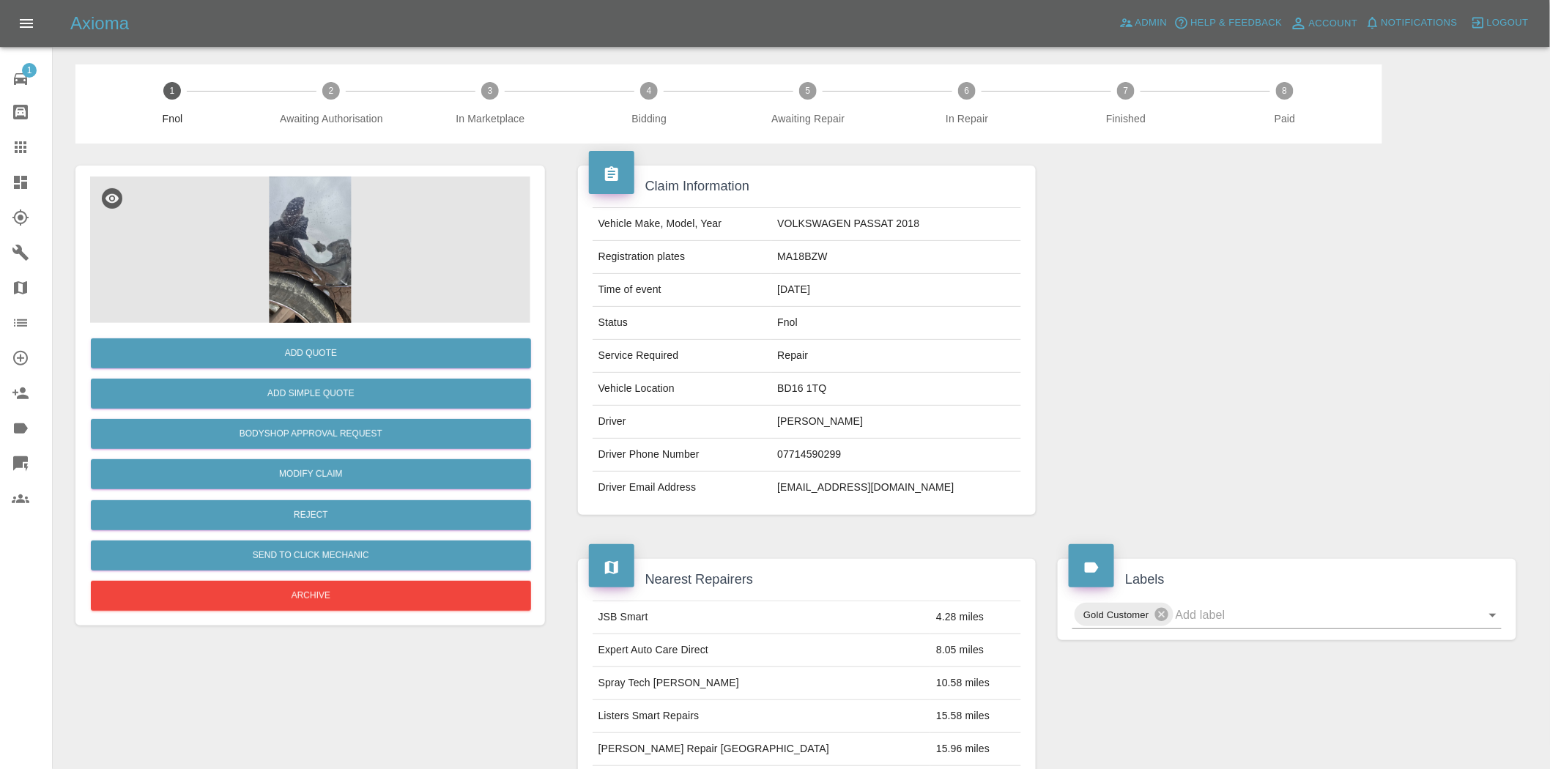
click at [331, 261] on img at bounding box center [310, 250] width 440 height 146
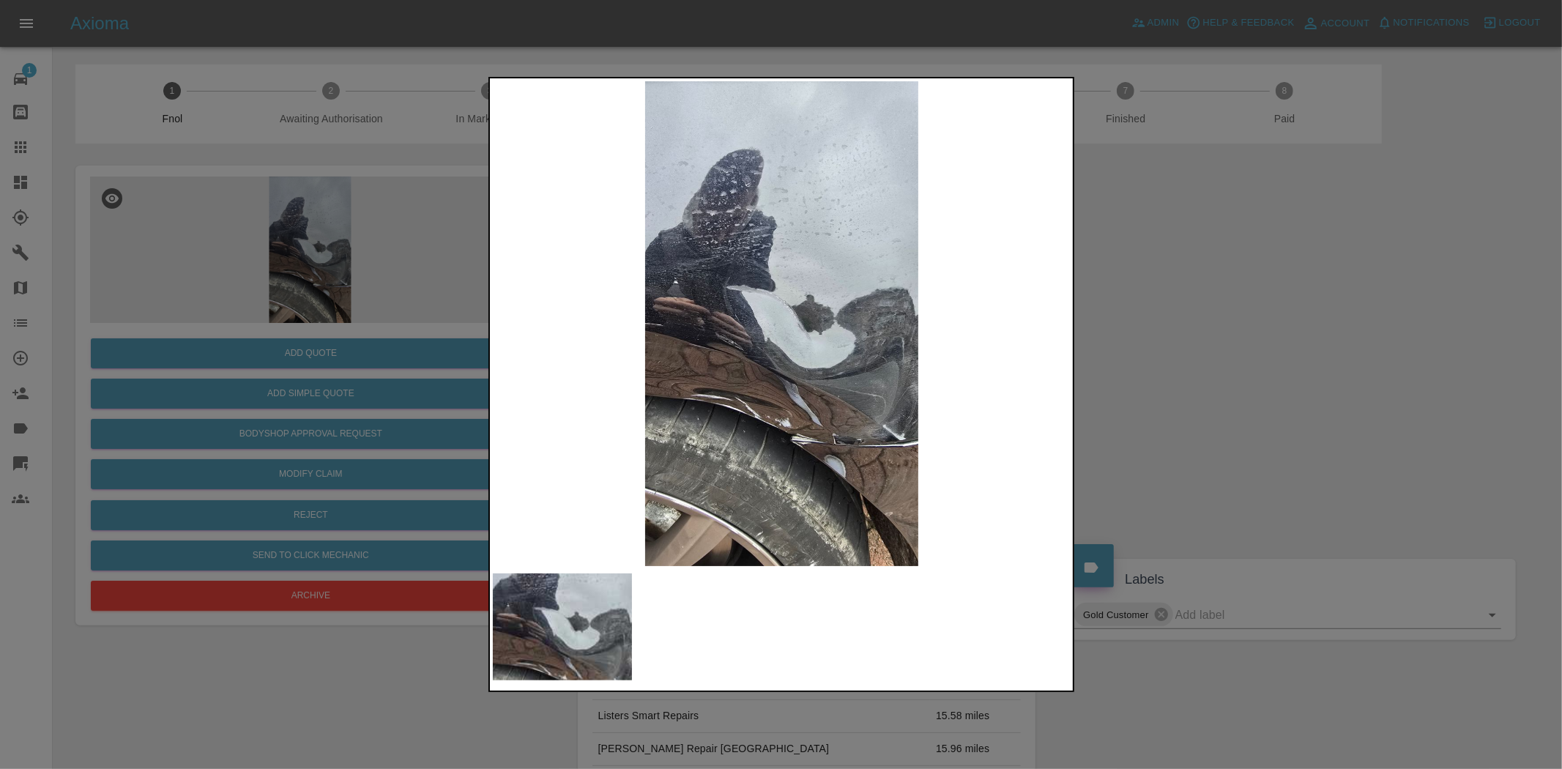
click at [844, 442] on img at bounding box center [782, 323] width 579 height 485
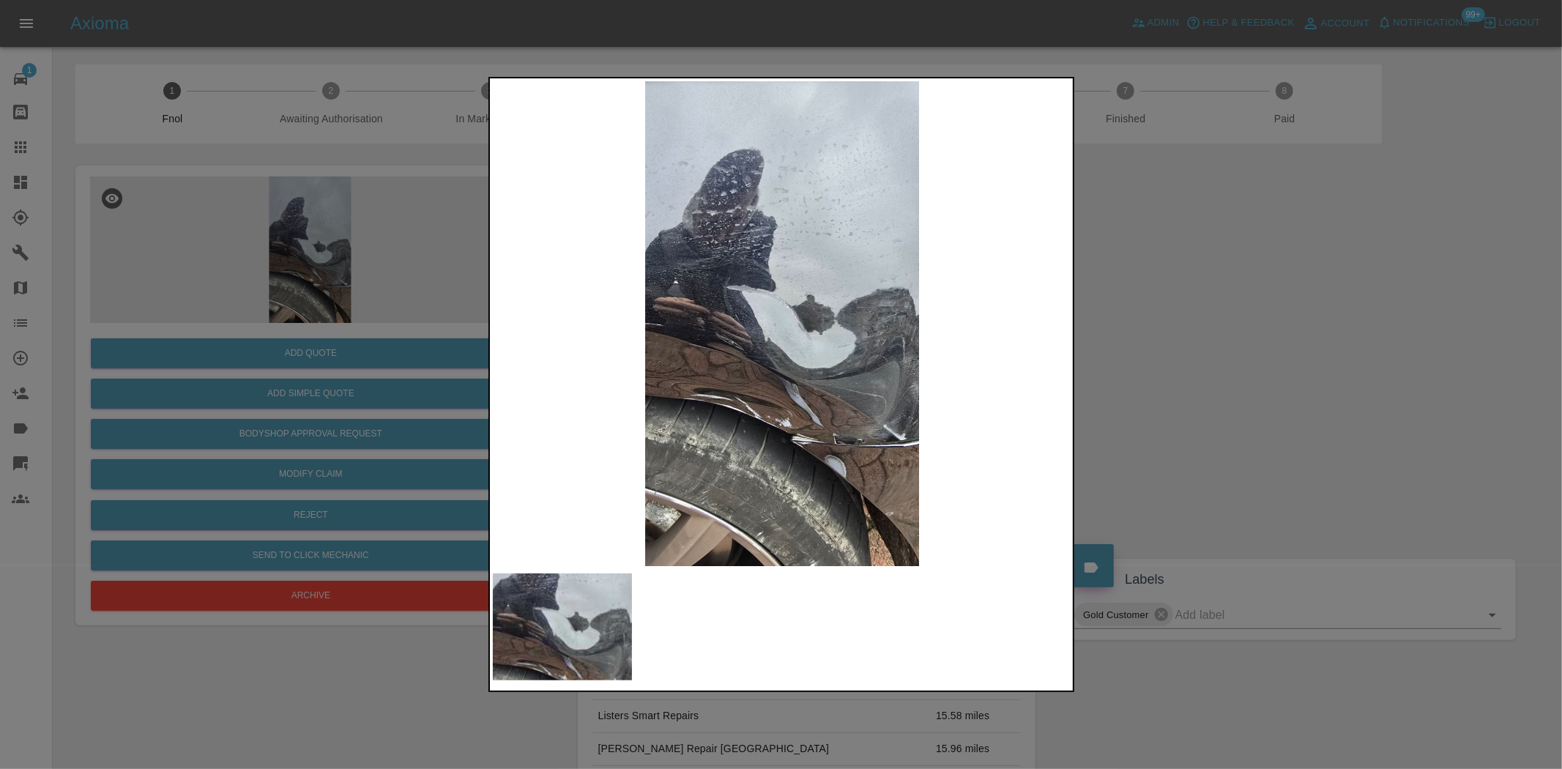
click at [772, 341] on img at bounding box center [782, 323] width 579 height 485
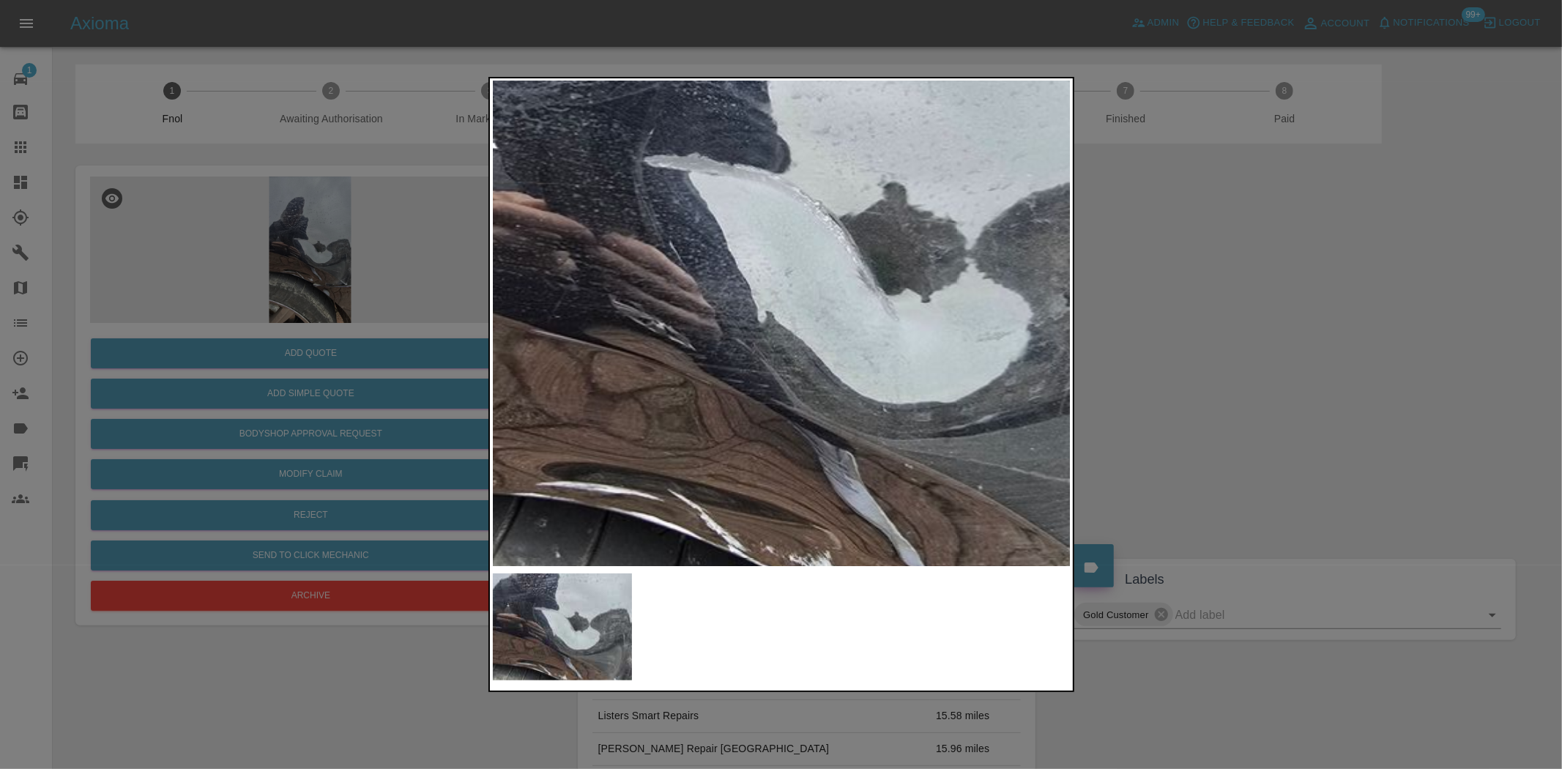
click at [772, 341] on img at bounding box center [809, 269] width 1736 height 1455
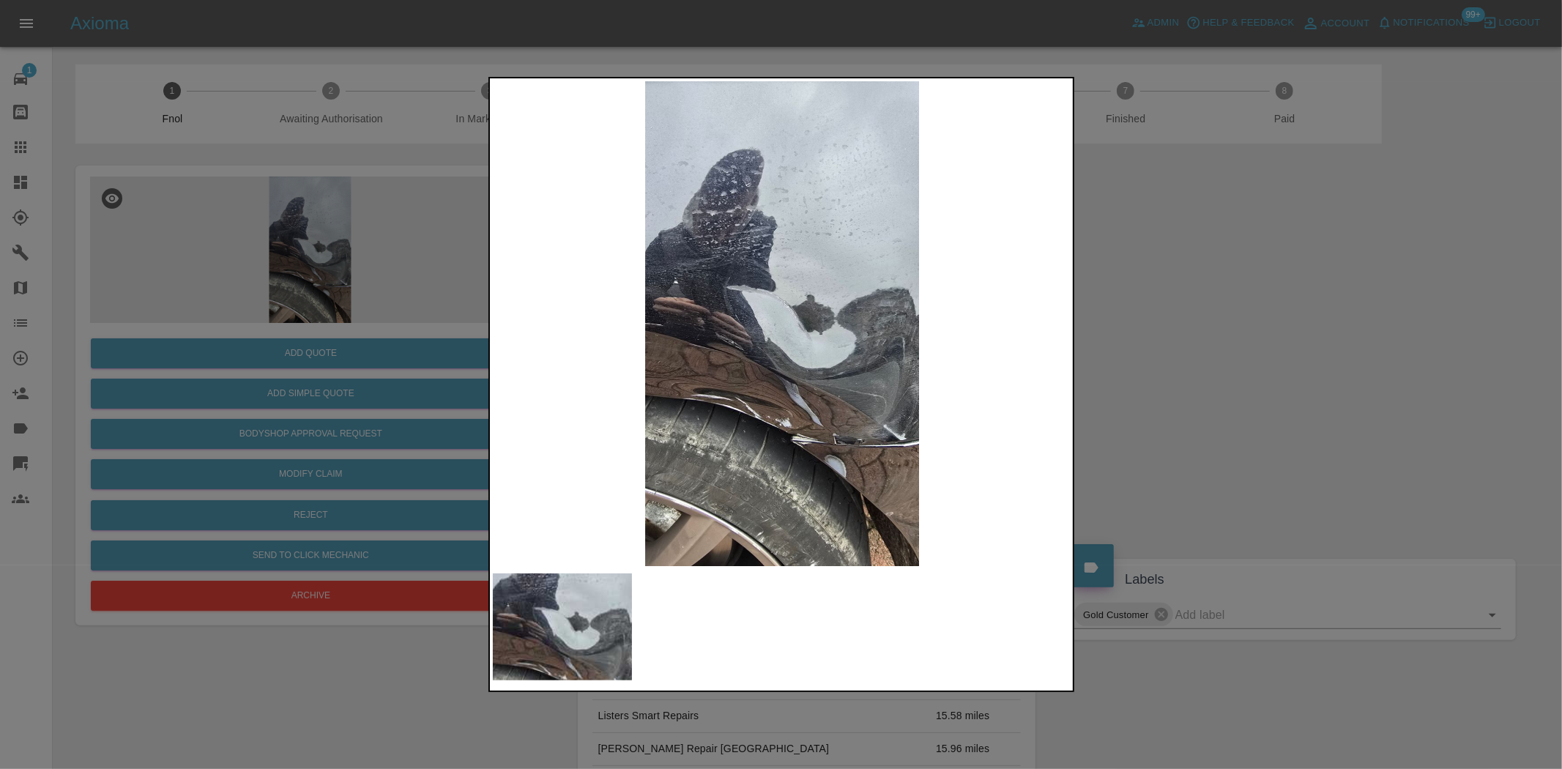
click at [647, 366] on img at bounding box center [782, 323] width 579 height 485
click at [577, 412] on img at bounding box center [782, 323] width 579 height 485
click at [784, 434] on img at bounding box center [782, 323] width 579 height 485
click at [781, 281] on img at bounding box center [782, 323] width 579 height 485
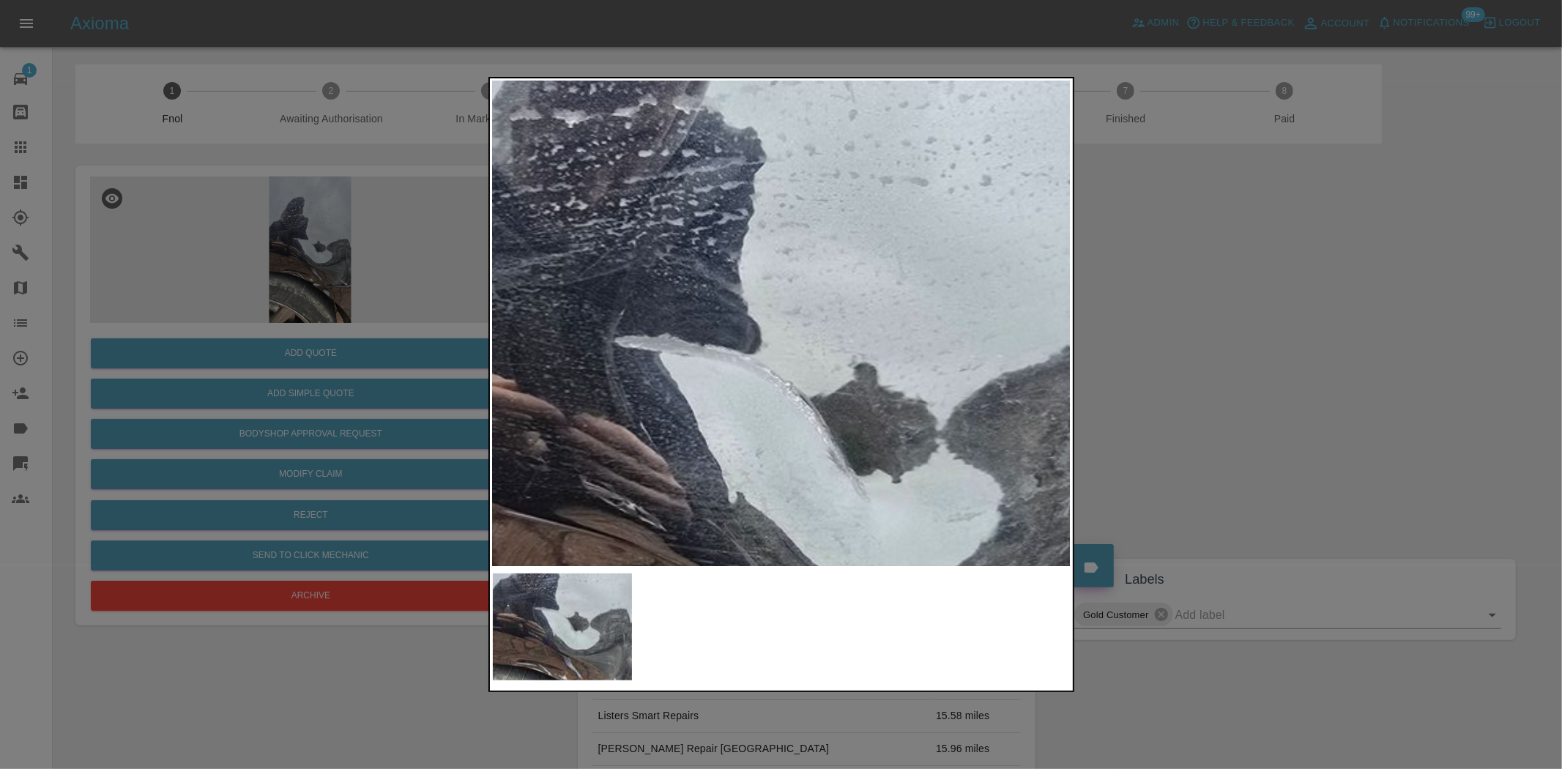
click at [781, 281] on img at bounding box center [779, 450] width 1736 height 1455
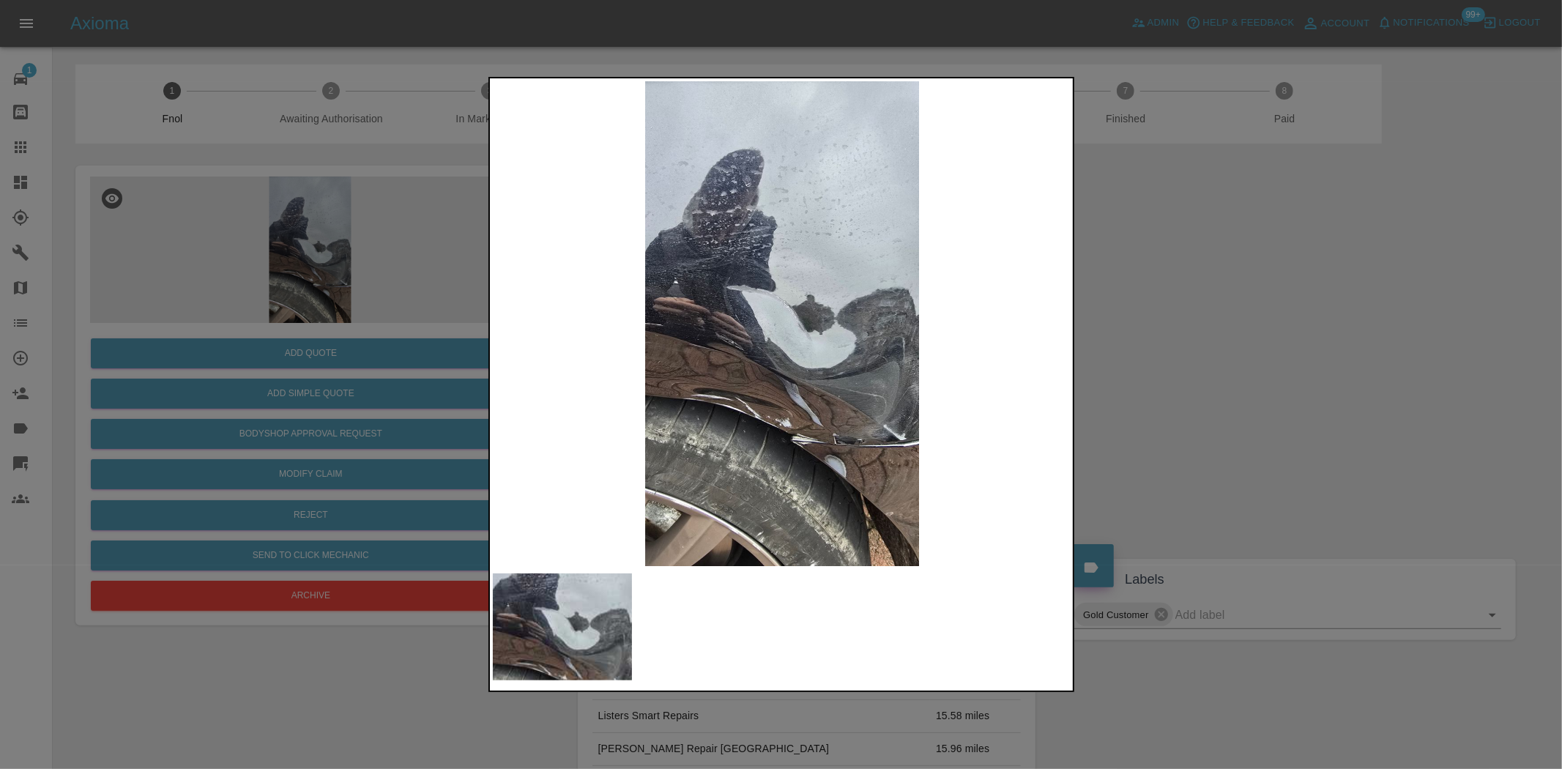
click at [763, 348] on img at bounding box center [782, 323] width 579 height 485
click at [708, 374] on img at bounding box center [782, 323] width 579 height 485
click at [870, 410] on img at bounding box center [782, 323] width 579 height 485
click at [760, 406] on img at bounding box center [782, 323] width 579 height 485
click at [704, 408] on img at bounding box center [782, 323] width 579 height 485
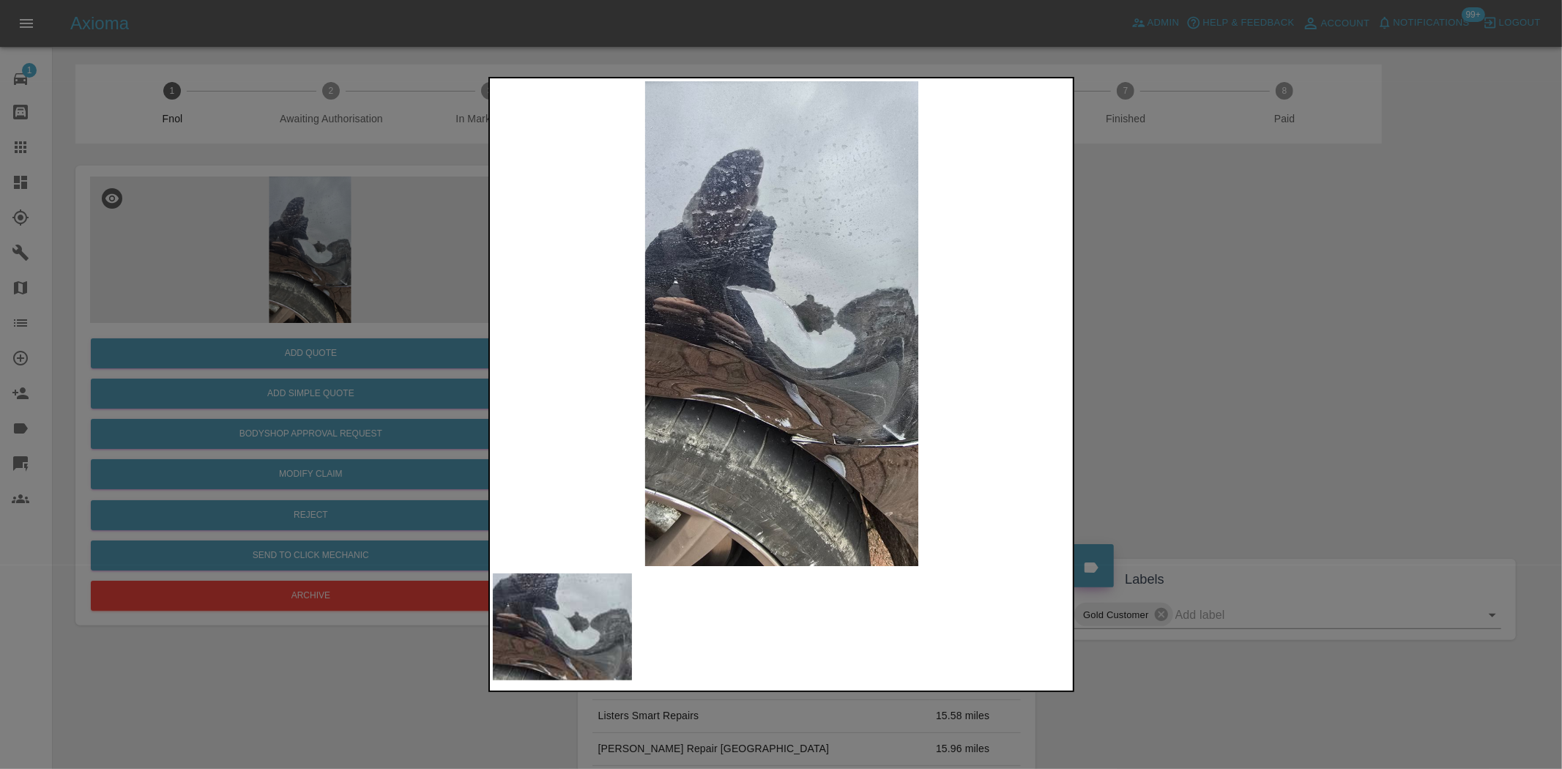
click at [437, 335] on div at bounding box center [781, 384] width 1562 height 769
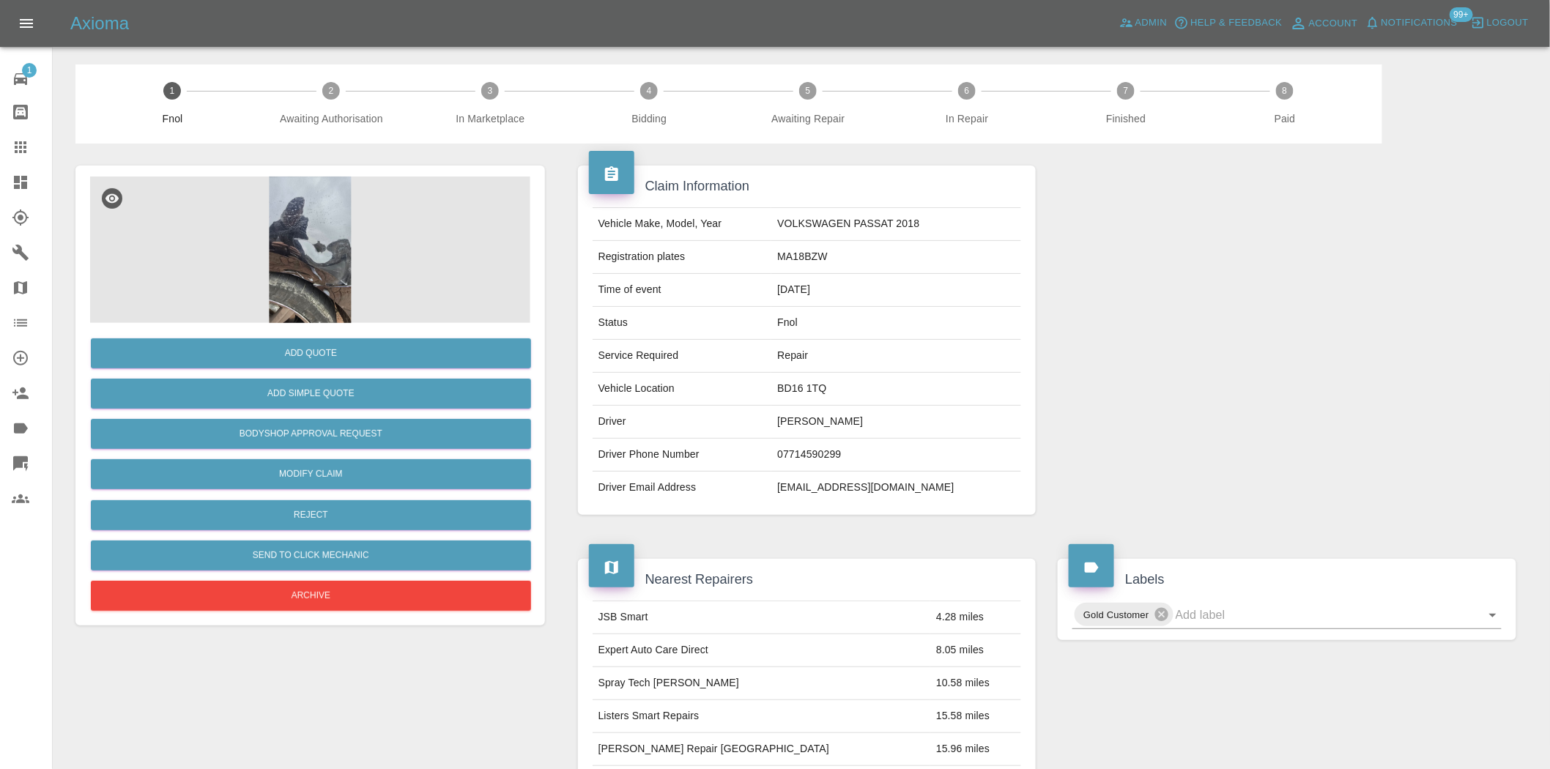
click at [347, 198] on img at bounding box center [310, 250] width 440 height 146
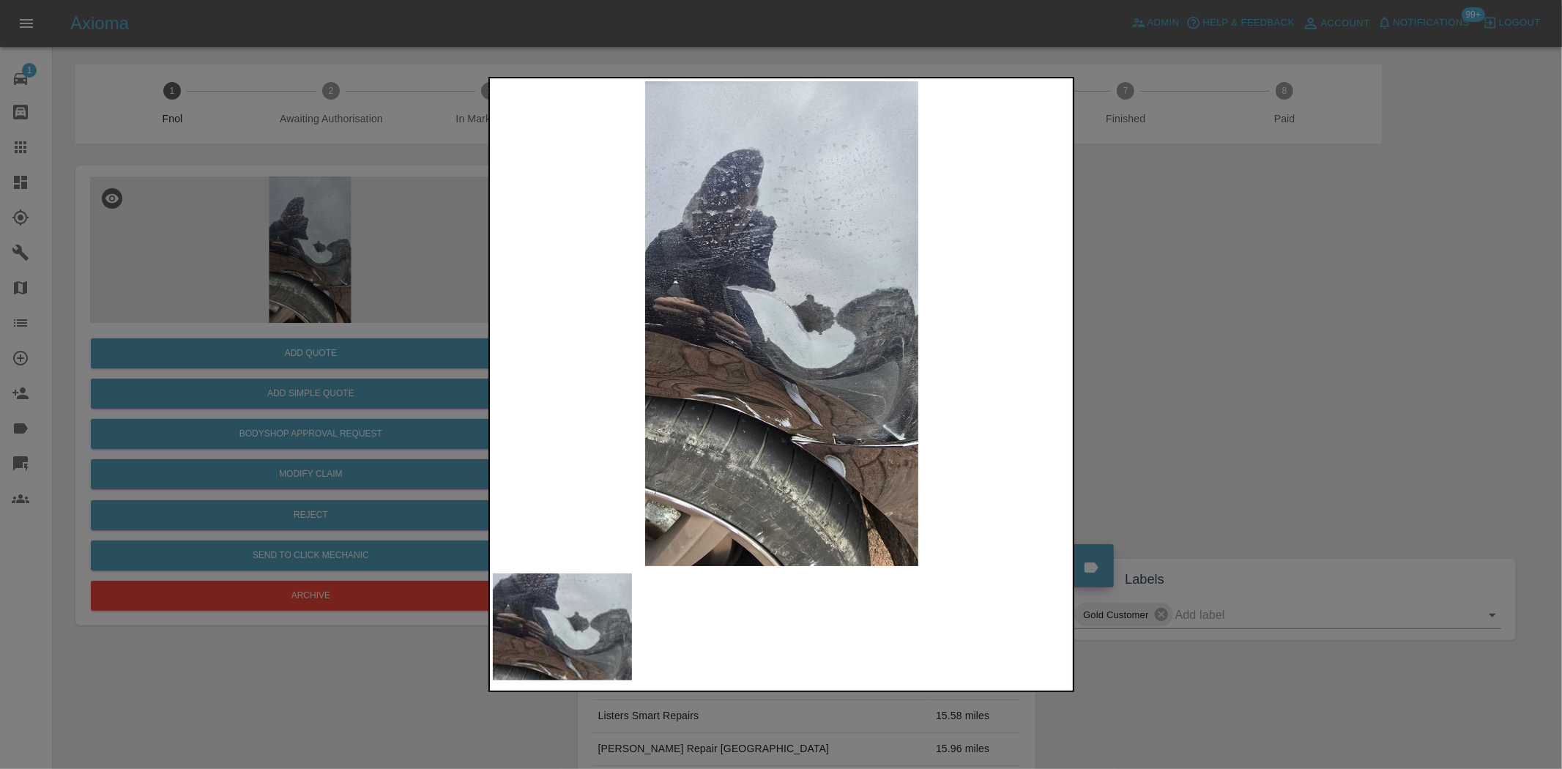
click at [821, 311] on img at bounding box center [782, 323] width 579 height 485
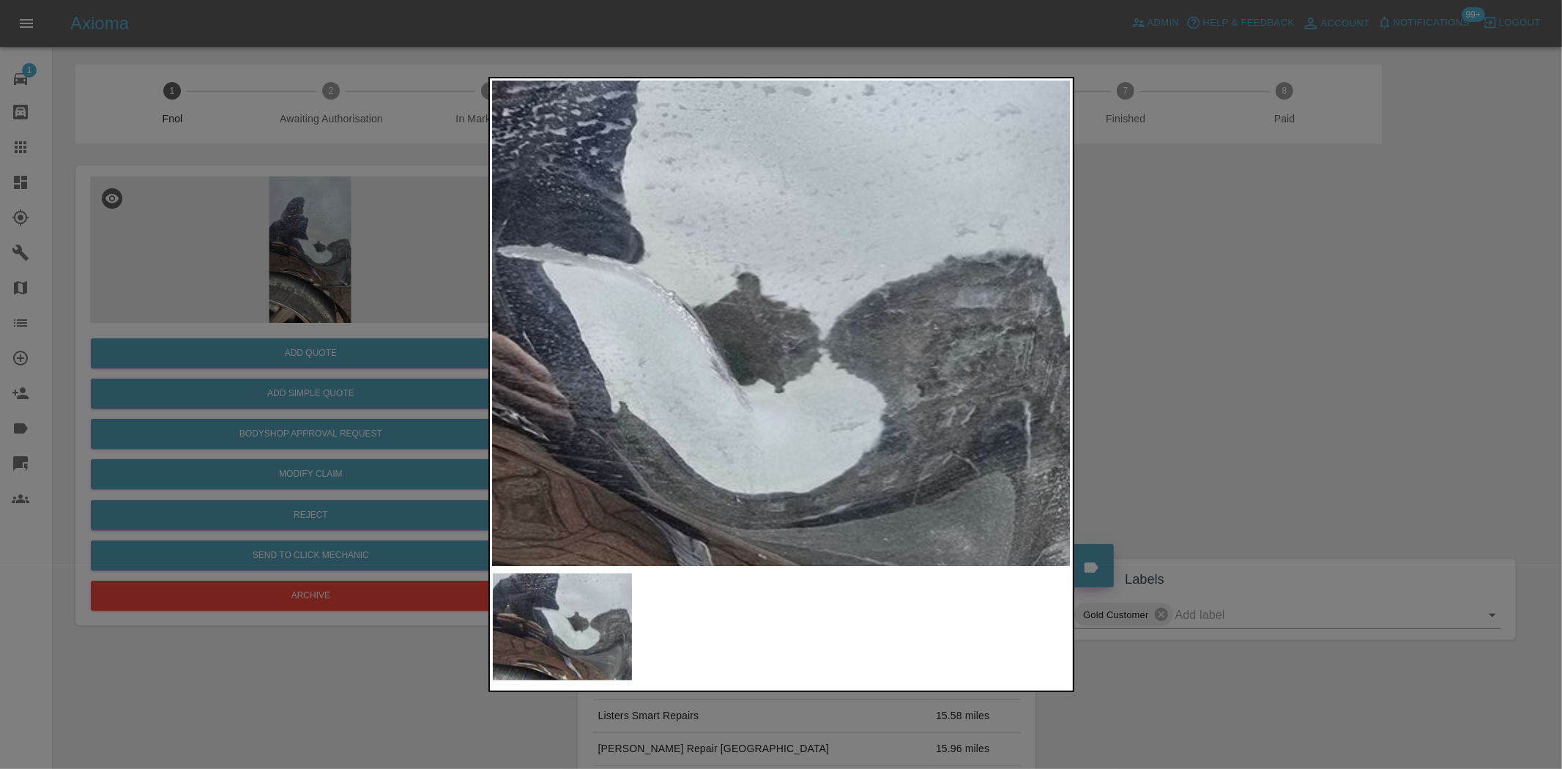
click at [821, 311] on img at bounding box center [662, 359] width 1736 height 1455
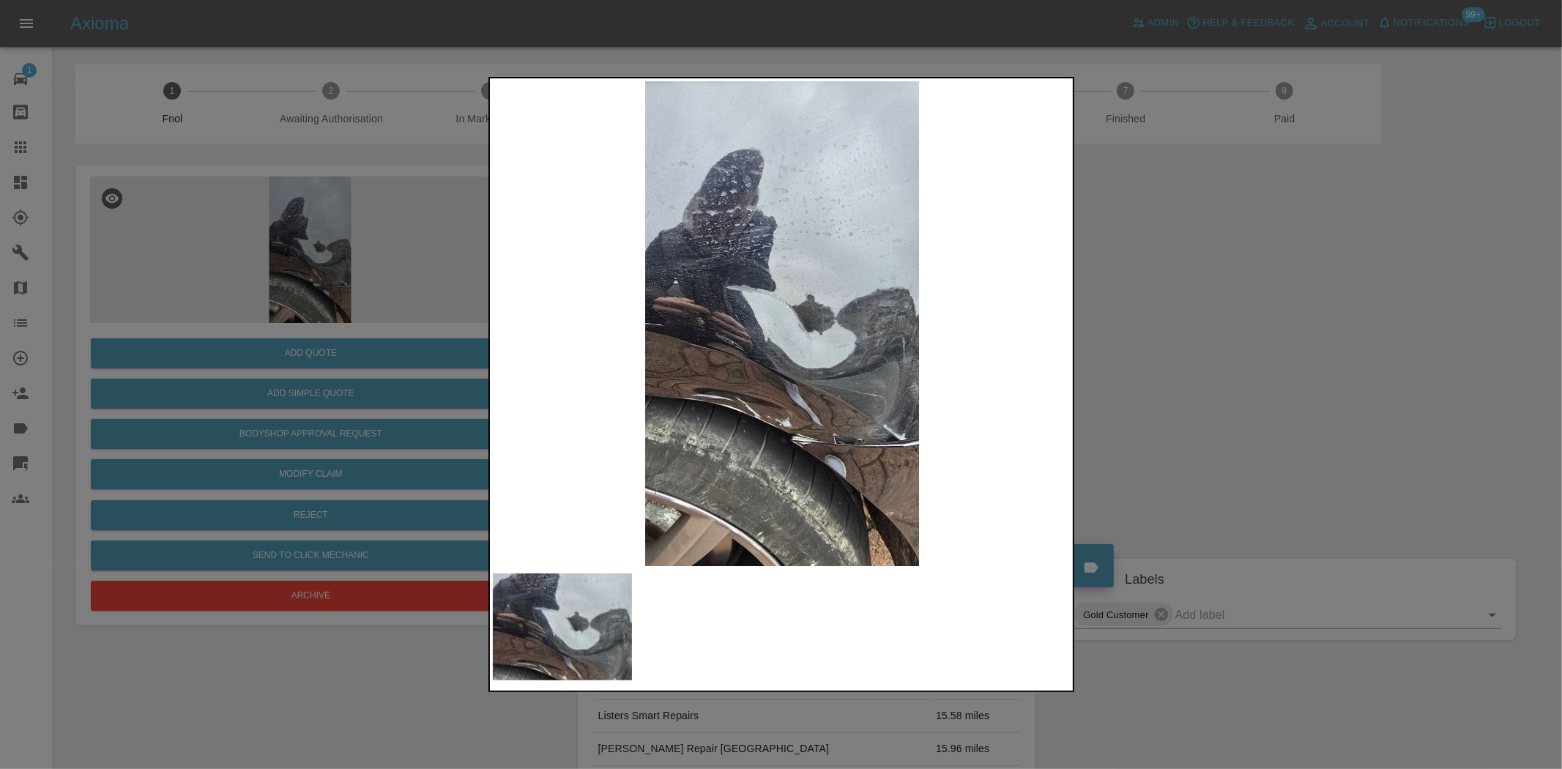
click at [784, 325] on img at bounding box center [782, 323] width 579 height 485
click at [906, 350] on img at bounding box center [782, 323] width 579 height 485
click at [825, 363] on img at bounding box center [782, 323] width 579 height 485
click at [387, 297] on div at bounding box center [781, 384] width 1562 height 769
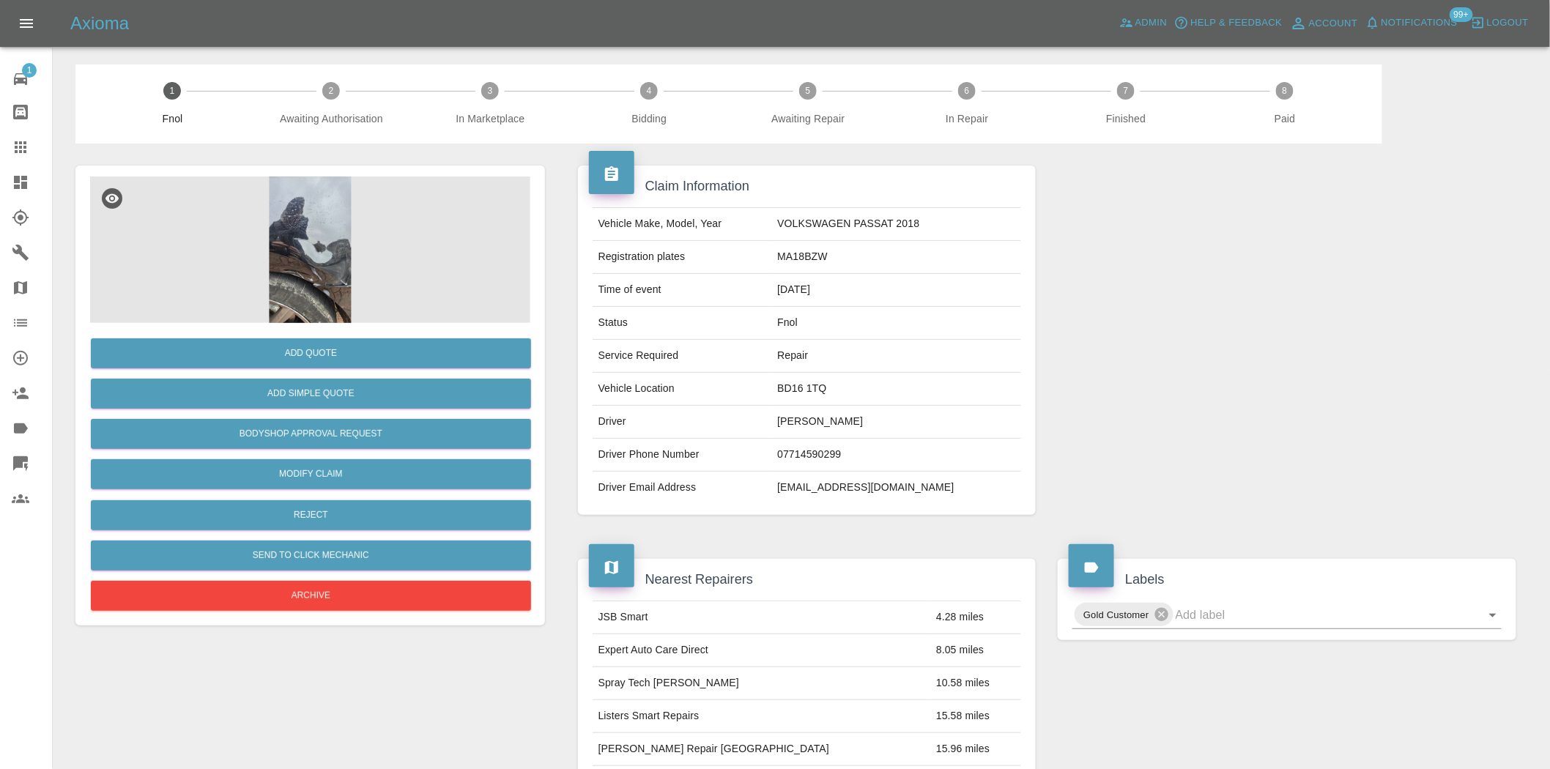
click at [313, 283] on img at bounding box center [310, 250] width 440 height 146
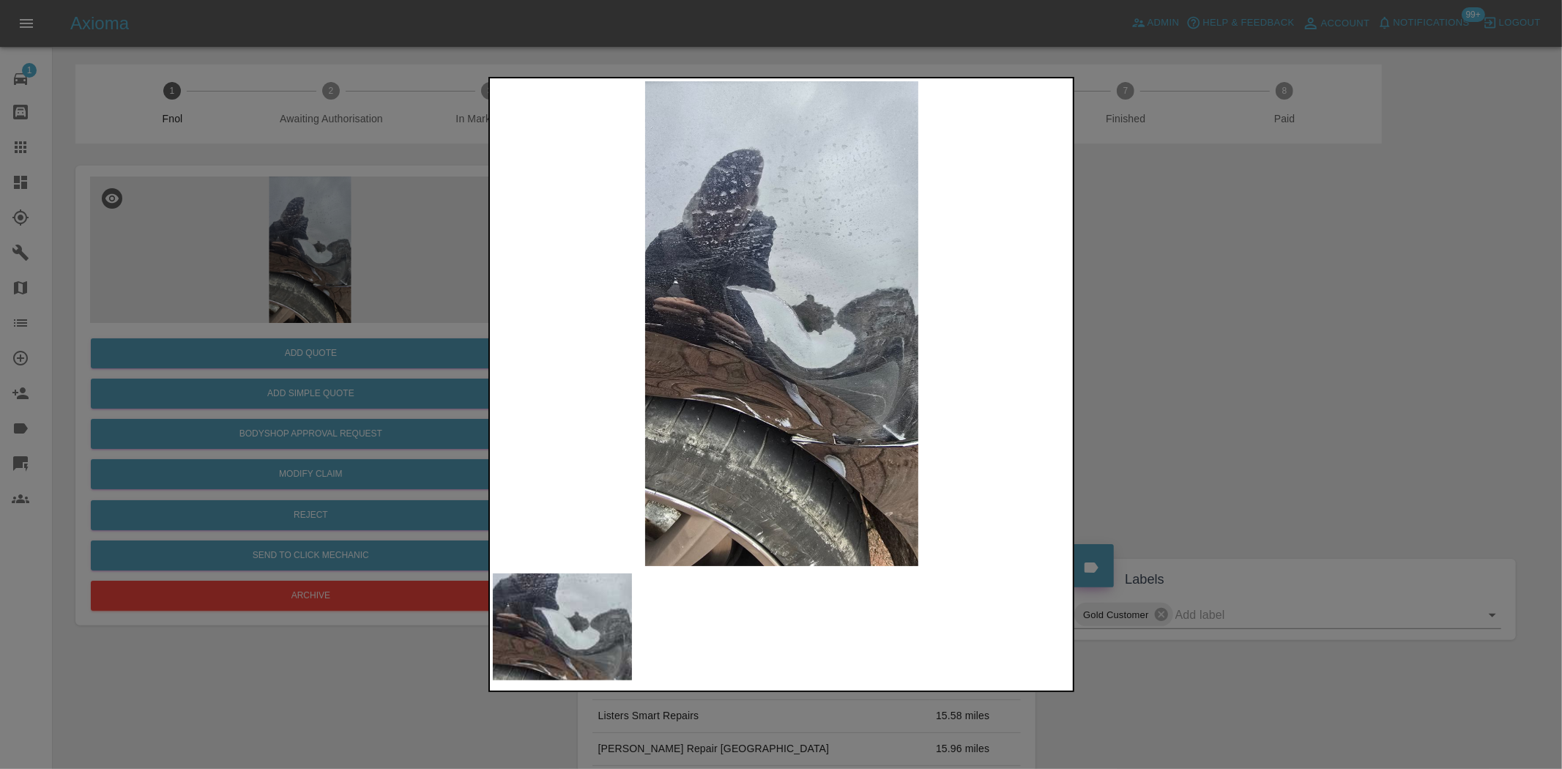
click at [633, 324] on img at bounding box center [782, 323] width 579 height 485
click at [792, 372] on img at bounding box center [782, 323] width 579 height 485
click at [811, 363] on img at bounding box center [782, 323] width 579 height 485
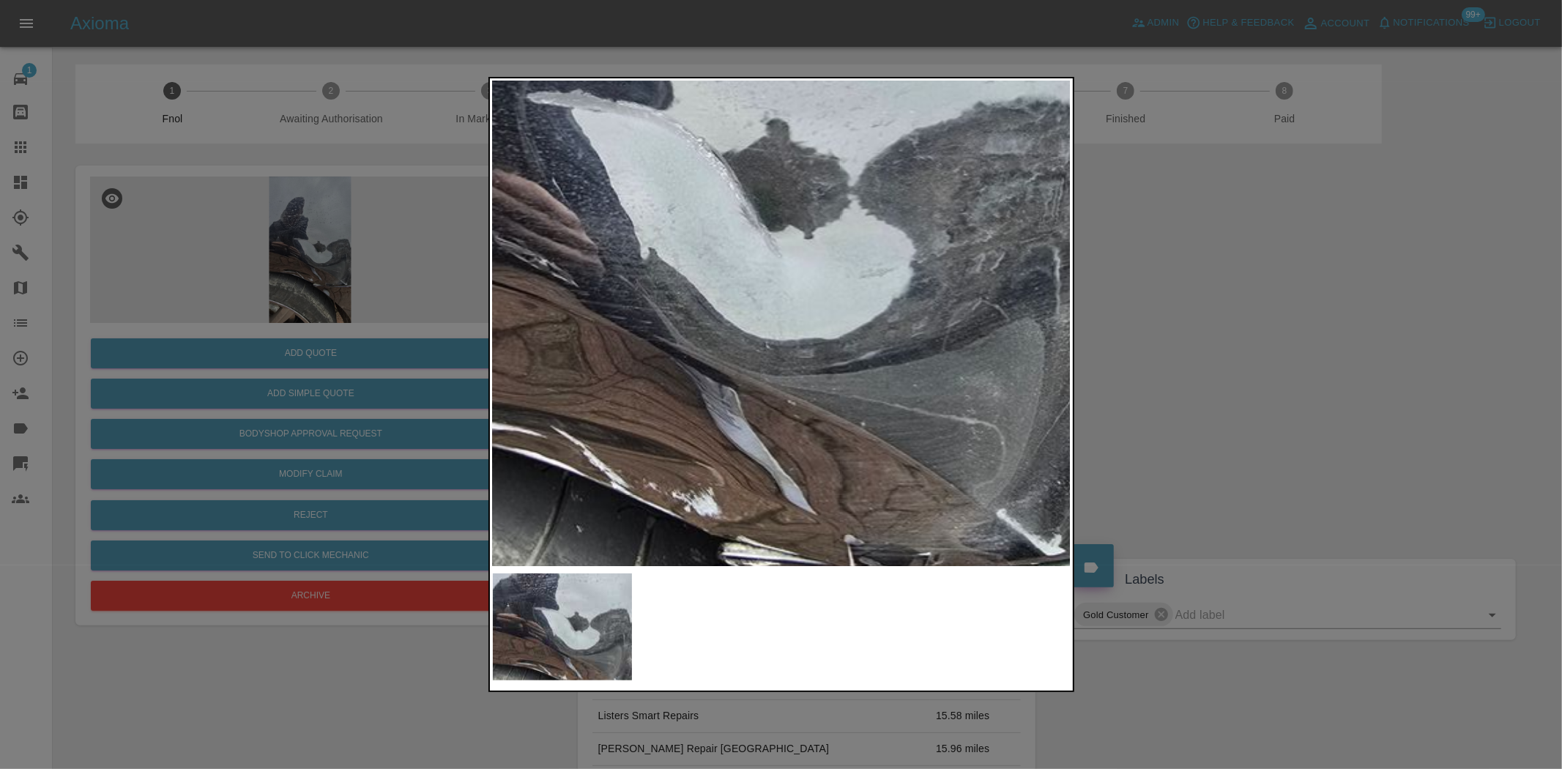
click at [811, 363] on img at bounding box center [691, 206] width 1736 height 1455
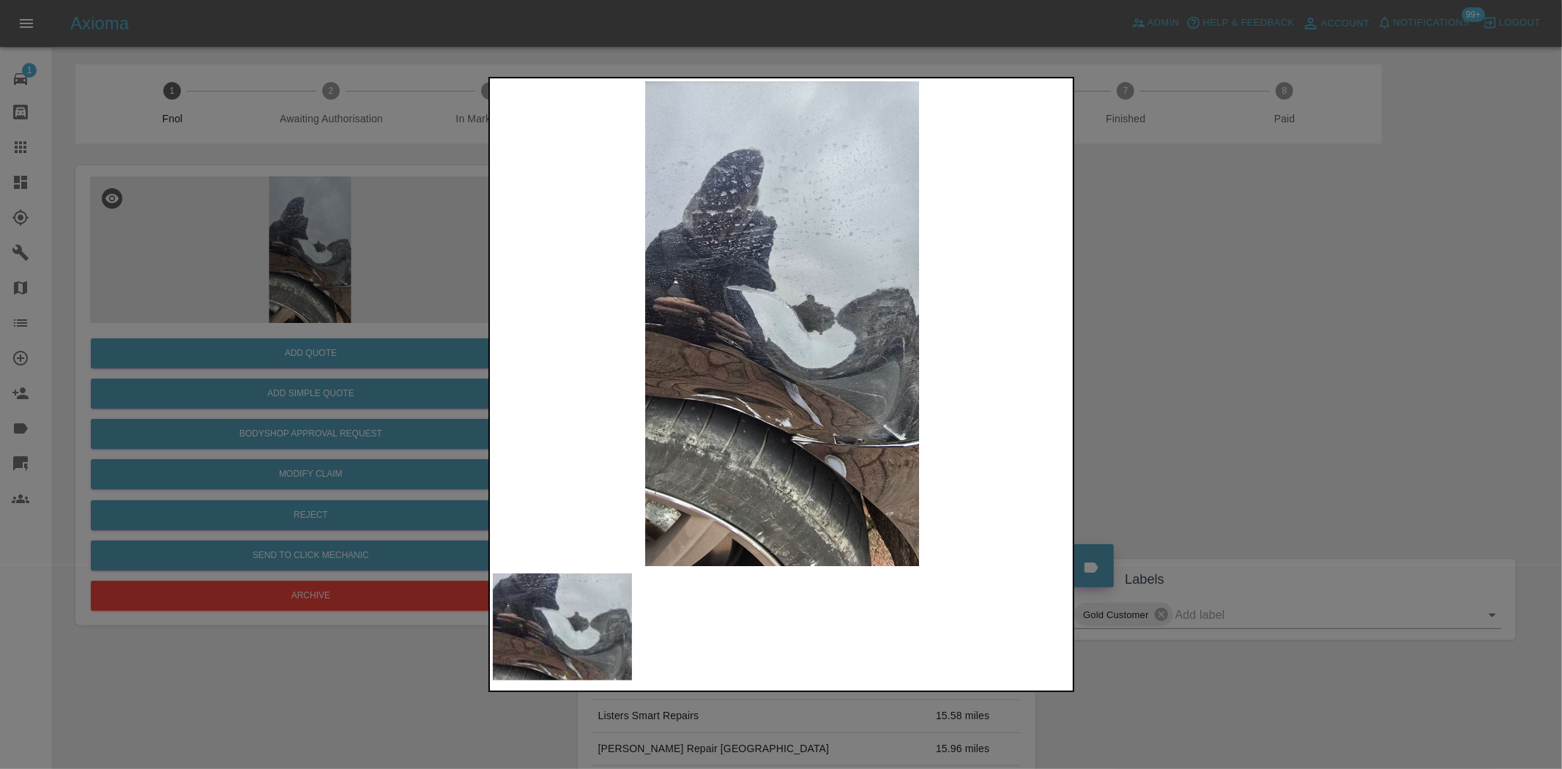
click at [813, 365] on img at bounding box center [782, 323] width 579 height 485
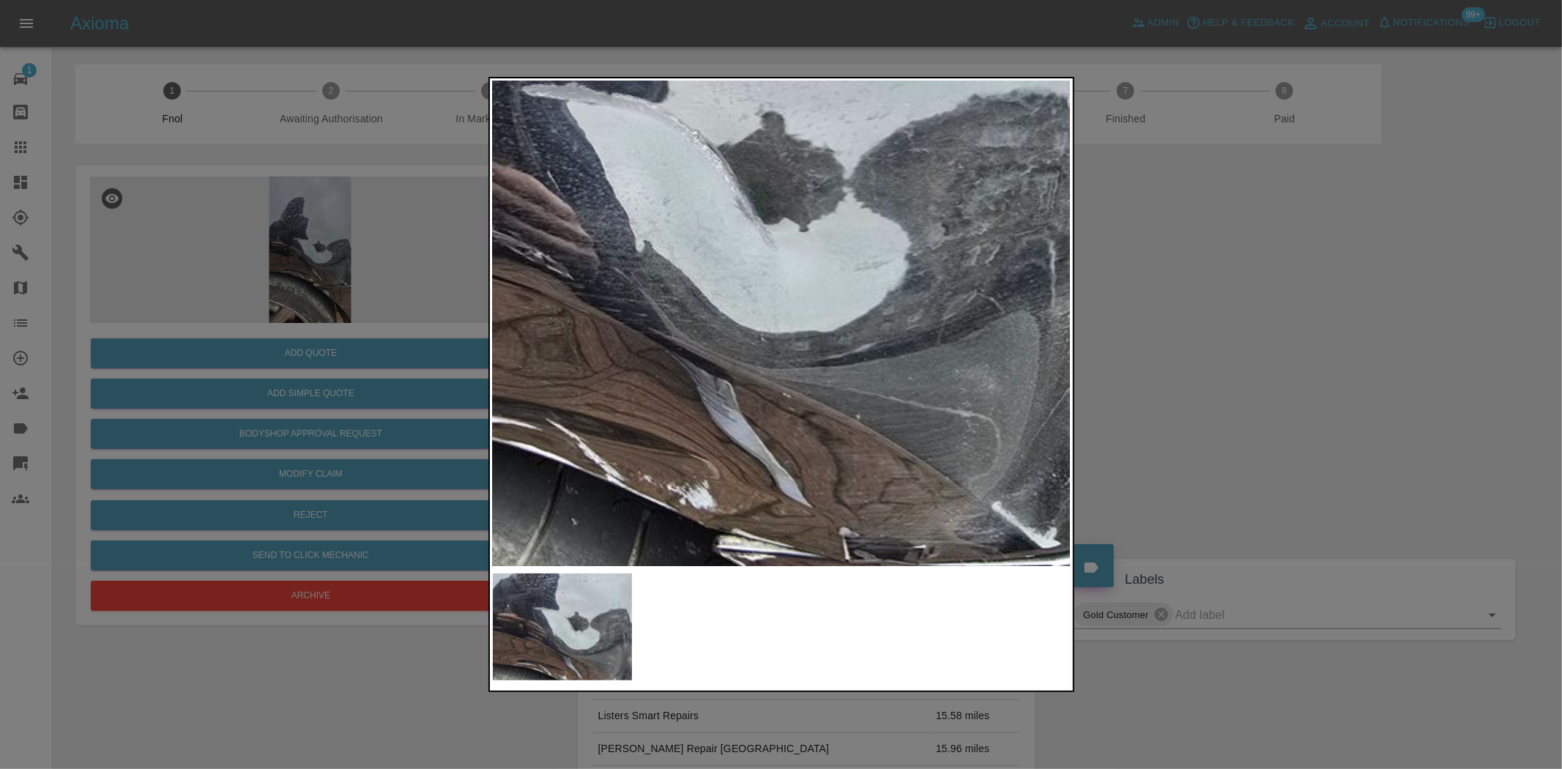
click at [813, 365] on img at bounding box center [687, 198] width 1736 height 1455
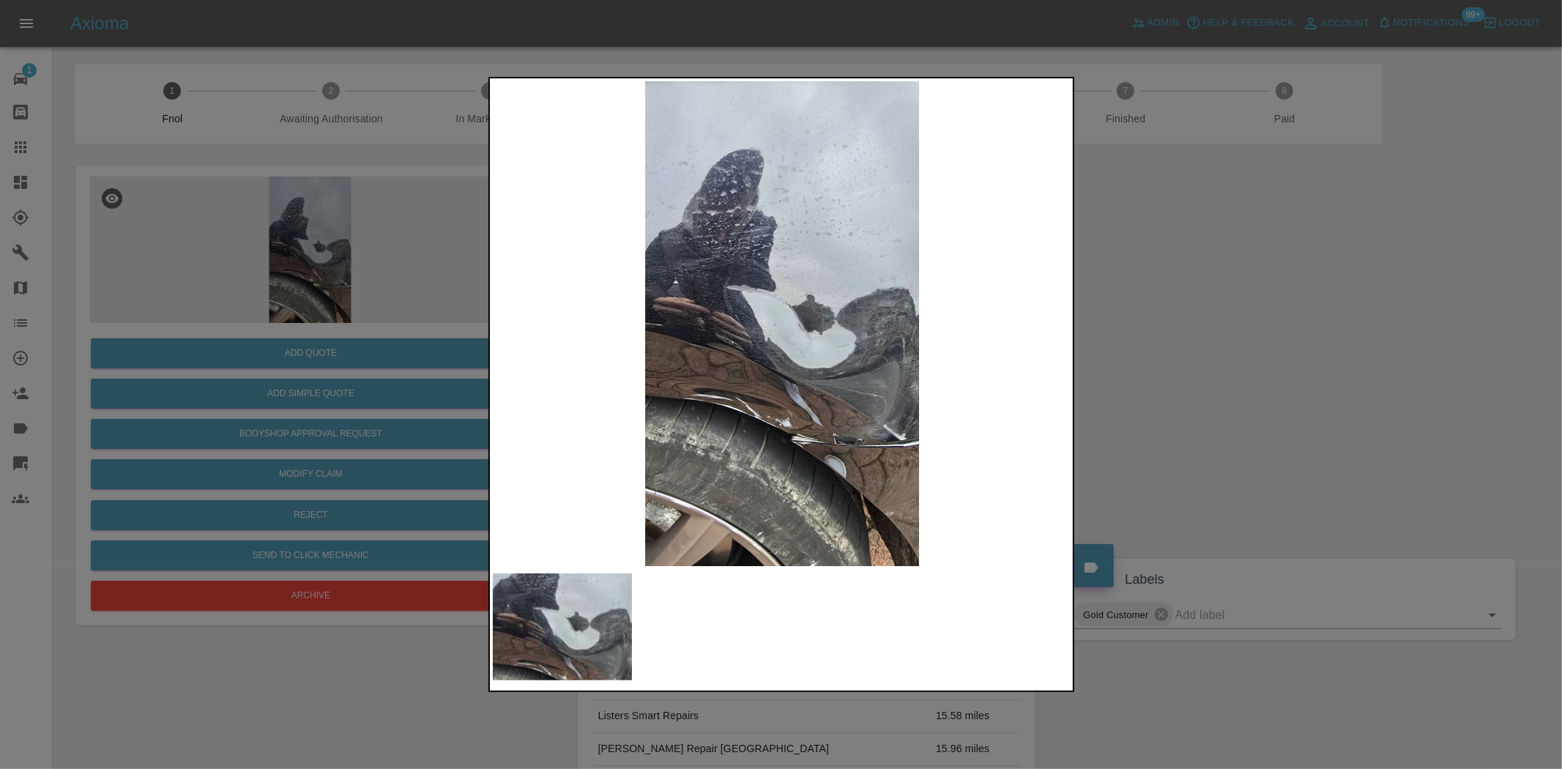
click at [828, 422] on img at bounding box center [782, 323] width 579 height 485
click at [791, 409] on img at bounding box center [782, 323] width 579 height 485
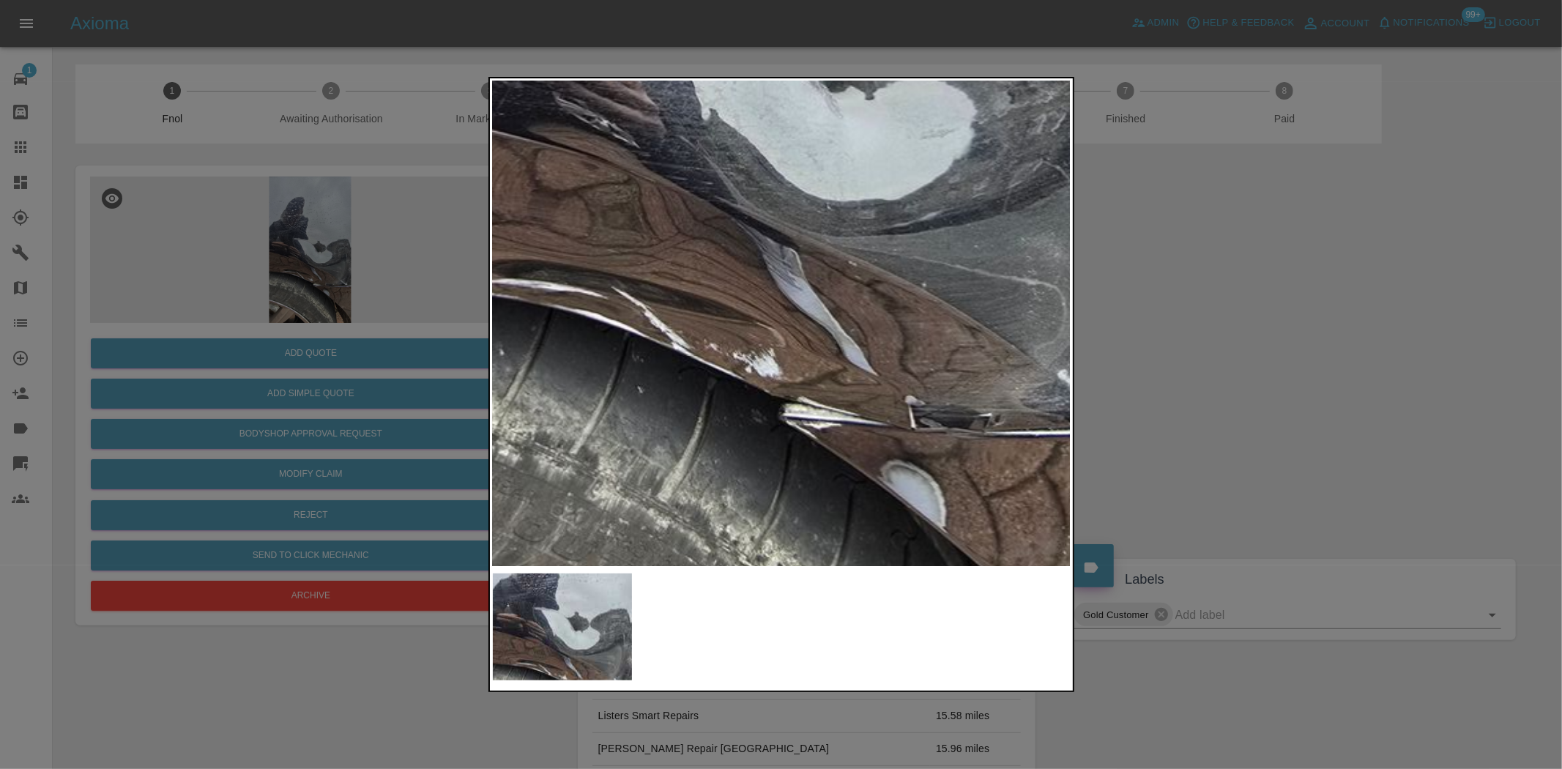
click at [791, 409] on img at bounding box center [753, 66] width 1736 height 1455
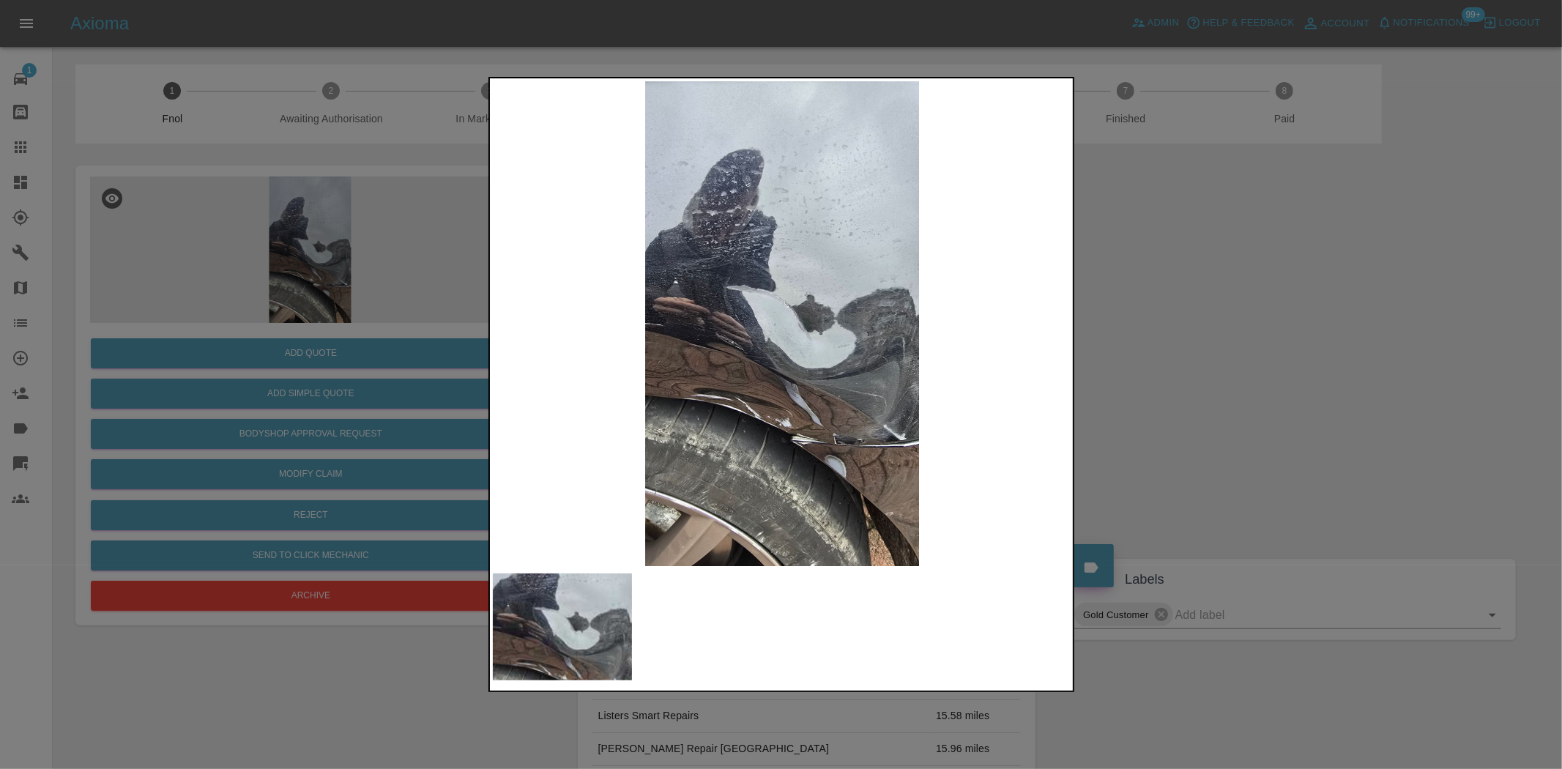
click at [366, 401] on div at bounding box center [781, 384] width 1562 height 769
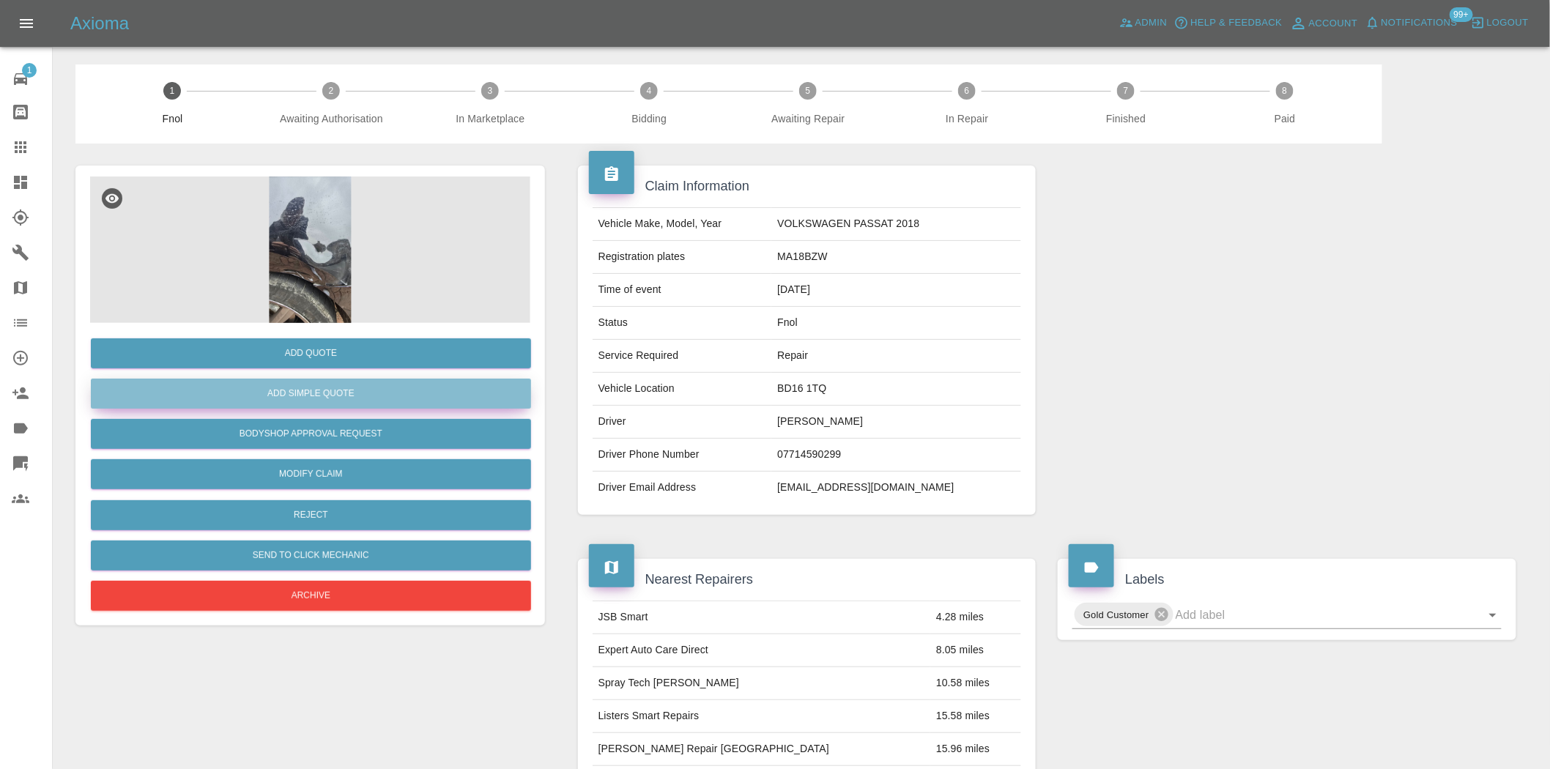
click at [366, 398] on button "Add Simple Quote" at bounding box center [311, 394] width 440 height 30
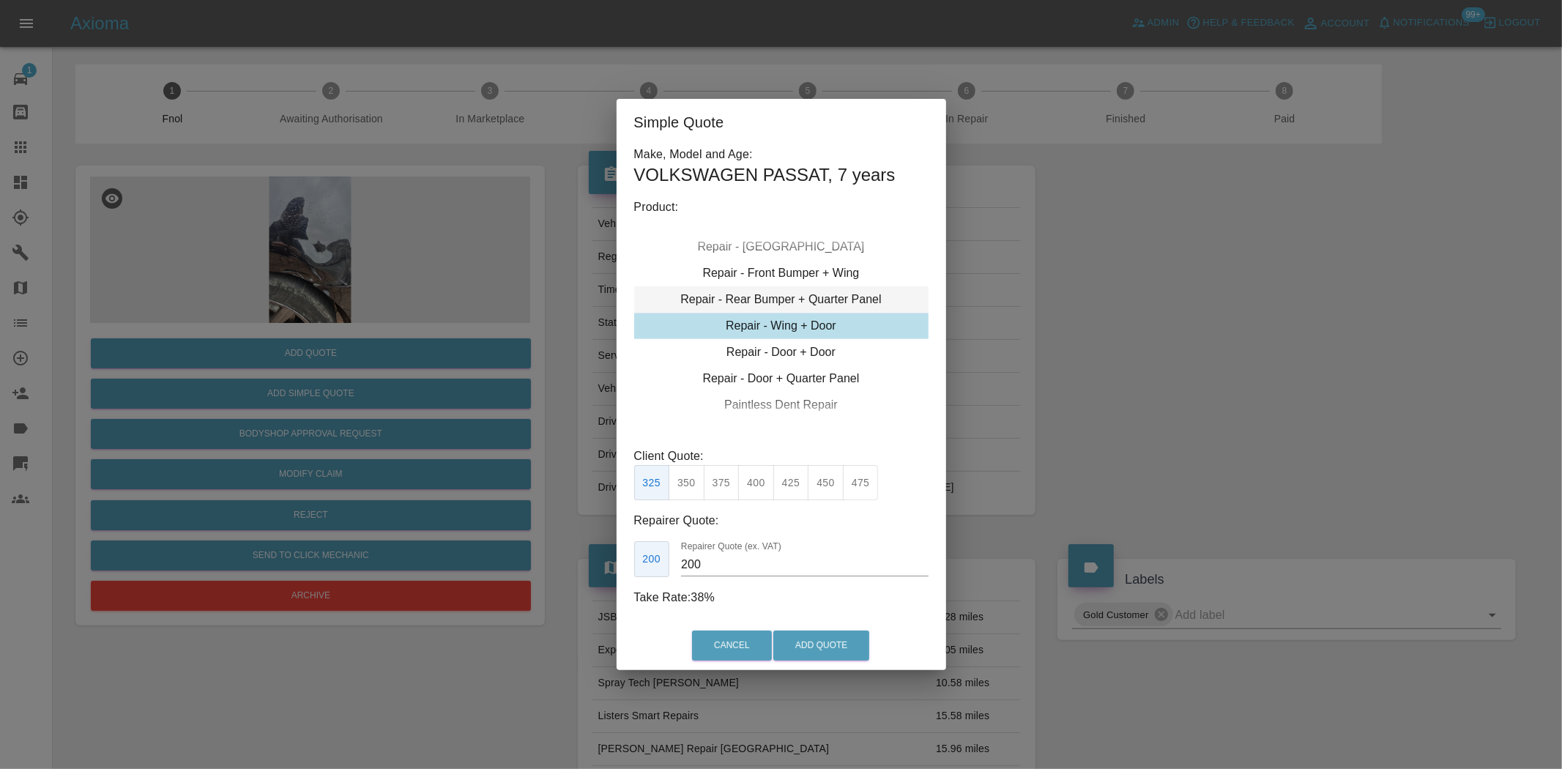
click at [784, 294] on div "Repair - Rear Bumper + Quarter Panel" at bounding box center [781, 299] width 294 height 26
click at [757, 486] on button "375" at bounding box center [756, 483] width 36 height 36
drag, startPoint x: 714, startPoint y: 573, endPoint x: 530, endPoint y: 599, distance: 186.3
click at [539, 596] on div "Simple Quote Make, Model and Age: VOLKSWAGEN PASSAT , 7 years Product: Repair -…" at bounding box center [781, 384] width 1562 height 769
type input "220"
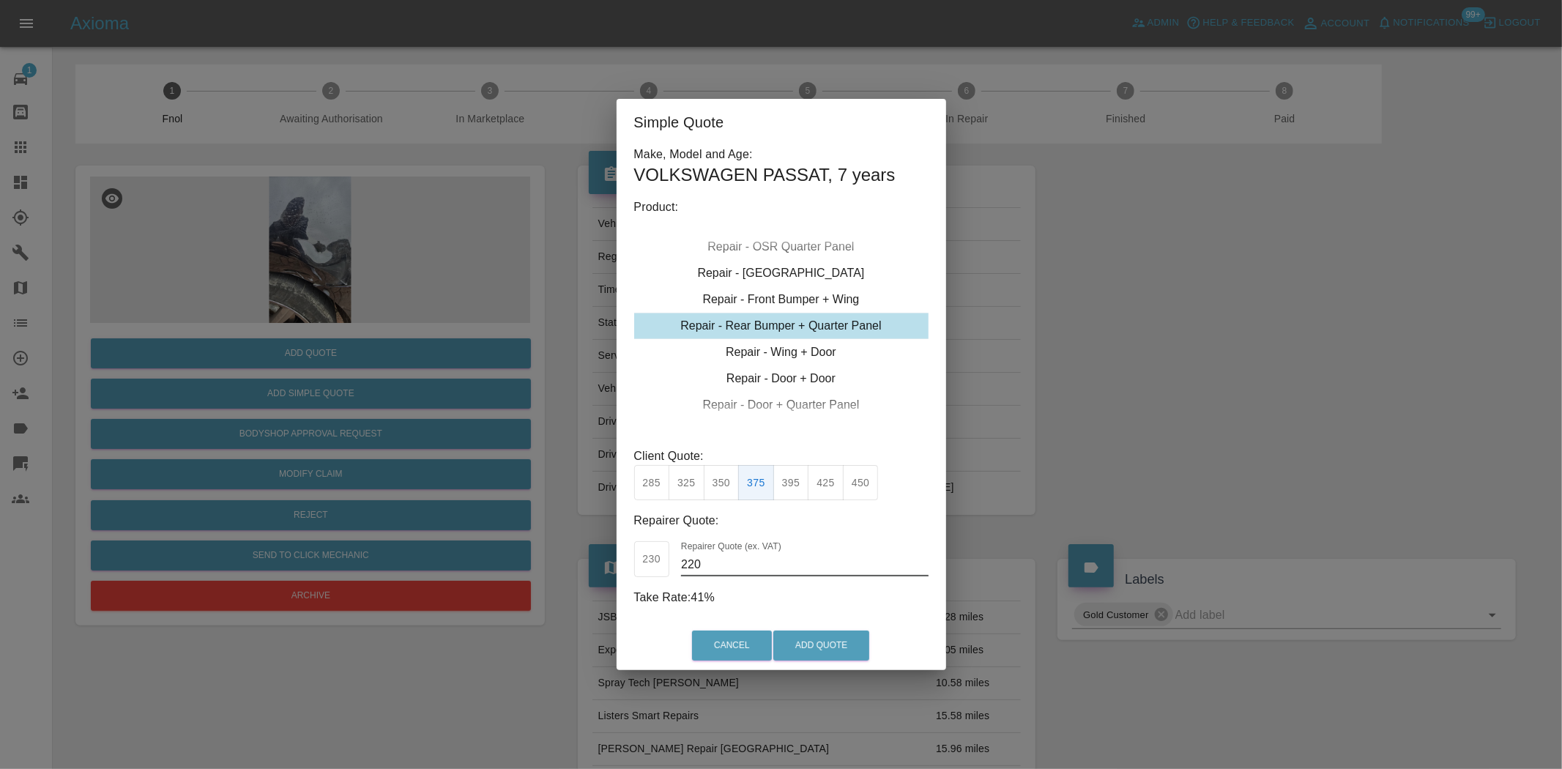
click at [772, 635] on div "Cancel Add Quote" at bounding box center [782, 645] width 330 height 49
click at [790, 640] on button "Add Quote" at bounding box center [821, 646] width 96 height 30
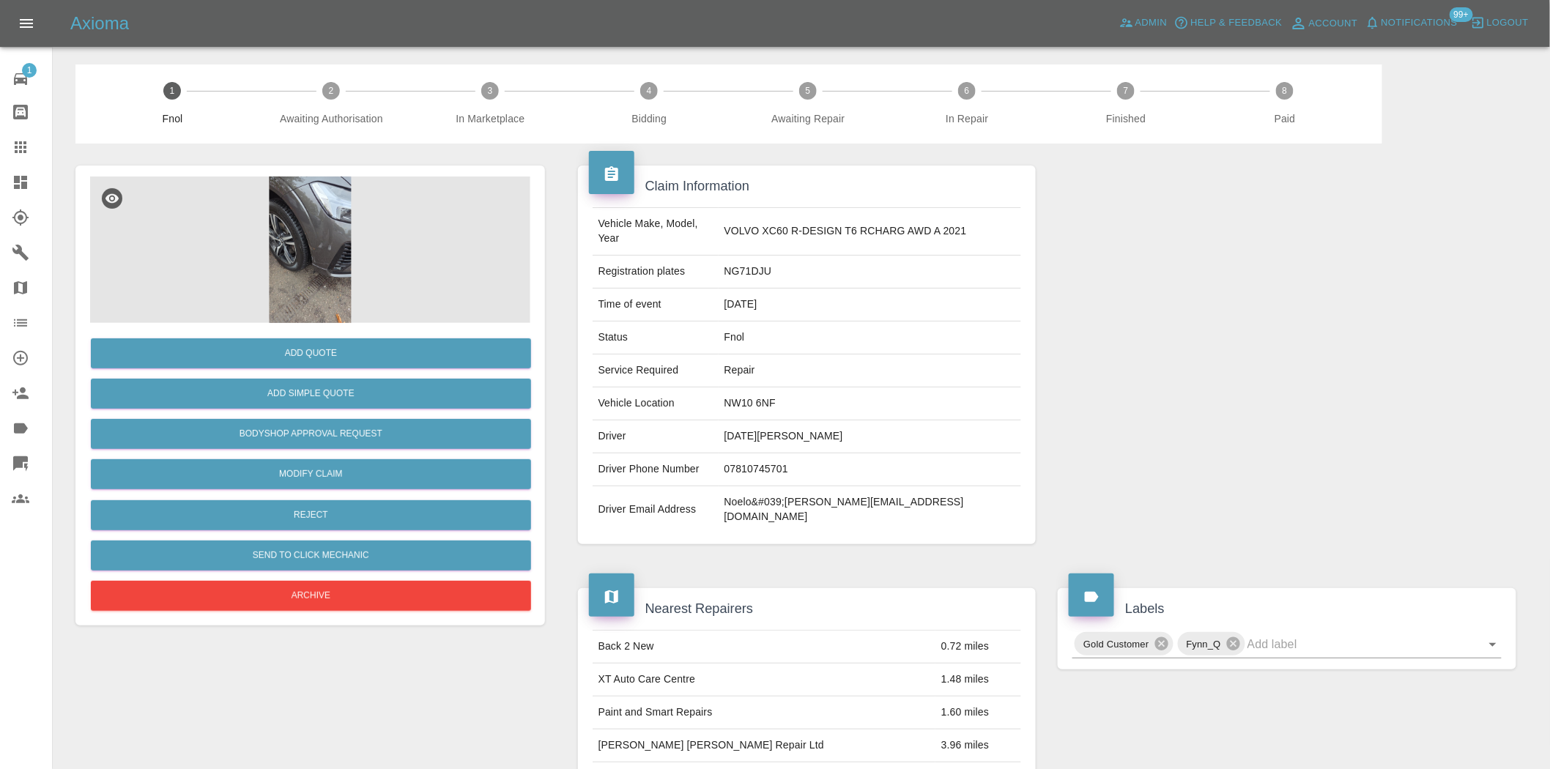
click at [355, 270] on img at bounding box center [310, 250] width 440 height 146
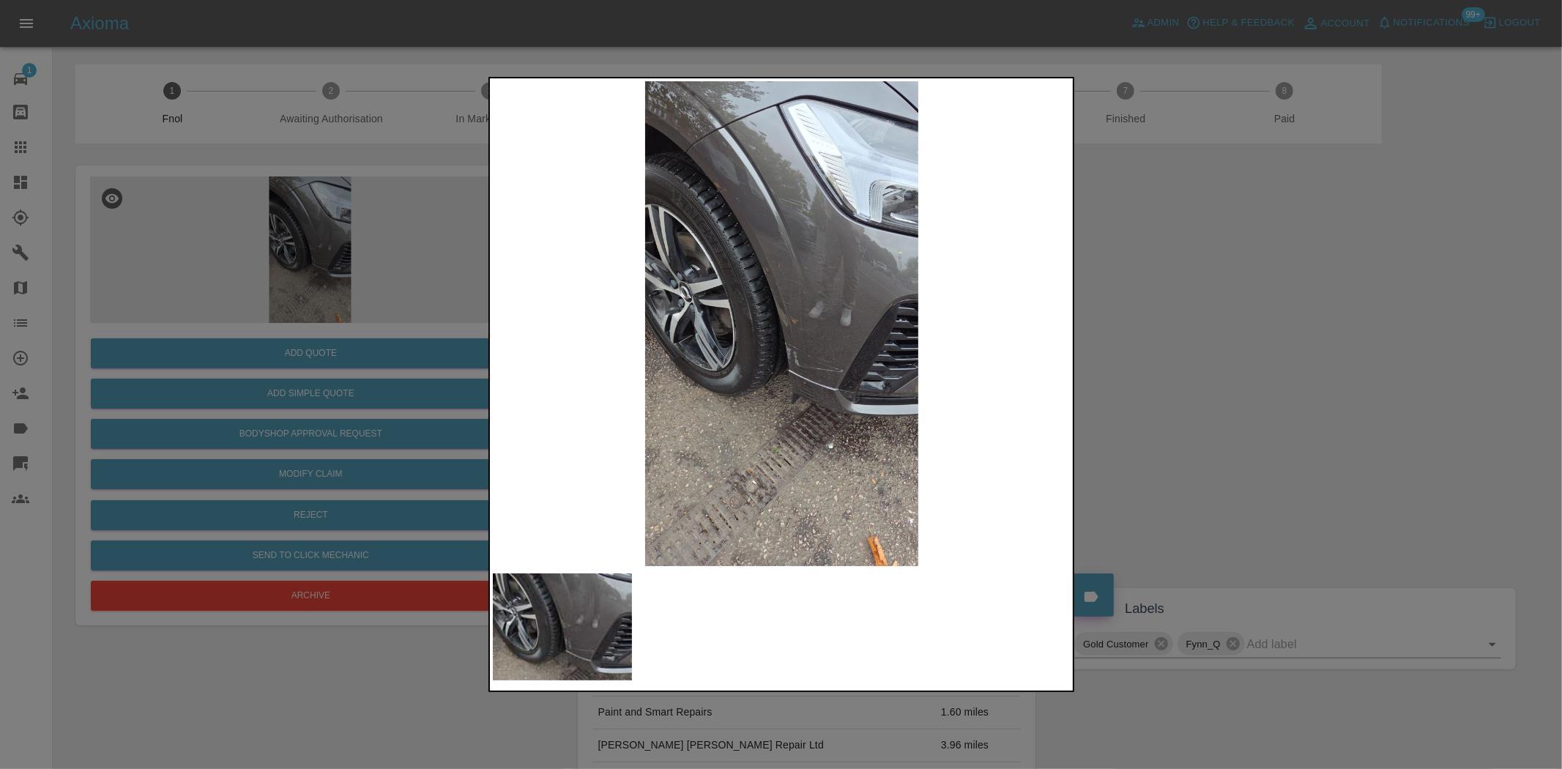
click at [794, 294] on img at bounding box center [782, 323] width 579 height 485
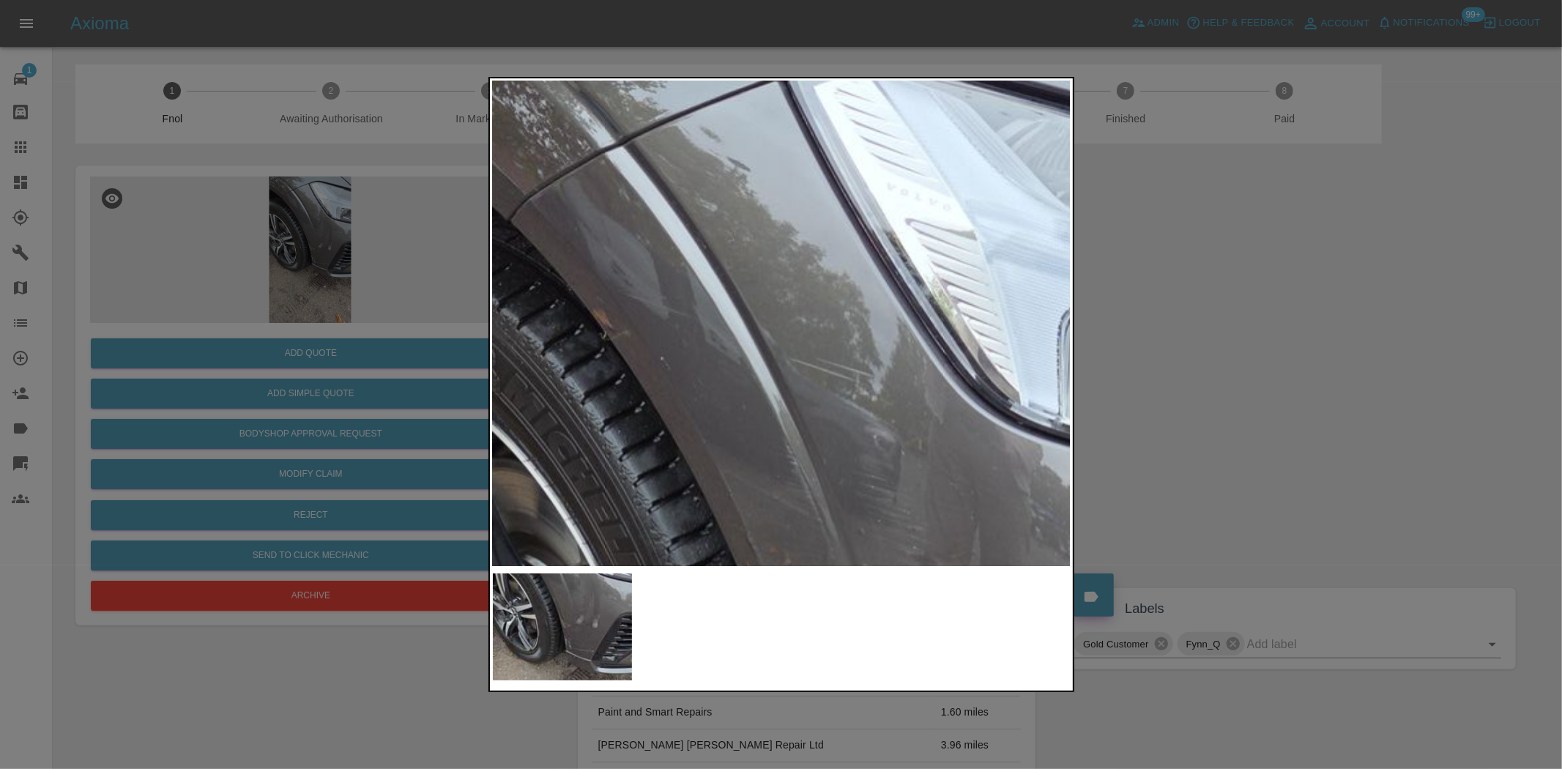
click at [791, 412] on img at bounding box center [795, 734] width 1736 height 1455
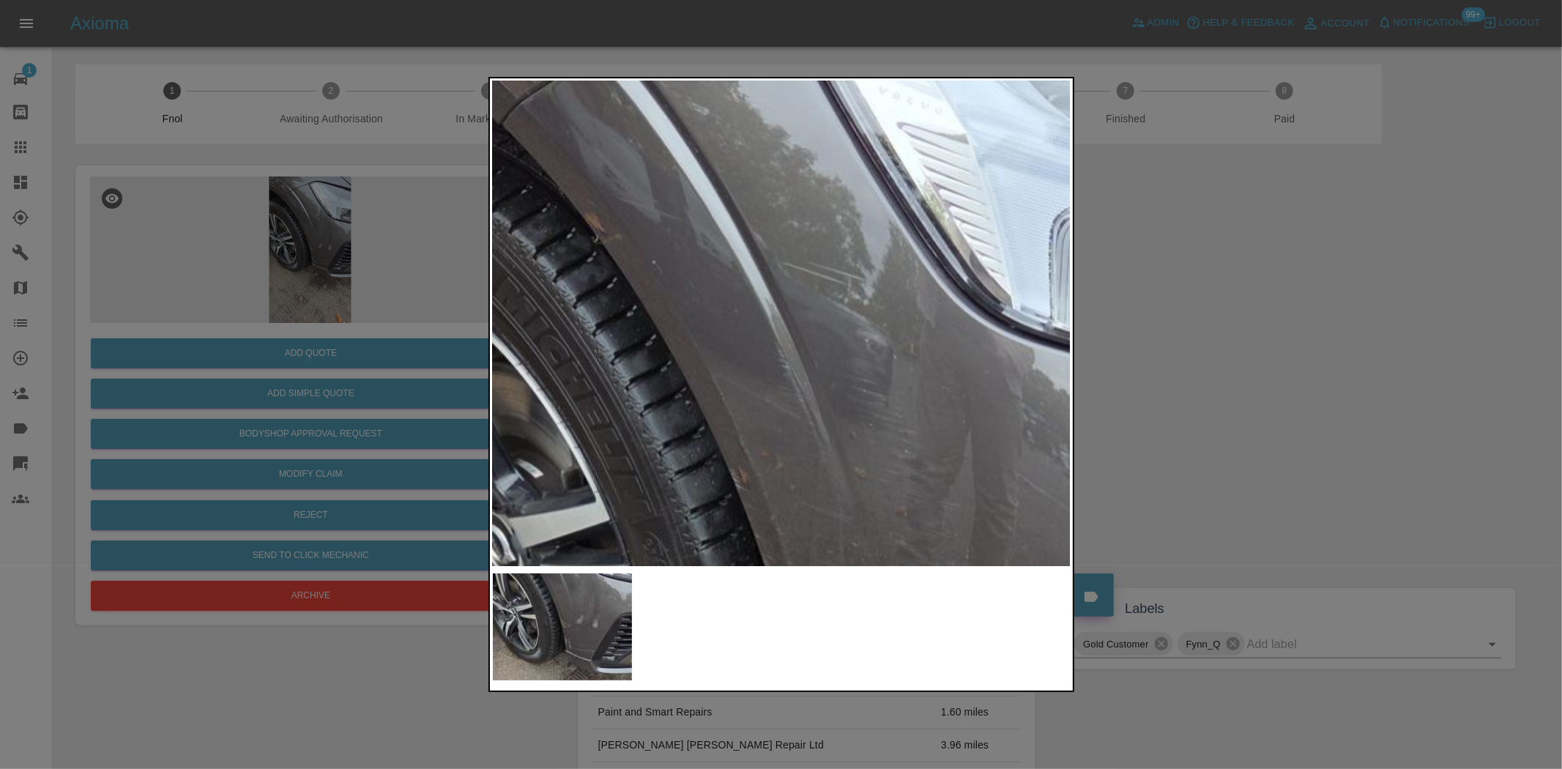
click at [690, 184] on img at bounding box center [787, 638] width 1736 height 1455
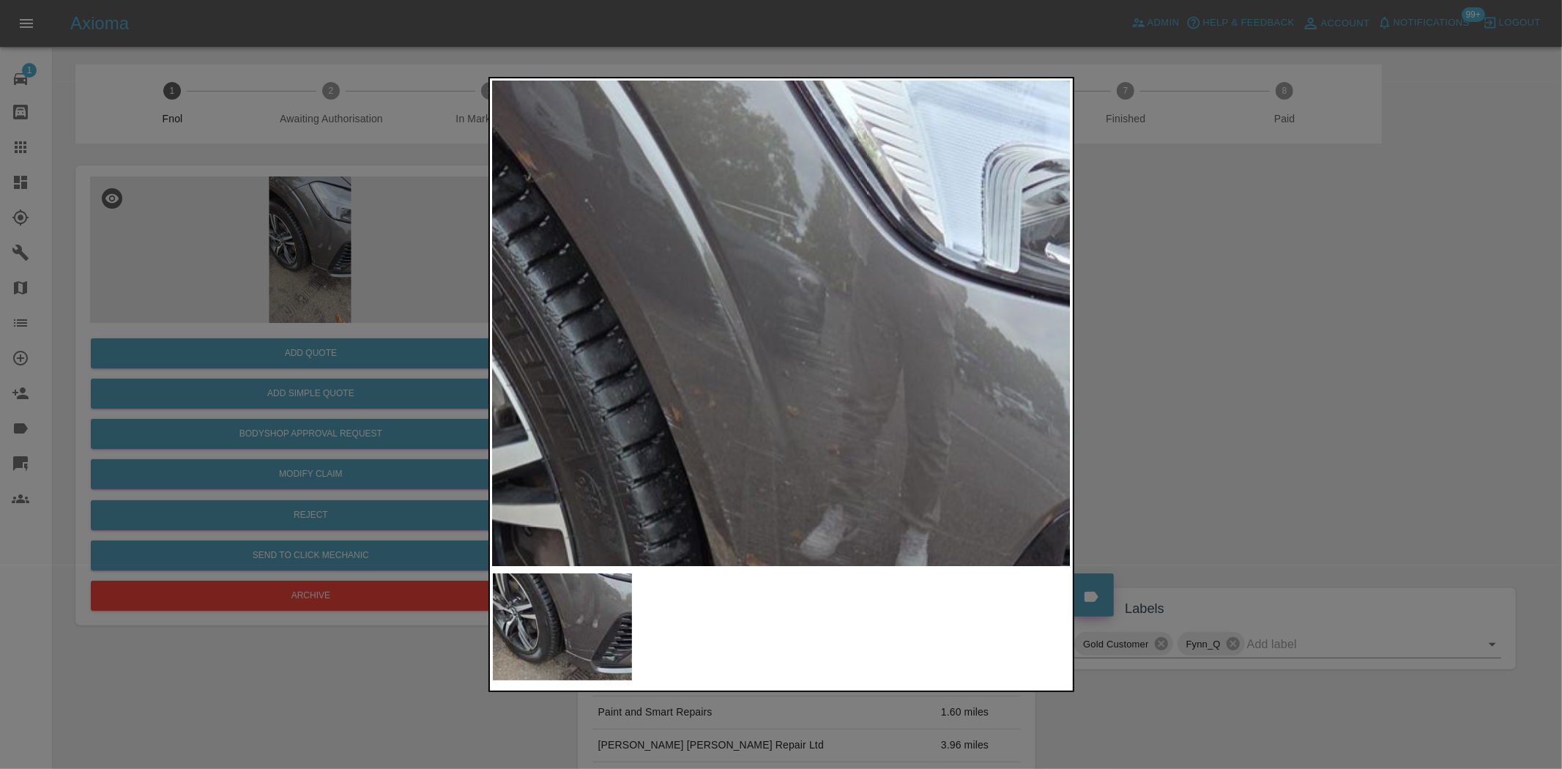
click at [672, 224] on img at bounding box center [719, 575] width 1736 height 1455
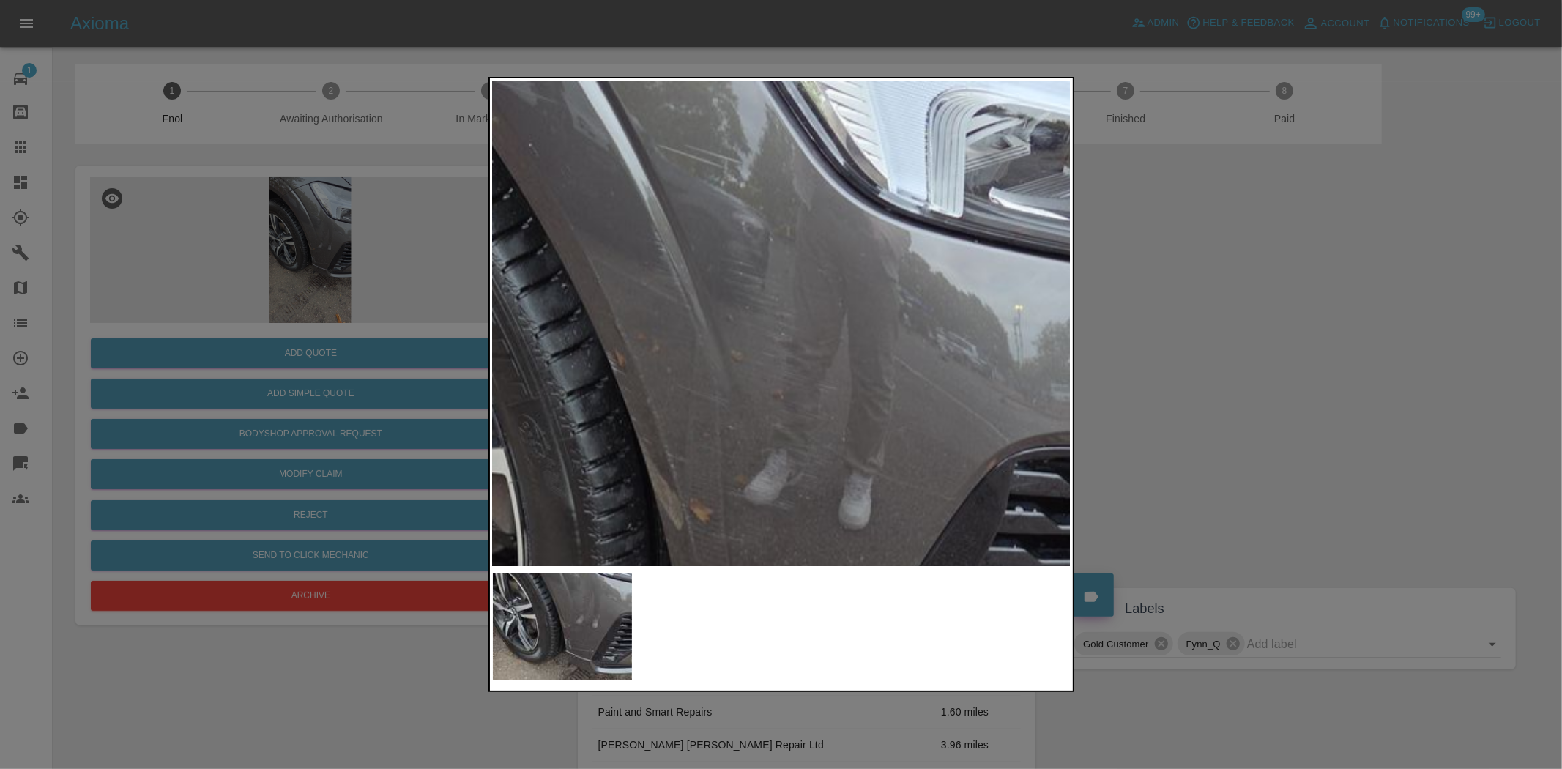
click at [744, 259] on img at bounding box center [664, 520] width 1736 height 1455
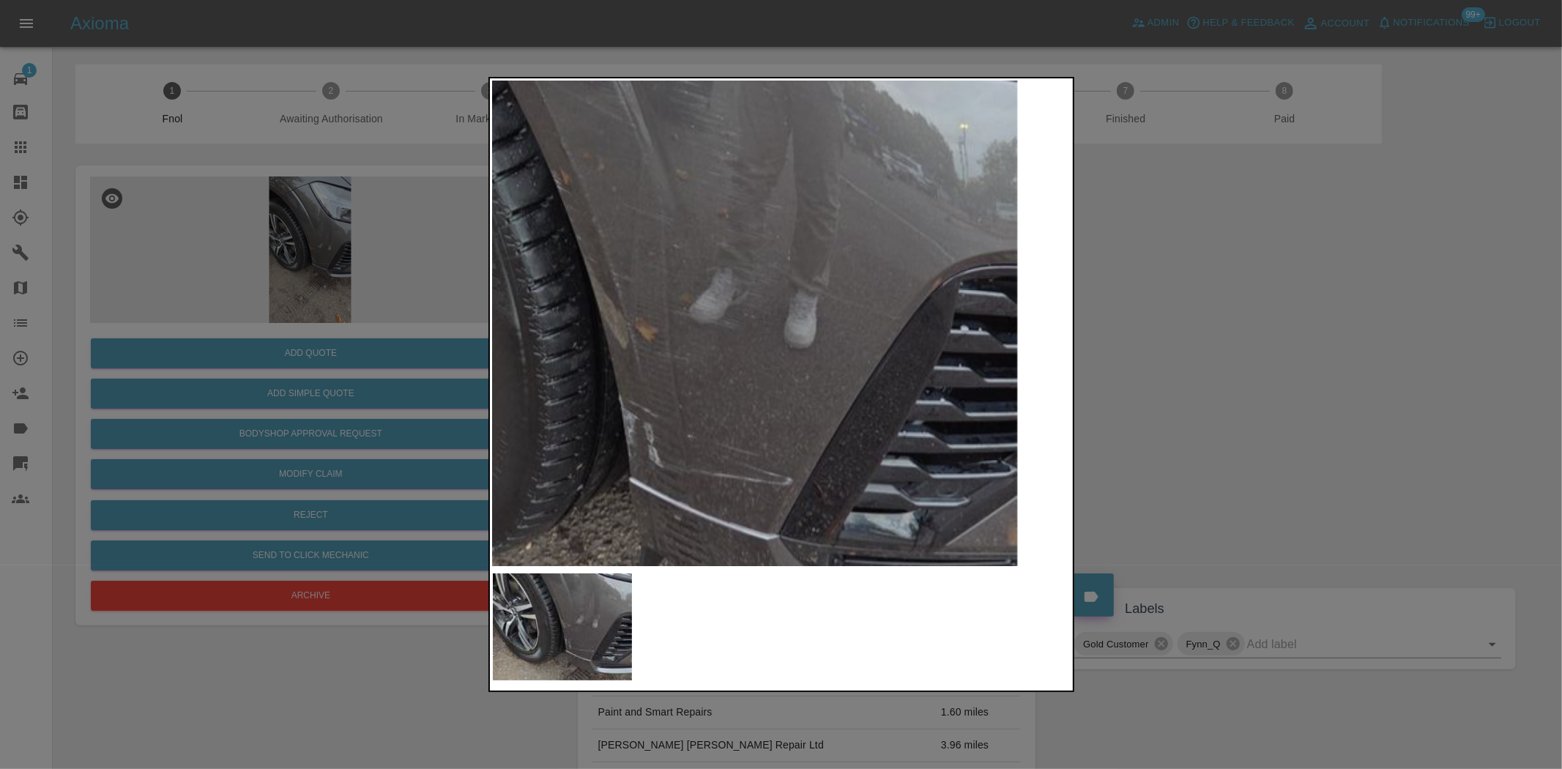
click at [781, 230] on img at bounding box center [609, 340] width 1736 height 1455
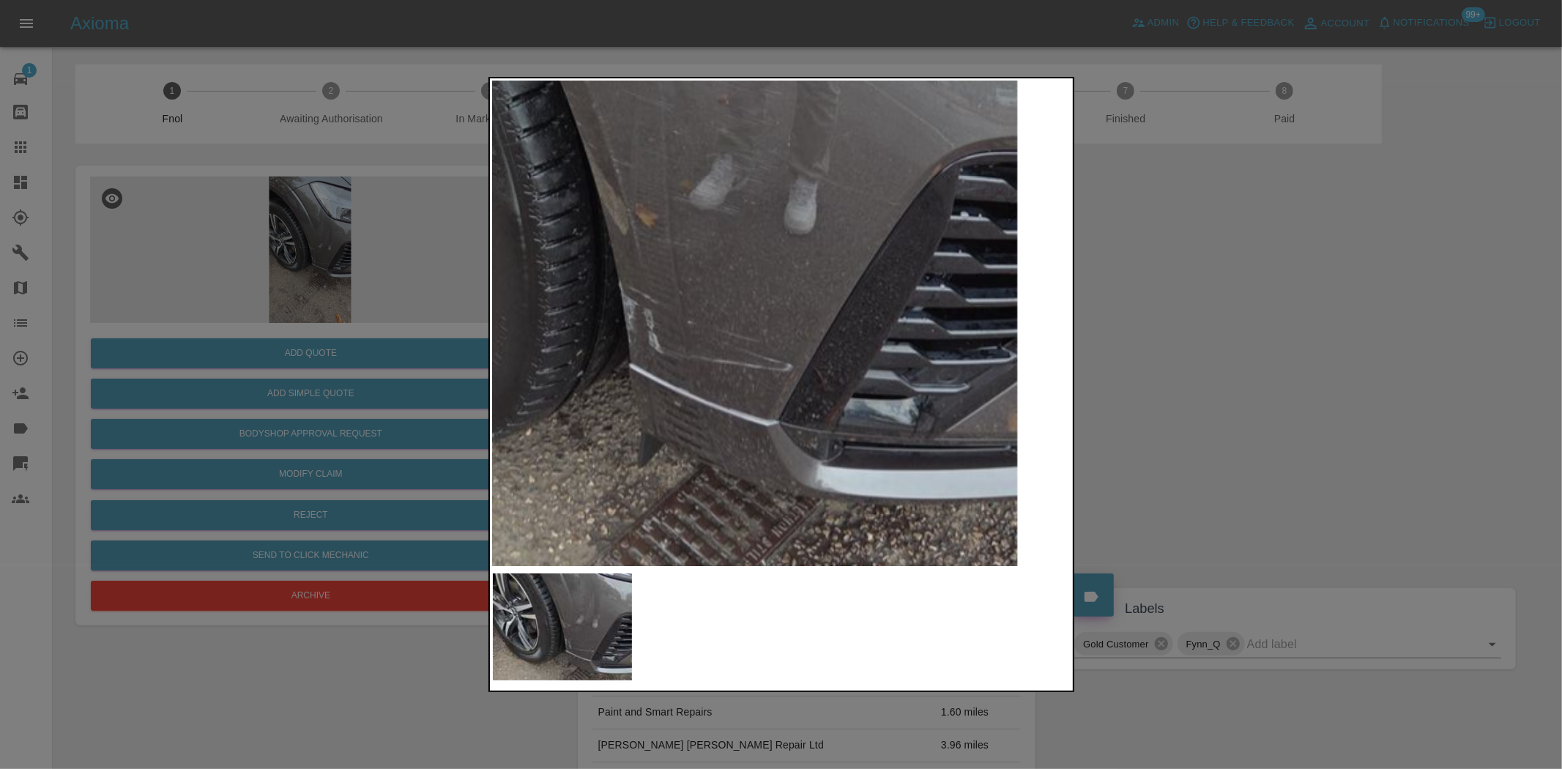
click at [771, 303] on img at bounding box center [609, 225] width 1736 height 1455
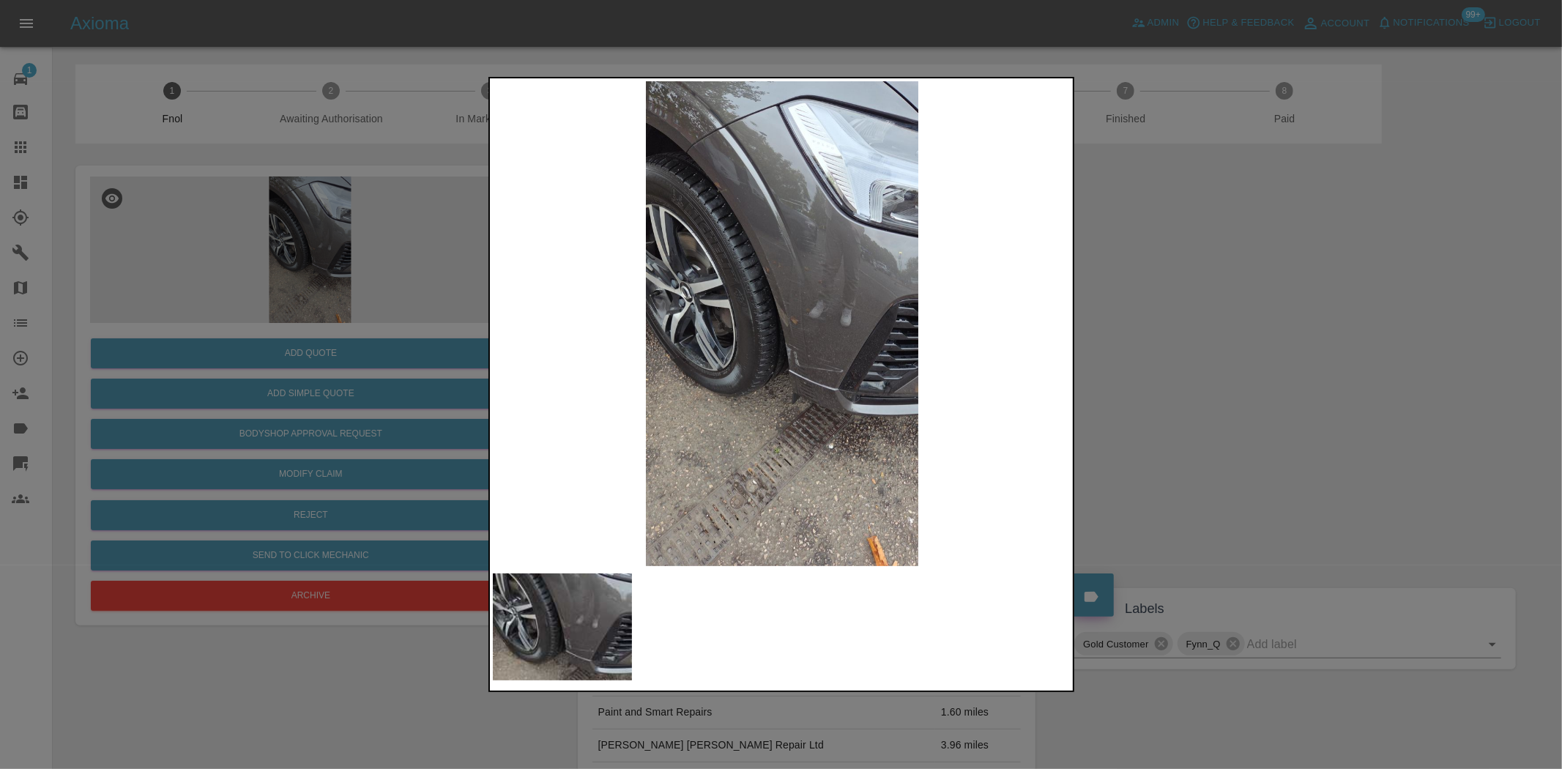
click at [383, 401] on div at bounding box center [781, 384] width 1562 height 769
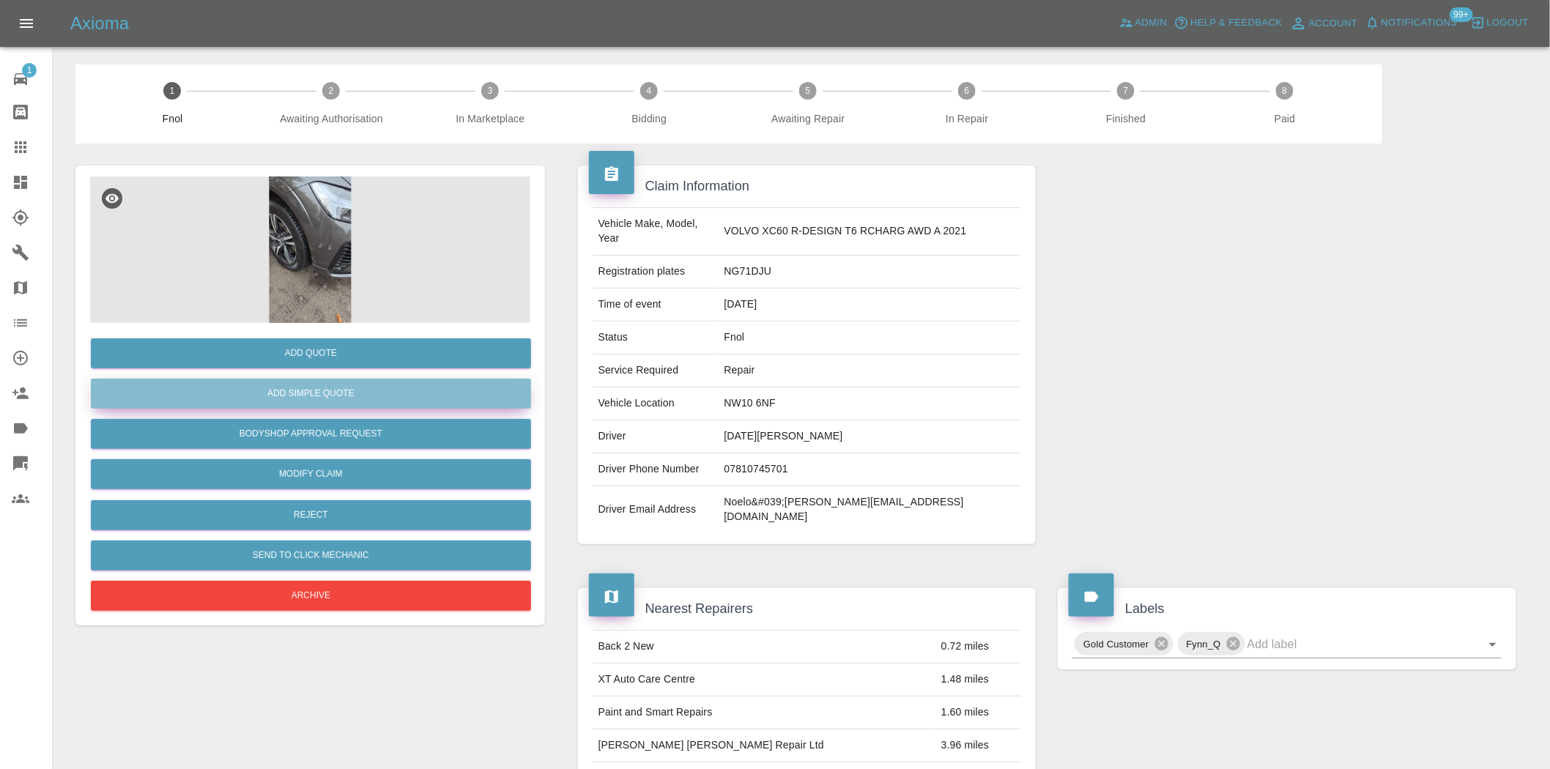
click at [352, 392] on button "Add Simple Quote" at bounding box center [311, 394] width 440 height 30
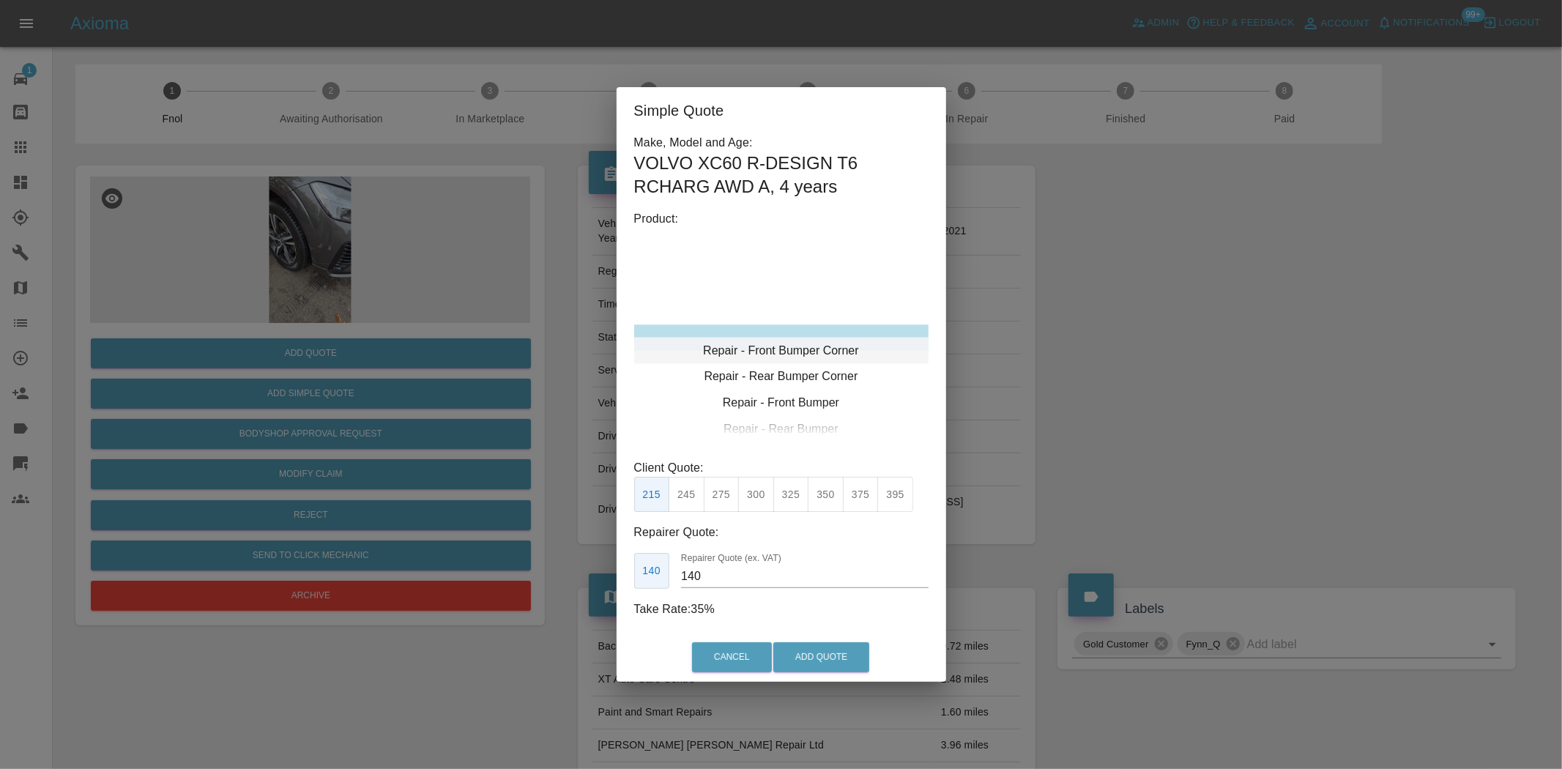
type input "120"
click at [785, 343] on div "Repair - Front Bumper Corner" at bounding box center [781, 337] width 294 height 26
click at [690, 499] on button "199" at bounding box center [687, 495] width 36 height 36
click at [795, 653] on button "Add Quote" at bounding box center [821, 657] width 96 height 30
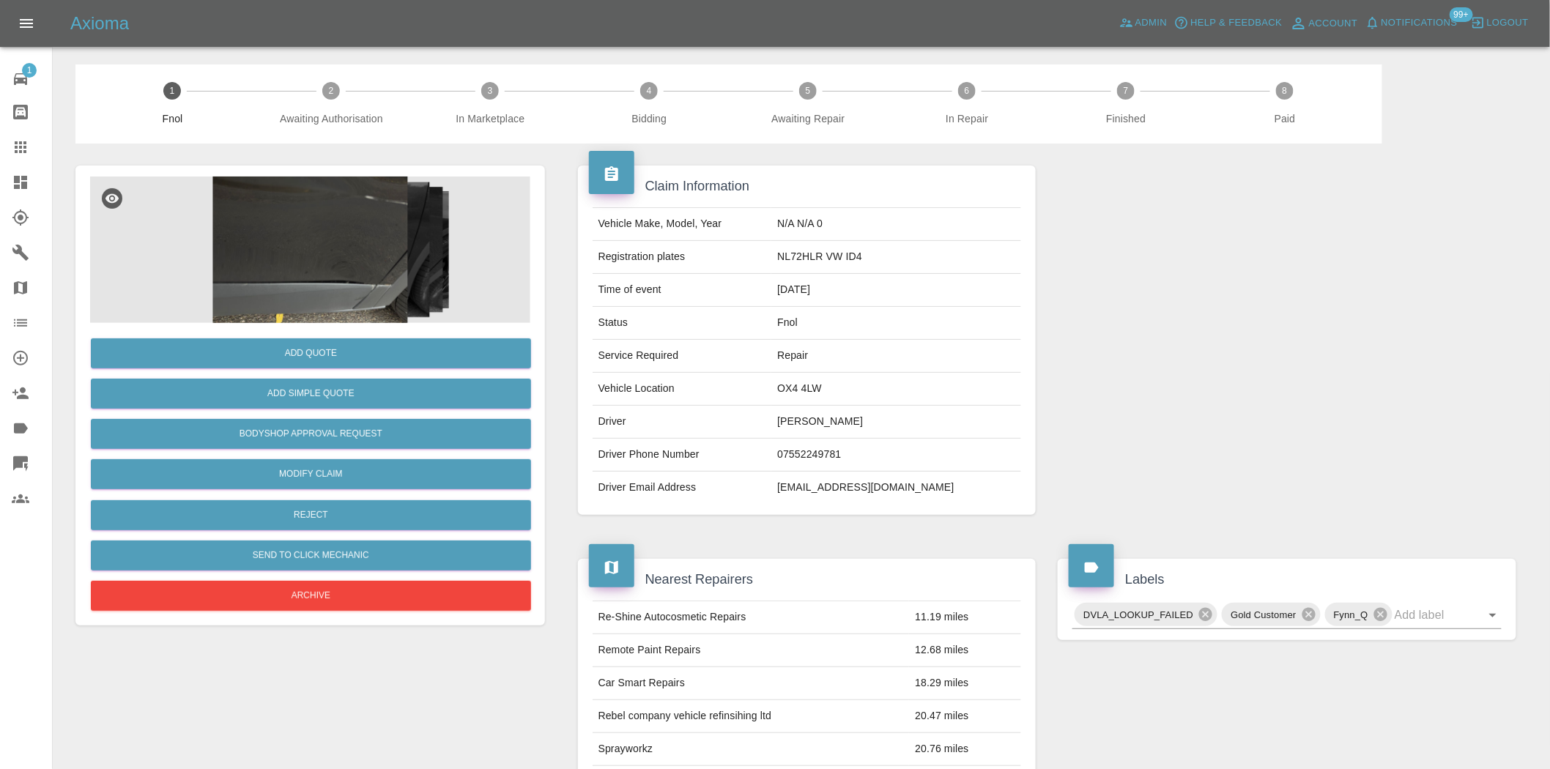
click at [382, 225] on img at bounding box center [310, 250] width 440 height 146
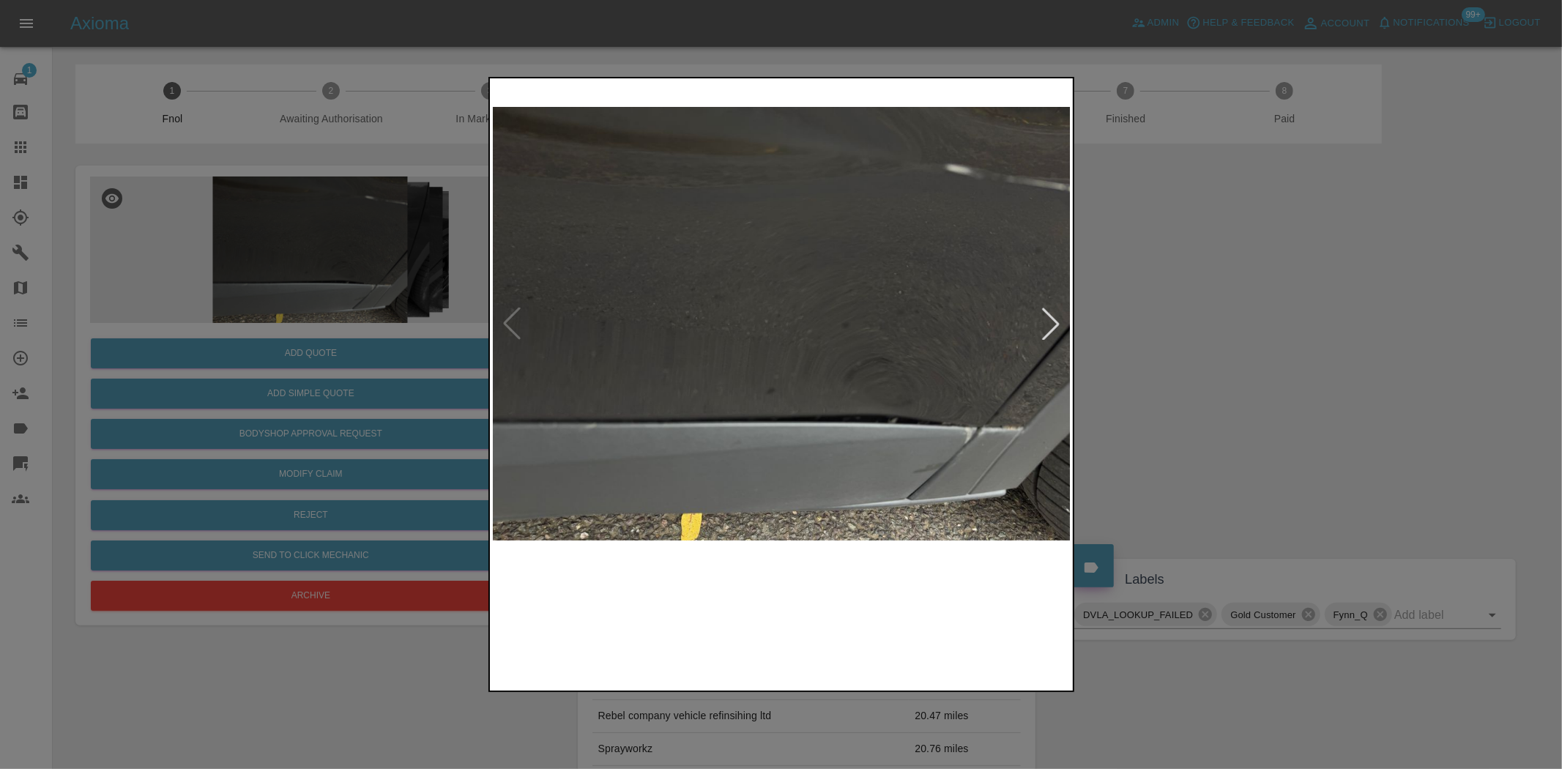
click at [724, 364] on img at bounding box center [782, 323] width 579 height 485
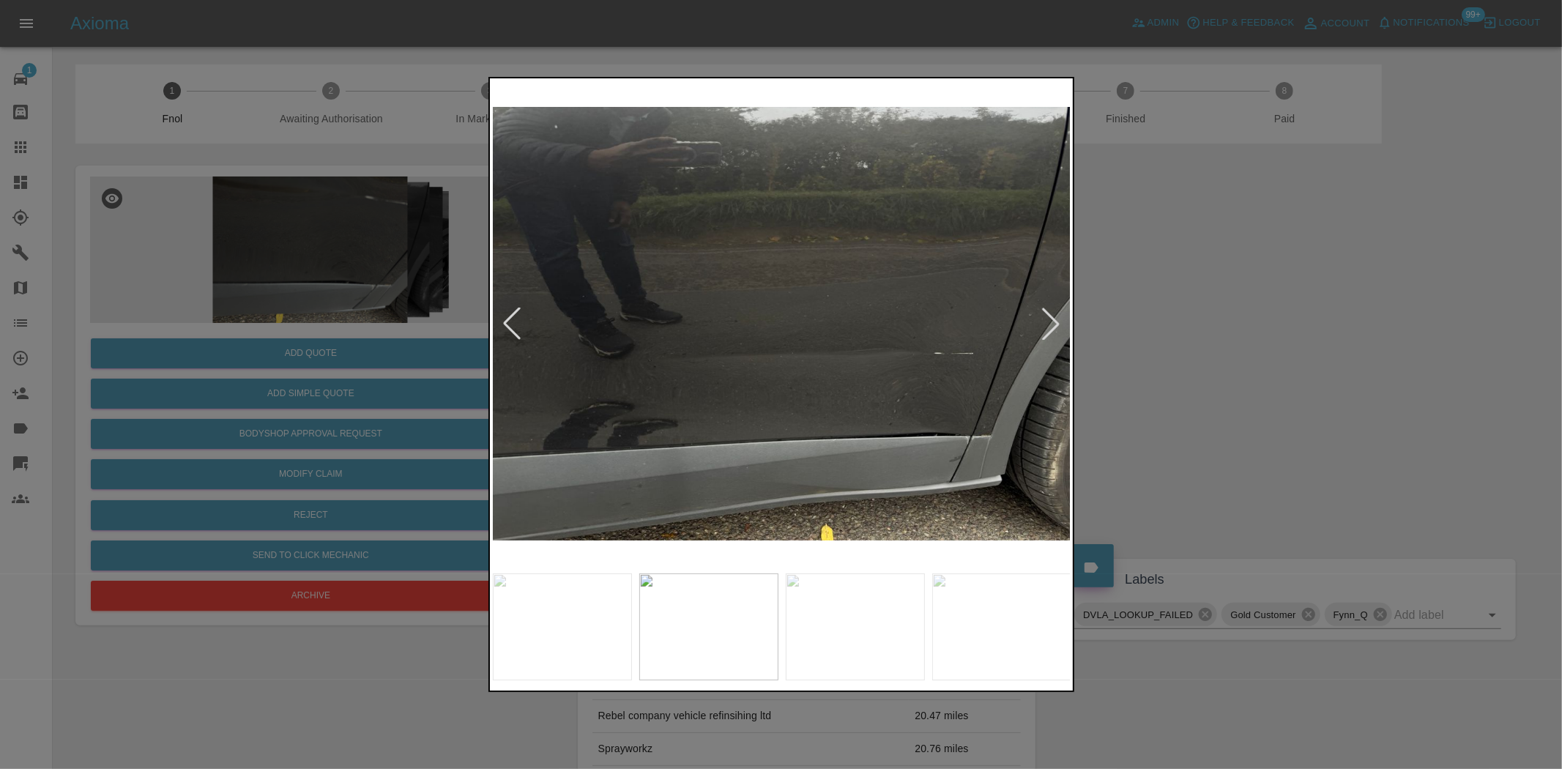
click at [766, 383] on img at bounding box center [782, 323] width 579 height 485
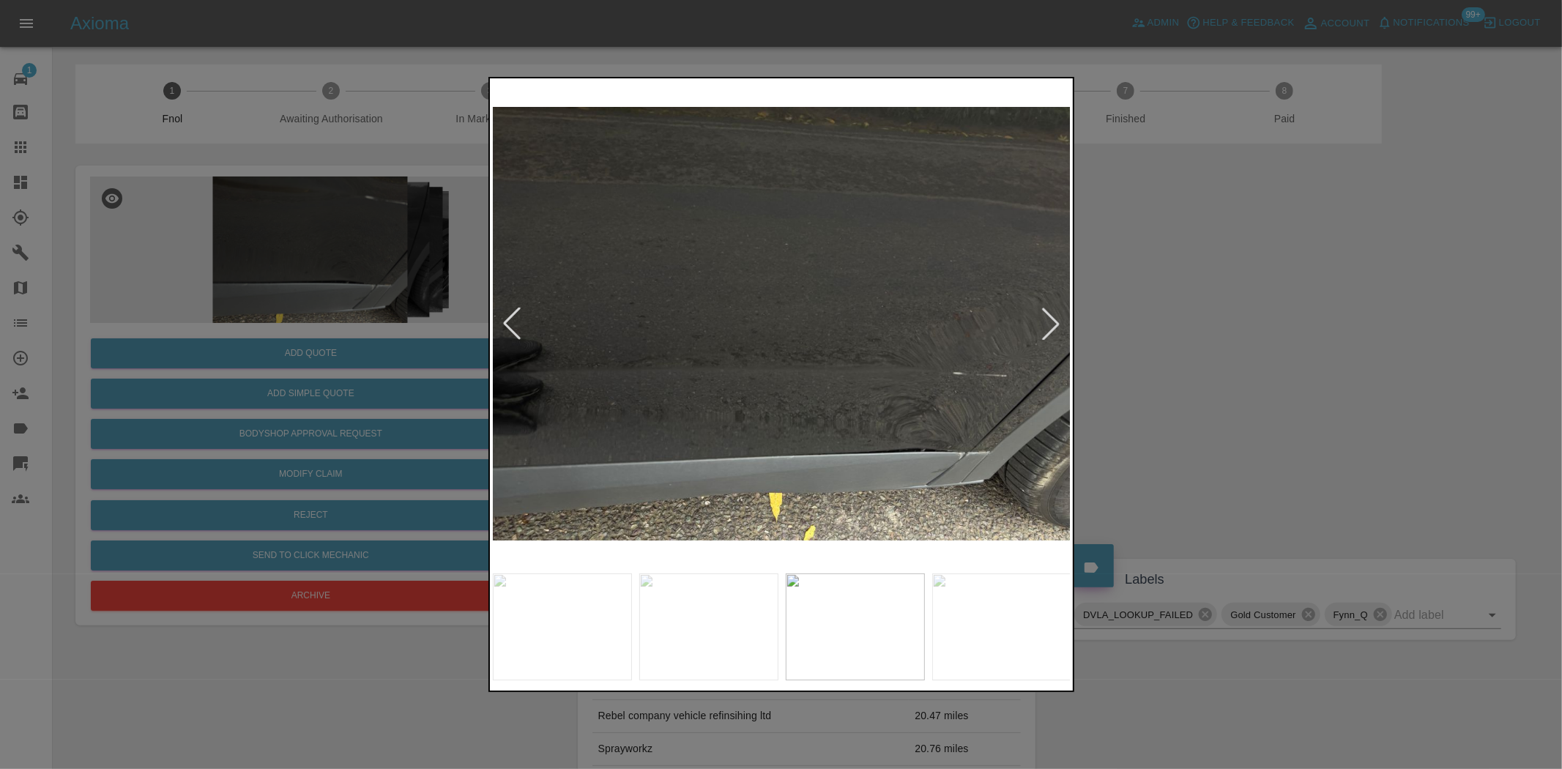
click at [779, 414] on img at bounding box center [782, 323] width 579 height 485
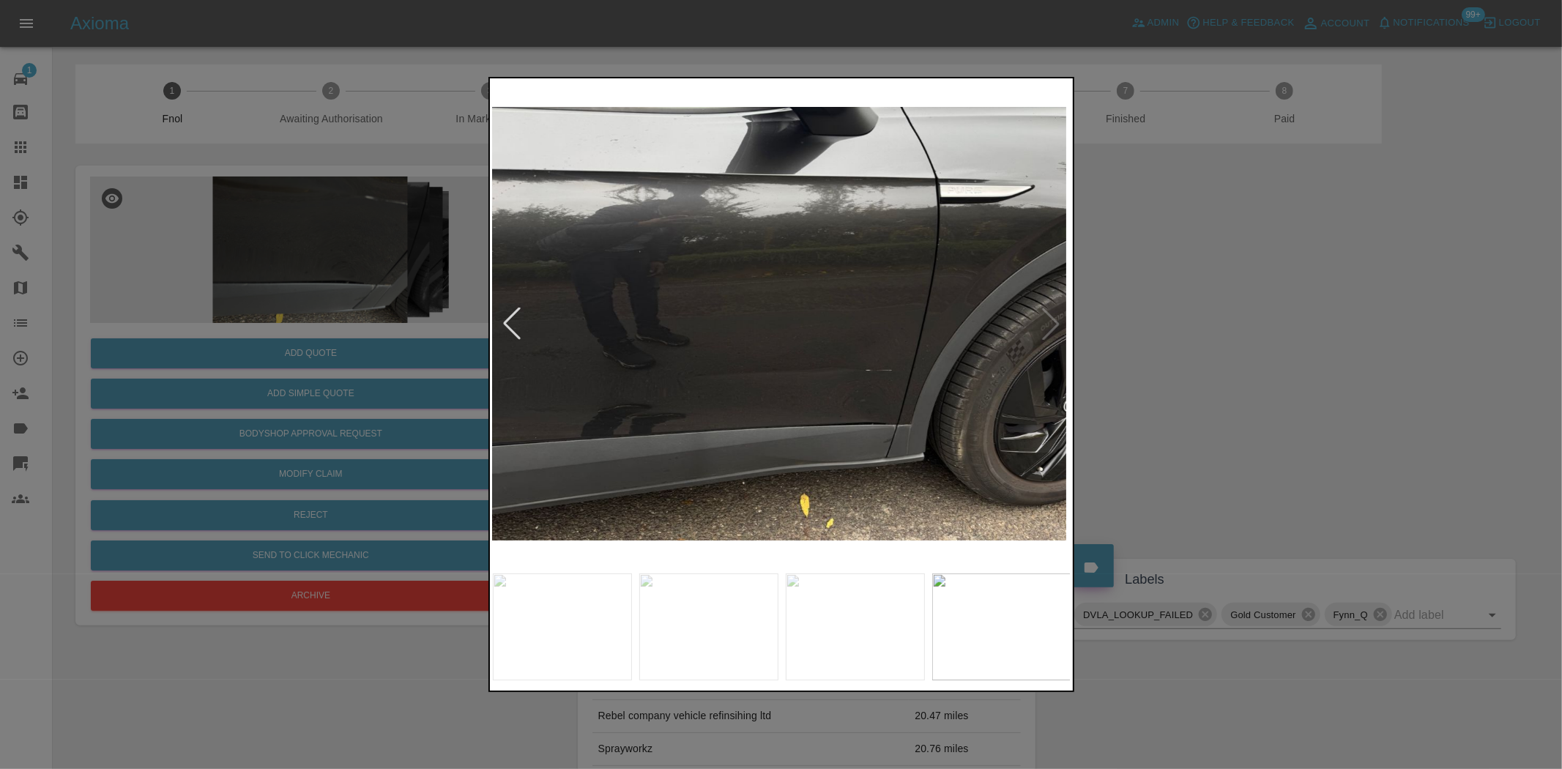
click at [711, 436] on img at bounding box center [777, 323] width 579 height 485
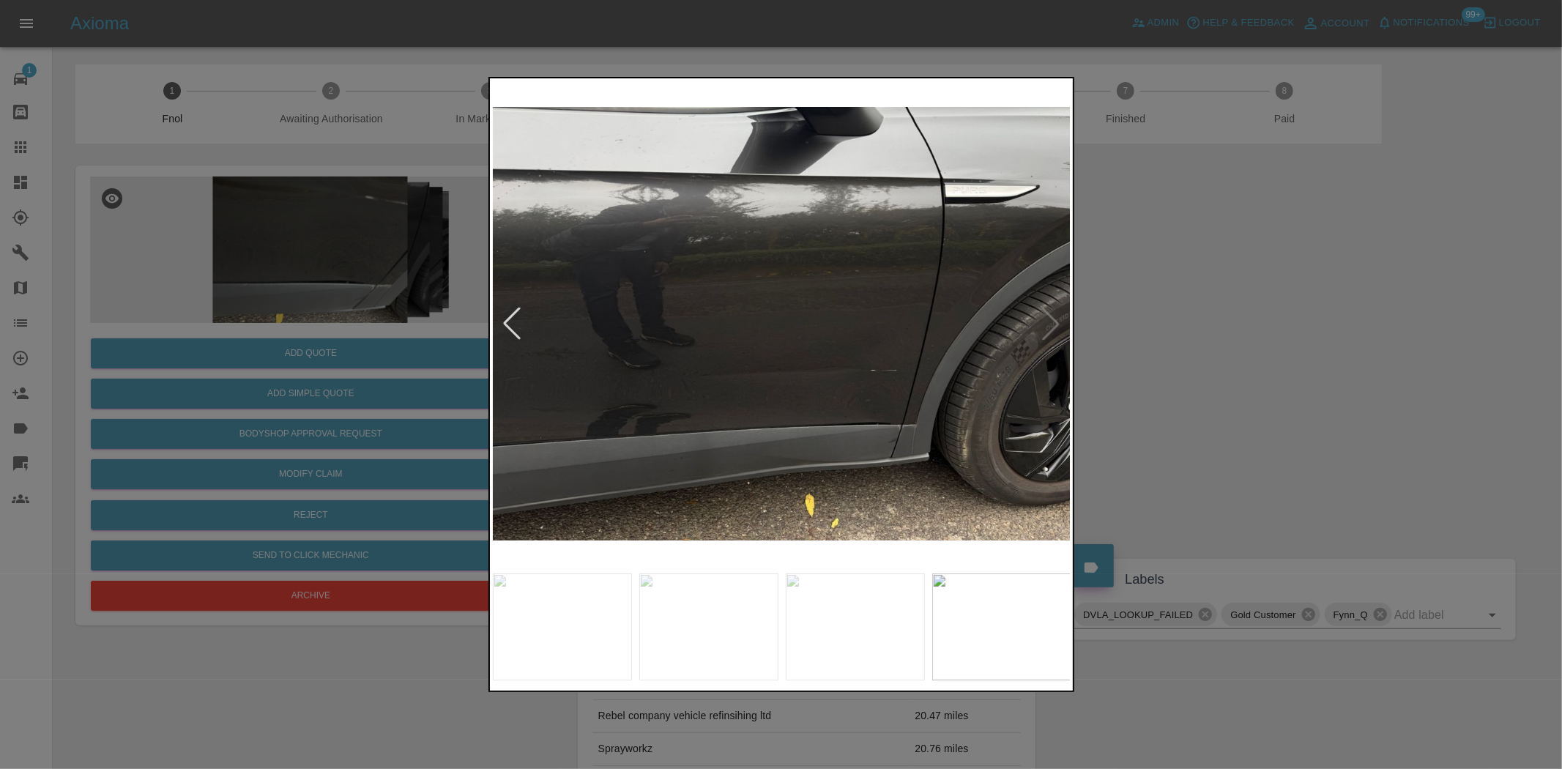
click at [816, 410] on img at bounding box center [782, 323] width 579 height 485
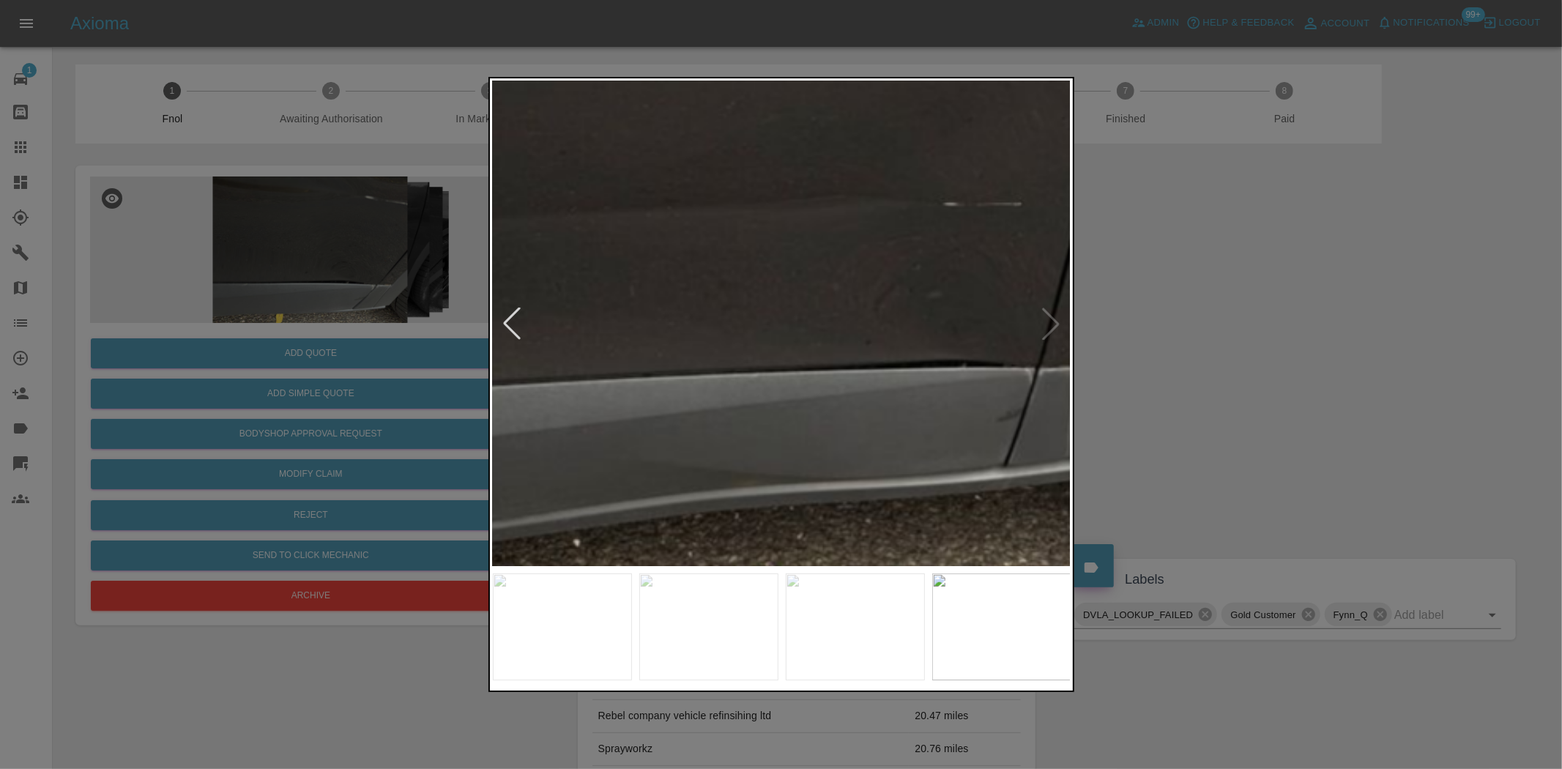
click at [818, 422] on img at bounding box center [677, 64] width 1736 height 1455
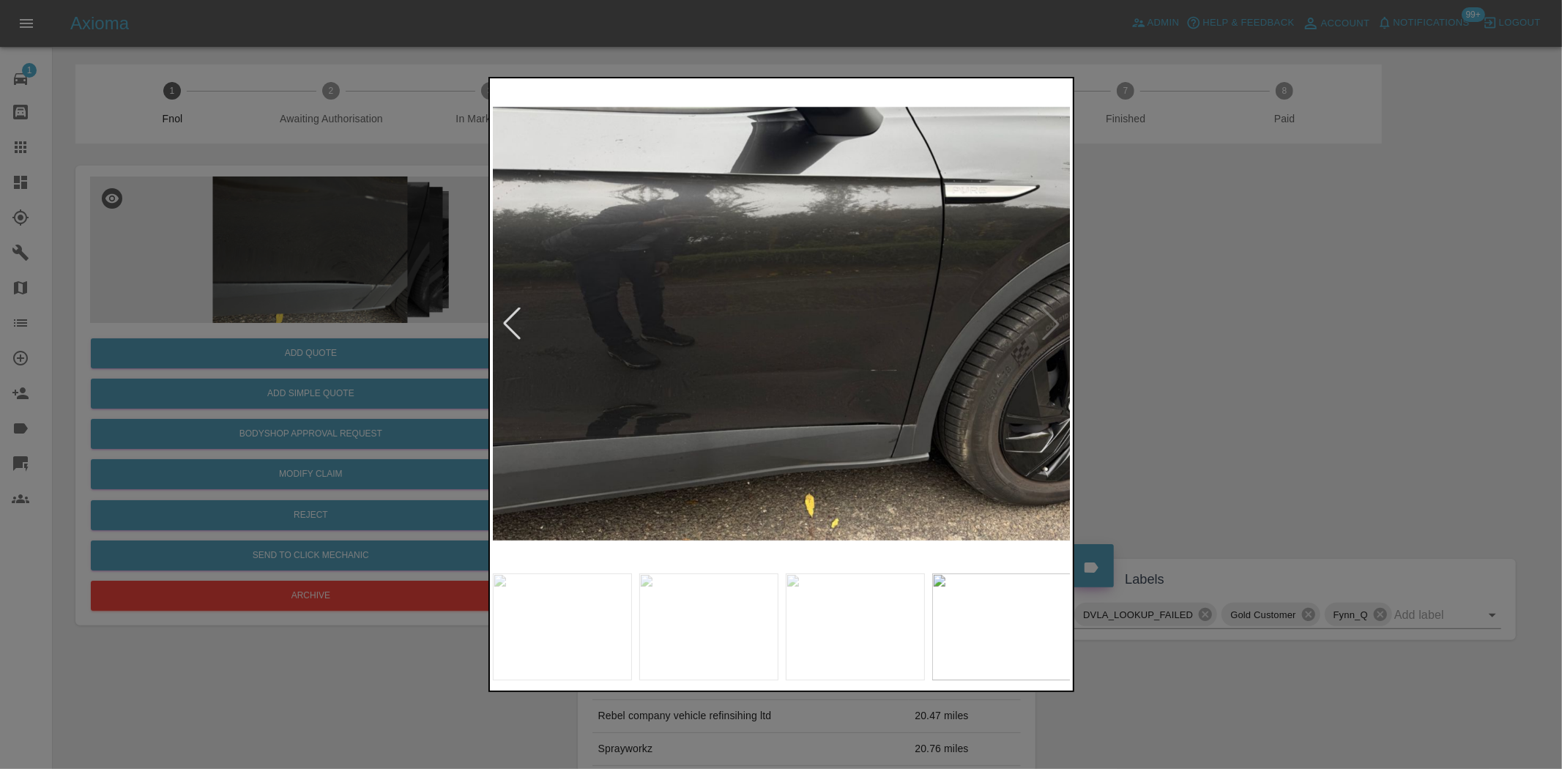
click at [748, 435] on img at bounding box center [782, 323] width 579 height 485
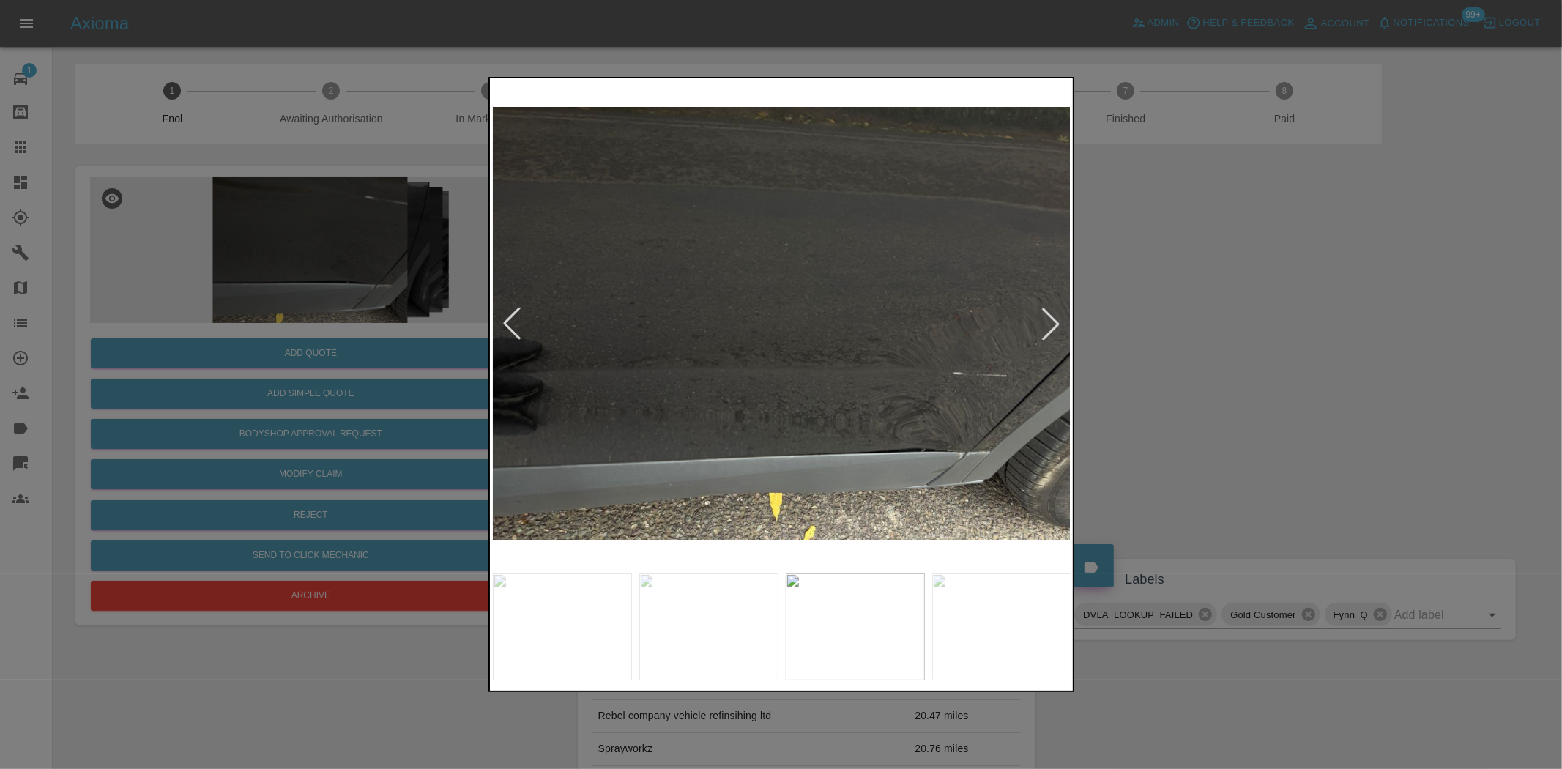
click at [765, 437] on img at bounding box center [782, 323] width 579 height 485
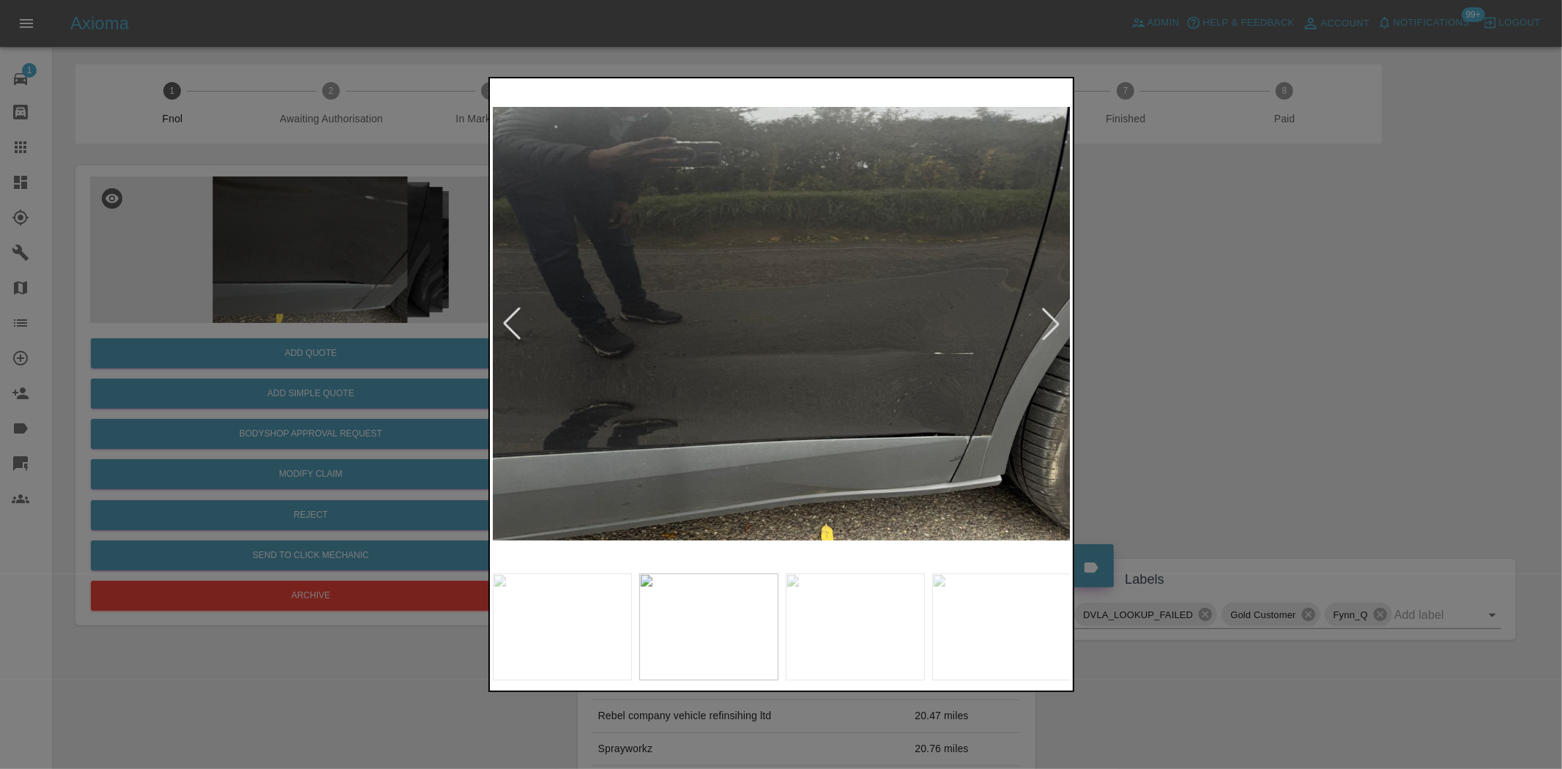
click at [768, 441] on img at bounding box center [782, 323] width 579 height 485
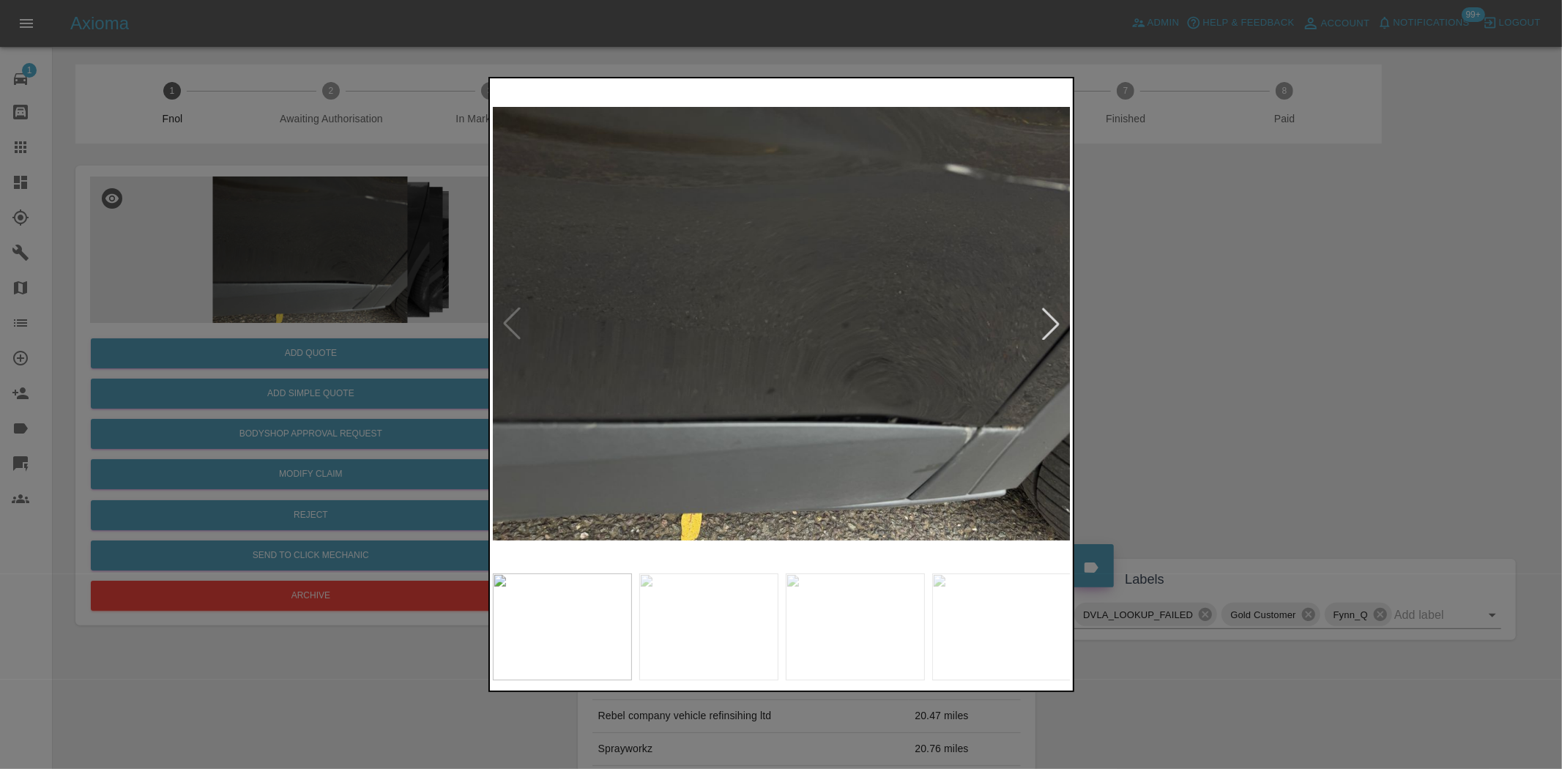
click at [842, 418] on img at bounding box center [782, 323] width 579 height 485
click at [842, 419] on img at bounding box center [782, 323] width 579 height 485
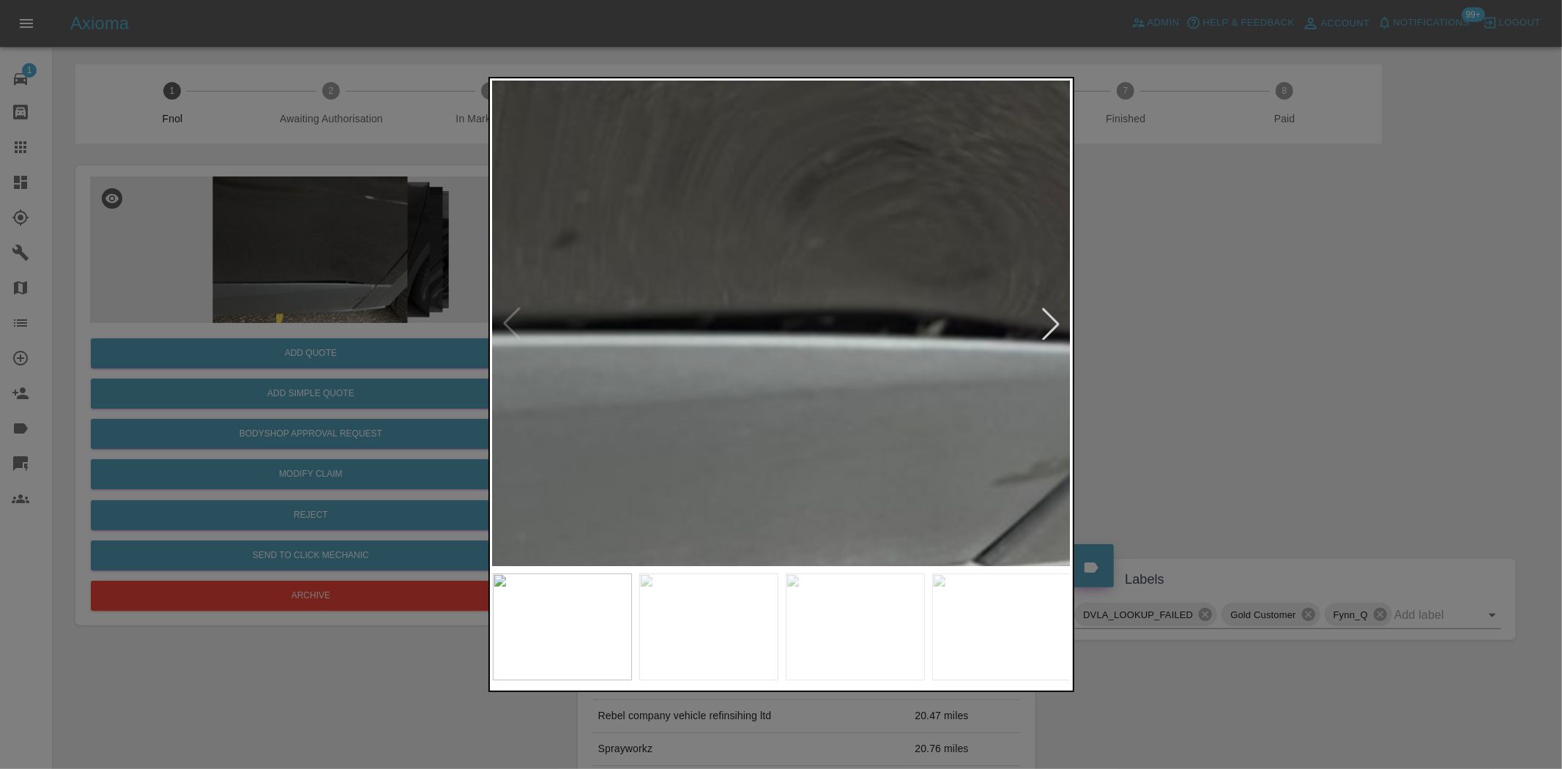
click at [842, 419] on img at bounding box center [599, 37] width 1736 height 1455
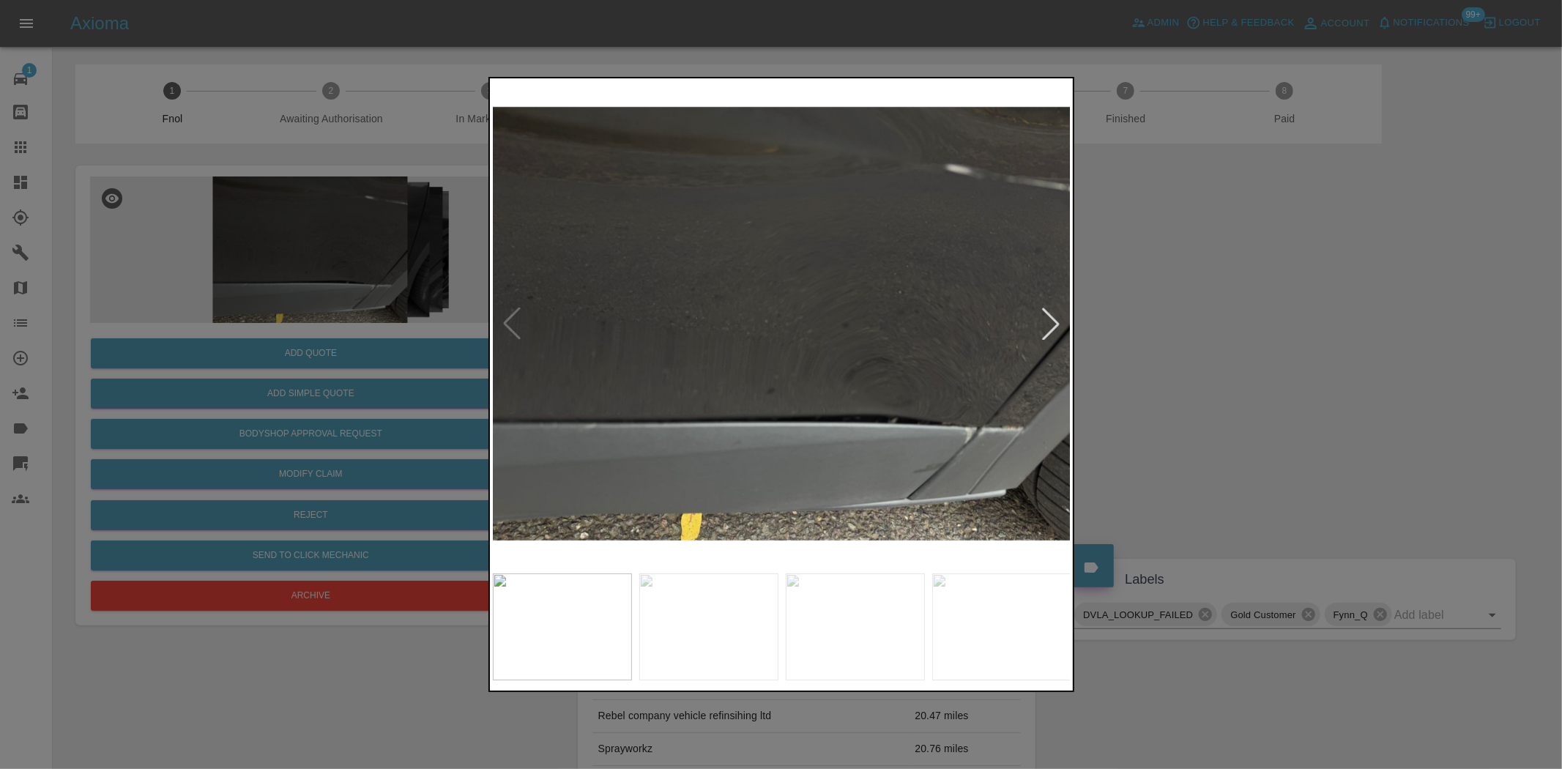
click at [752, 434] on img at bounding box center [782, 323] width 579 height 485
click at [579, 420] on img at bounding box center [782, 323] width 579 height 485
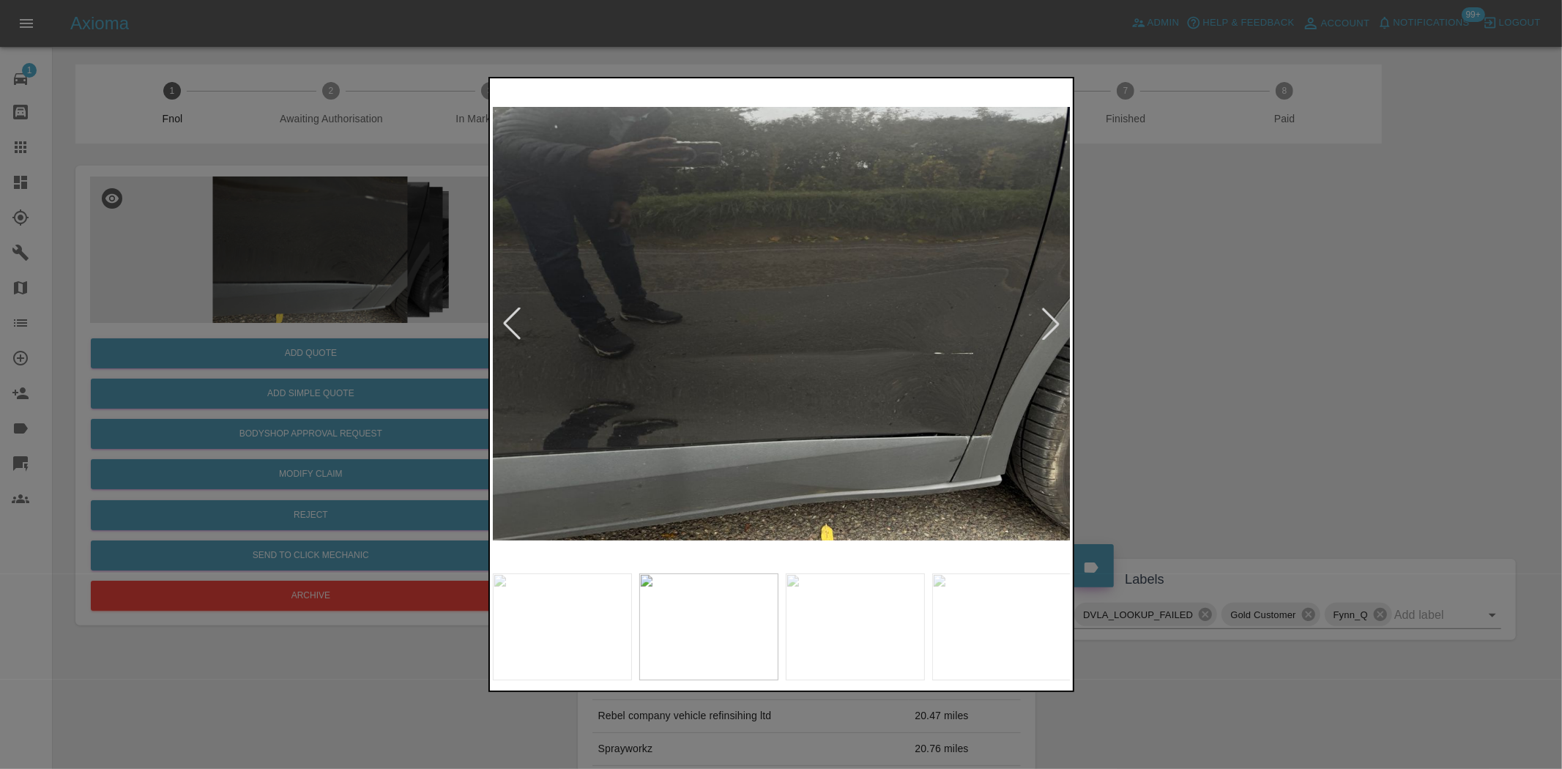
click at [199, 364] on div at bounding box center [781, 384] width 1562 height 769
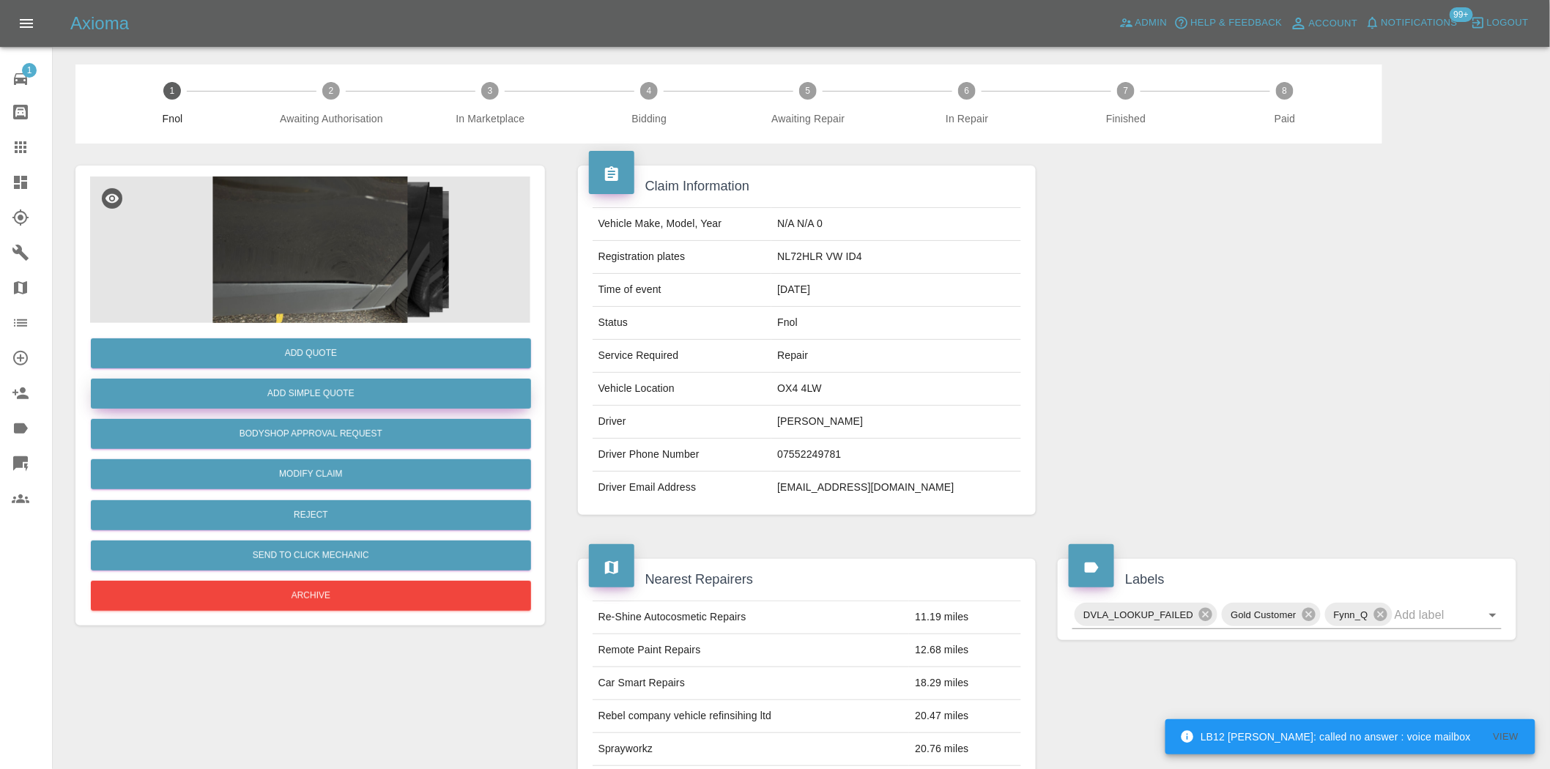
click at [265, 390] on button "Add Simple Quote" at bounding box center [311, 394] width 440 height 30
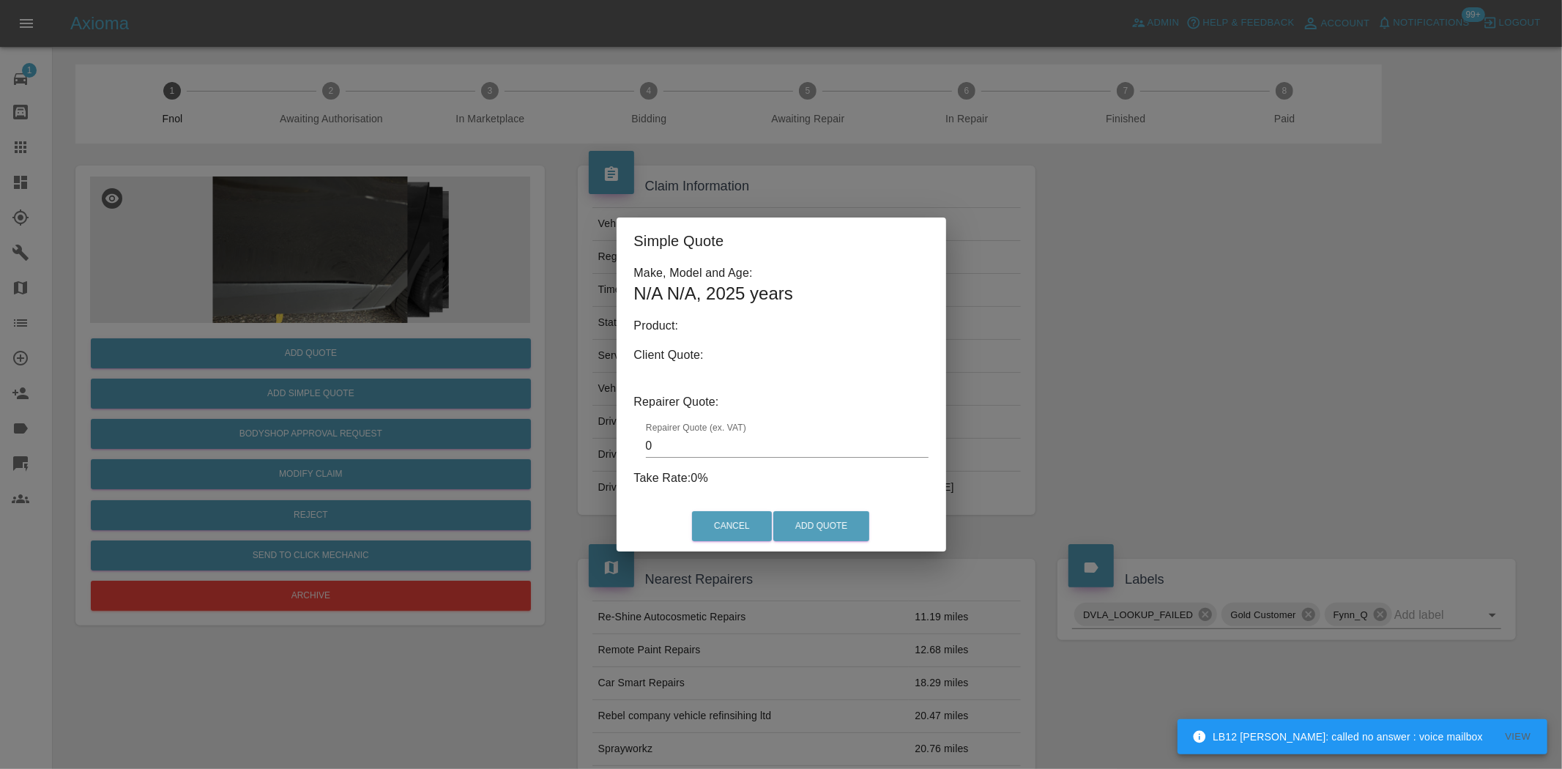
type input "140"
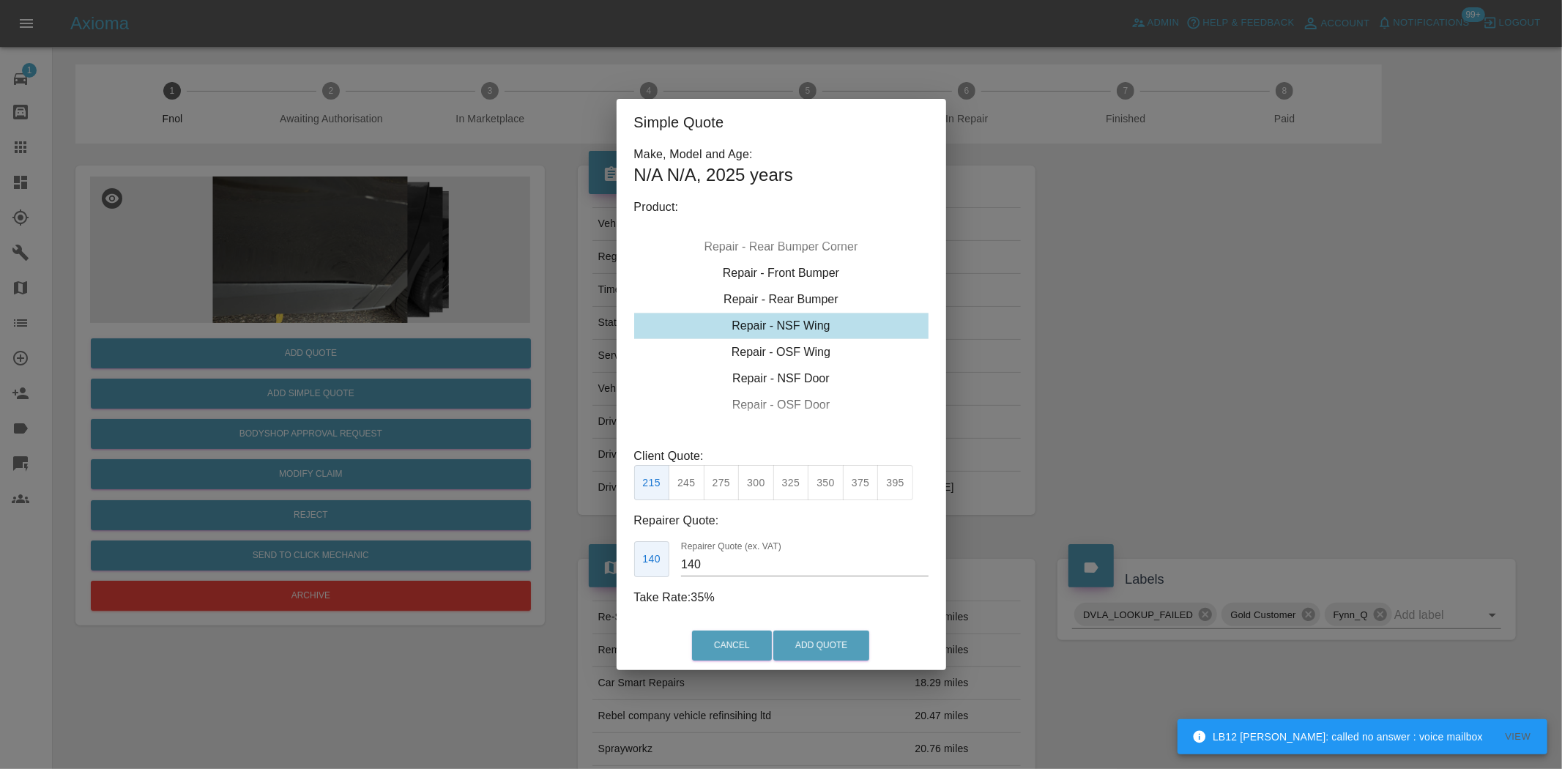
click at [306, 250] on div "Simple Quote Make, Model and Age: N/A N/A , 2025 years Product: Repair - Front …" at bounding box center [781, 384] width 1562 height 769
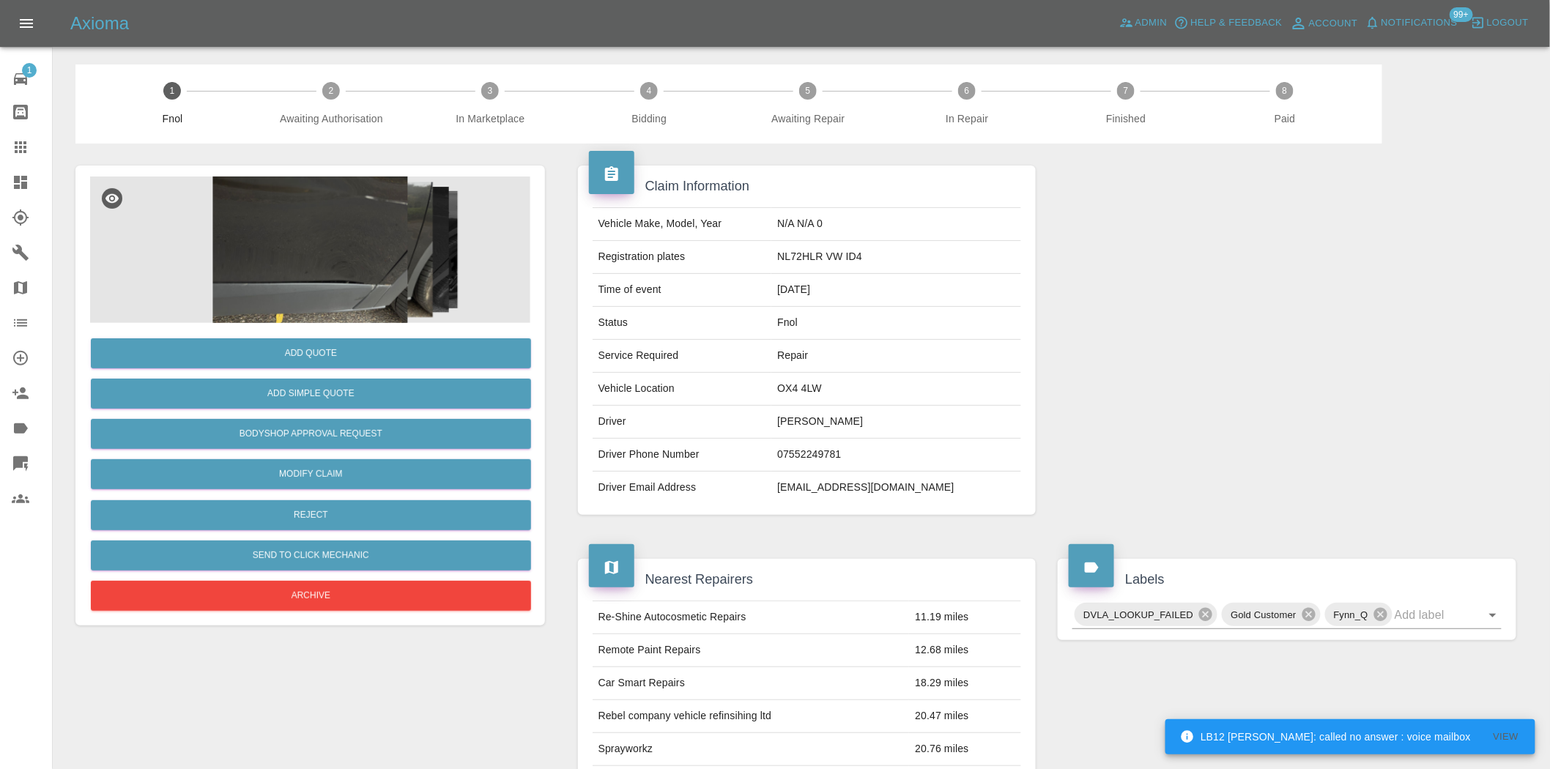
click at [409, 250] on img at bounding box center [310, 250] width 440 height 146
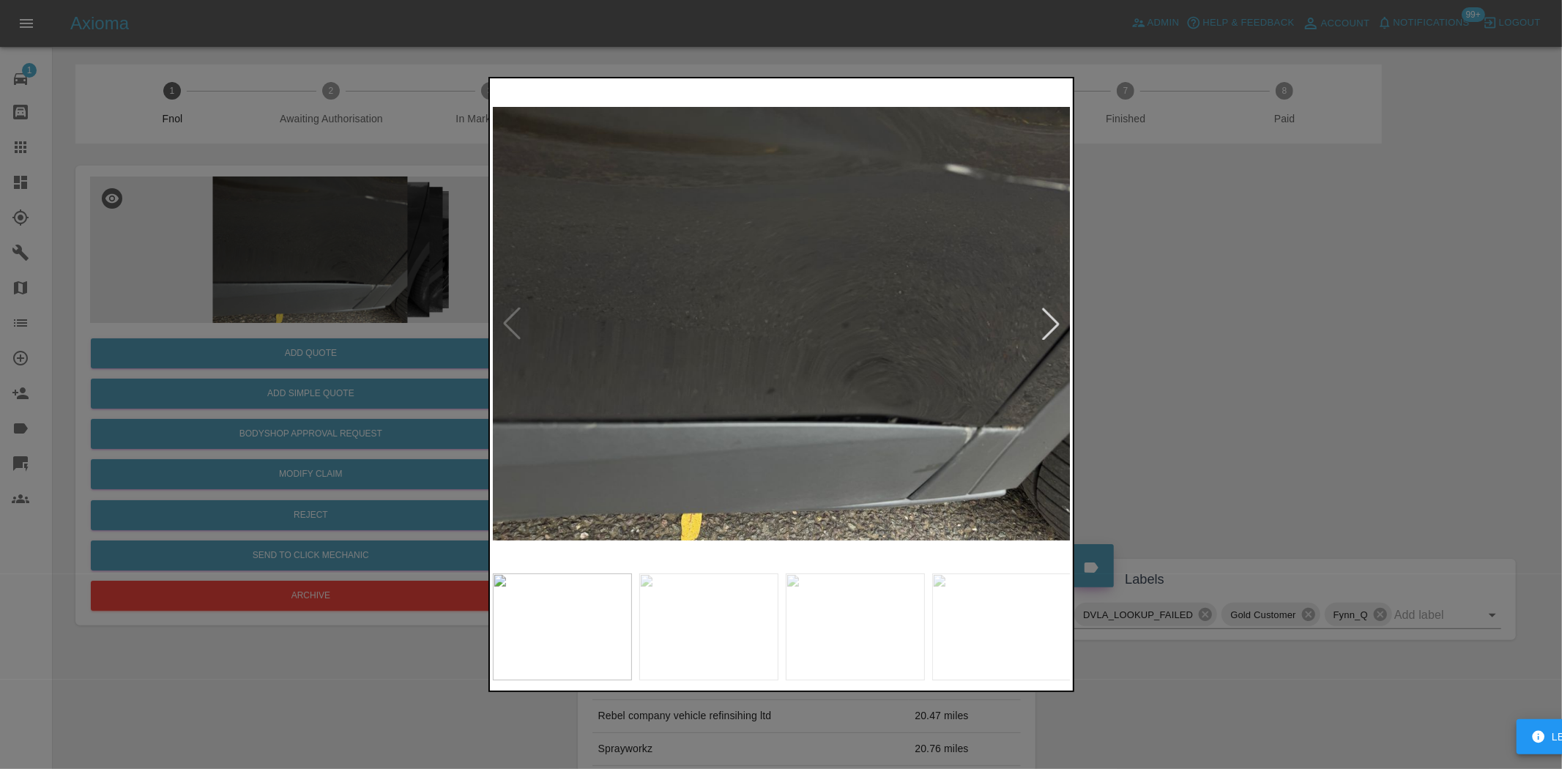
click at [337, 278] on div at bounding box center [781, 384] width 1562 height 769
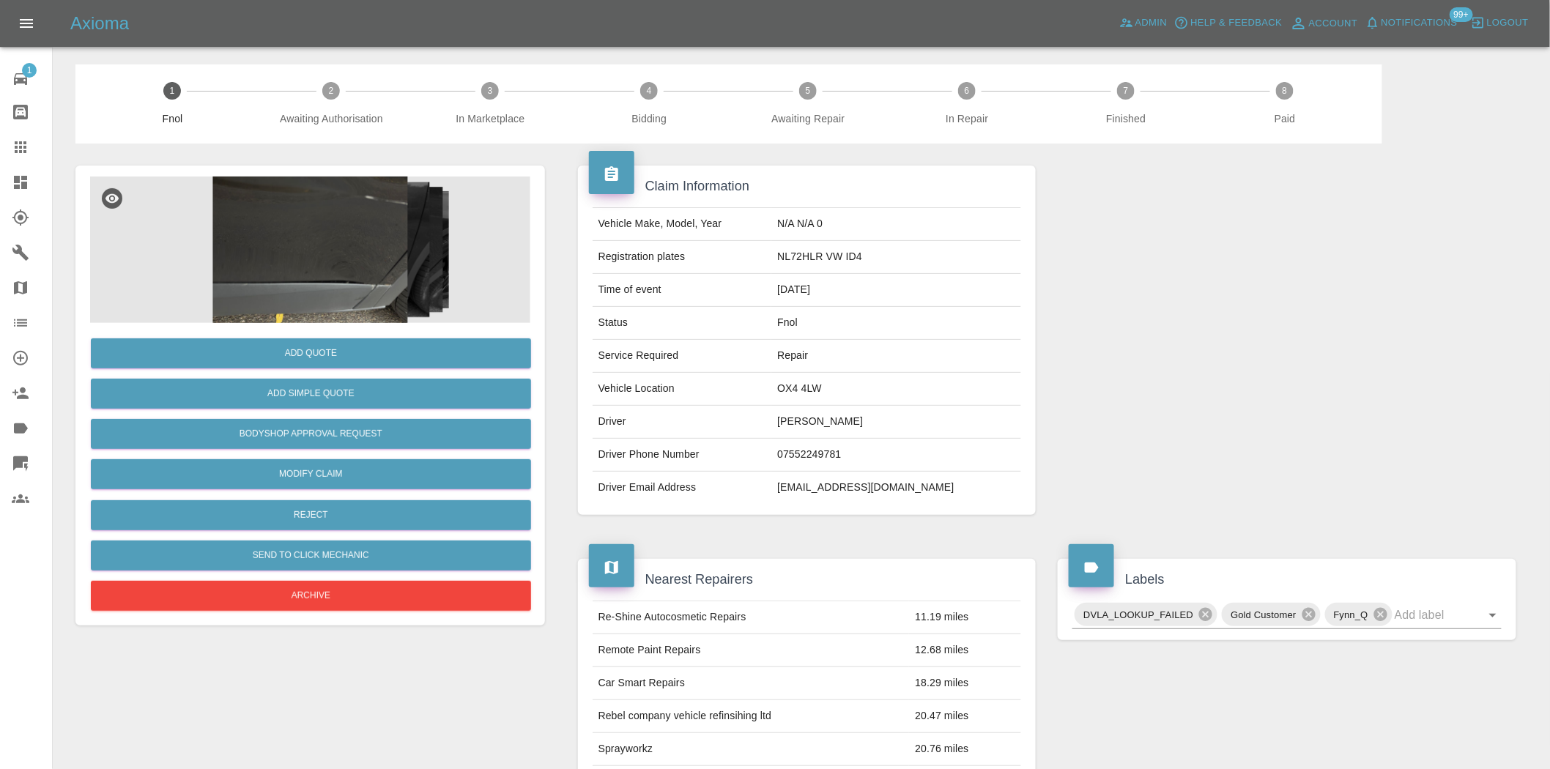
click at [330, 245] on img at bounding box center [310, 250] width 440 height 146
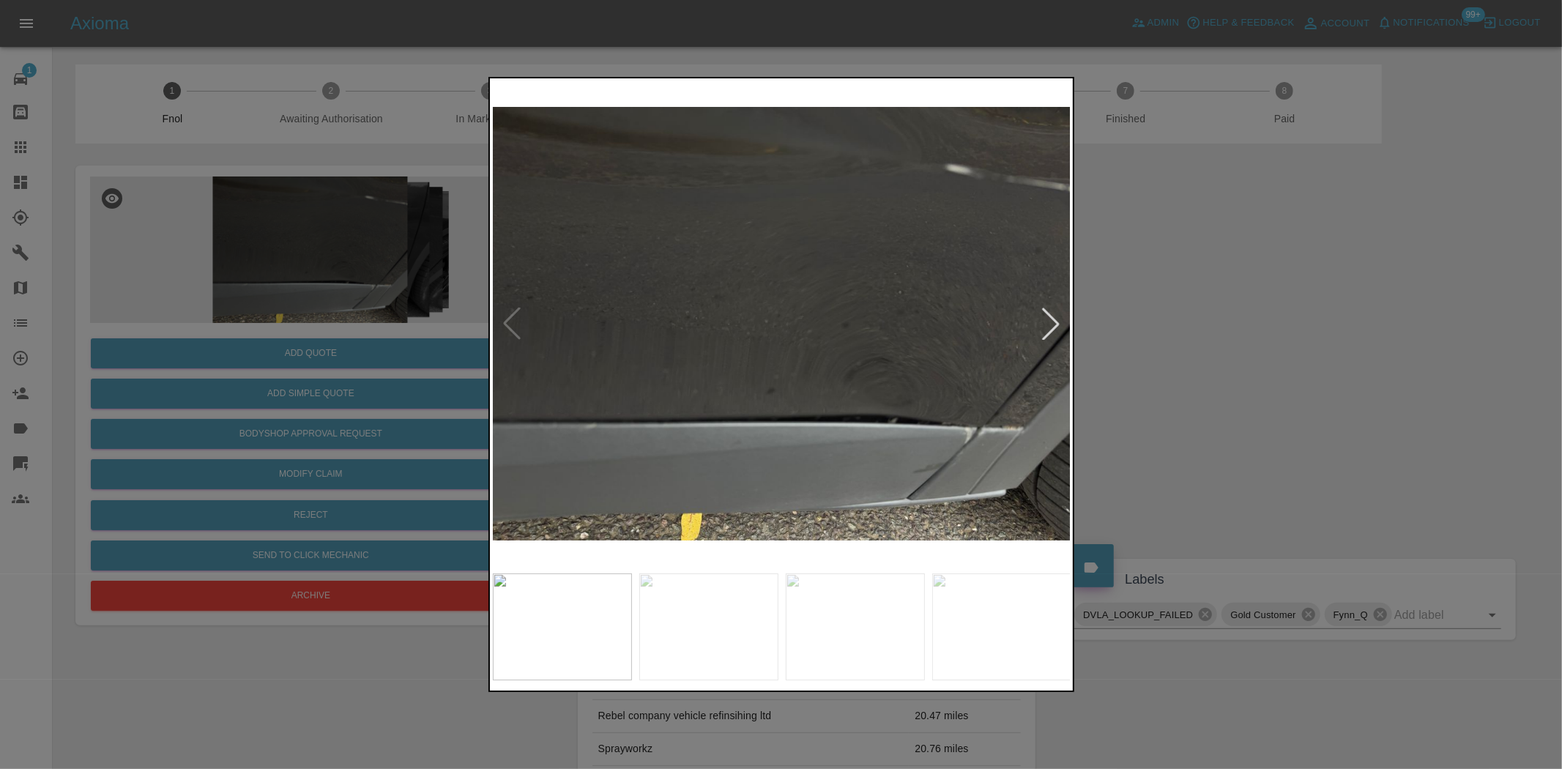
click at [721, 313] on img at bounding box center [782, 323] width 579 height 485
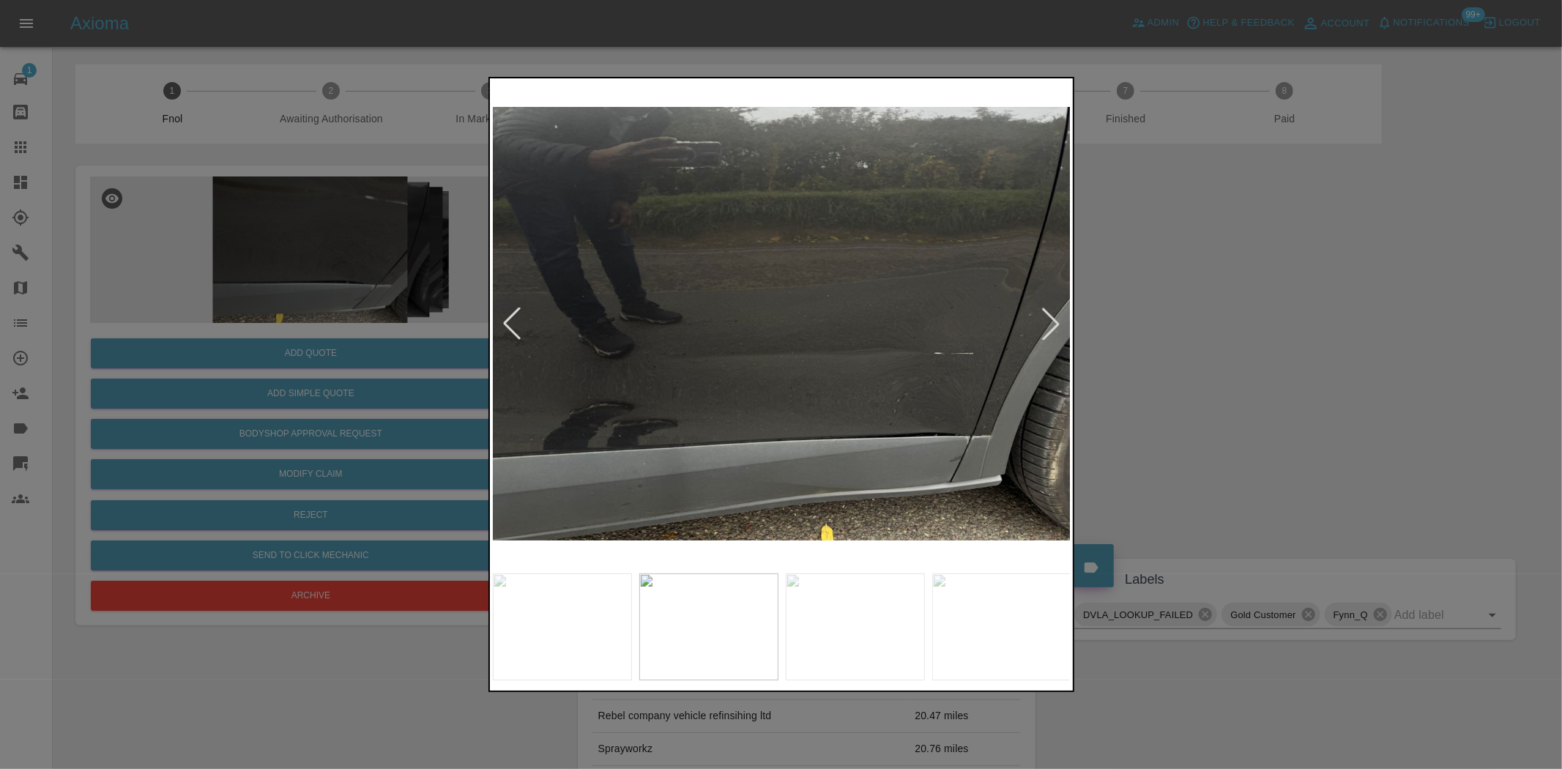
click at [688, 360] on img at bounding box center [782, 323] width 579 height 485
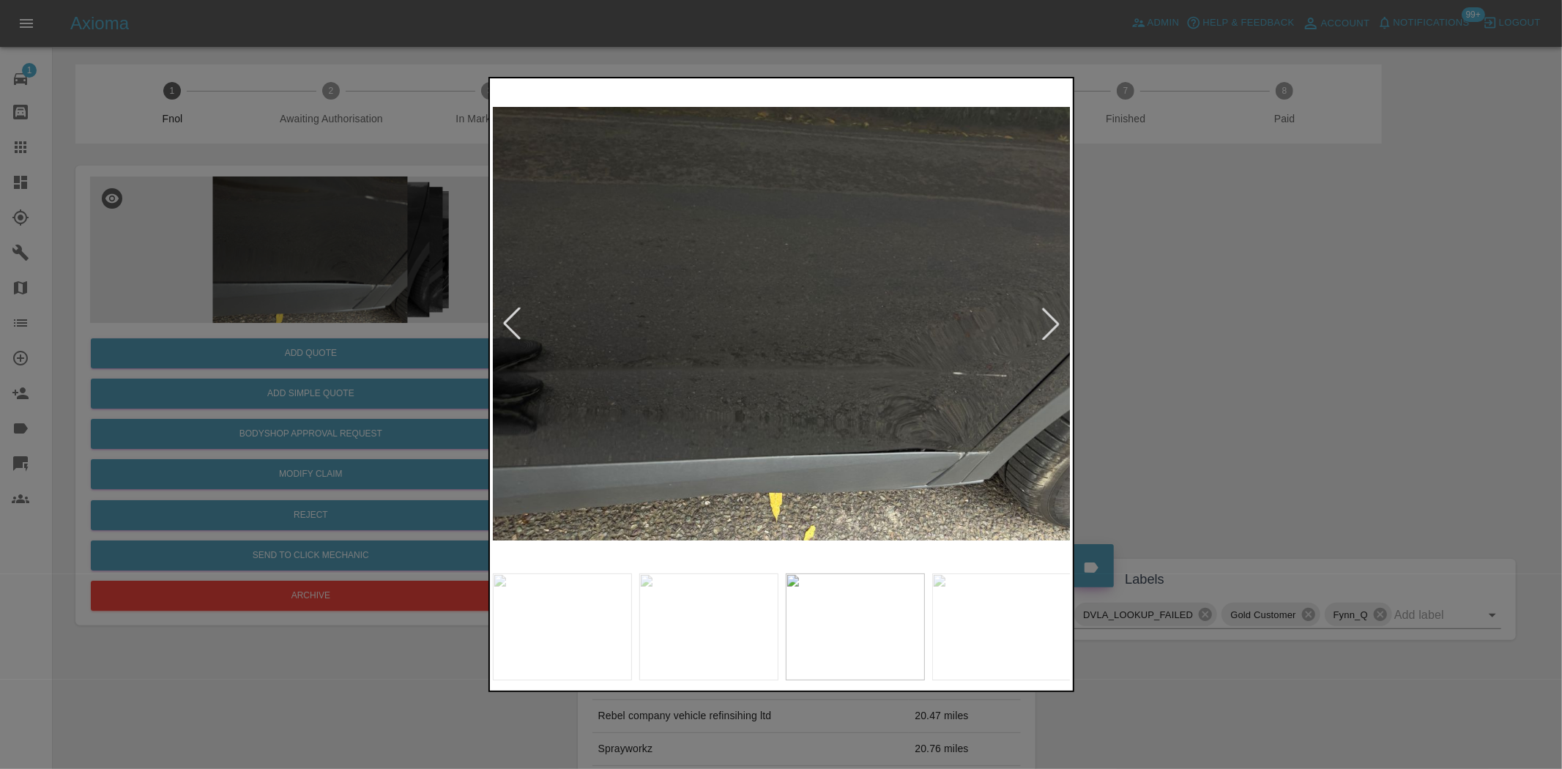
click at [286, 385] on div at bounding box center [781, 384] width 1562 height 769
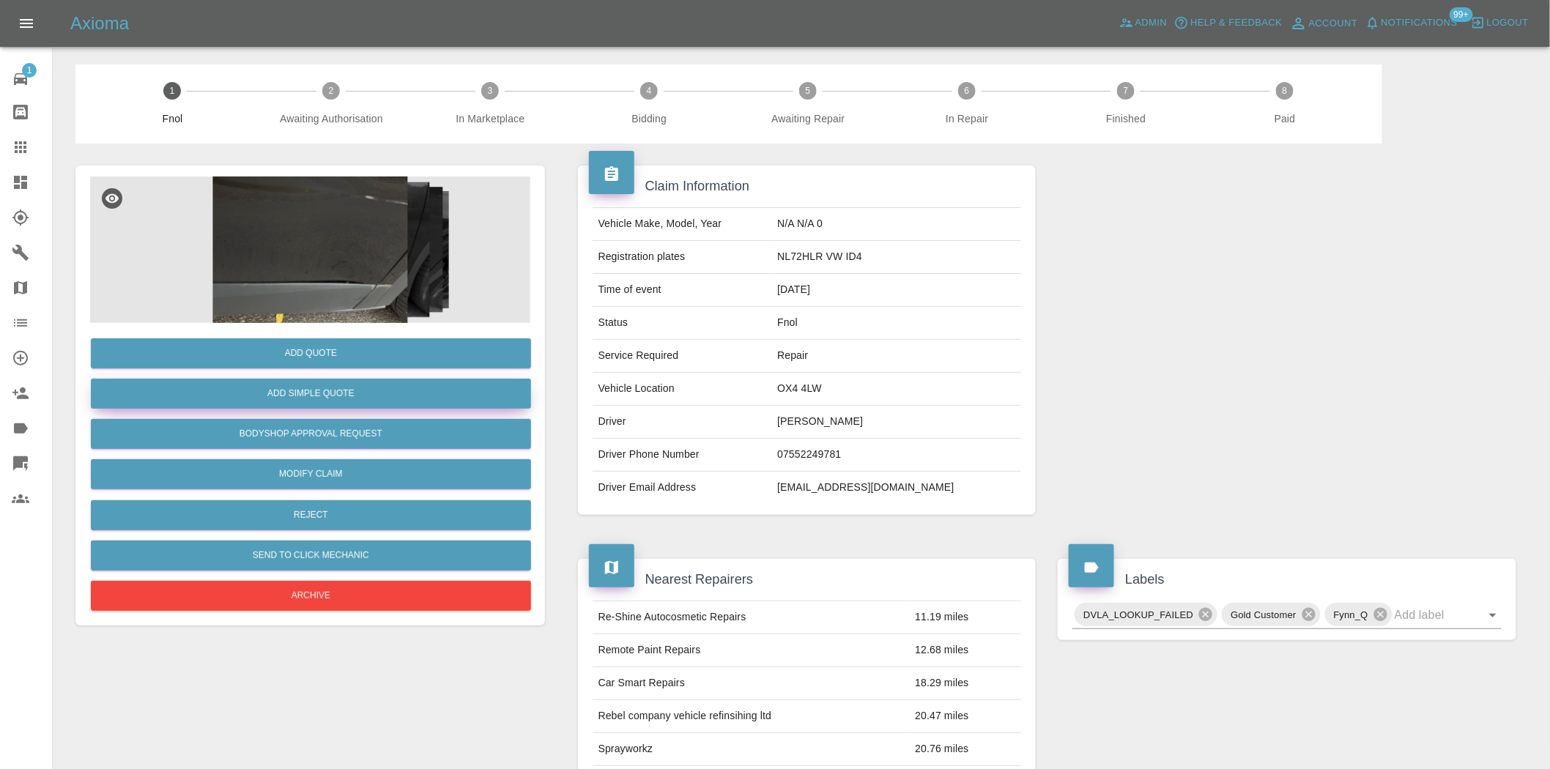
click at [299, 387] on button "Add Simple Quote" at bounding box center [311, 394] width 440 height 30
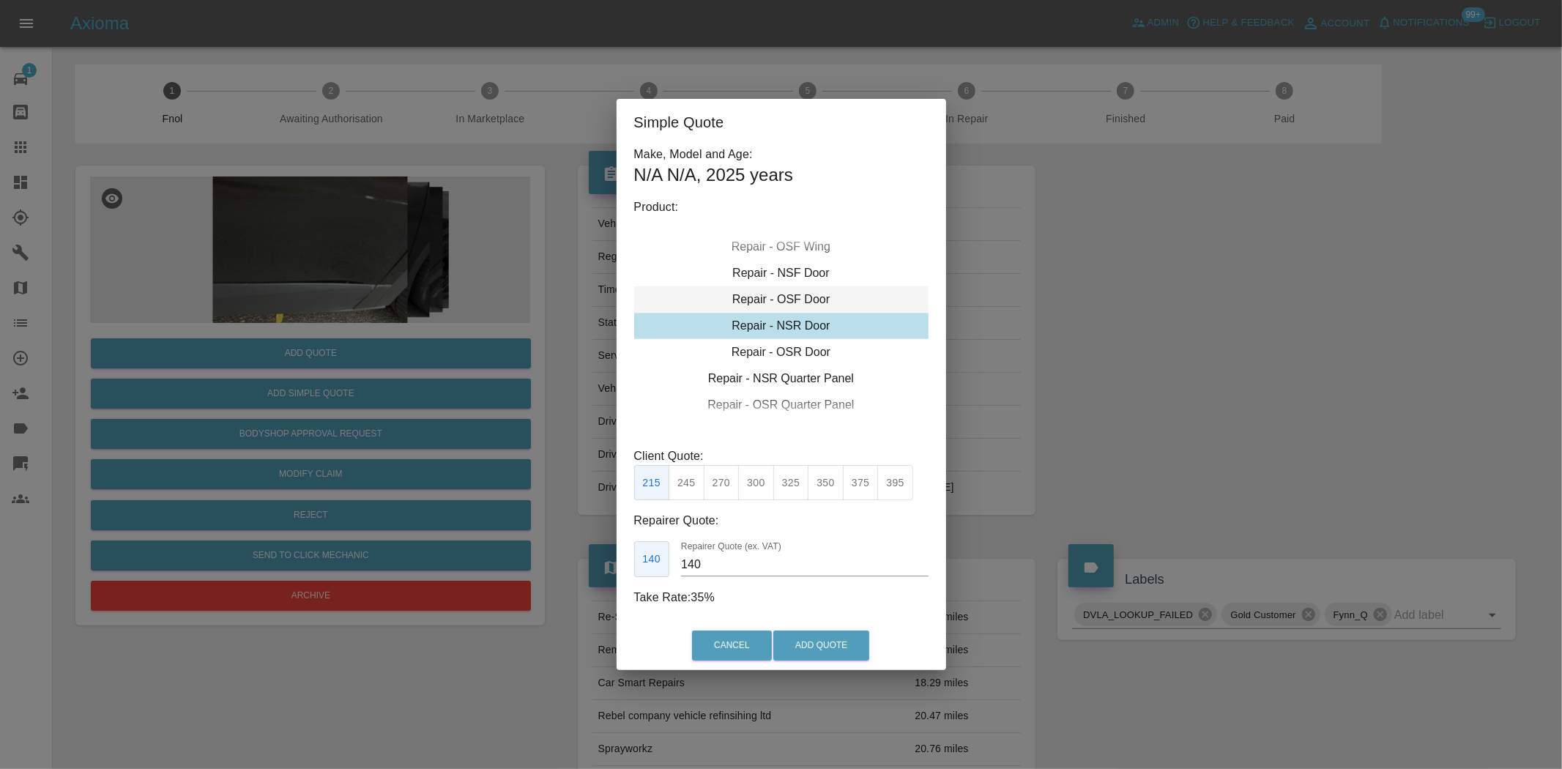
click at [793, 291] on div "Repair - OSF Door" at bounding box center [781, 299] width 294 height 26
drag, startPoint x: 472, startPoint y: 282, endPoint x: 542, endPoint y: 364, distance: 108.0
click at [473, 293] on div "Simple Quote Make, Model and Age: N/A N/A , 2025 years Product: Repair - Front …" at bounding box center [781, 384] width 1562 height 769
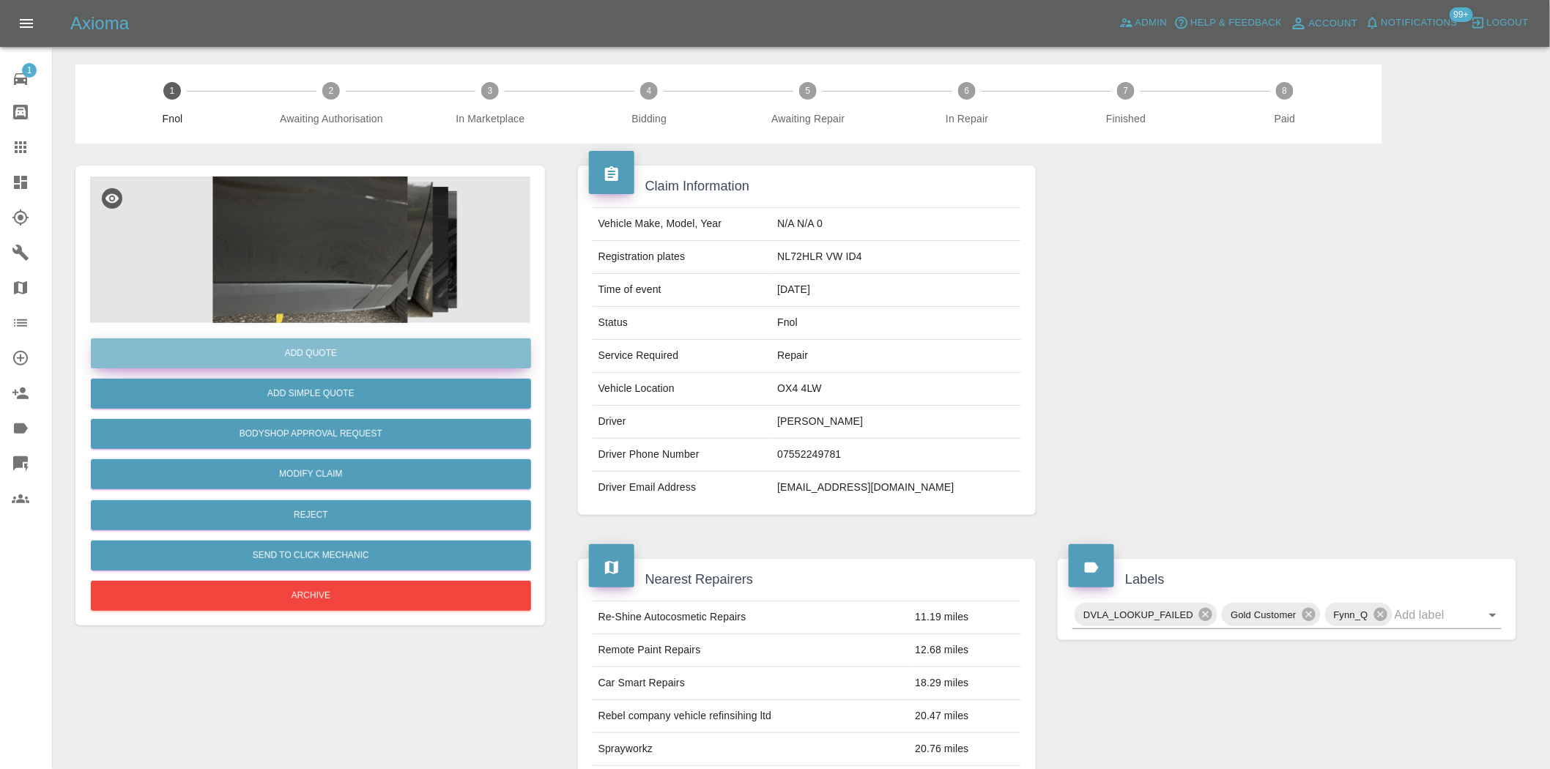
click at [354, 352] on button "Add Quote" at bounding box center [311, 353] width 440 height 30
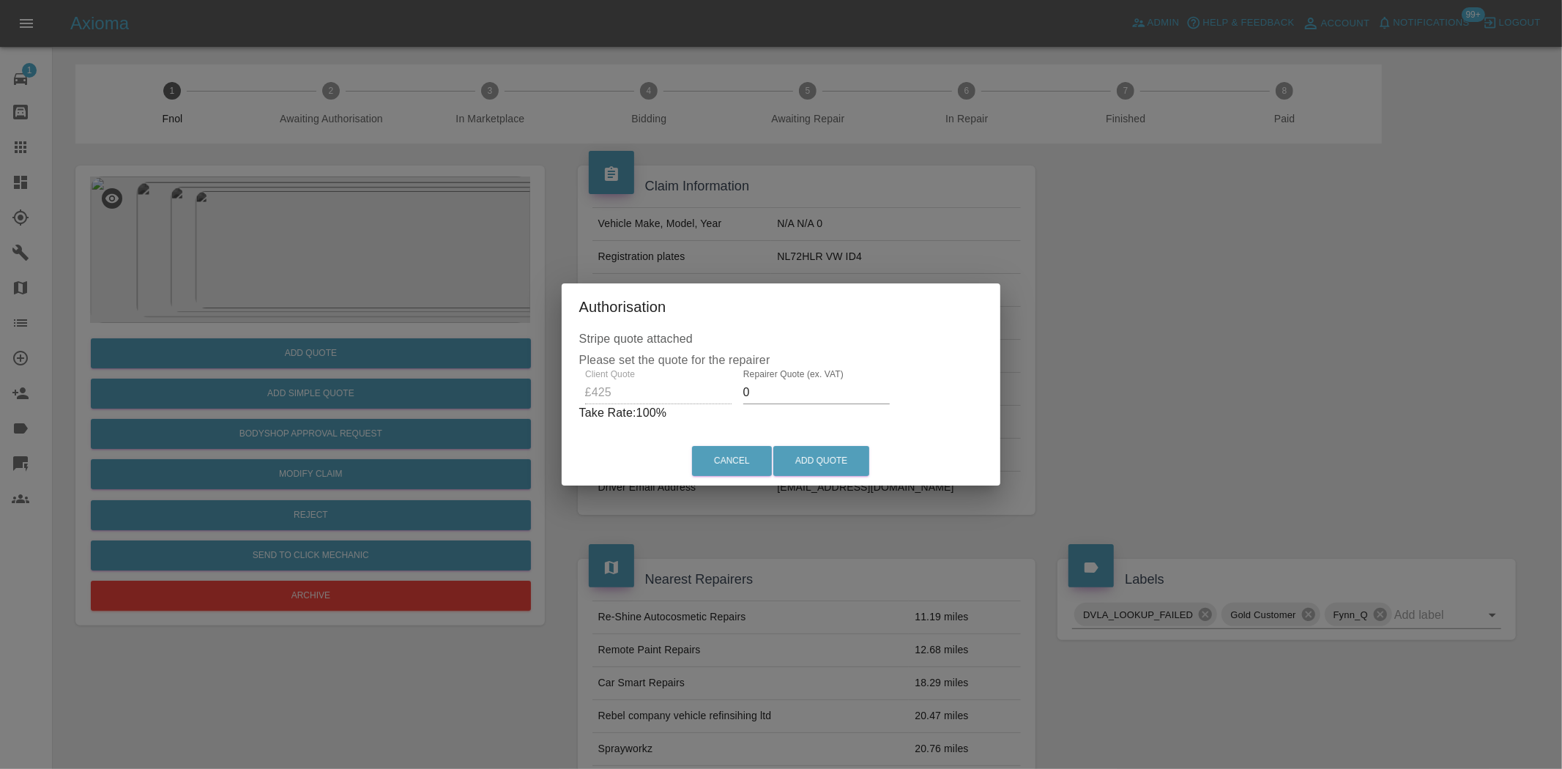
drag, startPoint x: 774, startPoint y: 388, endPoint x: 553, endPoint y: 390, distance: 221.2
click at [579, 390] on div "Stripe quote attached Please set the quote for the repairer Client Quote £425 R…" at bounding box center [781, 383] width 439 height 107
click at [602, 397] on div "Client Quote £425 Repairer Quote (ex. VAT) 300 Take Rate: 29 %" at bounding box center [781, 395] width 398 height 53
type input "250"
drag, startPoint x: 831, startPoint y: 447, endPoint x: 857, endPoint y: 749, distance: 303.6
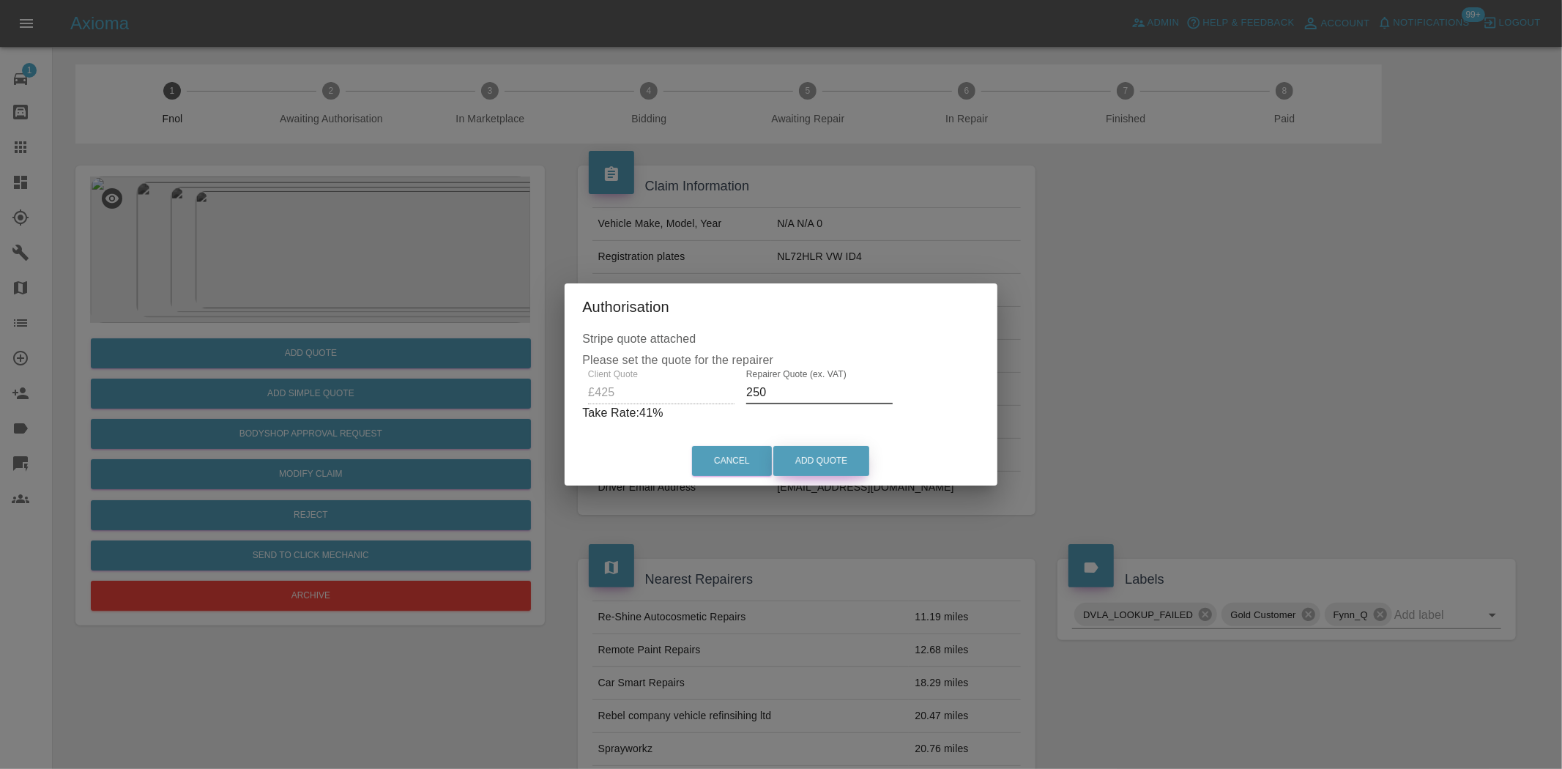
click at [831, 447] on button "Add Quote" at bounding box center [821, 461] width 96 height 30
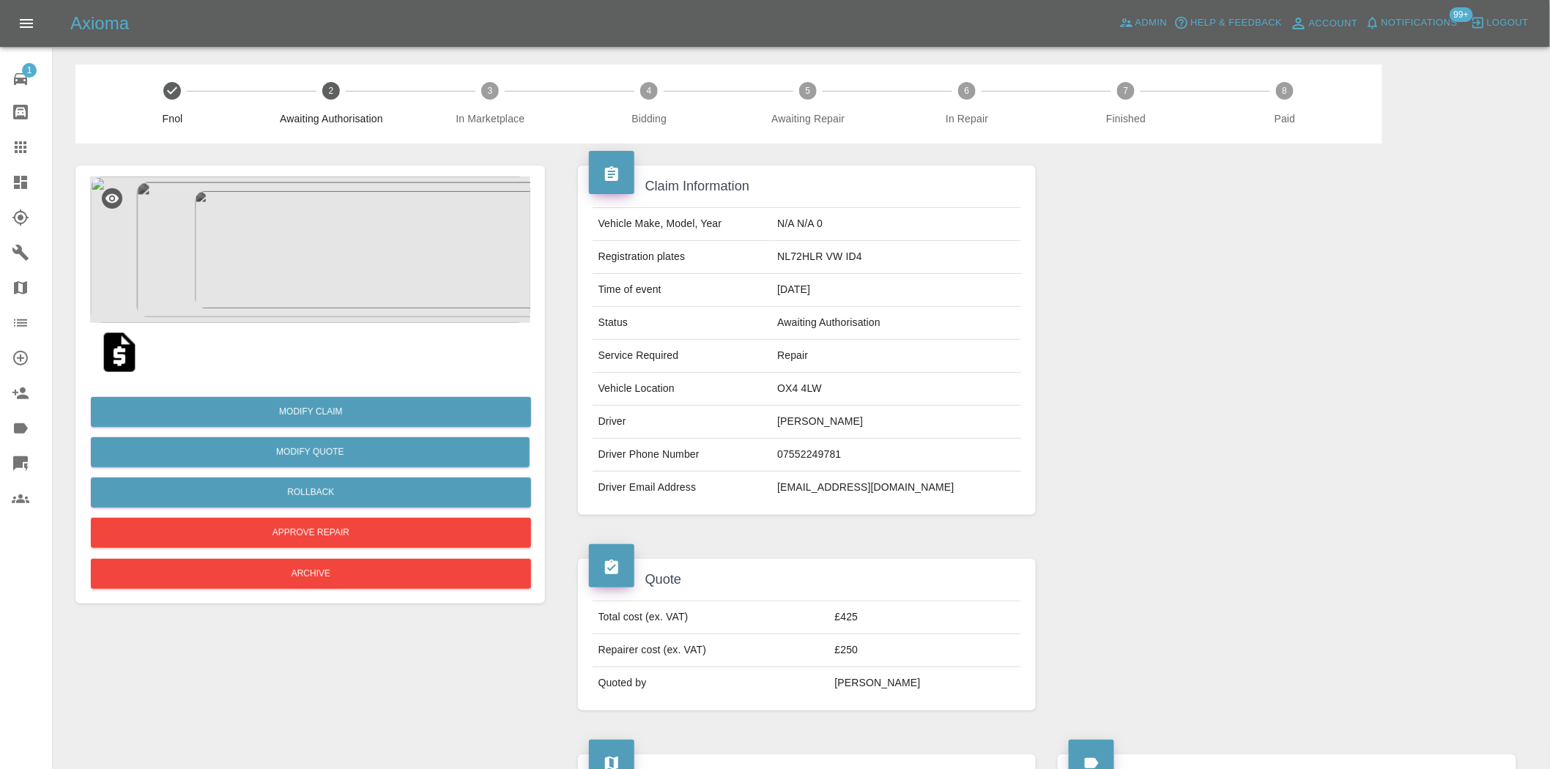
click at [242, 250] on img at bounding box center [310, 250] width 440 height 146
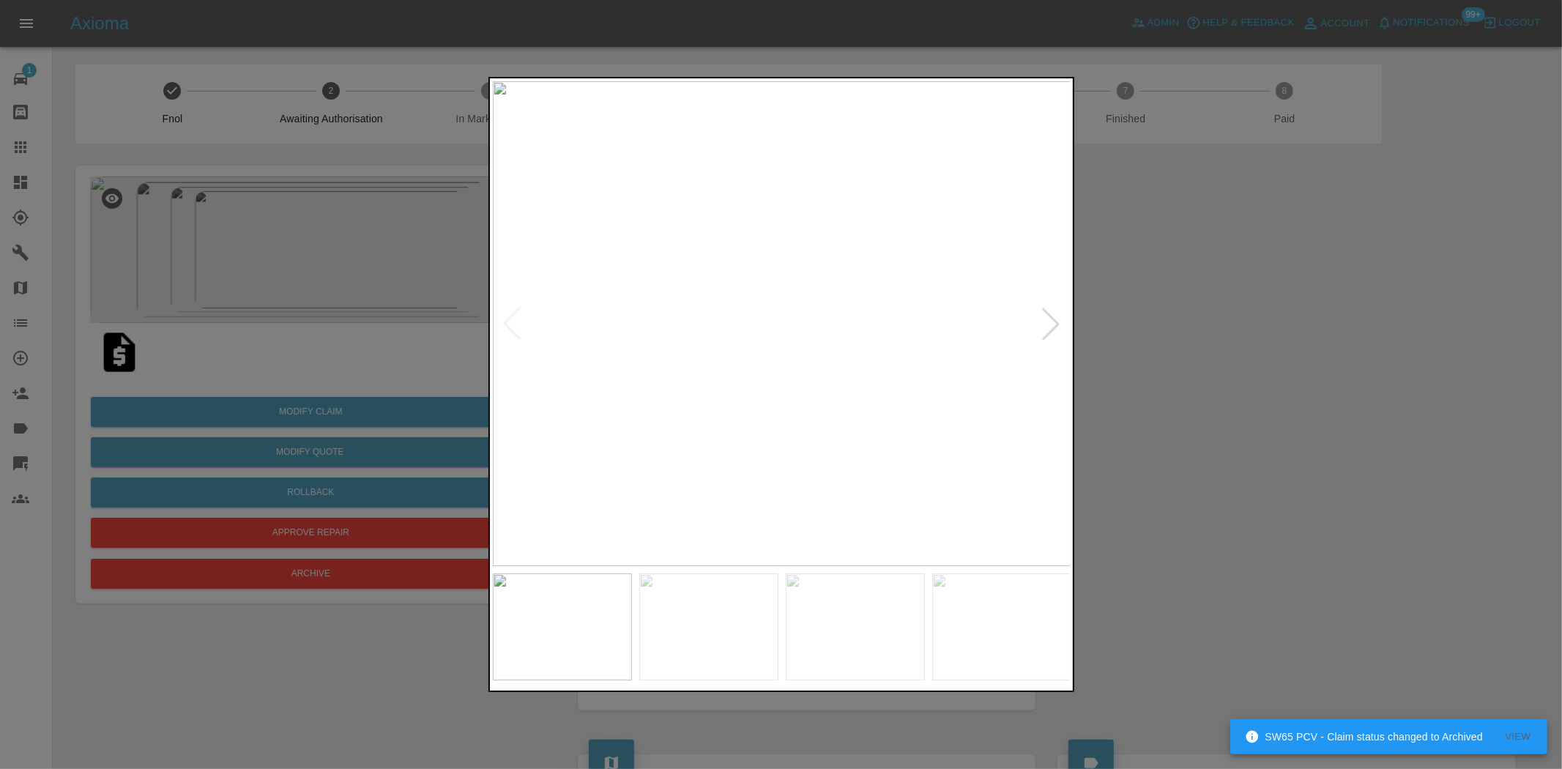
click at [299, 210] on div at bounding box center [781, 384] width 1562 height 769
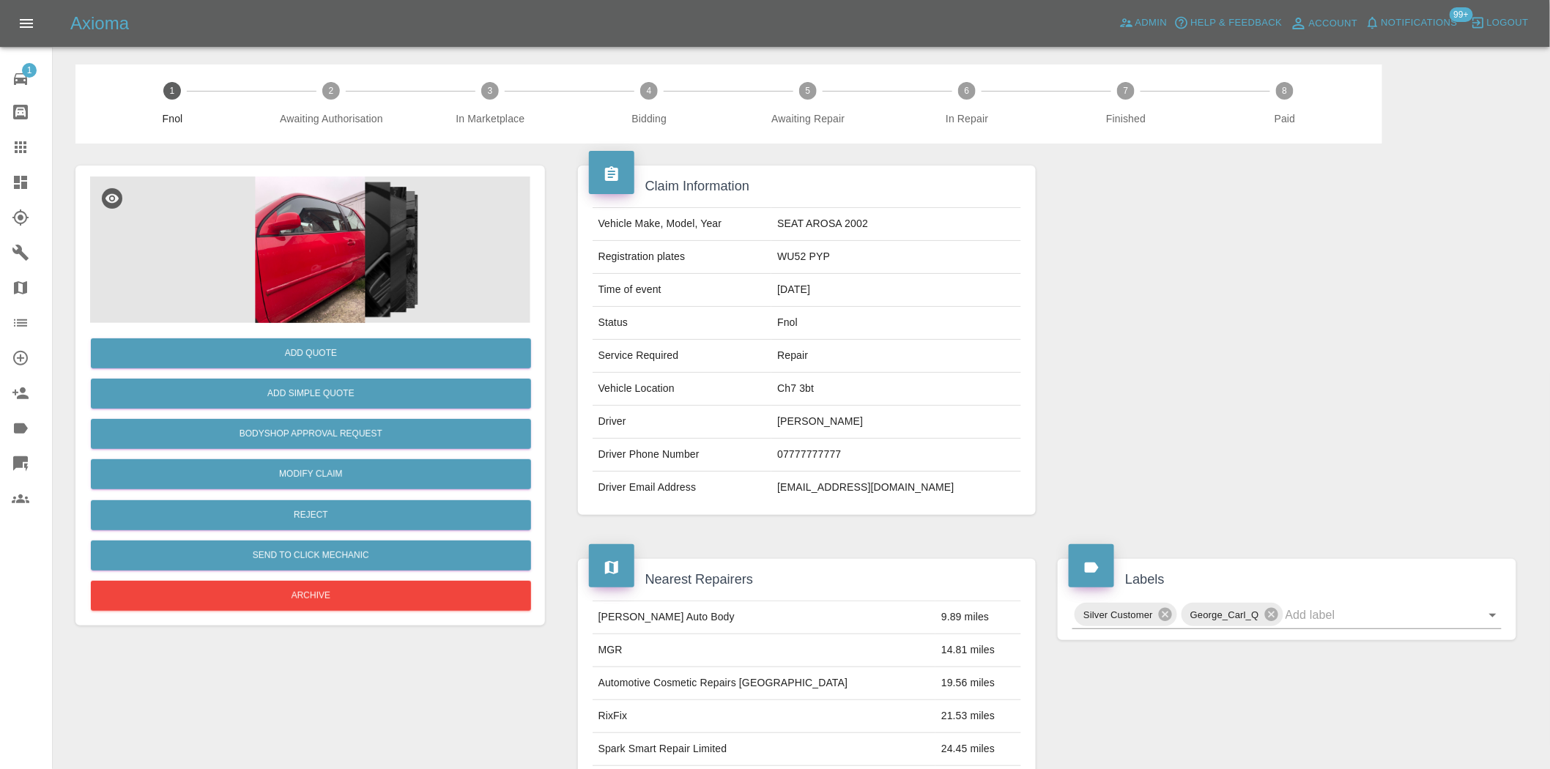
click at [338, 250] on img at bounding box center [310, 250] width 440 height 146
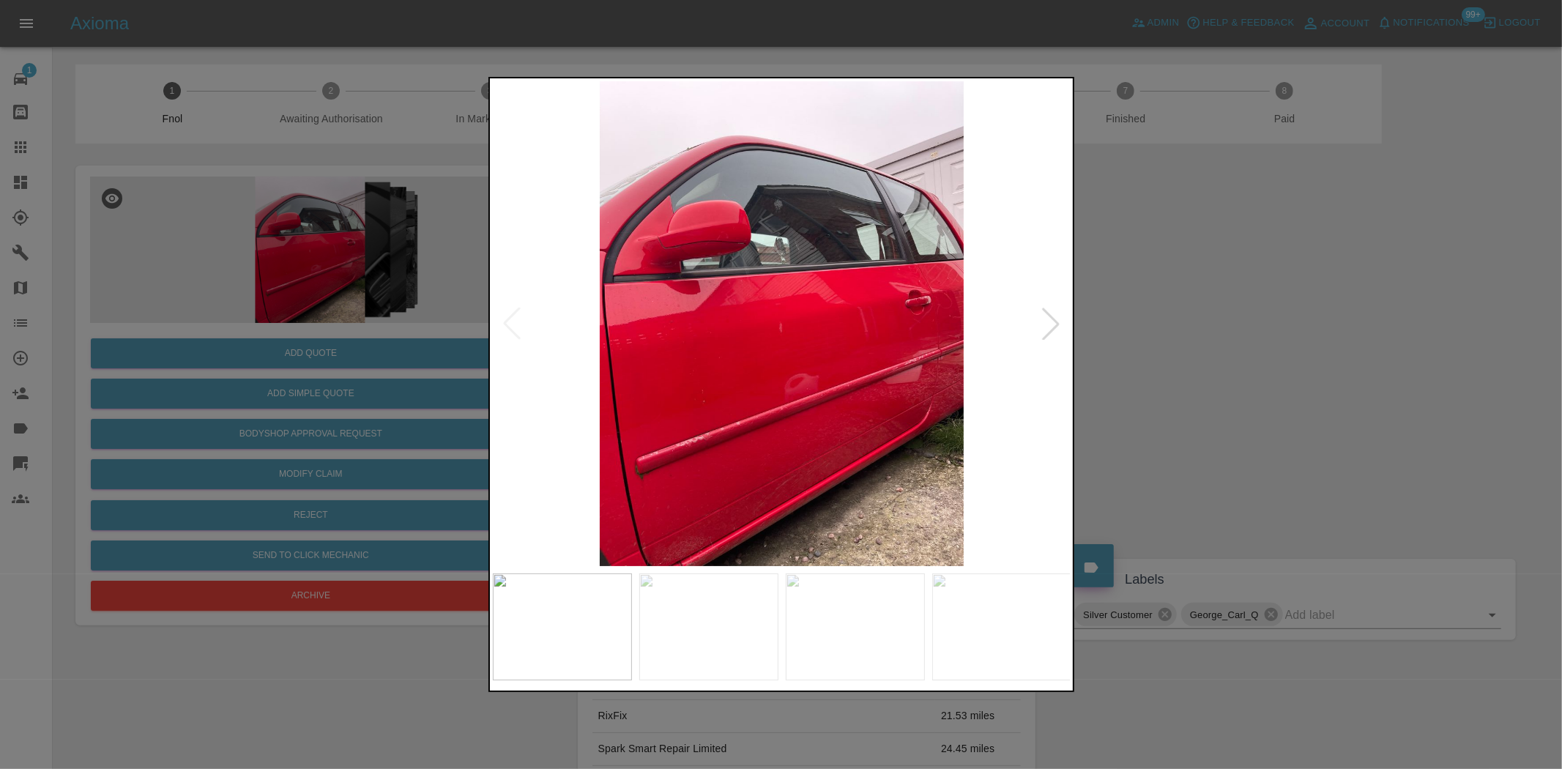
click at [873, 415] on img at bounding box center [782, 323] width 579 height 485
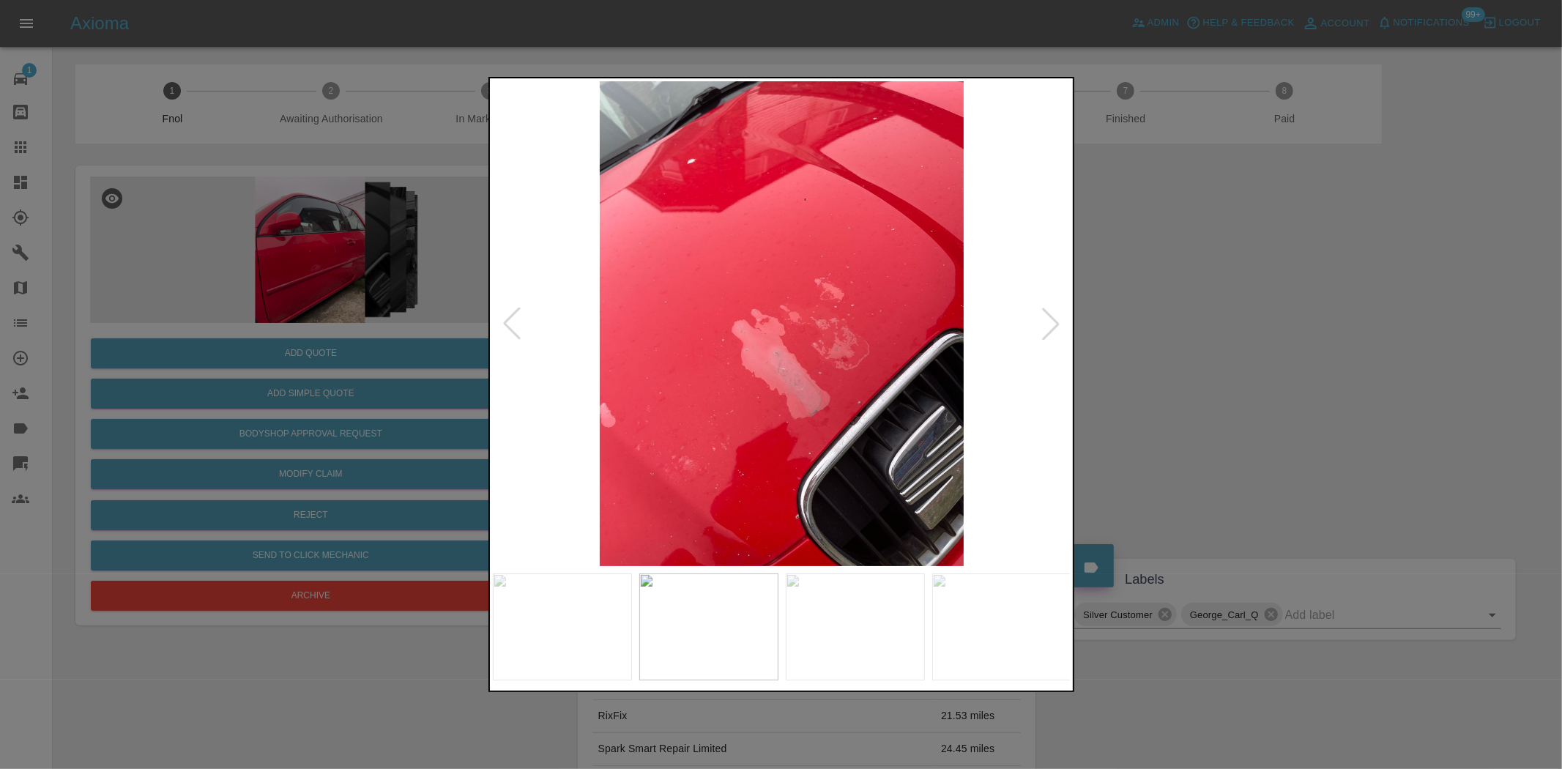
click at [677, 401] on img at bounding box center [782, 323] width 579 height 485
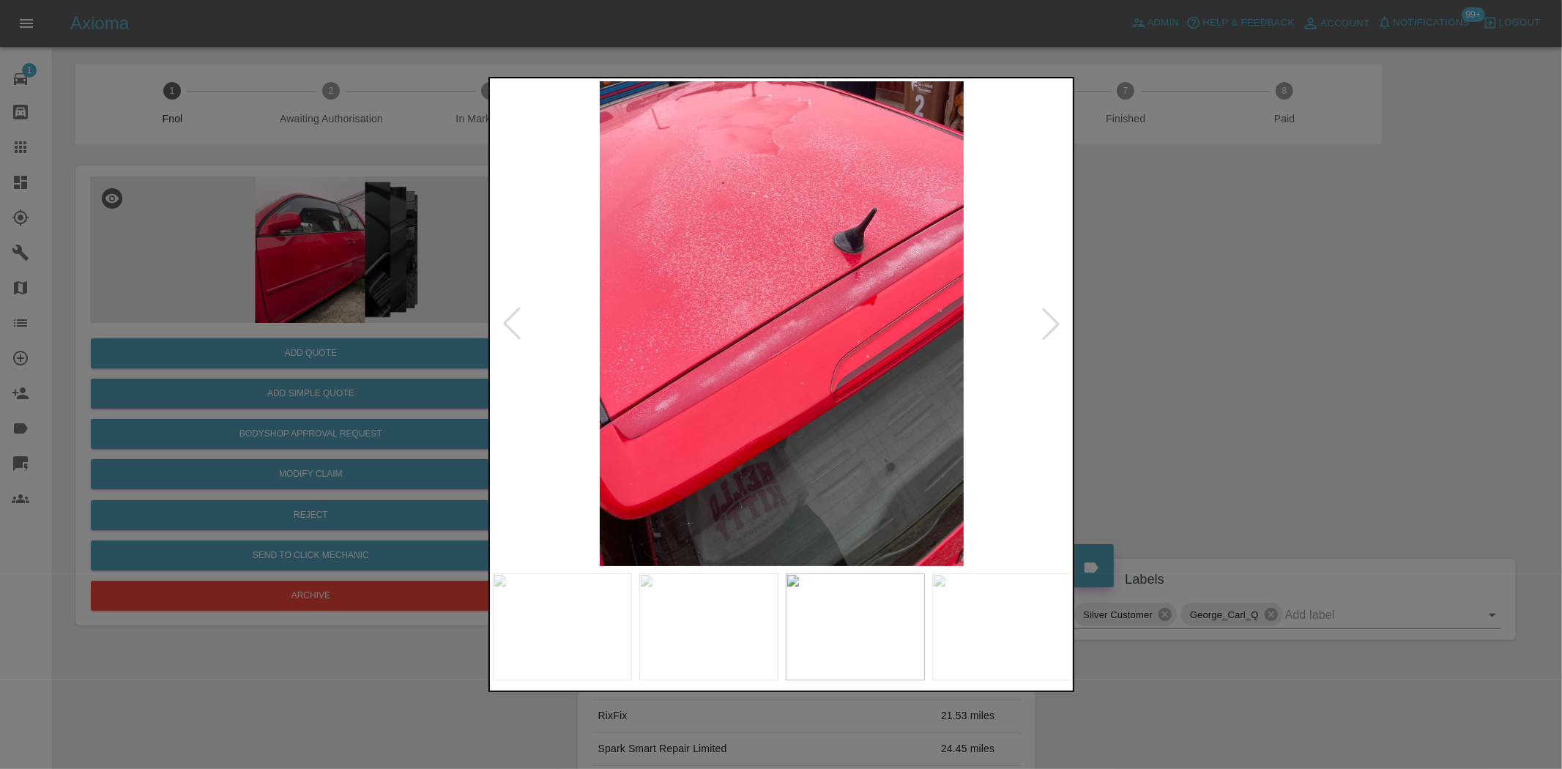
click at [623, 422] on img at bounding box center [782, 323] width 579 height 485
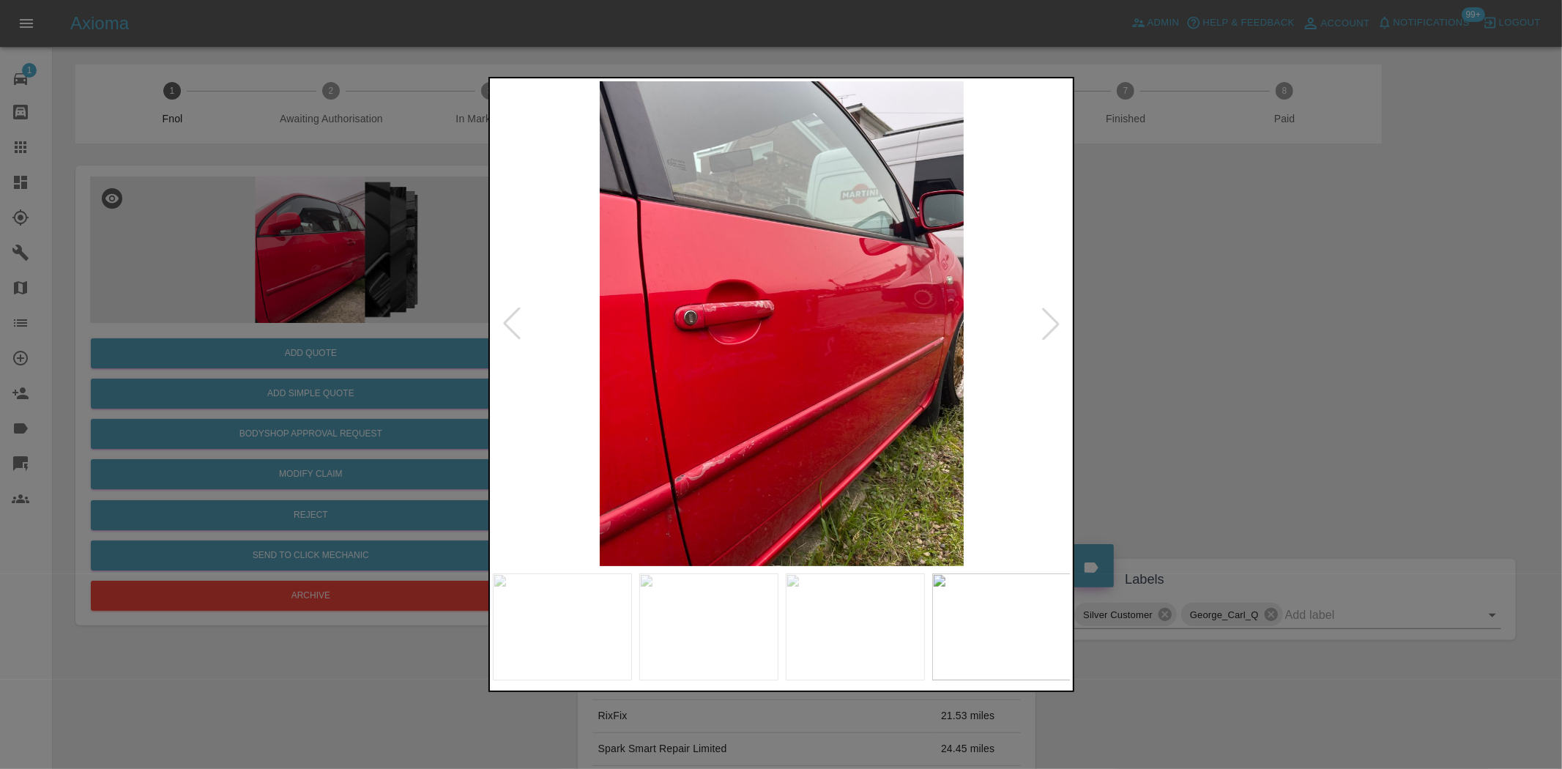
click at [601, 426] on img at bounding box center [782, 323] width 579 height 485
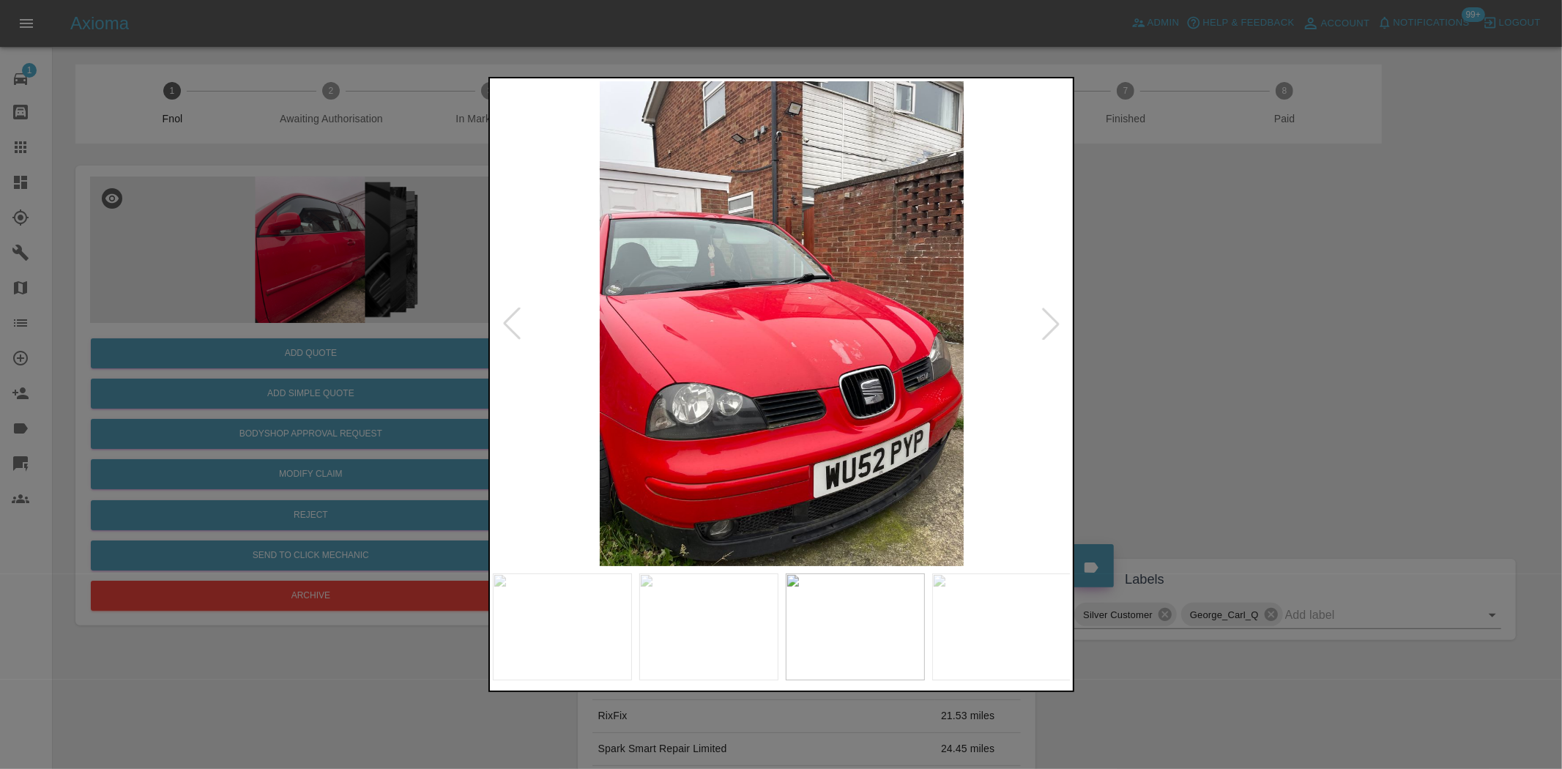
click at [459, 363] on div at bounding box center [781, 384] width 1562 height 769
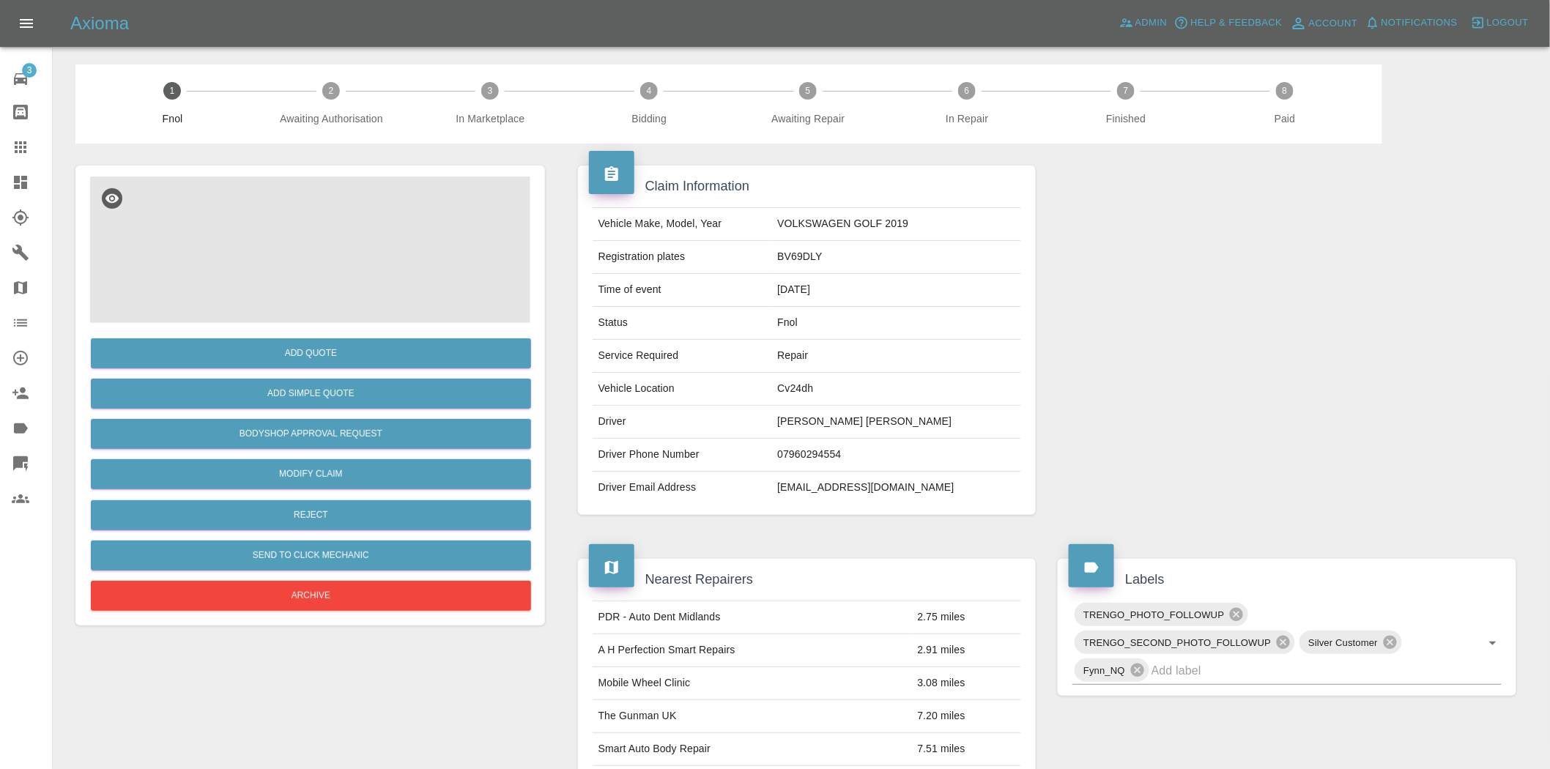
click at [318, 264] on img at bounding box center [310, 250] width 440 height 146
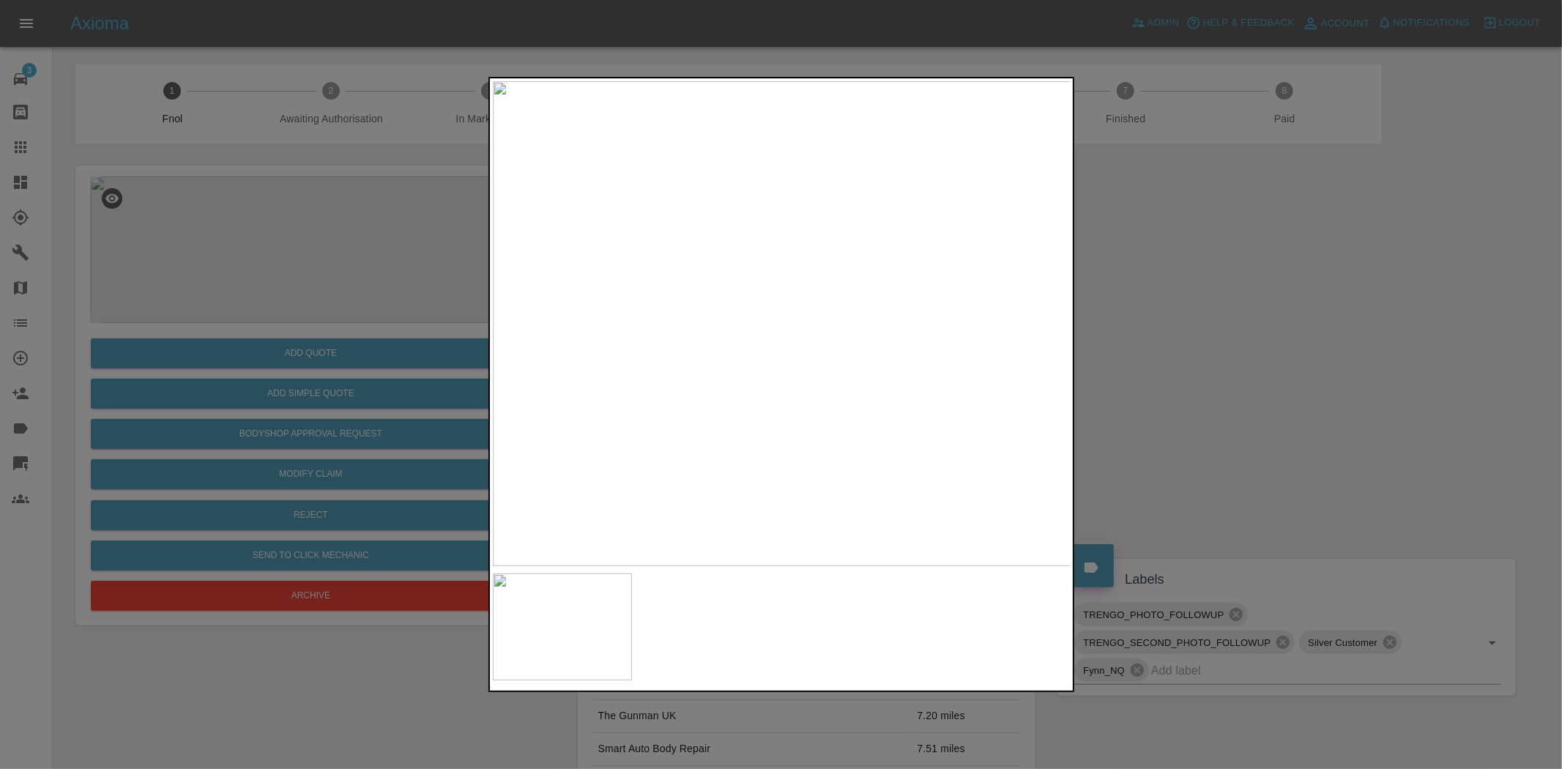
click at [689, 352] on img at bounding box center [782, 323] width 579 height 485
click at [655, 345] on img at bounding box center [782, 323] width 579 height 485
click at [603, 365] on img at bounding box center [782, 323] width 579 height 485
click at [374, 308] on div at bounding box center [781, 384] width 1562 height 769
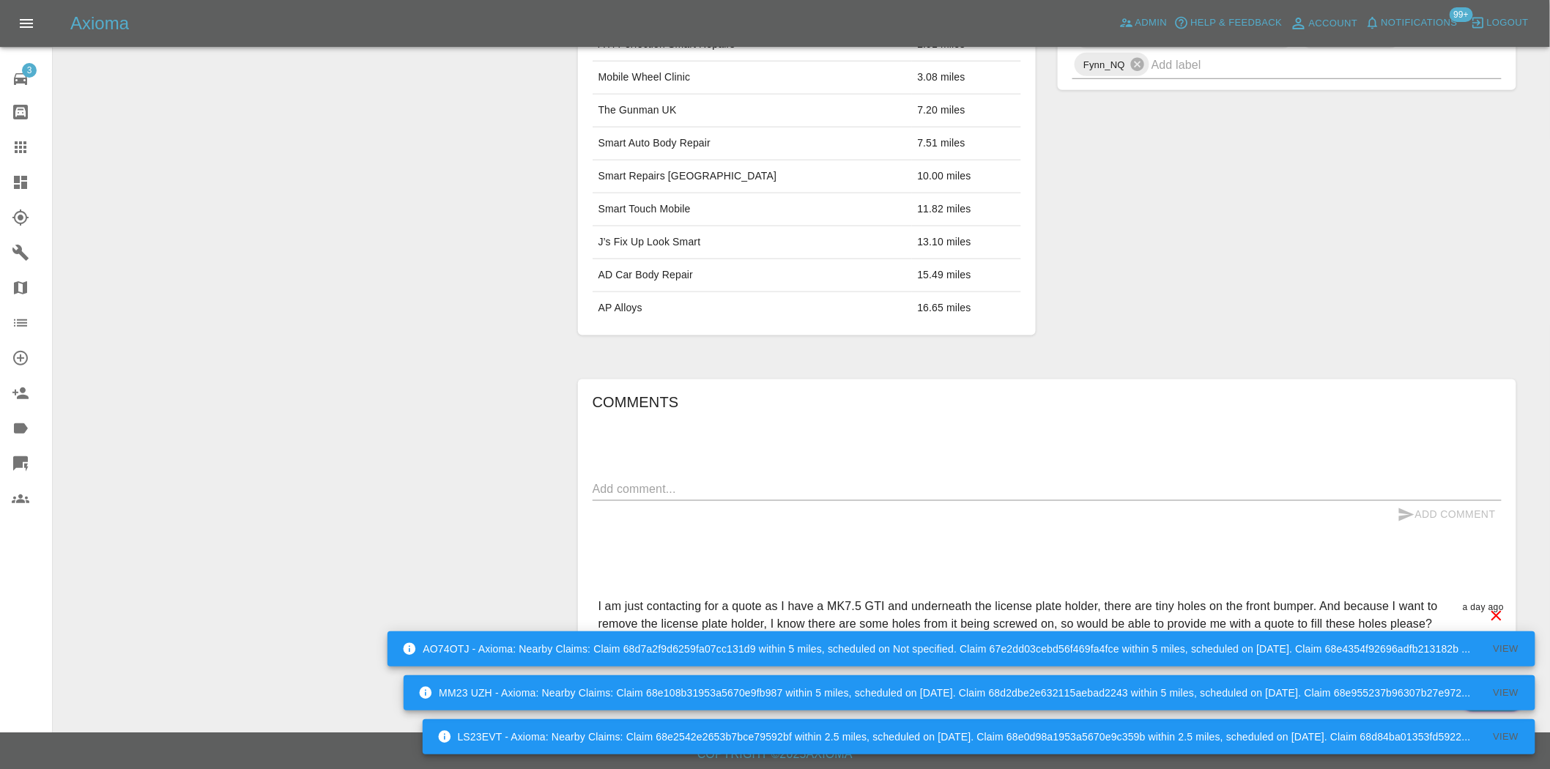
scroll to position [612, 0]
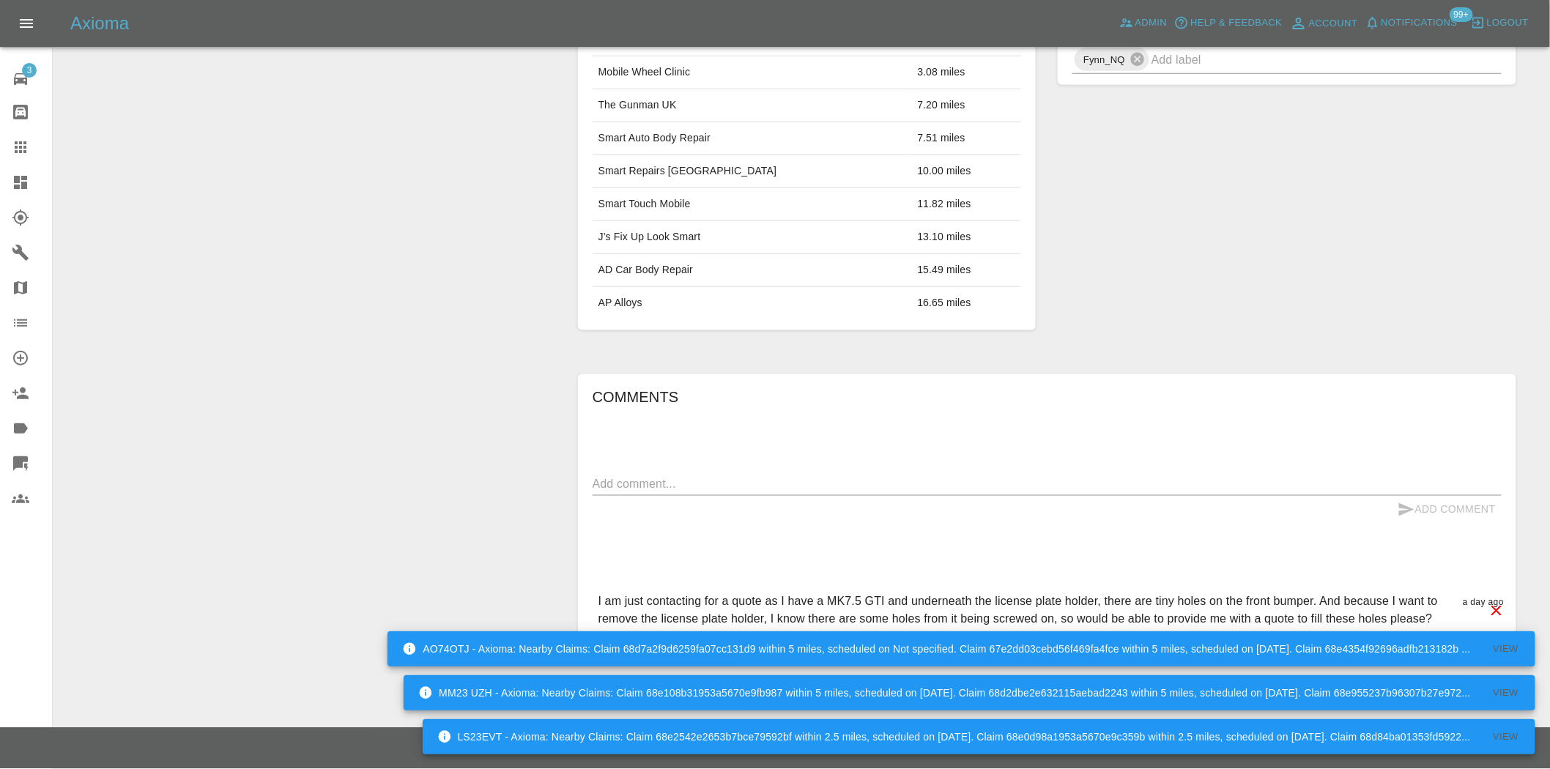
click at [396, 533] on div "Add Quote Add Simple Quote Bodyshop Approval Request Modify Claim Reject Send t…" at bounding box center [309, 103] width 491 height 1140
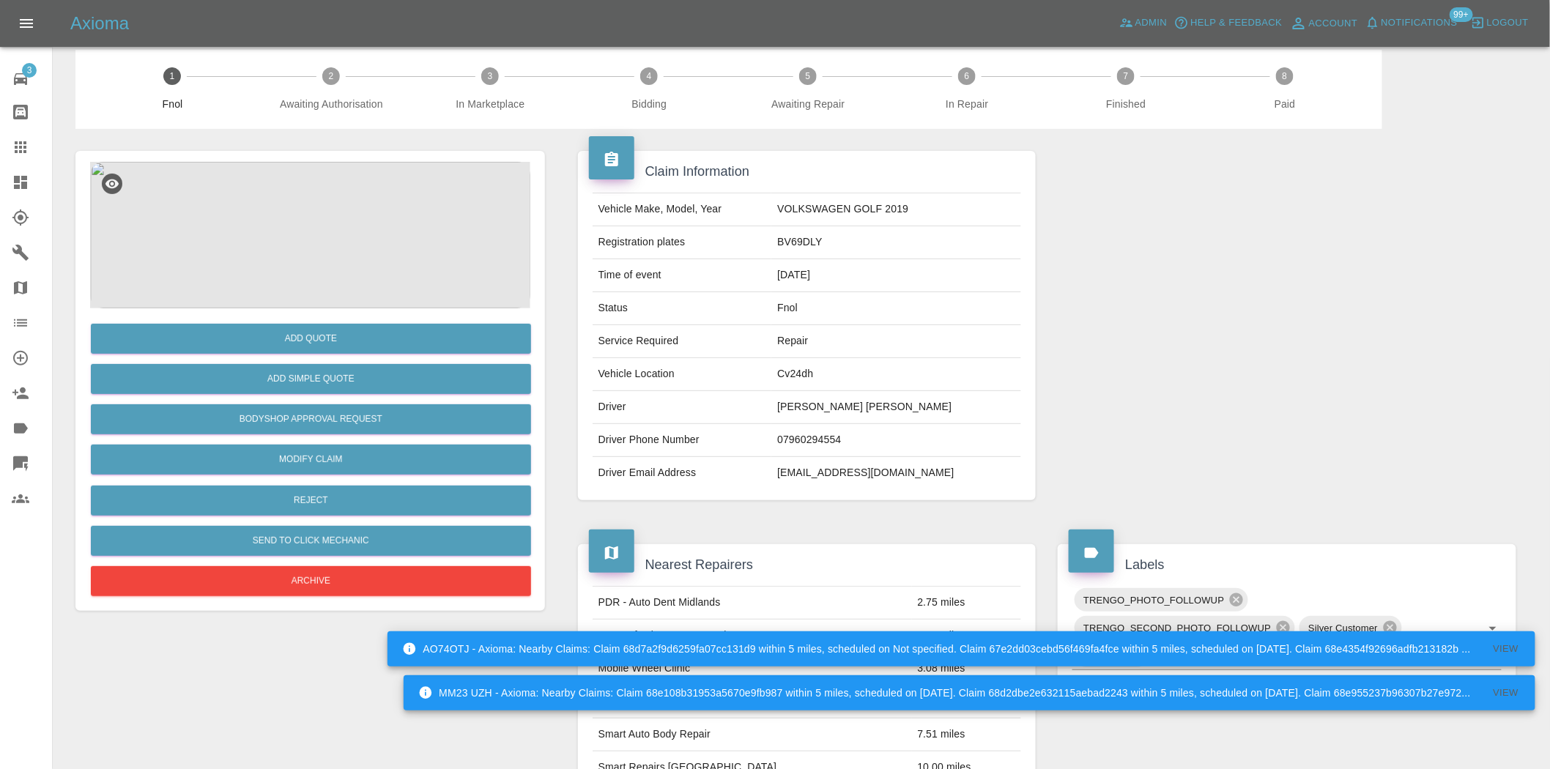
scroll to position [0, 0]
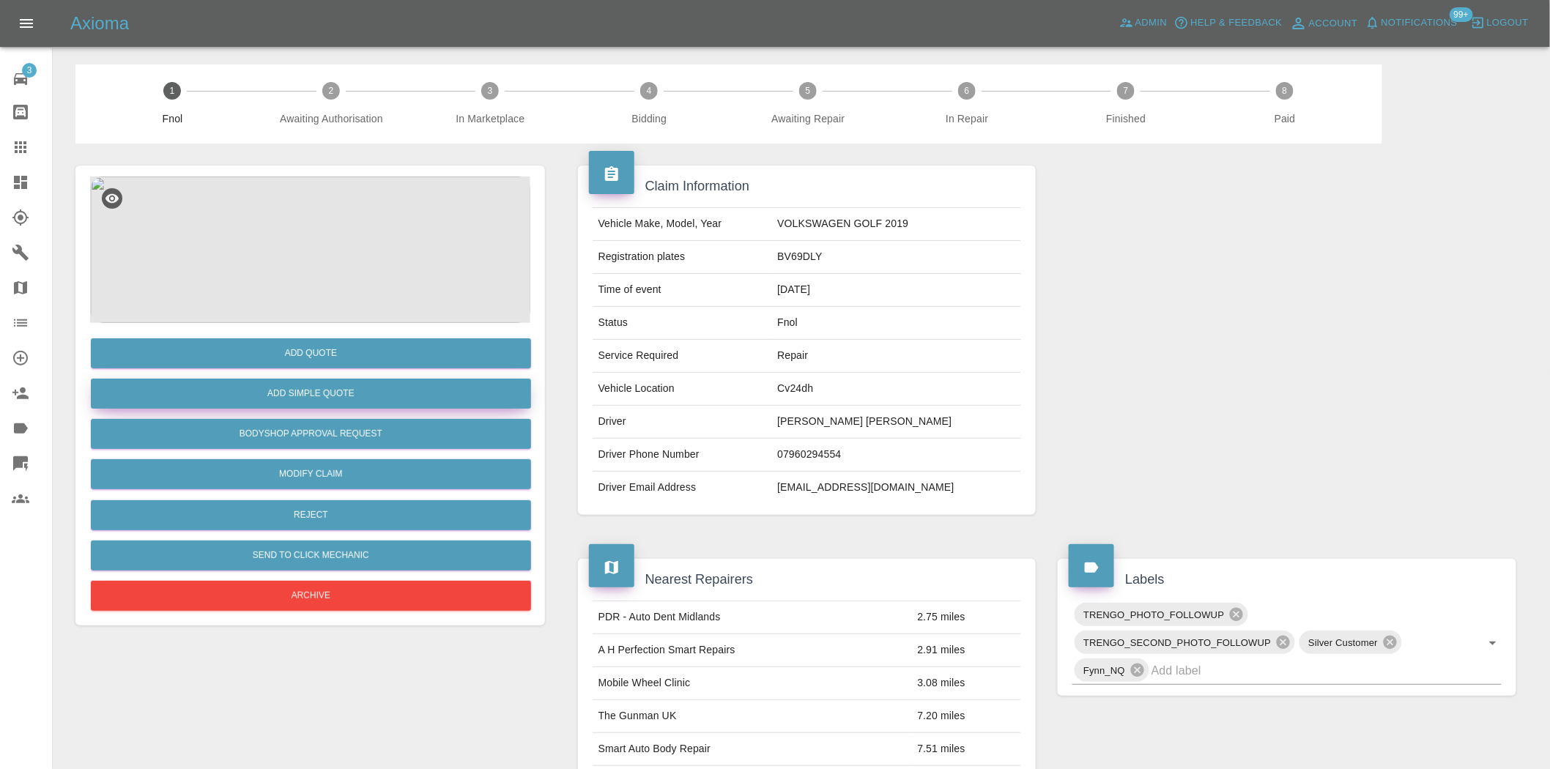
click at [324, 394] on button "Add Simple Quote" at bounding box center [311, 394] width 440 height 30
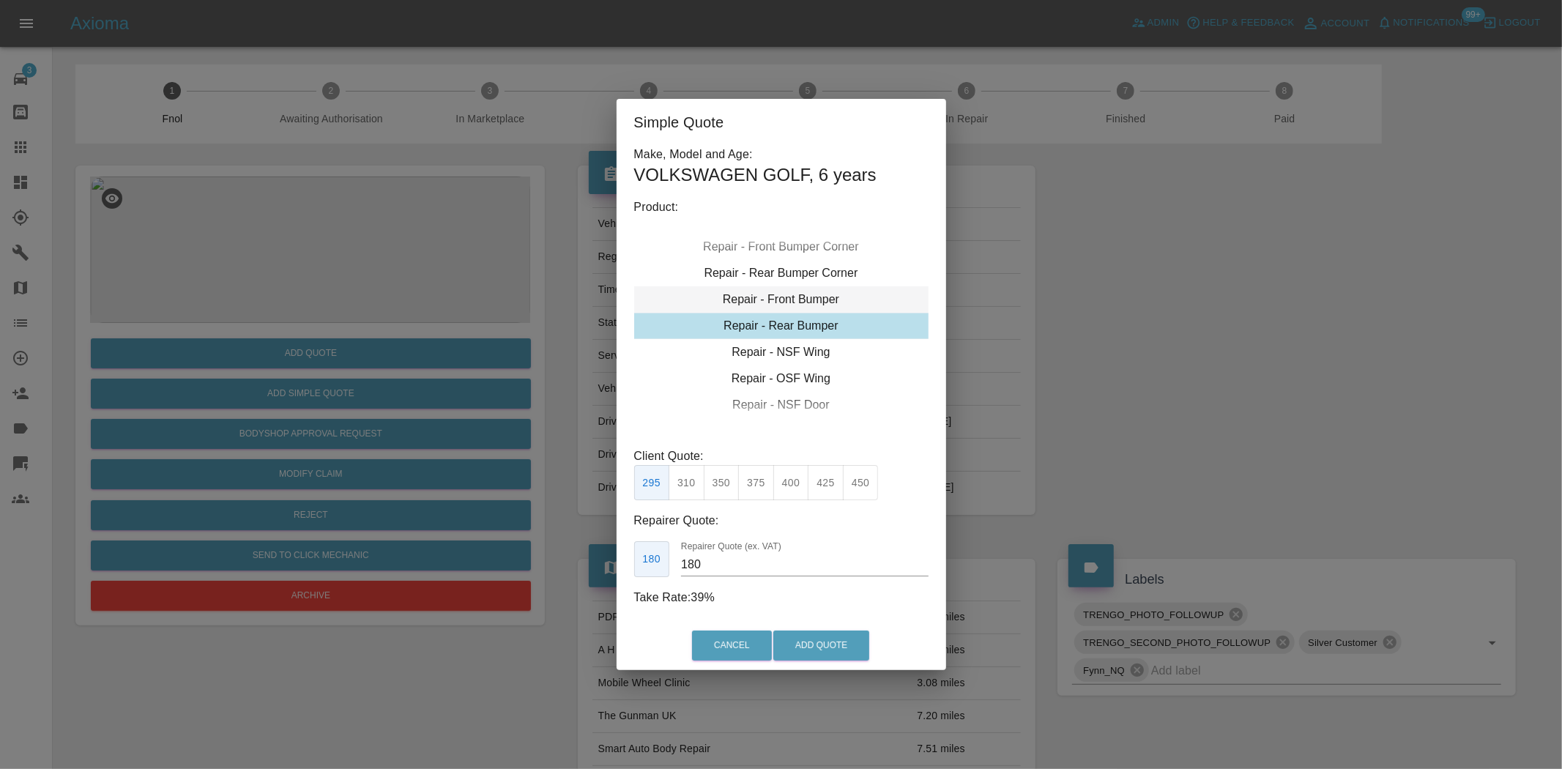
click at [781, 298] on div "Repair - Front Bumper" at bounding box center [781, 299] width 294 height 26
click at [795, 487] on button "400" at bounding box center [791, 483] width 36 height 36
type input "240"
click at [804, 653] on button "Add Quote" at bounding box center [821, 646] width 96 height 30
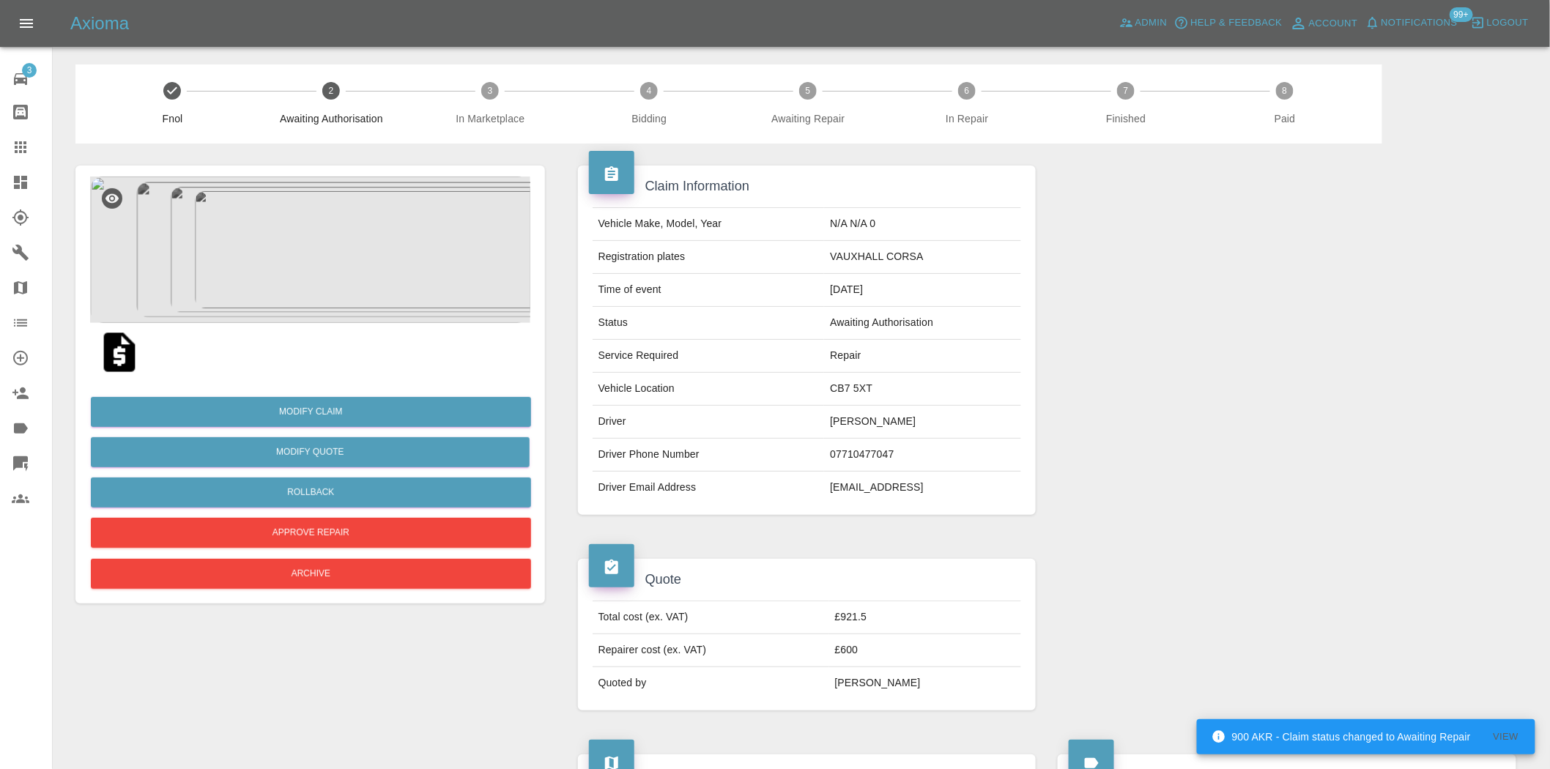
click at [348, 281] on img at bounding box center [310, 250] width 440 height 146
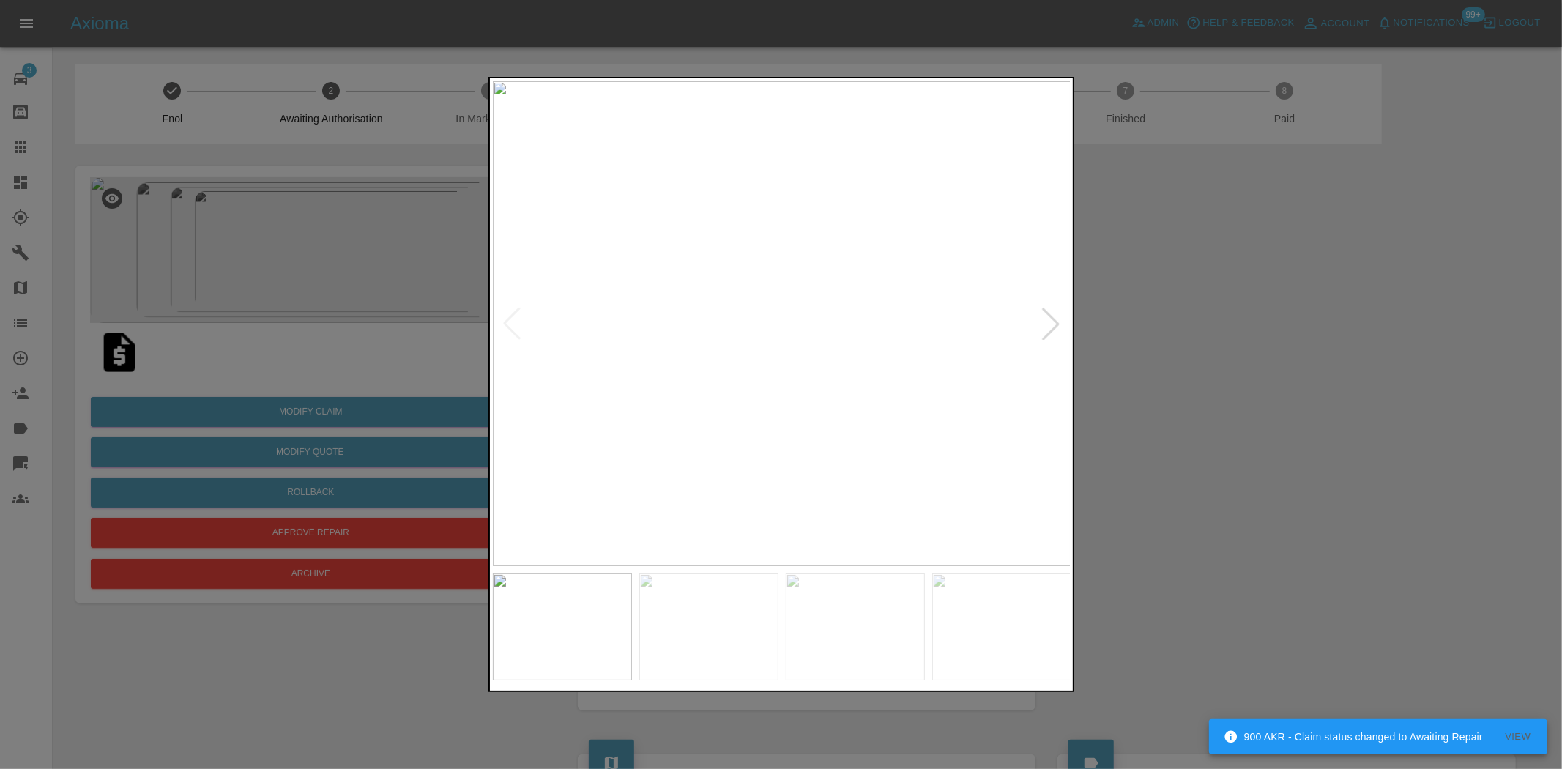
click at [848, 447] on img at bounding box center [782, 323] width 579 height 485
click at [624, 411] on img at bounding box center [782, 323] width 579 height 485
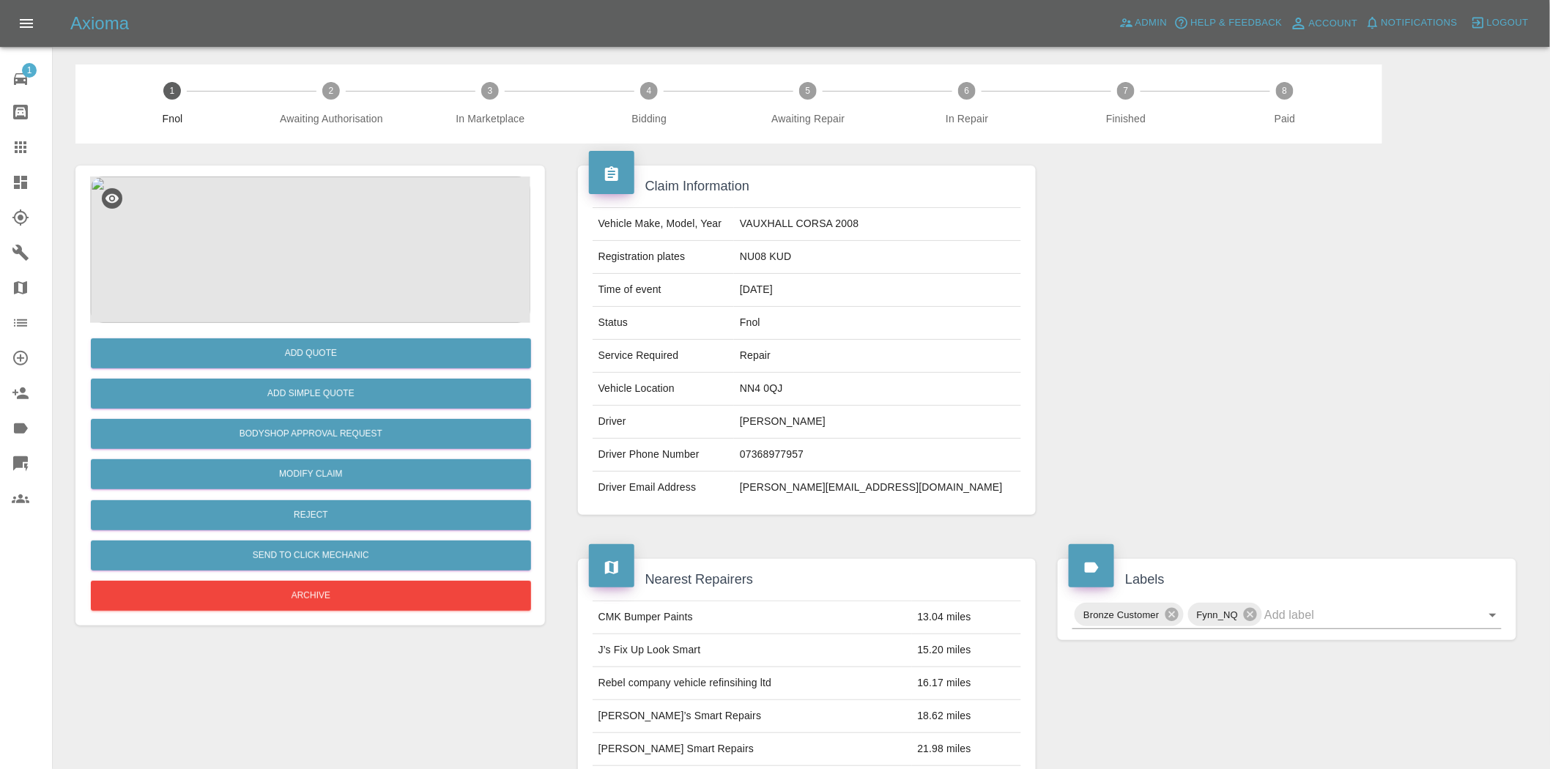
click at [267, 279] on img at bounding box center [310, 250] width 440 height 146
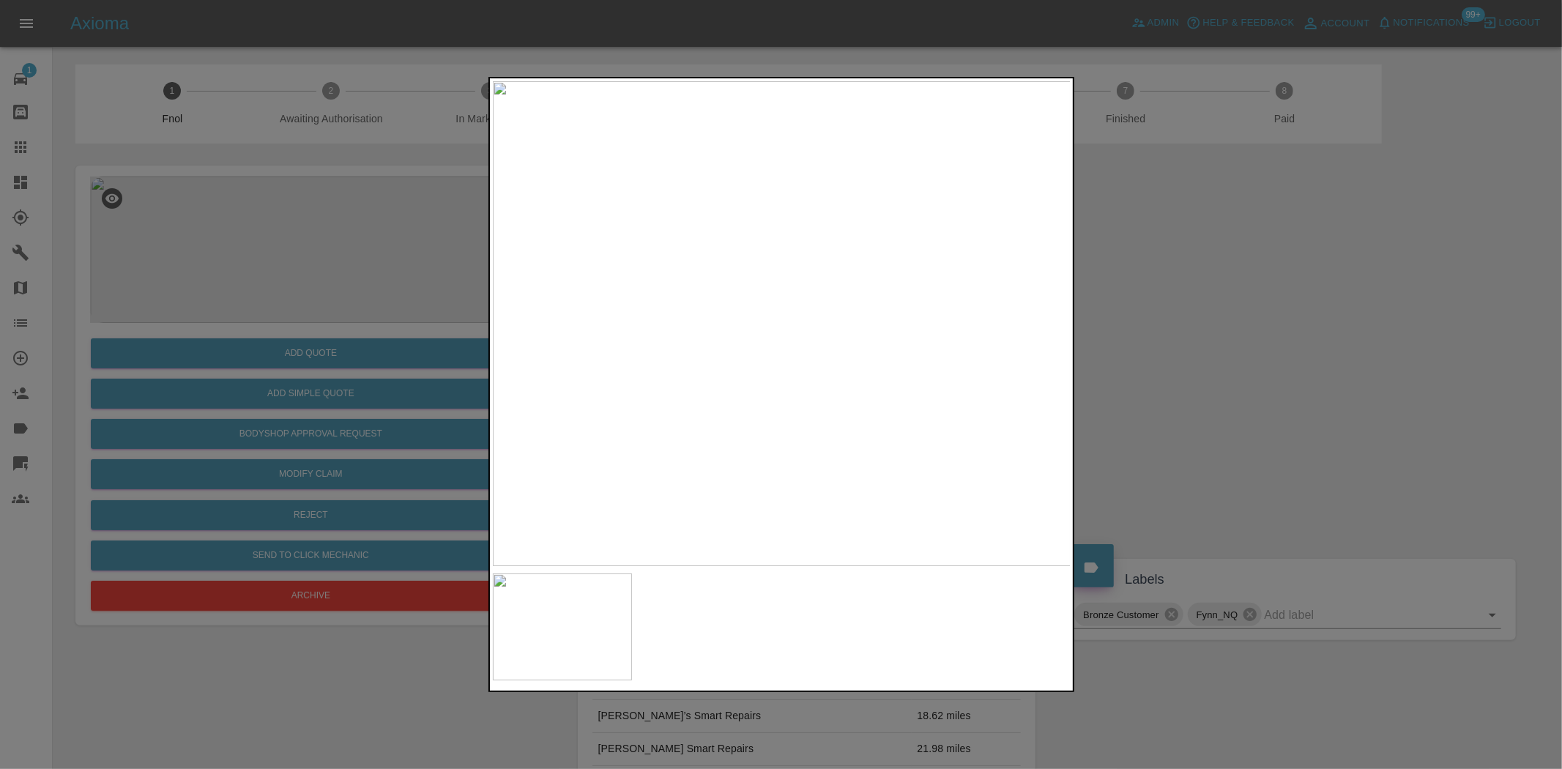
click at [662, 367] on img at bounding box center [782, 323] width 579 height 485
click at [748, 377] on img at bounding box center [782, 323] width 579 height 485
click at [747, 377] on img at bounding box center [782, 323] width 579 height 485
click at [746, 376] on img at bounding box center [885, 162] width 1736 height 1455
click at [744, 371] on img at bounding box center [782, 323] width 579 height 485
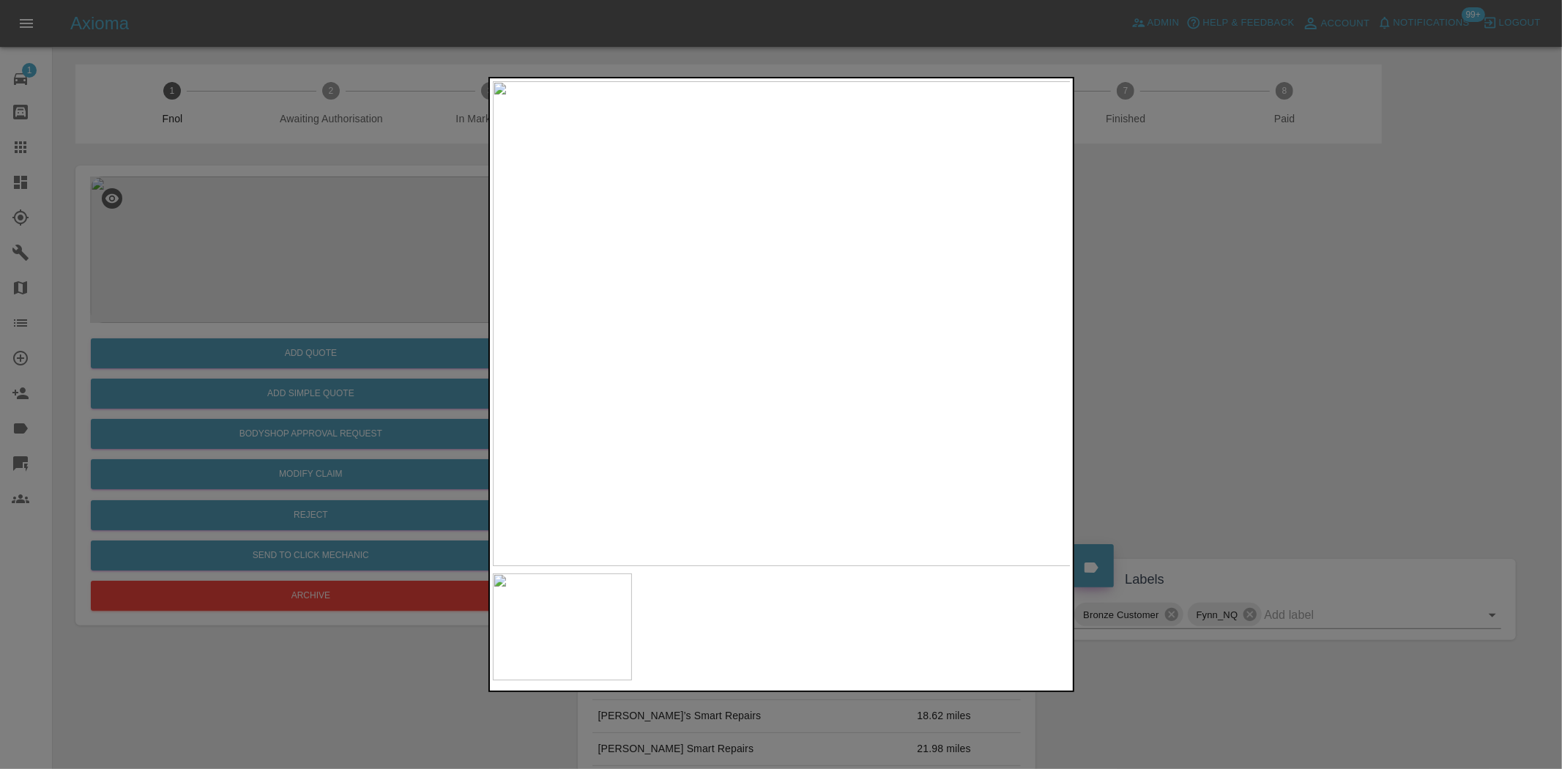
click at [740, 369] on img at bounding box center [782, 323] width 579 height 485
click at [687, 560] on img at bounding box center [845, 370] width 1736 height 1455
click at [608, 454] on img at bounding box center [753, 438] width 1736 height 1455
click at [647, 445] on img at bounding box center [543, 375] width 1736 height 1455
click at [735, 453] on img at bounding box center [469, 364] width 1736 height 1455
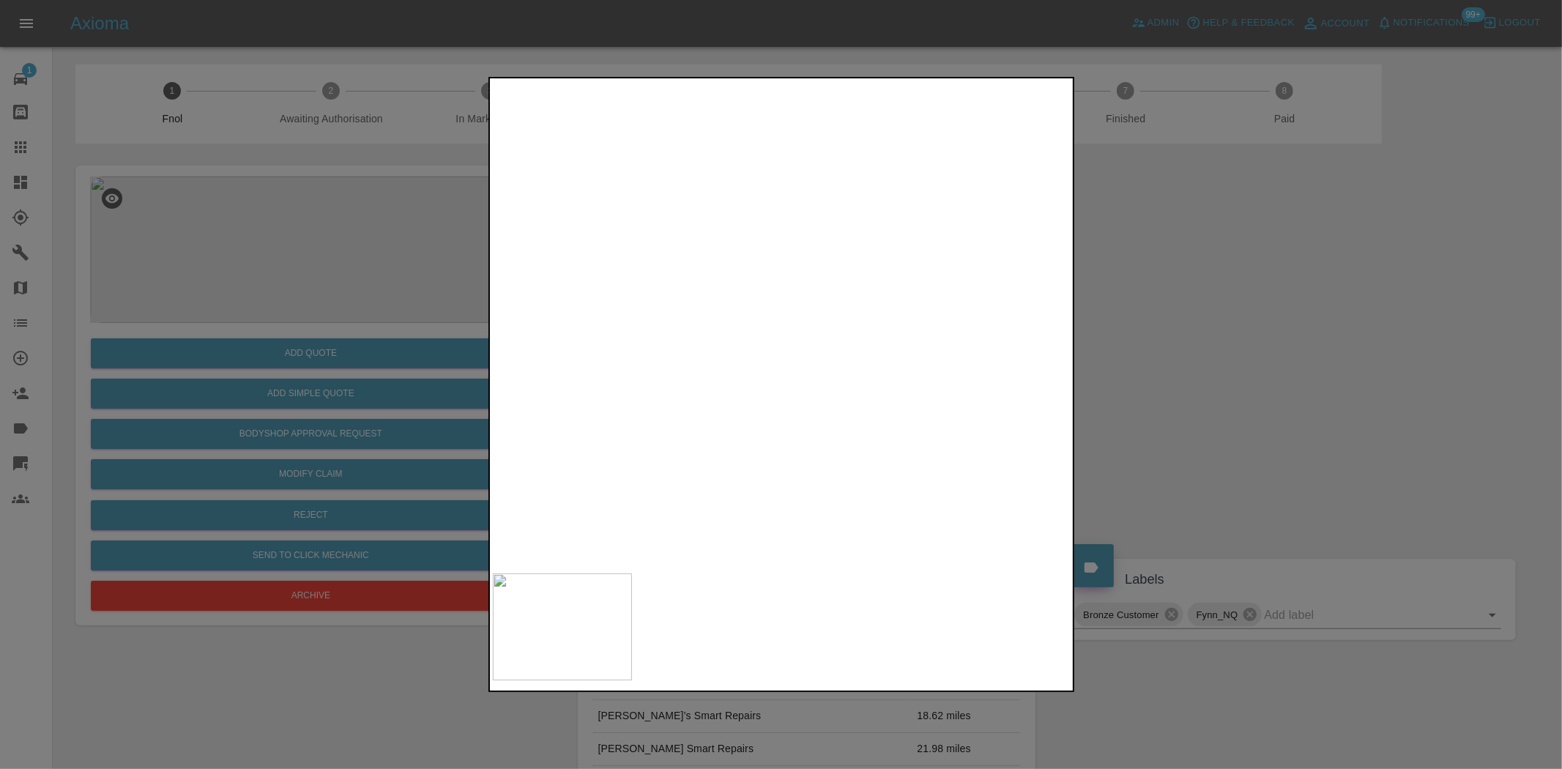
click at [735, 453] on img at bounding box center [469, 364] width 1736 height 1455
click at [686, 445] on img at bounding box center [782, 323] width 579 height 485
click at [313, 364] on div at bounding box center [781, 384] width 1562 height 769
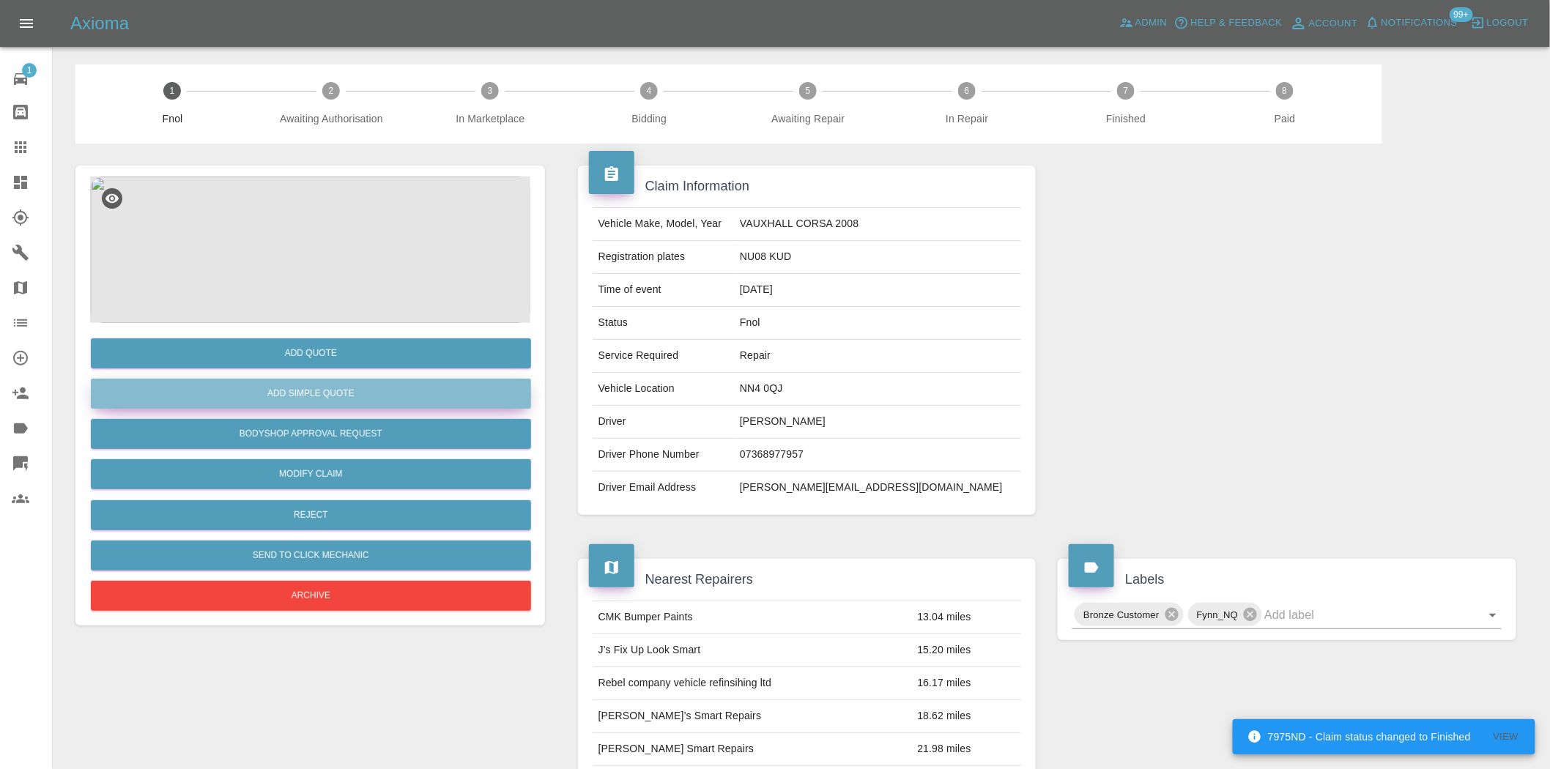
click at [335, 398] on button "Add Simple Quote" at bounding box center [311, 394] width 440 height 30
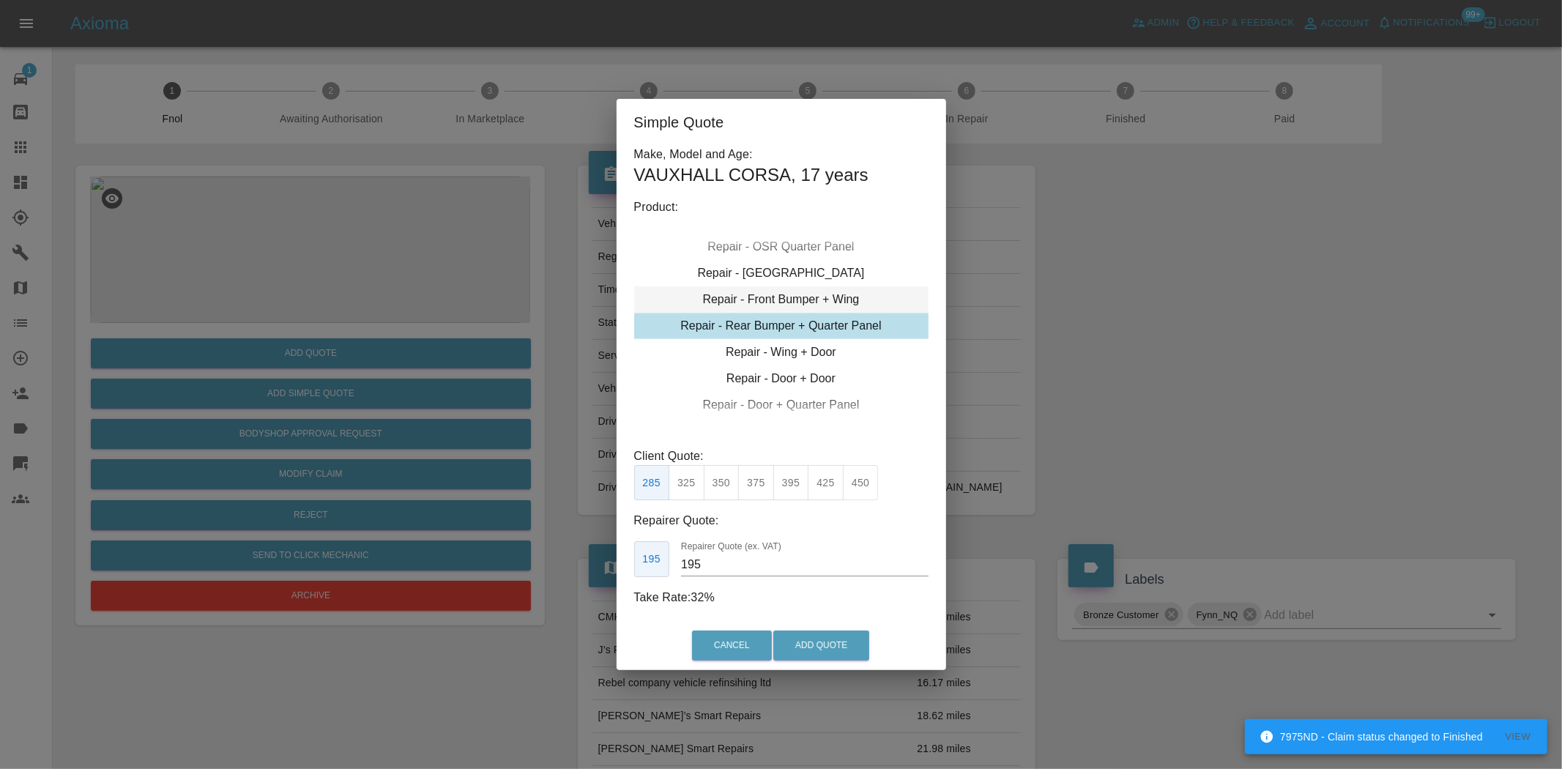
click at [808, 302] on div "Repair - Front Bumper + Wing" at bounding box center [781, 299] width 294 height 26
click at [854, 477] on button "450" at bounding box center [861, 483] width 36 height 36
type input "280"
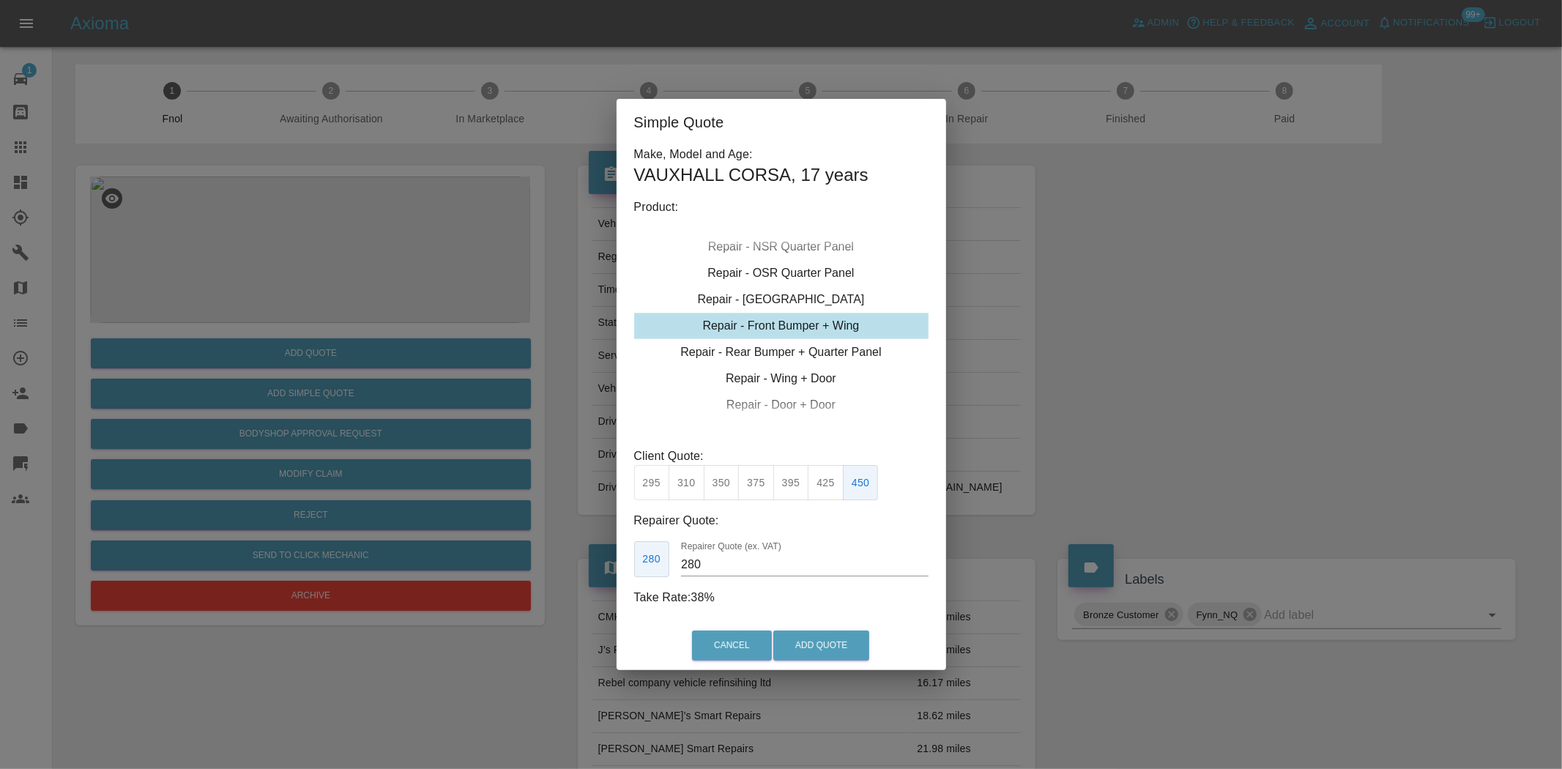
drag, startPoint x: 423, startPoint y: 428, endPoint x: 406, endPoint y: 376, distance: 55.4
click at [423, 426] on div "Simple Quote Make, Model and Age: VAUXHALL CORSA , 17 years Product: Repair - F…" at bounding box center [781, 384] width 1562 height 769
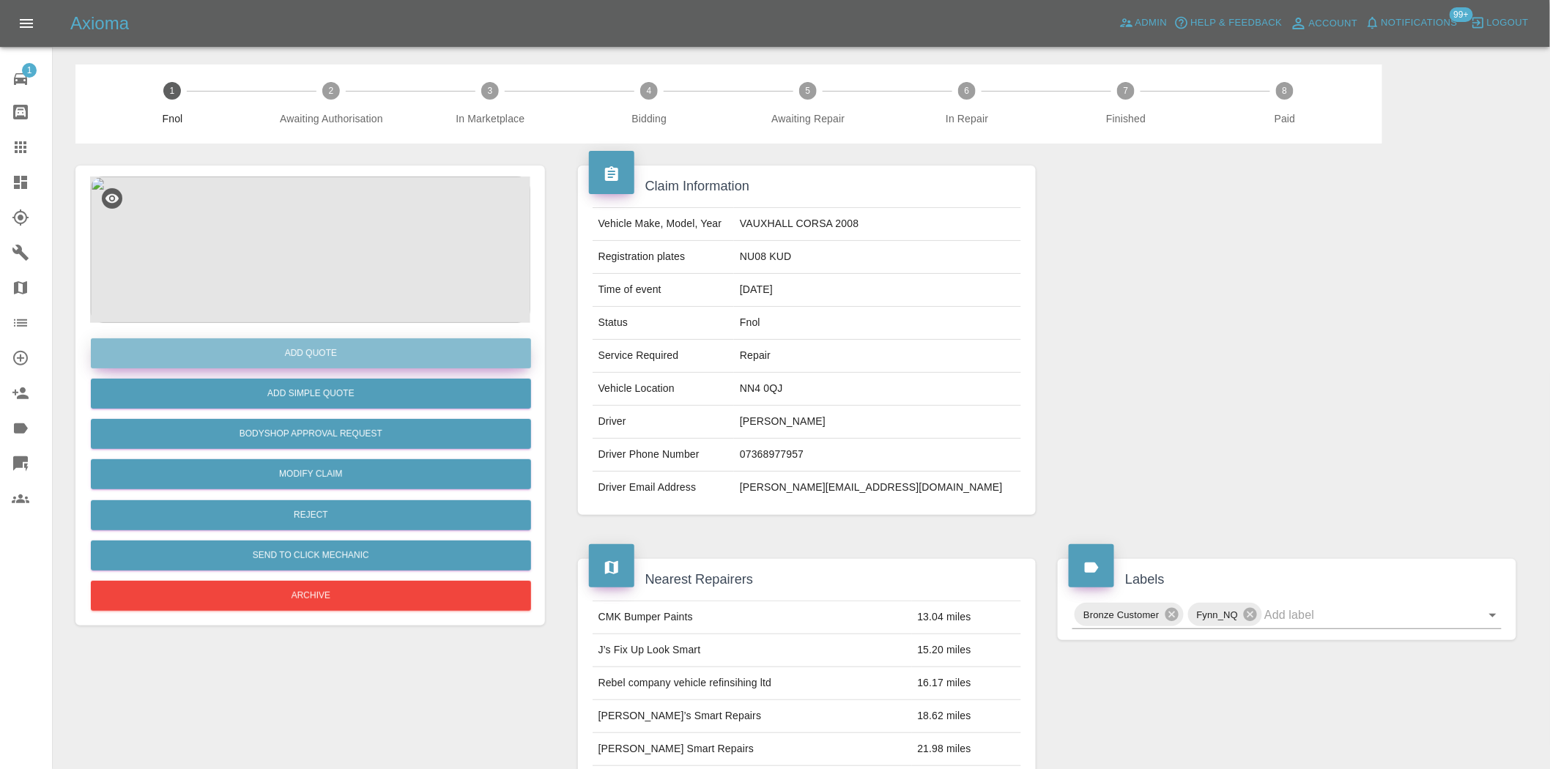
click at [393, 354] on button "Add Quote" at bounding box center [311, 353] width 440 height 30
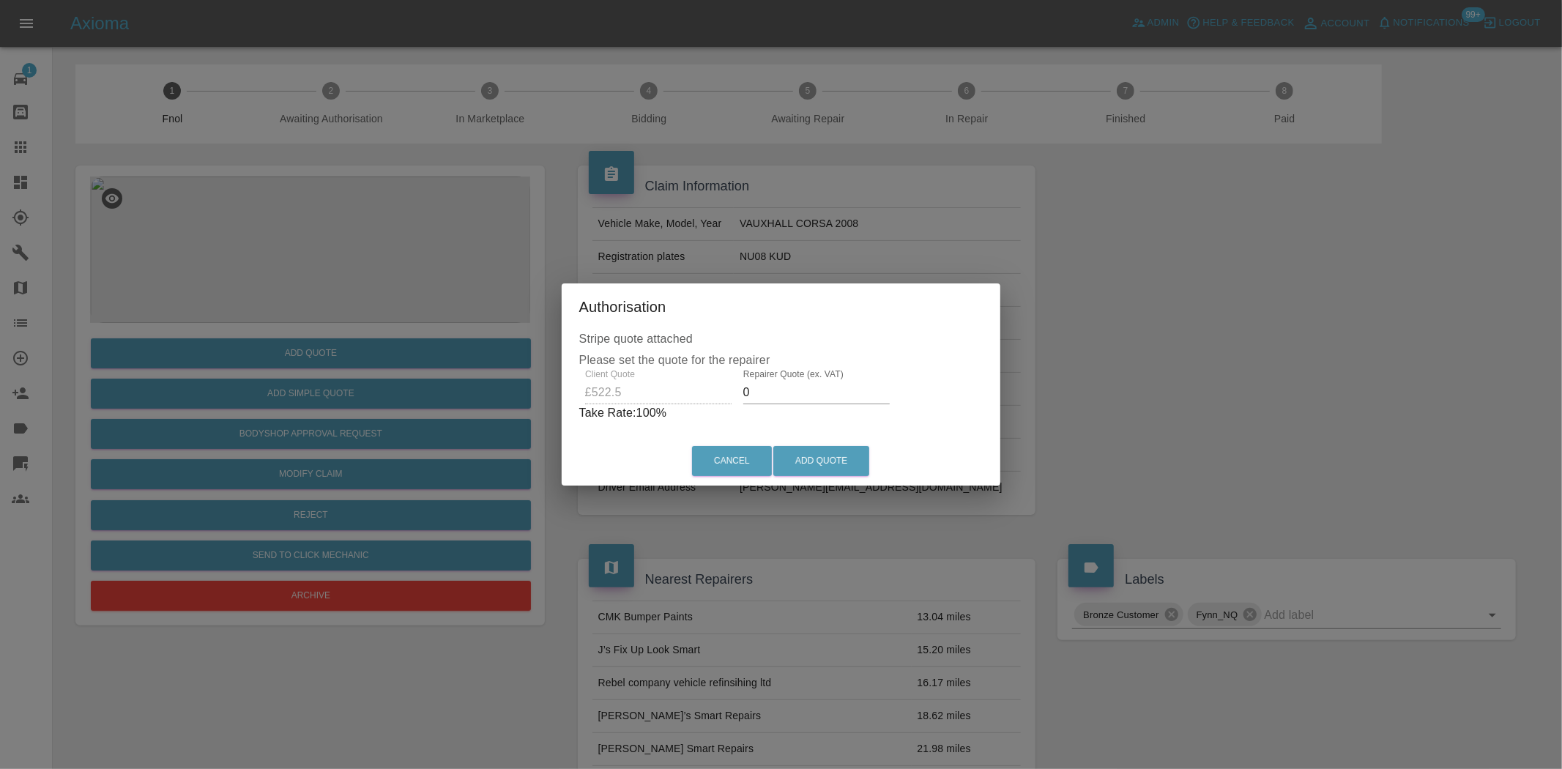
drag, startPoint x: 782, startPoint y: 395, endPoint x: 652, endPoint y: 419, distance: 132.5
click at [661, 415] on div "Client Quote £522.5 Repairer Quote (ex. VAT) 0 Take Rate: 100 %" at bounding box center [781, 395] width 404 height 53
type input "300"
click at [795, 466] on button "Add Quote" at bounding box center [821, 461] width 96 height 30
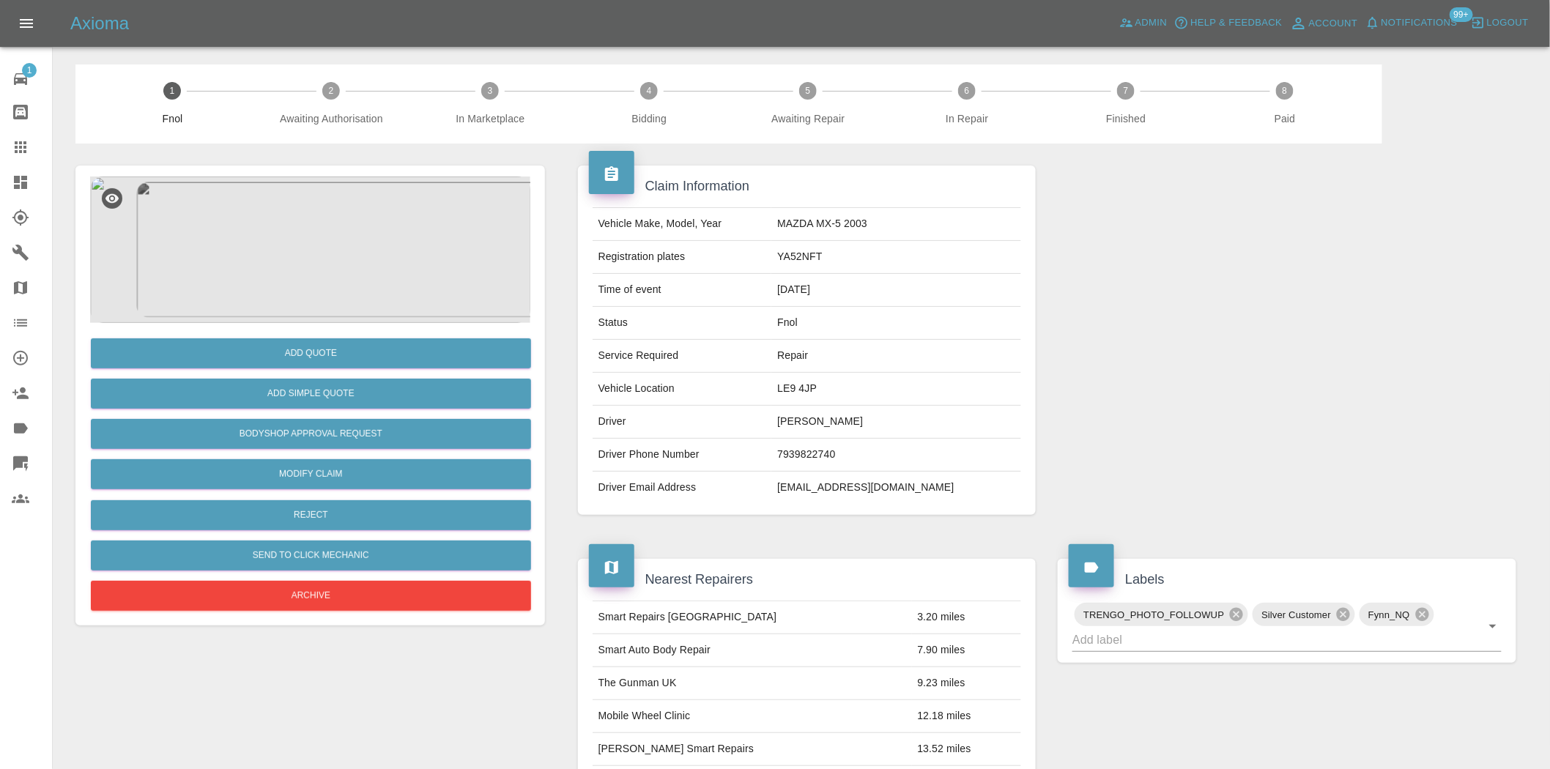
click at [302, 252] on img at bounding box center [310, 250] width 440 height 146
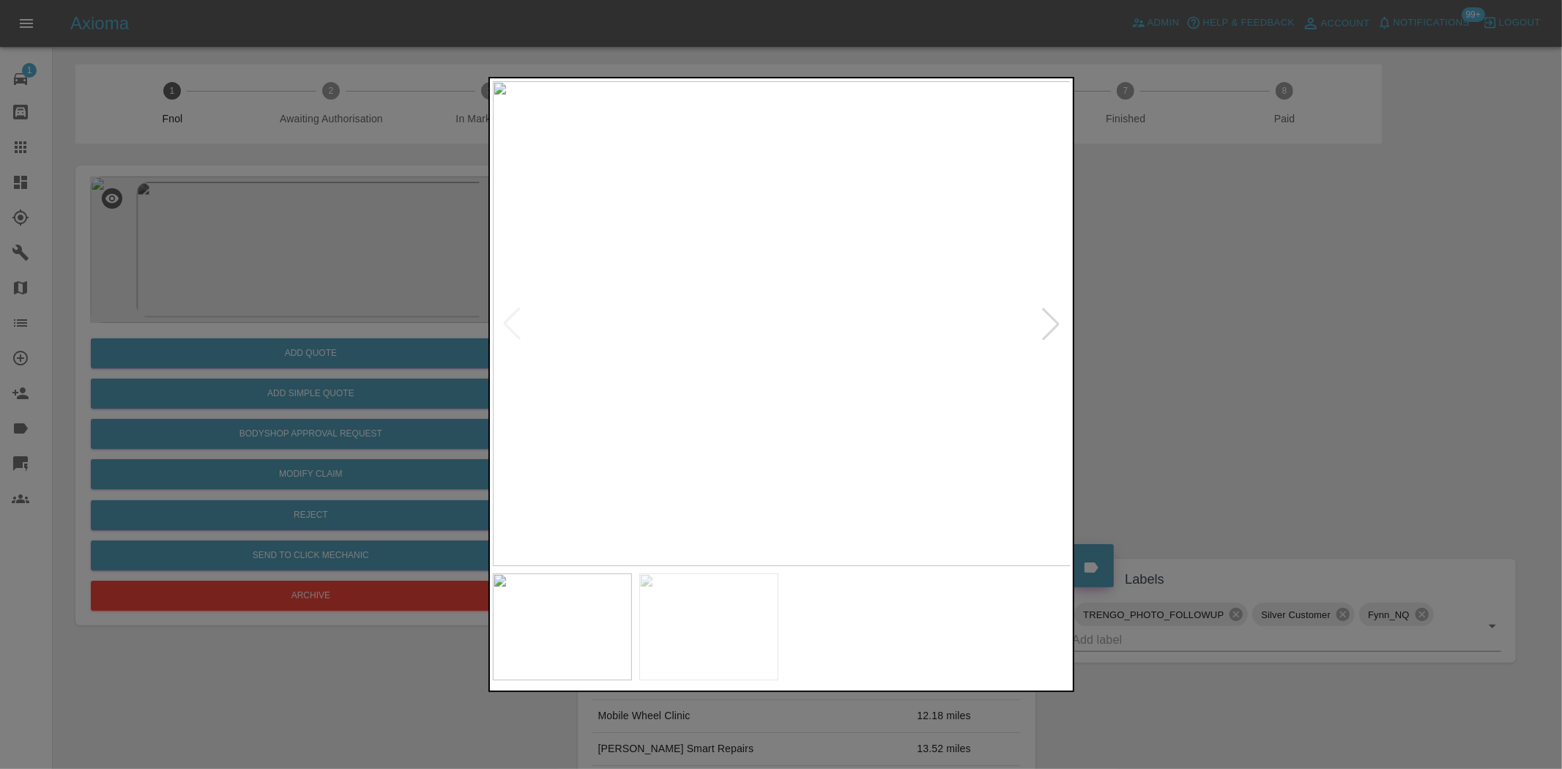
click at [646, 365] on img at bounding box center [782, 323] width 579 height 485
click at [327, 335] on div at bounding box center [781, 384] width 1562 height 769
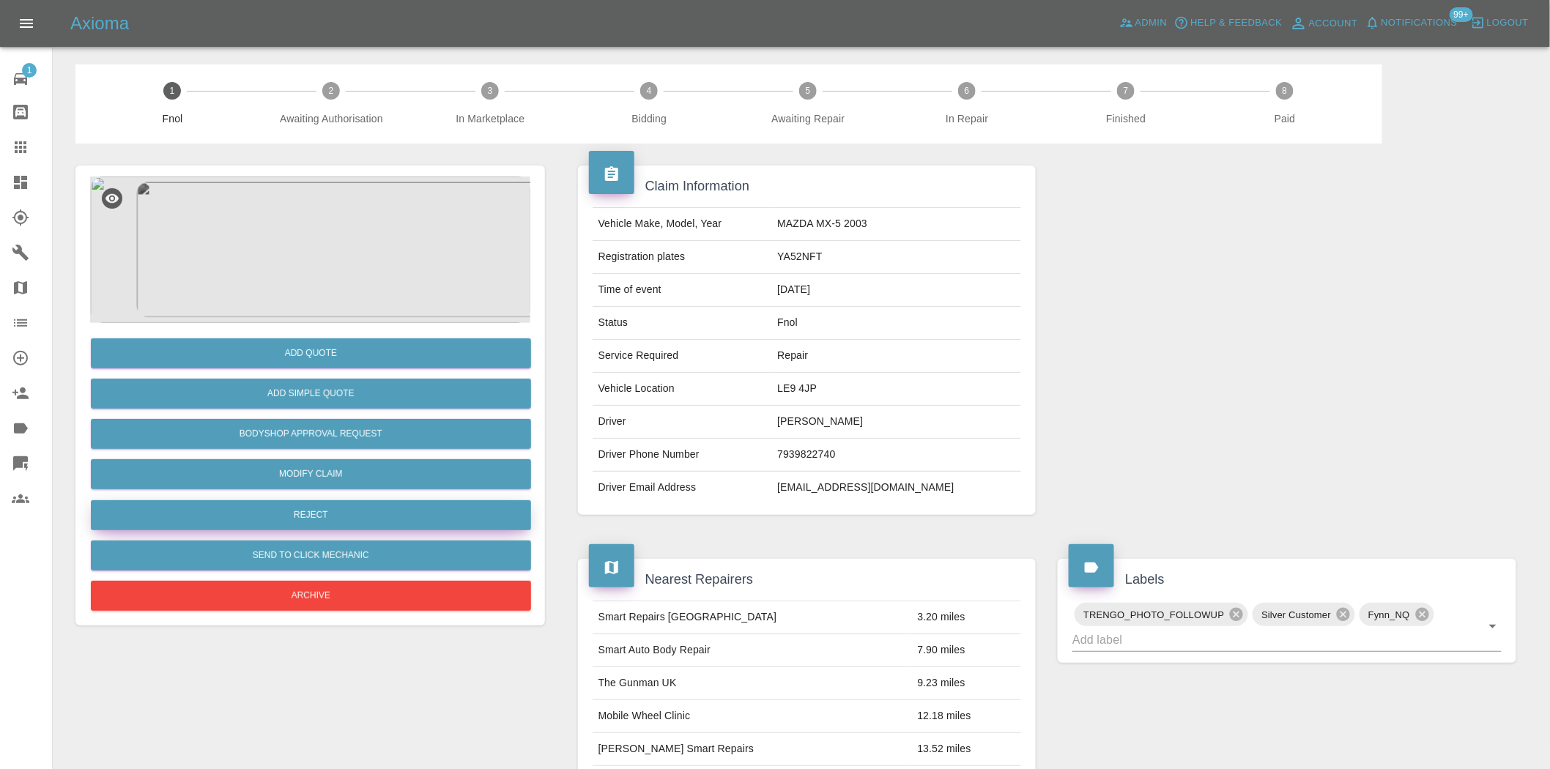
click at [341, 521] on button "Reject" at bounding box center [311, 515] width 440 height 30
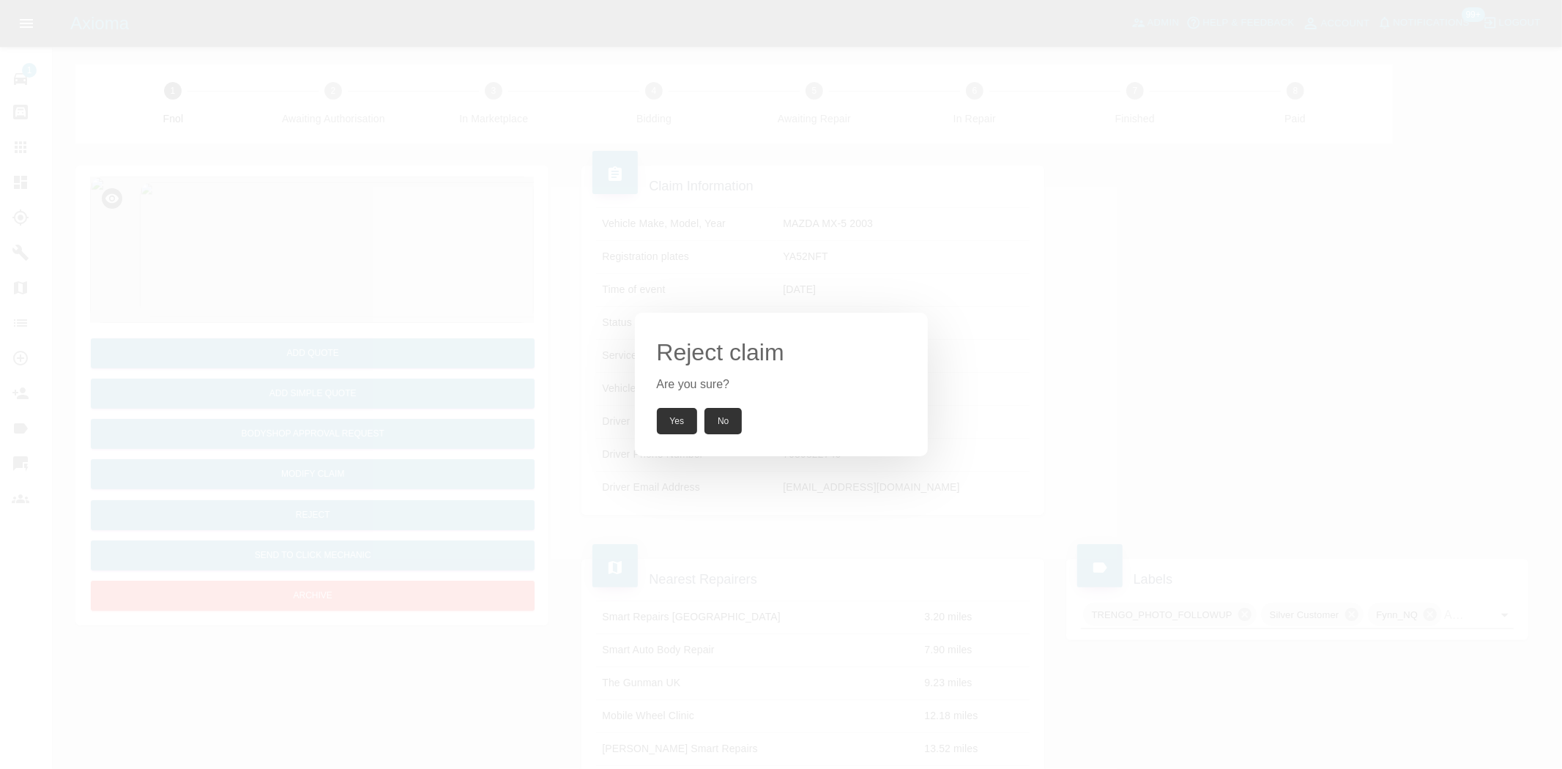
click at [682, 423] on button "Yes" at bounding box center [677, 421] width 41 height 26
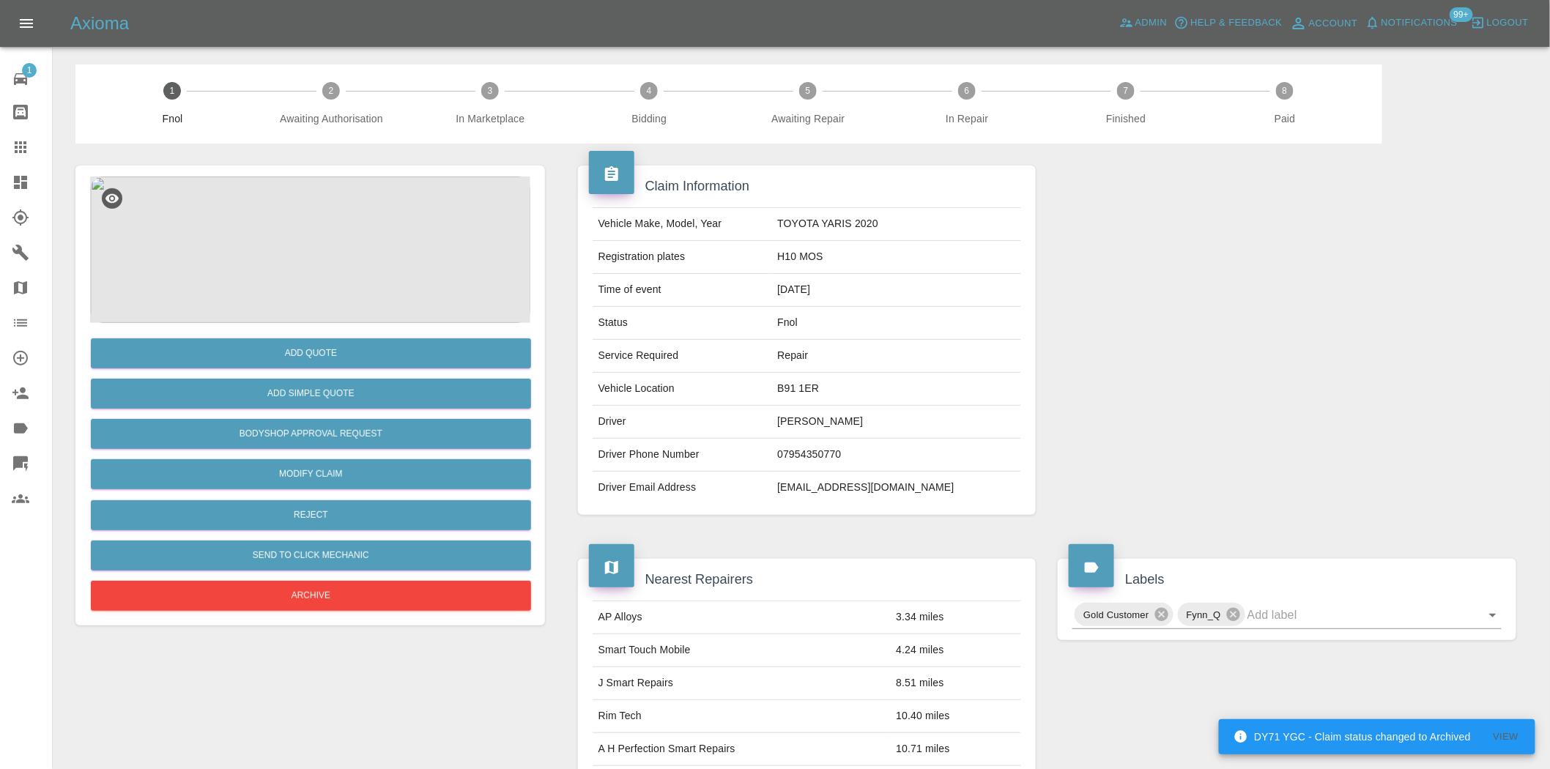
click at [338, 245] on img at bounding box center [310, 250] width 440 height 146
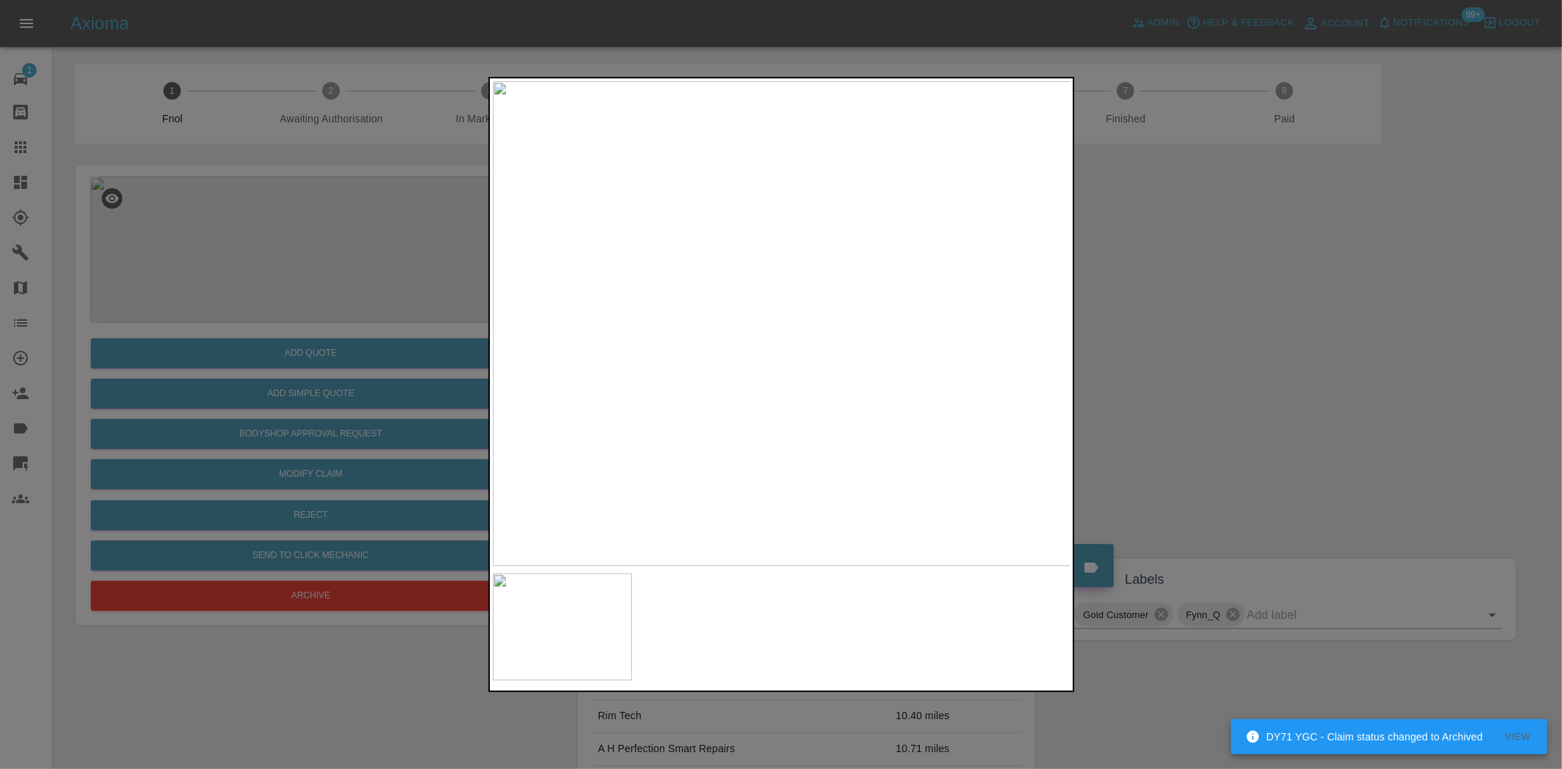
click at [706, 335] on img at bounding box center [782, 323] width 579 height 485
click at [727, 346] on img at bounding box center [782, 323] width 579 height 485
click at [870, 310] on img at bounding box center [782, 323] width 579 height 485
click at [838, 305] on img at bounding box center [782, 323] width 579 height 485
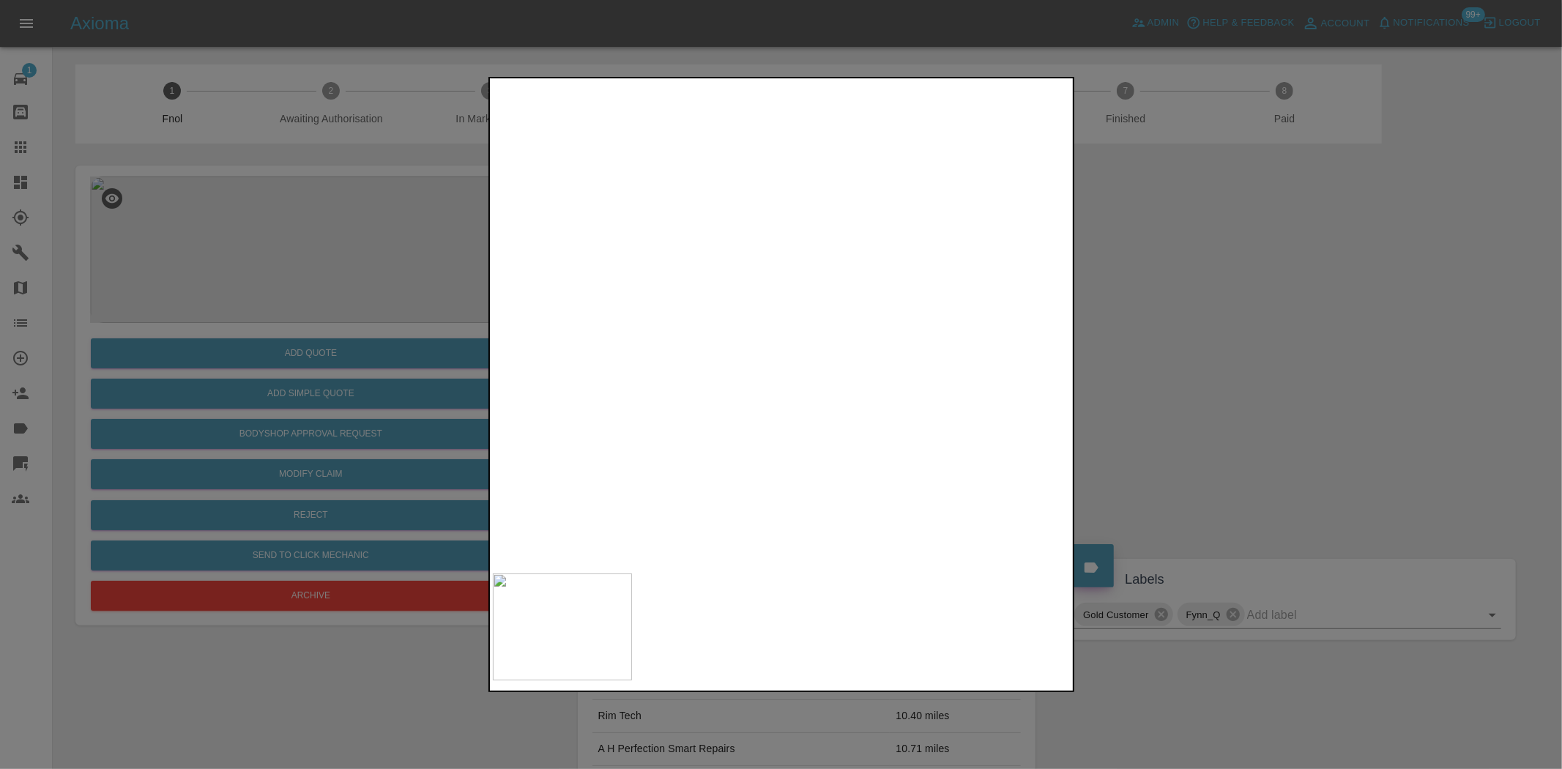
click at [859, 369] on img at bounding box center [611, 377] width 1736 height 1455
click at [784, 409] on img at bounding box center [834, 383] width 1736 height 1455
click at [738, 409] on img at bounding box center [782, 323] width 579 height 485
click at [807, 360] on img at bounding box center [782, 323] width 579 height 485
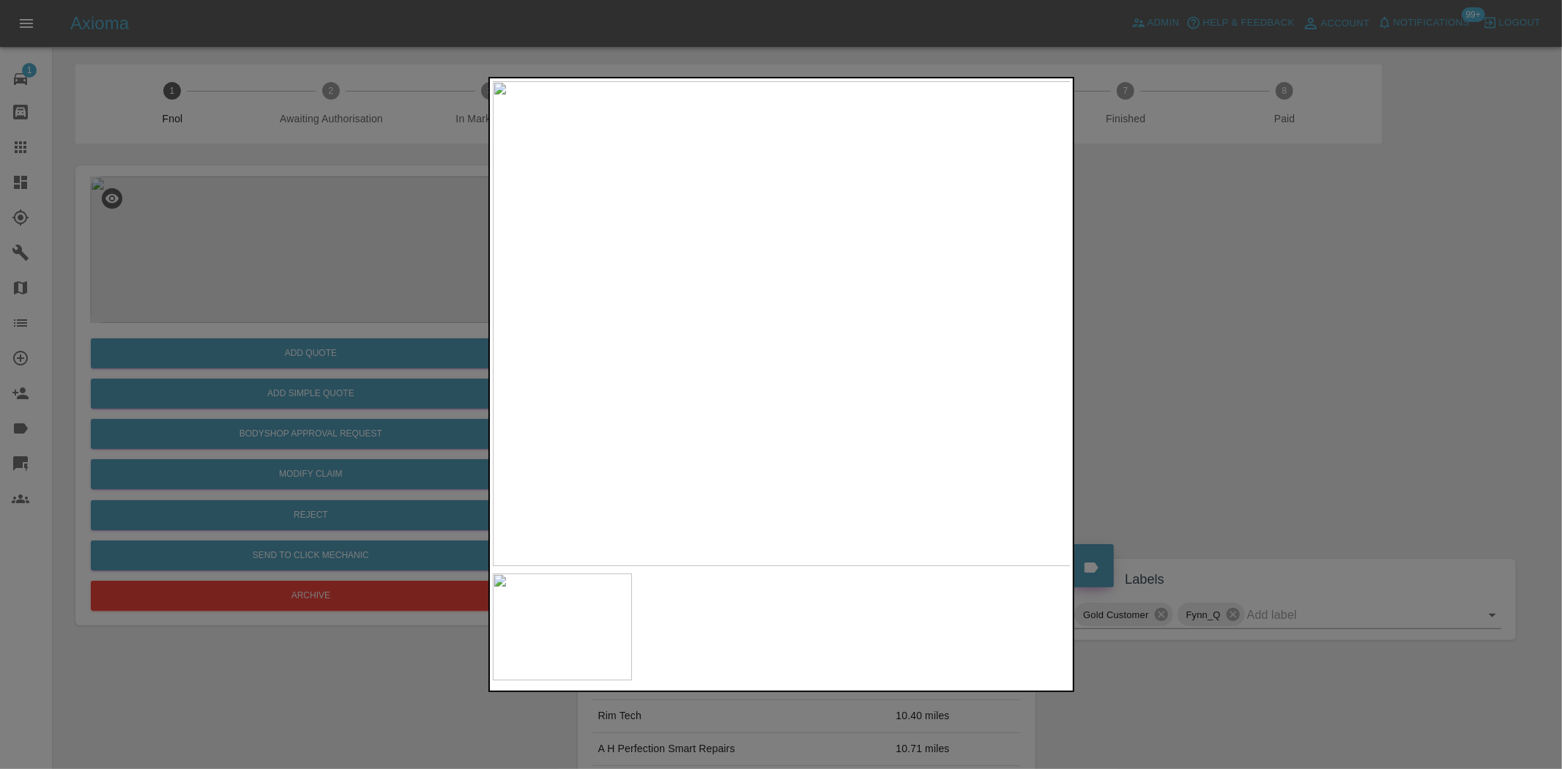
click at [809, 300] on img at bounding box center [782, 323] width 579 height 485
click at [809, 300] on img at bounding box center [699, 394] width 1736 height 1455
click at [809, 300] on img at bounding box center [782, 323] width 579 height 485
click at [719, 243] on img at bounding box center [699, 394] width 1736 height 1455
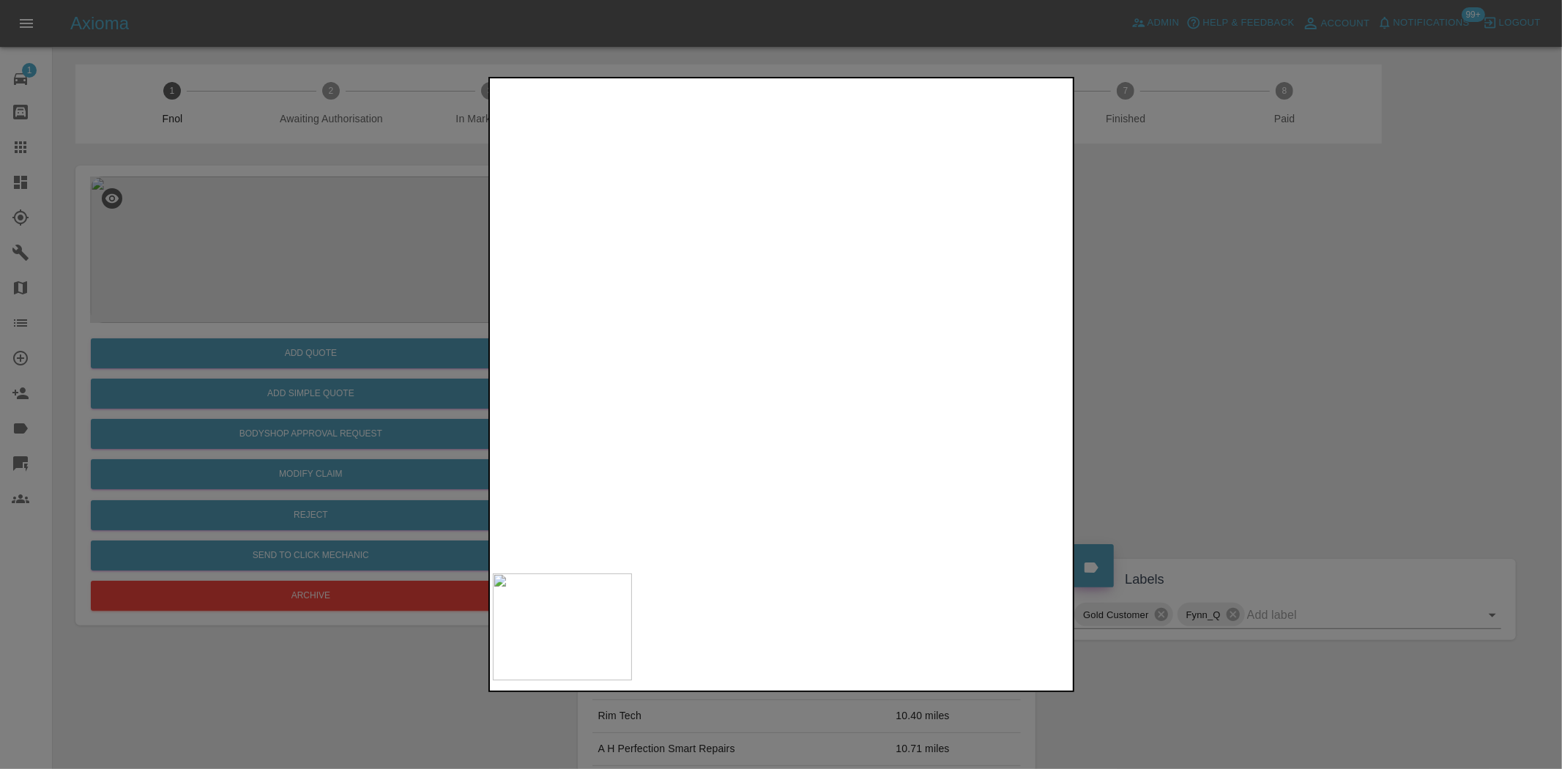
click at [684, 306] on img at bounding box center [672, 230] width 1736 height 1455
click at [162, 303] on div at bounding box center [781, 384] width 1562 height 769
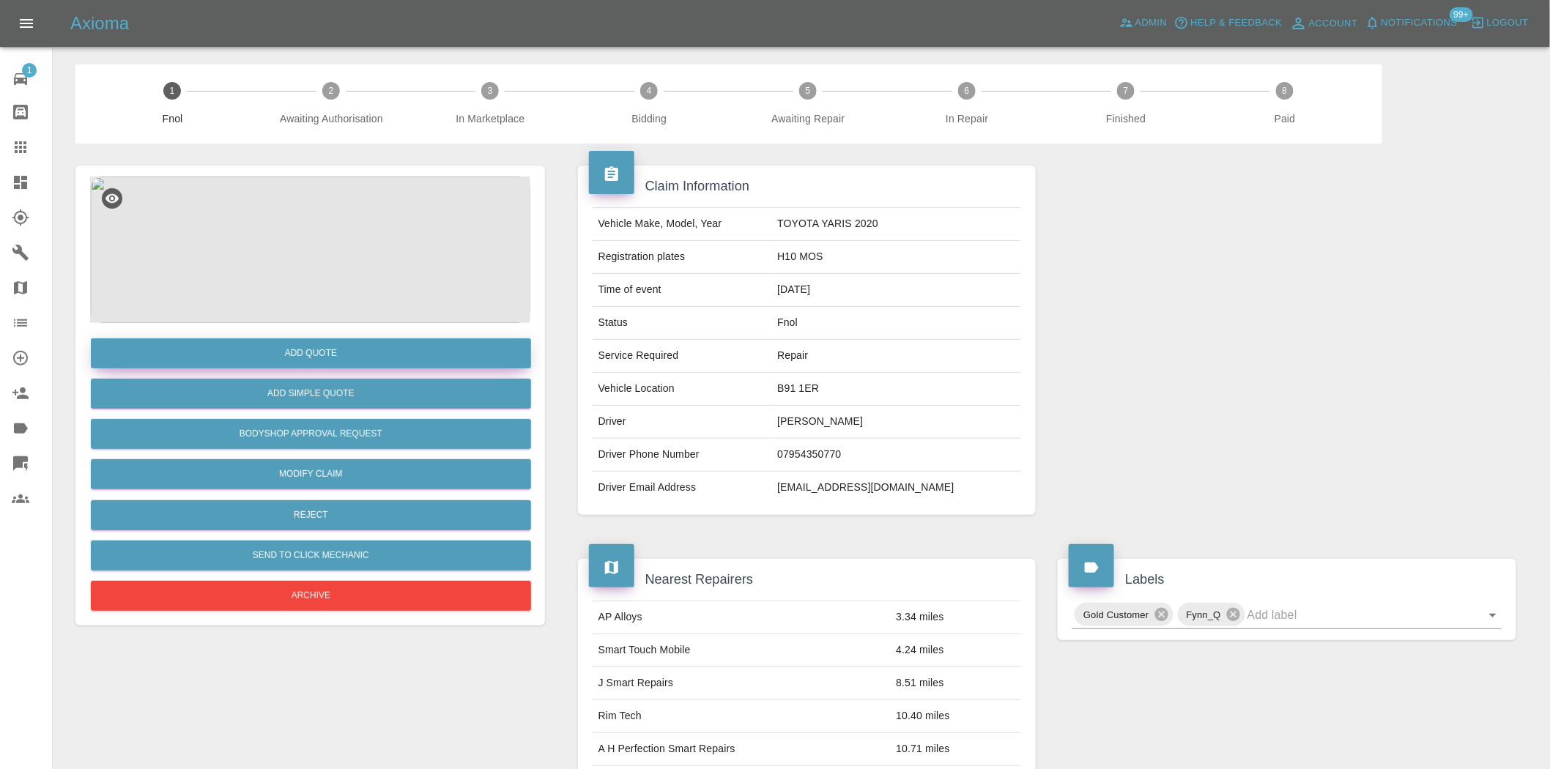
click at [334, 352] on button "Add Quote" at bounding box center [311, 353] width 440 height 30
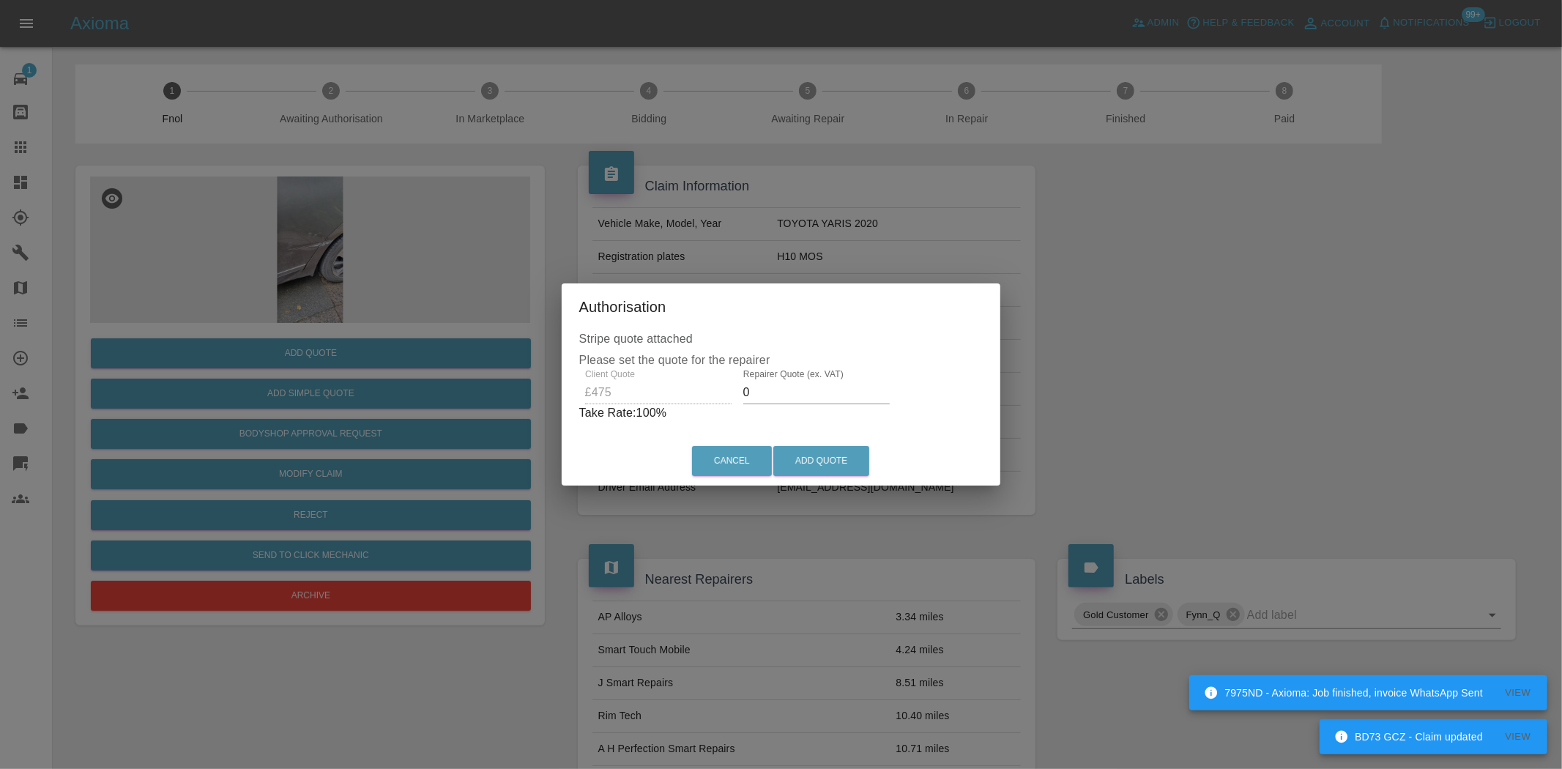
click at [657, 403] on div "Client Quote £475 Repairer Quote (ex. VAT) 0 Take Rate: 100 %" at bounding box center [781, 395] width 404 height 53
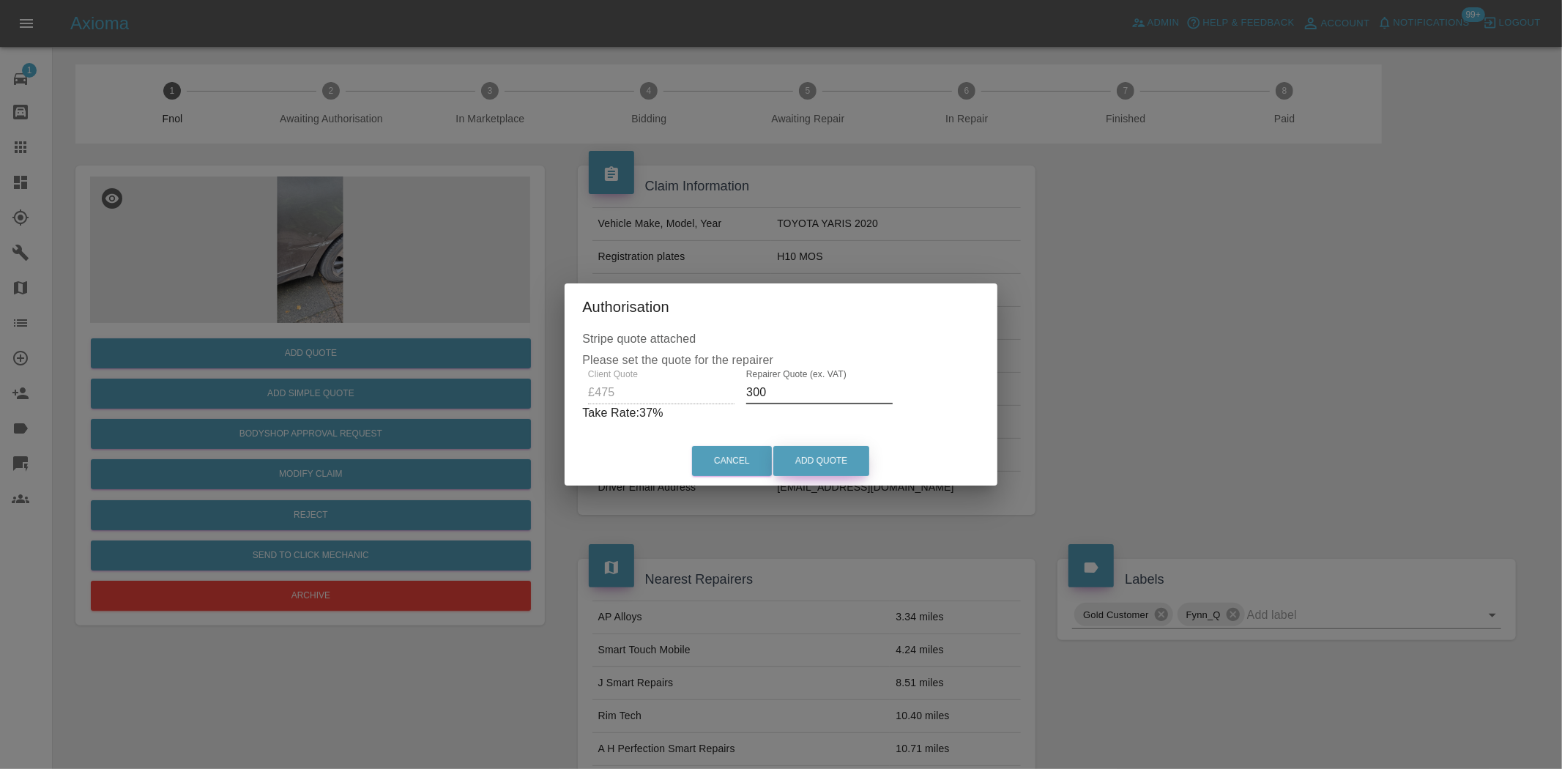
type input "300"
click at [825, 463] on button "Add Quote" at bounding box center [821, 461] width 96 height 30
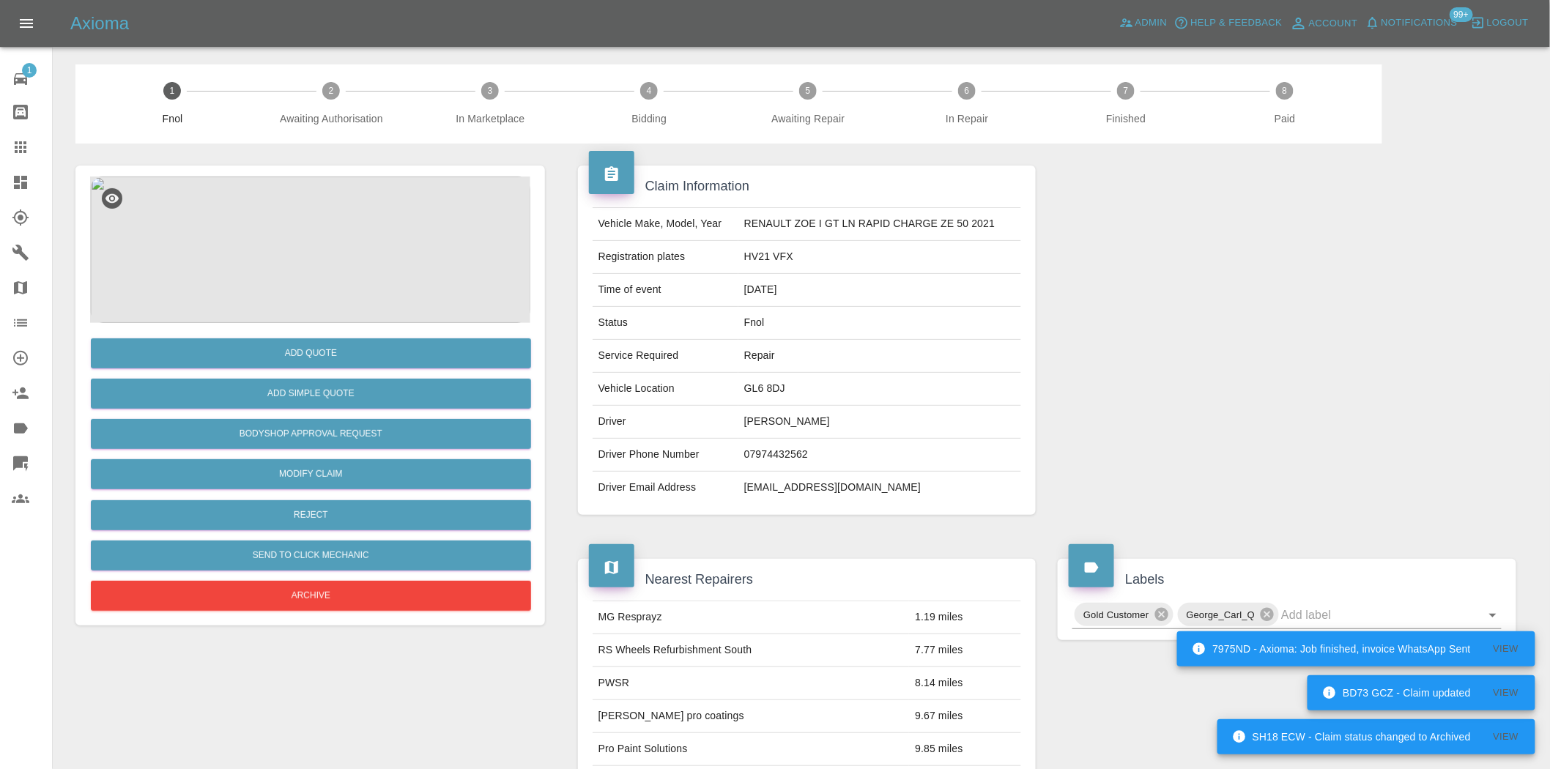
click at [337, 262] on img at bounding box center [310, 250] width 440 height 146
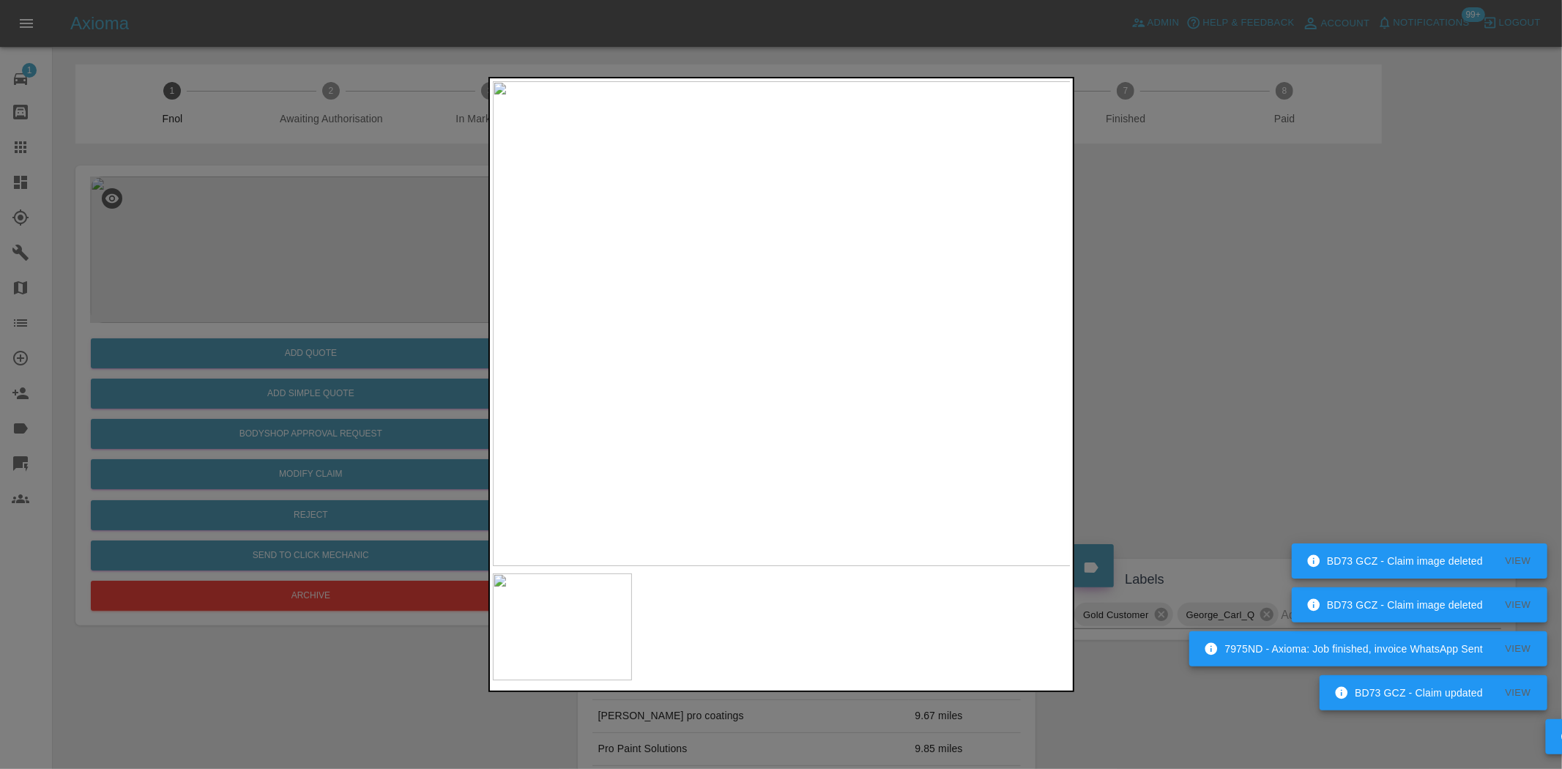
click at [743, 342] on img at bounding box center [782, 323] width 579 height 485
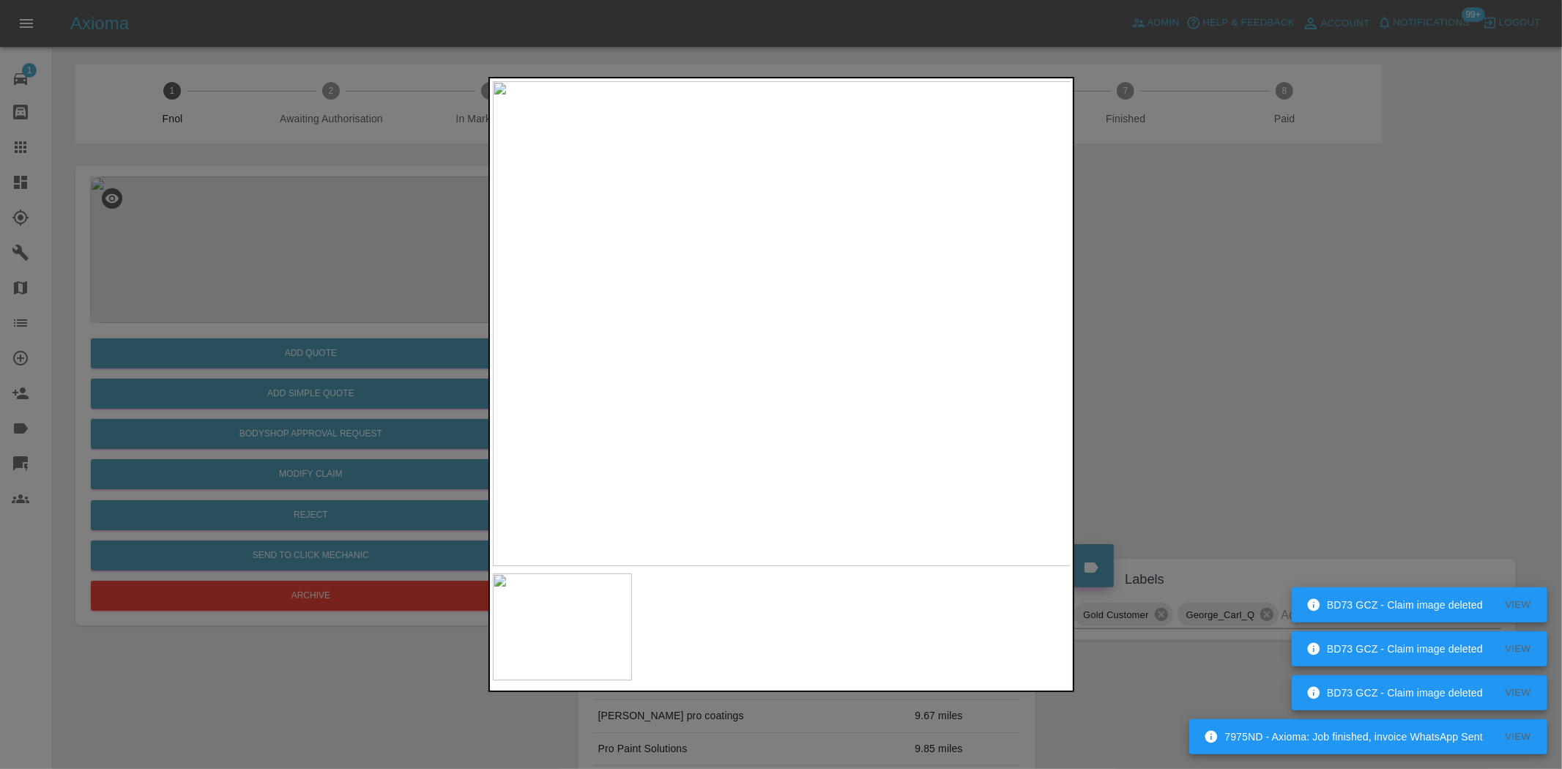
click at [338, 304] on div at bounding box center [781, 384] width 1562 height 769
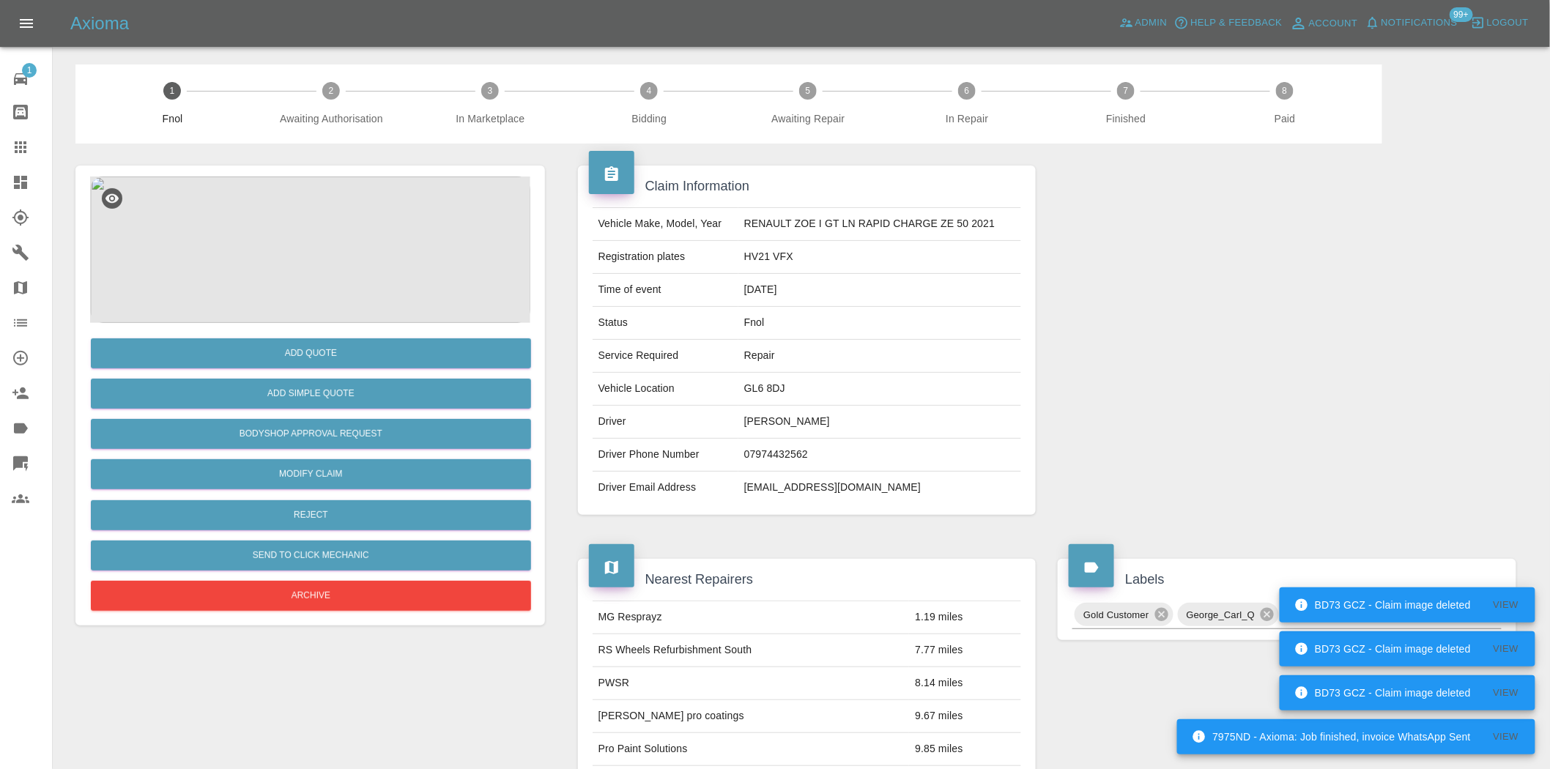
click at [303, 188] on img at bounding box center [310, 250] width 440 height 146
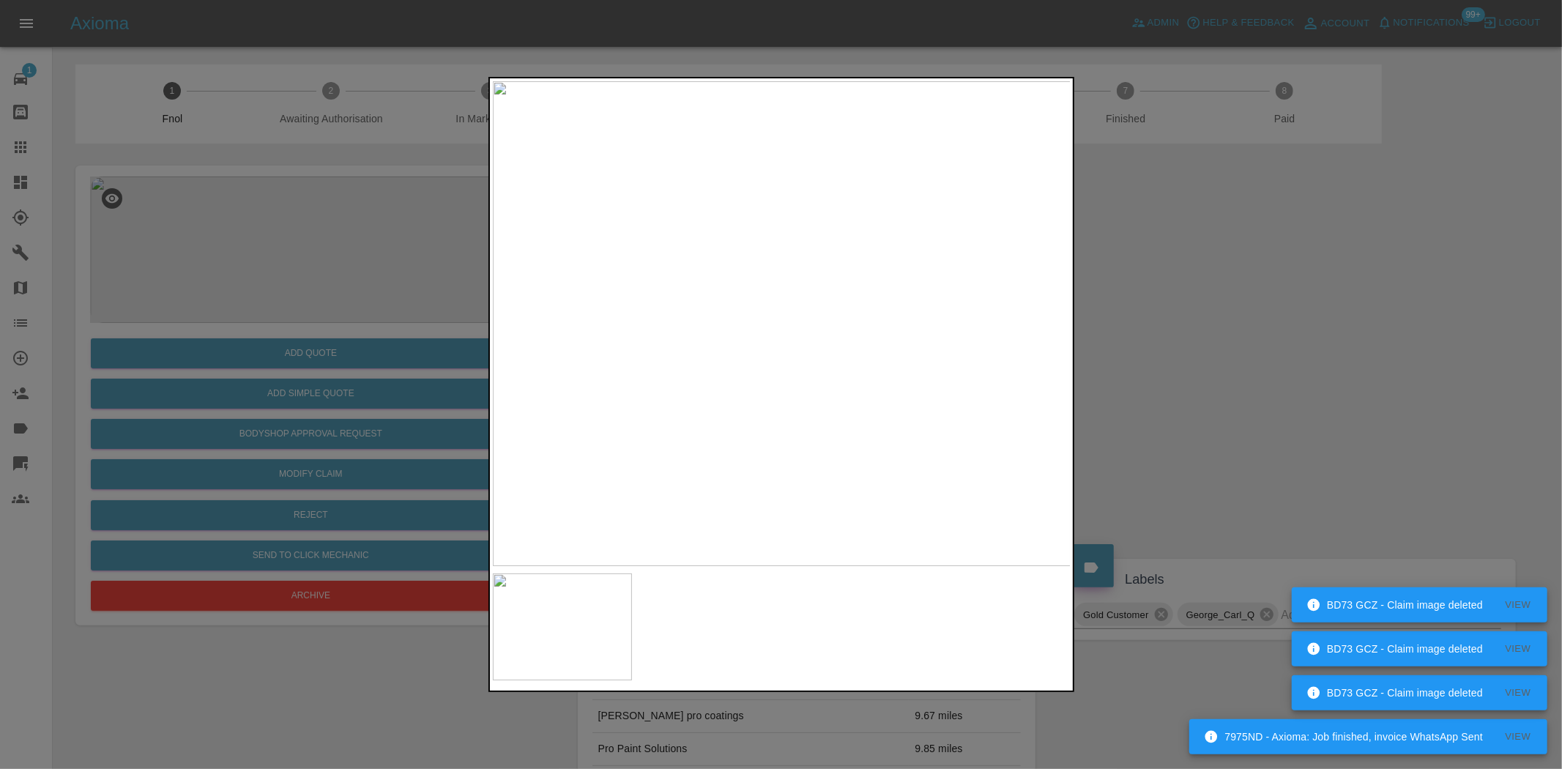
click at [773, 333] on img at bounding box center [782, 323] width 579 height 485
click at [773, 335] on img at bounding box center [782, 323] width 579 height 485
click at [841, 291] on img at bounding box center [782, 323] width 579 height 485
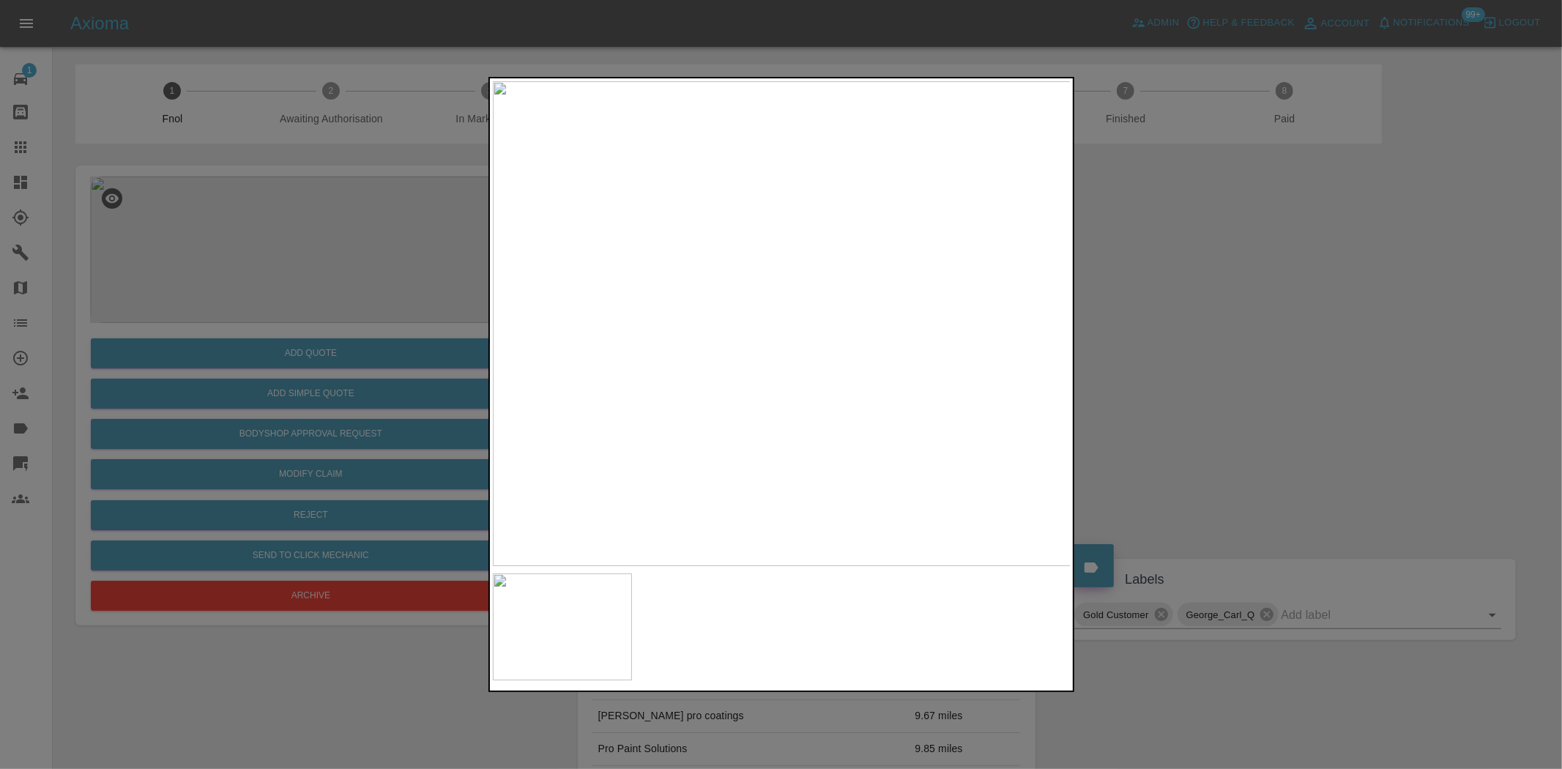
click at [841, 291] on img at bounding box center [782, 323] width 579 height 485
click at [842, 341] on img at bounding box center [394, 539] width 1736 height 1455
click at [858, 372] on img at bounding box center [715, 438] width 1736 height 1455
click at [929, 344] on img at bounding box center [656, 434] width 1736 height 1455
click at [954, 289] on img at bounding box center [1078, 231] width 1736 height 1455
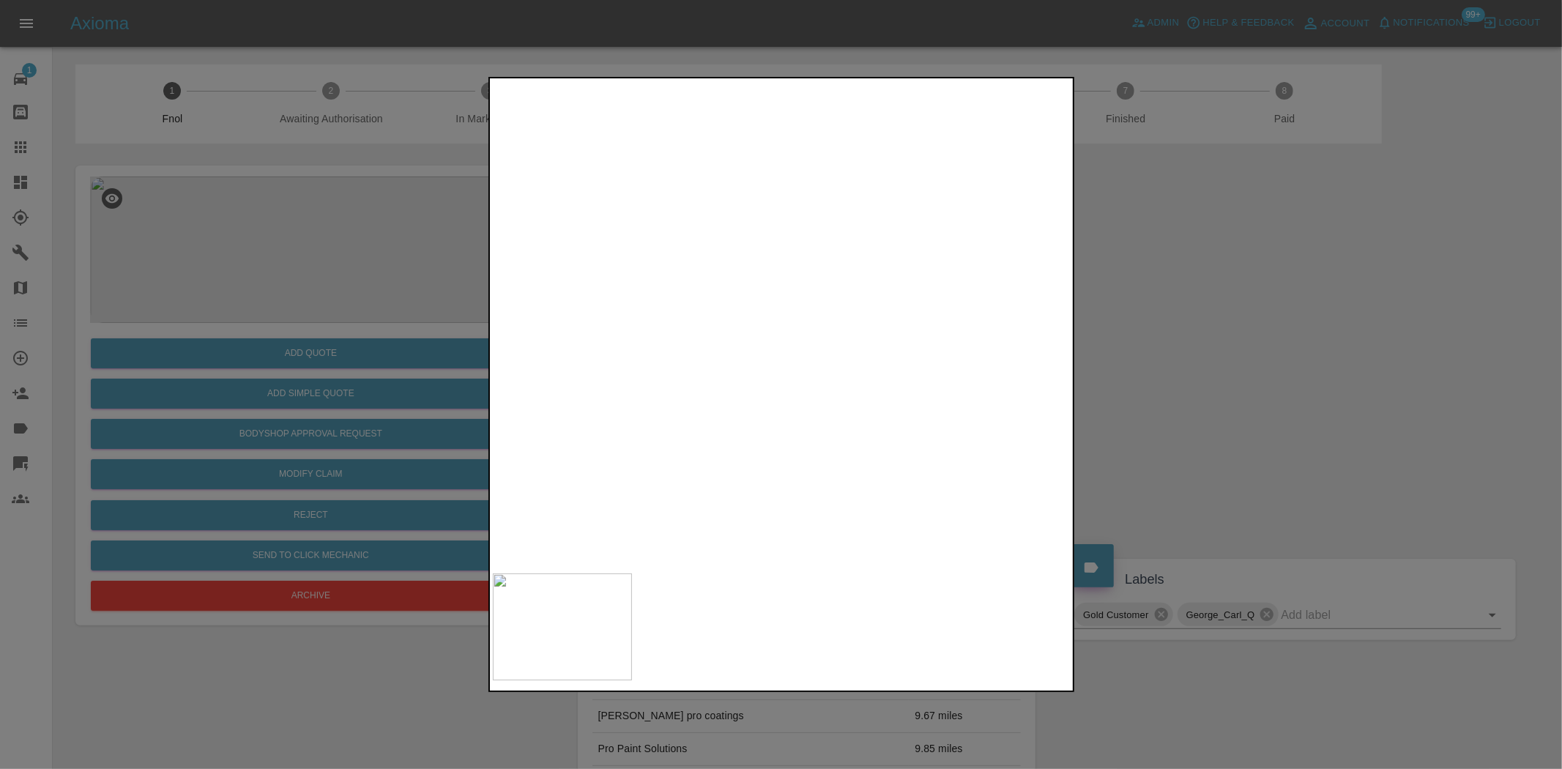
click at [765, 379] on img at bounding box center [782, 323] width 579 height 485
click at [722, 355] on img at bounding box center [782, 323] width 579 height 485
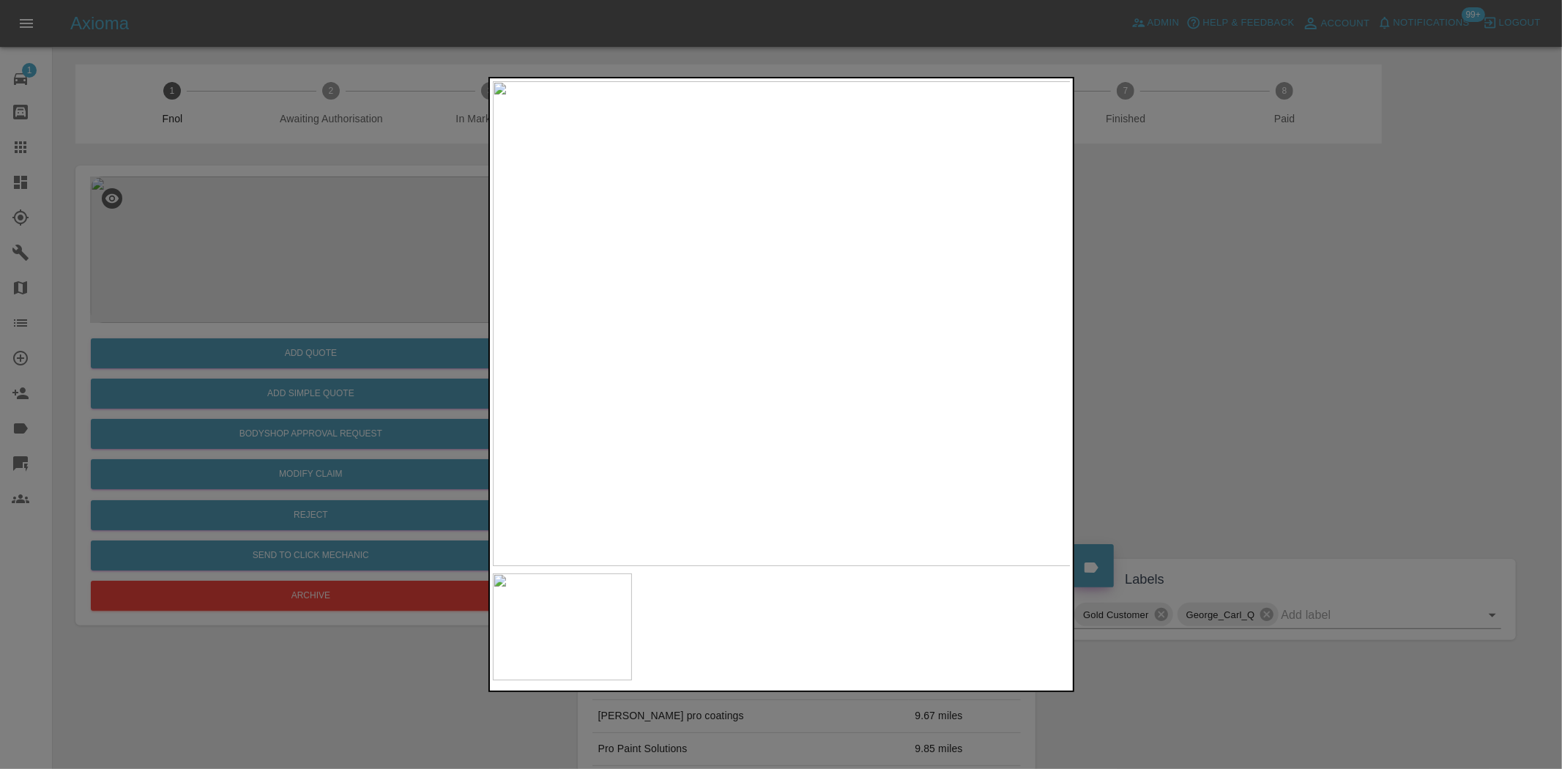
click at [330, 306] on div at bounding box center [781, 384] width 1562 height 769
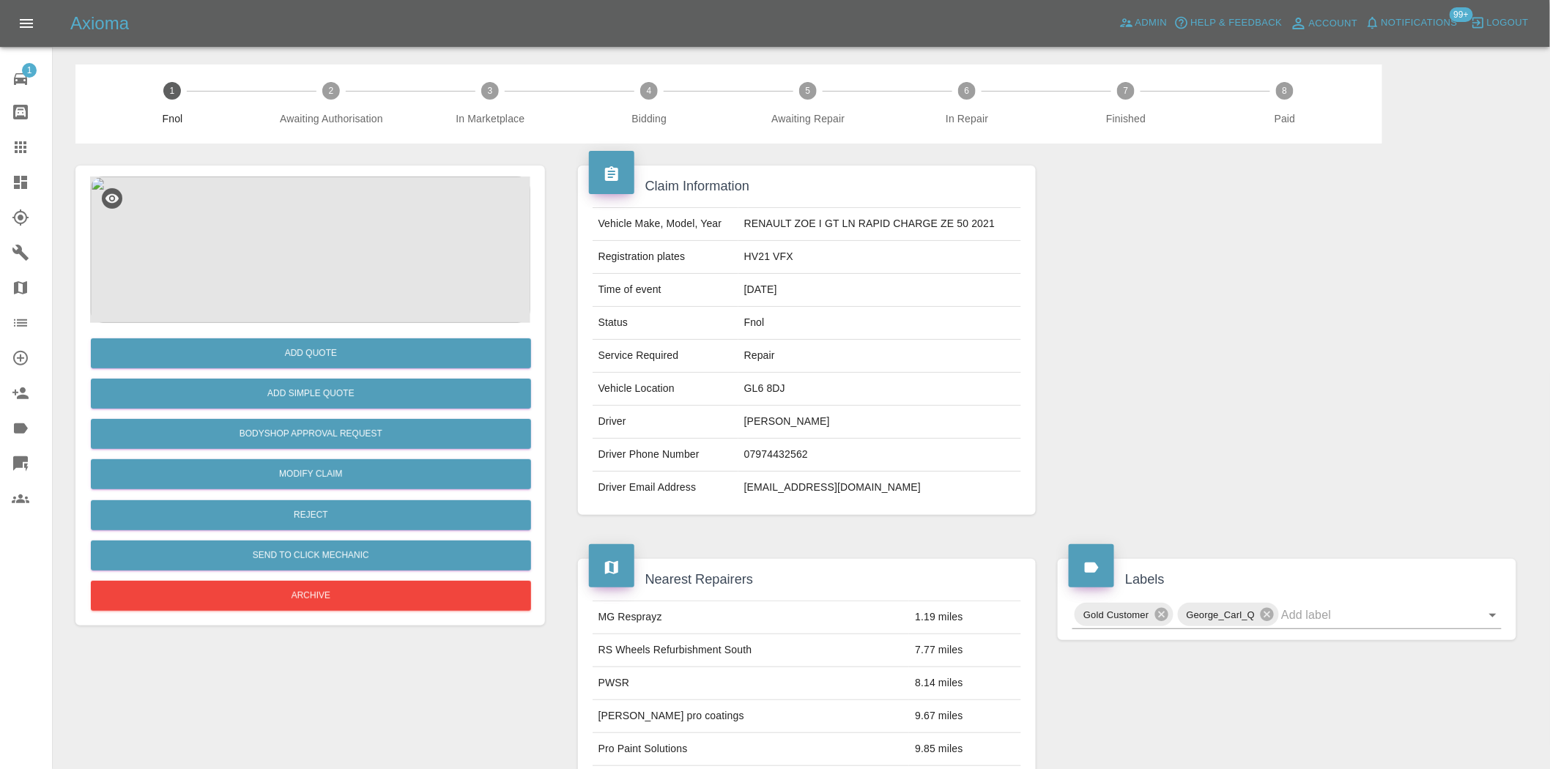
click at [320, 247] on img at bounding box center [310, 250] width 440 height 146
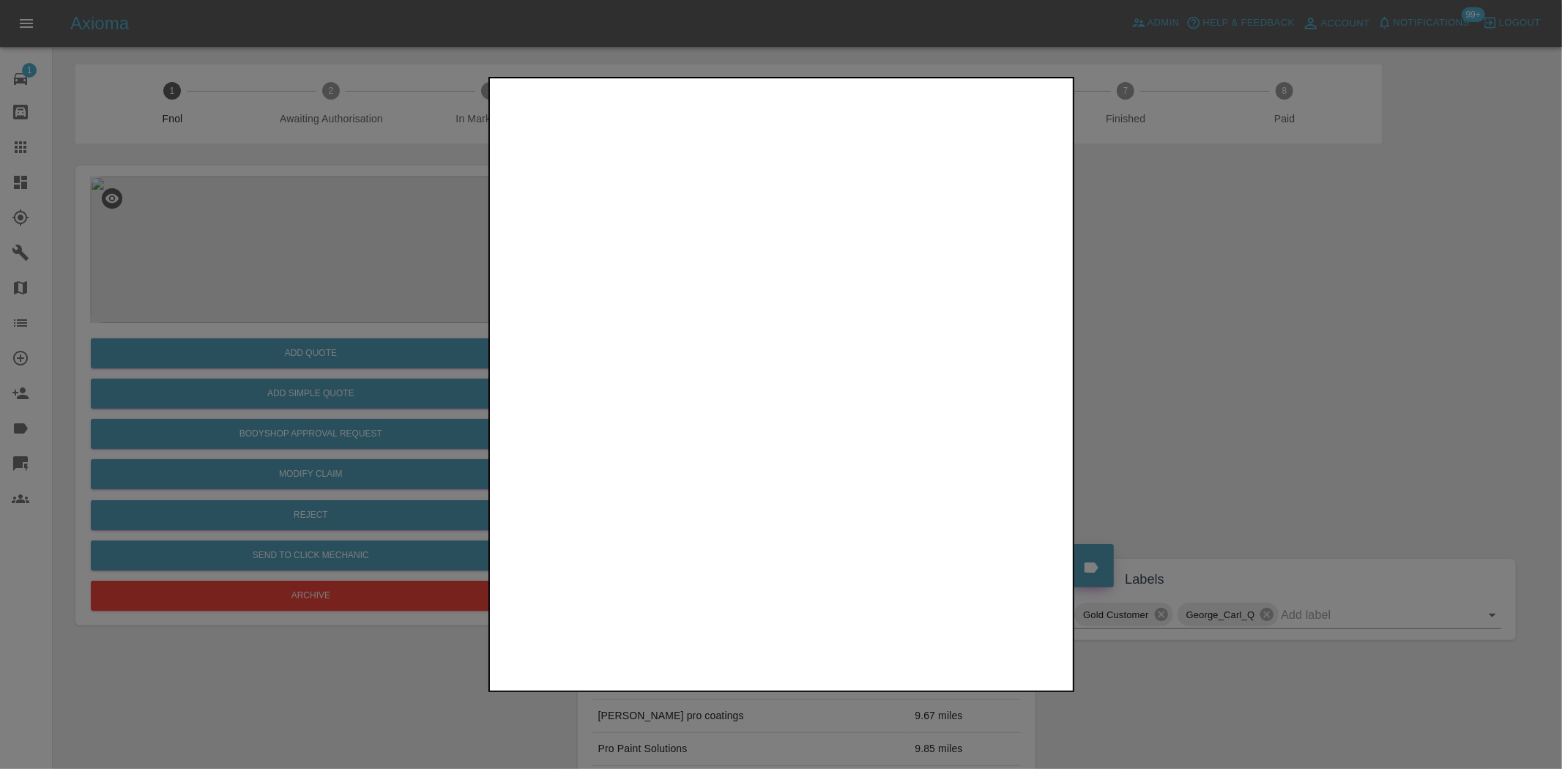
click at [910, 280] on img at bounding box center [782, 323] width 579 height 485
click at [910, 279] on img at bounding box center [782, 323] width 579 height 485
click at [784, 343] on img at bounding box center [306, 521] width 1736 height 1455
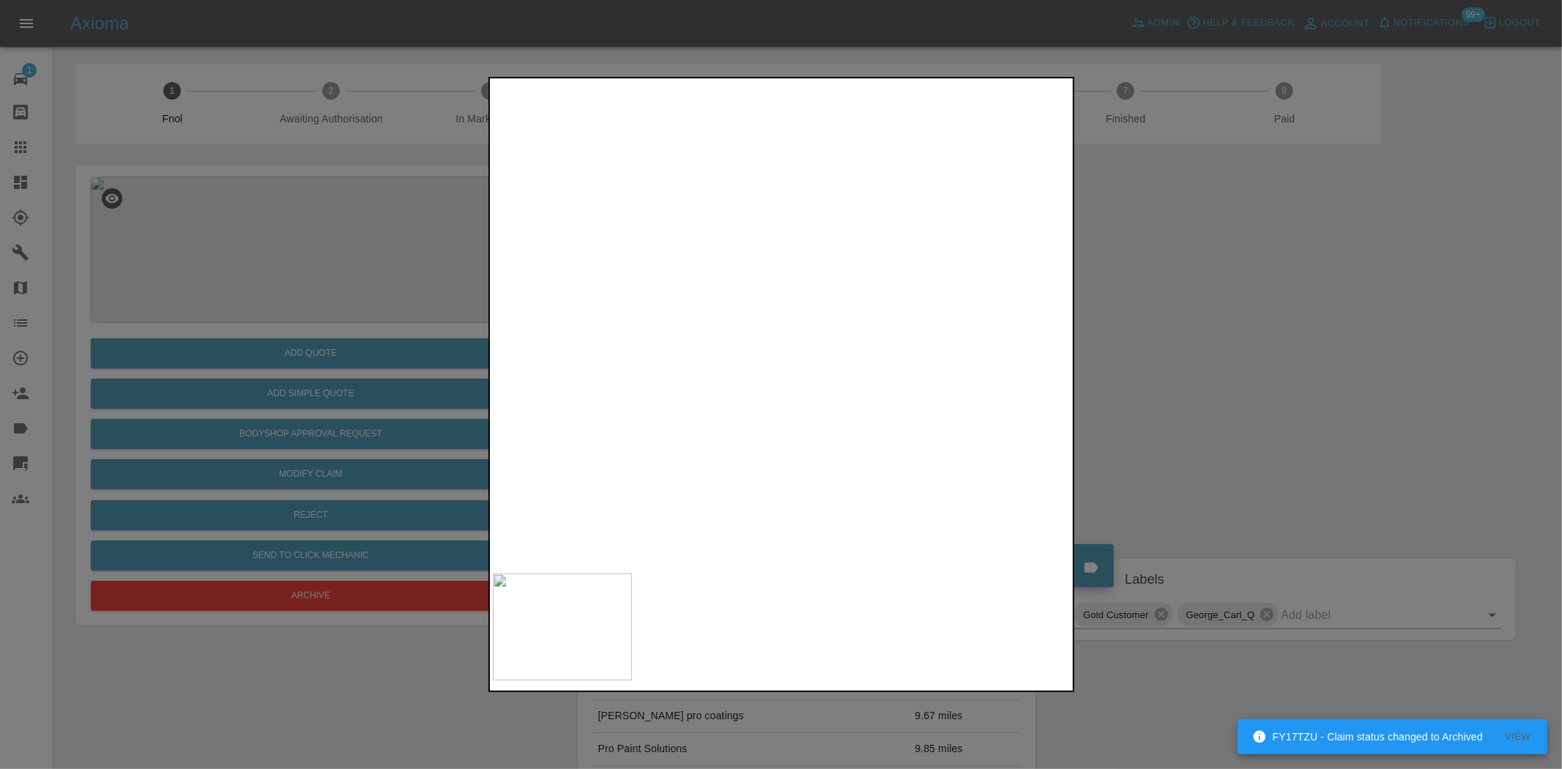
click at [960, 377] on img at bounding box center [568, 526] width 1736 height 1455
click at [799, 423] on img at bounding box center [211, 649] width 1736 height 1455
click at [973, 416] on img at bounding box center [211, 649] width 1736 height 1455
click at [1082, 411] on div at bounding box center [781, 384] width 1562 height 769
click at [951, 207] on img at bounding box center [1058, 663] width 1736 height 1455
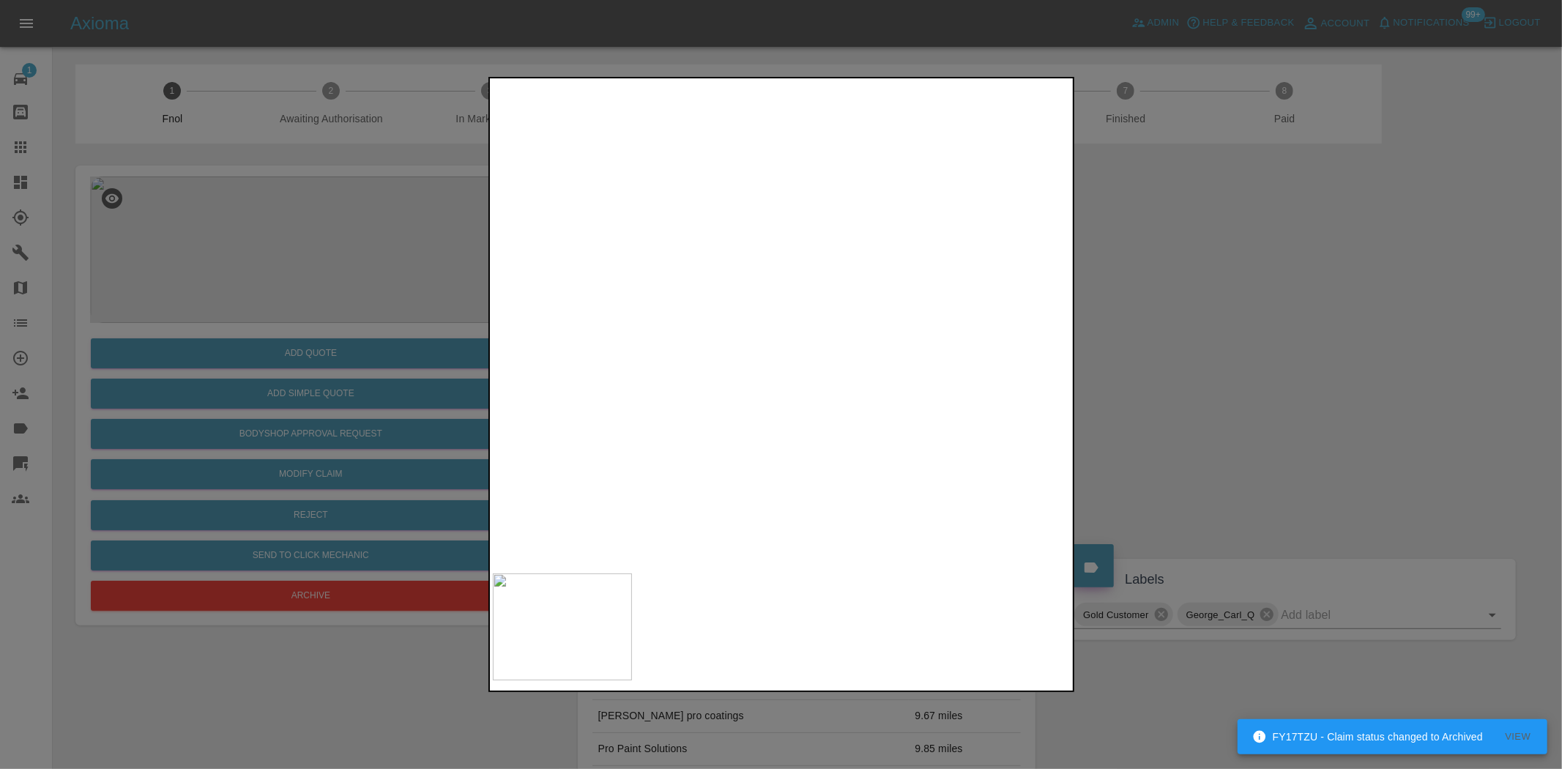
click at [901, 187] on img at bounding box center [1068, 385] width 1736 height 1455
click at [885, 212] on img at bounding box center [1099, 154] width 1736 height 1455
click at [286, 381] on div at bounding box center [781, 384] width 1562 height 769
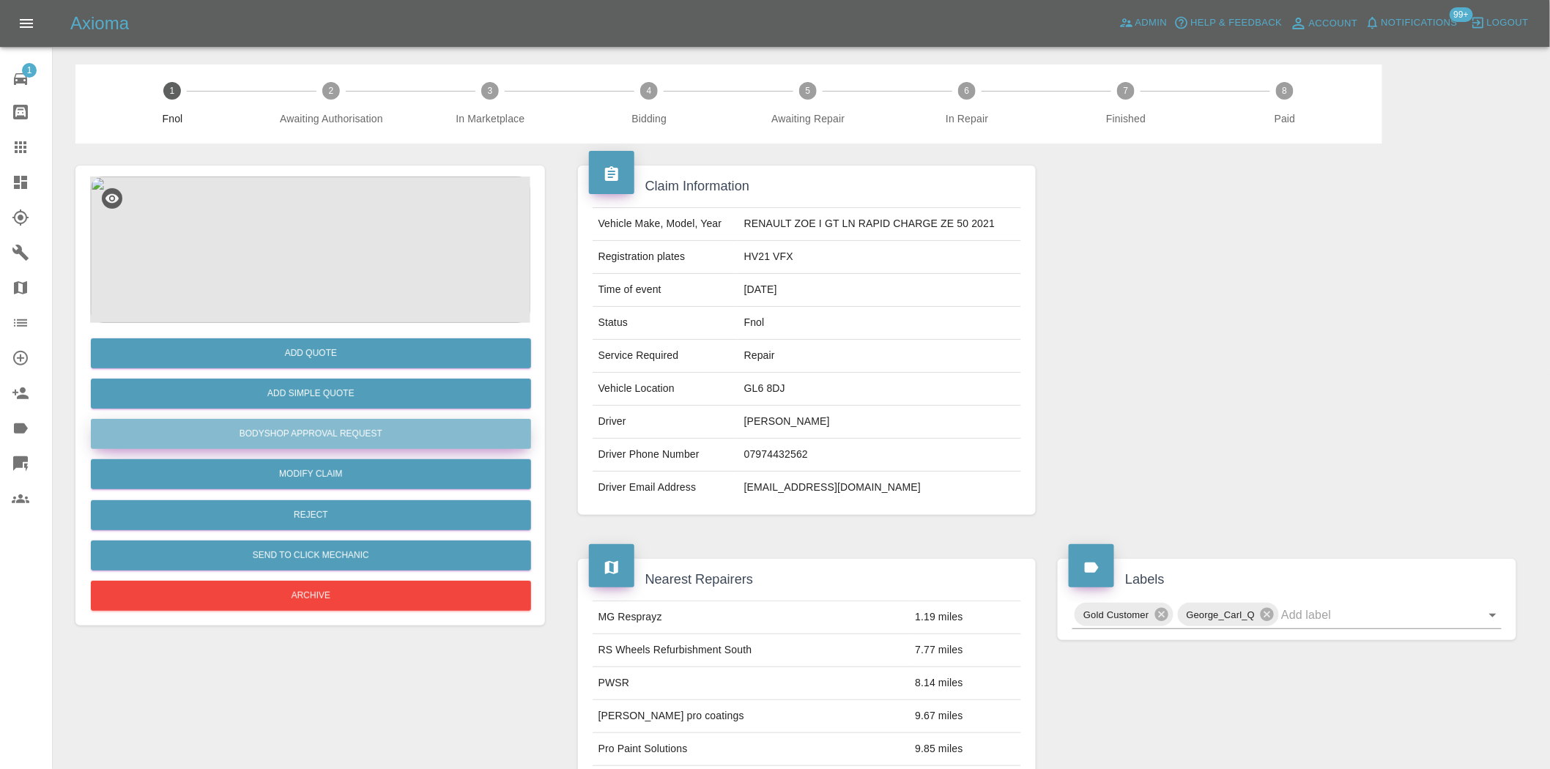
click at [354, 427] on button "Bodyshop Approval Request" at bounding box center [311, 434] width 440 height 30
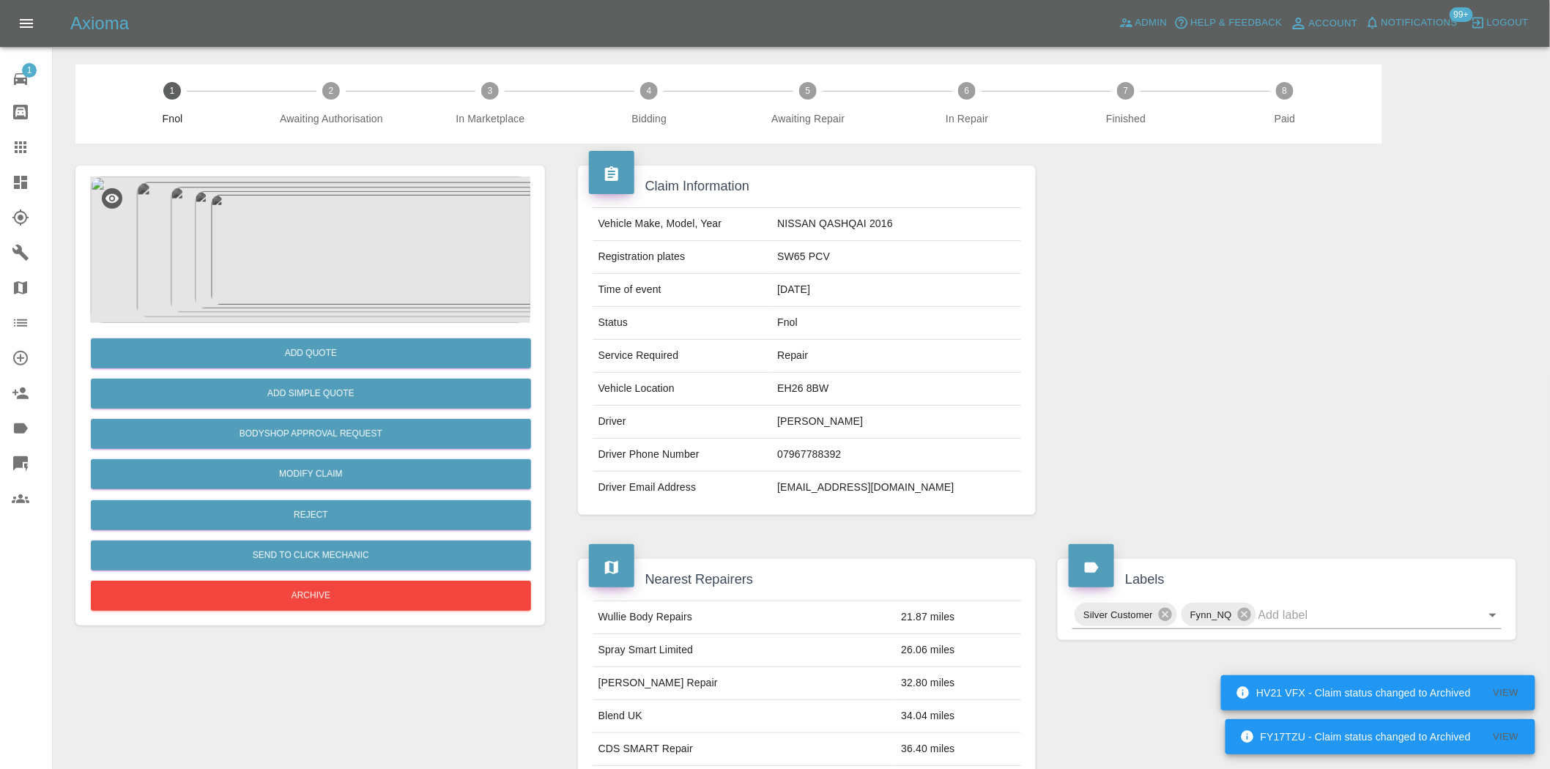
click at [302, 272] on img at bounding box center [310, 250] width 440 height 146
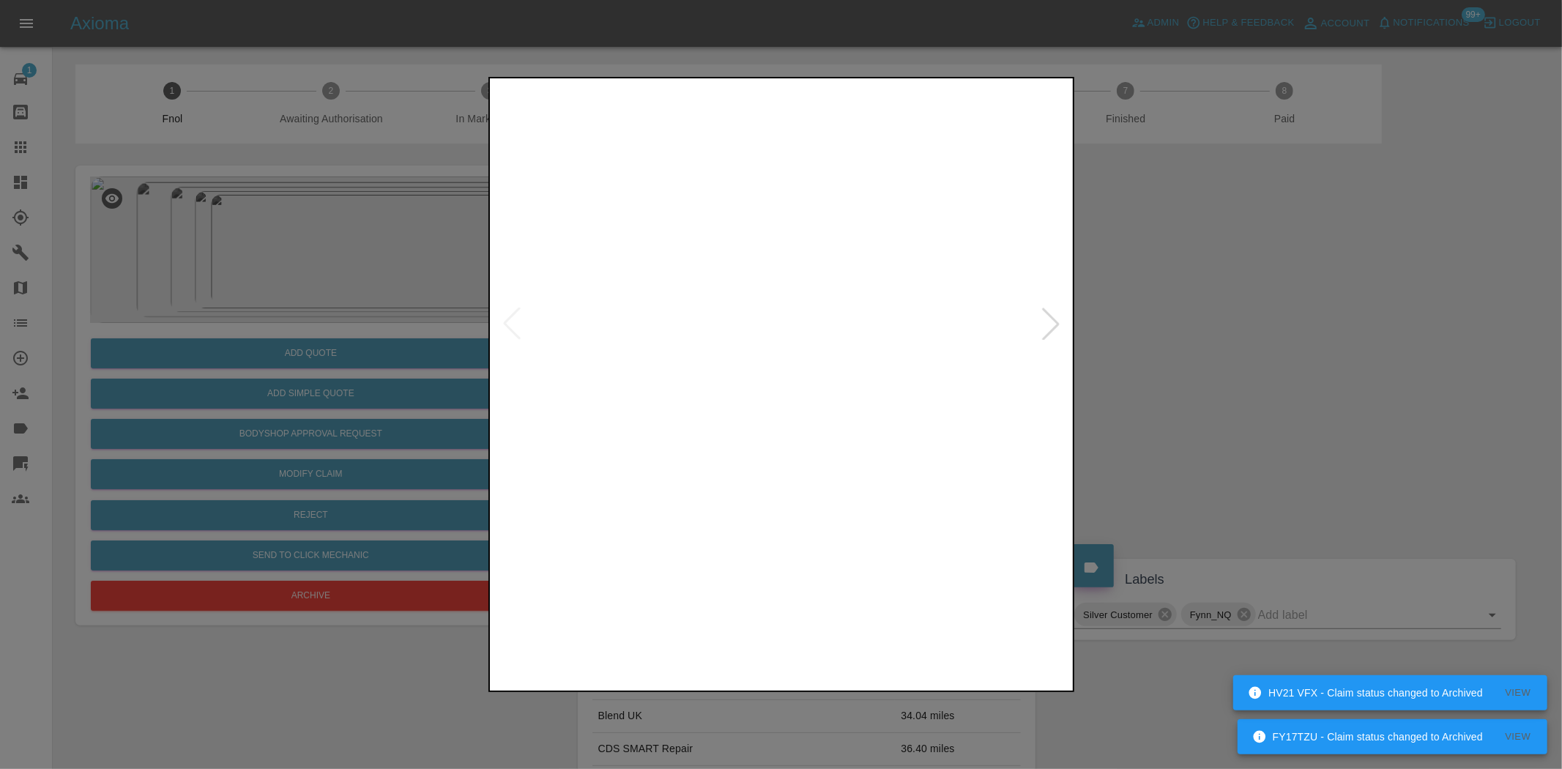
click at [708, 363] on img at bounding box center [782, 323] width 579 height 485
click at [763, 382] on img at bounding box center [782, 323] width 579 height 485
click at [609, 392] on img at bounding box center [782, 323] width 579 height 485
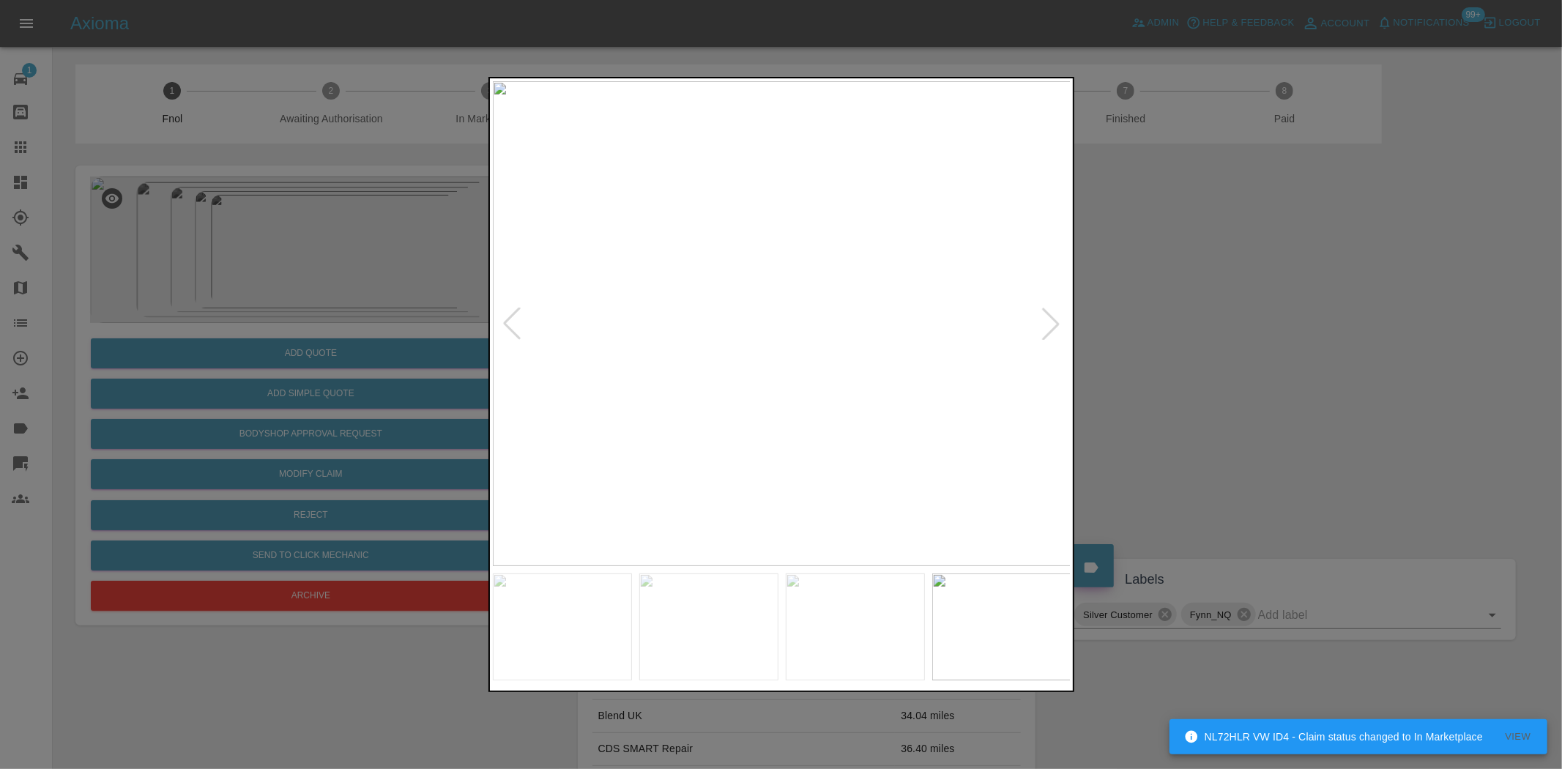
click at [631, 376] on img at bounding box center [782, 323] width 579 height 485
click at [638, 415] on img at bounding box center [782, 323] width 579 height 485
click at [916, 342] on img at bounding box center [782, 323] width 579 height 485
click at [806, 287] on img at bounding box center [782, 323] width 579 height 485
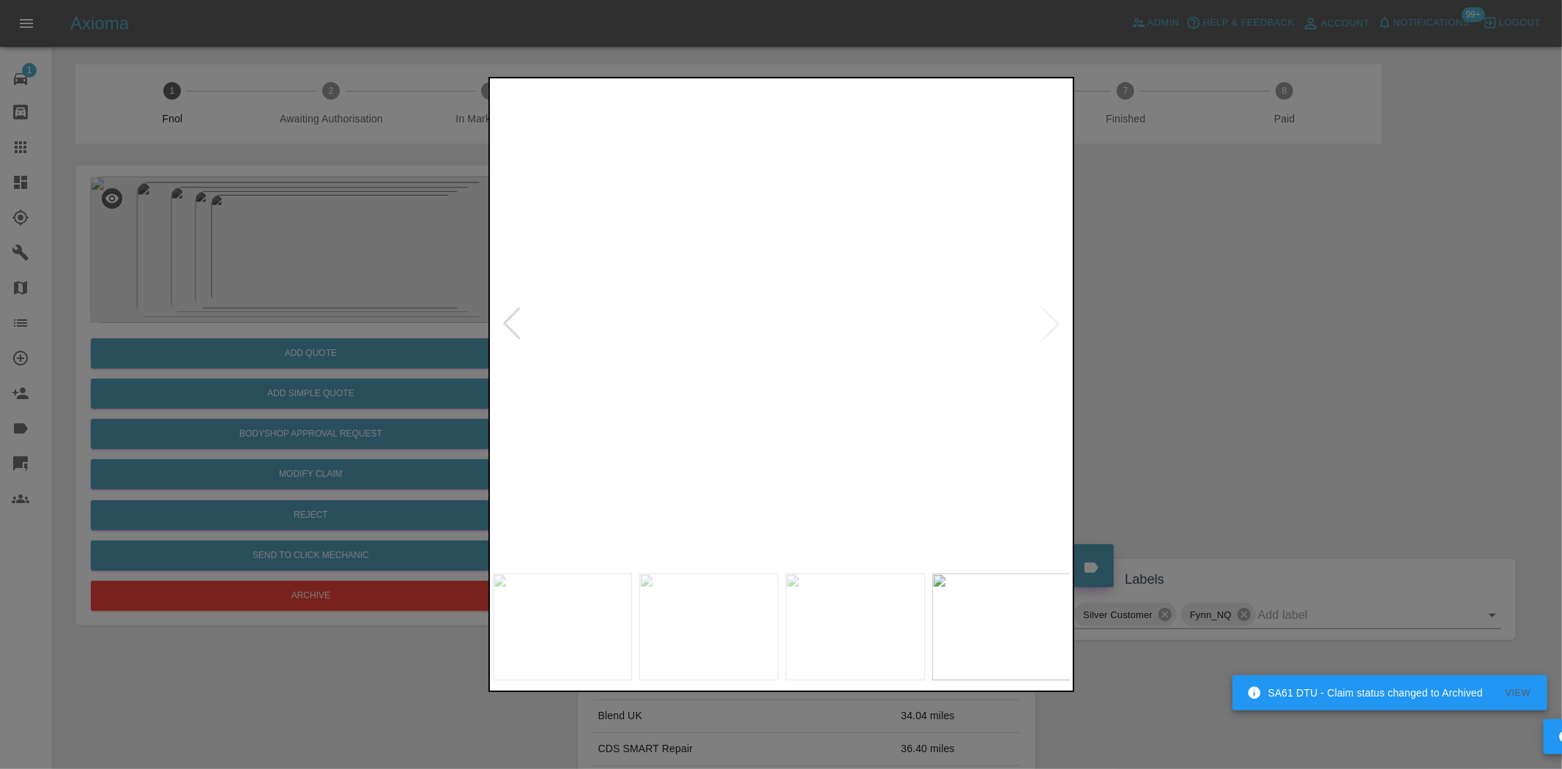
click at [914, 271] on img at bounding box center [815, 373] width 1736 height 1455
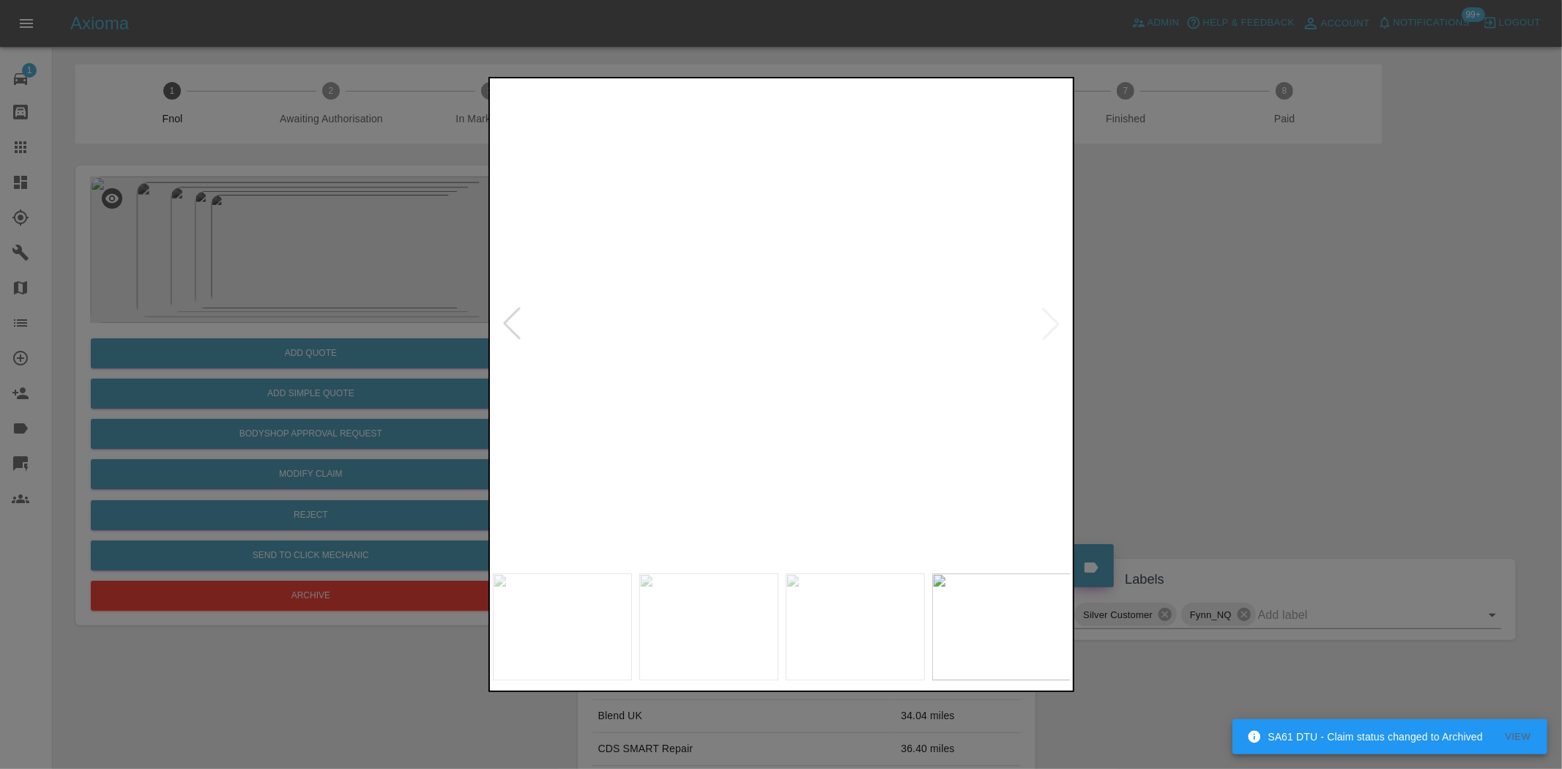
click at [839, 354] on img at bounding box center [815, 373] width 1736 height 1455
click at [724, 371] on img at bounding box center [782, 323] width 579 height 485
click at [869, 341] on img at bounding box center [789, 323] width 579 height 485
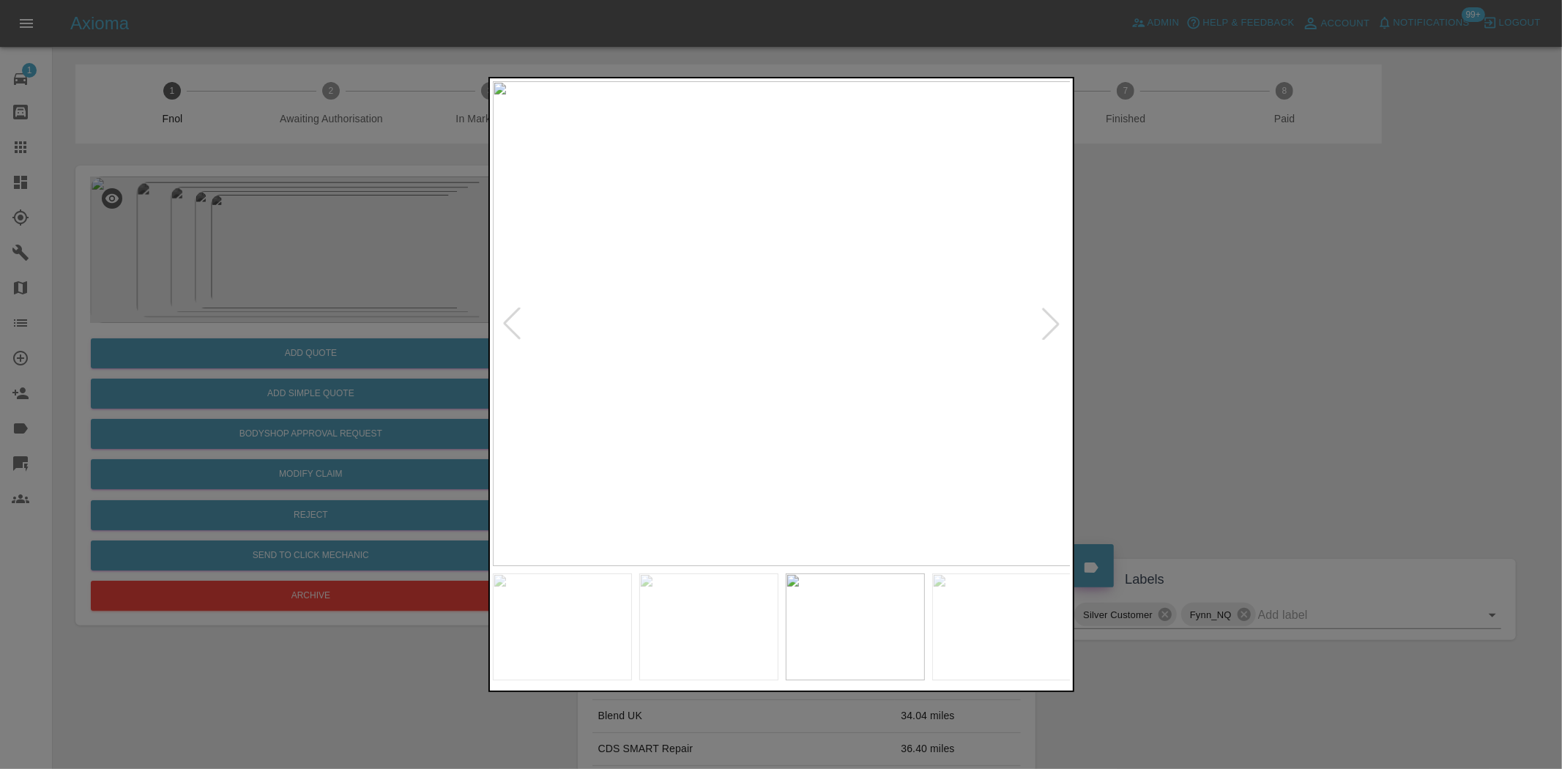
click at [800, 354] on img at bounding box center [782, 323] width 579 height 485
click at [796, 290] on img at bounding box center [782, 323] width 579 height 485
click at [796, 290] on img at bounding box center [735, 423] width 1736 height 1455
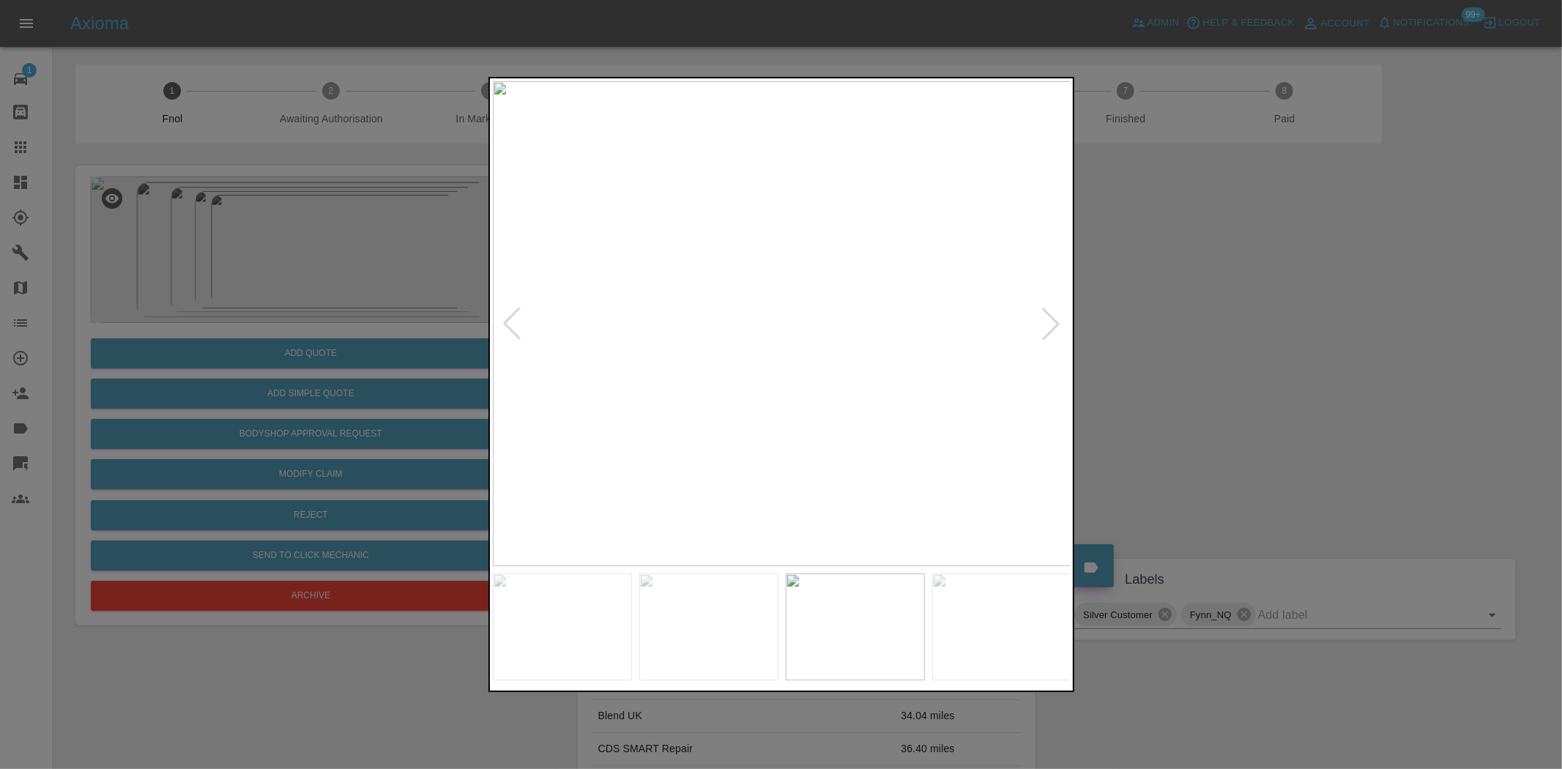
click at [857, 368] on img at bounding box center [782, 323] width 579 height 485
click at [839, 370] on img at bounding box center [782, 323] width 579 height 485
click at [858, 385] on img at bounding box center [782, 323] width 579 height 485
click at [804, 384] on img at bounding box center [782, 323] width 579 height 485
click at [949, 390] on img at bounding box center [782, 323] width 579 height 485
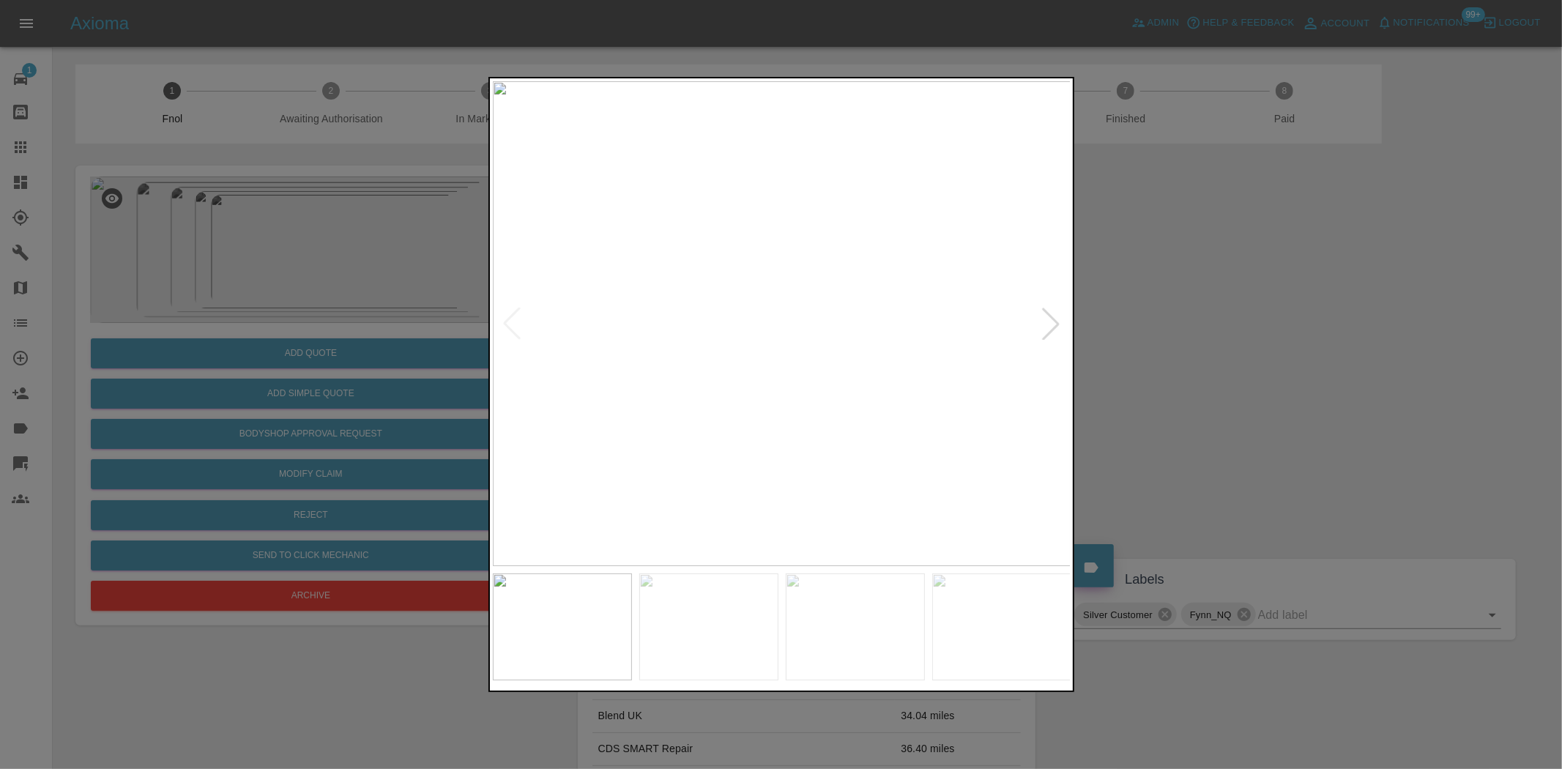
click at [276, 264] on div at bounding box center [781, 384] width 1562 height 769
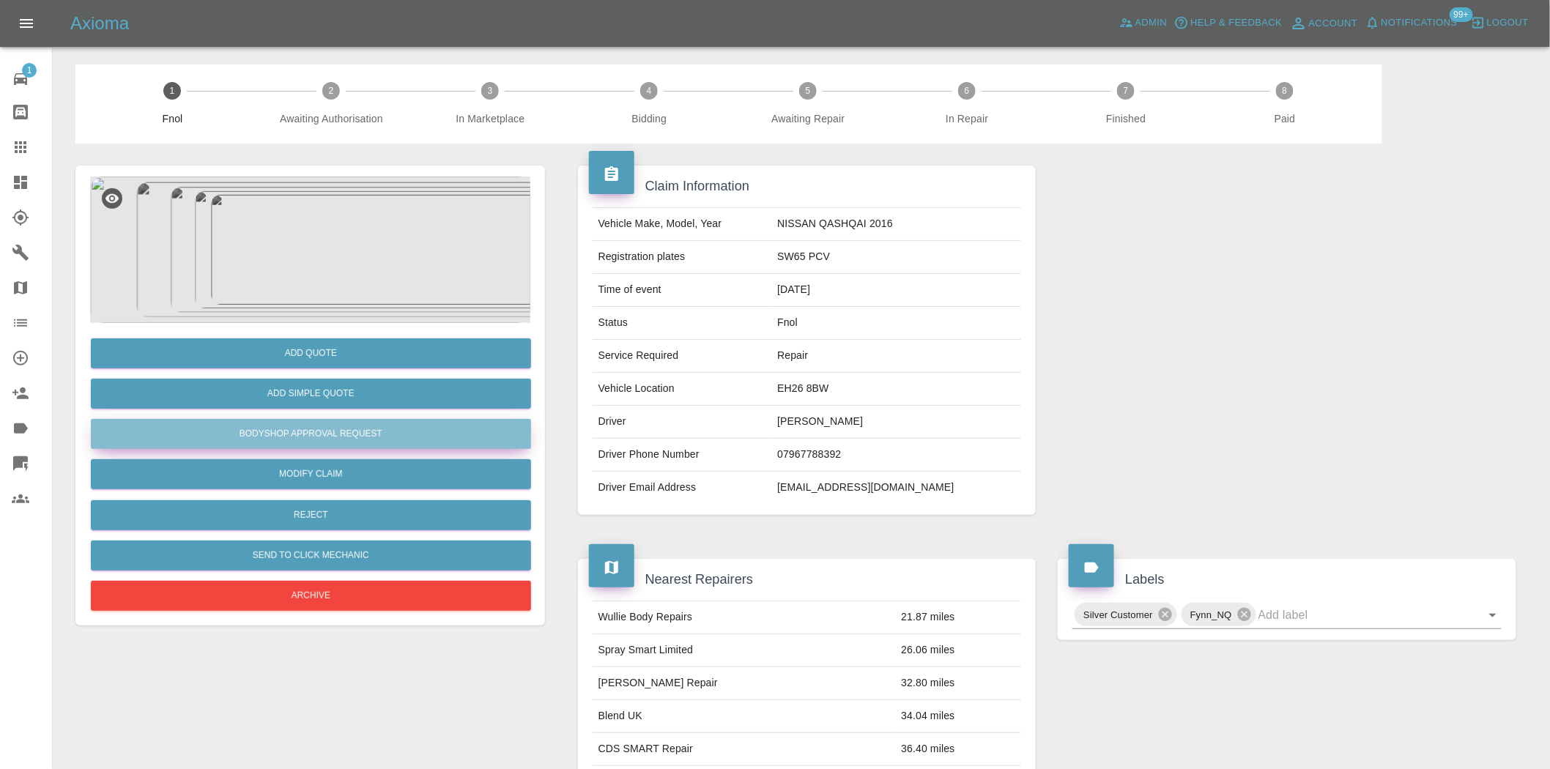
click at [305, 431] on button "Bodyshop Approval Request" at bounding box center [311, 434] width 440 height 30
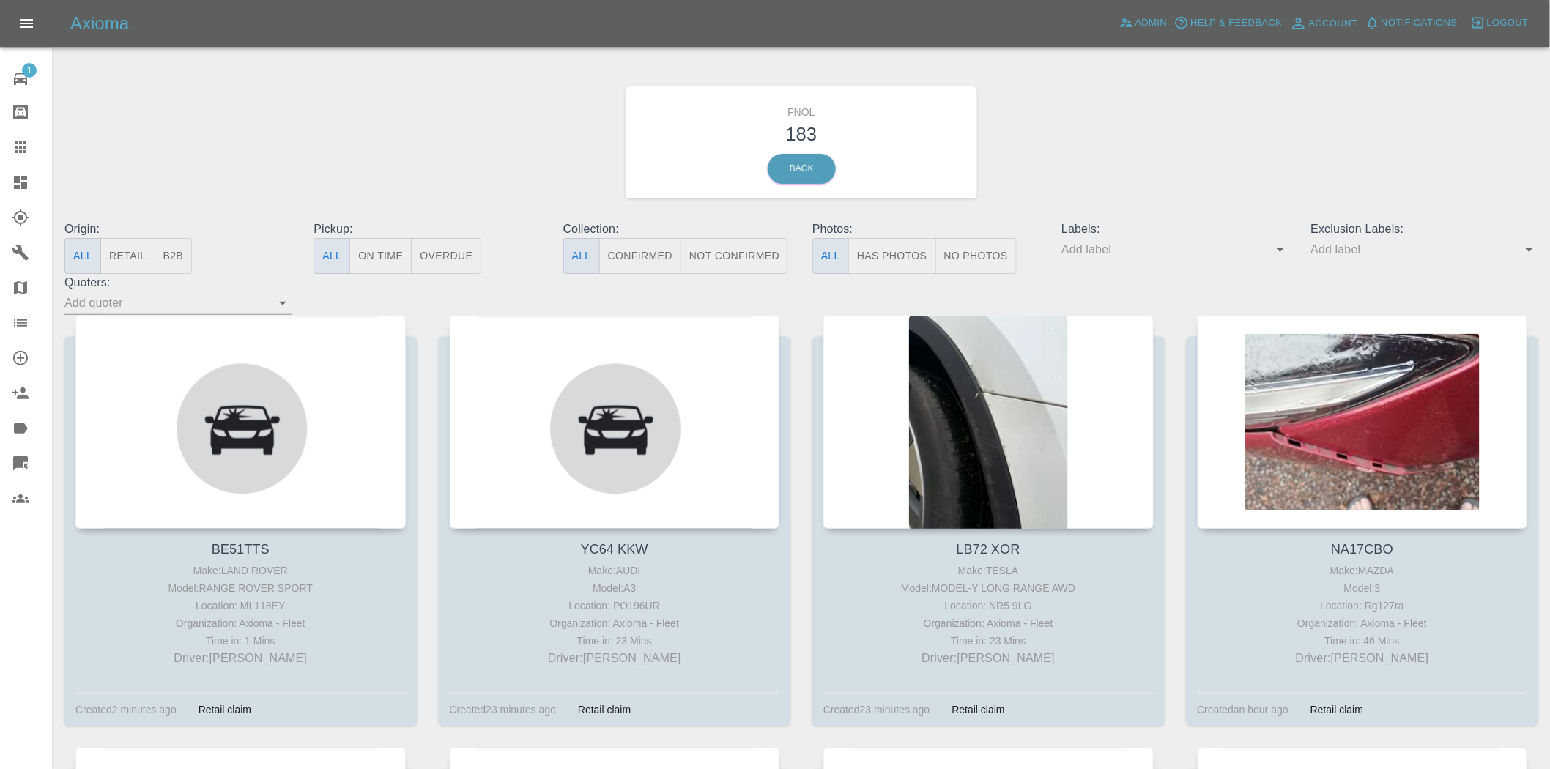
click at [906, 250] on button "Has Photos" at bounding box center [892, 256] width 88 height 36
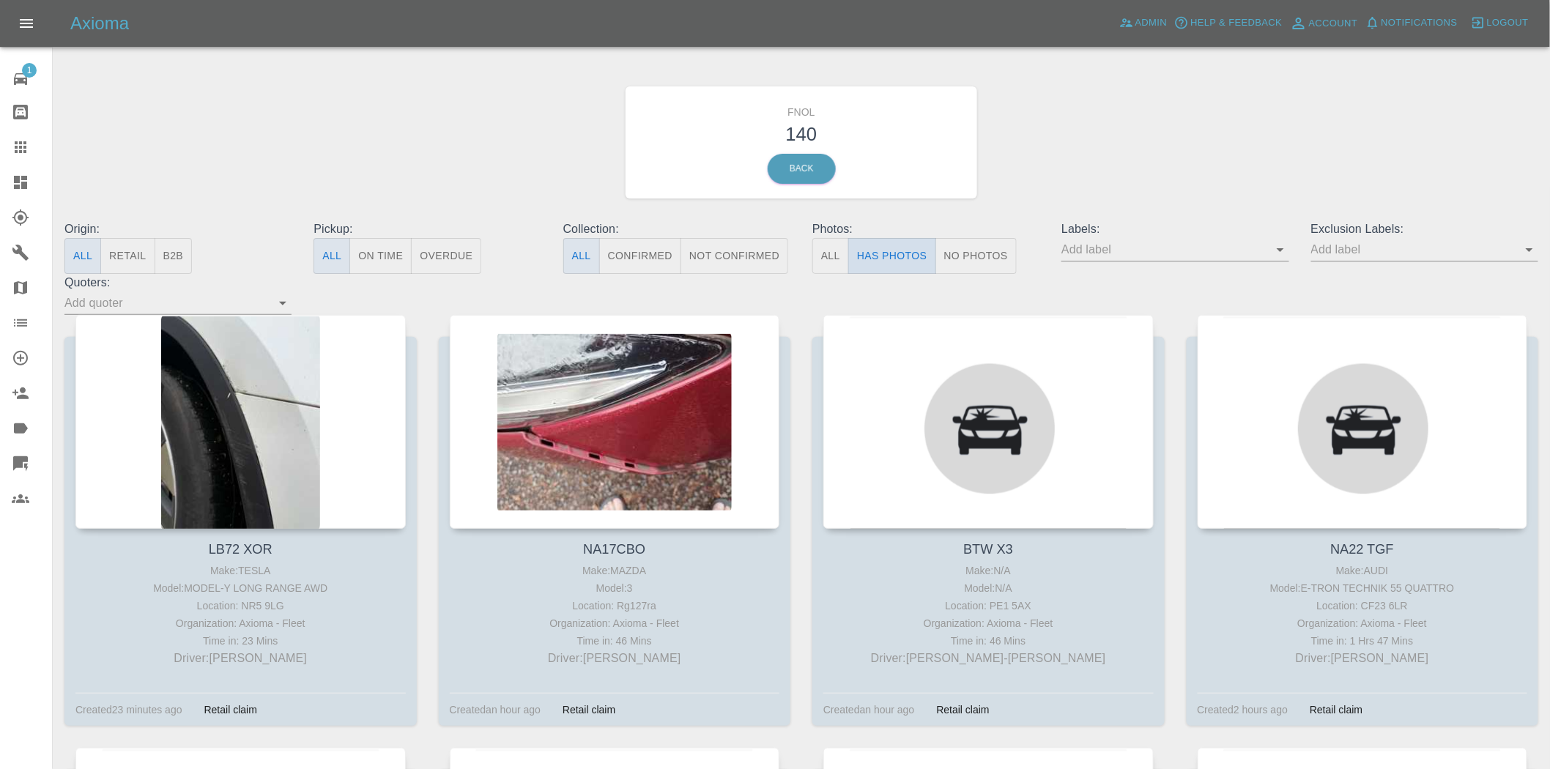
scroll to position [81, 0]
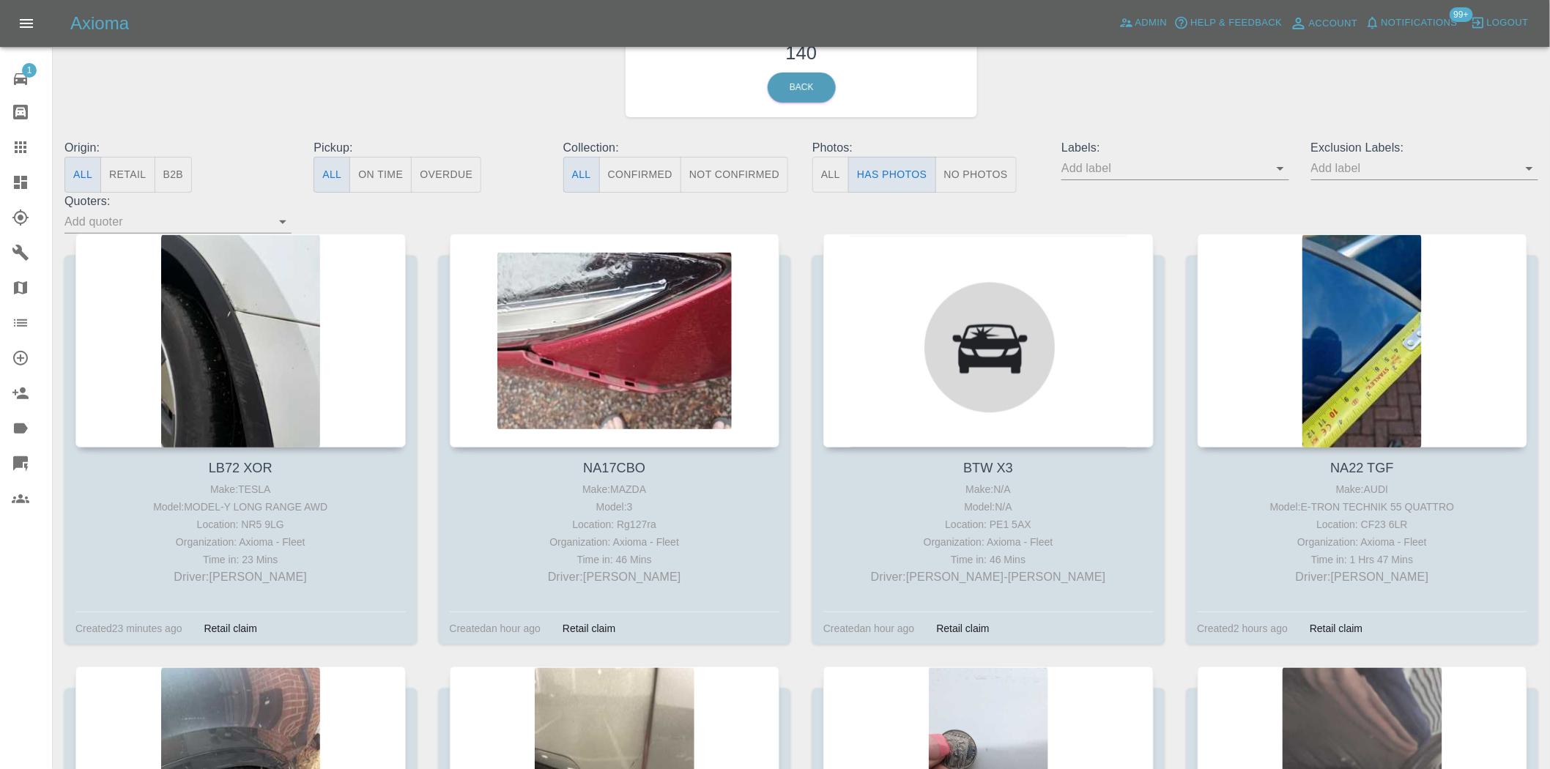
click at [1342, 173] on input "text" at bounding box center [1413, 168] width 205 height 23
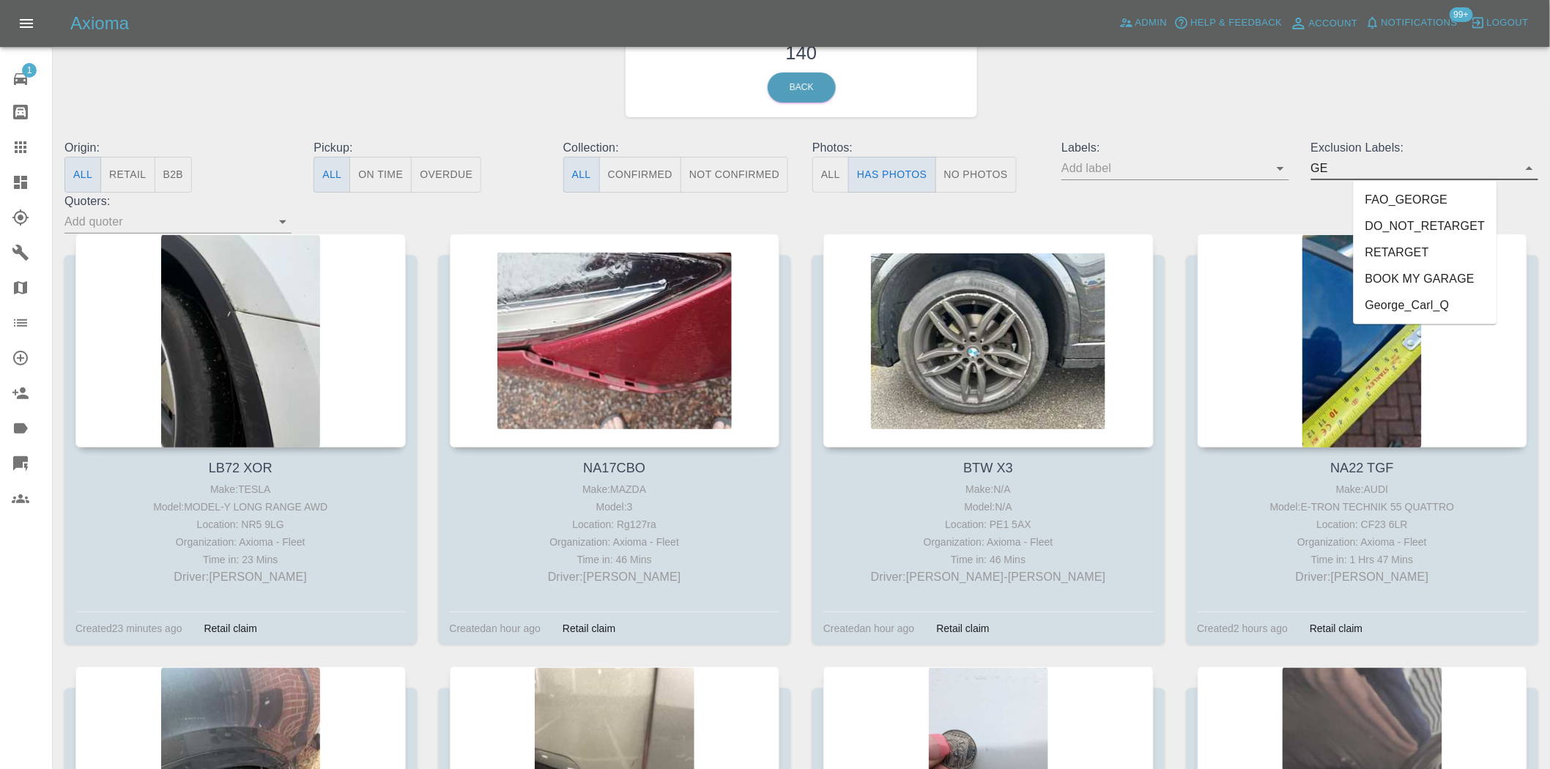
type input "GEO"
click at [1419, 221] on li "George_Carl_Q" at bounding box center [1425, 226] width 108 height 26
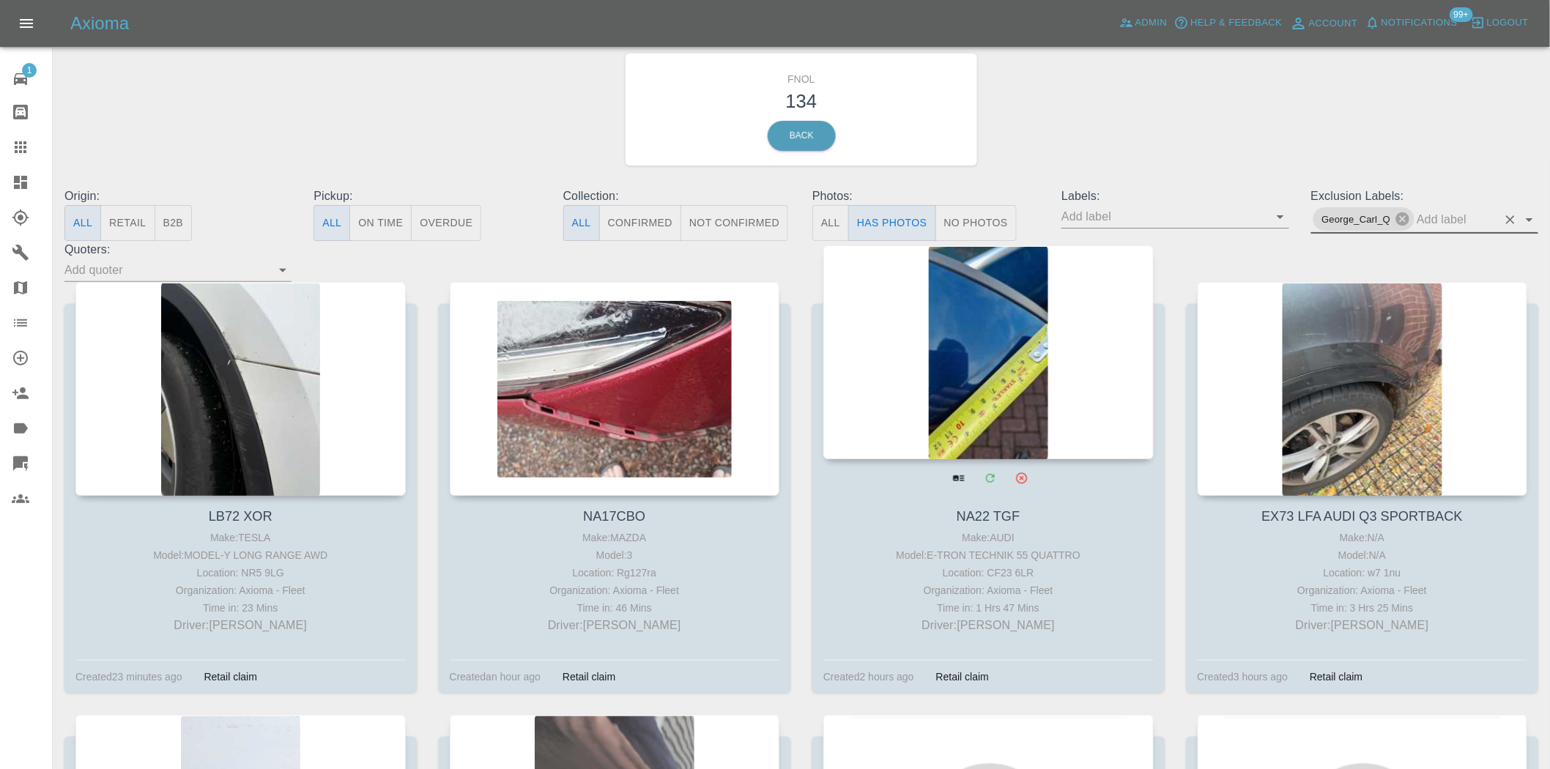
scroll to position [0, 0]
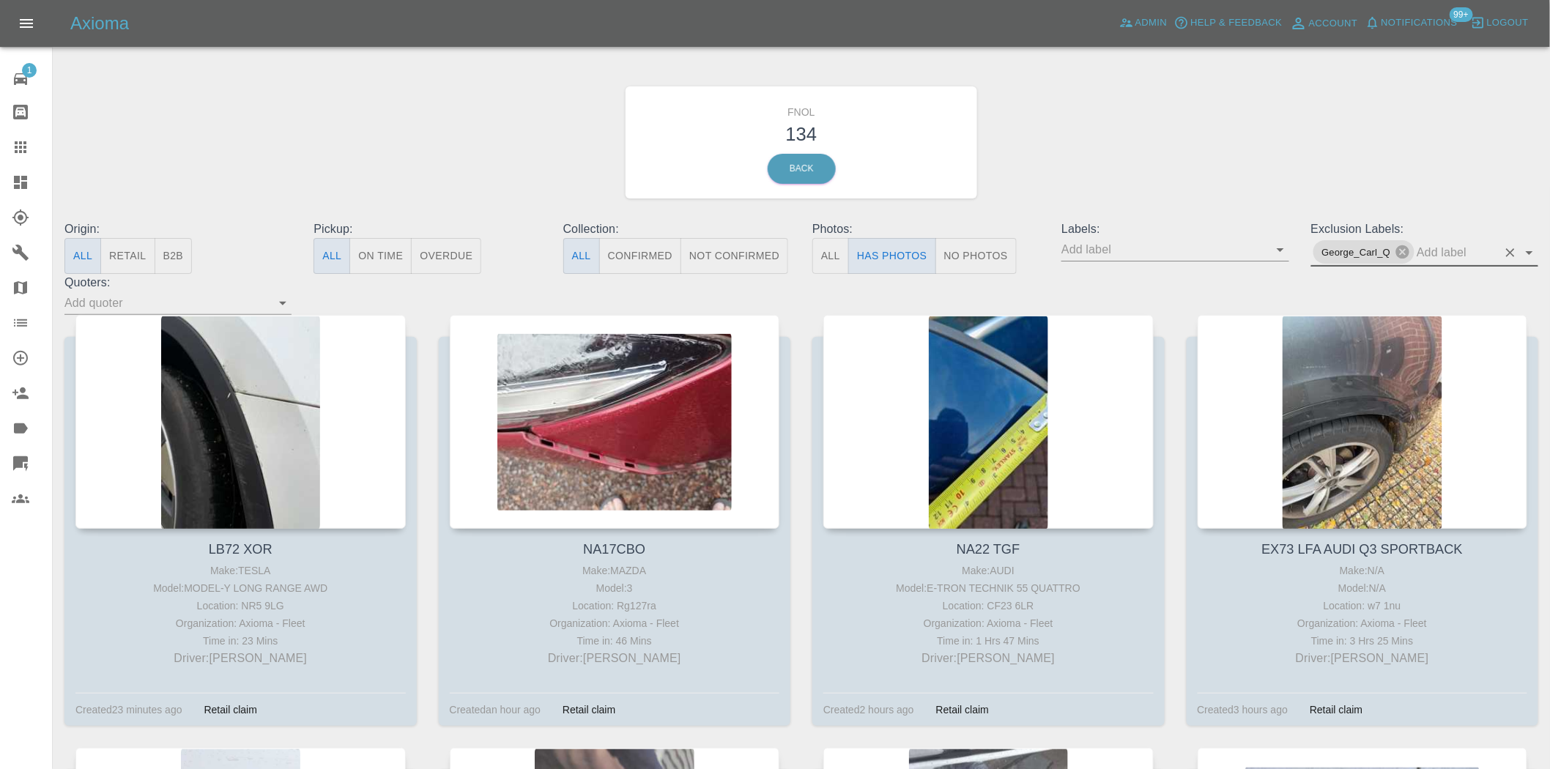
click at [967, 262] on button "No Photos" at bounding box center [975, 256] width 81 height 36
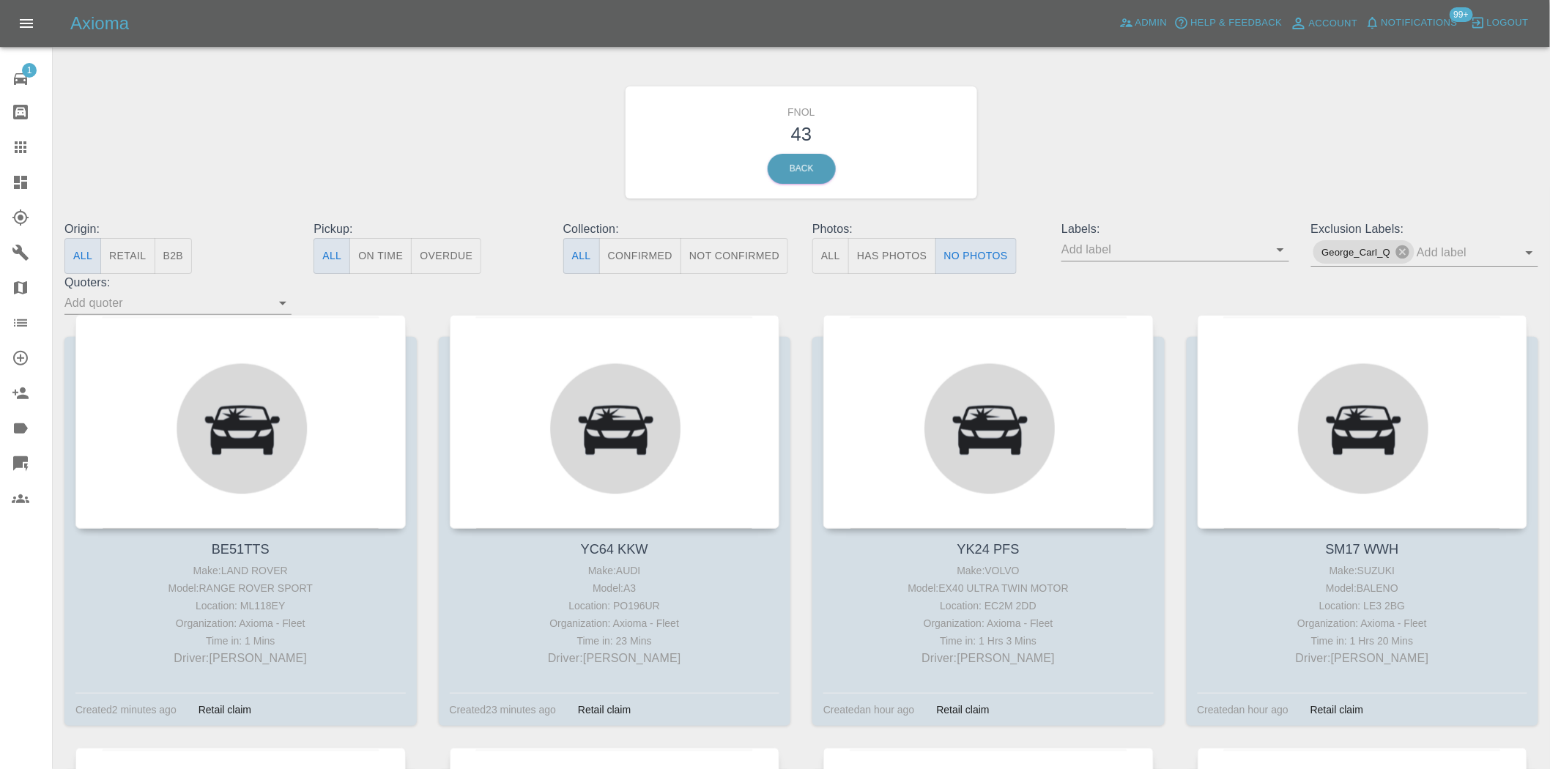
click at [908, 262] on button "Has Photos" at bounding box center [892, 256] width 88 height 36
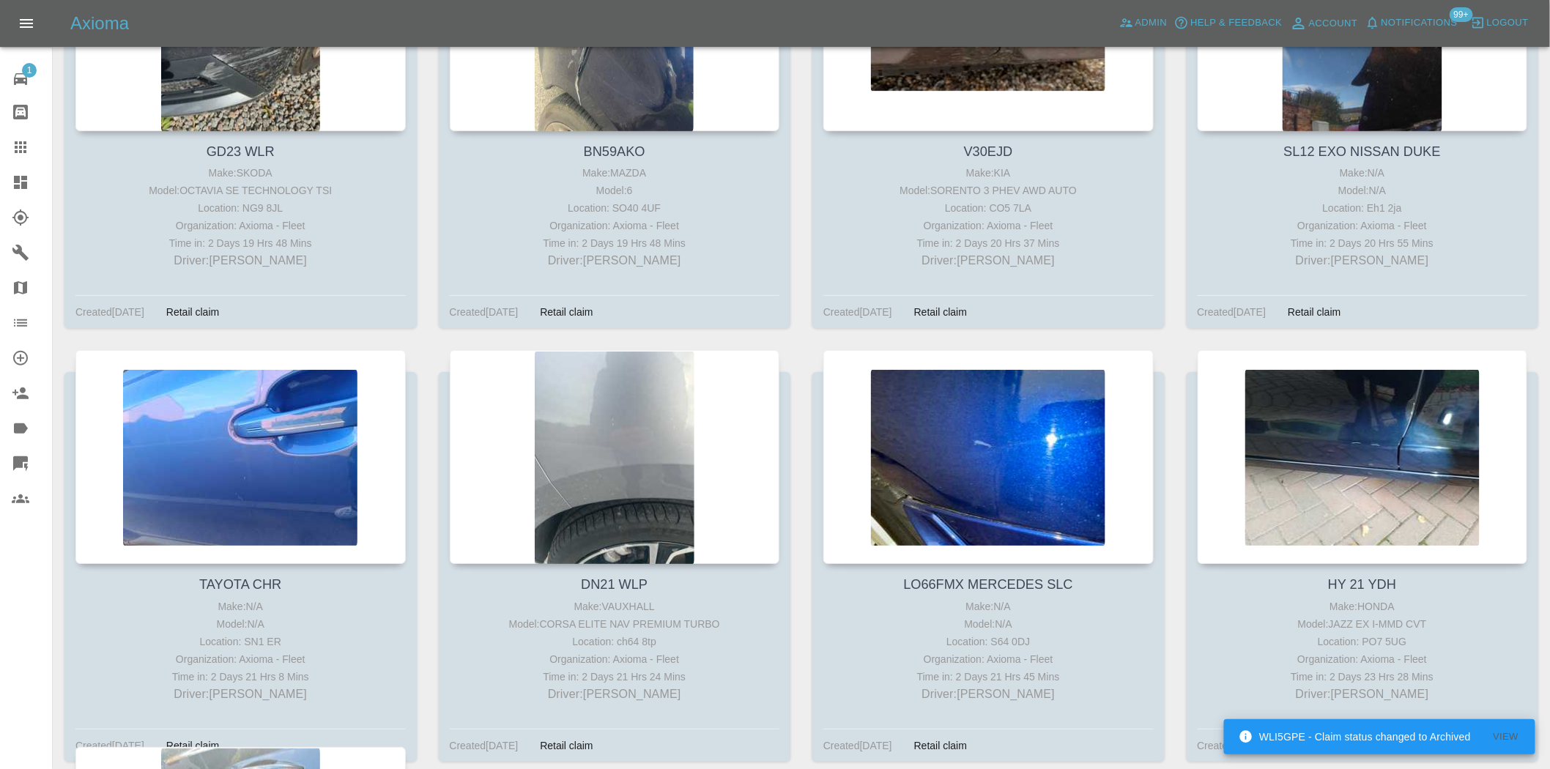
scroll to position [13760, 0]
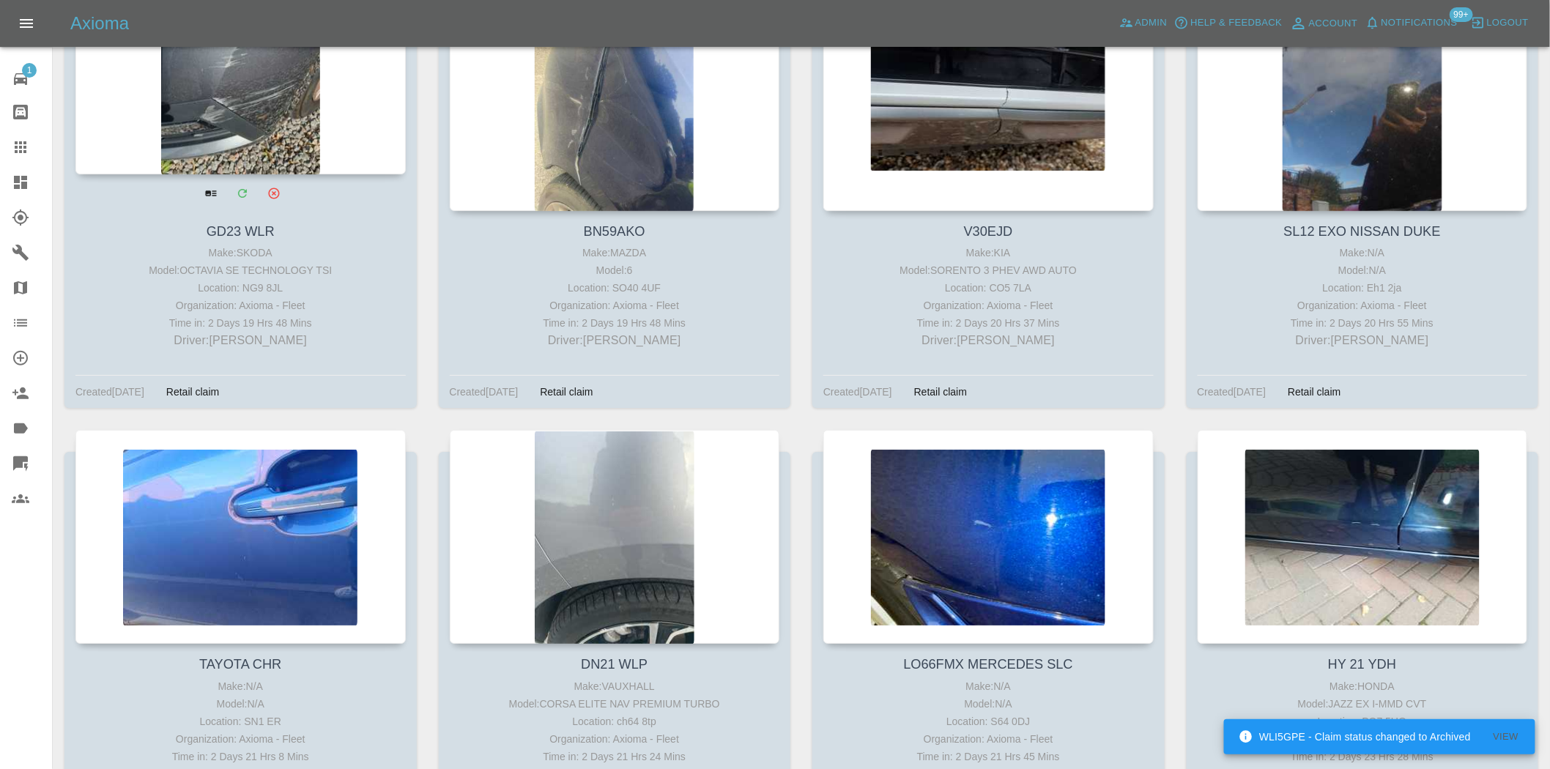
drag, startPoint x: 10, startPoint y: 187, endPoint x: 157, endPoint y: 186, distance: 146.5
click at [10, 187] on link "Dashboard" at bounding box center [26, 182] width 52 height 35
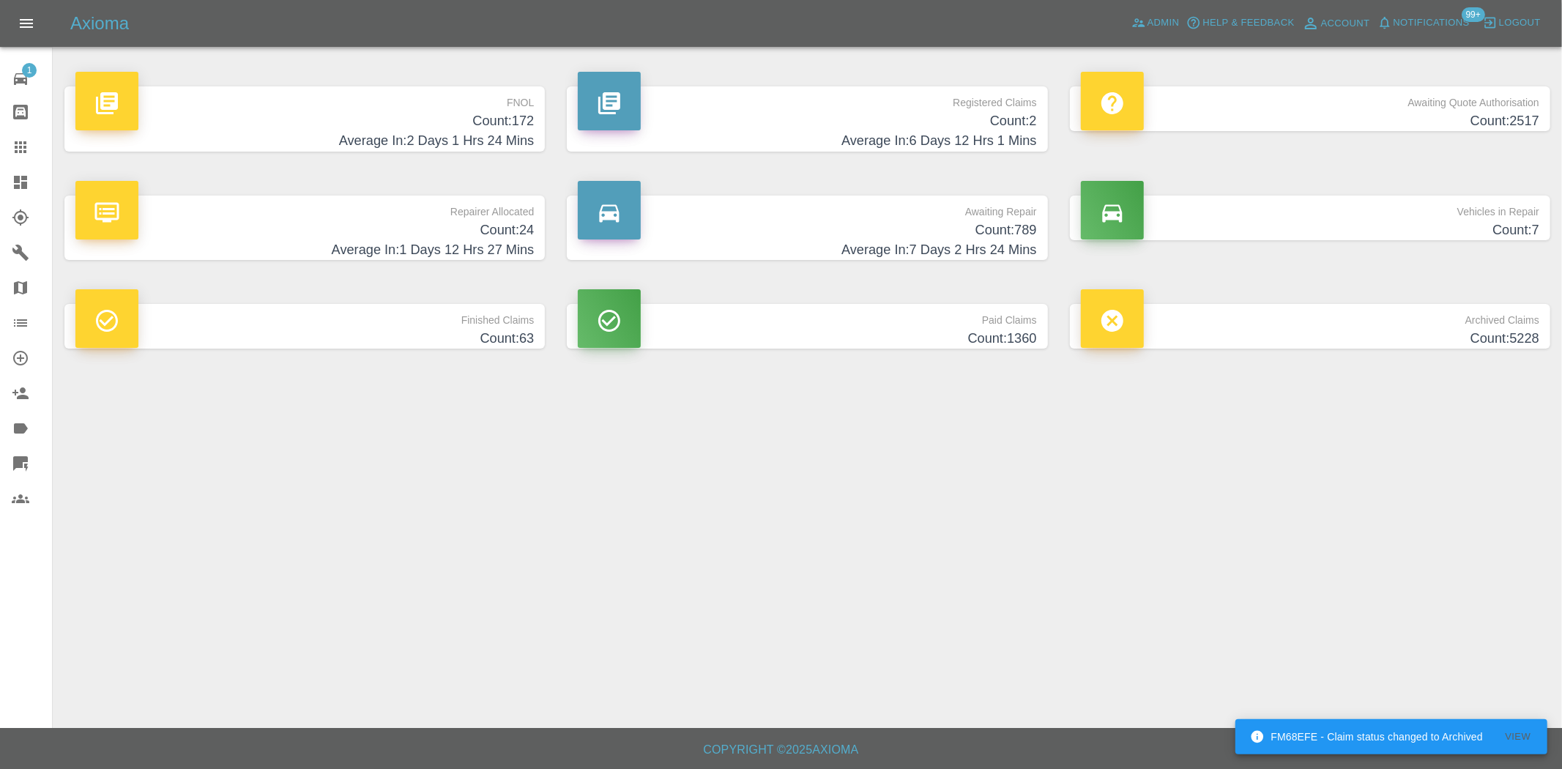
click at [501, 108] on p "FNOL" at bounding box center [304, 98] width 458 height 25
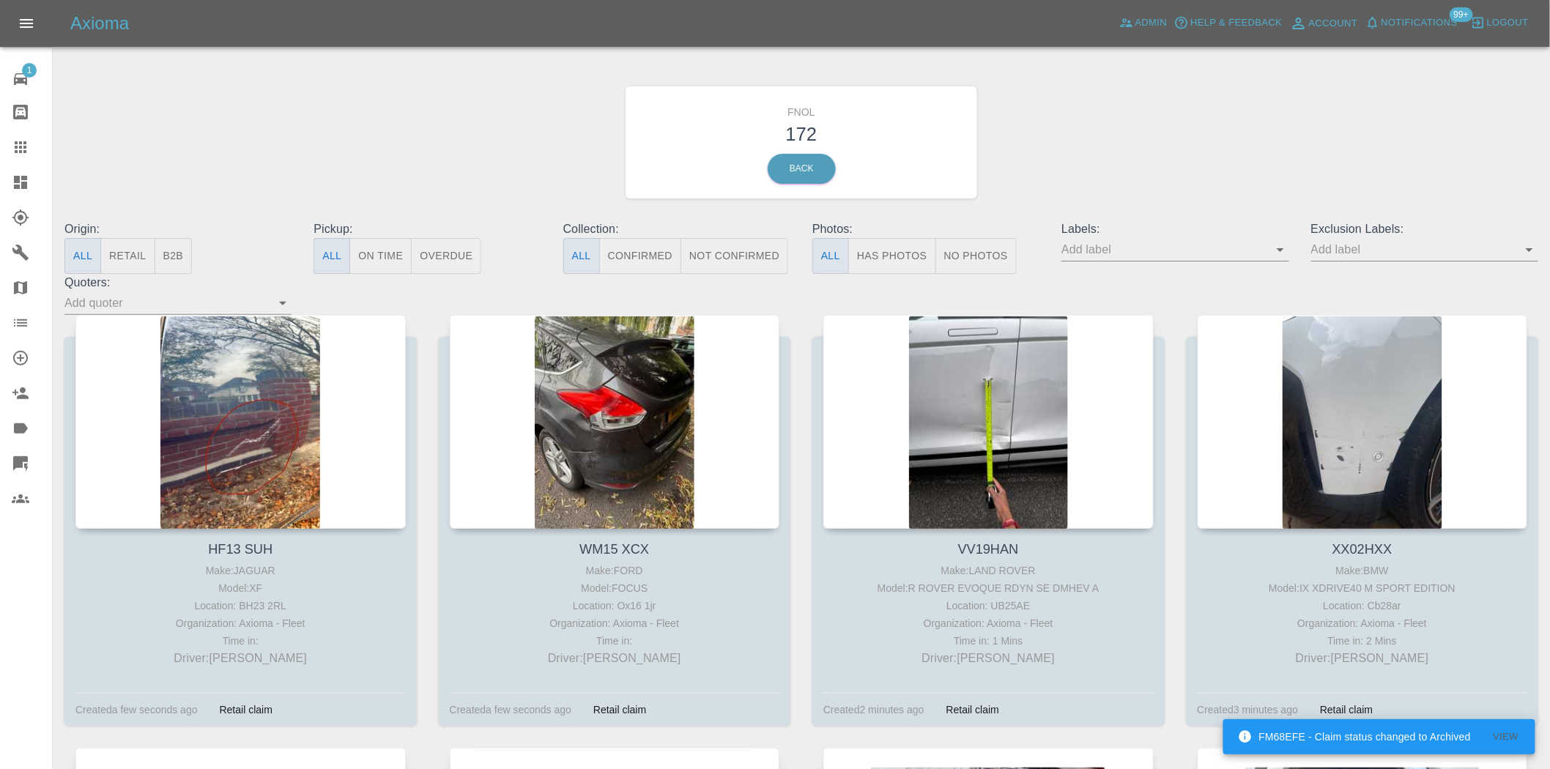
click at [8, 177] on link "Dashboard" at bounding box center [26, 182] width 52 height 35
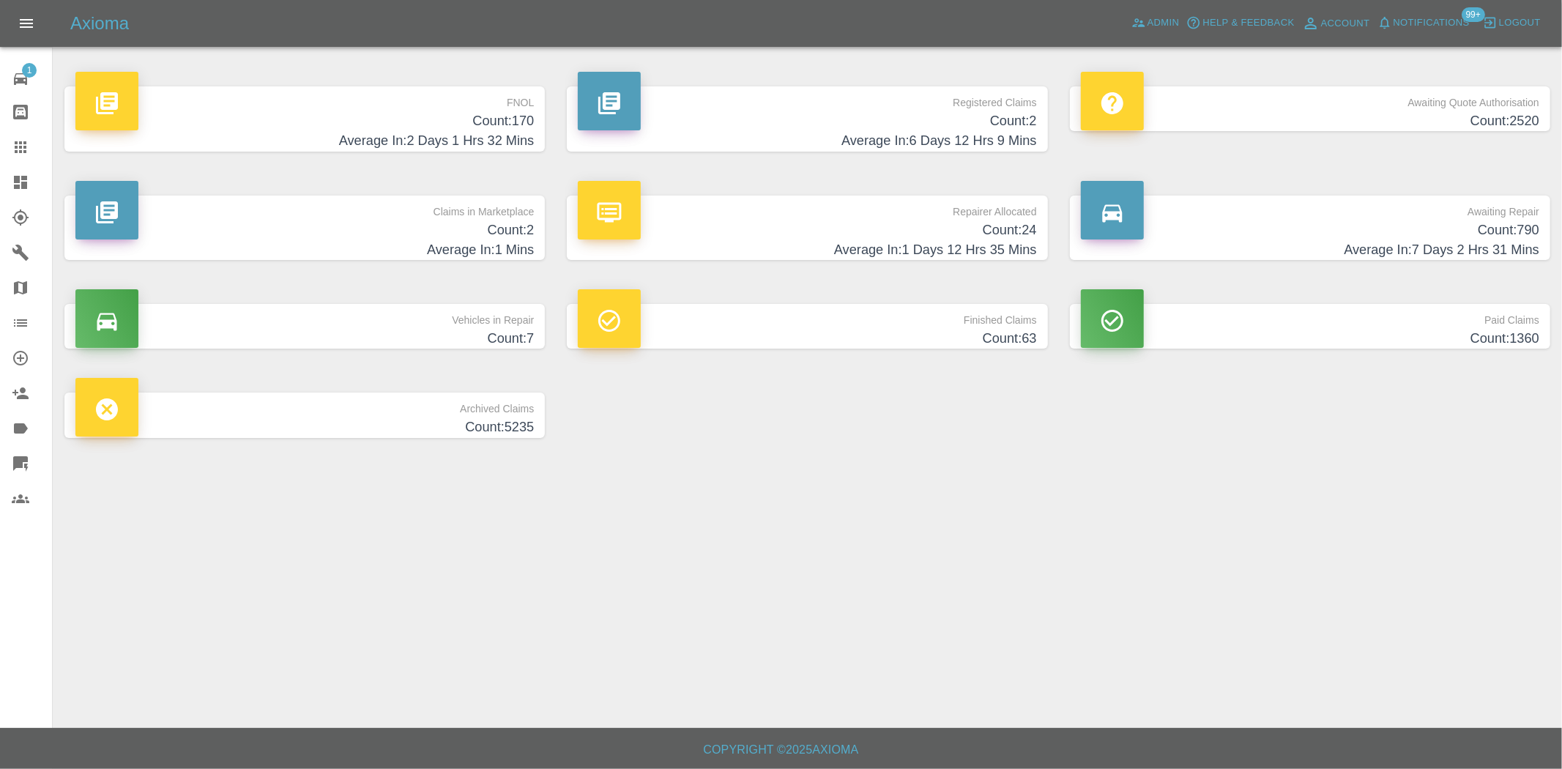
click at [513, 98] on p "FNOL" at bounding box center [304, 98] width 458 height 25
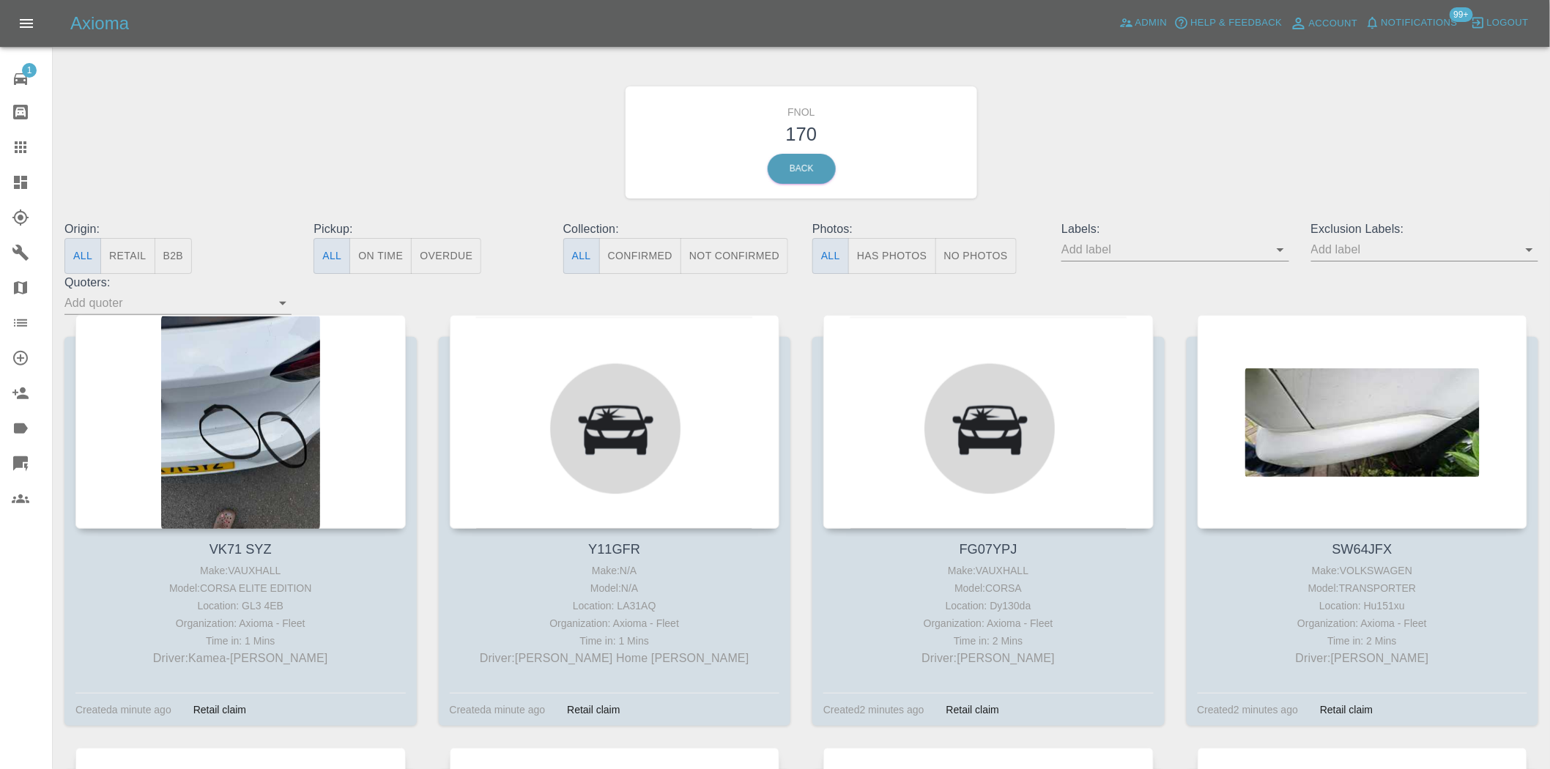
click at [886, 249] on button "Has Photos" at bounding box center [892, 256] width 88 height 36
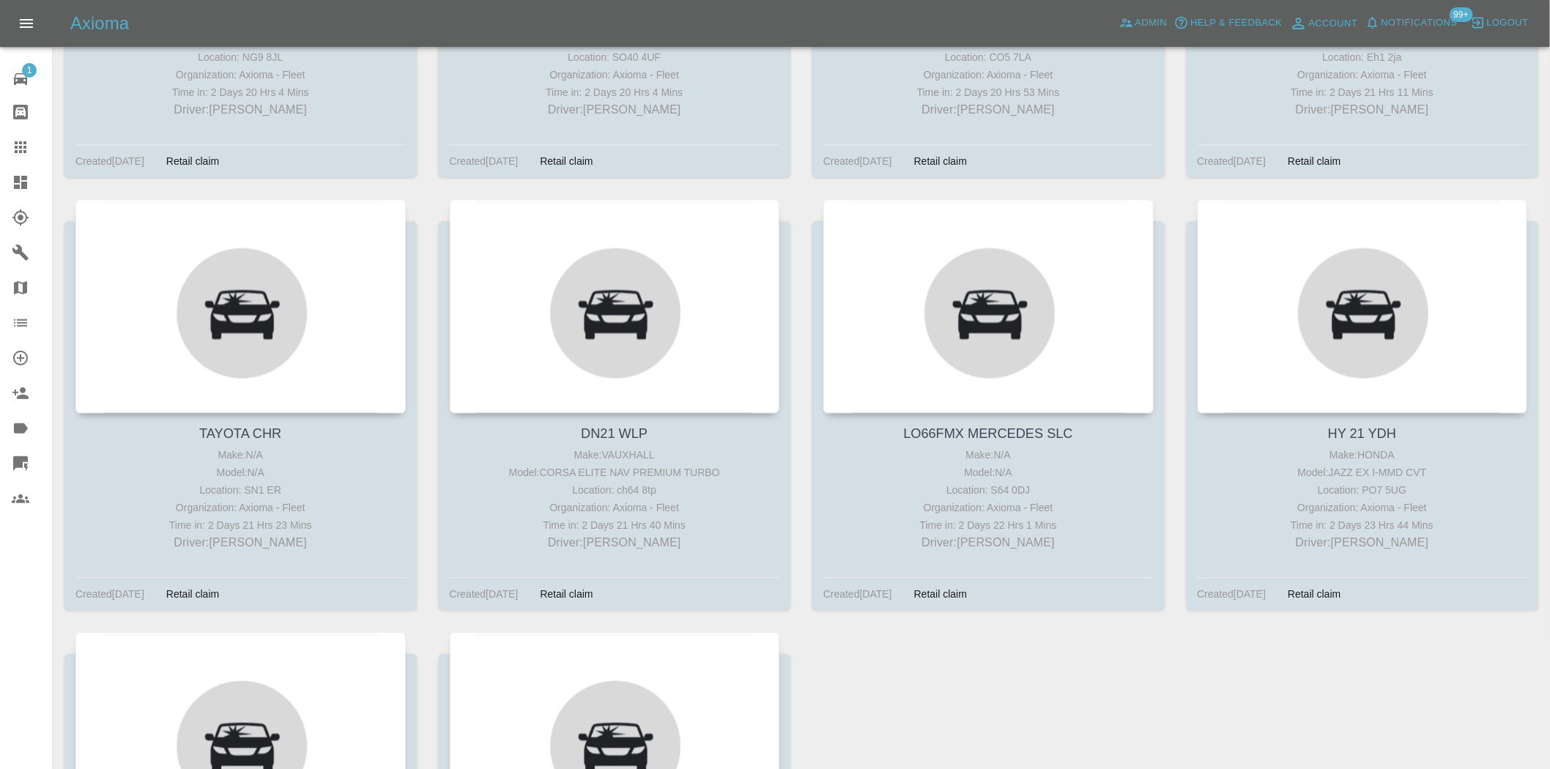
scroll to position [13463, 0]
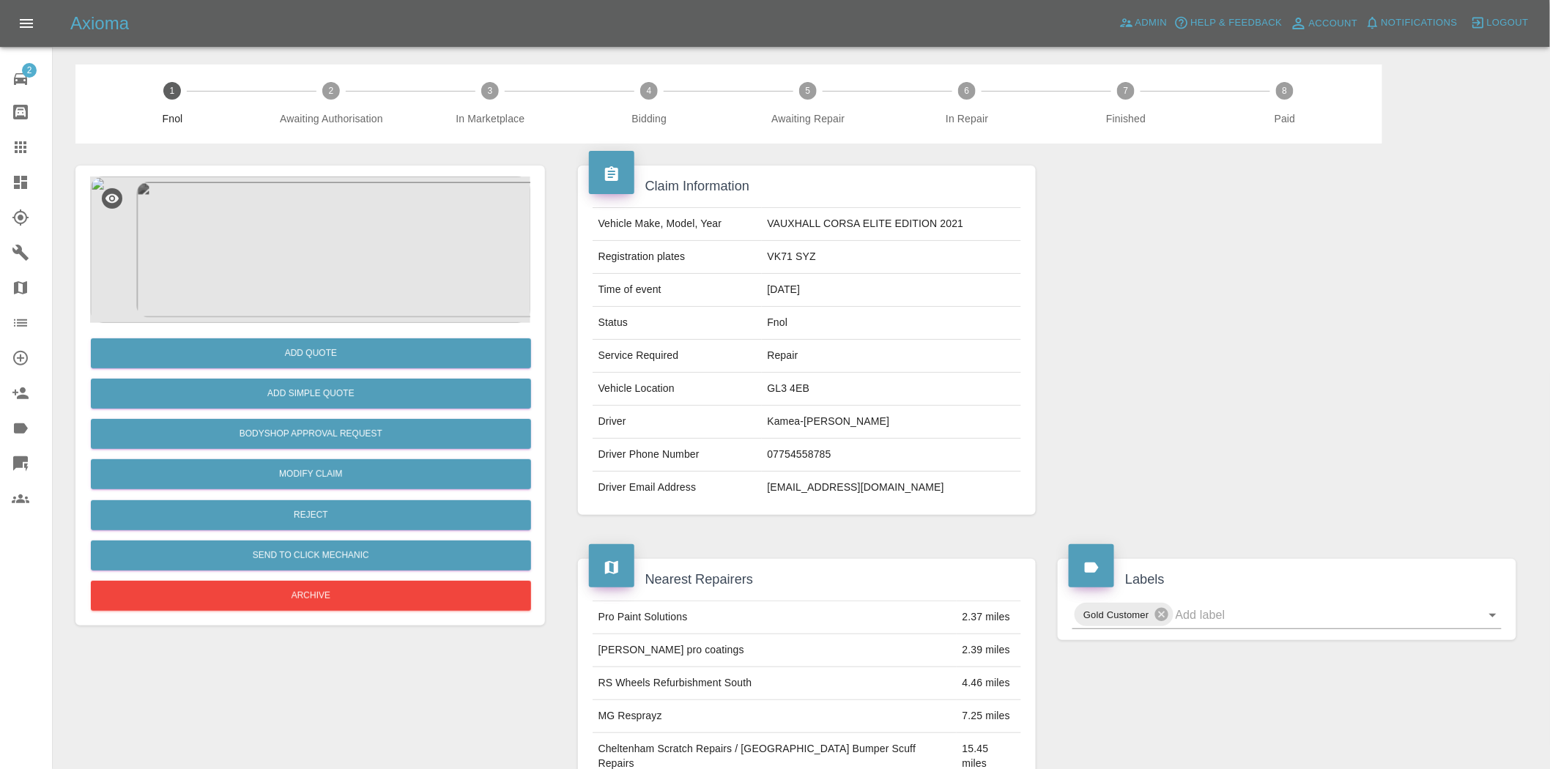
click at [315, 245] on img at bounding box center [310, 250] width 440 height 146
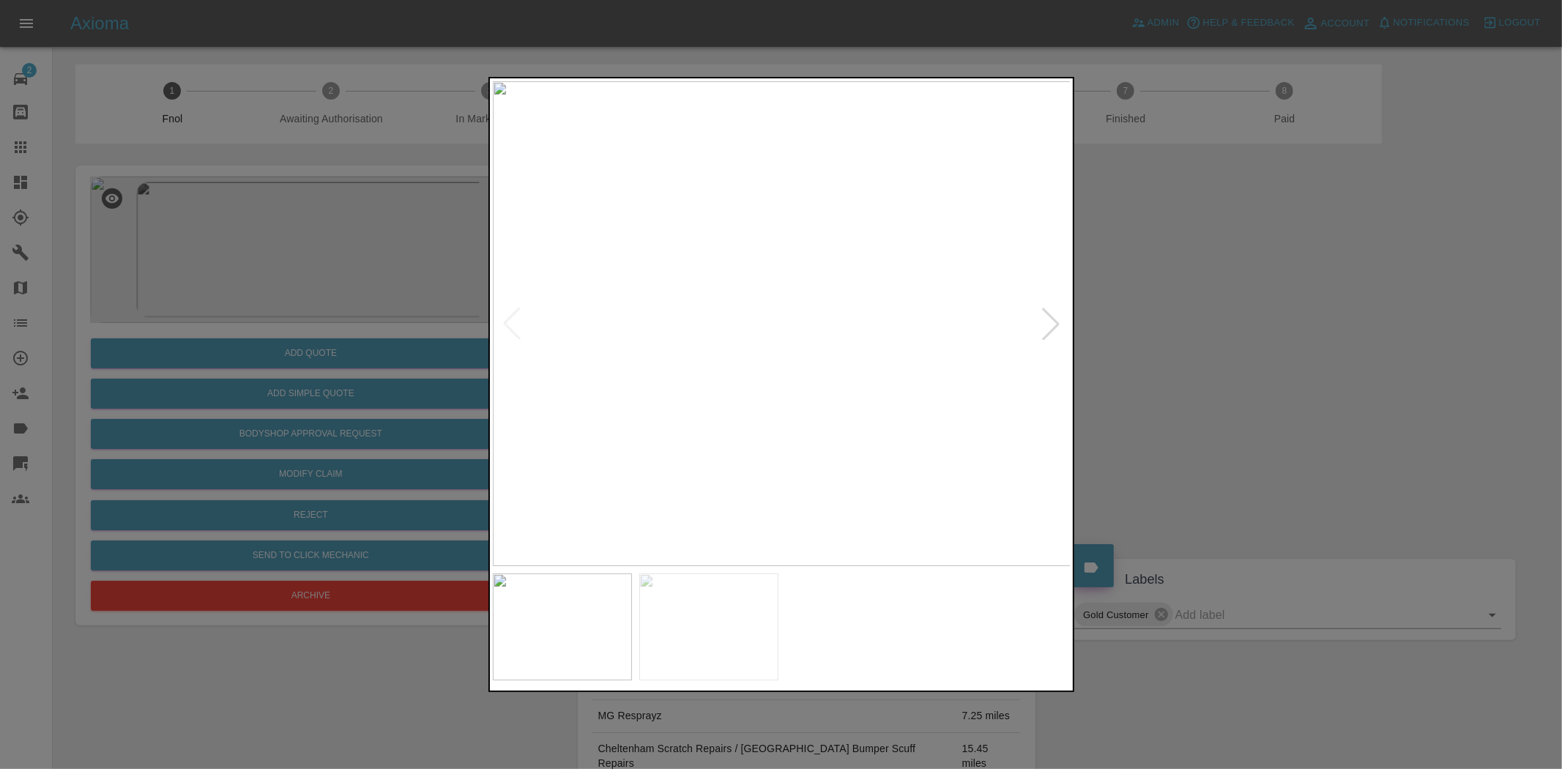
click at [819, 340] on img at bounding box center [782, 323] width 579 height 485
click at [819, 340] on img at bounding box center [667, 274] width 1736 height 1455
click at [767, 335] on img at bounding box center [782, 323] width 579 height 485
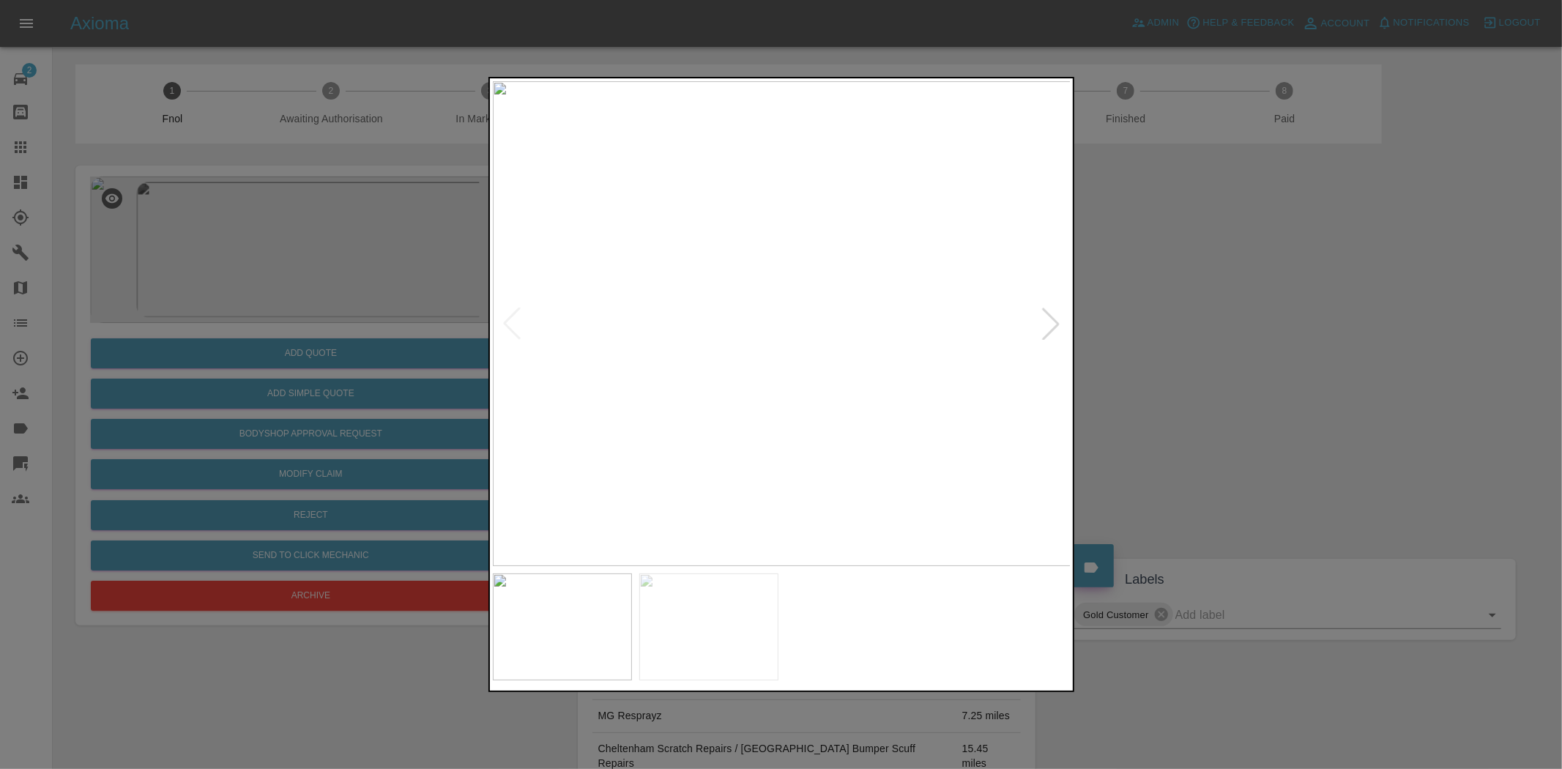
click at [767, 335] on img at bounding box center [782, 323] width 579 height 485
click at [767, 335] on img at bounding box center [823, 286] width 1736 height 1455
click at [747, 377] on img at bounding box center [782, 323] width 579 height 485
click at [772, 312] on img at bounding box center [782, 323] width 579 height 485
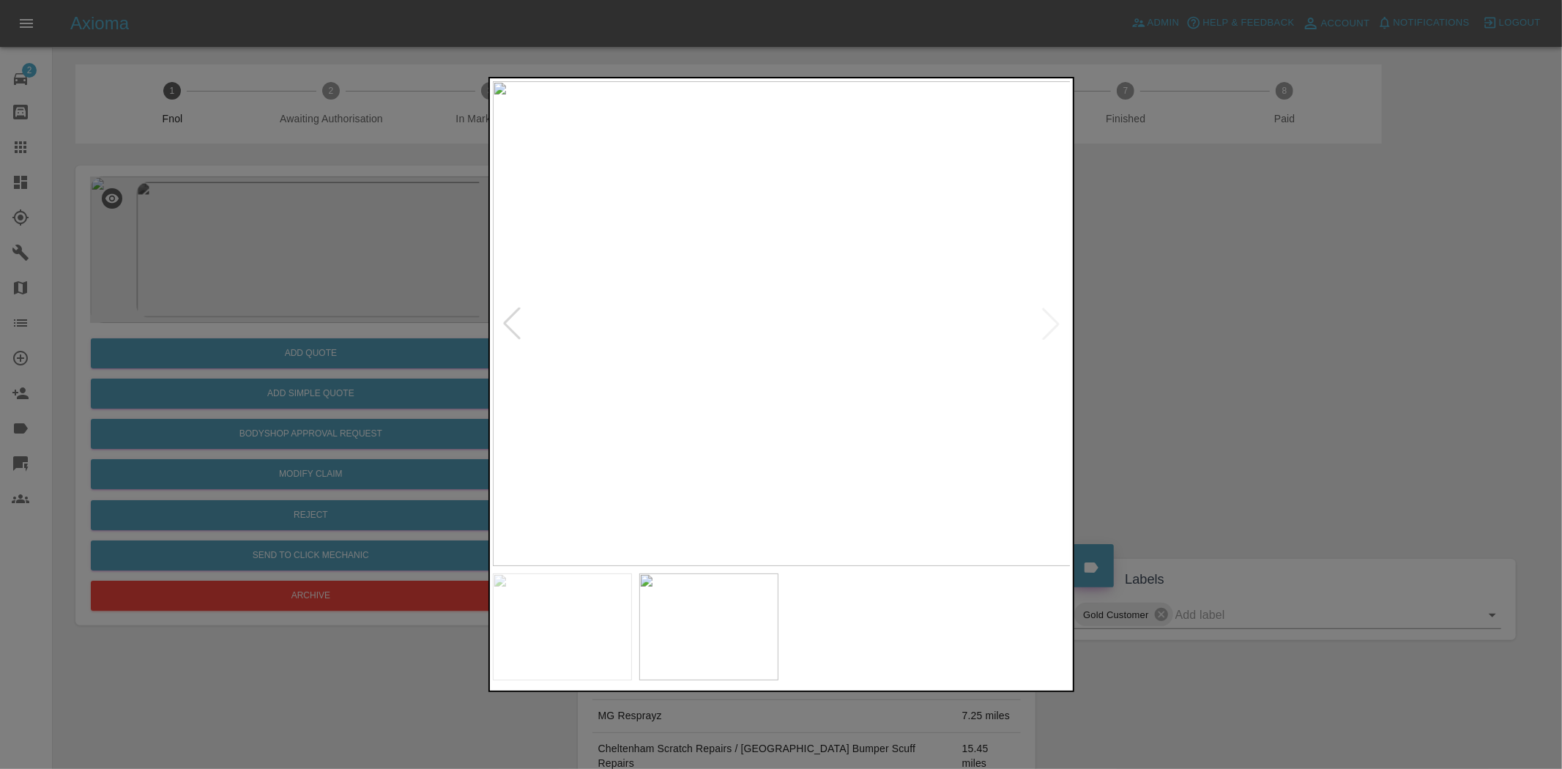
click at [768, 311] on img at bounding box center [782, 323] width 579 height 485
click at [753, 284] on img at bounding box center [821, 362] width 1736 height 1455
click at [807, 349] on img at bounding box center [782, 323] width 579 height 485
click at [738, 341] on img at bounding box center [782, 323] width 579 height 485
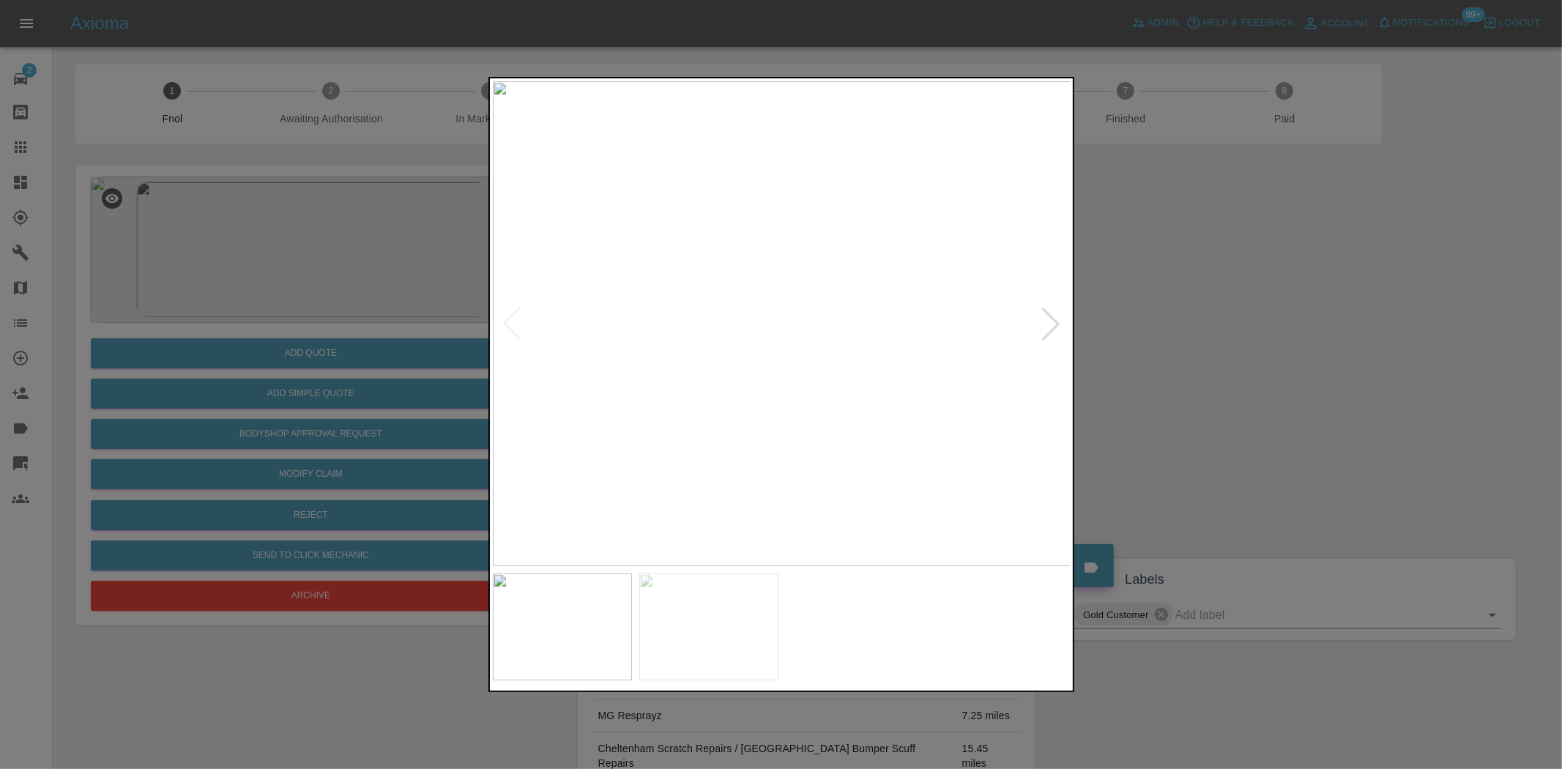
click at [738, 341] on img at bounding box center [782, 323] width 579 height 485
click at [614, 356] on img at bounding box center [898, 271] width 1736 height 1455
click at [735, 366] on img at bounding box center [664, 255] width 1736 height 1455
click at [381, 317] on div at bounding box center [781, 384] width 1562 height 769
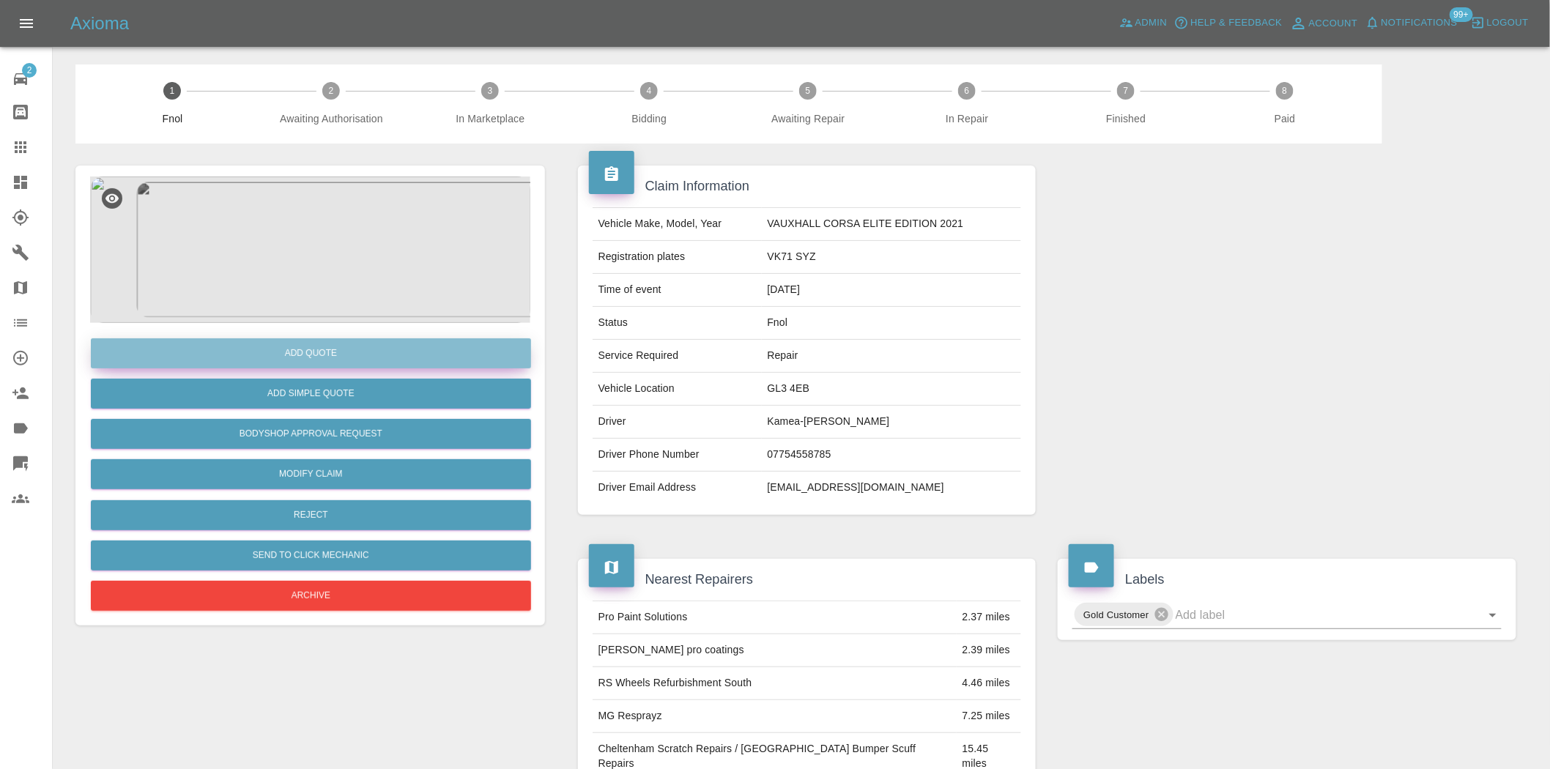
click at [367, 357] on button "Add Quote" at bounding box center [311, 353] width 440 height 30
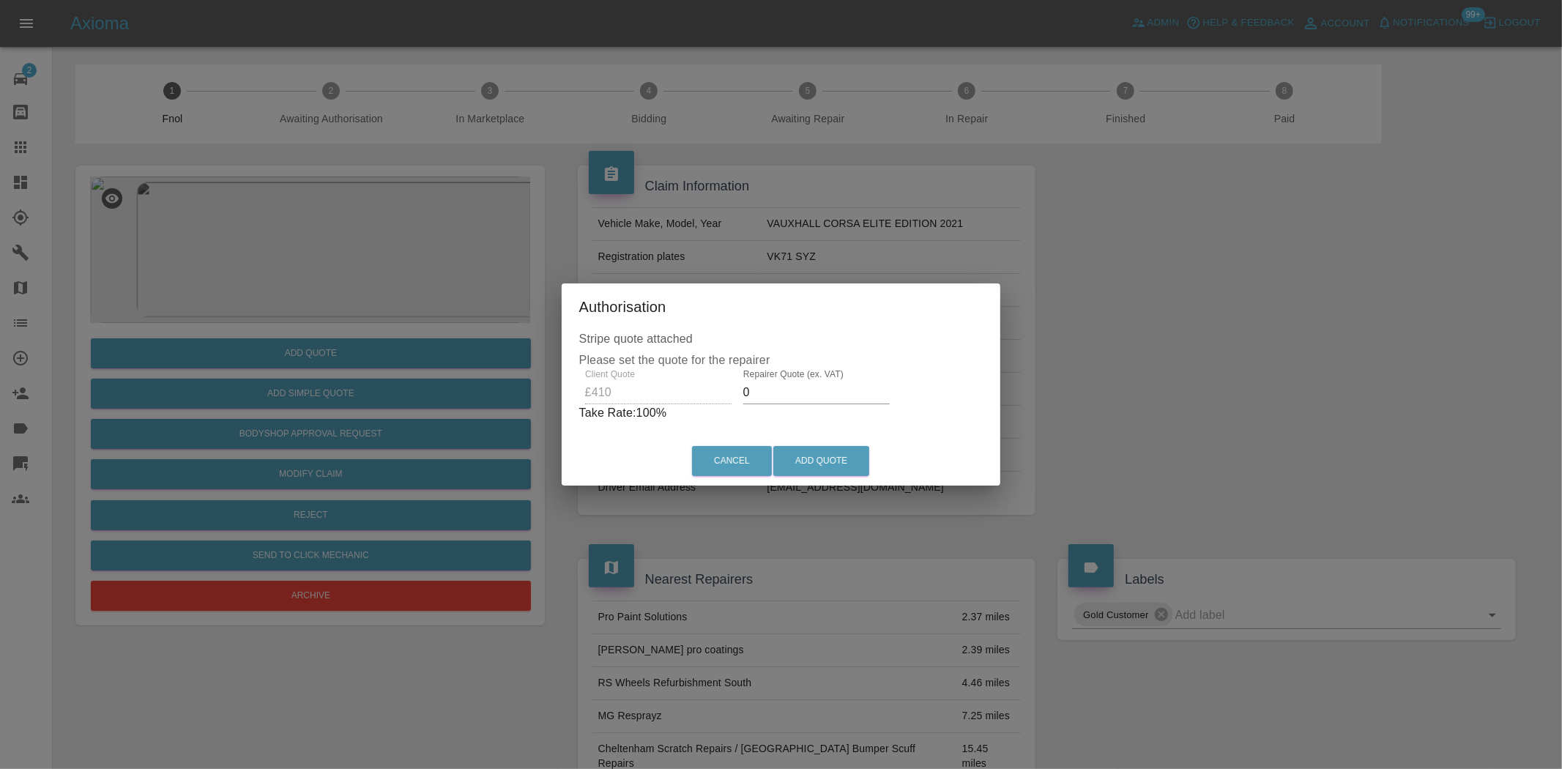
drag, startPoint x: 767, startPoint y: 400, endPoint x: 557, endPoint y: 443, distance: 214.6
click at [579, 428] on div "Stripe quote attached Please set the quote for the repairer Client Quote £410 R…" at bounding box center [781, 383] width 439 height 107
type input "260"
click at [803, 451] on button "Add Quote" at bounding box center [821, 461] width 96 height 30
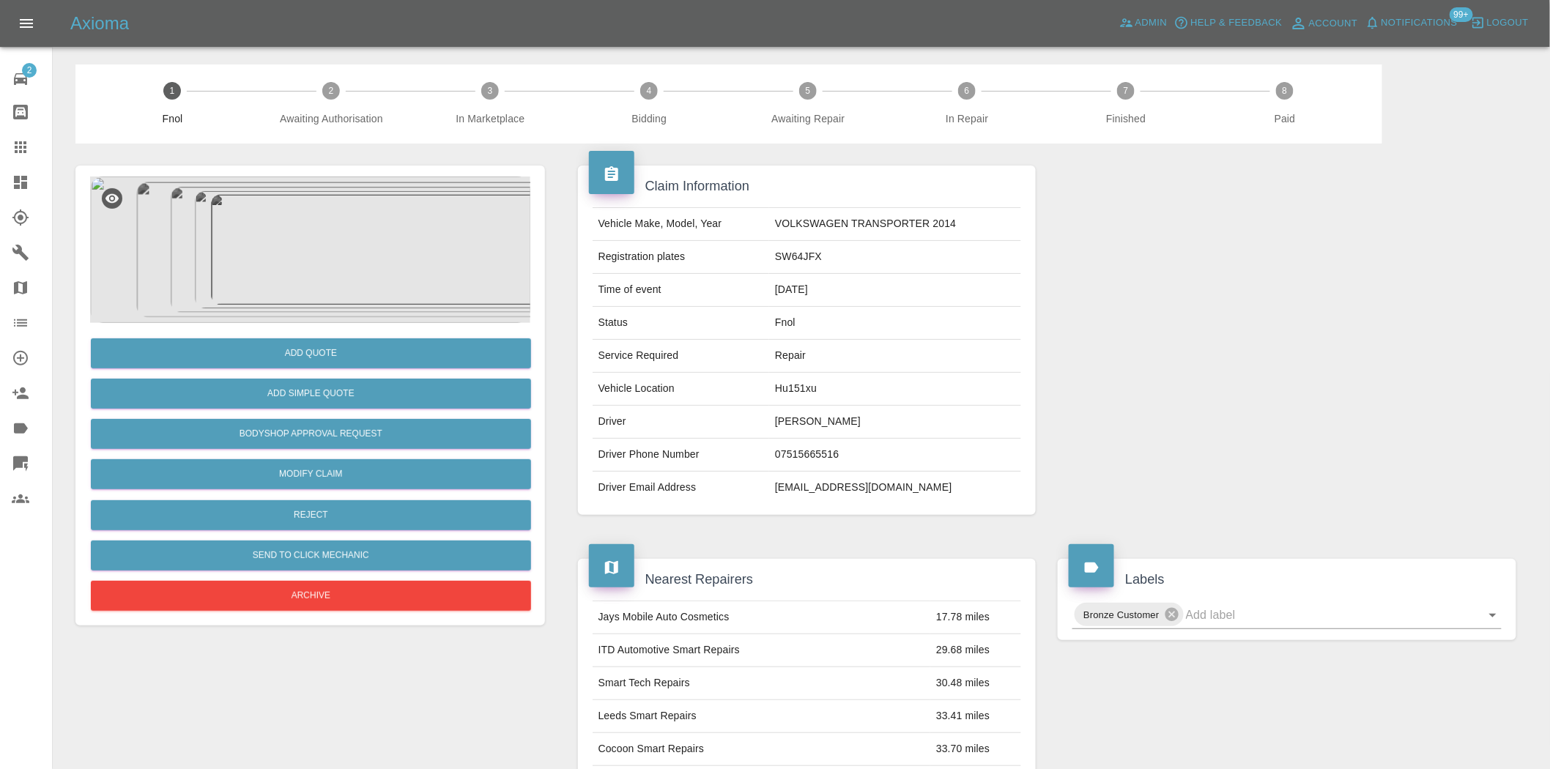
click at [309, 216] on img at bounding box center [310, 250] width 440 height 146
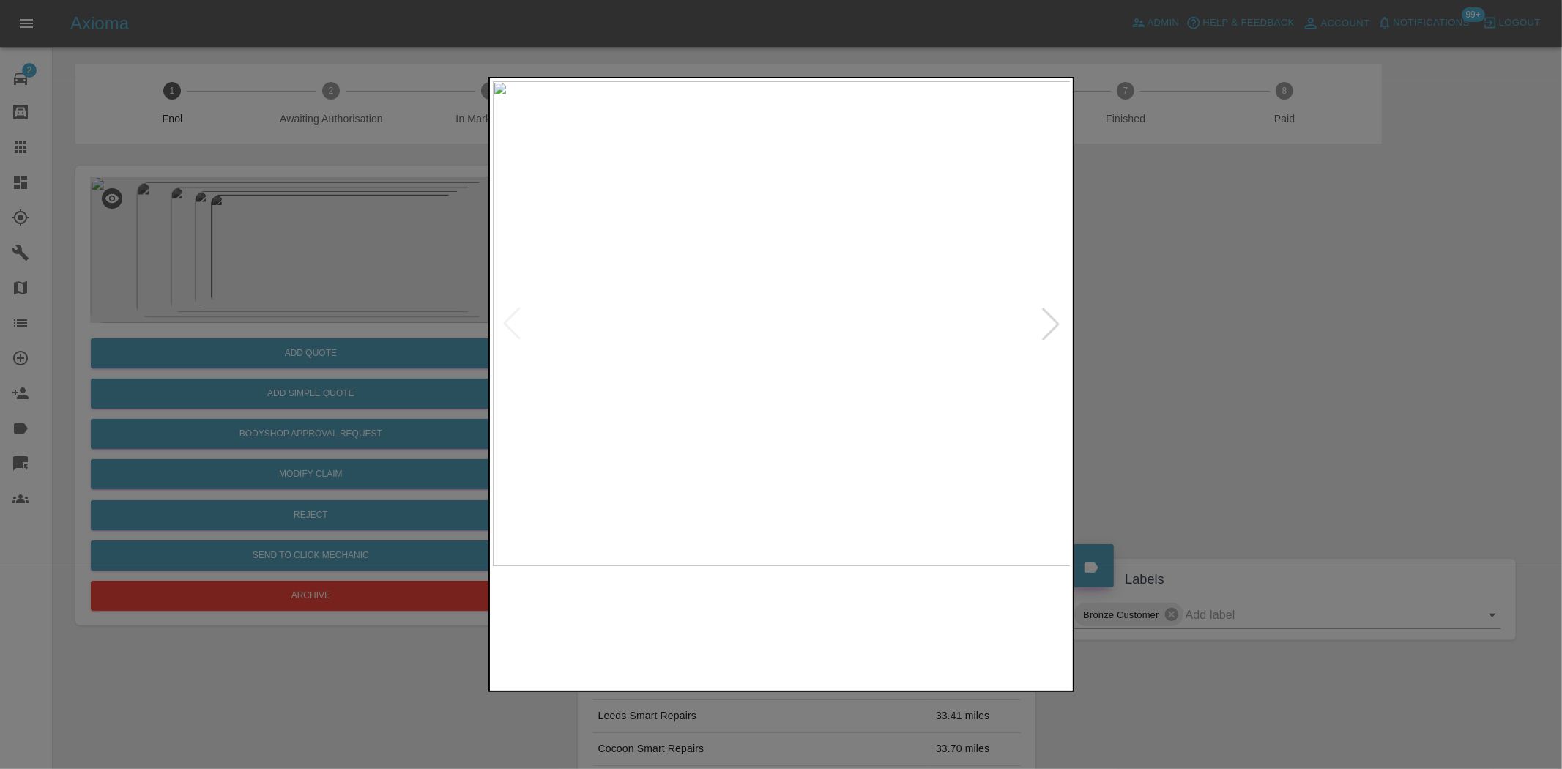
click at [655, 341] on img at bounding box center [782, 323] width 579 height 485
click at [707, 390] on img at bounding box center [742, 323] width 579 height 485
click at [554, 387] on img at bounding box center [782, 323] width 579 height 485
click at [601, 409] on img at bounding box center [756, 323] width 579 height 485
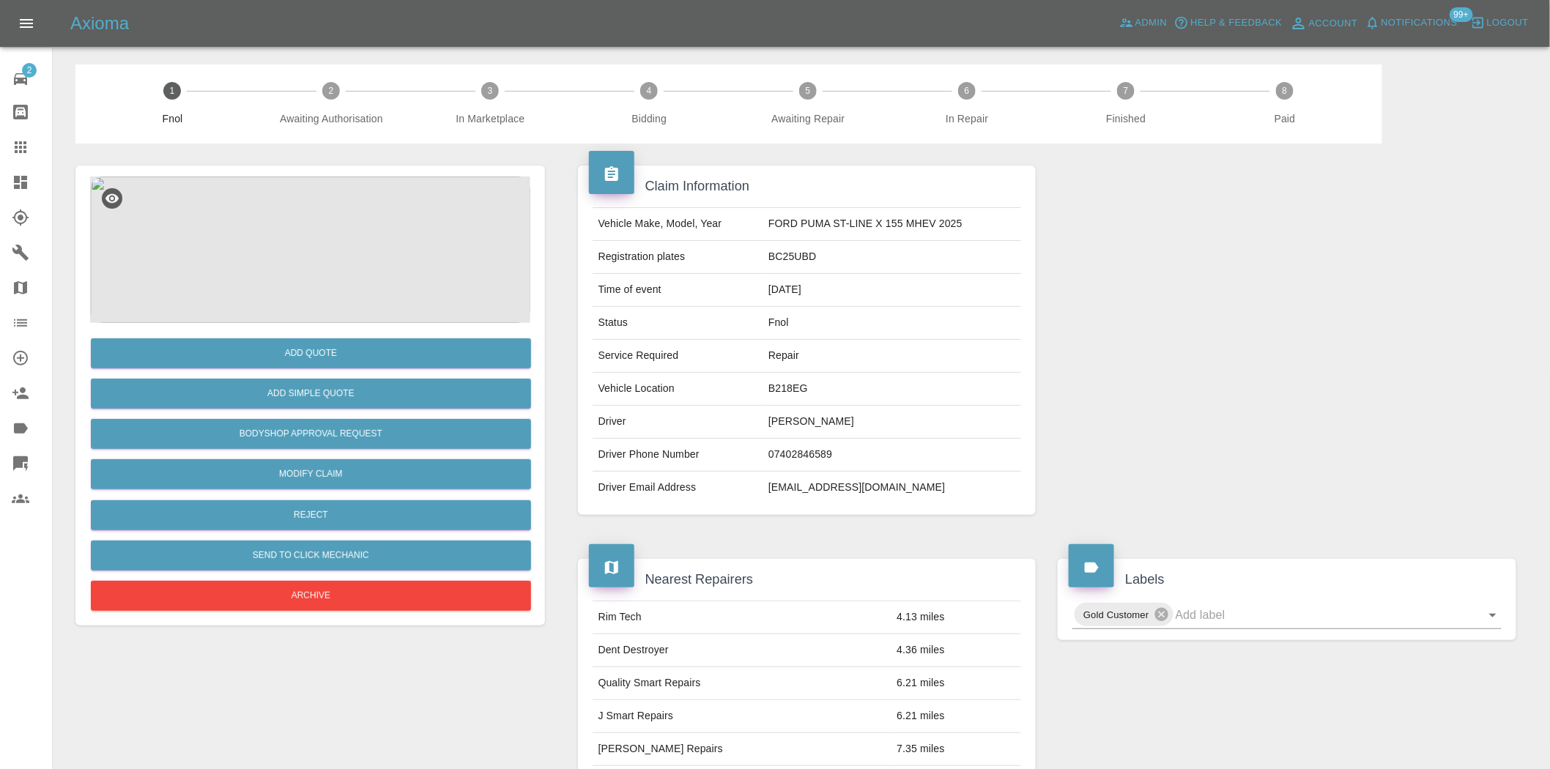
click at [319, 254] on img at bounding box center [310, 250] width 440 height 146
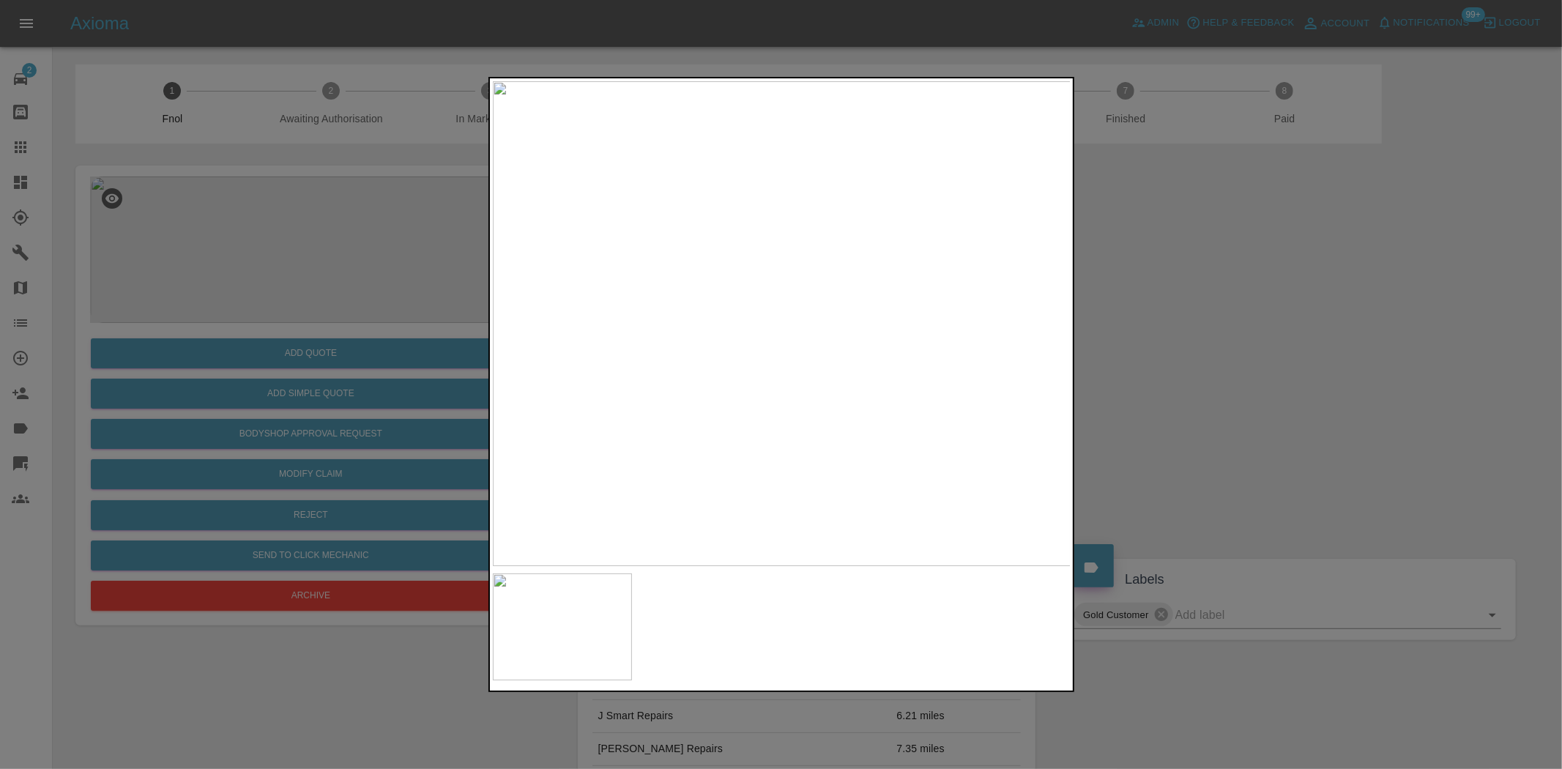
click at [769, 344] on img at bounding box center [782, 323] width 579 height 485
click at [779, 391] on img at bounding box center [782, 323] width 579 height 485
click at [412, 374] on div at bounding box center [781, 384] width 1562 height 769
click at [302, 345] on div at bounding box center [781, 384] width 1562 height 769
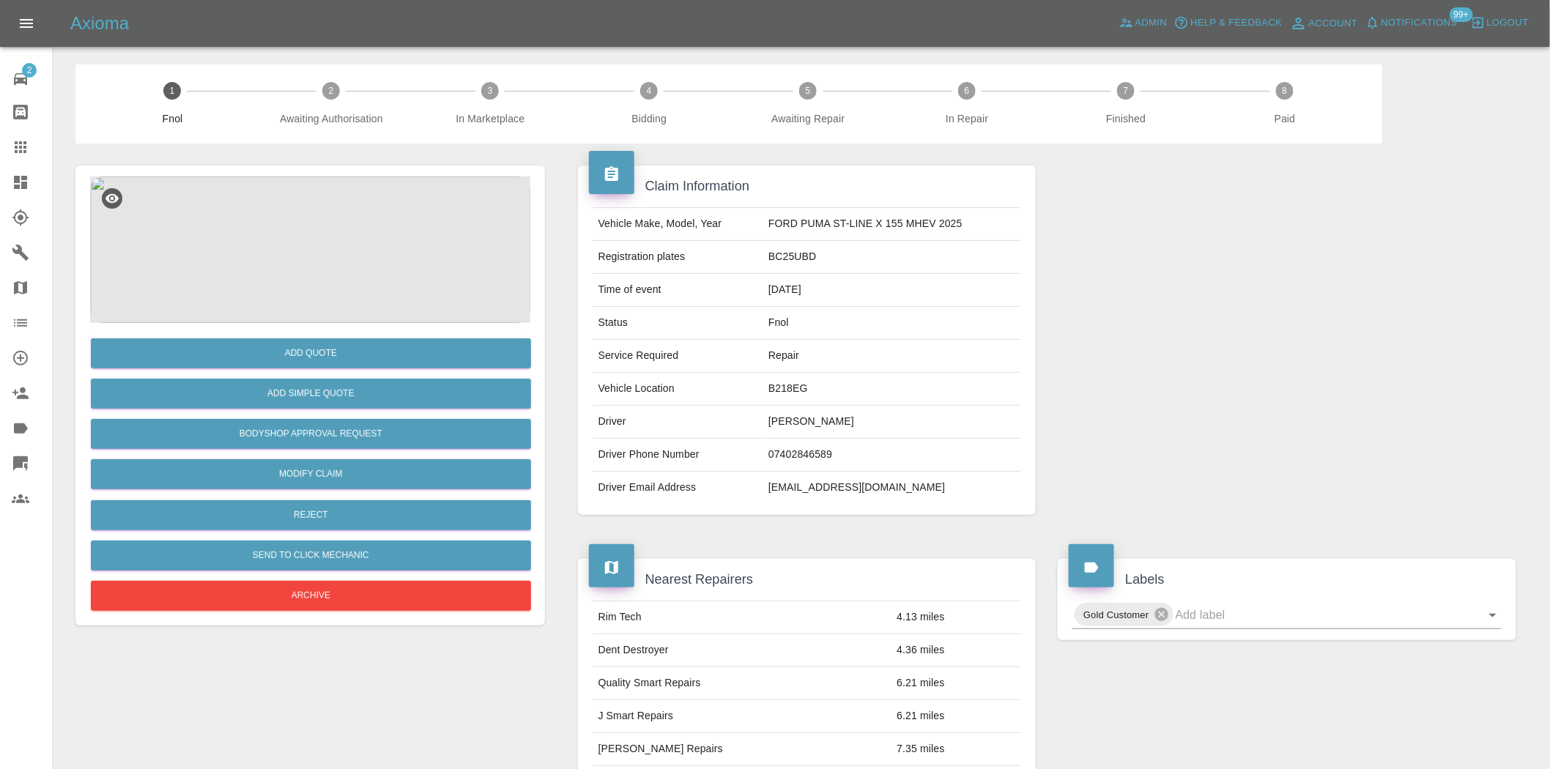
click at [304, 206] on img at bounding box center [310, 250] width 440 height 146
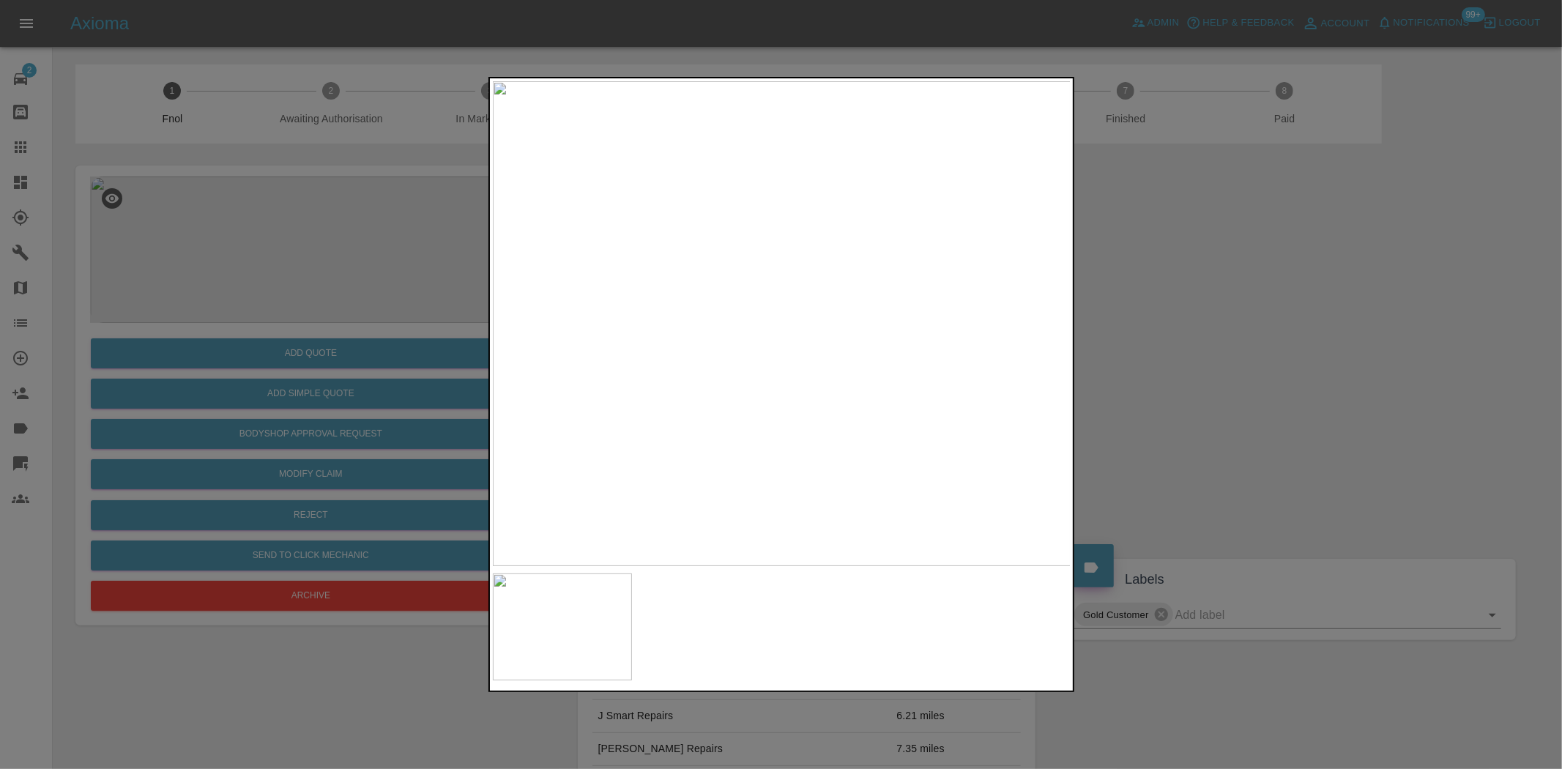
click at [728, 303] on img at bounding box center [782, 323] width 579 height 485
click at [733, 256] on img at bounding box center [941, 384] width 1736 height 1455
click at [220, 361] on div at bounding box center [781, 384] width 1562 height 769
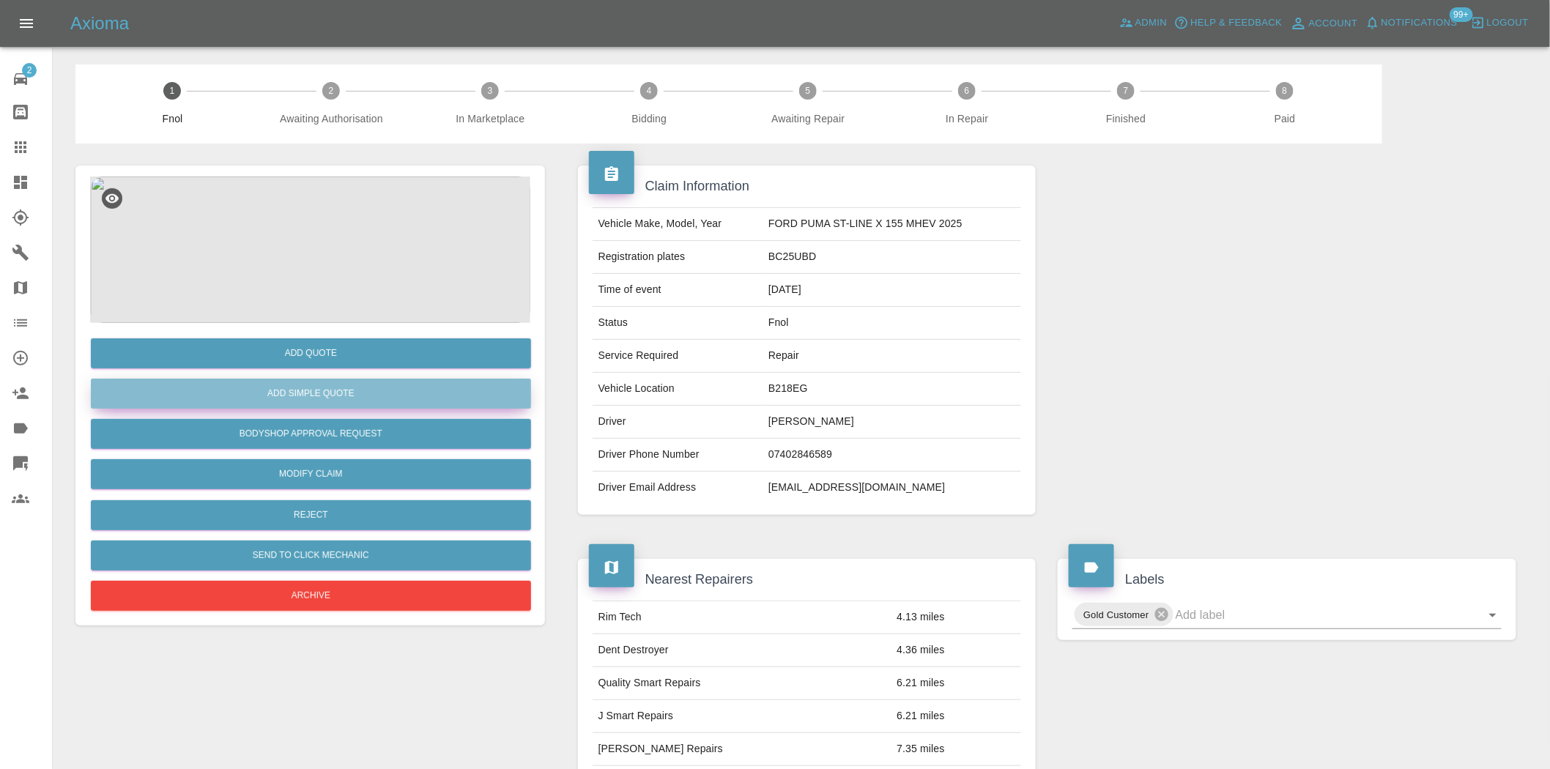
click at [259, 397] on button "Add Simple Quote" at bounding box center [311, 394] width 440 height 30
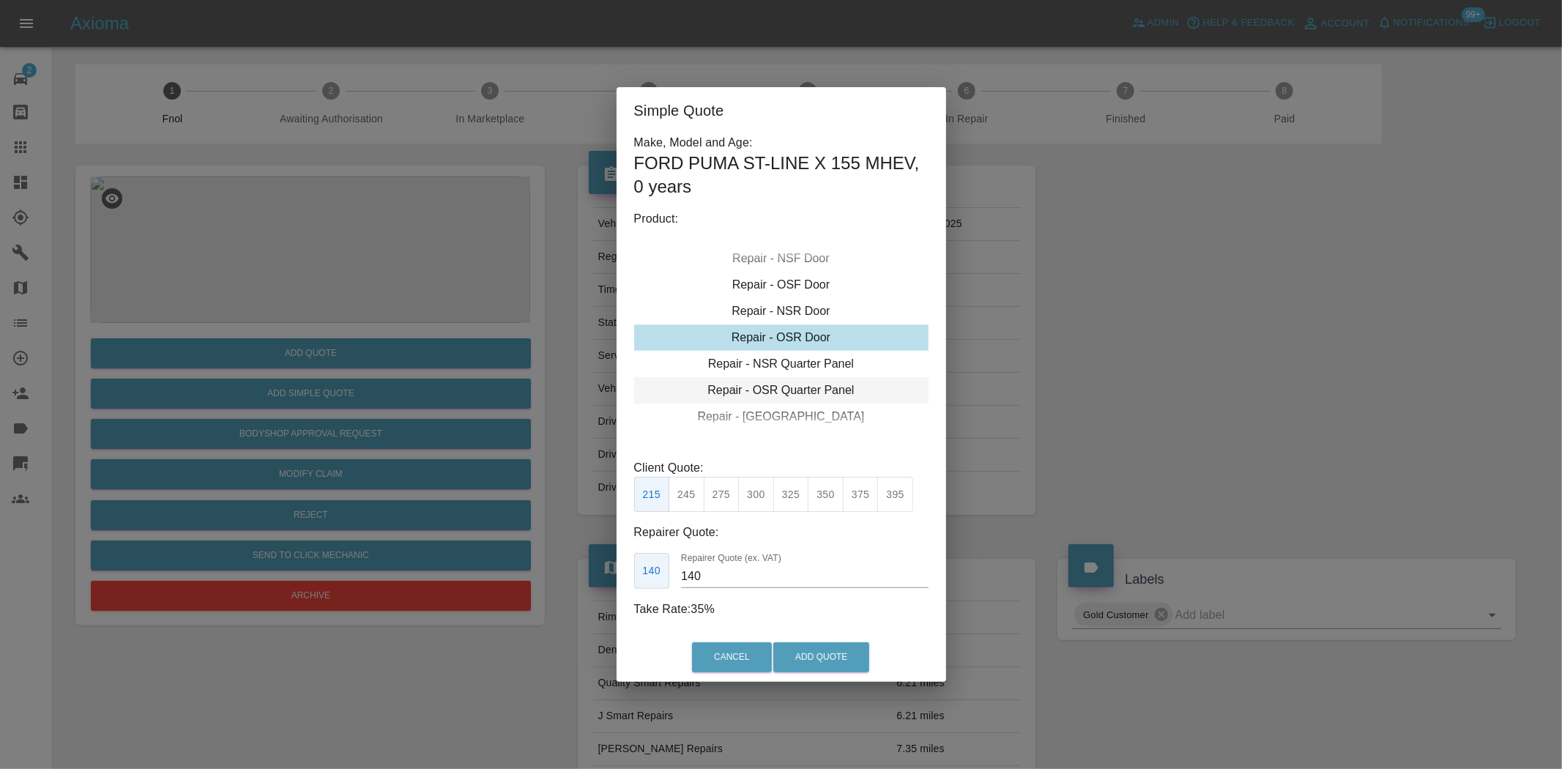
click at [771, 377] on div "Repair - OSR Quarter Panel" at bounding box center [781, 390] width 294 height 26
drag, startPoint x: 765, startPoint y: 501, endPoint x: 741, endPoint y: 558, distance: 62.0
click at [765, 500] on button "300" at bounding box center [756, 495] width 36 height 36
type input "190"
drag, startPoint x: 716, startPoint y: 573, endPoint x: 671, endPoint y: 582, distance: 46.1
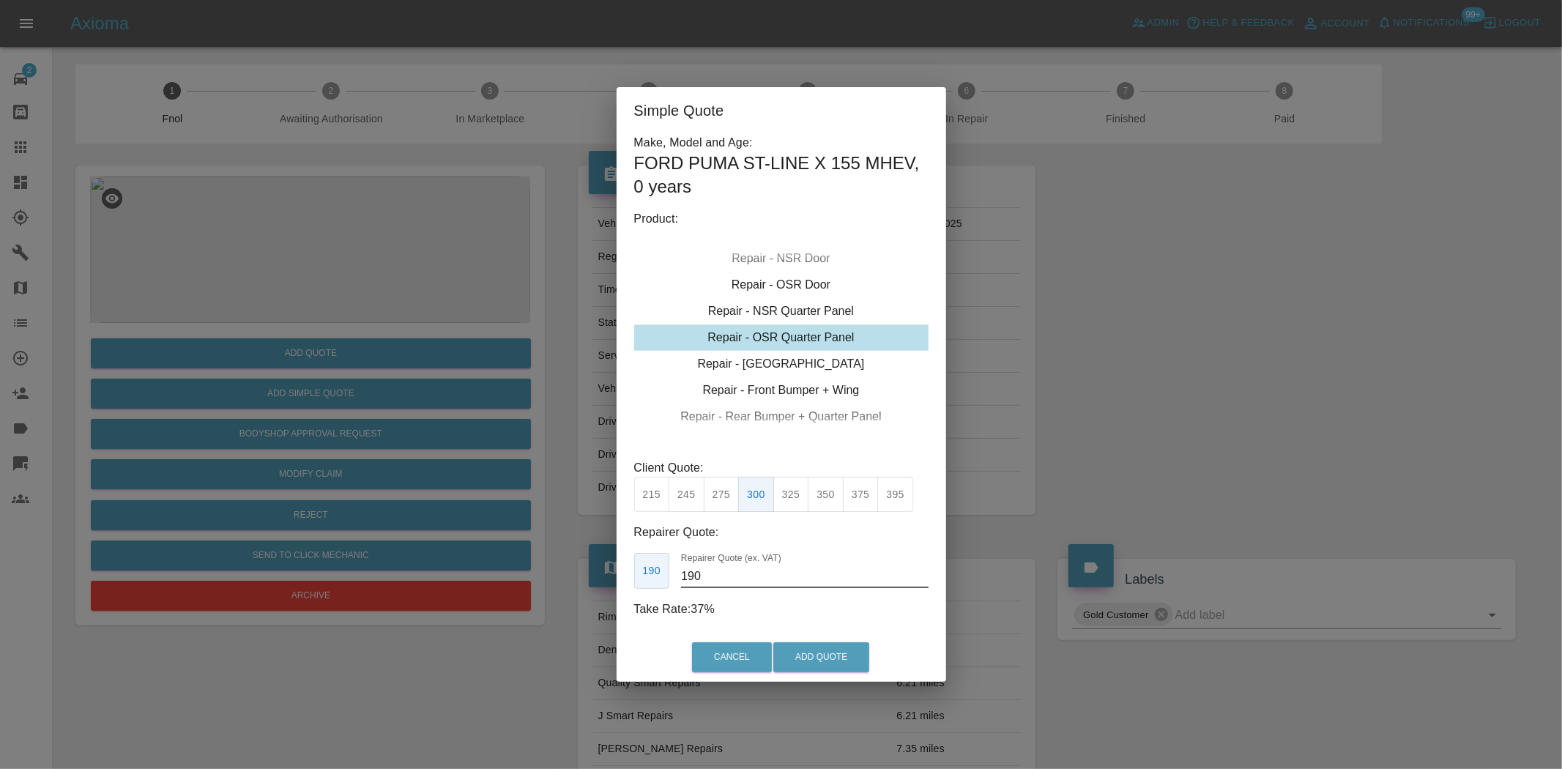
click at [679, 580] on div "190 Repairer Quote (ex. VAT) 190" at bounding box center [781, 571] width 294 height 36
click at [839, 661] on button "Add Quote" at bounding box center [821, 657] width 96 height 30
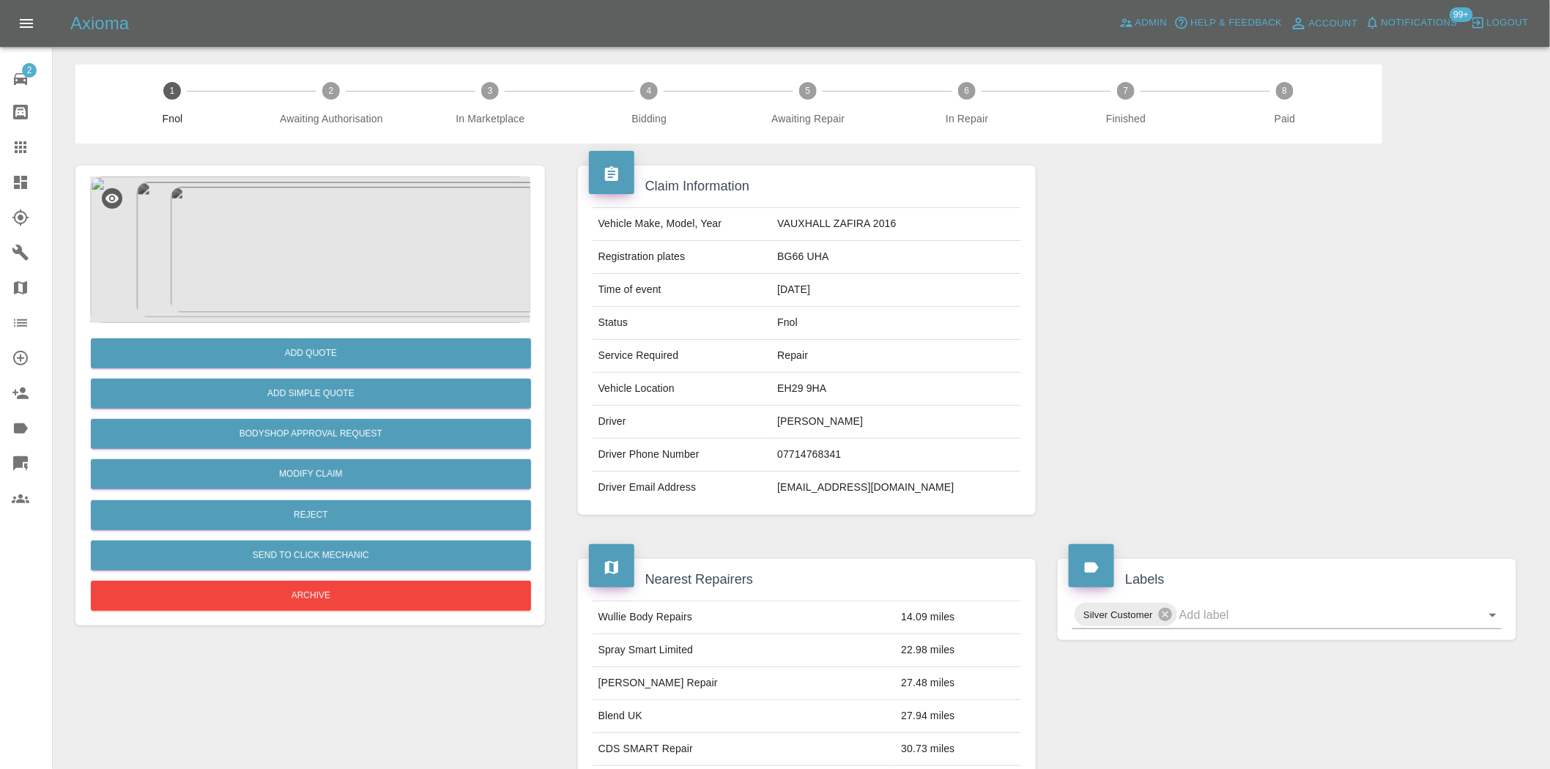
click at [311, 291] on img at bounding box center [310, 250] width 440 height 146
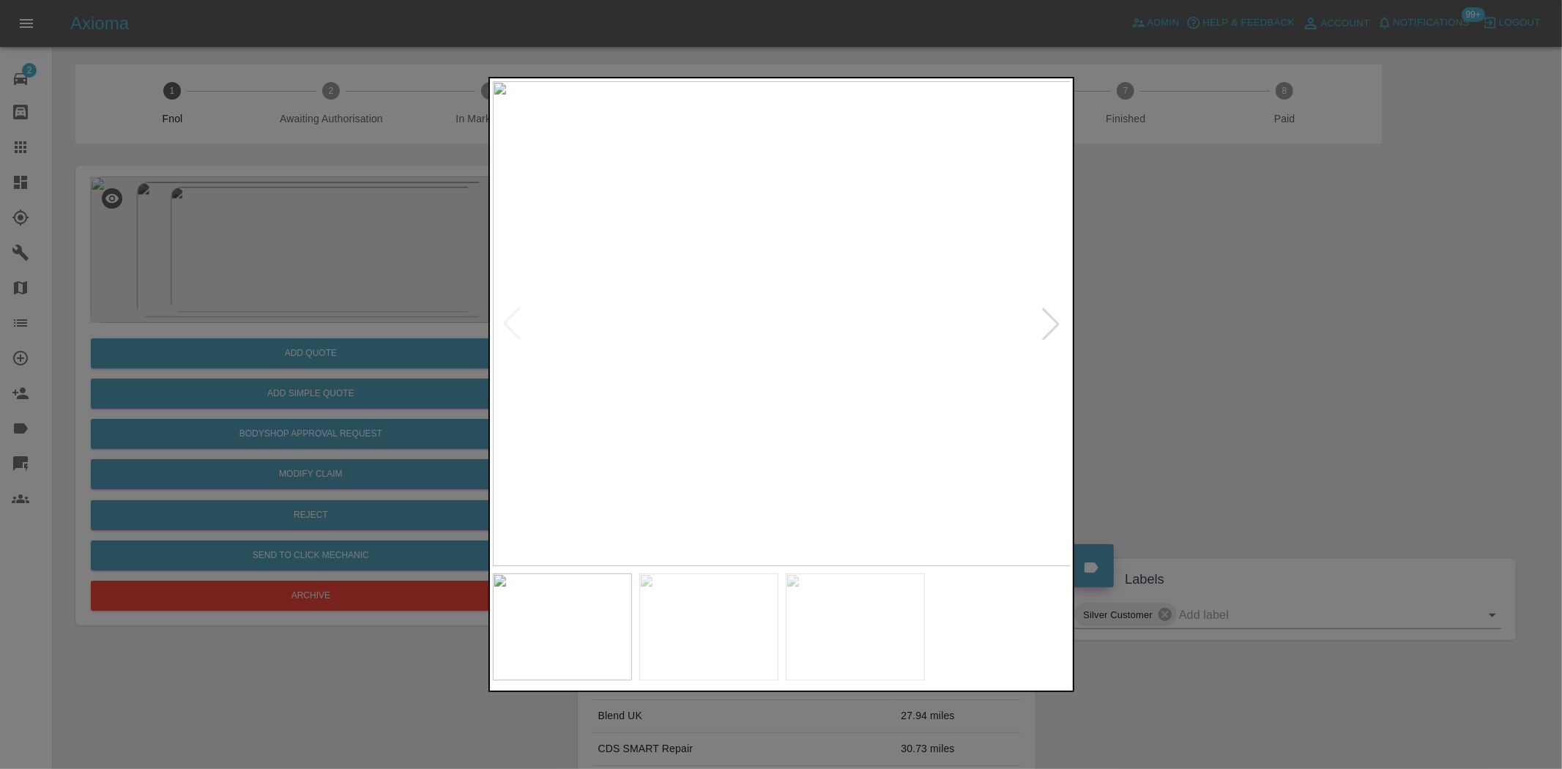
click at [836, 499] on img at bounding box center [782, 323] width 579 height 485
click at [787, 442] on img at bounding box center [782, 323] width 579 height 485
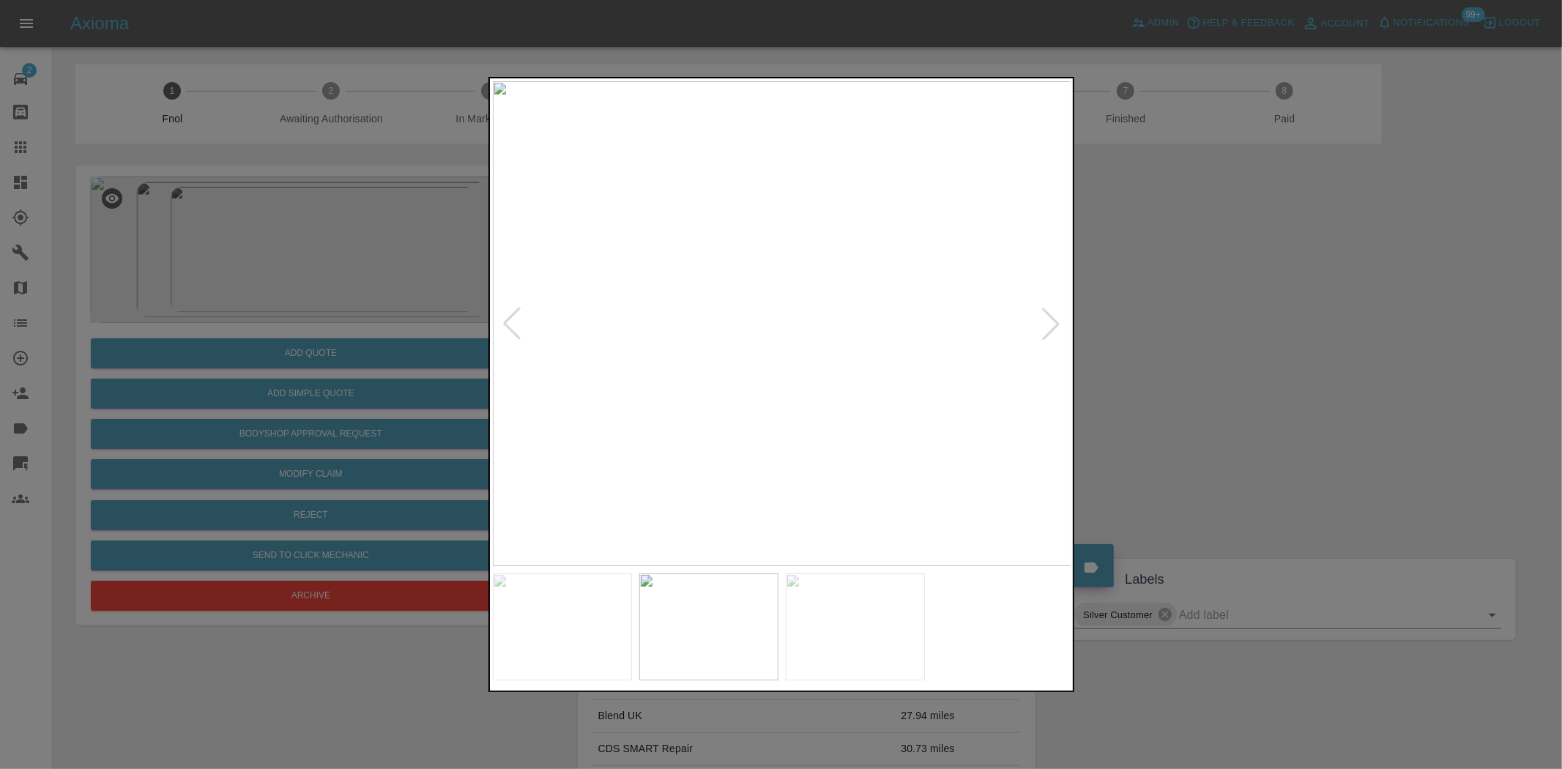
click at [714, 385] on img at bounding box center [782, 323] width 579 height 485
click at [870, 376] on img at bounding box center [782, 323] width 579 height 485
click at [896, 297] on img at bounding box center [545, 75] width 1736 height 1455
click at [877, 312] on img at bounding box center [570, 14] width 1736 height 1455
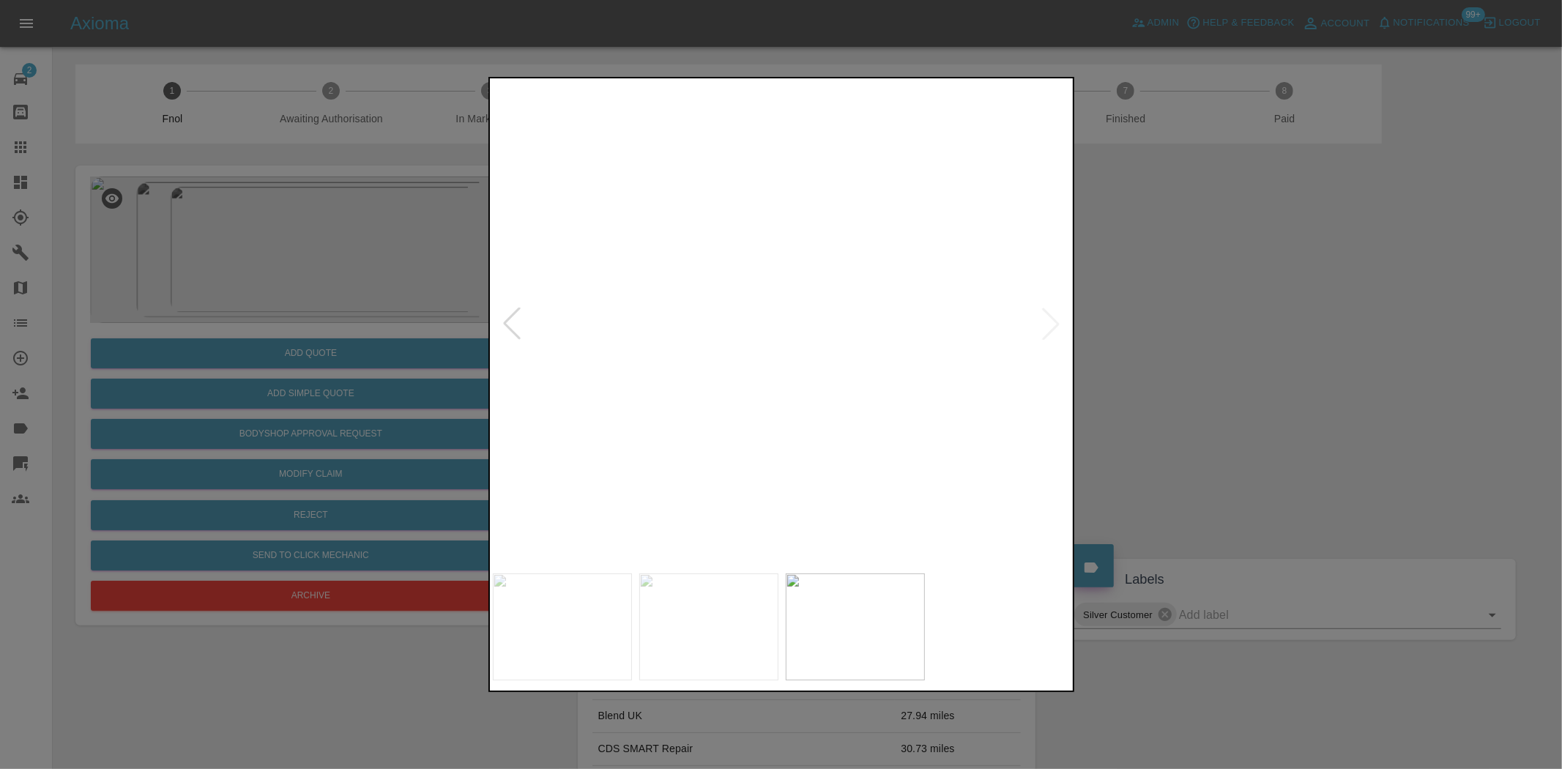
click at [877, 312] on img at bounding box center [570, 14] width 1736 height 1455
click at [698, 368] on img at bounding box center [782, 323] width 579 height 485
click at [842, 391] on img at bounding box center [782, 323] width 579 height 485
click at [868, 421] on img at bounding box center [782, 323] width 579 height 485
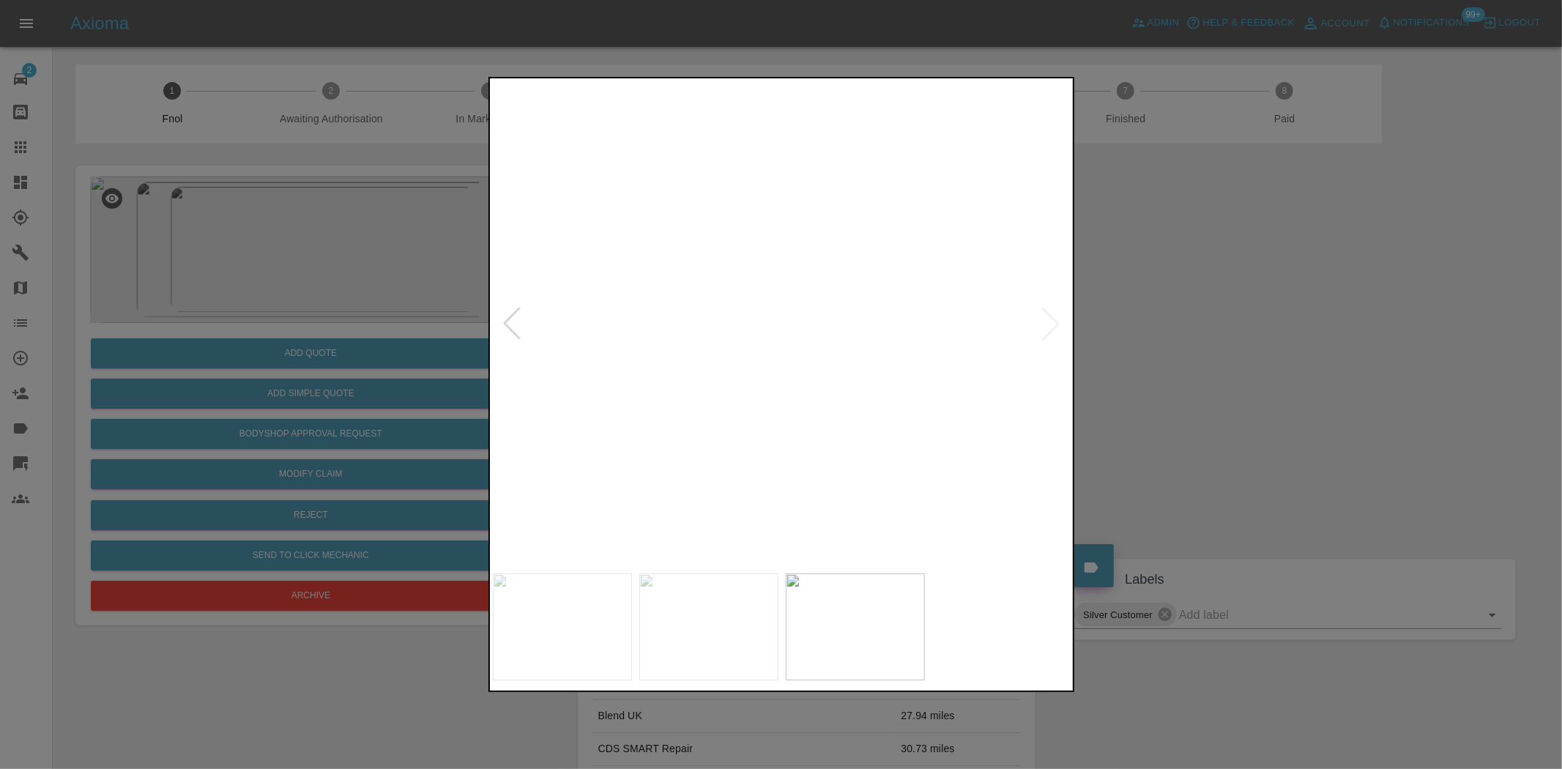
click at [850, 426] on img at bounding box center [521, 30] width 1736 height 1455
click at [848, 426] on img at bounding box center [521, 30] width 1736 height 1455
click at [820, 433] on img at bounding box center [782, 323] width 579 height 485
click at [843, 429] on img at bounding box center [782, 323] width 579 height 485
click at [533, 385] on img at bounding box center [734, 323] width 579 height 485
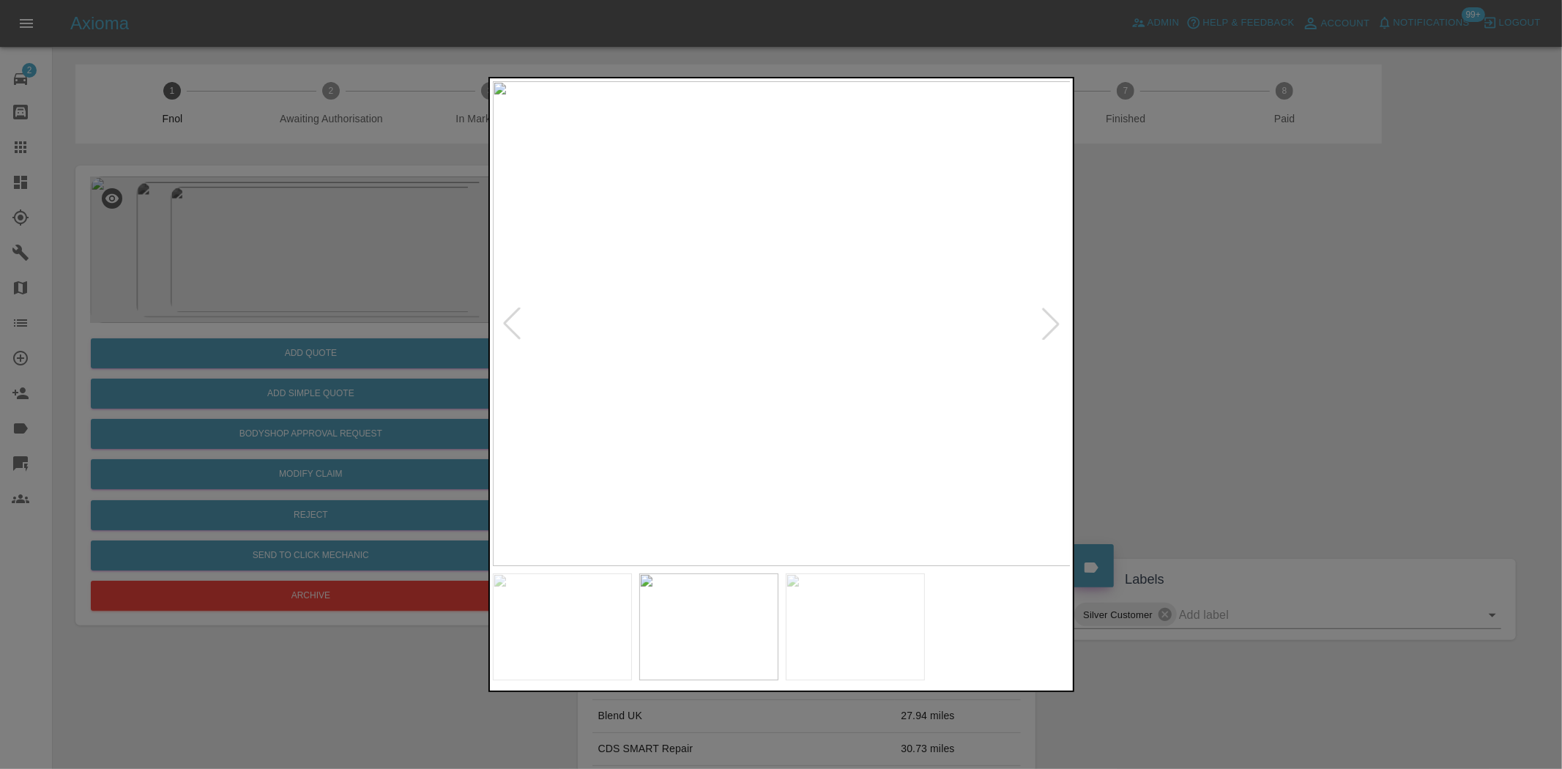
click at [653, 390] on img at bounding box center [782, 323] width 579 height 485
click at [554, 379] on img at bounding box center [1165, 125] width 1736 height 1455
click at [609, 536] on img at bounding box center [924, 141] width 1736 height 1455
click at [655, 416] on img at bounding box center [740, 291] width 1736 height 1455
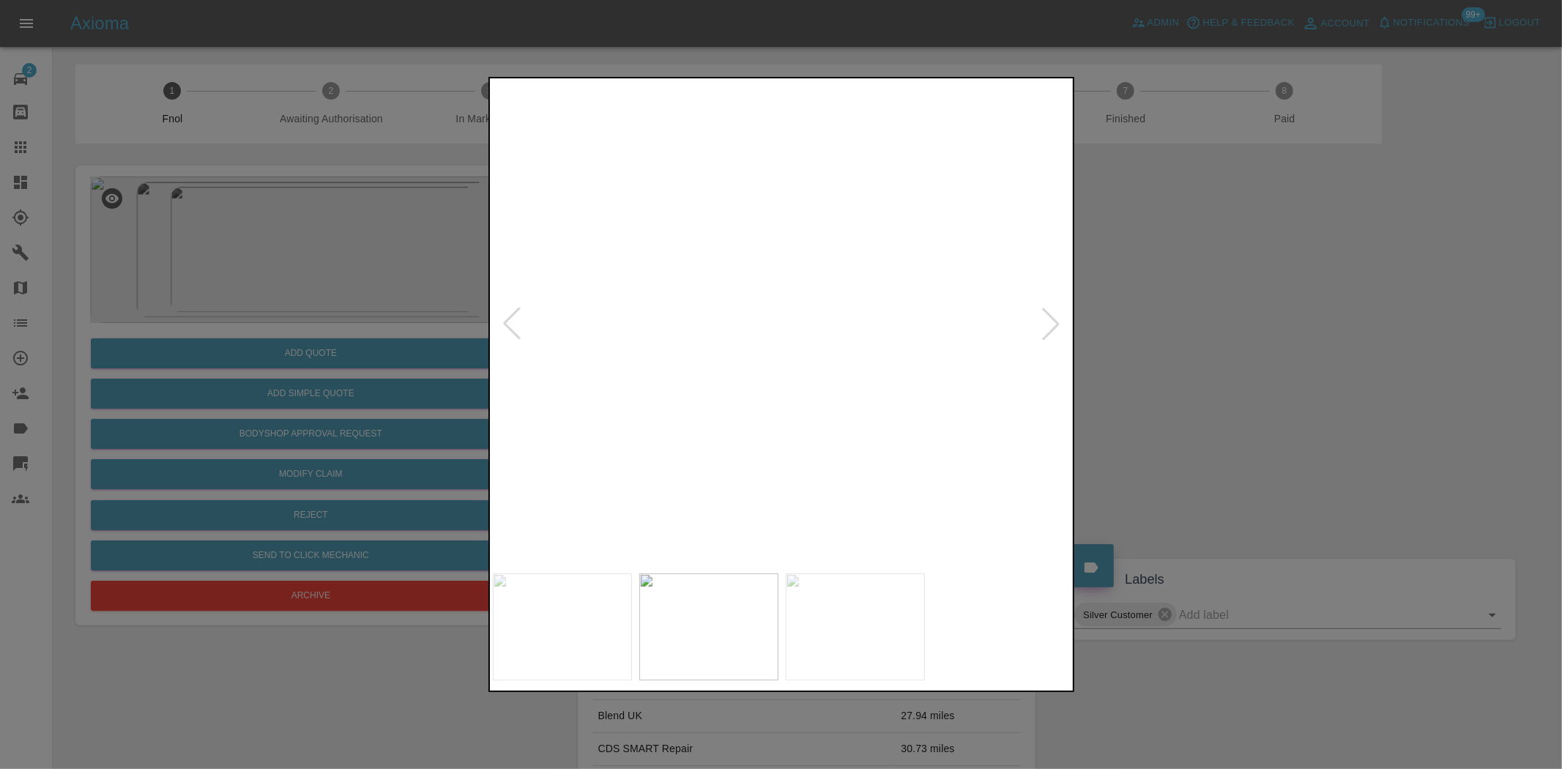
click at [655, 416] on img at bounding box center [740, 291] width 1736 height 1455
click at [438, 378] on div at bounding box center [781, 384] width 1562 height 769
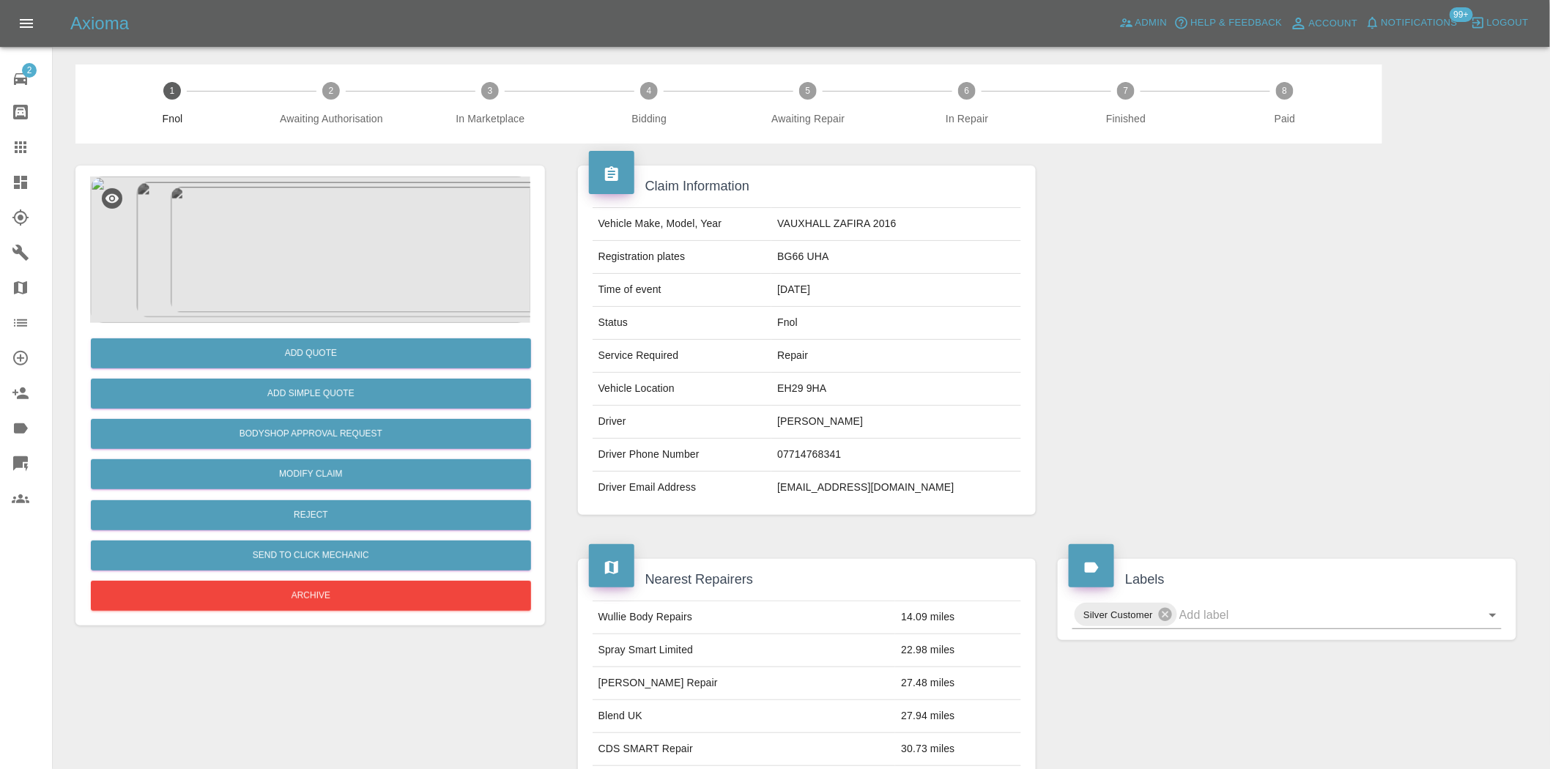
drag, startPoint x: 127, startPoint y: 98, endPoint x: 104, endPoint y: 94, distance: 23.8
click at [127, 98] on span "1 Fnol" at bounding box center [172, 104] width 147 height 44
click at [245, 20] on div "Axioma Admin Help & Feedback Account Notifications 99+ Logout" at bounding box center [809, 23] width 1479 height 23
click at [266, 48] on div at bounding box center [801, 41] width 1474 height 47
click at [277, 29] on div "Axioma Admin Help & Feedback Account Notifications 99+ Logout" at bounding box center [809, 23] width 1479 height 23
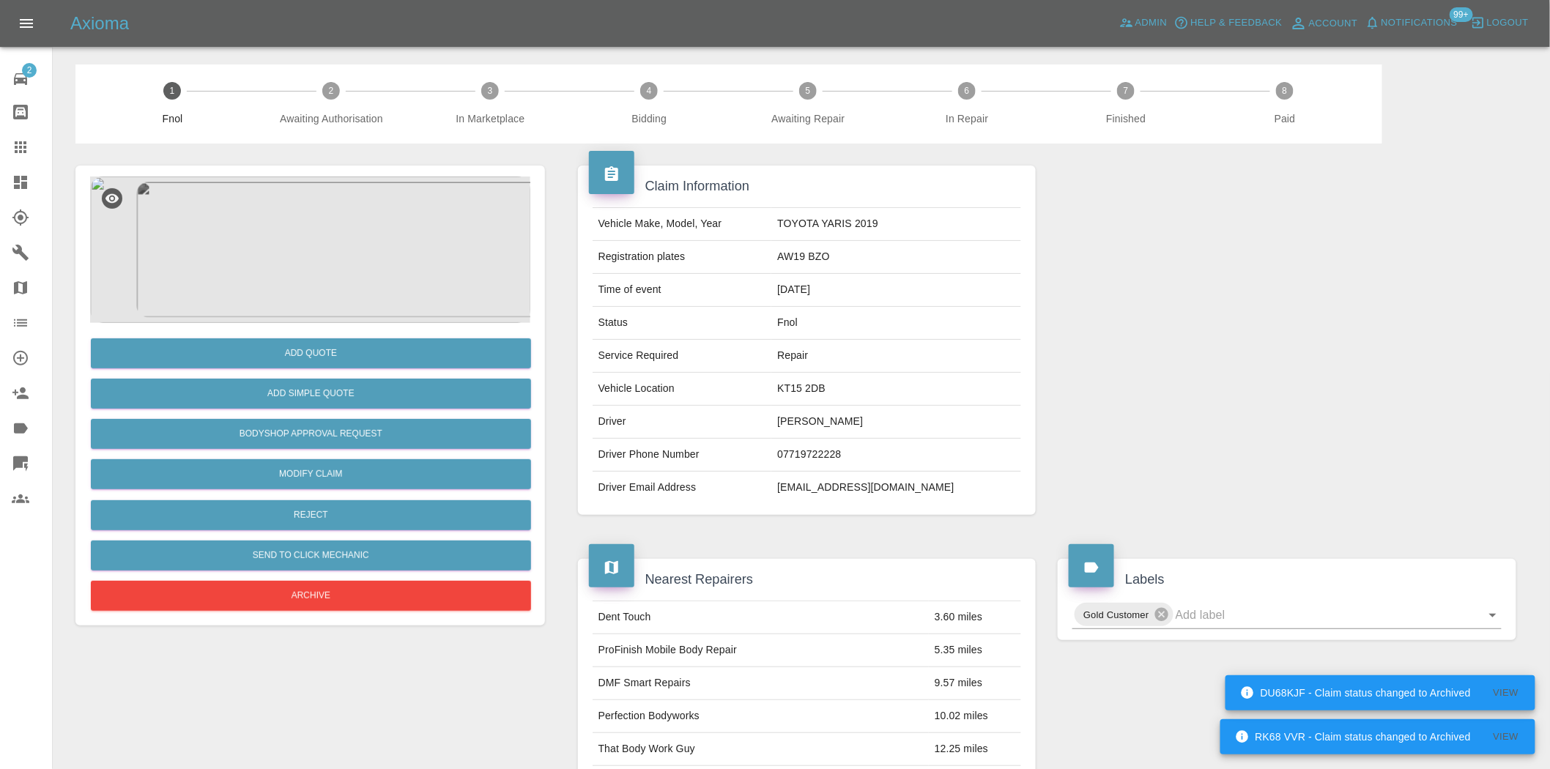
click at [330, 246] on img at bounding box center [310, 250] width 440 height 146
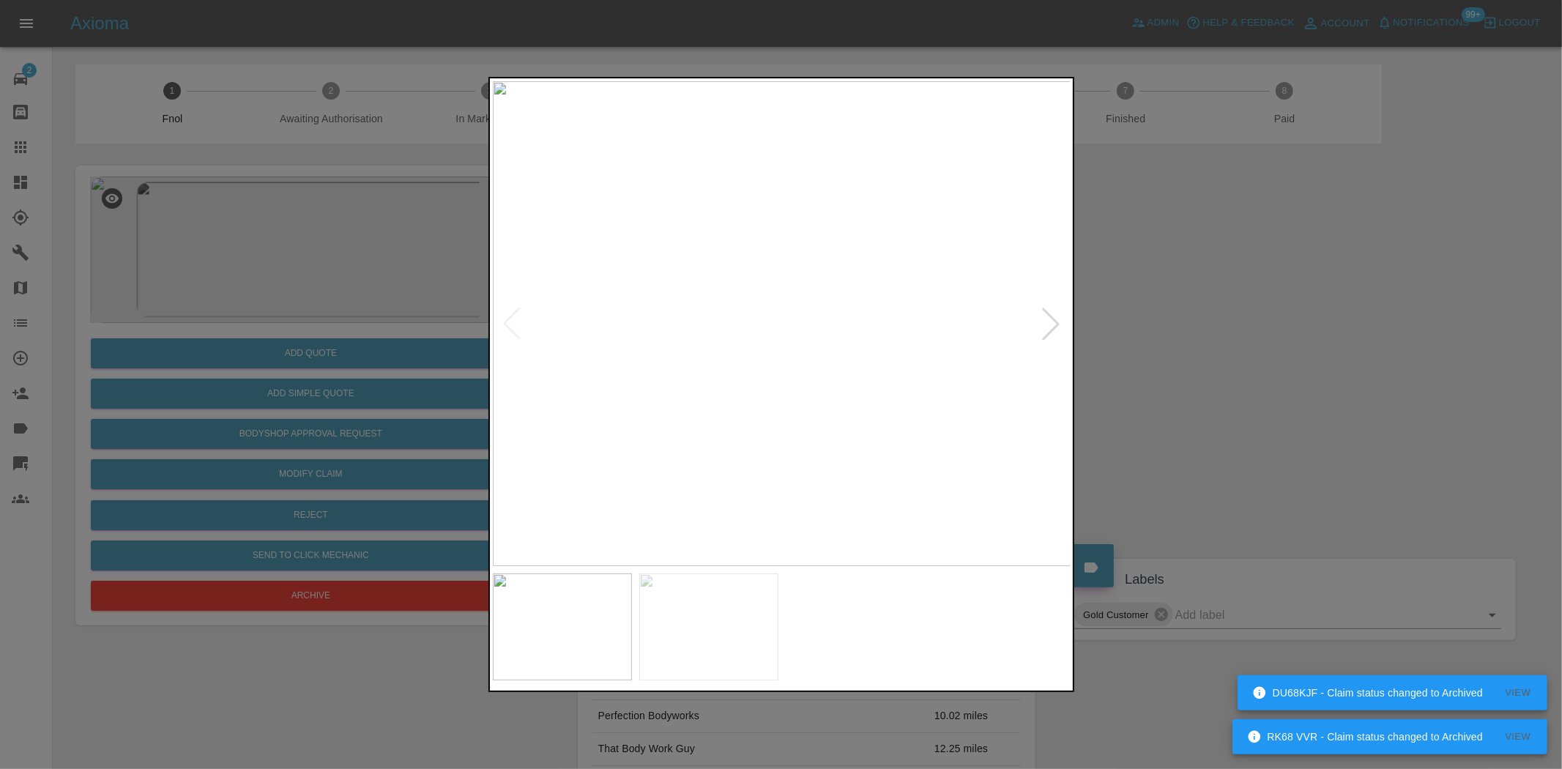
click at [791, 305] on img at bounding box center [782, 323] width 579 height 485
click at [788, 305] on img at bounding box center [753, 377] width 1736 height 1455
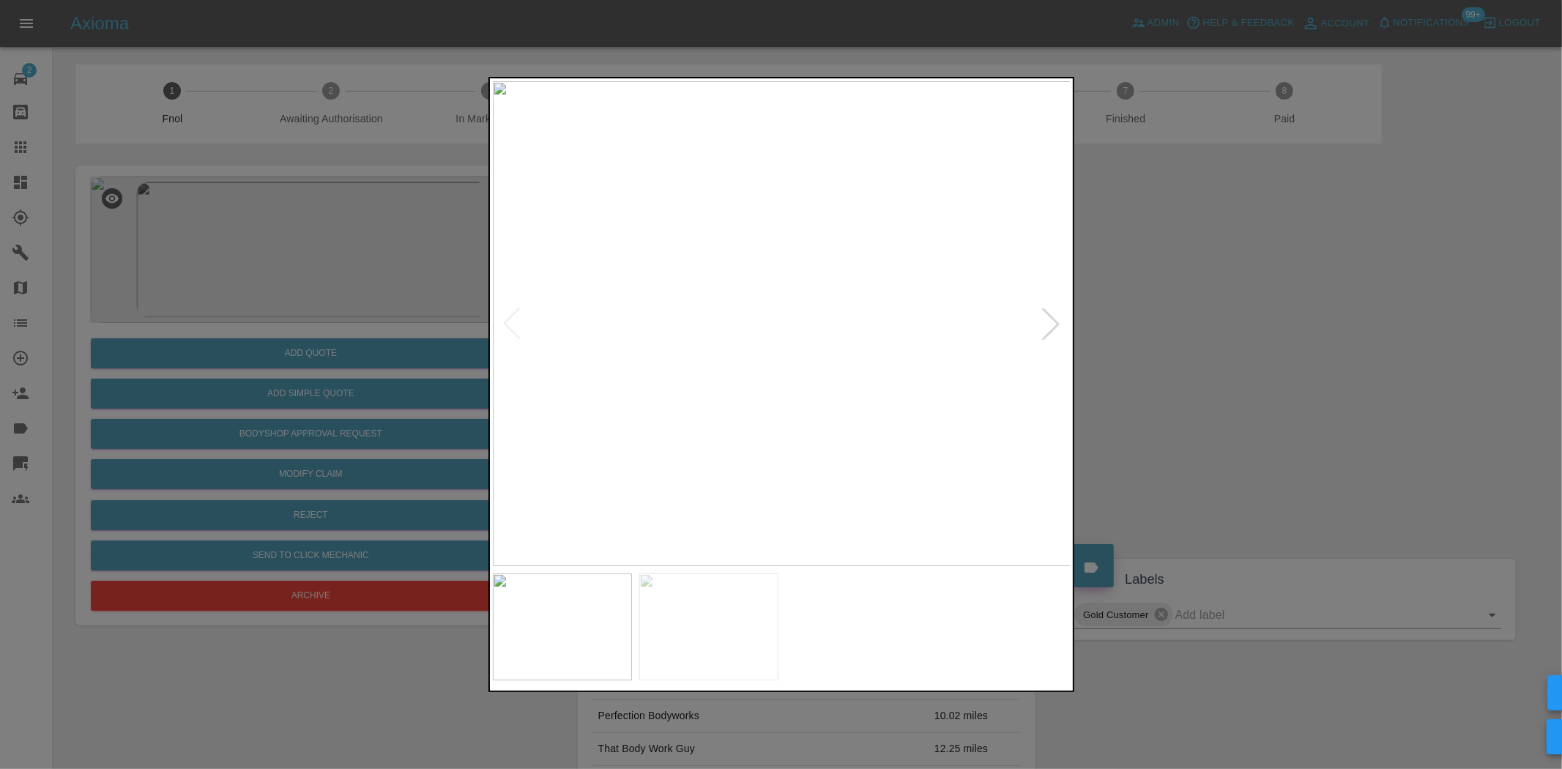
click at [801, 324] on img at bounding box center [782, 323] width 579 height 485
click at [838, 439] on img at bounding box center [782, 323] width 579 height 485
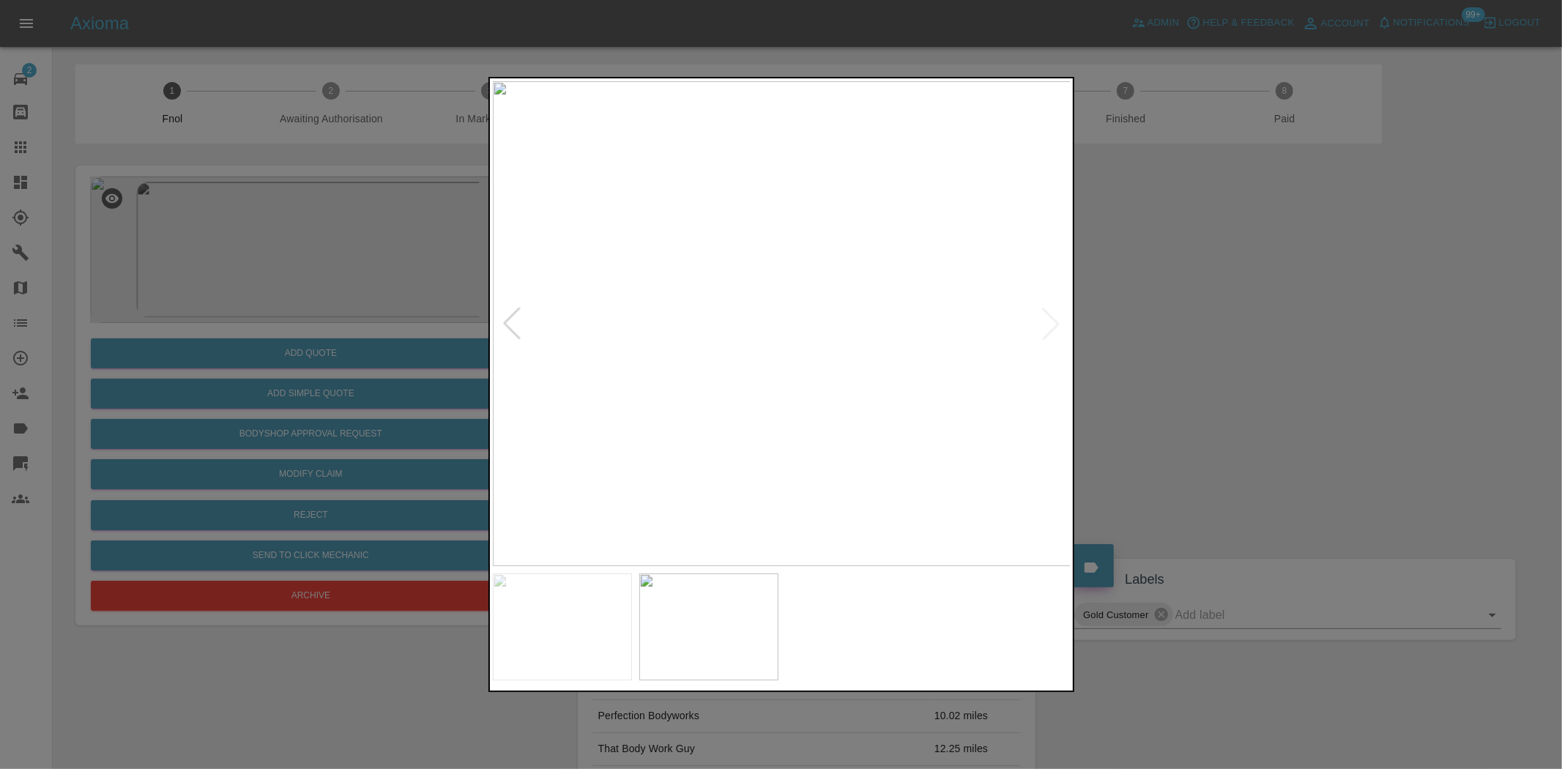
click at [865, 366] on img at bounding box center [782, 323] width 579 height 485
click at [306, 419] on div at bounding box center [781, 384] width 1562 height 769
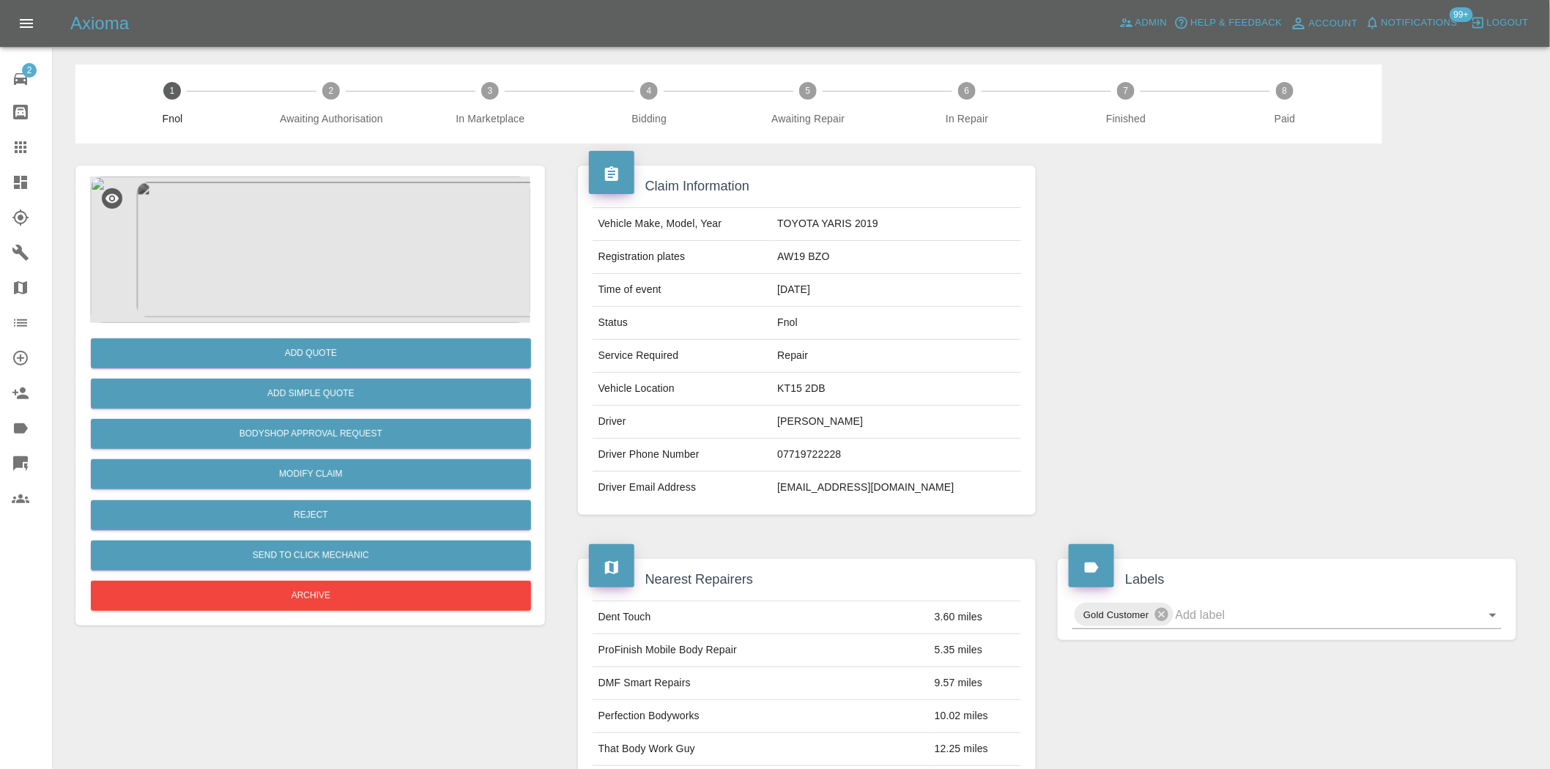
click at [321, 377] on div "Add Simple Quote" at bounding box center [310, 393] width 440 height 37
click at [321, 385] on button "Add Simple Quote" at bounding box center [311, 394] width 440 height 30
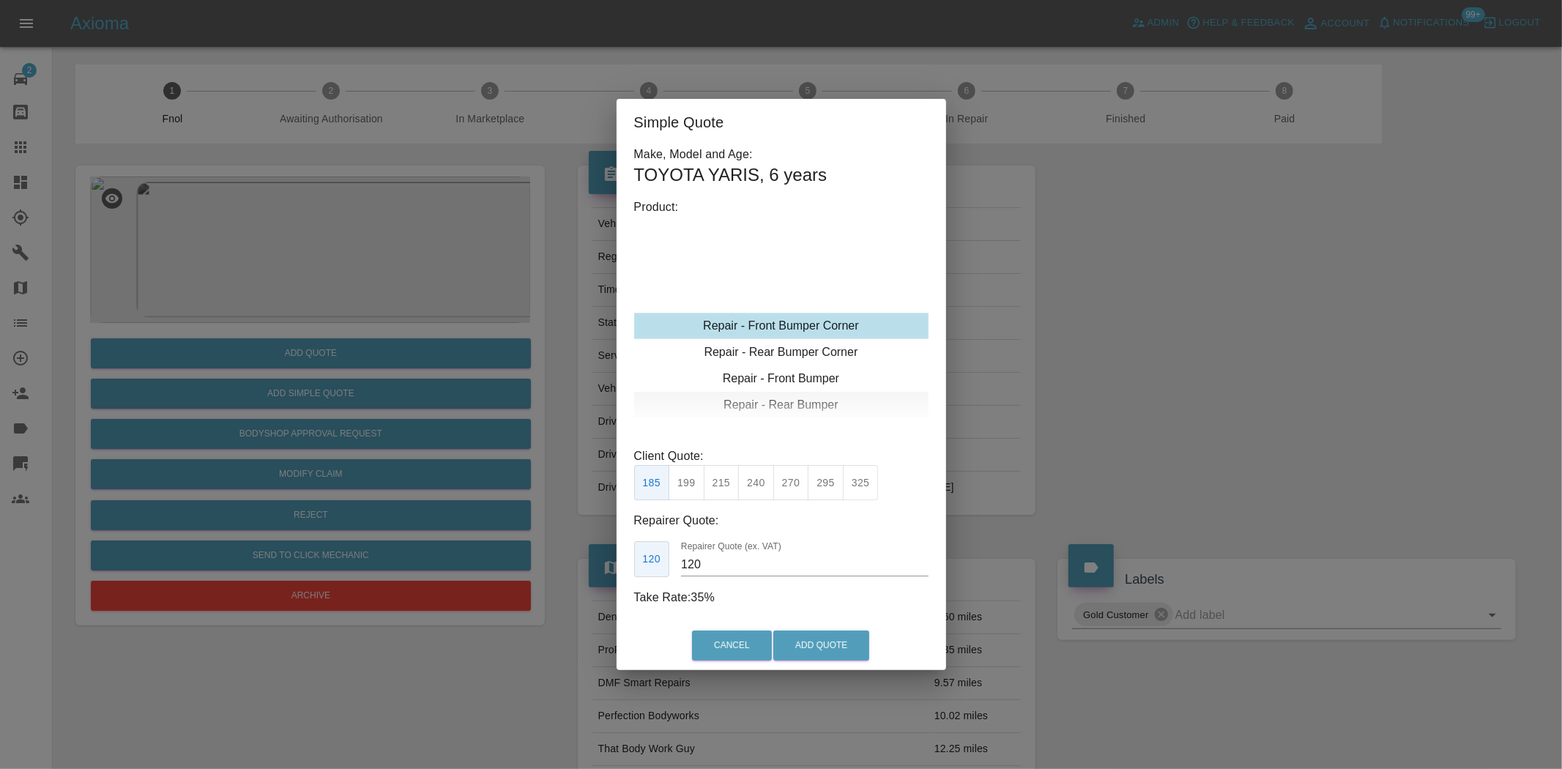
click at [784, 332] on div "Repair - Front Bumper Corner" at bounding box center [781, 326] width 294 height 26
click at [720, 499] on button "215" at bounding box center [722, 483] width 36 height 36
drag, startPoint x: 703, startPoint y: 565, endPoint x: 644, endPoint y: 568, distance: 58.7
click at [659, 570] on div "135 Repairer Quote (ex. VAT) 135" at bounding box center [781, 559] width 294 height 36
type input "130"
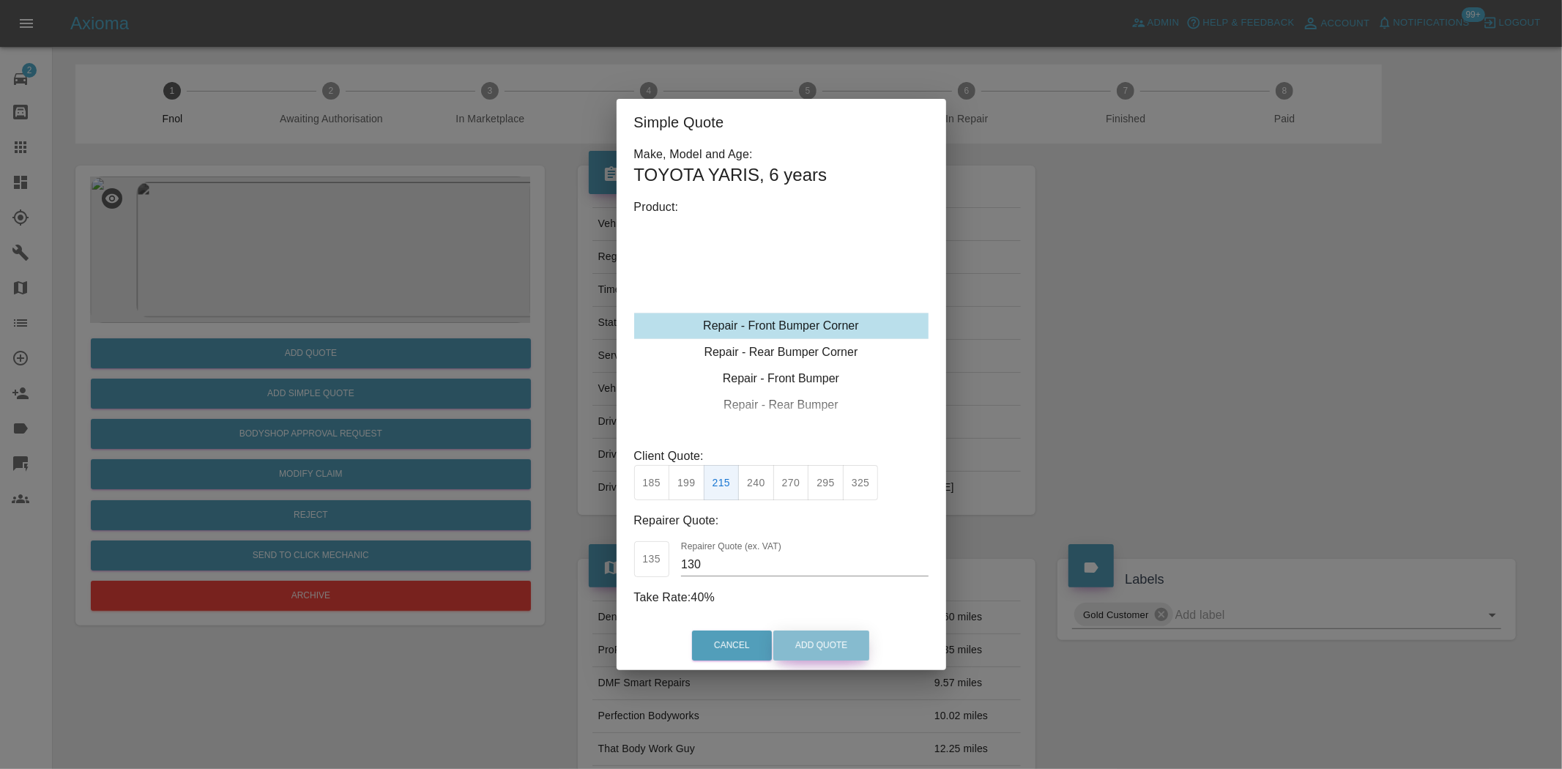
click at [791, 637] on button "Add Quote" at bounding box center [821, 646] width 96 height 30
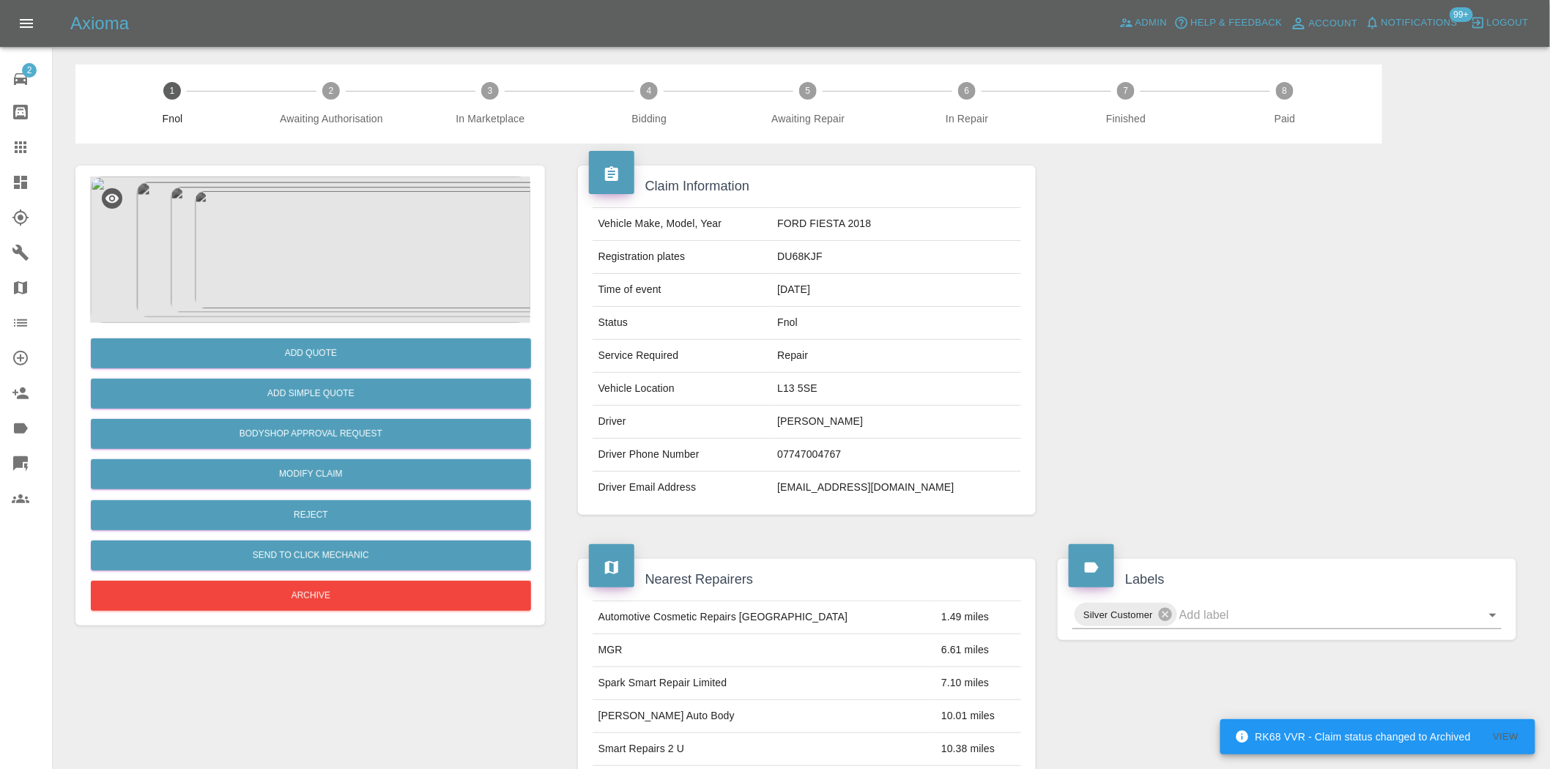
click at [297, 230] on img at bounding box center [310, 250] width 440 height 146
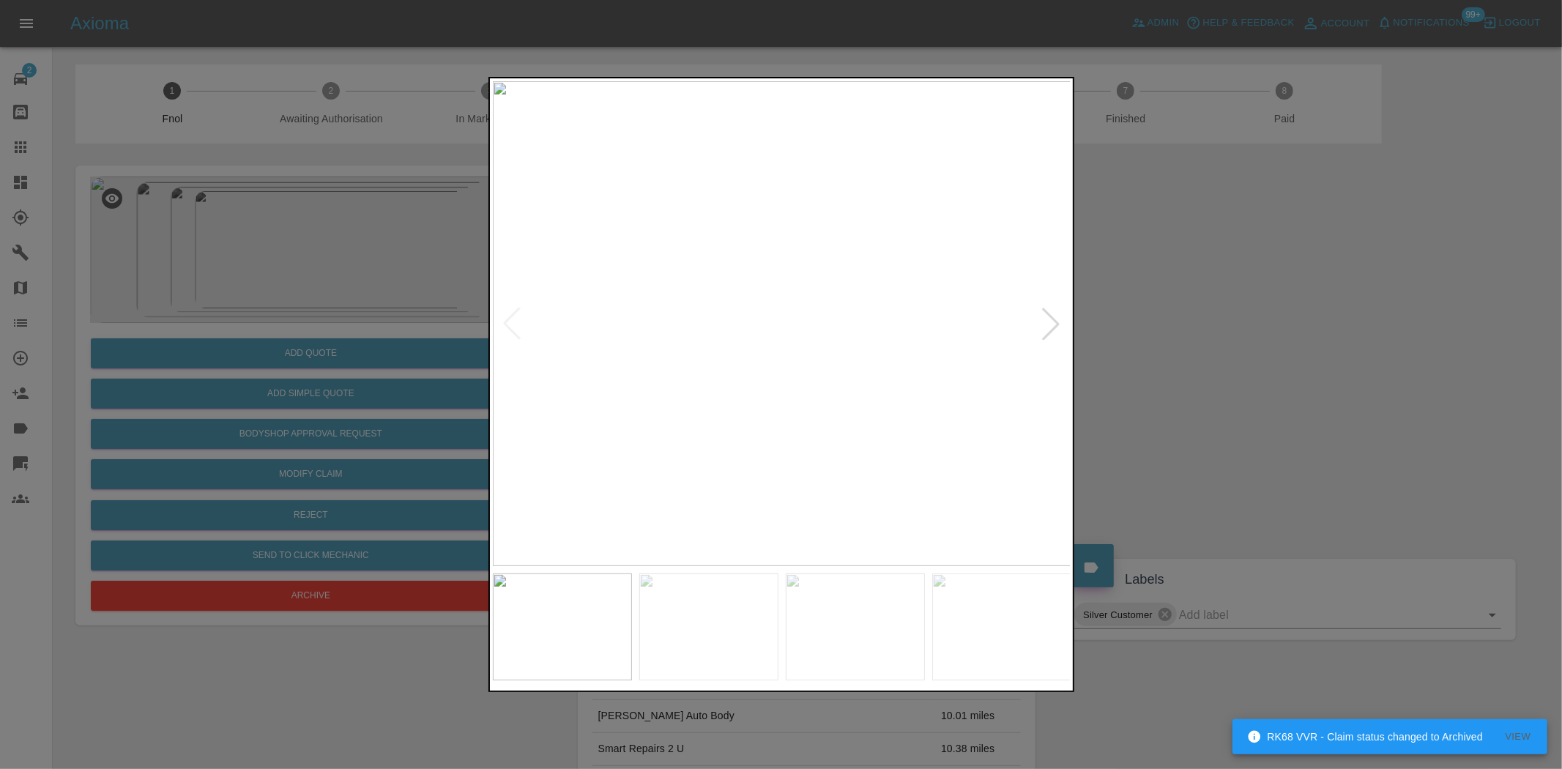
click at [763, 382] on img at bounding box center [782, 323] width 579 height 485
click at [740, 404] on img at bounding box center [782, 323] width 579 height 485
click at [635, 398] on img at bounding box center [782, 323] width 579 height 485
click at [538, 382] on img at bounding box center [782, 323] width 579 height 485
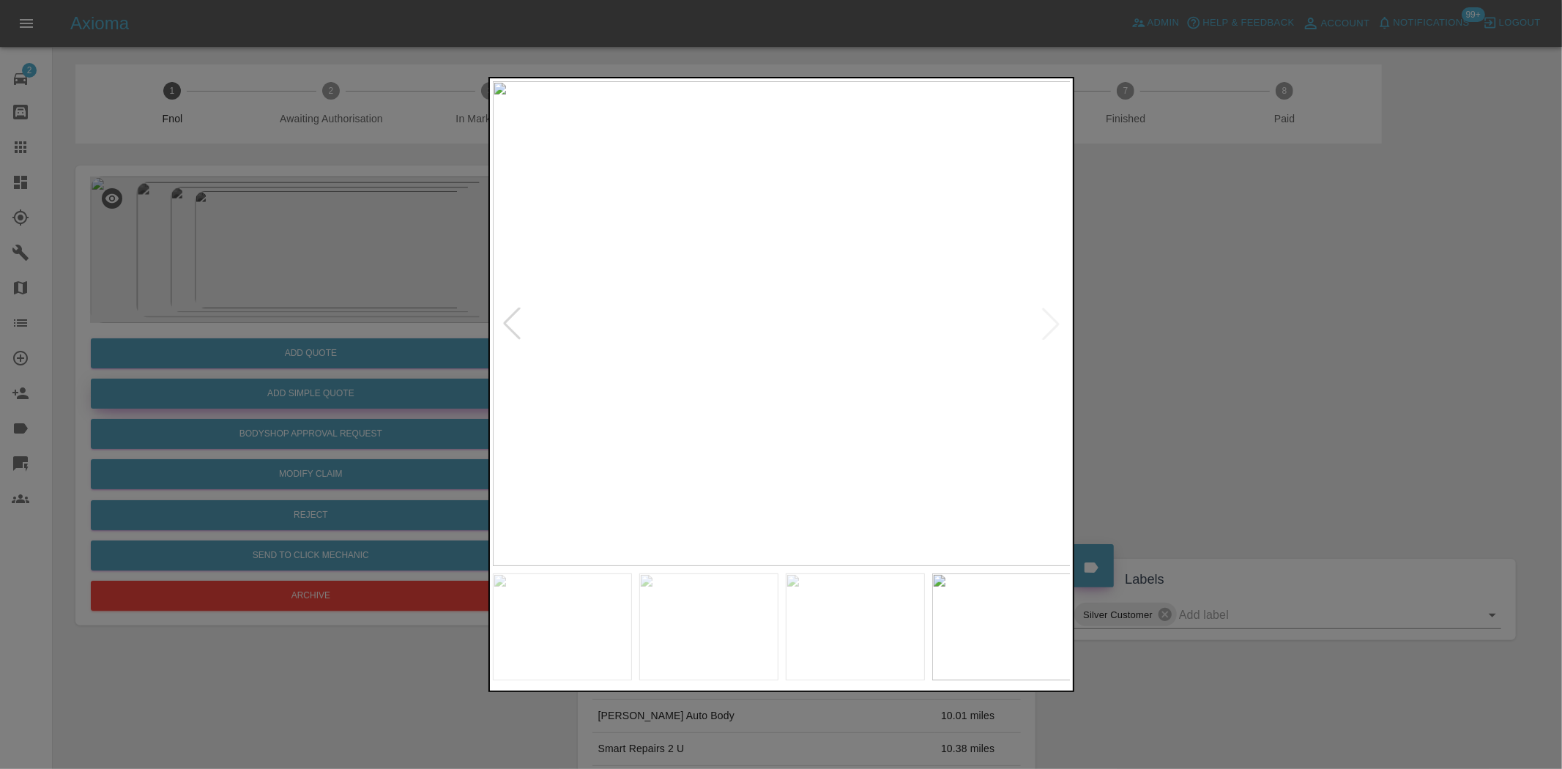
drag, startPoint x: 243, startPoint y: 286, endPoint x: 291, endPoint y: 404, distance: 127.2
click at [243, 301] on div at bounding box center [781, 384] width 1562 height 769
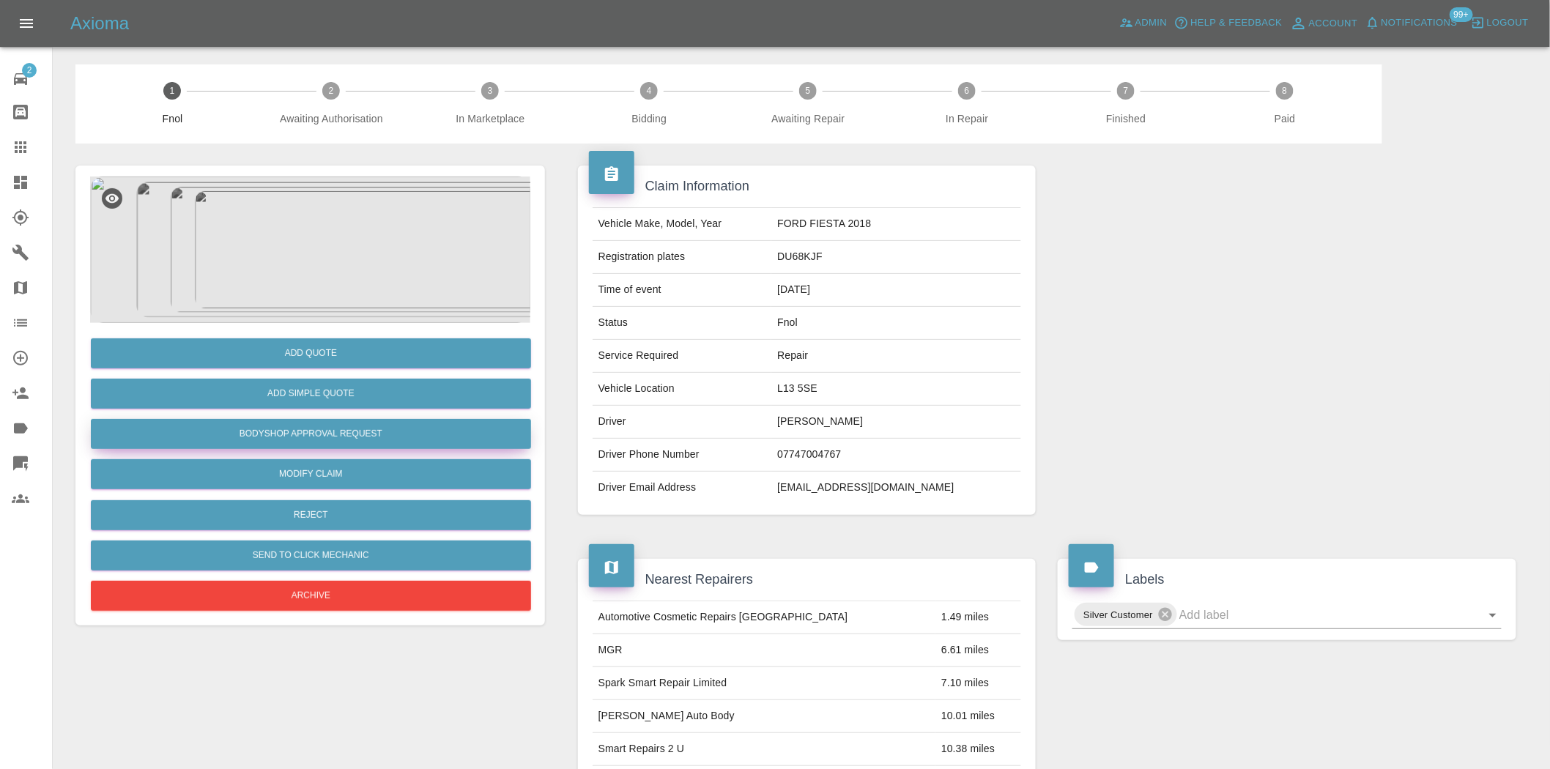
click at [313, 428] on button "Bodyshop Approval Request" at bounding box center [311, 434] width 440 height 30
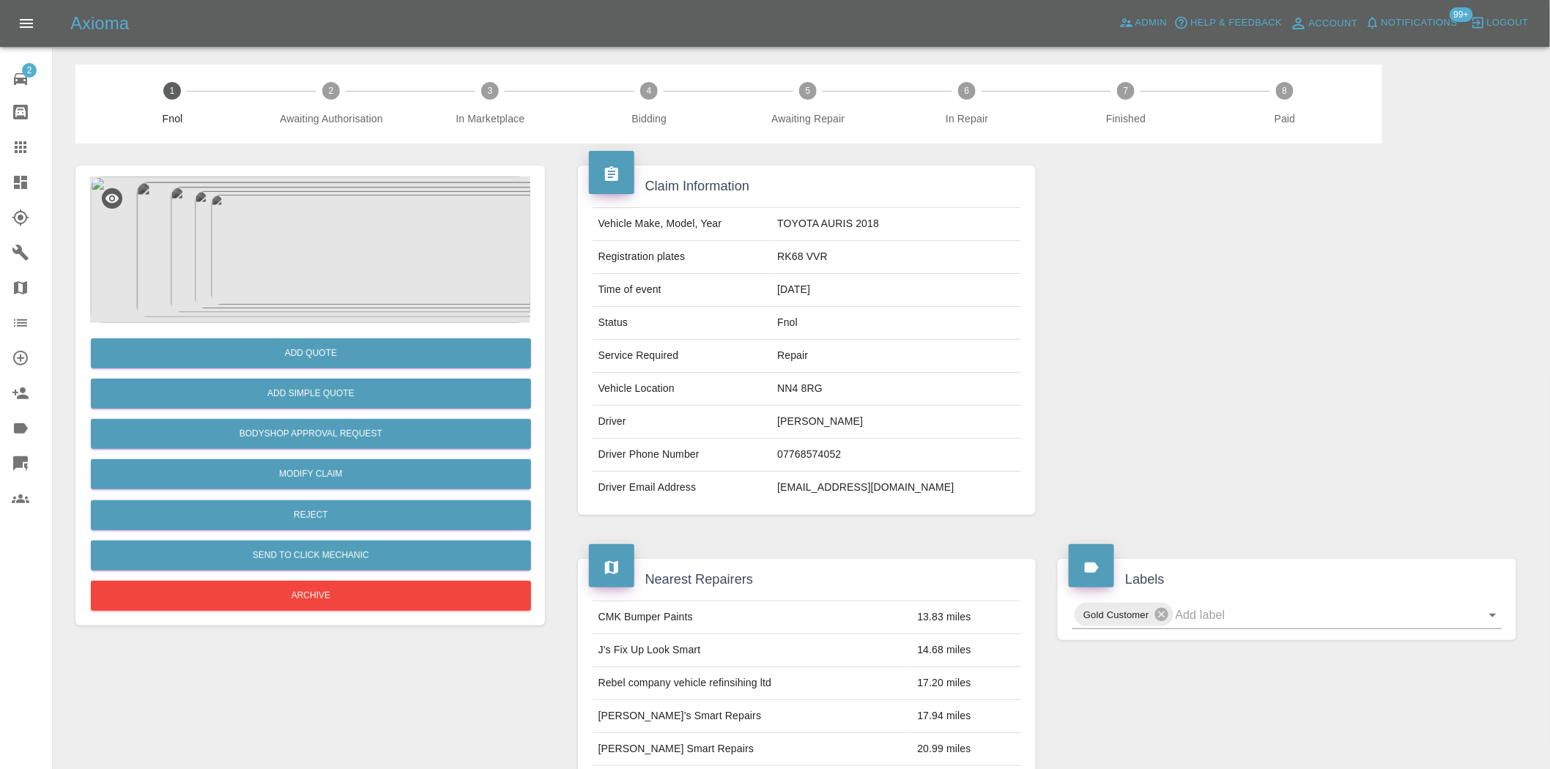
click at [327, 206] on img at bounding box center [310, 250] width 440 height 146
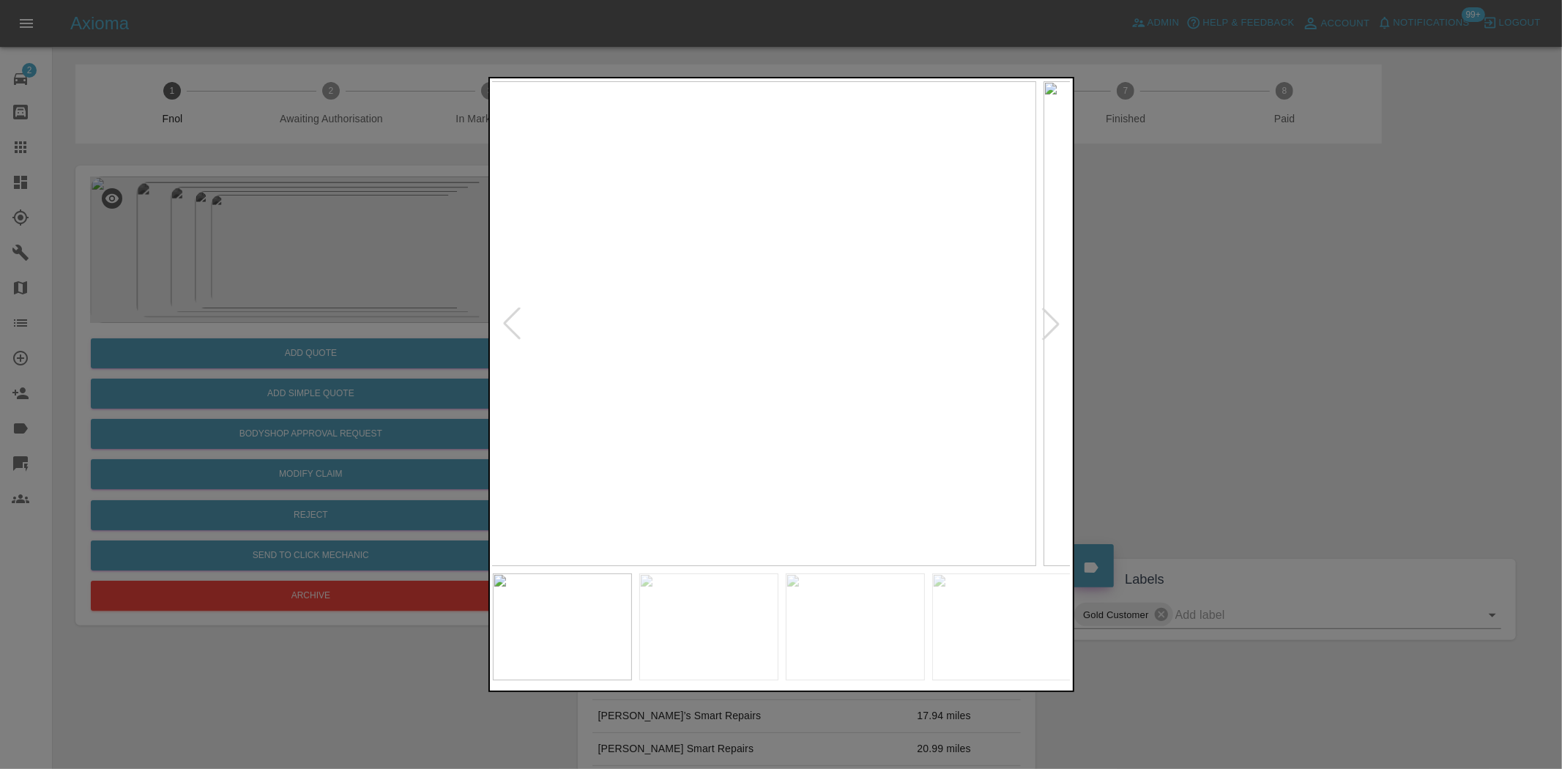
click at [688, 361] on img at bounding box center [747, 323] width 579 height 485
click at [625, 399] on img at bounding box center [782, 323] width 579 height 485
click at [637, 368] on img at bounding box center [782, 323] width 579 height 485
click at [775, 390] on img at bounding box center [782, 323] width 579 height 485
click at [776, 390] on img at bounding box center [782, 323] width 579 height 485
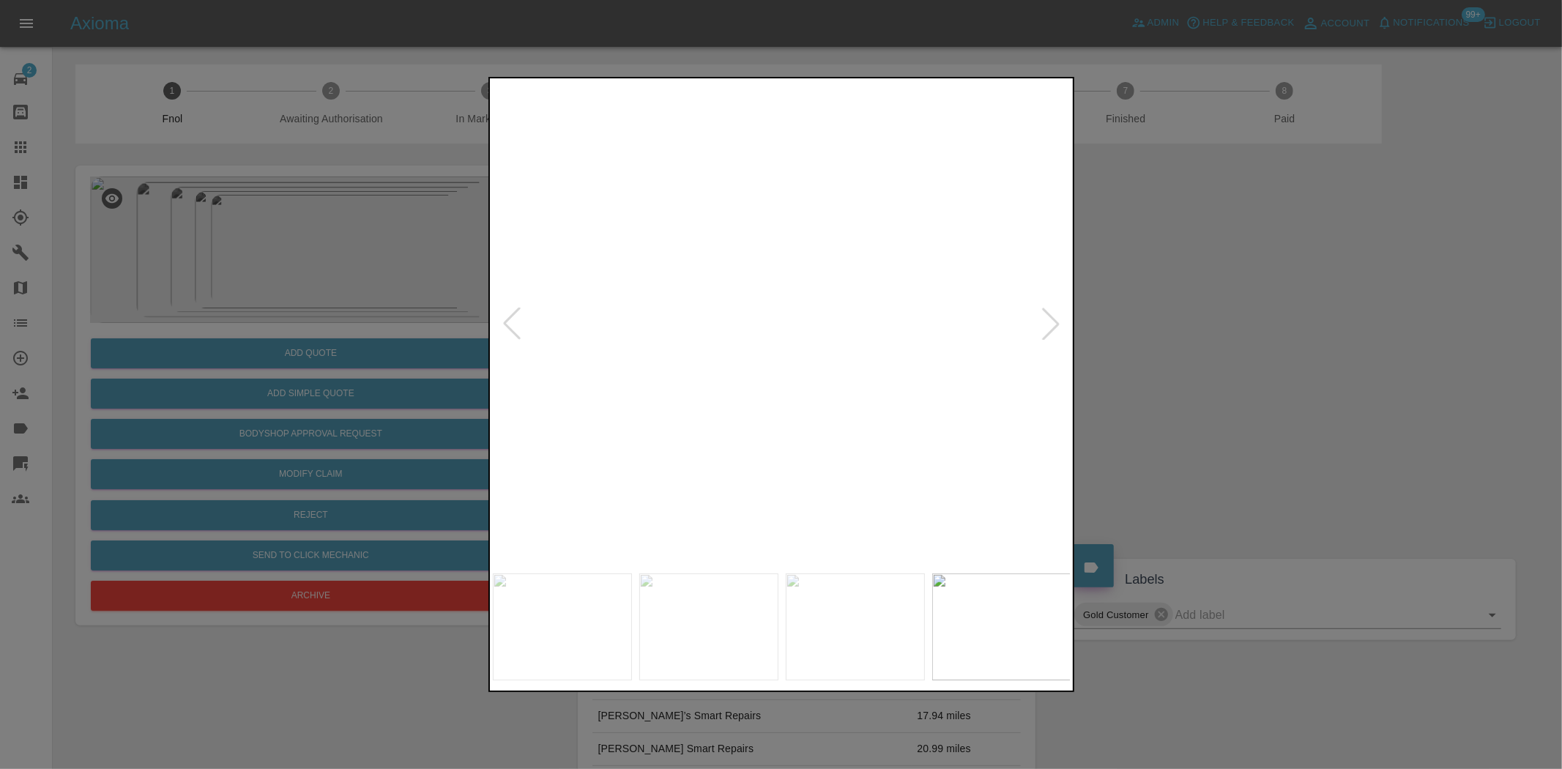
click at [401, 399] on div at bounding box center [781, 384] width 1562 height 769
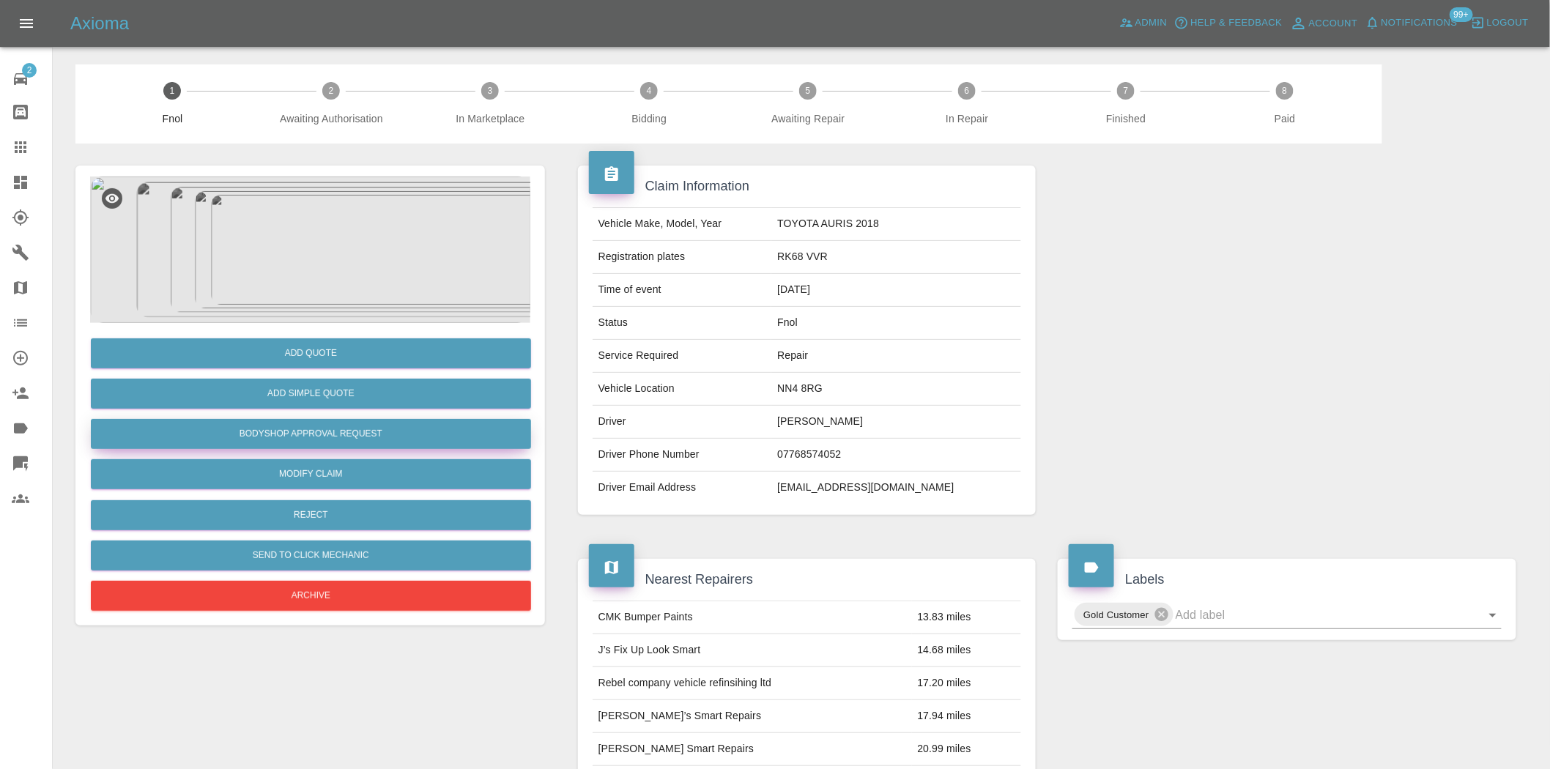
click at [338, 420] on button "Bodyshop Approval Request" at bounding box center [311, 434] width 440 height 30
